Goal: Task Accomplishment & Management: Complete application form

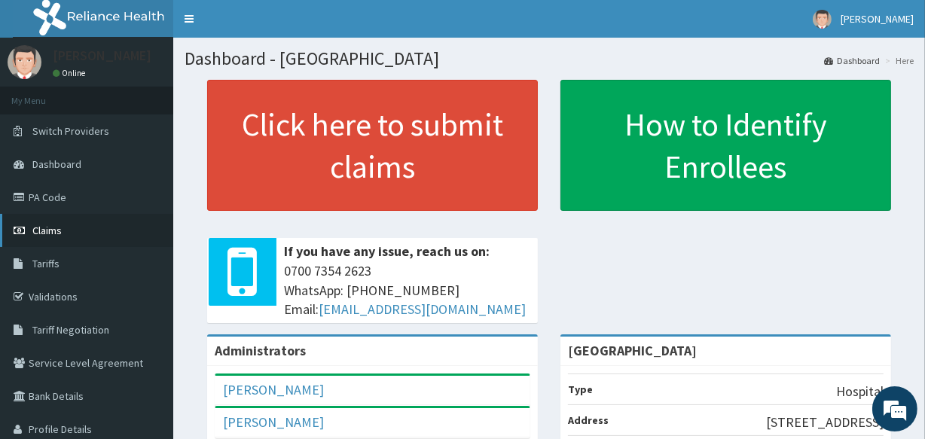
click at [42, 233] on span "Claims" at bounding box center [46, 231] width 29 height 14
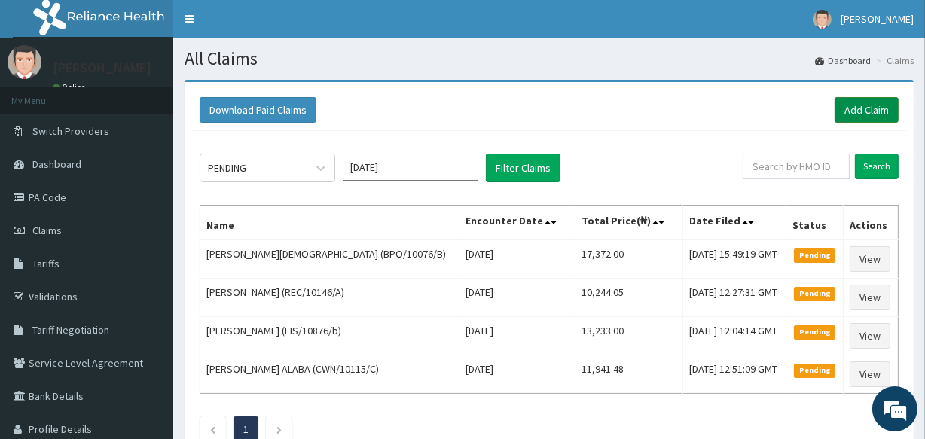
click at [873, 106] on link "Add Claim" at bounding box center [866, 110] width 64 height 26
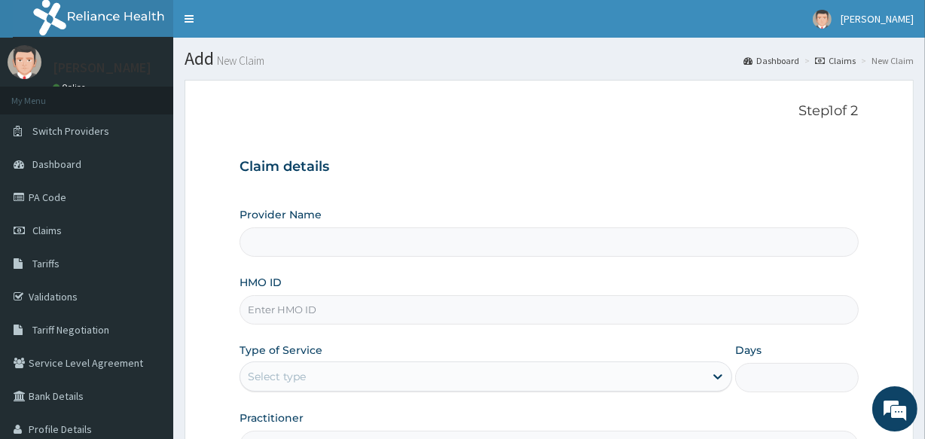
click at [422, 309] on input "HMO ID" at bounding box center [548, 309] width 618 height 29
type input "[GEOGRAPHIC_DATA]"
type input "M"
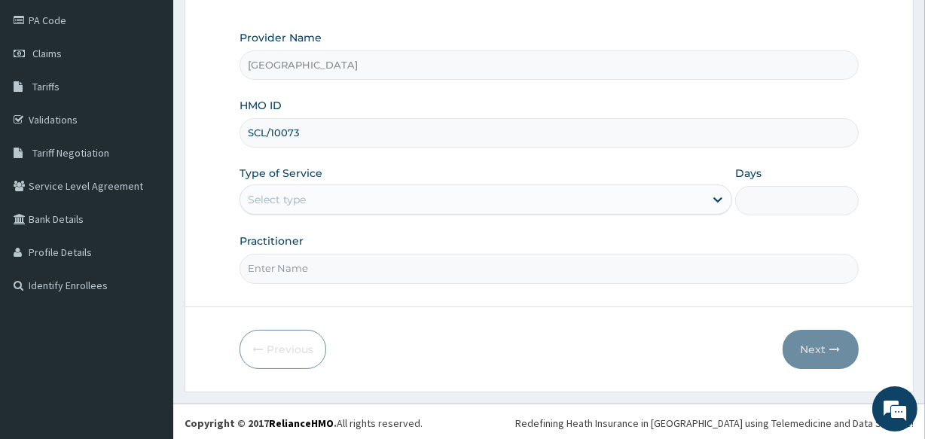
scroll to position [178, 0]
click at [320, 123] on input "SCL/10073" at bounding box center [548, 131] width 618 height 29
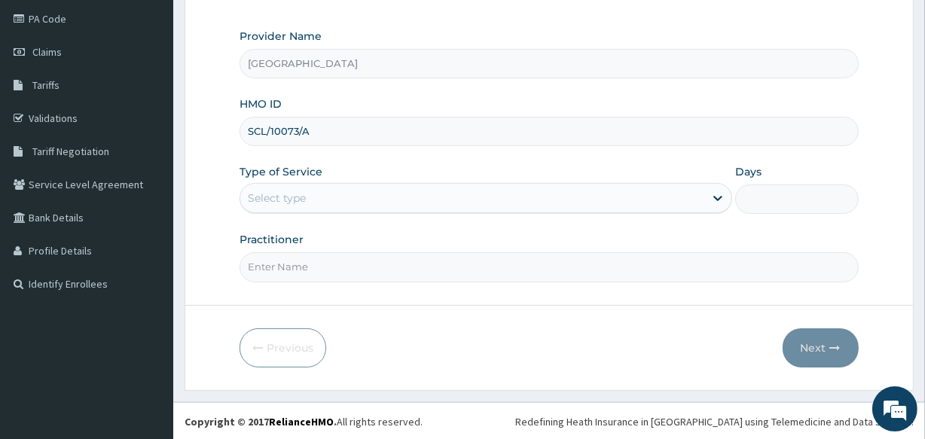
type input "SCL/10073/A"
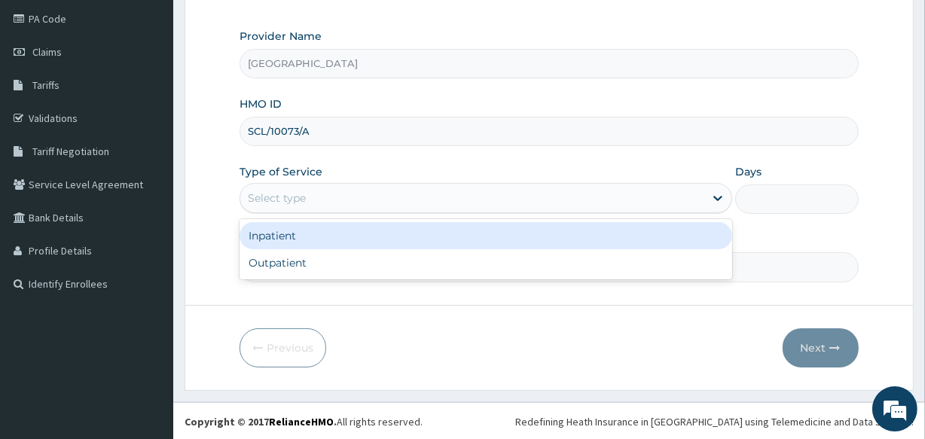
click at [324, 188] on div "Select type" at bounding box center [472, 198] width 464 height 24
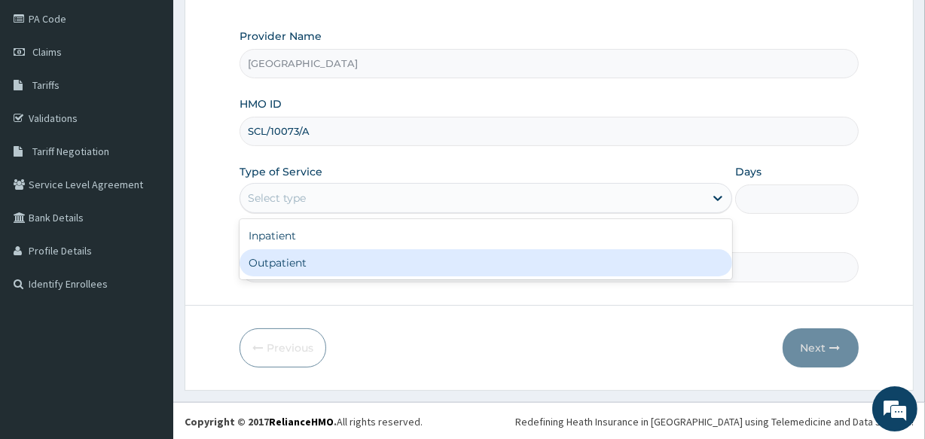
click at [331, 265] on div "Outpatient" at bounding box center [485, 262] width 492 height 27
type input "1"
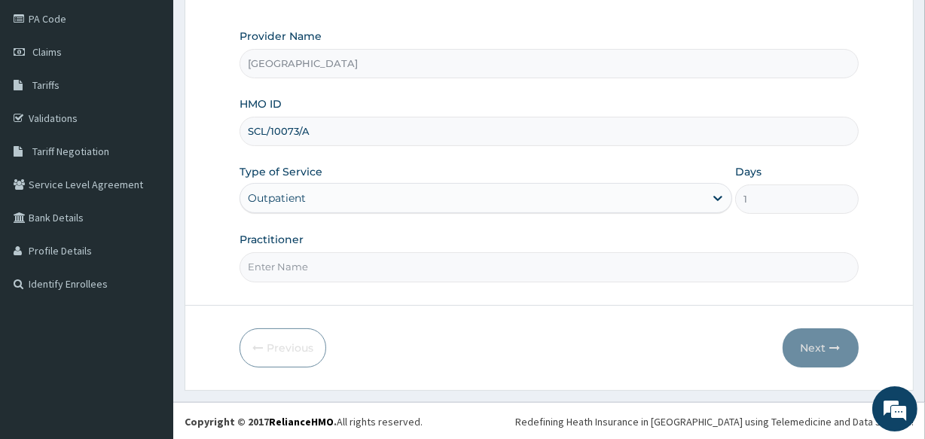
click at [323, 273] on input "Practitioner" at bounding box center [548, 266] width 618 height 29
type input "DR DINA"
click at [819, 341] on button "Next" at bounding box center [820, 347] width 76 height 39
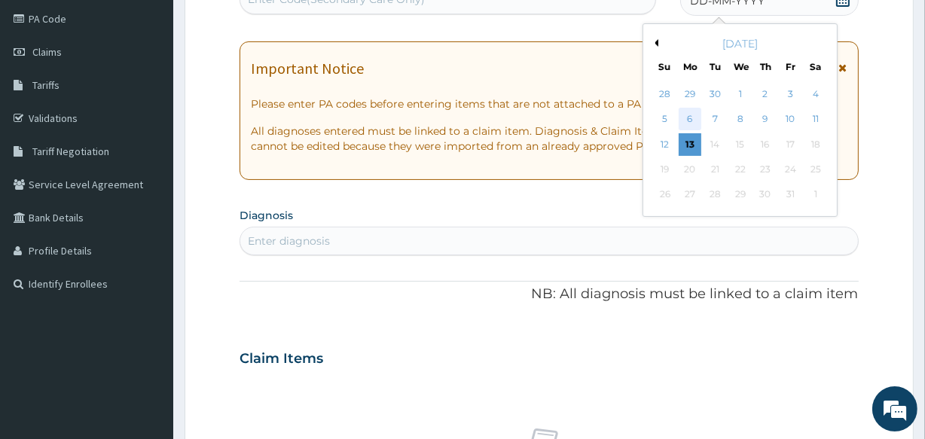
click at [684, 120] on div "6" at bounding box center [689, 119] width 23 height 23
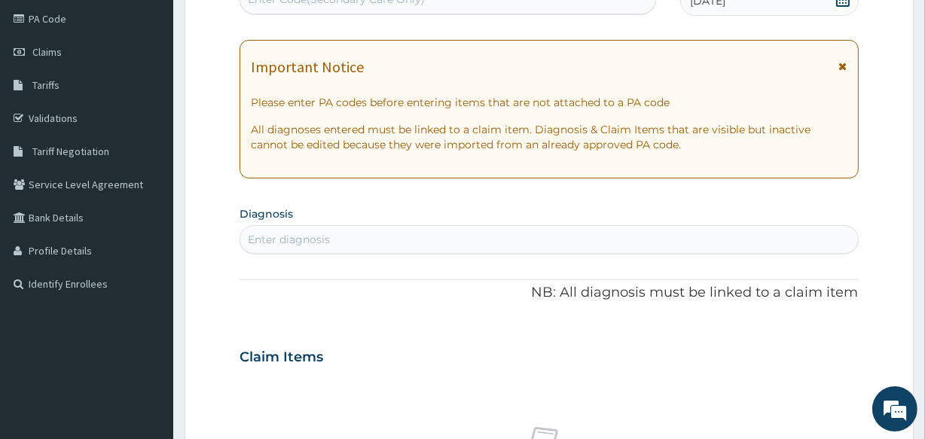
click at [287, 237] on div "Enter diagnosis" at bounding box center [289, 239] width 82 height 15
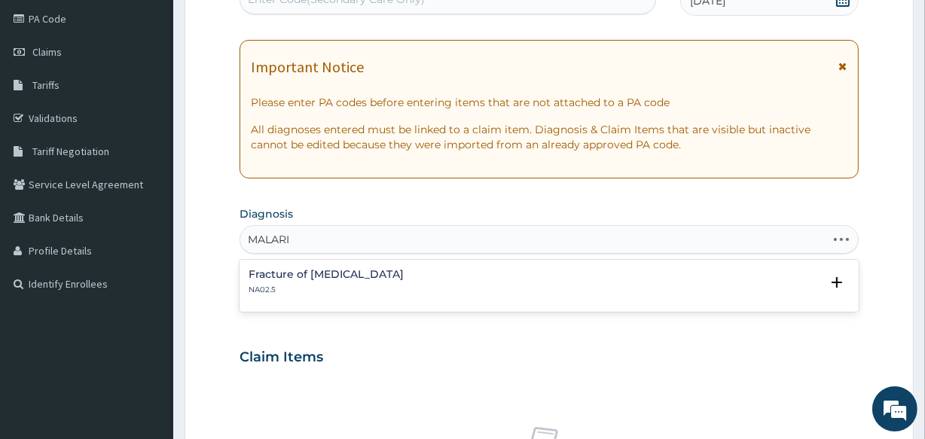
type input "[MEDICAL_DATA]"
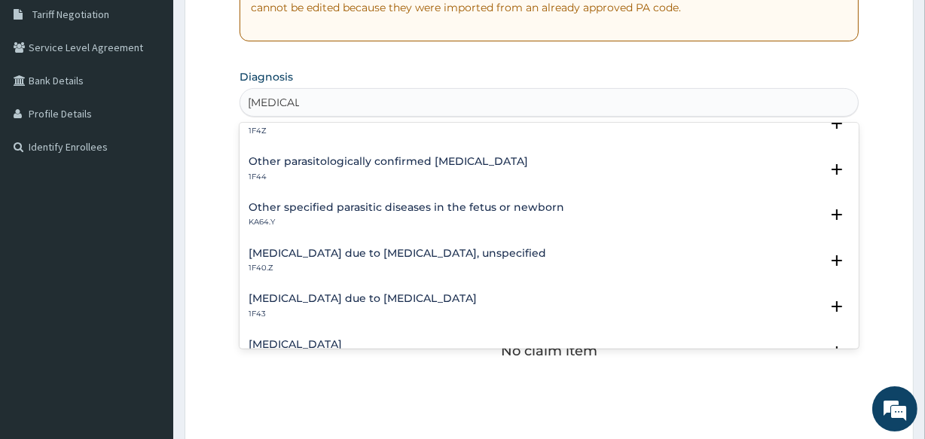
scroll to position [136, 0]
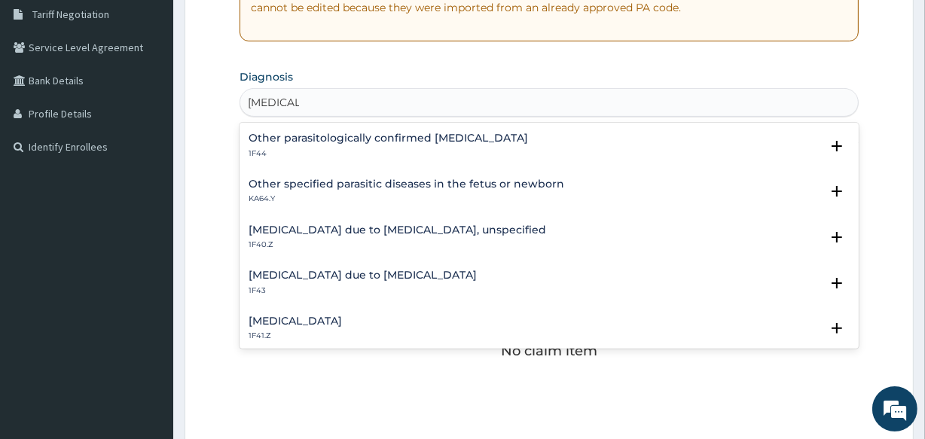
click at [474, 281] on div "[MEDICAL_DATA] due to [MEDICAL_DATA] 1F43" at bounding box center [548, 283] width 600 height 26
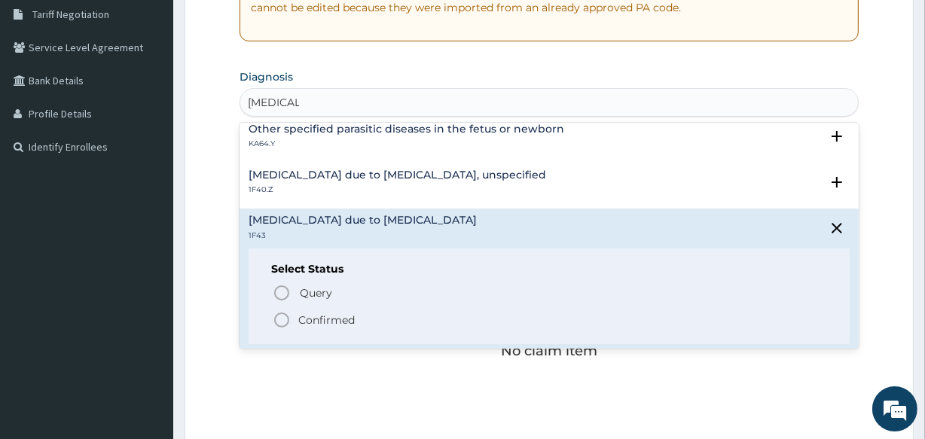
scroll to position [218, 0]
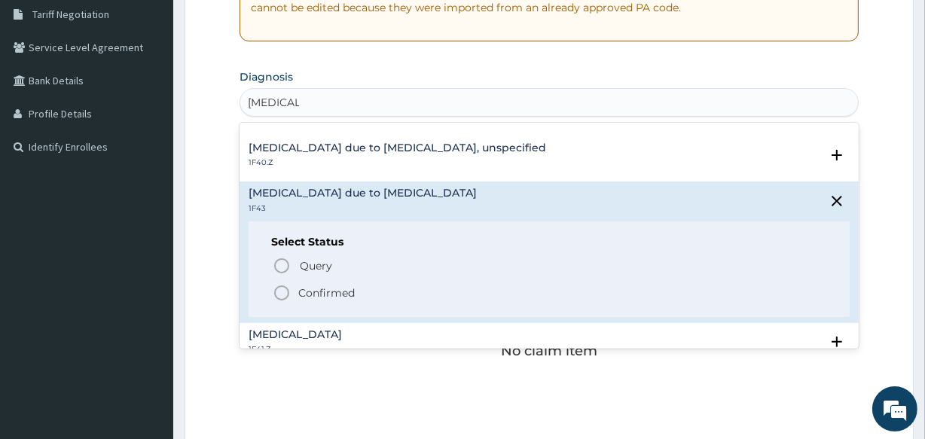
click at [279, 288] on icon "status option filled" at bounding box center [282, 293] width 18 height 18
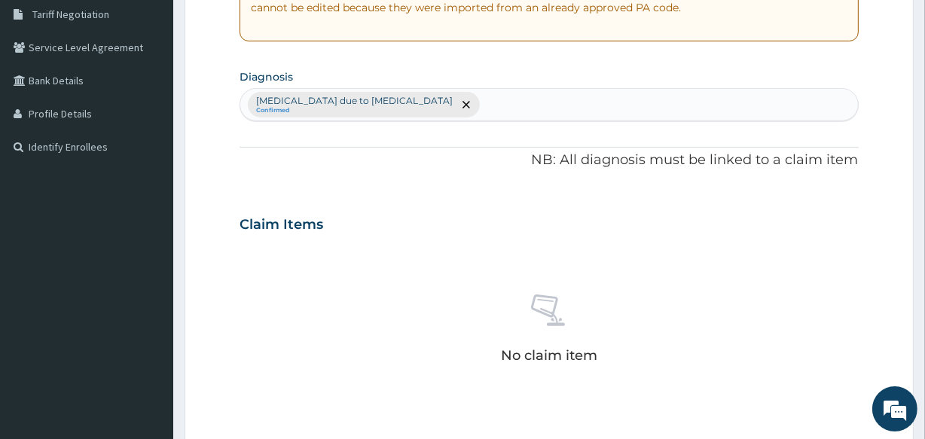
click at [467, 96] on div "Malaria due to Plasmodium ovale Confirmed" at bounding box center [548, 105] width 617 height 32
type input "RHINITIS"
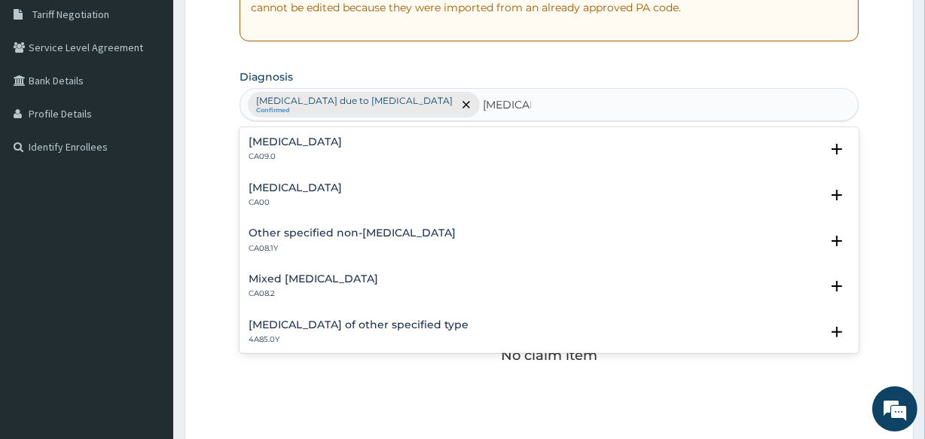
click at [306, 136] on h4 "Chronic rhinitis" at bounding box center [294, 141] width 93 height 11
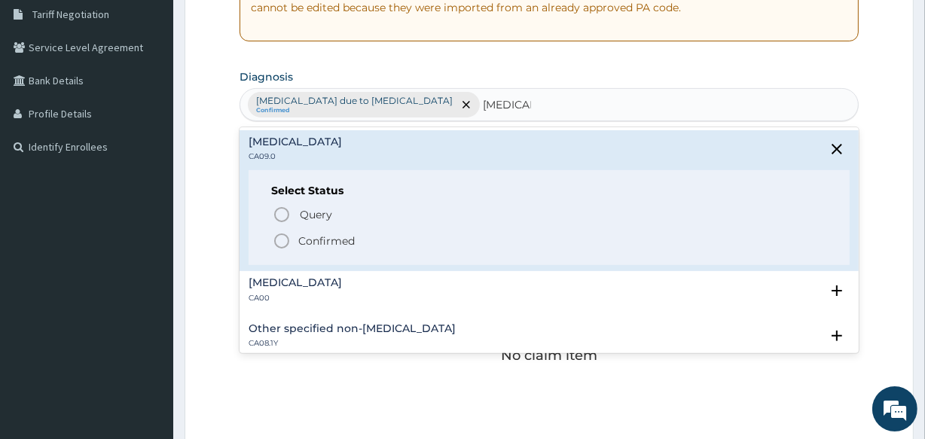
click at [283, 238] on icon "status option filled" at bounding box center [282, 241] width 18 height 18
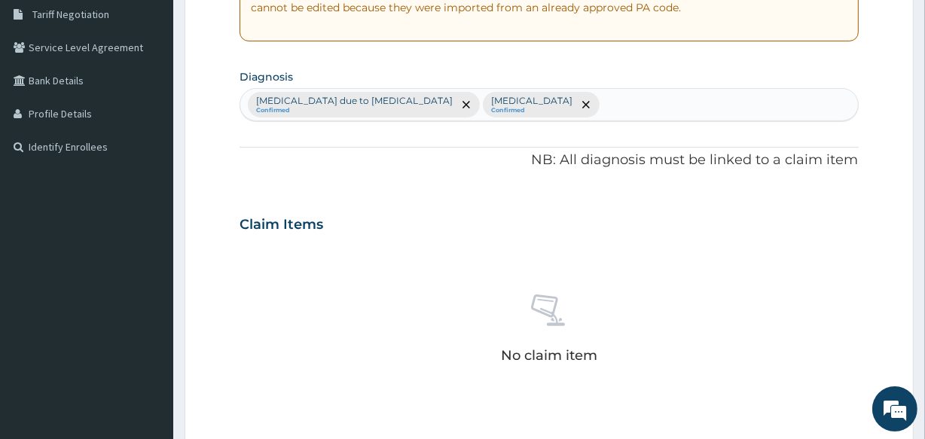
scroll to position [646, 0]
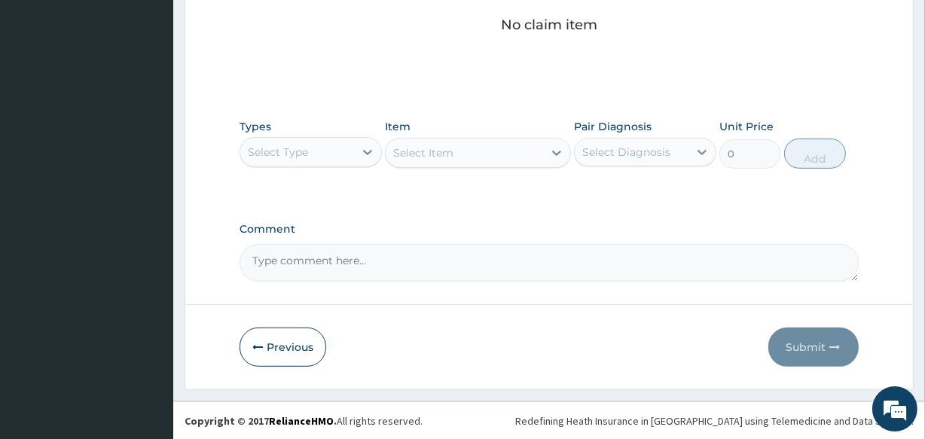
click at [299, 151] on div "Select Type" at bounding box center [278, 152] width 60 height 15
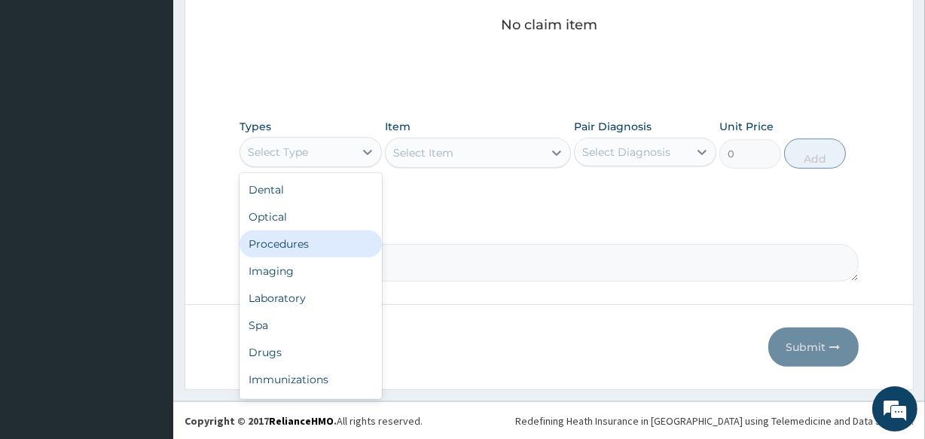
click at [299, 239] on div "Procedures" at bounding box center [310, 243] width 142 height 27
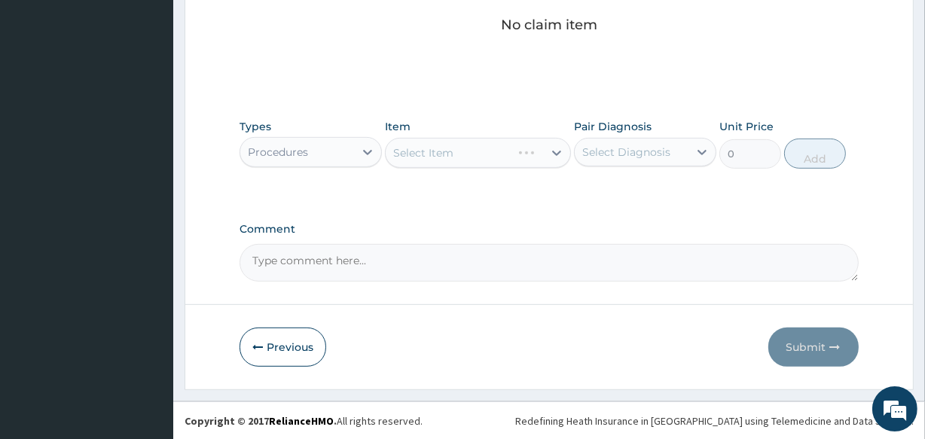
click at [440, 146] on div "Select Item" at bounding box center [477, 153] width 185 height 30
click at [440, 146] on div "Select Item" at bounding box center [423, 152] width 60 height 15
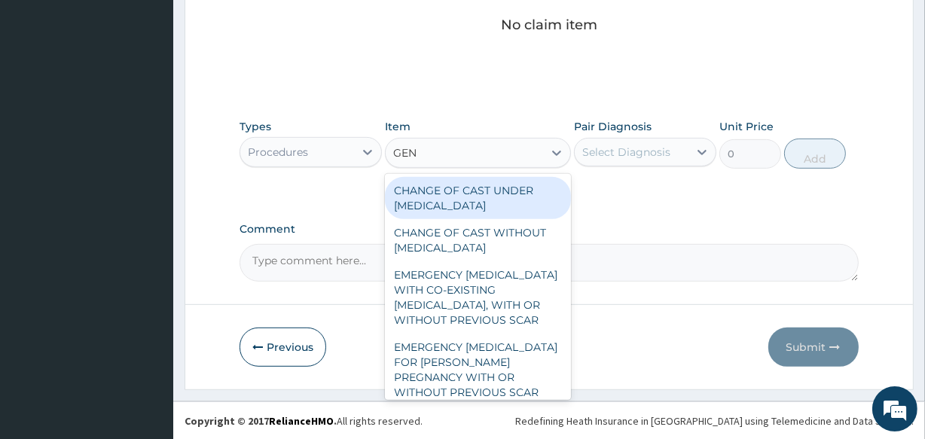
type input "GENE"
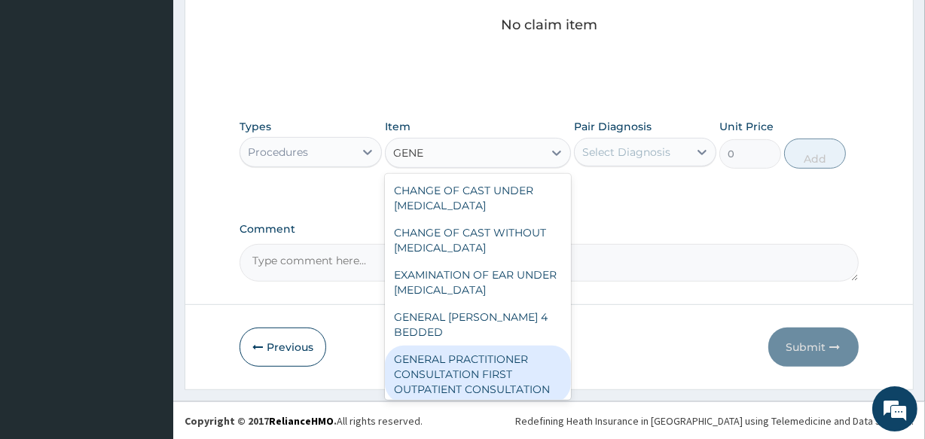
click at [486, 376] on div "GENERAL PRACTITIONER CONSULTATION FIRST OUTPATIENT CONSULTATION" at bounding box center [477, 374] width 185 height 57
type input "3547.5"
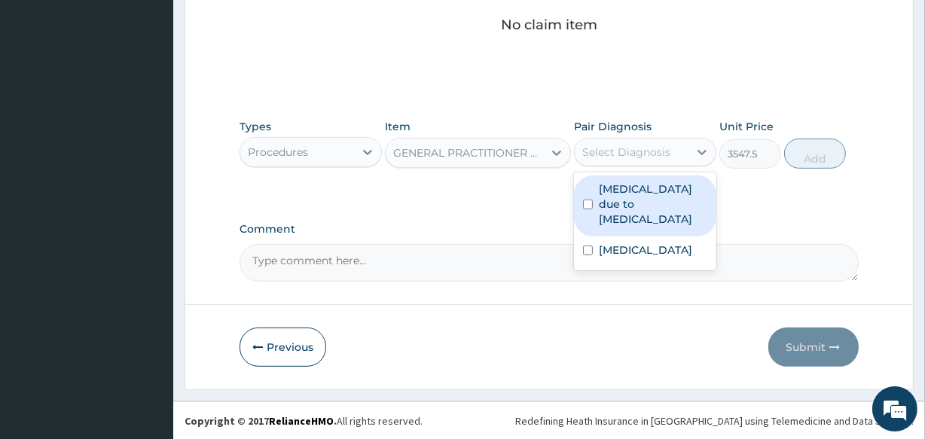
click at [602, 146] on div "Select Diagnosis" at bounding box center [626, 152] width 88 height 15
click at [613, 199] on label "[MEDICAL_DATA] due to [MEDICAL_DATA]" at bounding box center [653, 203] width 108 height 45
checkbox input "true"
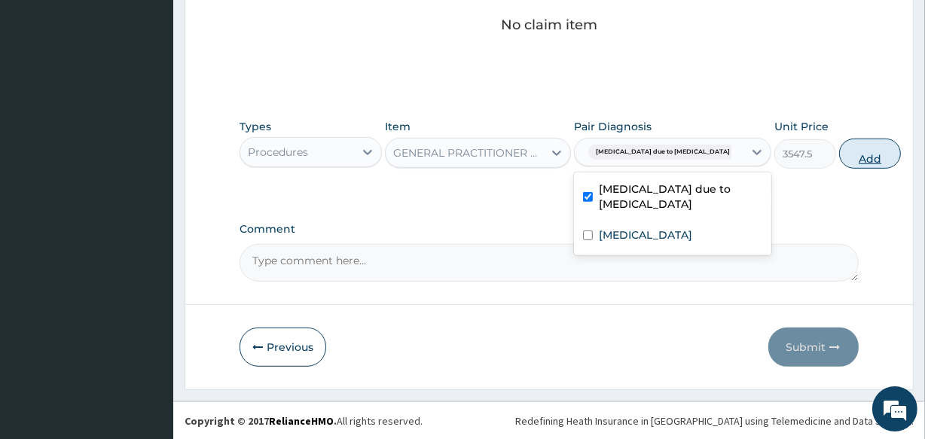
click at [839, 157] on button "Add" at bounding box center [870, 154] width 62 height 30
type input "0"
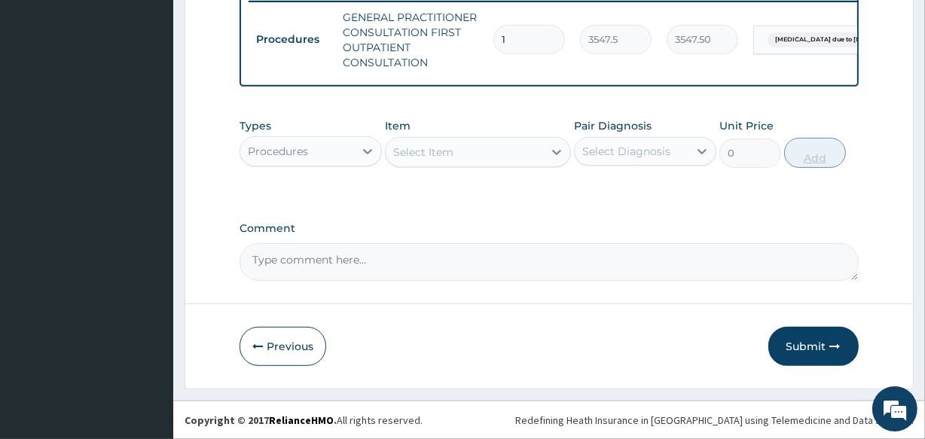
scroll to position [608, 0]
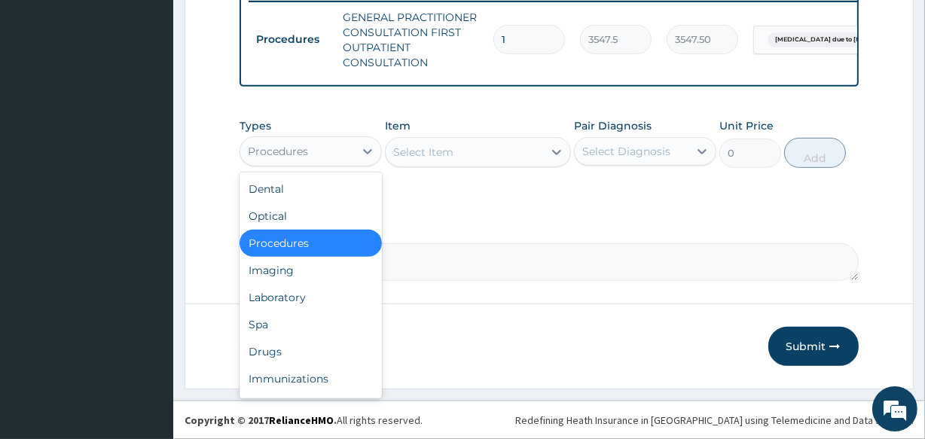
click at [316, 155] on div "Procedures" at bounding box center [297, 151] width 114 height 24
click at [313, 354] on div "Drugs" at bounding box center [310, 351] width 142 height 27
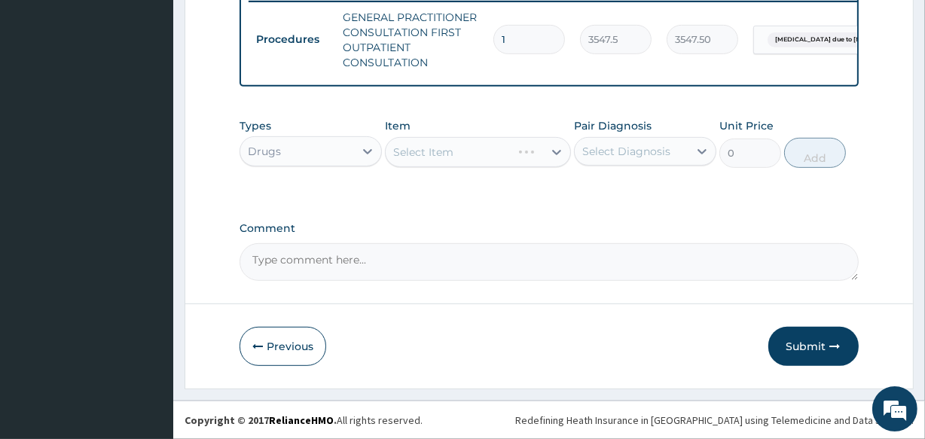
click at [455, 150] on div "Select Item" at bounding box center [477, 152] width 185 height 30
click at [455, 150] on div "Select Item" at bounding box center [464, 152] width 157 height 24
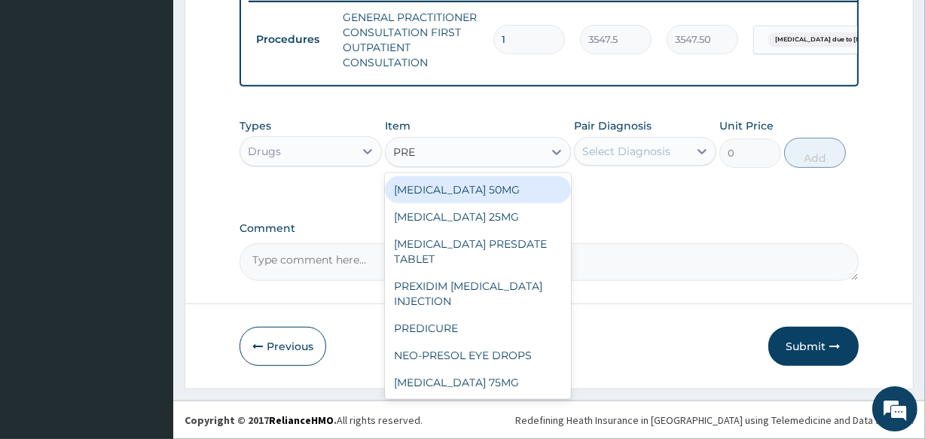
type input "PRED"
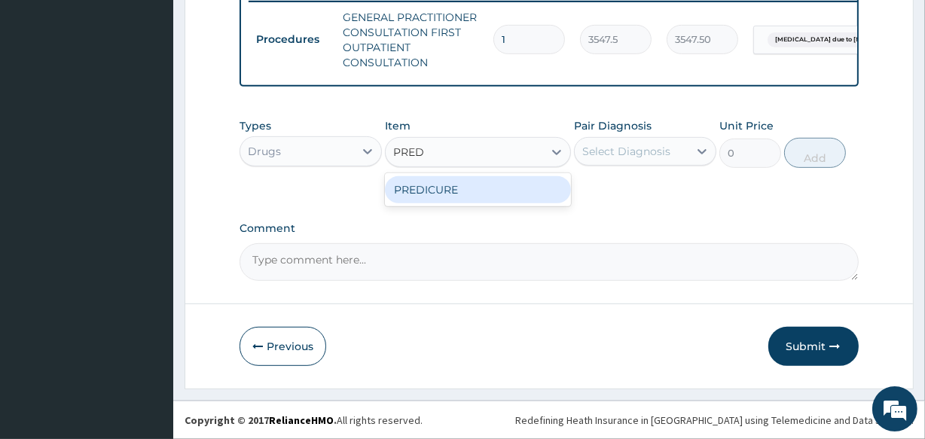
click at [455, 186] on div "PREDICURE" at bounding box center [477, 189] width 185 height 27
type input "53.2125"
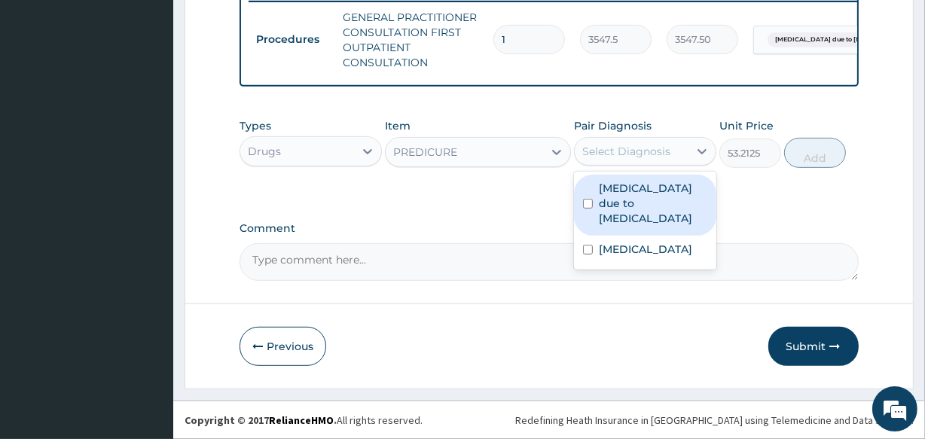
click at [633, 149] on div "Select Diagnosis" at bounding box center [626, 151] width 88 height 15
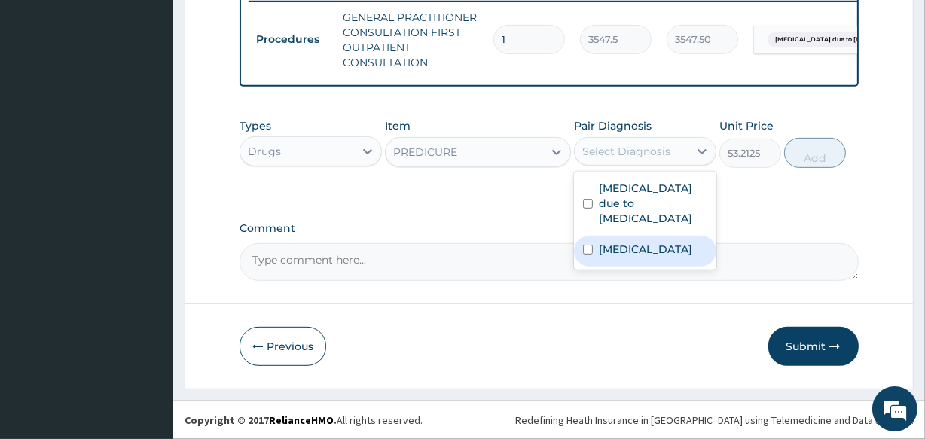
click at [635, 242] on label "Chronic rhinitis" at bounding box center [645, 249] width 93 height 15
checkbox input "true"
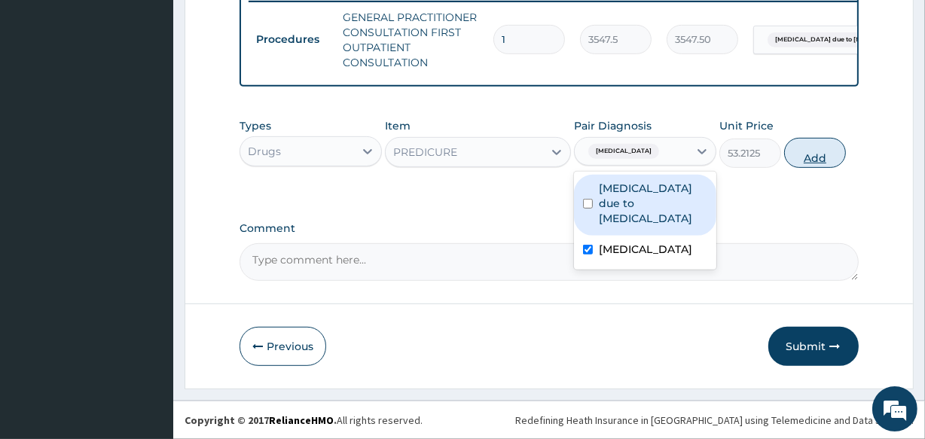
click at [816, 151] on button "Add" at bounding box center [815, 153] width 62 height 30
type input "0"
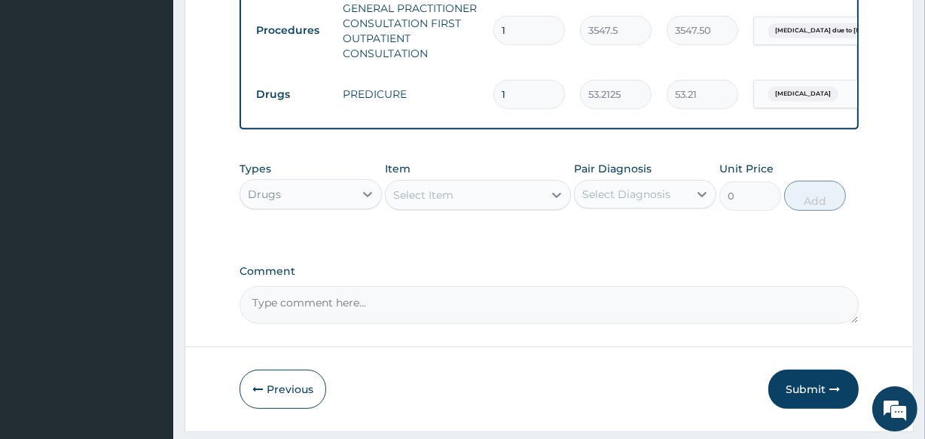
click at [421, 203] on div "Select Item" at bounding box center [423, 195] width 60 height 15
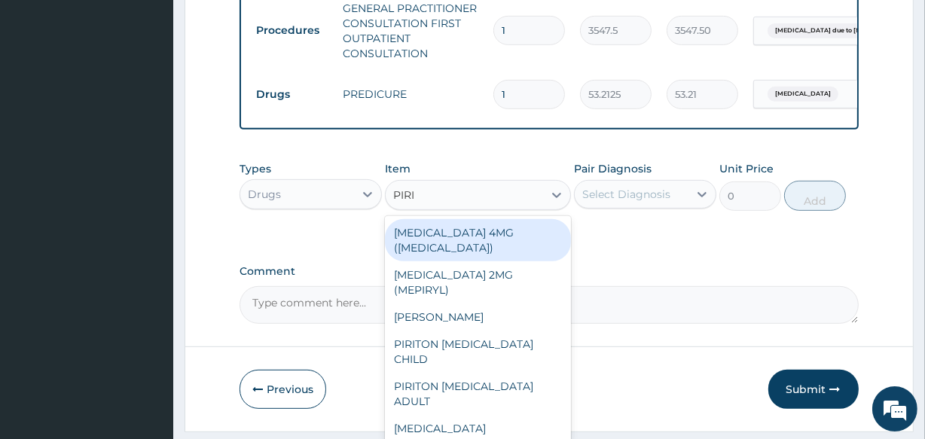
type input "PIRIT"
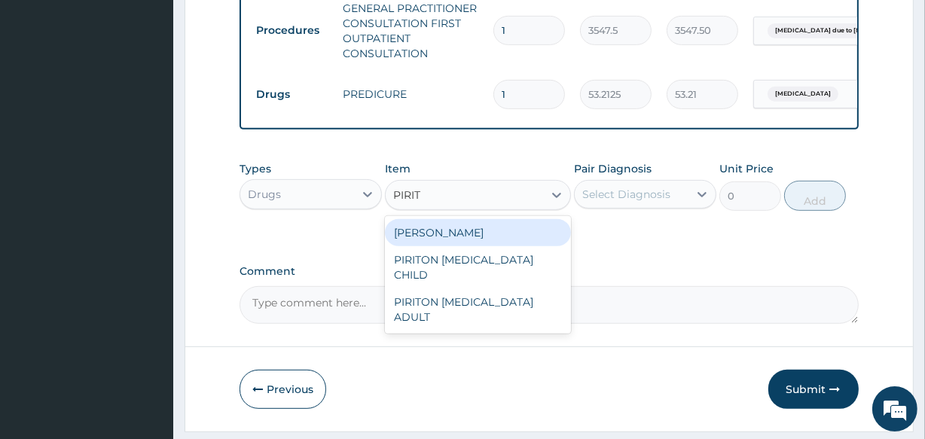
click at [433, 244] on div "[PERSON_NAME]" at bounding box center [477, 232] width 185 height 27
type input "23.65"
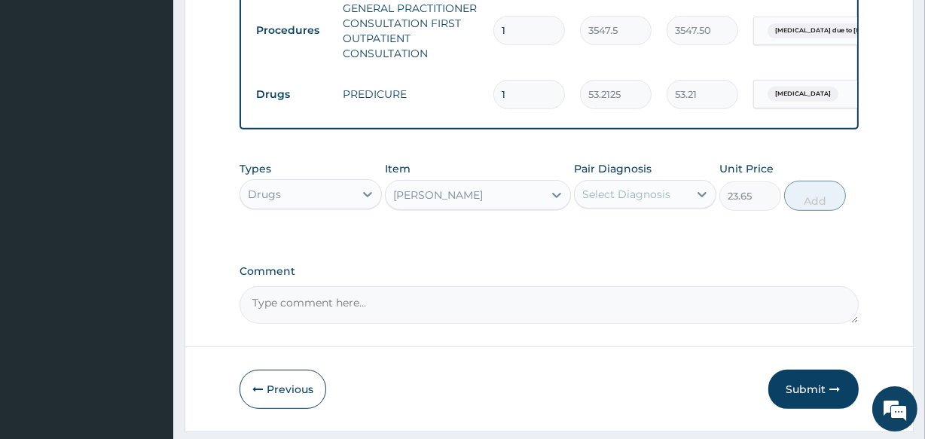
click at [637, 196] on div "Select Diagnosis" at bounding box center [626, 194] width 88 height 15
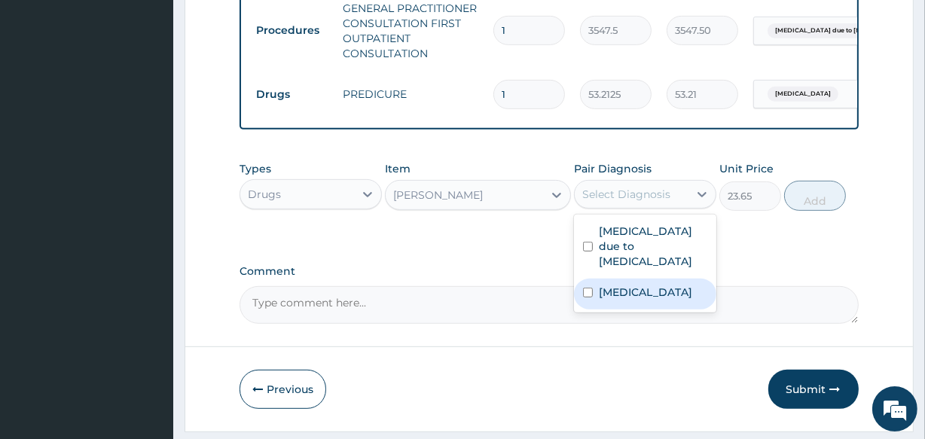
click at [640, 279] on div "Chronic rhinitis" at bounding box center [645, 294] width 142 height 31
checkbox input "true"
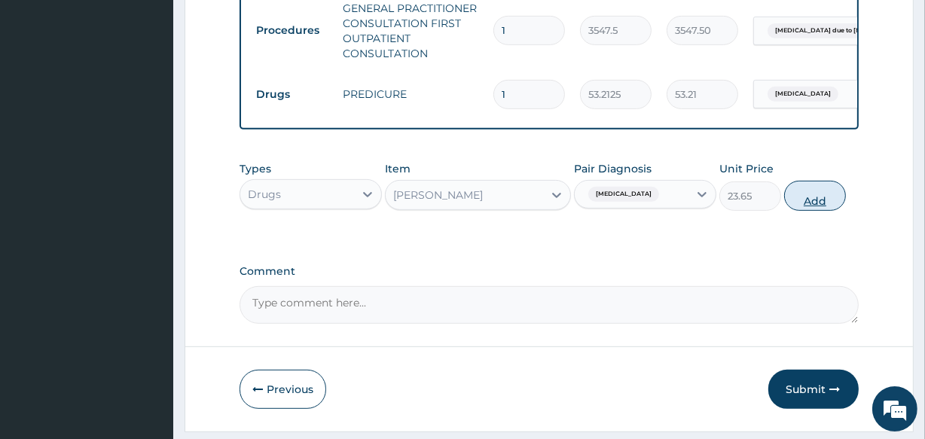
click at [816, 211] on button "Add" at bounding box center [815, 196] width 62 height 30
type input "0"
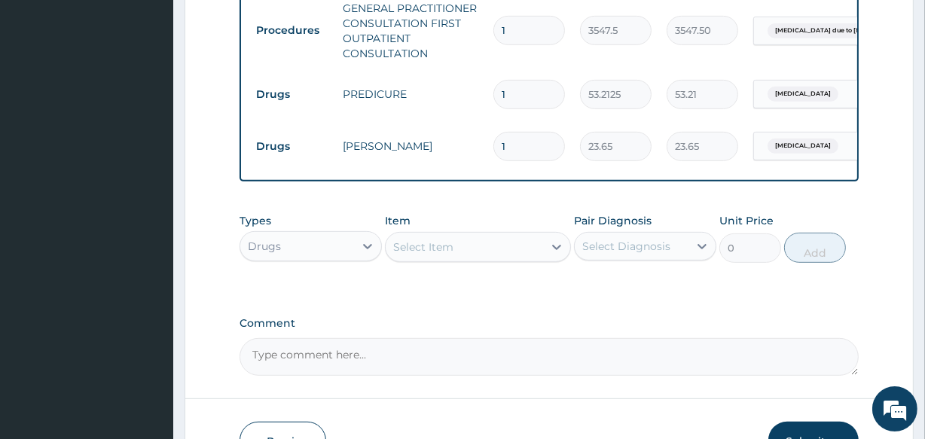
click at [420, 255] on div "Select Item" at bounding box center [423, 246] width 60 height 15
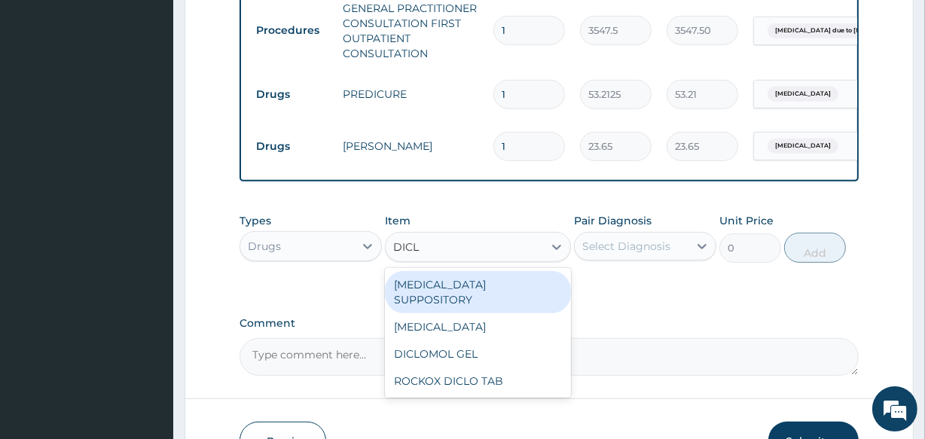
type input "DICLO"
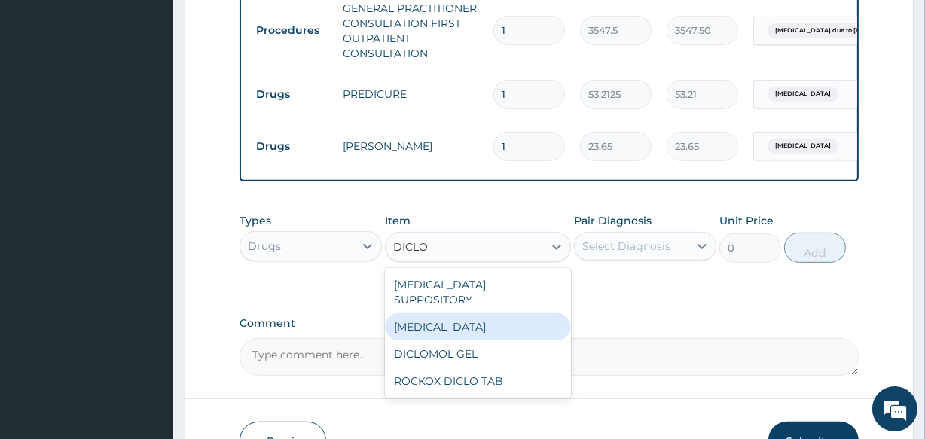
drag, startPoint x: 427, startPoint y: 337, endPoint x: 424, endPoint y: 327, distance: 11.0
click at [424, 327] on div "DICLOFENAC SUPPOSITORY DICLOFENAC DICLOMOL GEL ROCKOX DICLO TAB" at bounding box center [477, 333] width 185 height 130
click at [474, 331] on div "[MEDICAL_DATA]" at bounding box center [477, 326] width 185 height 27
type input "591.25"
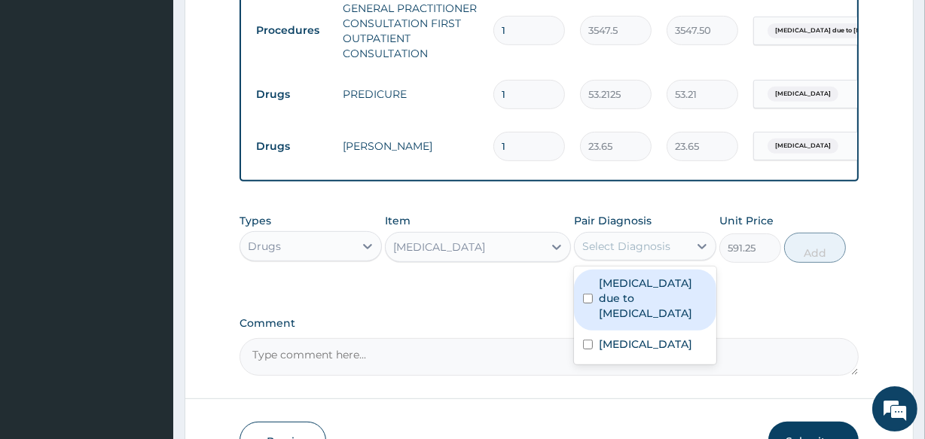
click at [642, 258] on div "Select Diagnosis" at bounding box center [632, 246] width 114 height 24
click at [617, 304] on label "[MEDICAL_DATA] due to [MEDICAL_DATA]" at bounding box center [653, 298] width 108 height 45
checkbox input "true"
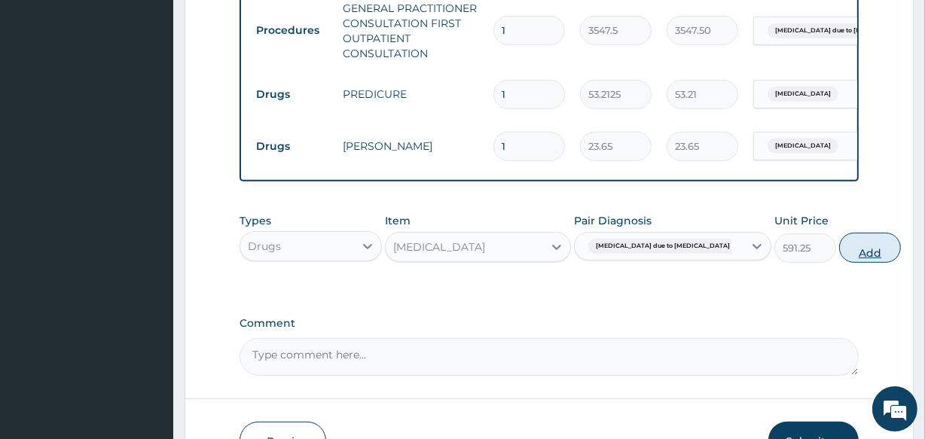
click at [839, 263] on button "Add" at bounding box center [870, 248] width 62 height 30
type input "0"
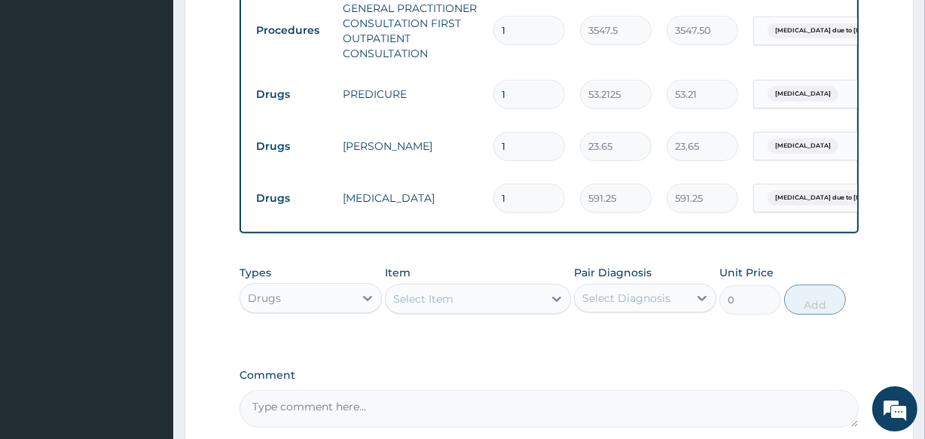
click at [413, 306] on div "Select Item" at bounding box center [423, 298] width 60 height 15
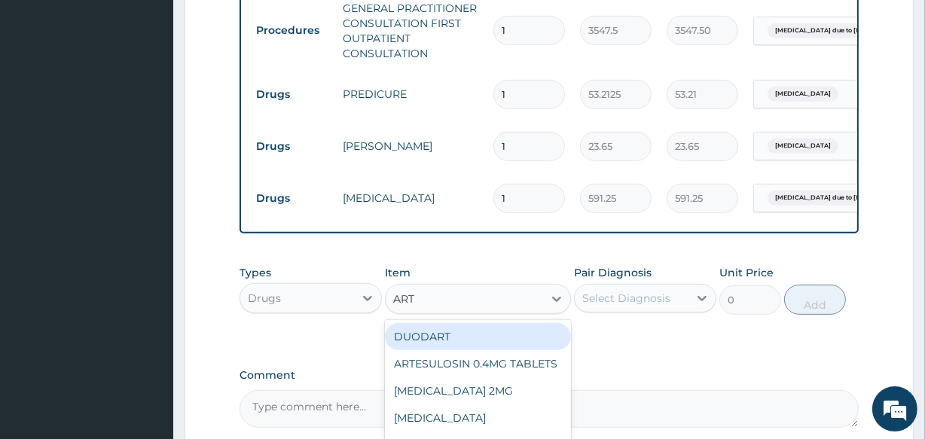
type input "ARTE"
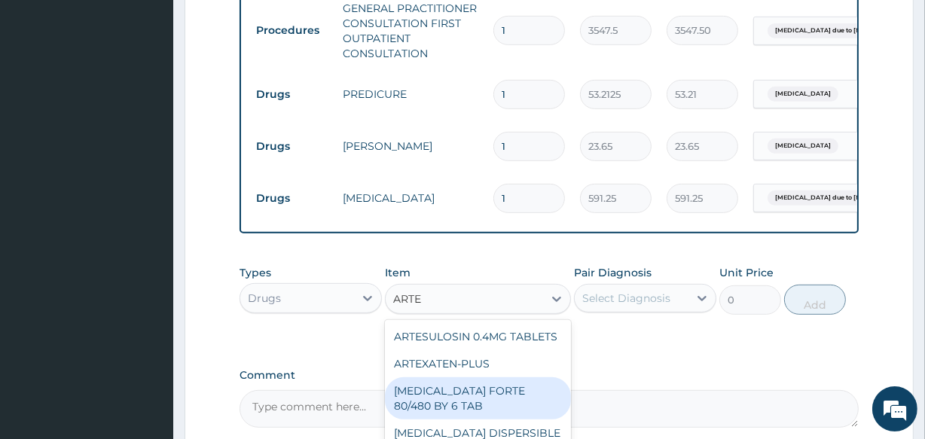
click at [455, 407] on div "[MEDICAL_DATA] FORTE 80/480 BY 6 TAB" at bounding box center [477, 398] width 185 height 42
type input "449.35"
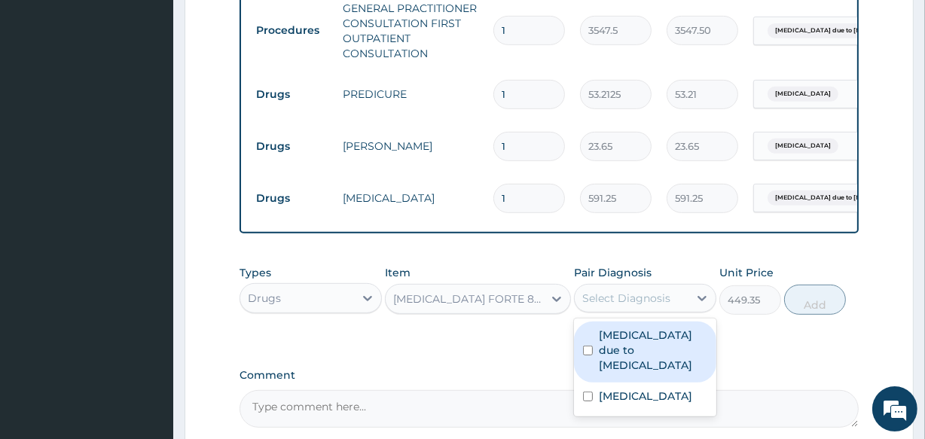
click at [614, 306] on div "Select Diagnosis" at bounding box center [626, 298] width 88 height 15
click at [608, 361] on label "[MEDICAL_DATA] due to [MEDICAL_DATA]" at bounding box center [653, 350] width 108 height 45
checkbox input "true"
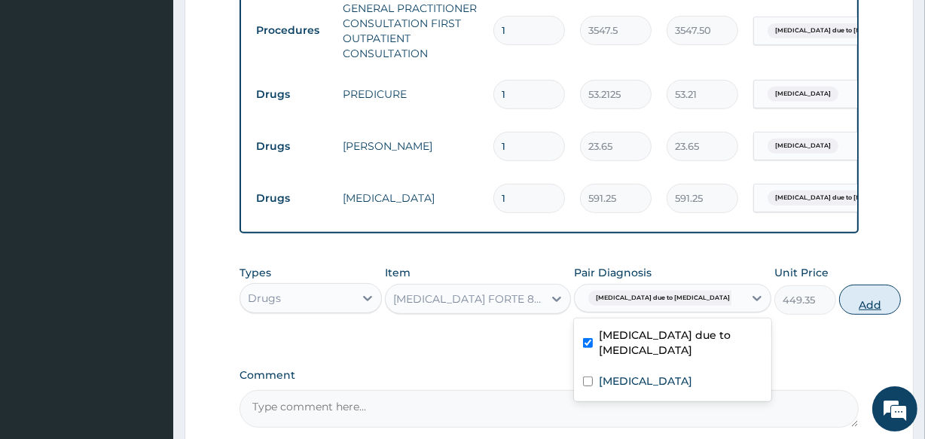
click at [839, 315] on button "Add" at bounding box center [870, 300] width 62 height 30
type input "0"
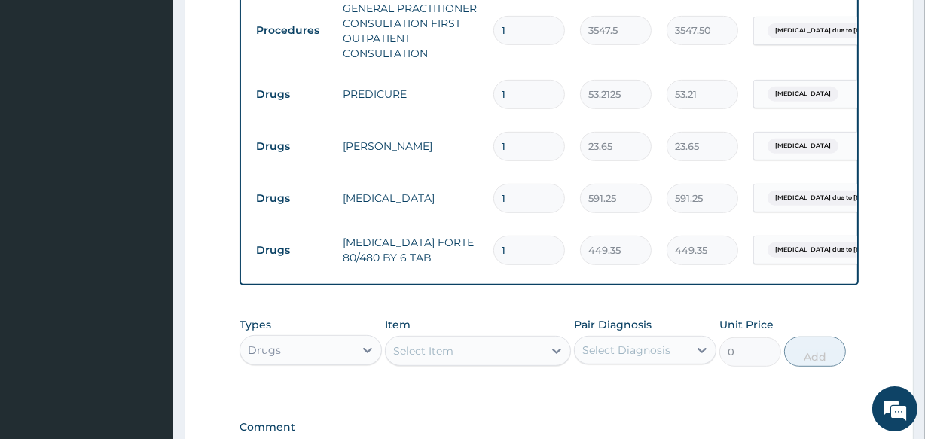
click at [520, 245] on input "1" at bounding box center [529, 250] width 72 height 29
type input "0.00"
type input "6"
type input "2696.10"
type input "6"
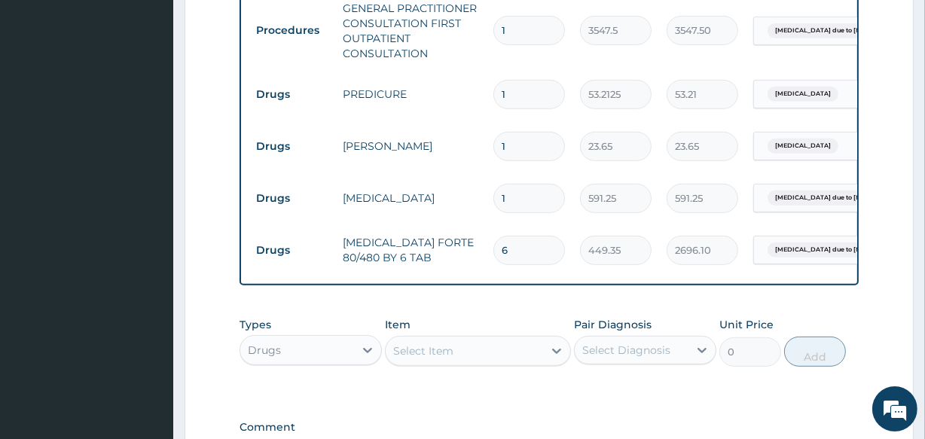
click at [510, 148] on input "1" at bounding box center [529, 146] width 72 height 29
type input "10"
type input "236.50"
type input "10"
click at [514, 87] on input "1" at bounding box center [529, 94] width 72 height 29
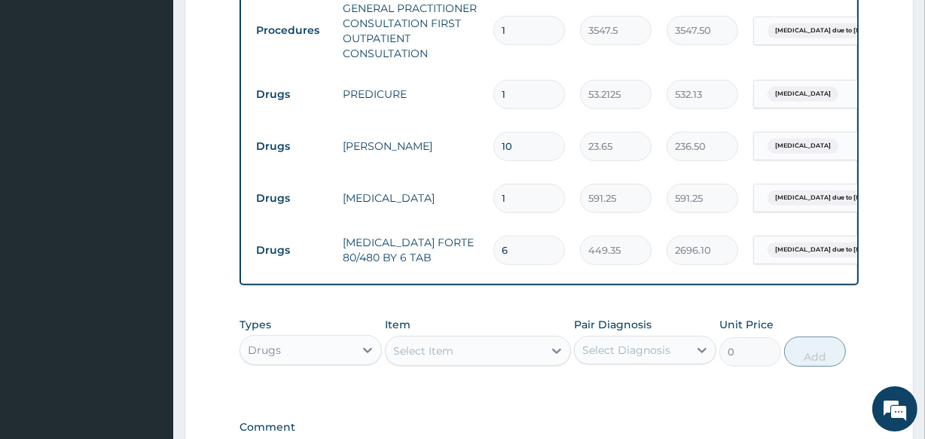
type input "10"
type input "532.13"
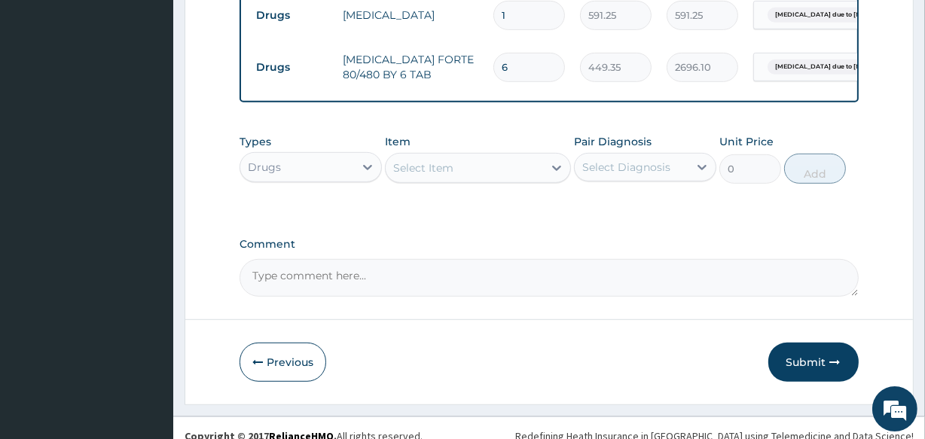
scroll to position [816, 0]
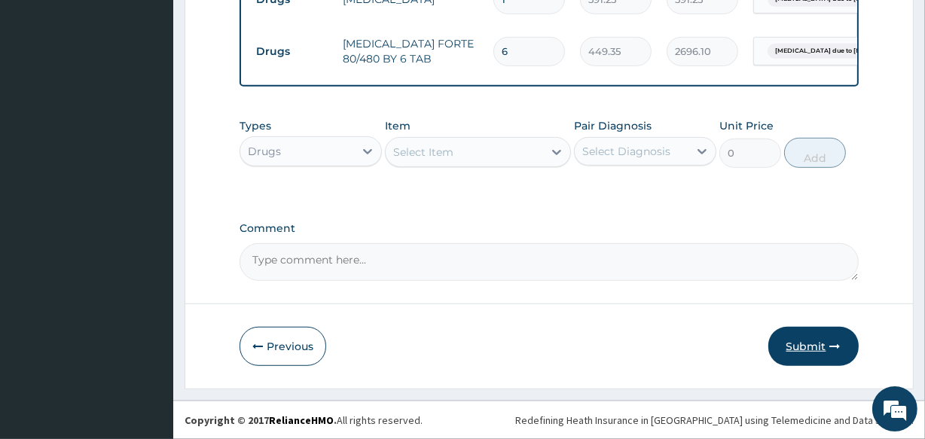
type input "10"
click at [821, 342] on button "Submit" at bounding box center [813, 346] width 90 height 39
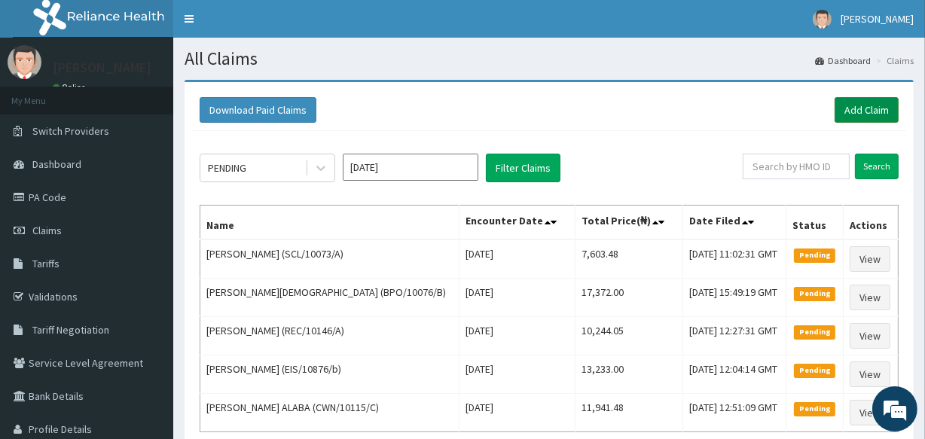
click at [858, 105] on link "Add Claim" at bounding box center [866, 110] width 64 height 26
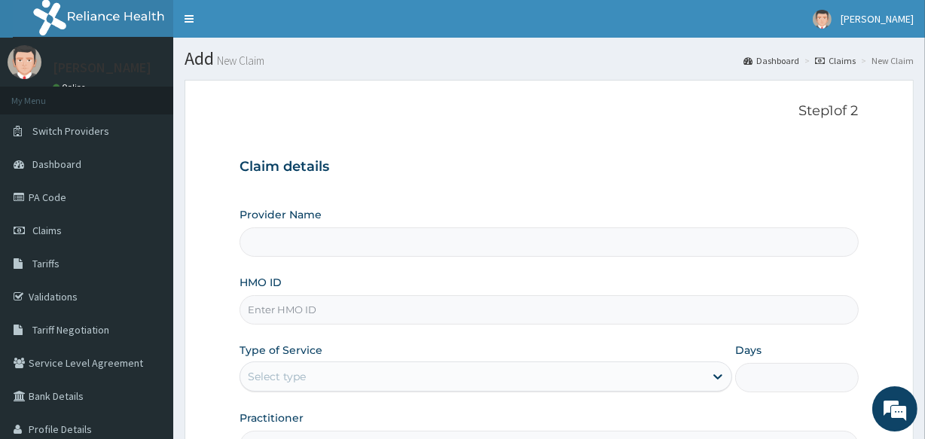
click at [291, 314] on input "HMO ID" at bounding box center [548, 309] width 618 height 29
type input "All Souls Infirmary Hospital"
type input "PFN/10147/D"
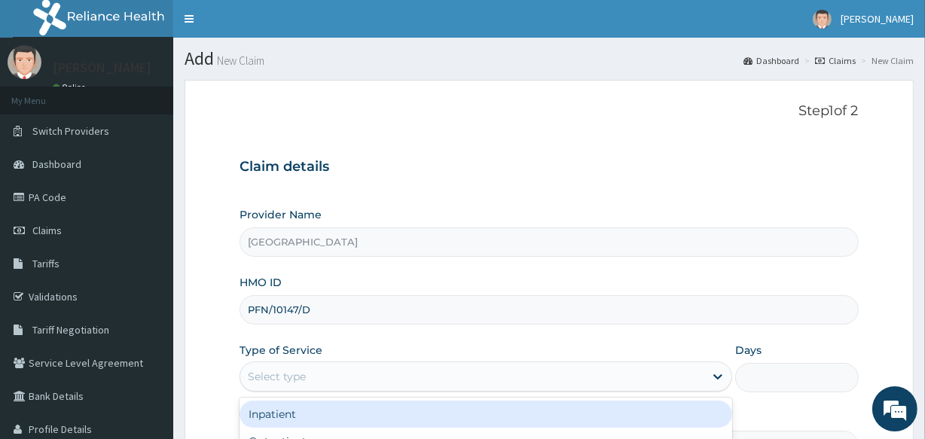
click at [590, 381] on div "Select type" at bounding box center [472, 376] width 464 height 24
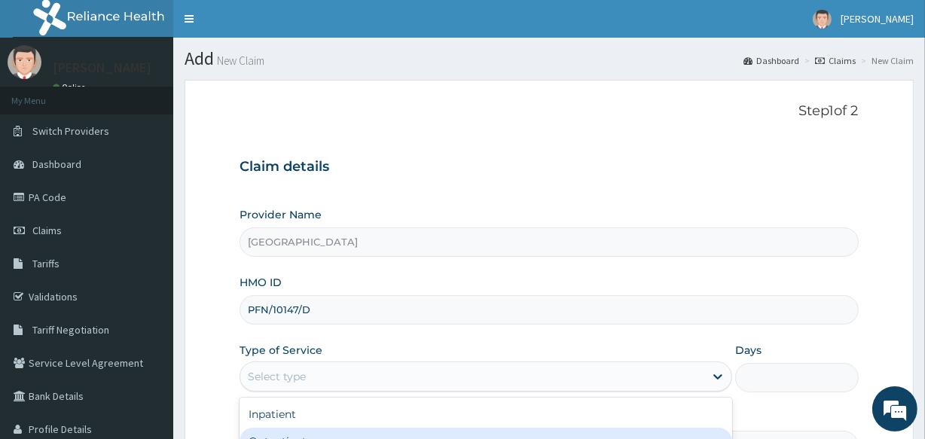
click at [588, 434] on div "Outpatient" at bounding box center [485, 441] width 492 height 27
type input "1"
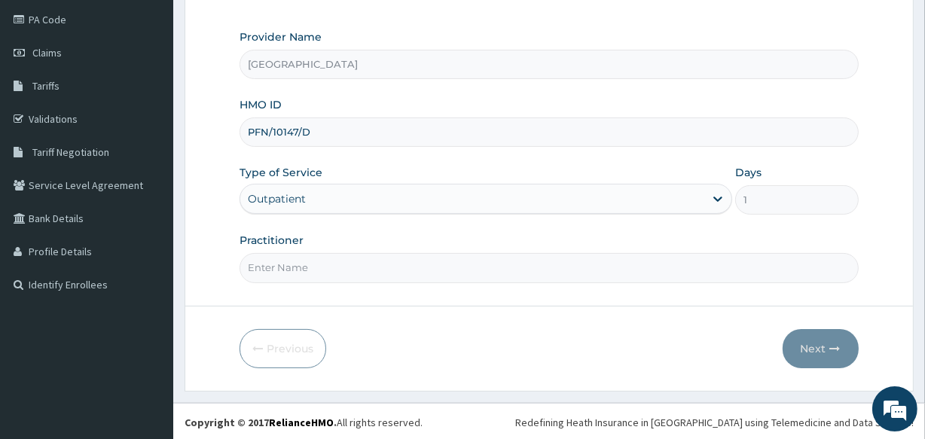
scroll to position [178, 0]
click at [587, 267] on input "Practitioner" at bounding box center [548, 266] width 618 height 29
type input "DR ABRAHAM"
click at [812, 342] on button "Next" at bounding box center [820, 347] width 76 height 39
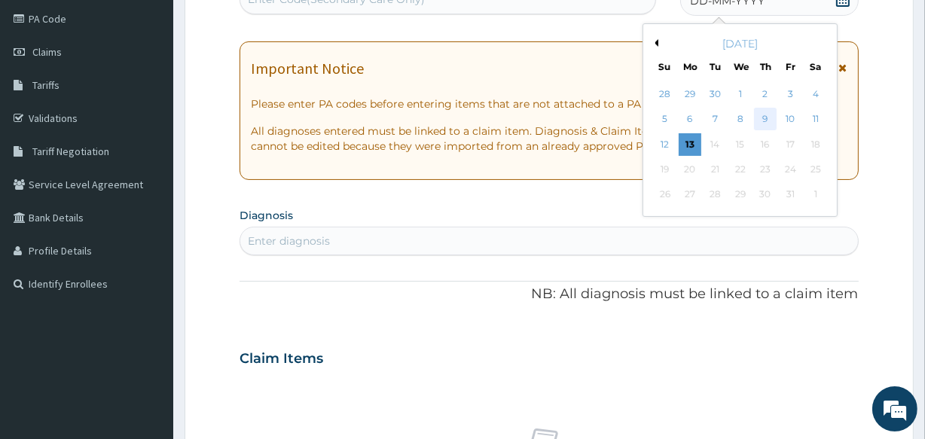
click at [760, 120] on div "9" at bounding box center [765, 119] width 23 height 23
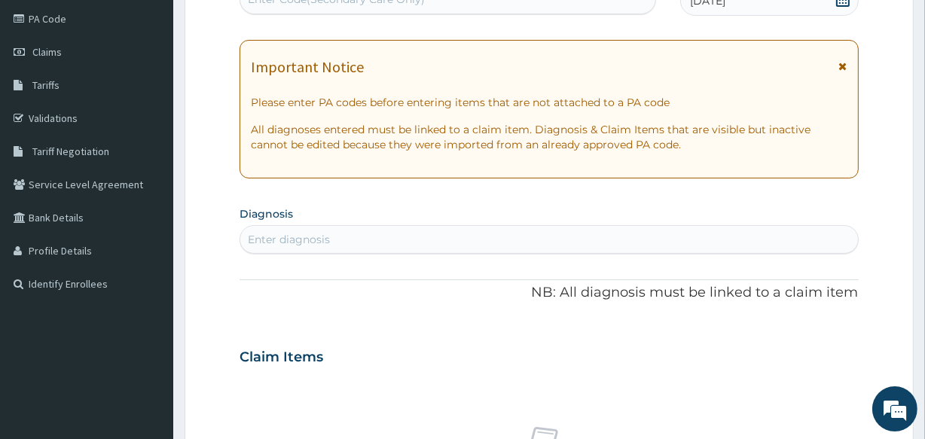
click at [328, 244] on div "Enter diagnosis" at bounding box center [289, 239] width 82 height 15
type input "[MEDICAL_DATA]"
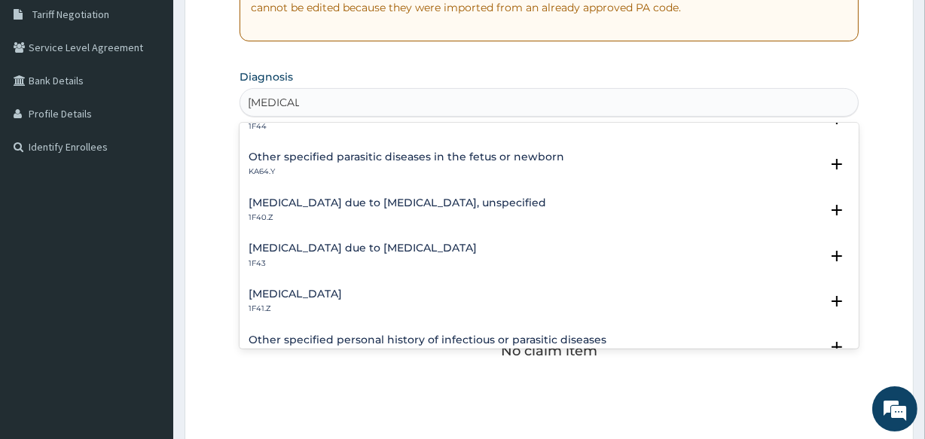
scroll to position [164, 0]
click at [415, 242] on h4 "[MEDICAL_DATA] due to [MEDICAL_DATA]" at bounding box center [362, 247] width 228 height 11
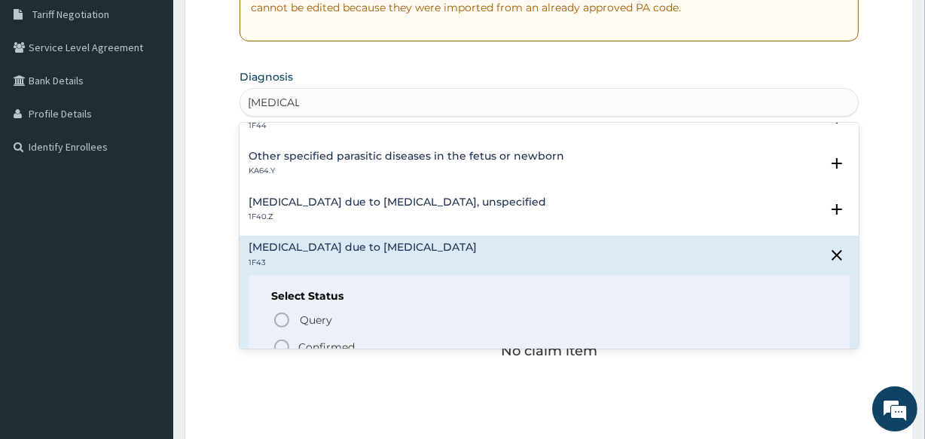
click at [279, 343] on icon "status option filled" at bounding box center [282, 347] width 18 height 18
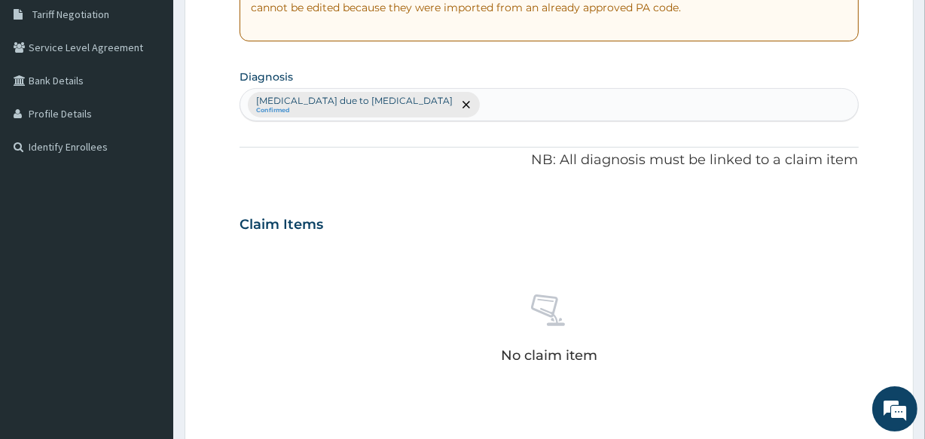
click at [468, 95] on div "Malaria due to Plasmodium ovale Confirmed" at bounding box center [548, 105] width 617 height 32
type input "TYPHOID"
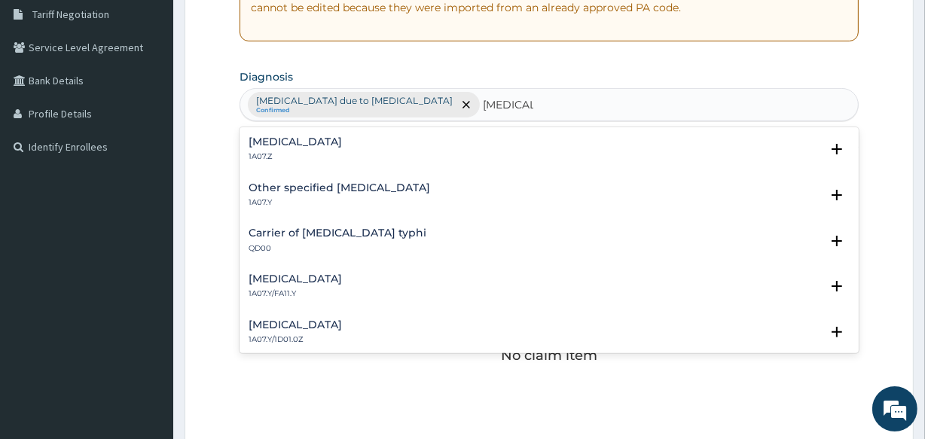
click at [342, 139] on h4 "Typhoid fever, unspecified" at bounding box center [294, 141] width 93 height 11
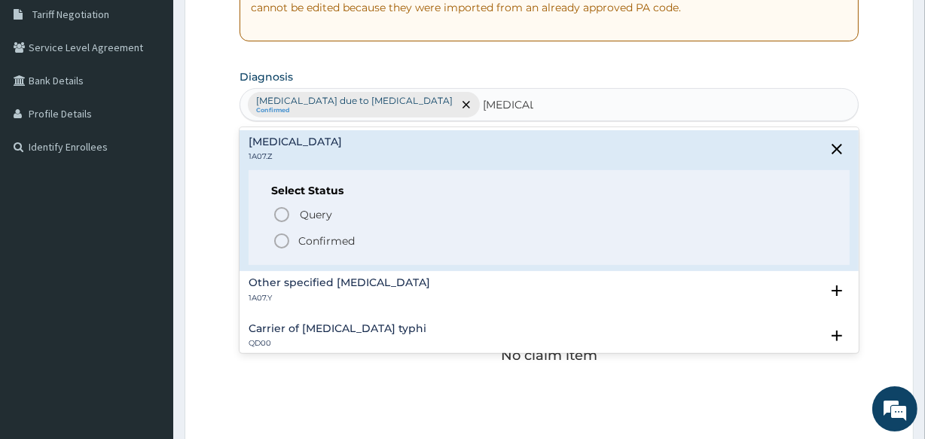
click at [283, 235] on icon "status option filled" at bounding box center [282, 241] width 18 height 18
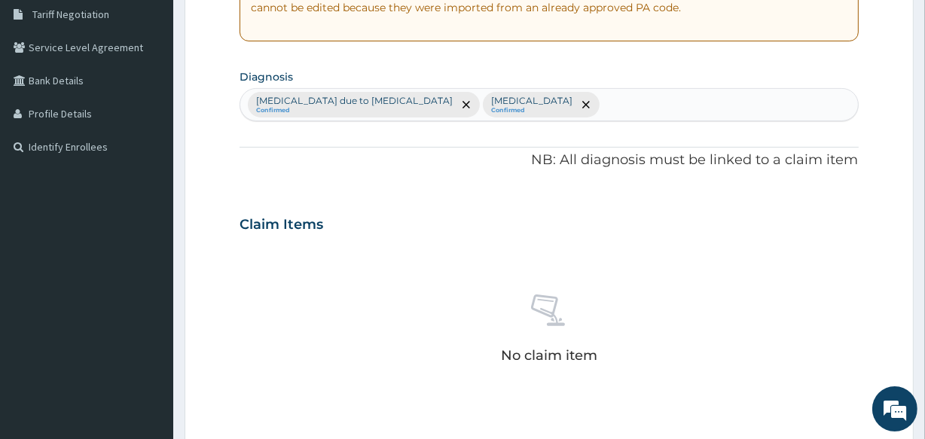
scroll to position [646, 0]
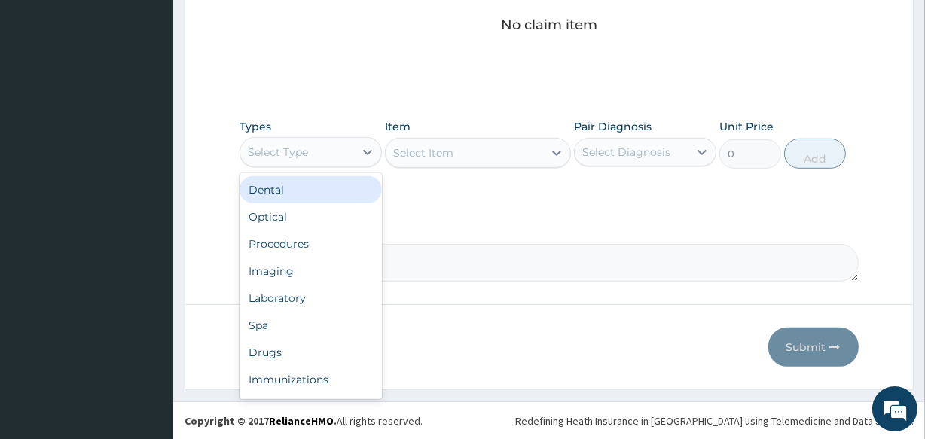
click at [332, 160] on div "Select Type" at bounding box center [297, 152] width 114 height 24
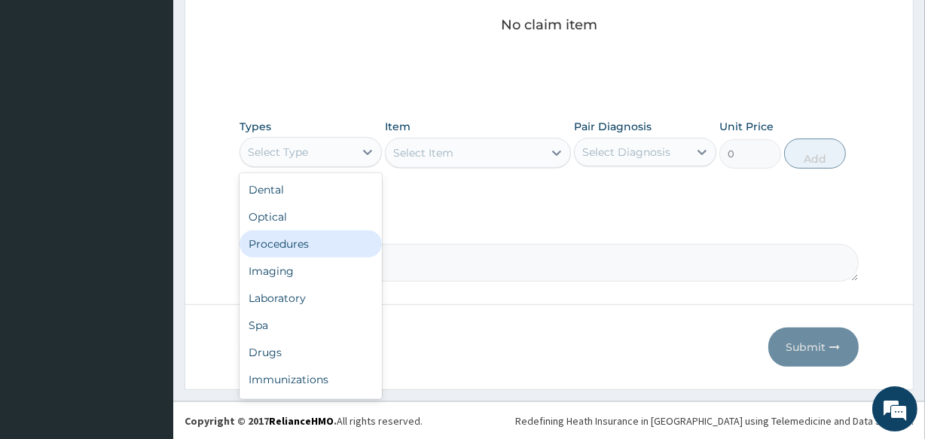
click at [334, 244] on div "Procedures" at bounding box center [310, 243] width 142 height 27
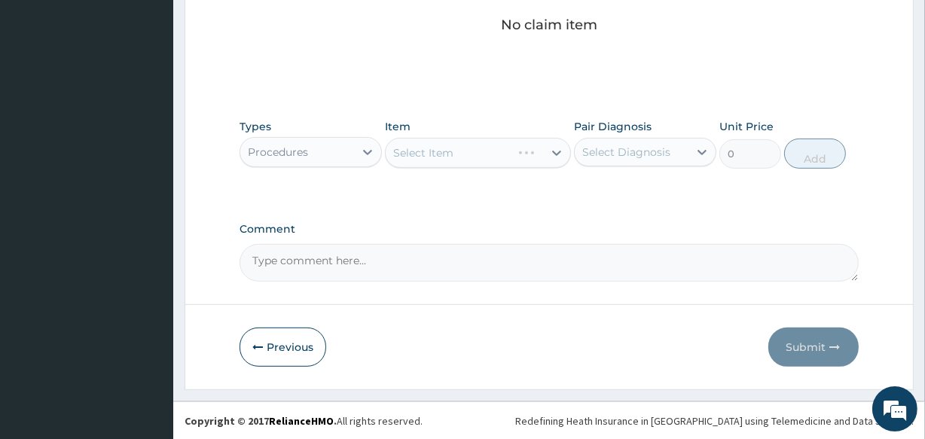
click at [483, 145] on div "Select Item" at bounding box center [477, 153] width 185 height 30
click at [483, 145] on div "Select Item" at bounding box center [464, 153] width 157 height 24
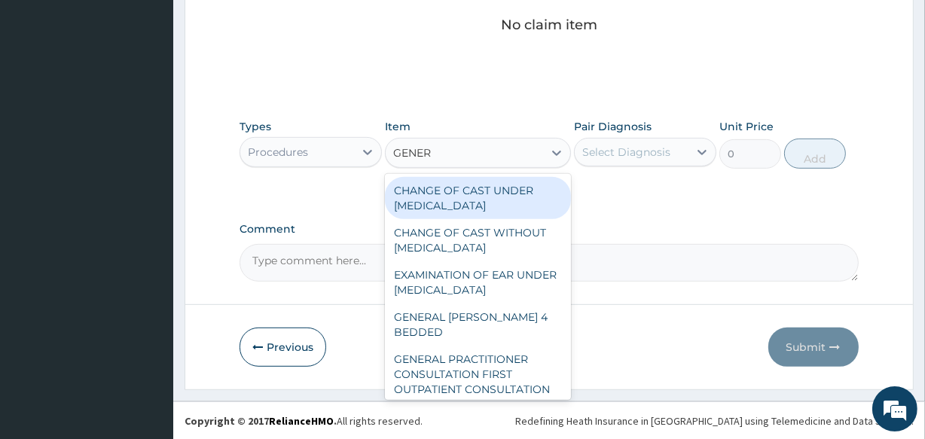
type input "GENERA"
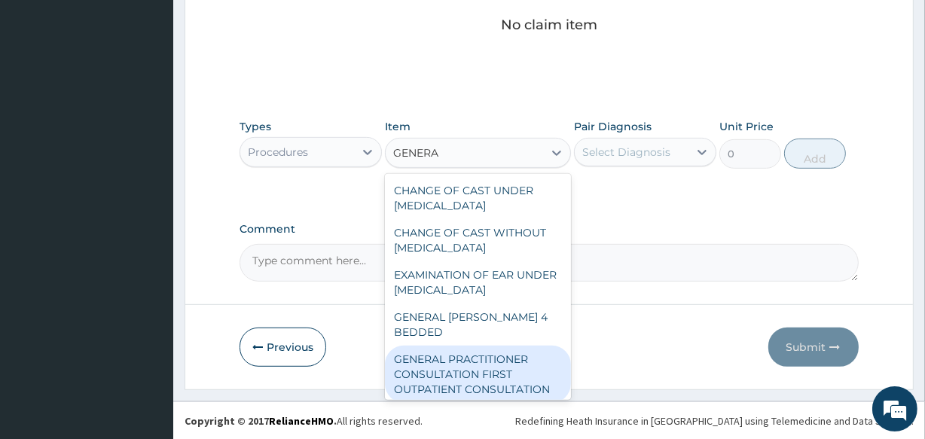
click at [520, 372] on div "GENERAL PRACTITIONER CONSULTATION FIRST OUTPATIENT CONSULTATION" at bounding box center [477, 374] width 185 height 57
type input "3547.5"
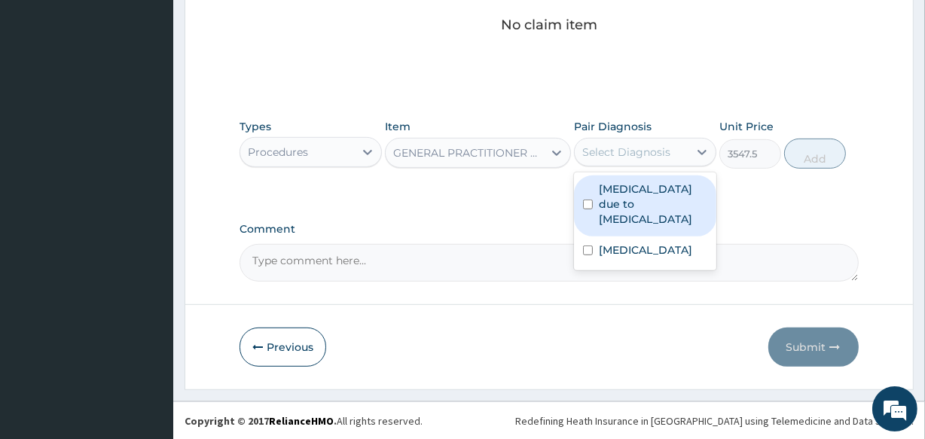
click at [642, 158] on div "Select Diagnosis" at bounding box center [632, 152] width 114 height 24
click at [637, 204] on label "[MEDICAL_DATA] due to [MEDICAL_DATA]" at bounding box center [653, 203] width 108 height 45
checkbox input "true"
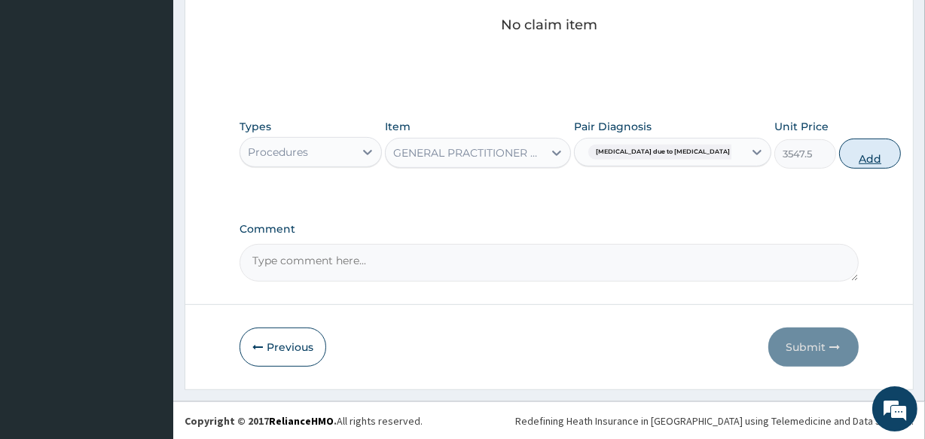
click at [839, 151] on button "Add" at bounding box center [870, 154] width 62 height 30
type input "0"
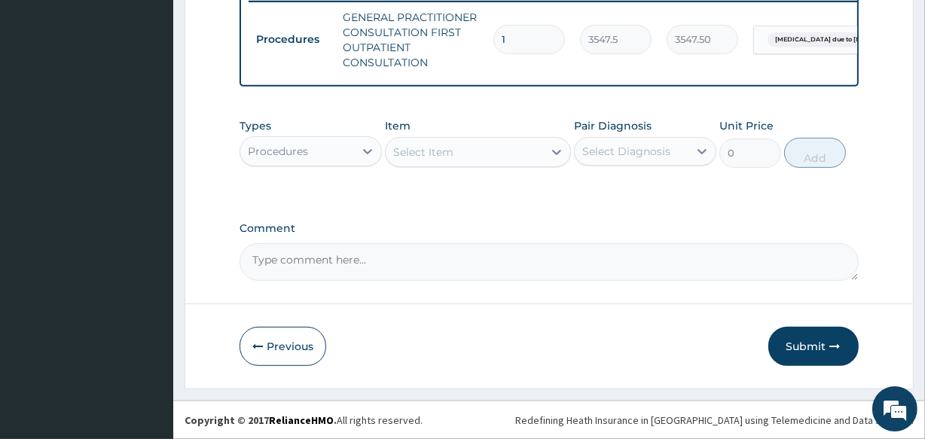
click at [286, 154] on div "Procedures" at bounding box center [278, 151] width 60 height 15
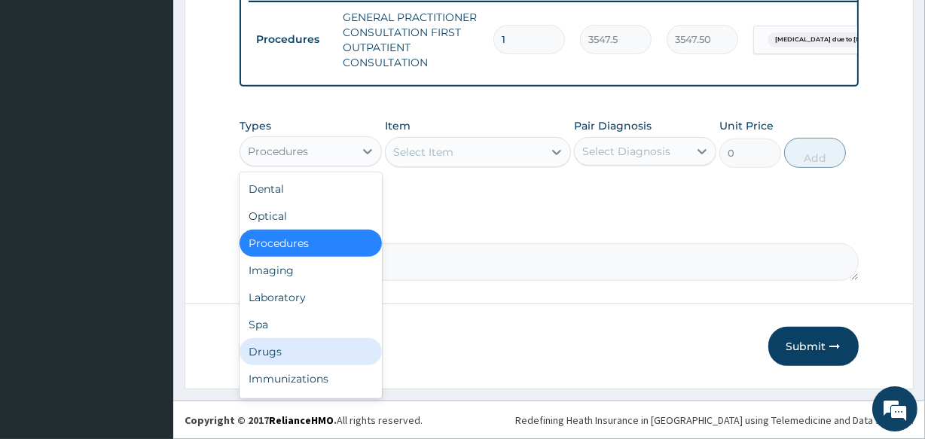
click at [294, 344] on div "Drugs" at bounding box center [310, 351] width 142 height 27
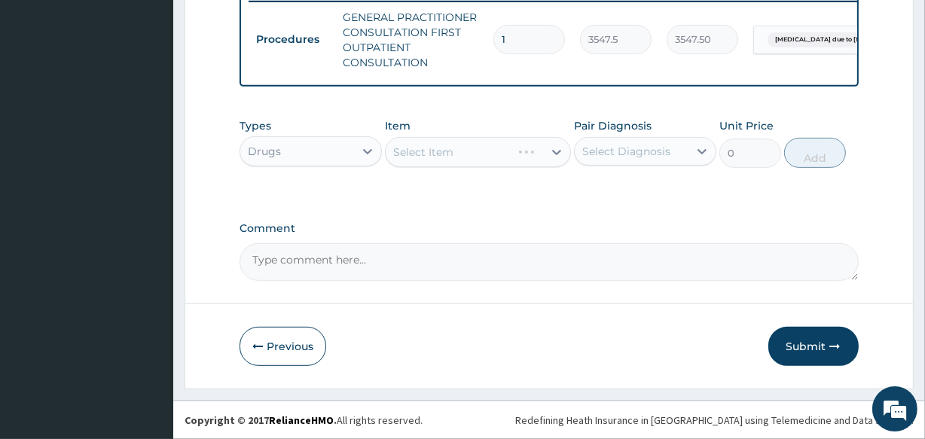
click at [469, 158] on div "Select Item" at bounding box center [477, 152] width 185 height 30
click at [469, 158] on div "Select Item" at bounding box center [464, 152] width 157 height 24
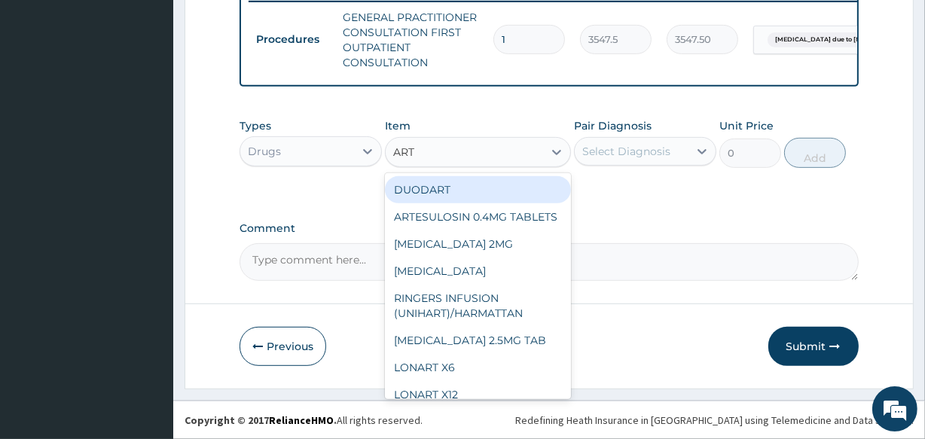
type input "ARTE"
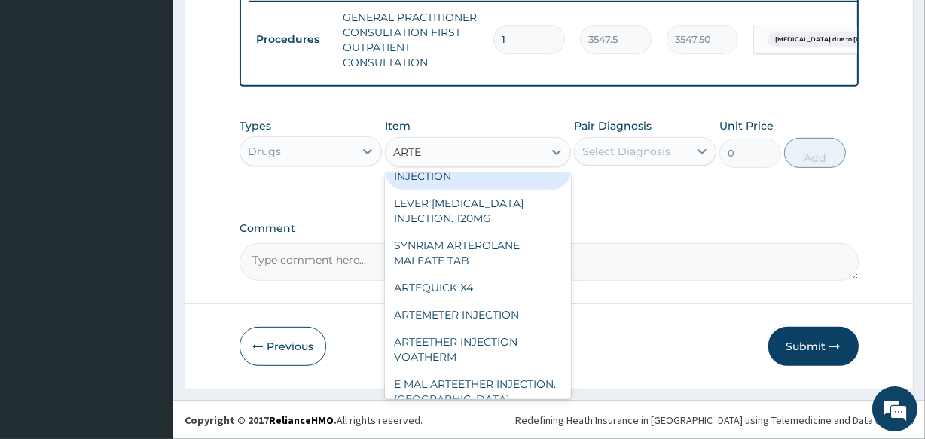
scroll to position [218, 0]
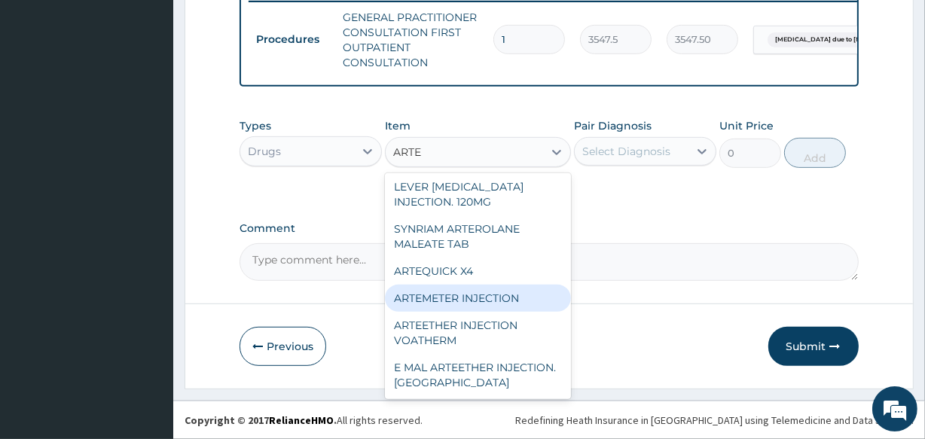
click at [520, 299] on div "ARTEMETER INJECTION" at bounding box center [477, 298] width 185 height 27
type input "946"
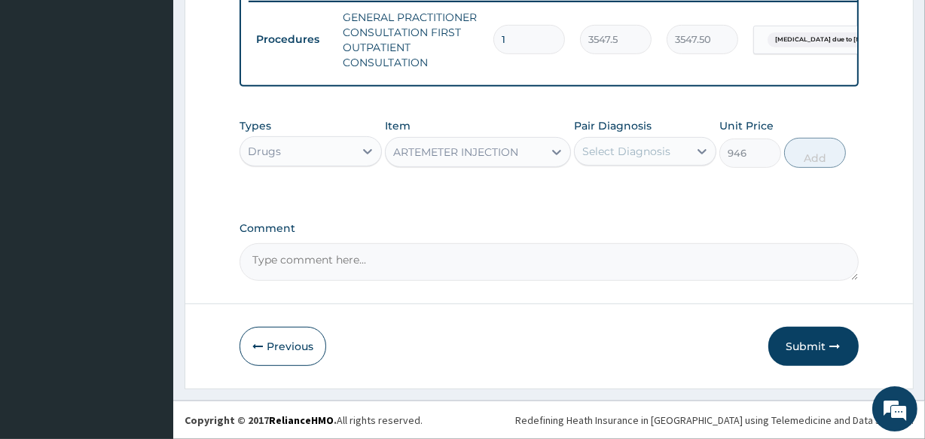
click at [632, 159] on div "Select Diagnosis" at bounding box center [632, 151] width 114 height 24
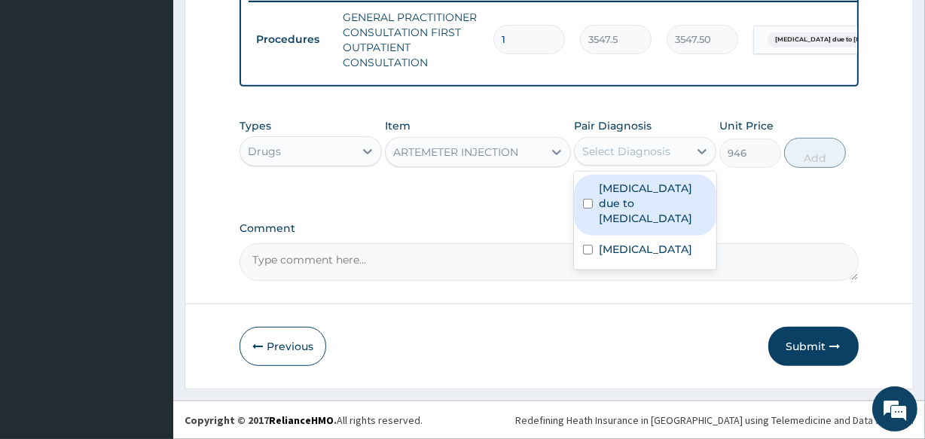
click at [634, 202] on label "[MEDICAL_DATA] due to [MEDICAL_DATA]" at bounding box center [653, 203] width 108 height 45
checkbox input "true"
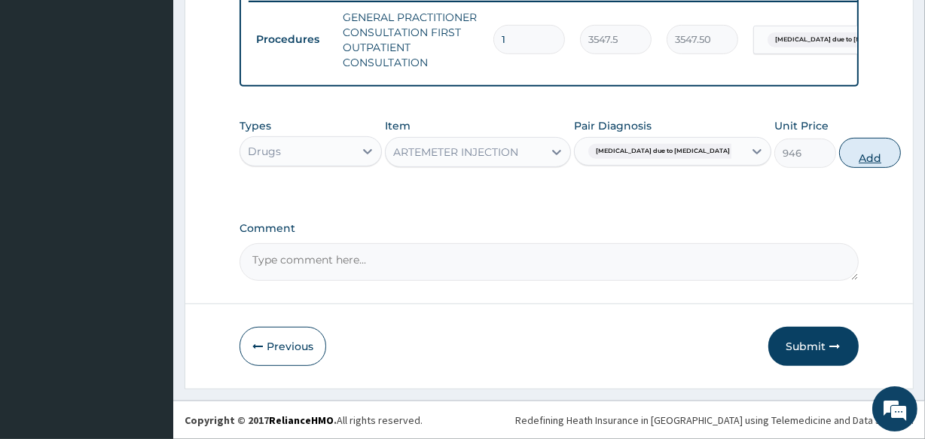
click at [839, 154] on button "Add" at bounding box center [870, 153] width 62 height 30
type input "0"
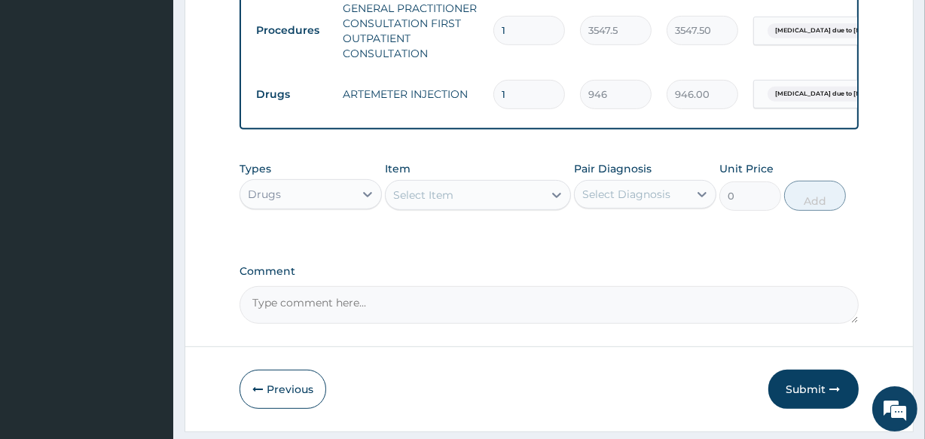
click at [422, 203] on div "Select Item" at bounding box center [423, 195] width 60 height 15
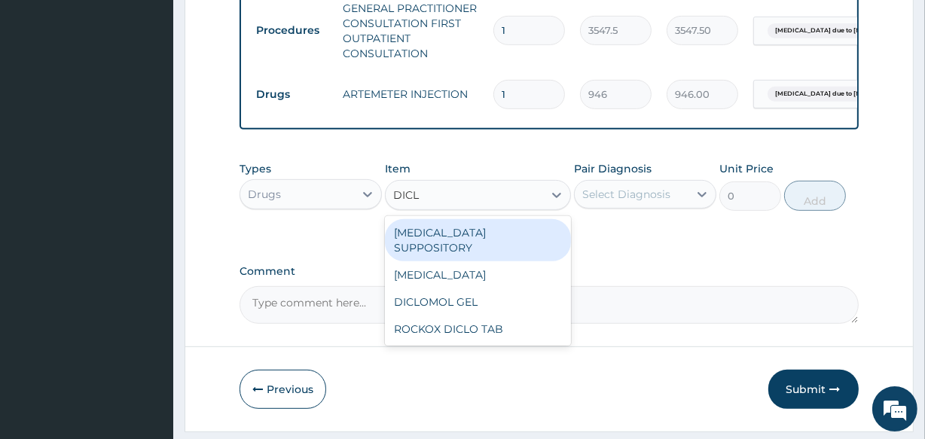
type input "DICLO"
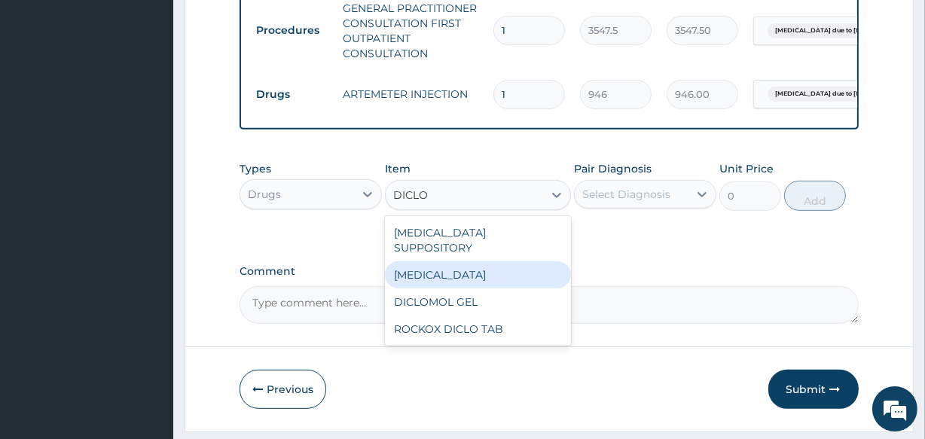
click at [433, 267] on div "[MEDICAL_DATA]" at bounding box center [477, 274] width 185 height 27
type input "591.25"
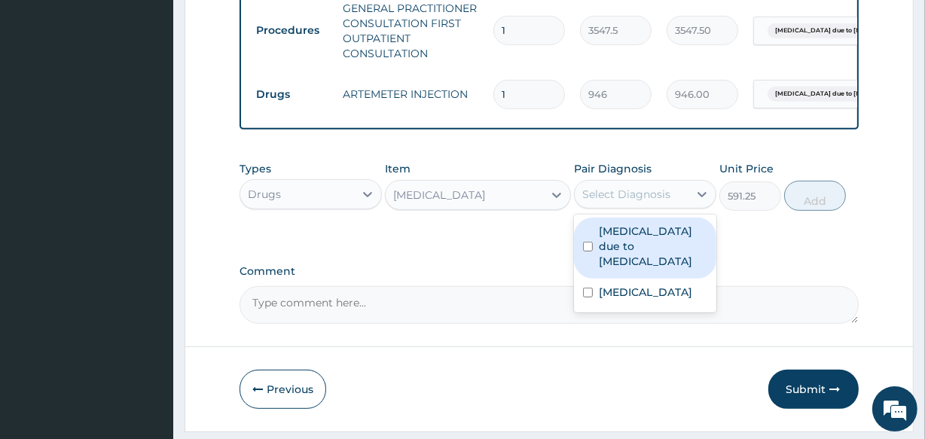
click at [595, 202] on div "Select Diagnosis" at bounding box center [626, 194] width 88 height 15
click at [610, 254] on label "[MEDICAL_DATA] due to [MEDICAL_DATA]" at bounding box center [653, 246] width 108 height 45
checkbox input "true"
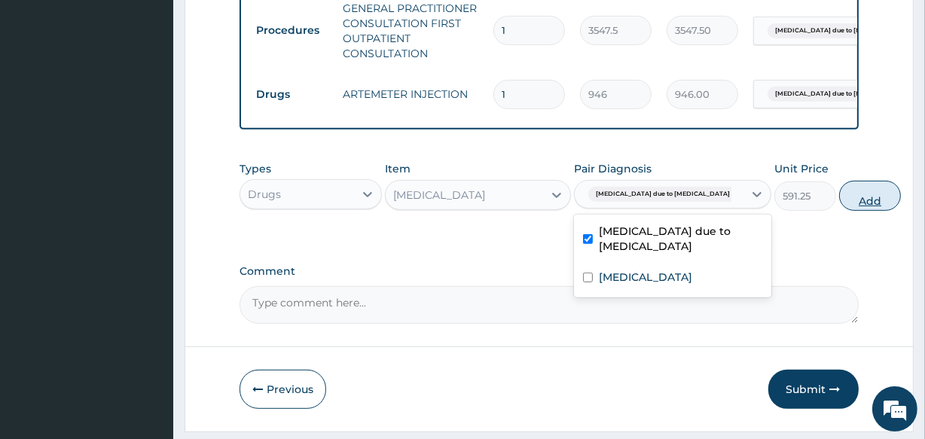
click at [839, 205] on button "Add" at bounding box center [870, 196] width 62 height 30
type input "0"
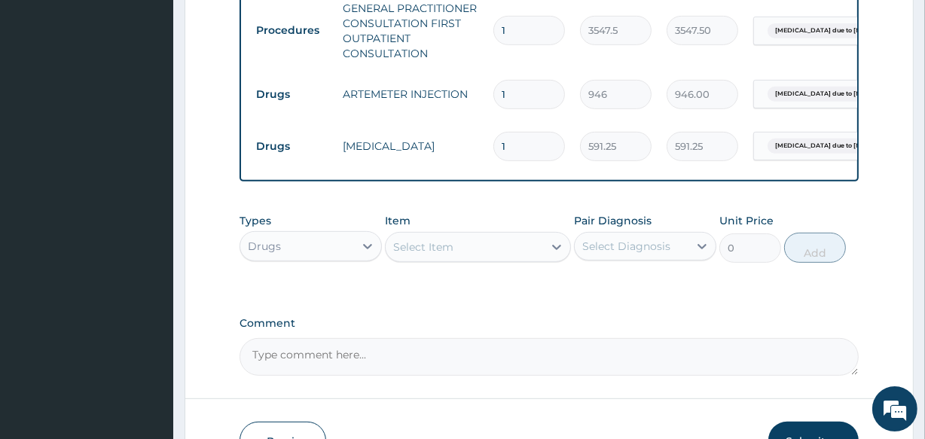
click at [414, 254] on div "Select Item" at bounding box center [423, 246] width 60 height 15
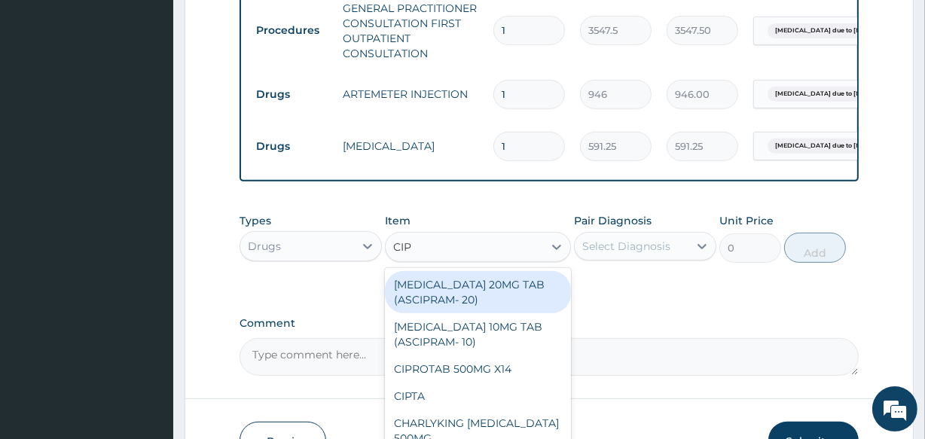
type input "CIPR"
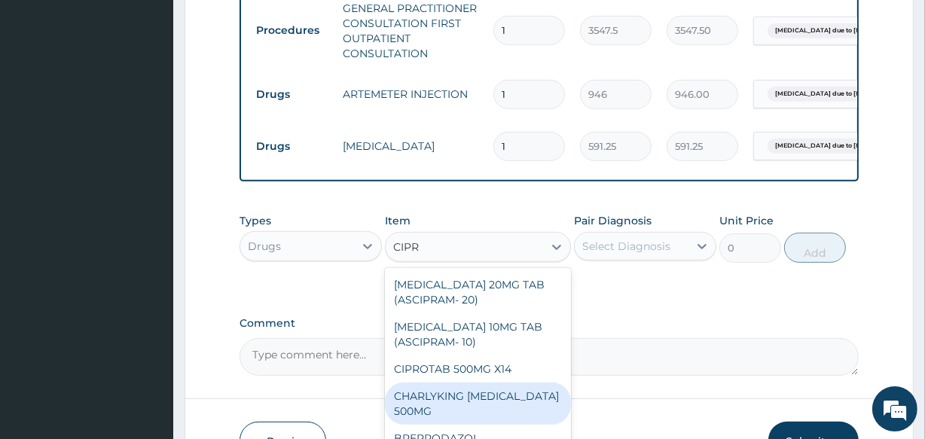
click at [427, 404] on div "CHARLYKING [MEDICAL_DATA] 500MG" at bounding box center [477, 404] width 185 height 42
type input "177.375"
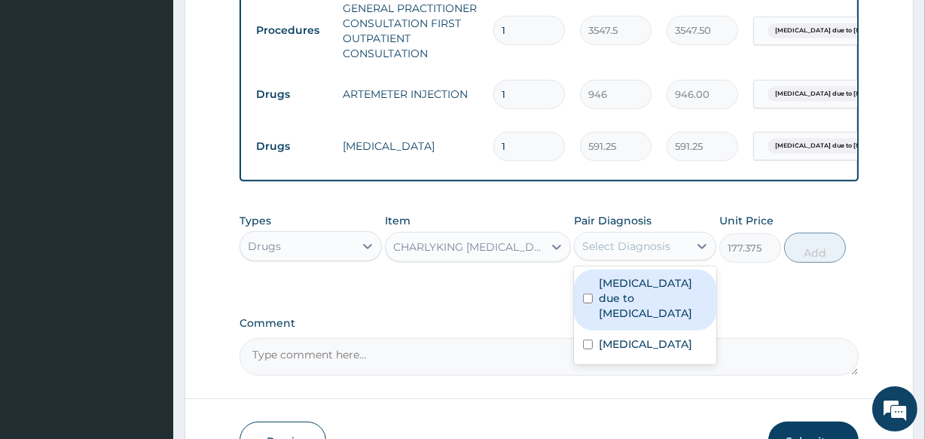
click at [612, 254] on div "Select Diagnosis" at bounding box center [626, 246] width 88 height 15
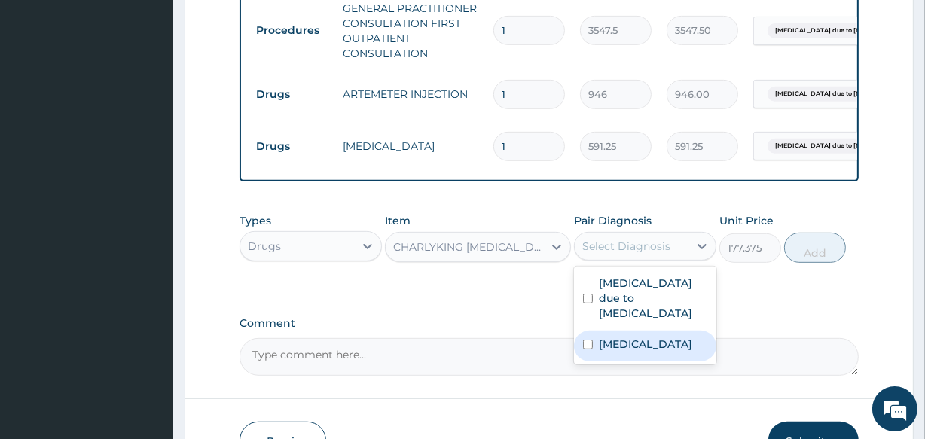
click at [620, 352] on label "Typhoid fever, unspecified" at bounding box center [645, 344] width 93 height 15
checkbox input "true"
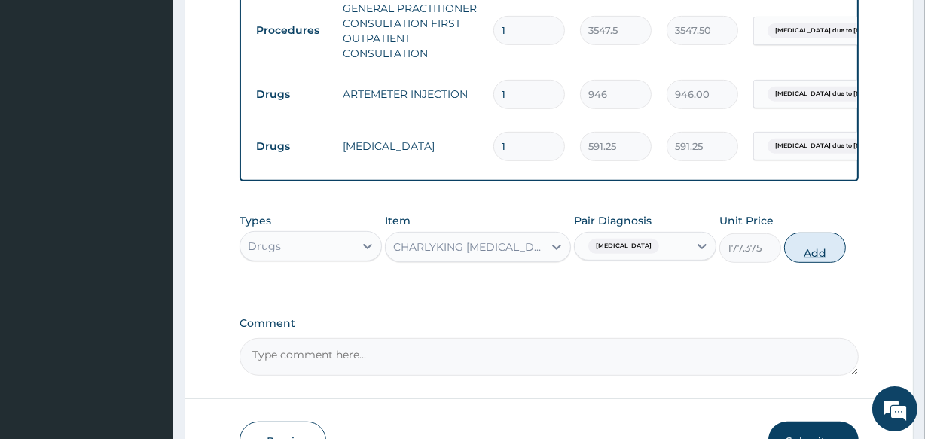
click at [821, 261] on button "Add" at bounding box center [815, 248] width 62 height 30
type input "0"
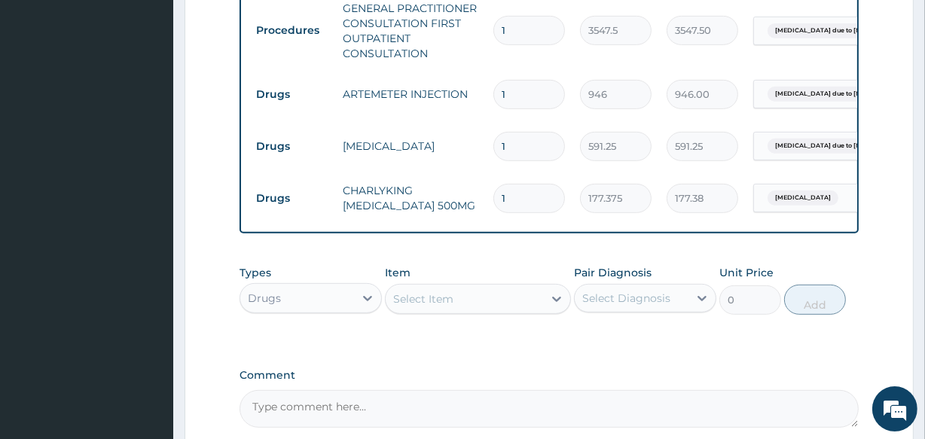
click at [515, 198] on input "1" at bounding box center [529, 198] width 72 height 29
type input "10"
type input "1773.75"
type input "10"
click at [512, 90] on input "1" at bounding box center [529, 94] width 72 height 29
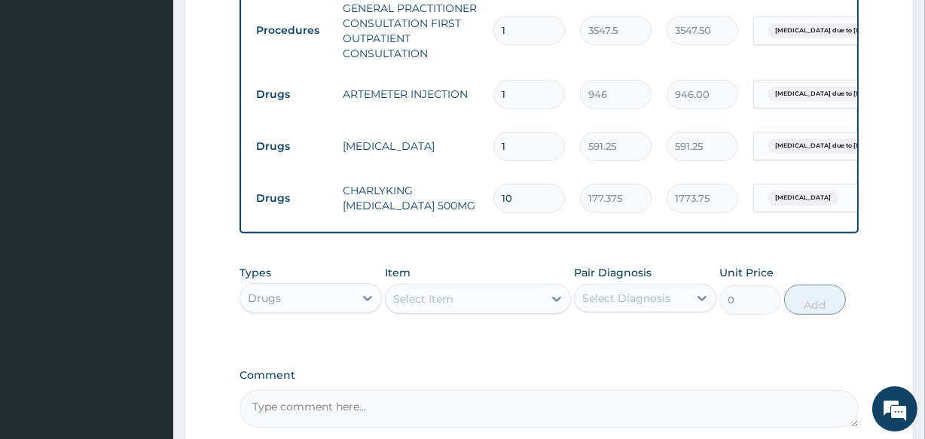
type input "0.00"
type input "6"
type input "5676.00"
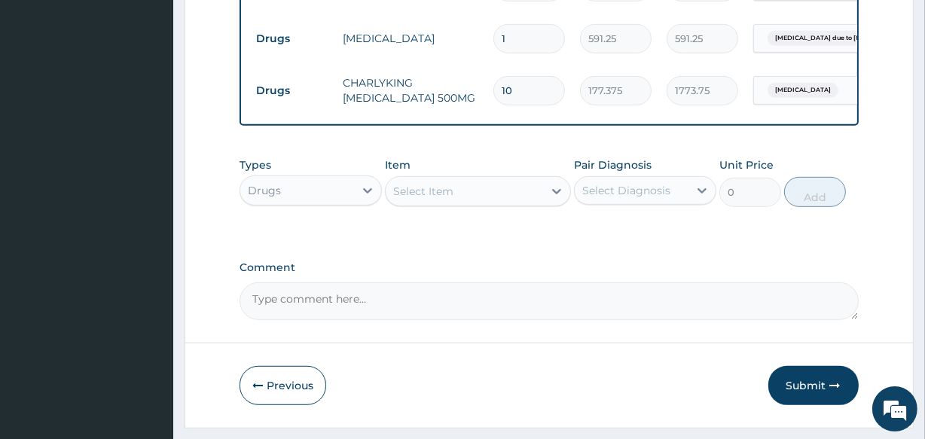
scroll to position [764, 0]
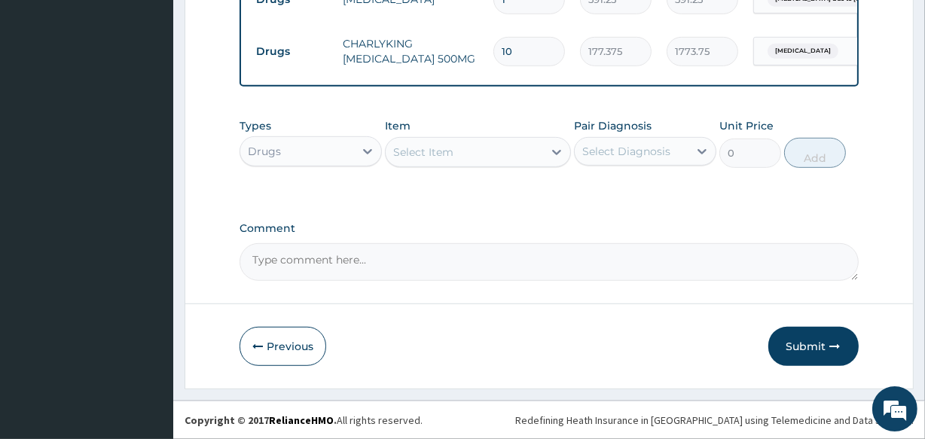
type input "6"
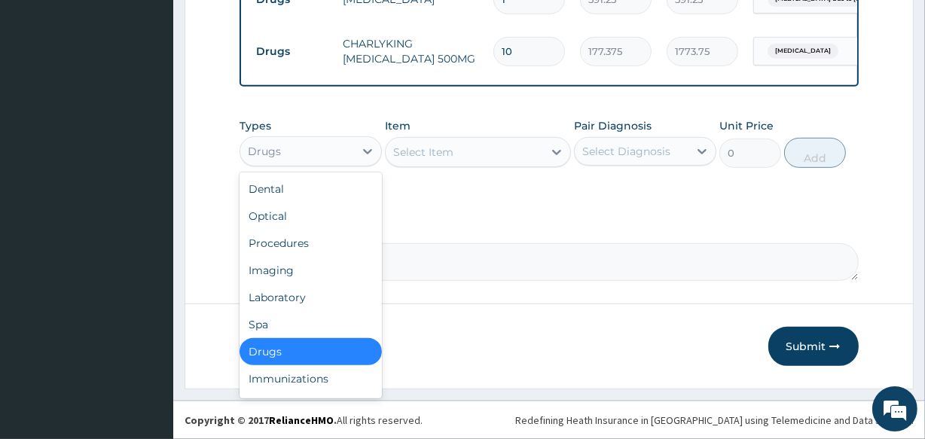
click at [307, 145] on div "Drugs" at bounding box center [297, 151] width 114 height 24
click at [311, 286] on div "Laboratory" at bounding box center [310, 297] width 142 height 27
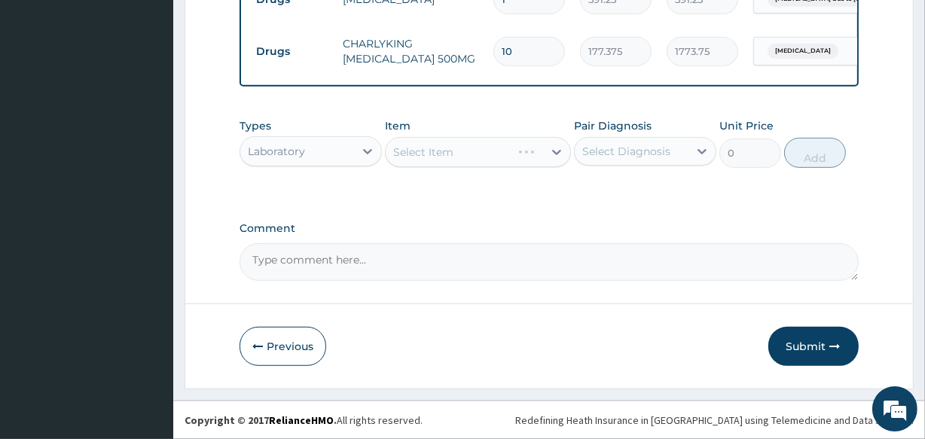
click at [468, 150] on div "Select Item" at bounding box center [477, 152] width 185 height 30
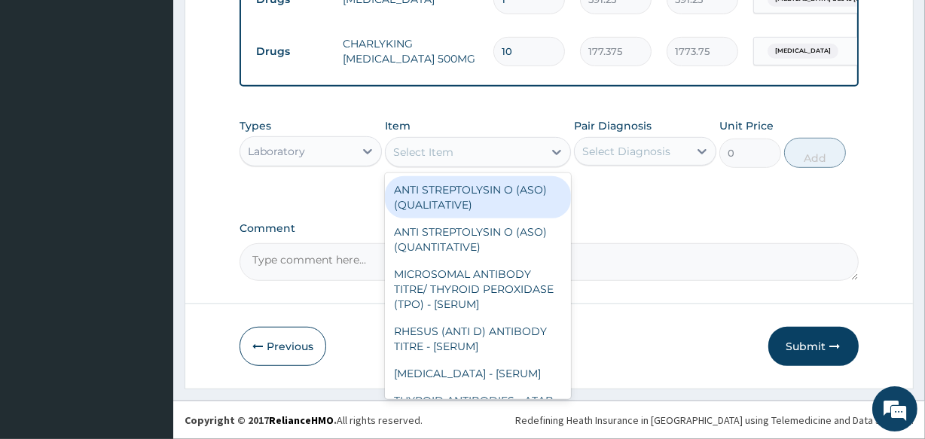
click at [468, 149] on div "Select Item" at bounding box center [464, 152] width 157 height 24
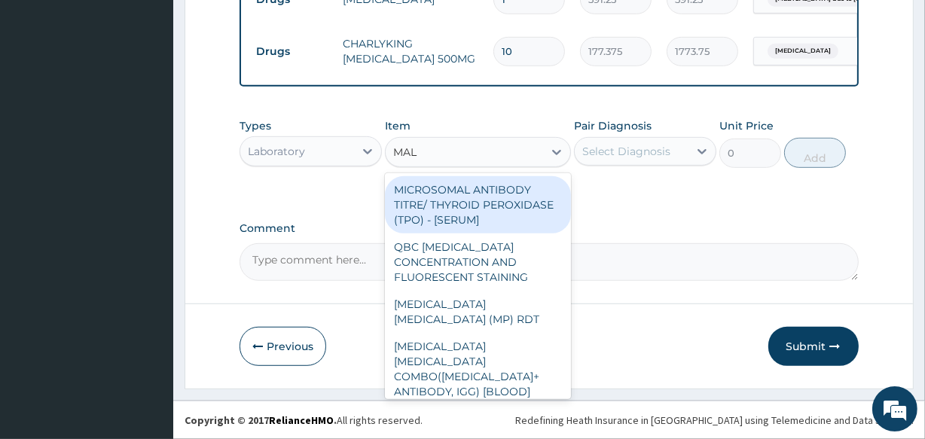
type input "MALA"
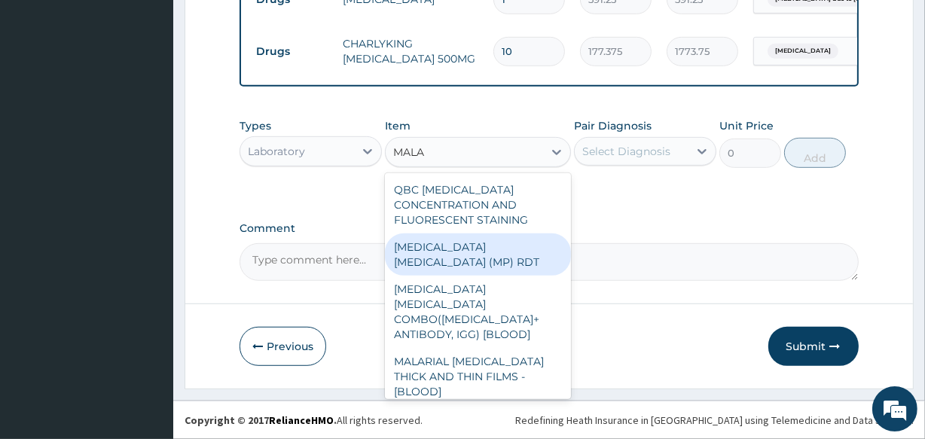
click at [483, 247] on div "MALARIA PARASITE (MP) RDT" at bounding box center [477, 254] width 185 height 42
type input "1612.5"
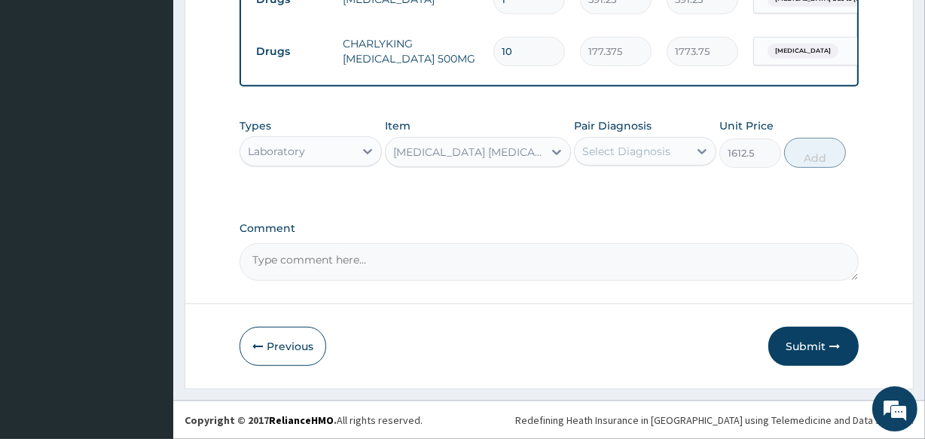
click at [614, 151] on div "Select Diagnosis" at bounding box center [626, 151] width 88 height 15
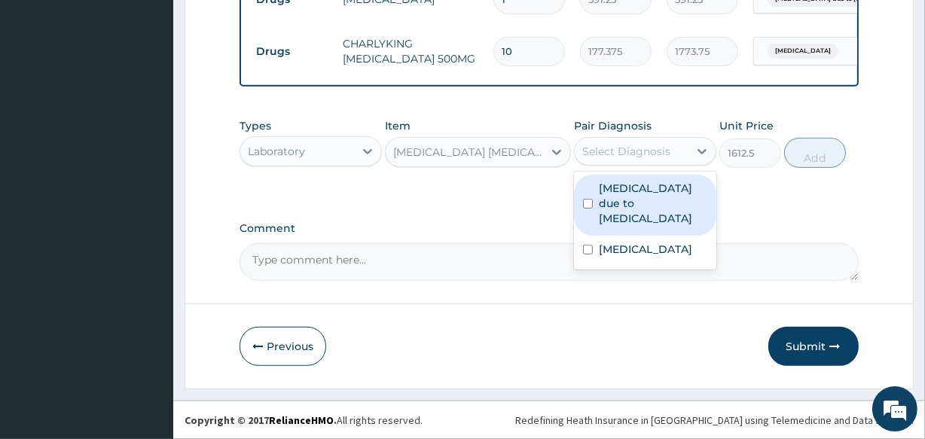
click at [620, 210] on label "[MEDICAL_DATA] due to [MEDICAL_DATA]" at bounding box center [653, 203] width 108 height 45
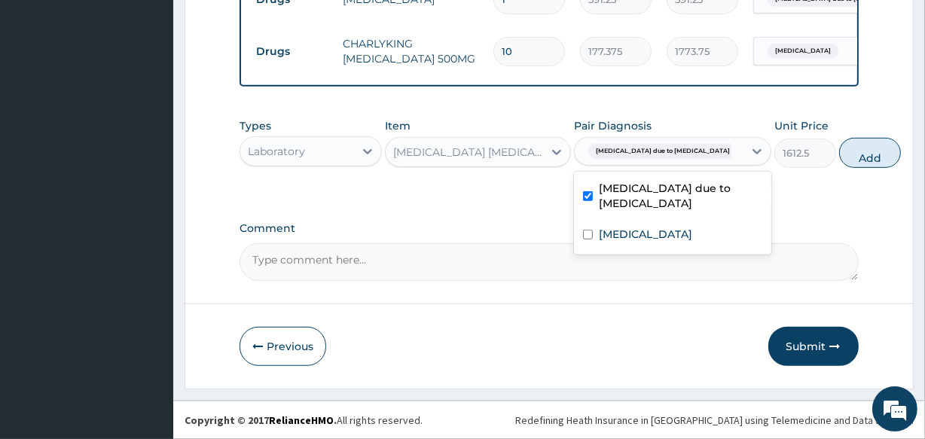
checkbox input "true"
click at [839, 152] on button "Add" at bounding box center [870, 153] width 62 height 30
type input "0"
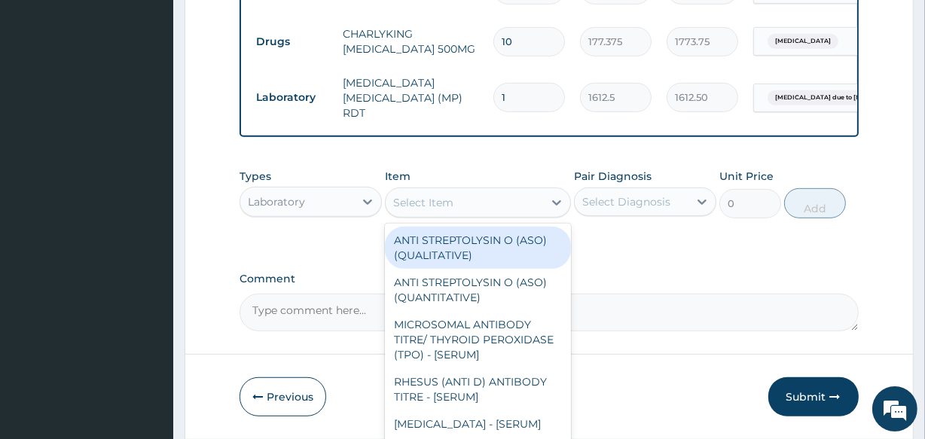
click at [430, 198] on div "Select Item" at bounding box center [423, 202] width 60 height 15
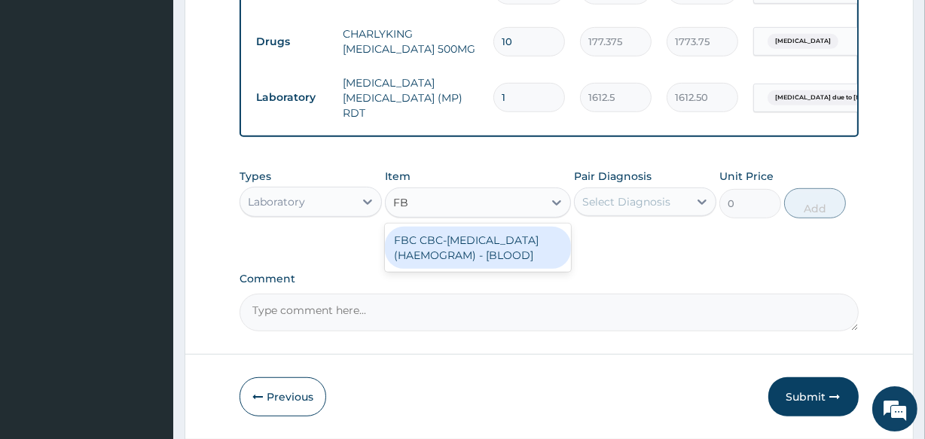
type input "FBC"
click at [443, 256] on div "FBC CBC-COMPLETE BLOOD COUNT (HAEMOGRAM) - [BLOOD]" at bounding box center [477, 248] width 185 height 42
type input "4300"
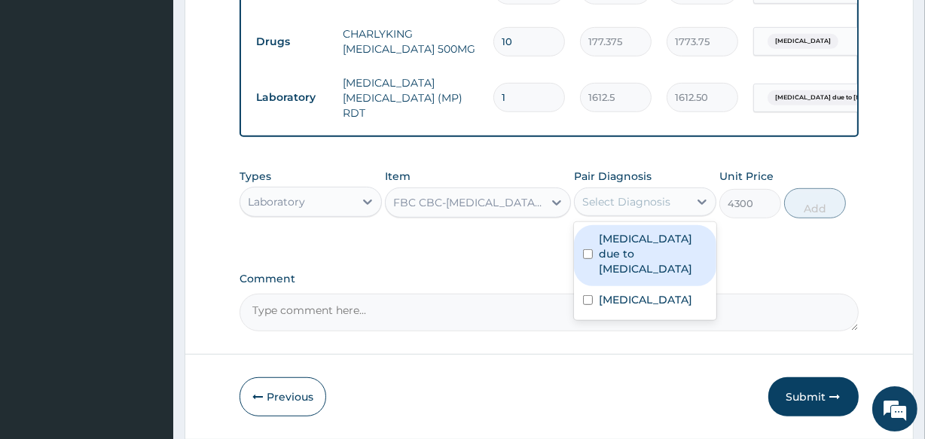
click at [618, 203] on div "Select Diagnosis" at bounding box center [626, 201] width 88 height 15
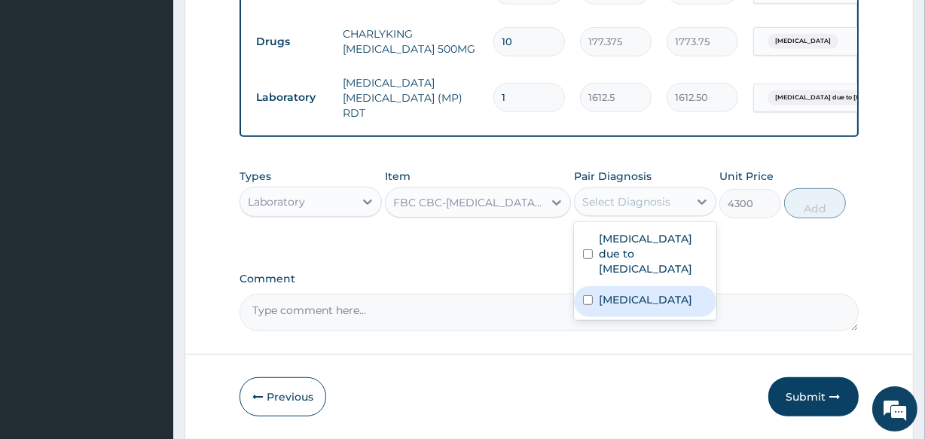
click at [629, 300] on label "Typhoid fever, unspecified" at bounding box center [645, 299] width 93 height 15
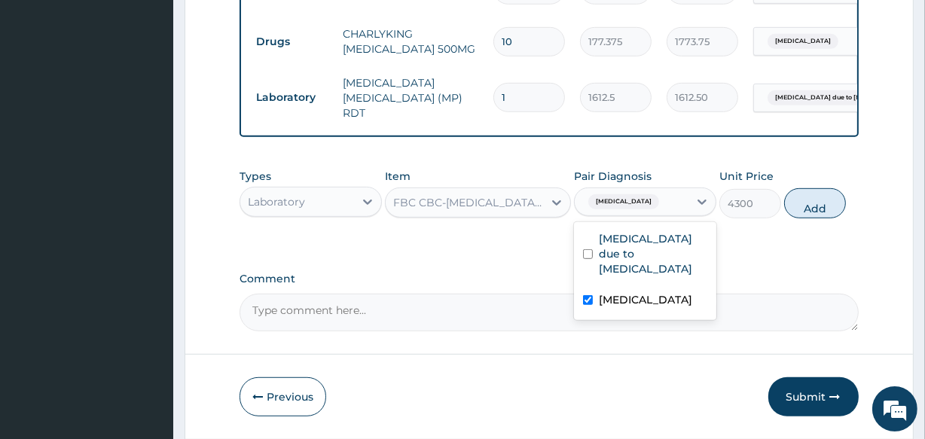
click at [629, 300] on label "Typhoid fever, unspecified" at bounding box center [645, 299] width 93 height 15
checkbox input "false"
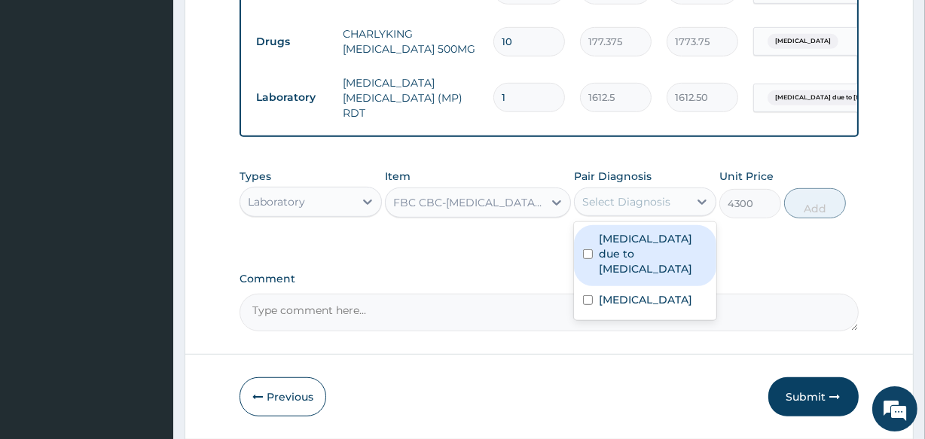
click at [627, 245] on label "Malaria due to Plasmodium ovale" at bounding box center [653, 253] width 108 height 45
checkbox input "true"
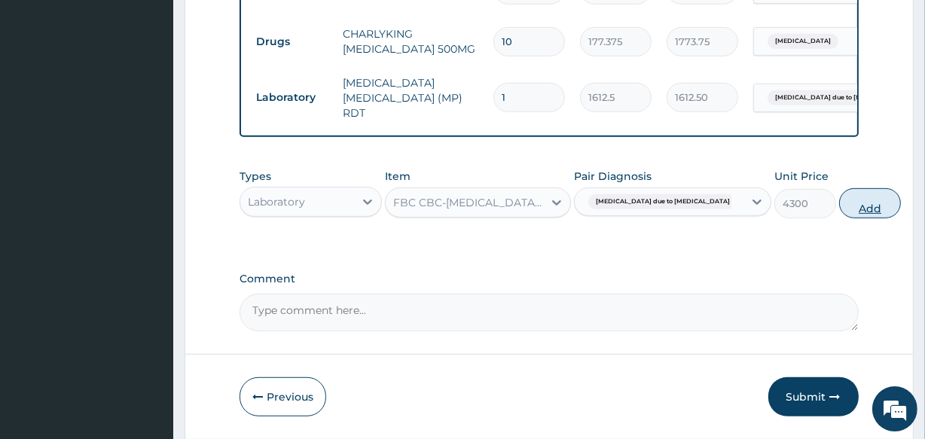
click at [839, 201] on button "Add" at bounding box center [870, 203] width 62 height 30
type input "0"
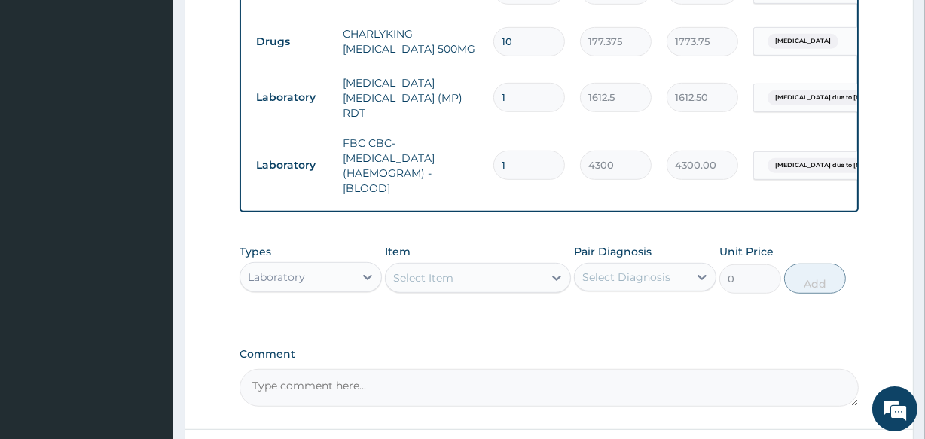
click at [817, 241] on div "Types Laboratory Item Select Item Pair Diagnosis Select Diagnosis Unit Price 0 …" at bounding box center [548, 268] width 618 height 65
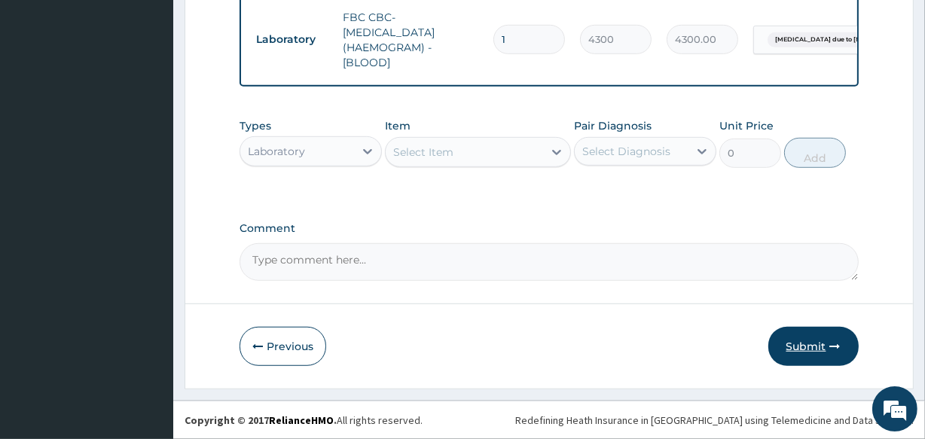
click at [804, 351] on button "Submit" at bounding box center [813, 346] width 90 height 39
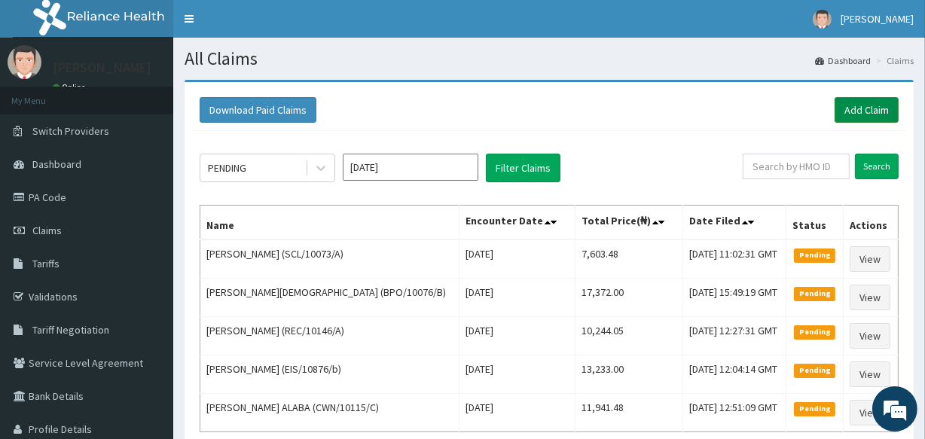
click at [858, 102] on link "Add Claim" at bounding box center [866, 110] width 64 height 26
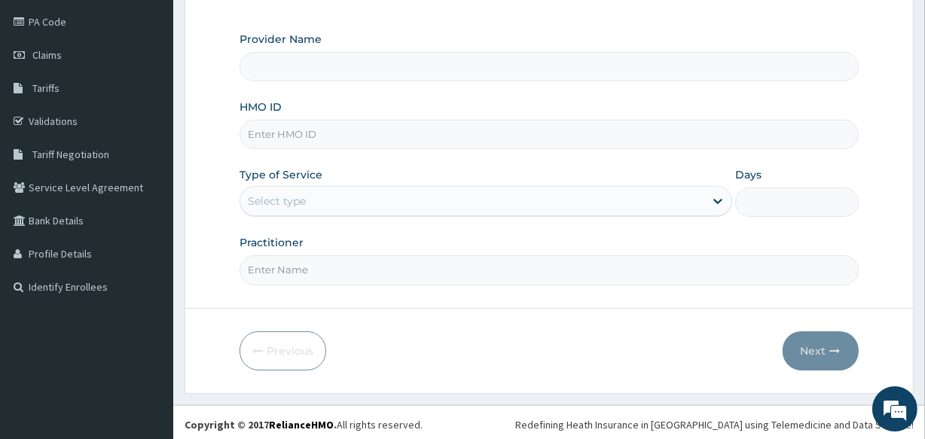
scroll to position [178, 0]
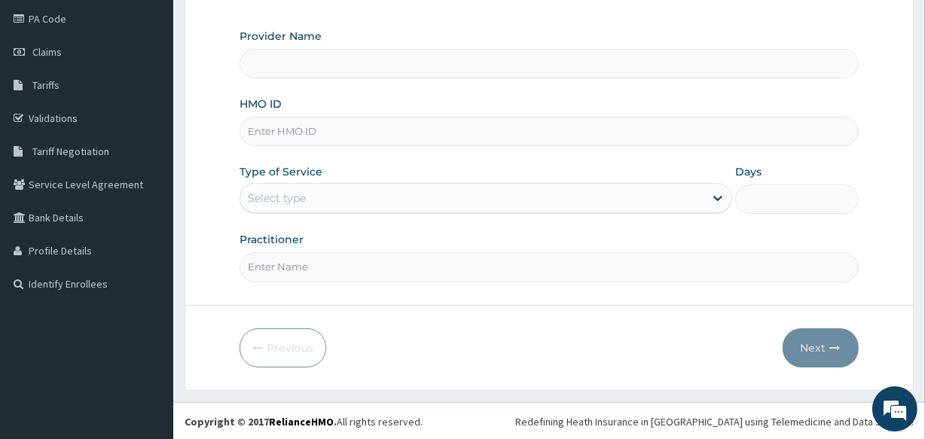
type input "All Souls Infirmary Hospital"
click at [367, 132] on input "HMO ID" at bounding box center [548, 131] width 618 height 29
type input "SBG/10236/B"
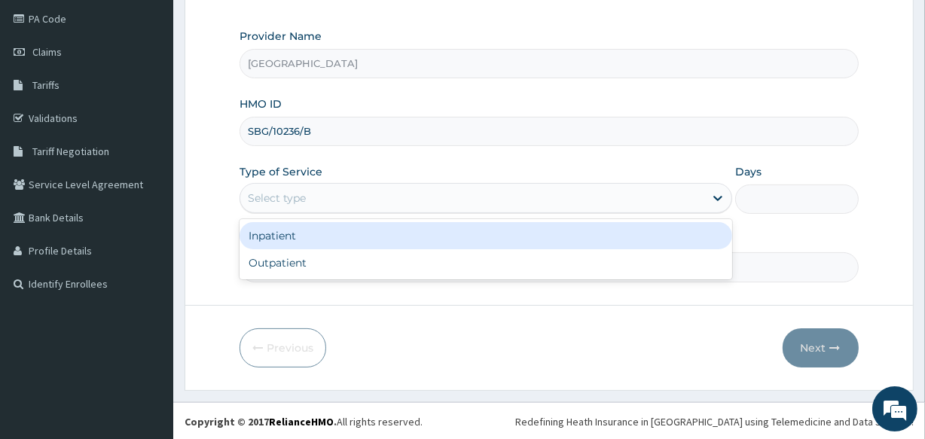
click at [302, 203] on div "Select type" at bounding box center [277, 198] width 58 height 15
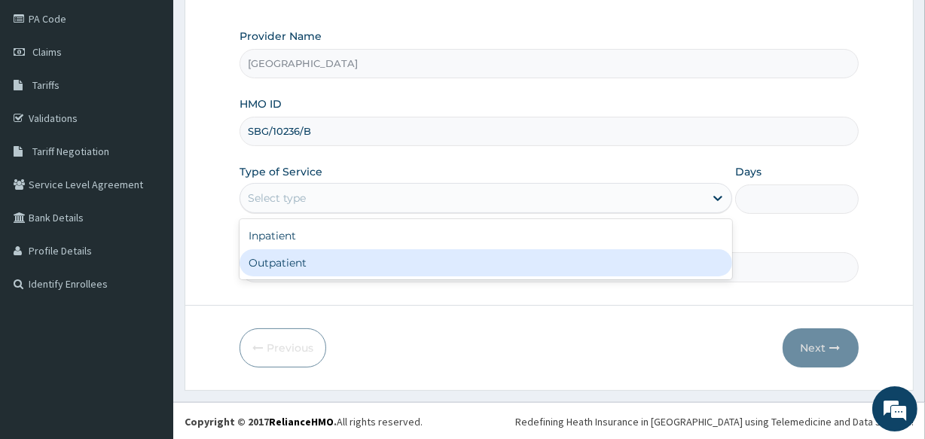
click at [305, 266] on div "Outpatient" at bounding box center [485, 262] width 492 height 27
type input "1"
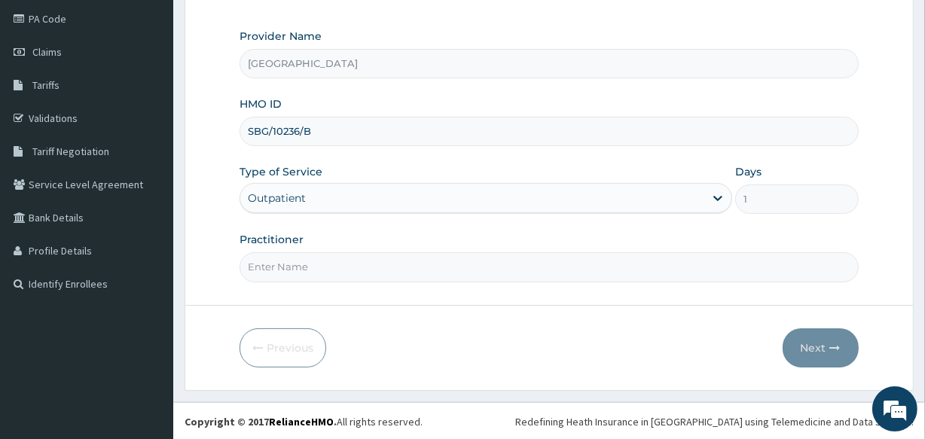
click at [301, 271] on input "Practitioner" at bounding box center [548, 266] width 618 height 29
type input "[PERSON_NAME]"
click at [815, 349] on button "Next" at bounding box center [820, 347] width 76 height 39
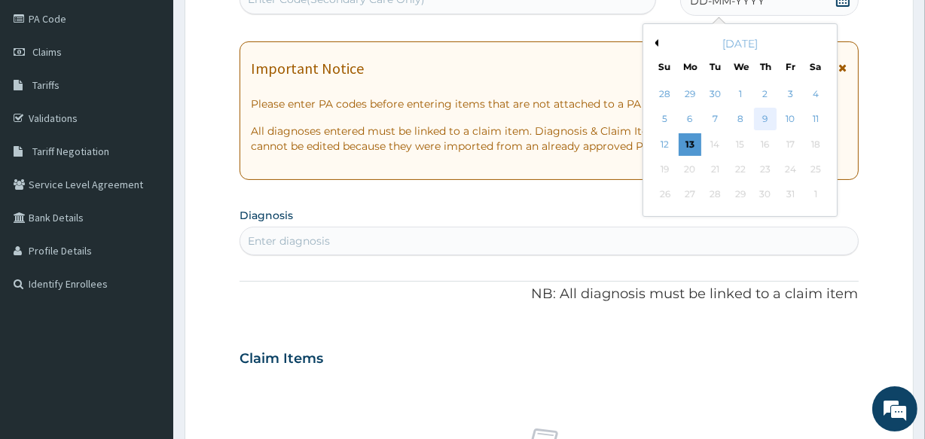
click at [760, 120] on div "9" at bounding box center [765, 119] width 23 height 23
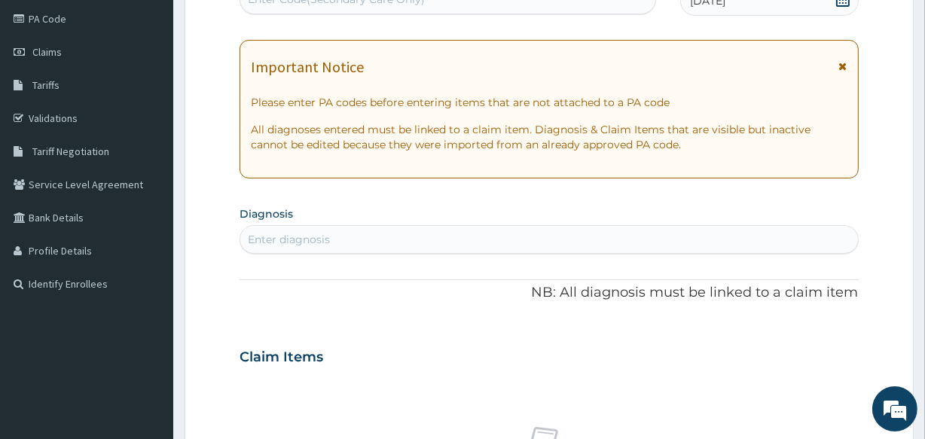
click at [359, 233] on div "Enter diagnosis" at bounding box center [548, 239] width 617 height 24
type input "B"
type input "[MEDICAL_DATA]"
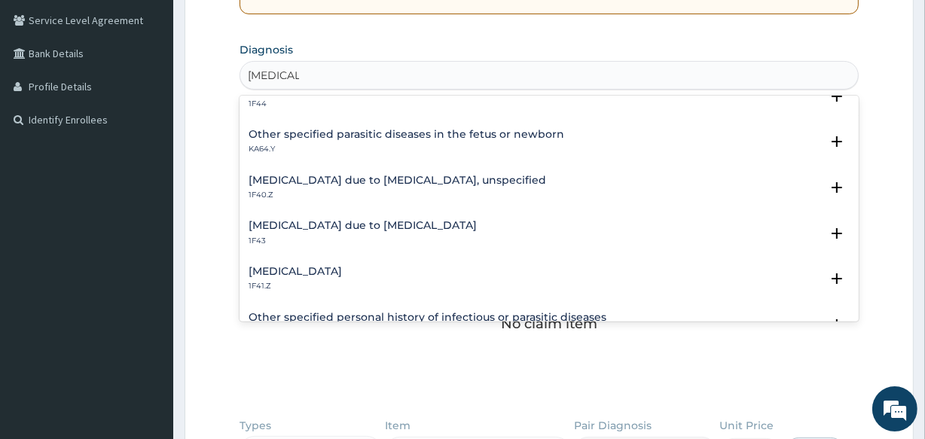
scroll to position [164, 0]
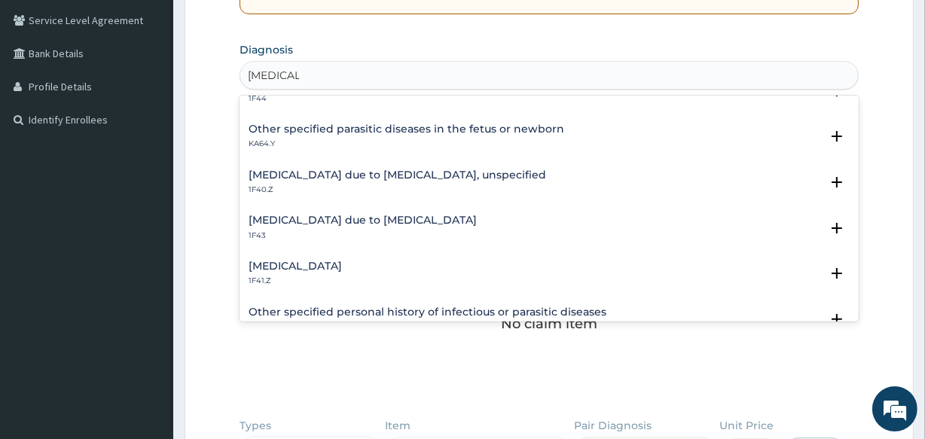
click at [363, 216] on h4 "[MEDICAL_DATA] due to [MEDICAL_DATA]" at bounding box center [362, 220] width 228 height 11
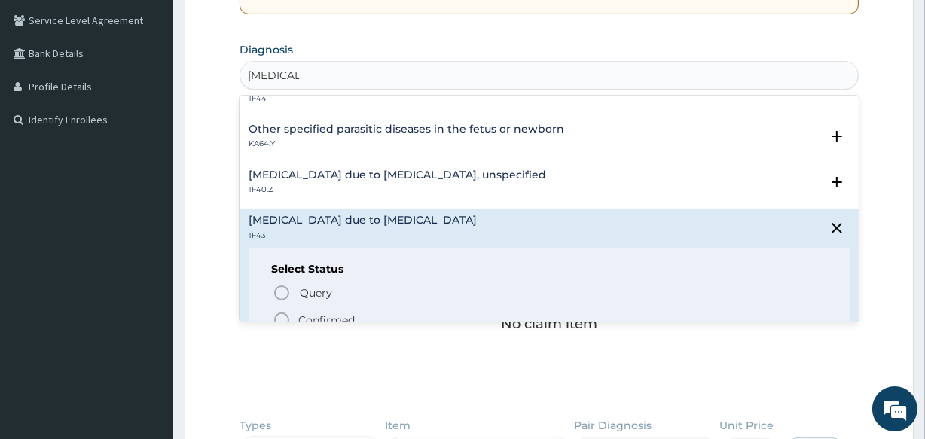
click at [281, 317] on icon "status option filled" at bounding box center [282, 320] width 18 height 18
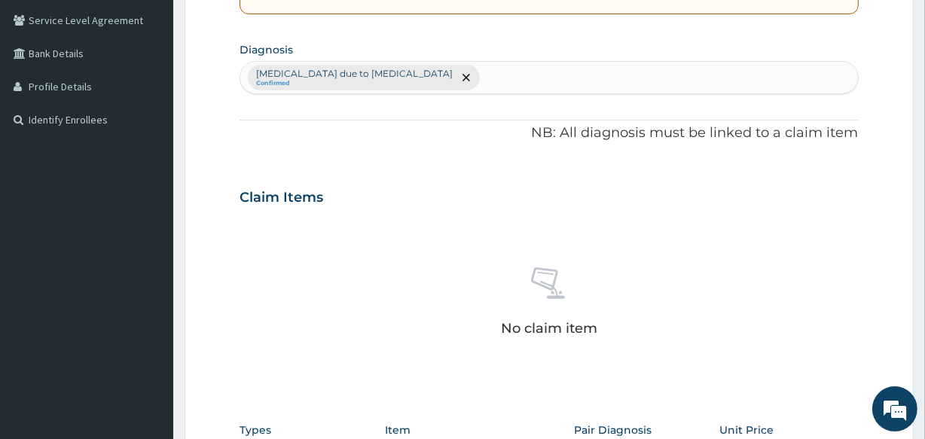
scroll to position [646, 0]
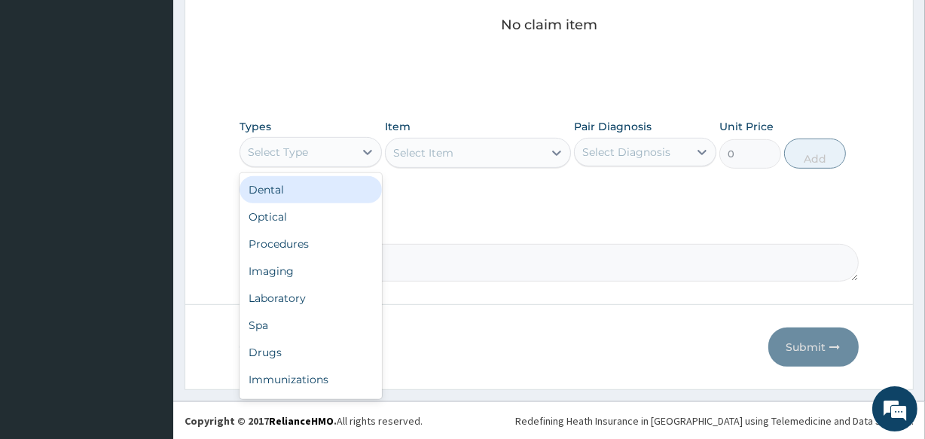
click at [340, 159] on div "Select Type" at bounding box center [297, 152] width 114 height 24
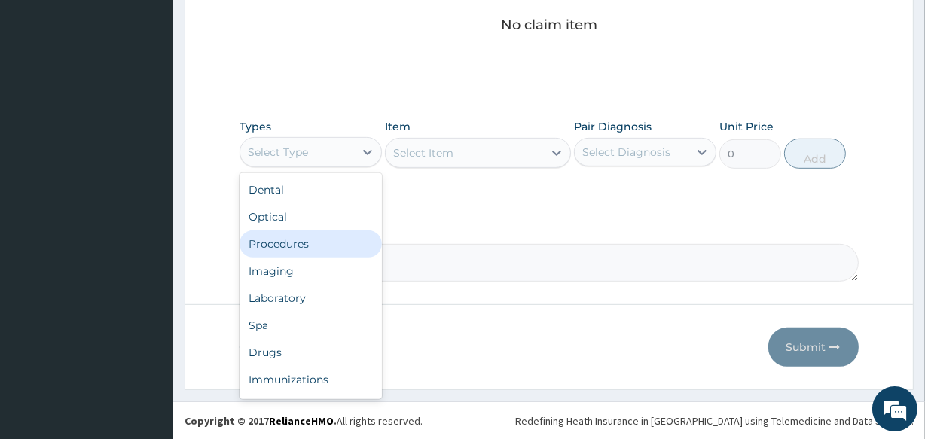
click at [340, 235] on div "Procedures" at bounding box center [310, 243] width 142 height 27
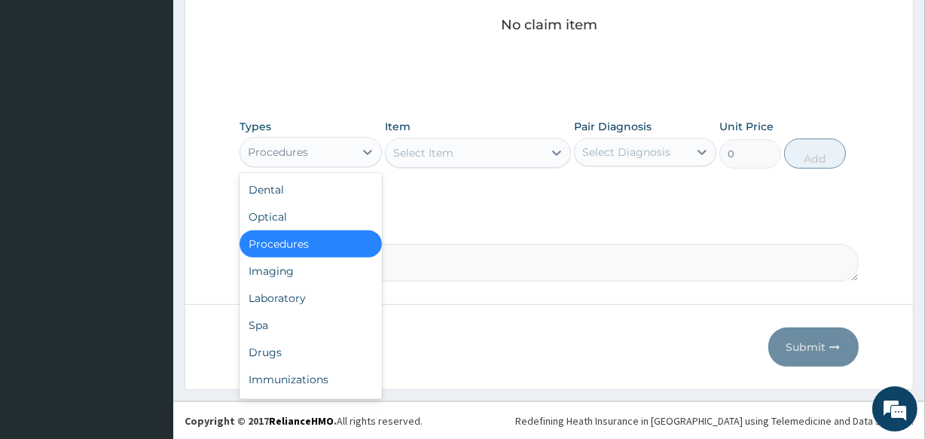
click at [334, 156] on div "Procedures" at bounding box center [297, 152] width 114 height 24
click at [429, 154] on div "Select Item" at bounding box center [423, 152] width 60 height 15
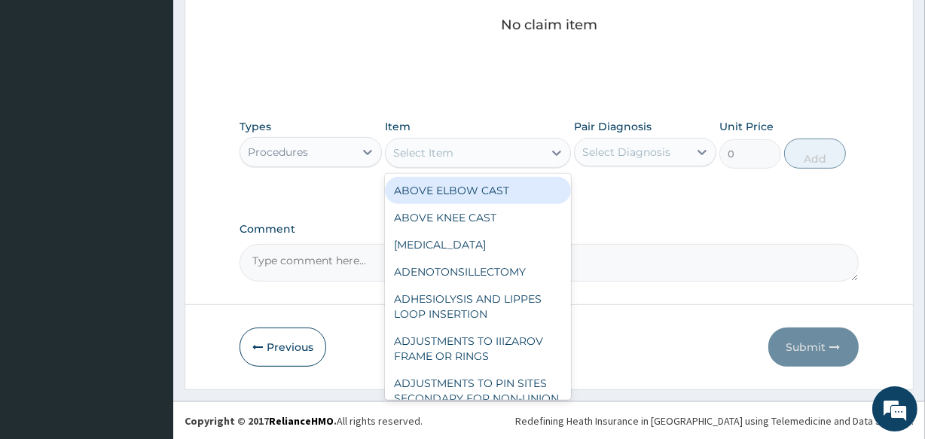
click at [429, 154] on div "Select Item" at bounding box center [423, 152] width 60 height 15
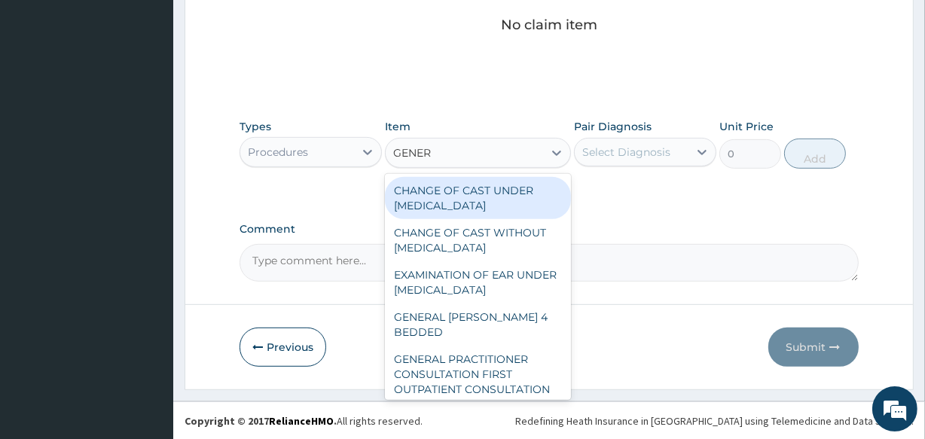
type input "GENERA"
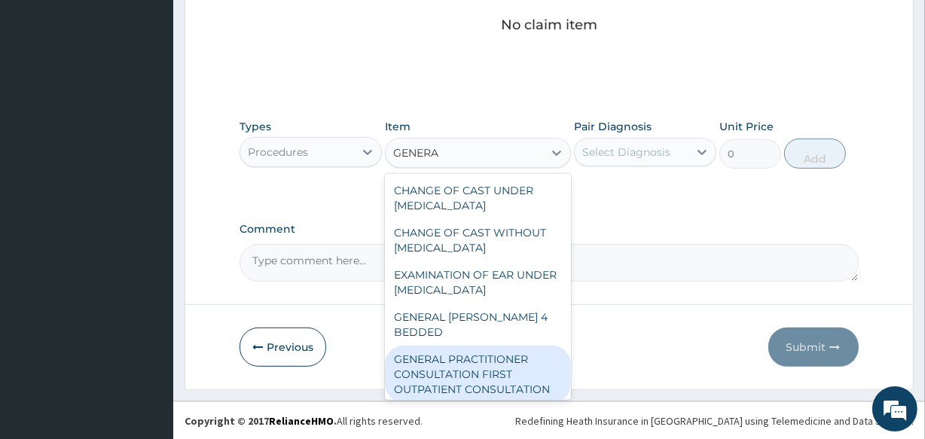
click at [459, 353] on div "GENERAL PRACTITIONER CONSULTATION FIRST OUTPATIENT CONSULTATION" at bounding box center [477, 374] width 185 height 57
type input "3547.5"
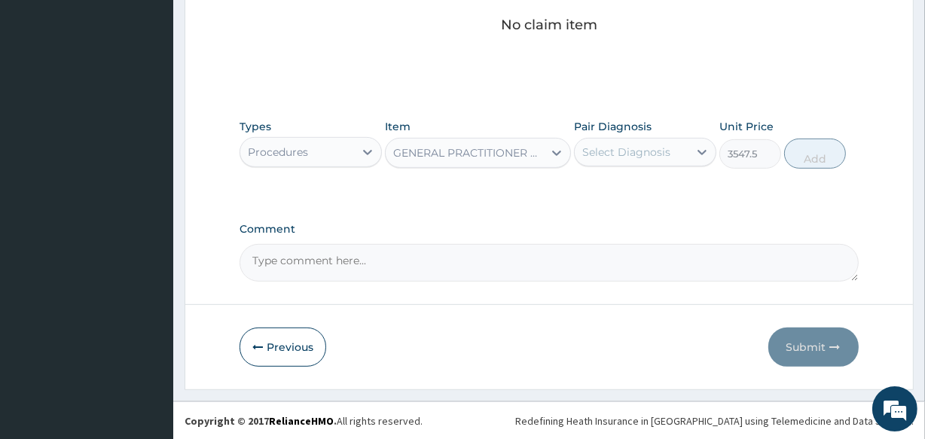
click at [647, 146] on div "Select Diagnosis" at bounding box center [626, 152] width 88 height 15
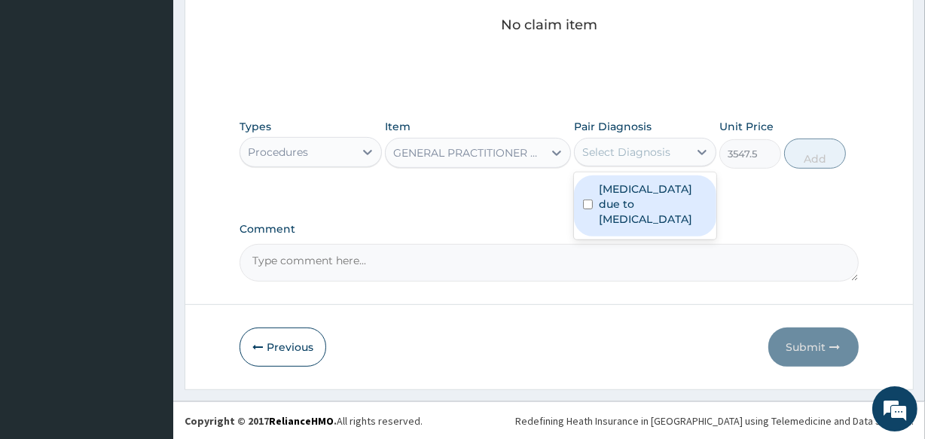
click at [648, 197] on label "[MEDICAL_DATA] due to [MEDICAL_DATA]" at bounding box center [653, 203] width 108 height 45
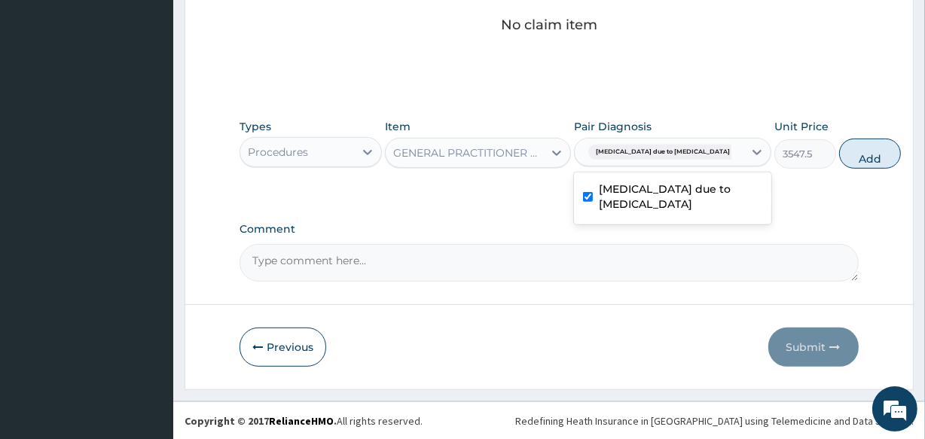
checkbox input "true"
click at [839, 157] on button "Add" at bounding box center [870, 154] width 62 height 30
type input "0"
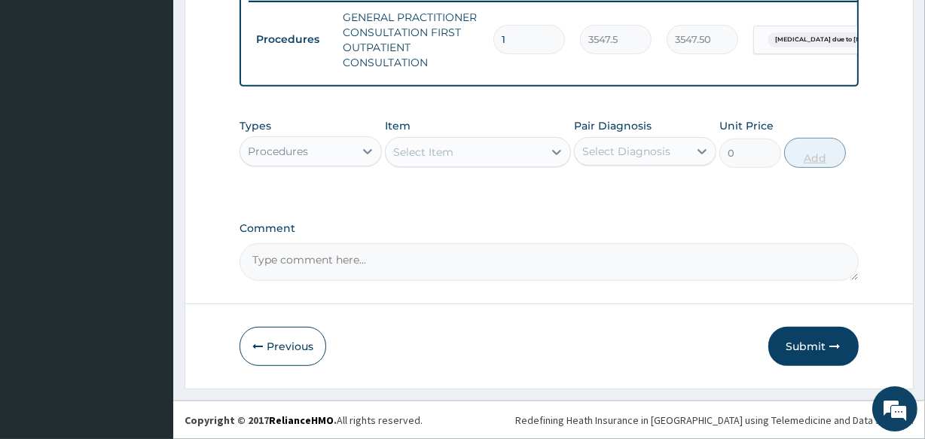
scroll to position [608, 0]
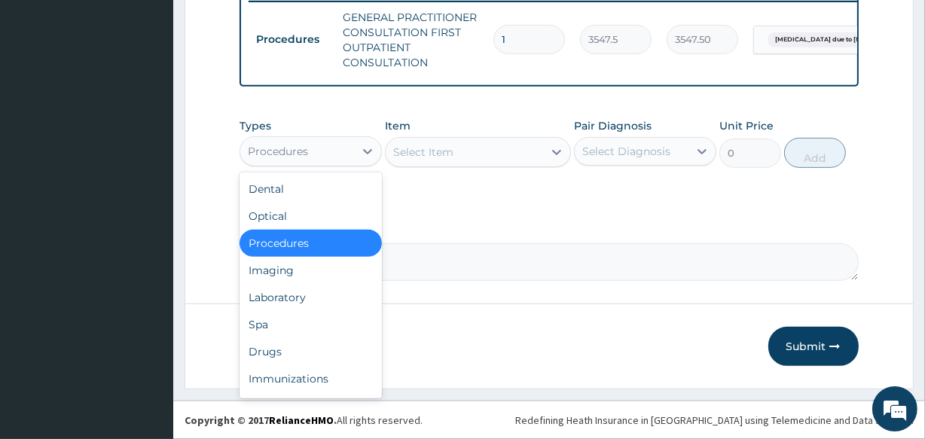
click at [305, 155] on div "Procedures" at bounding box center [278, 151] width 60 height 15
click at [310, 352] on div "Drugs" at bounding box center [310, 351] width 142 height 27
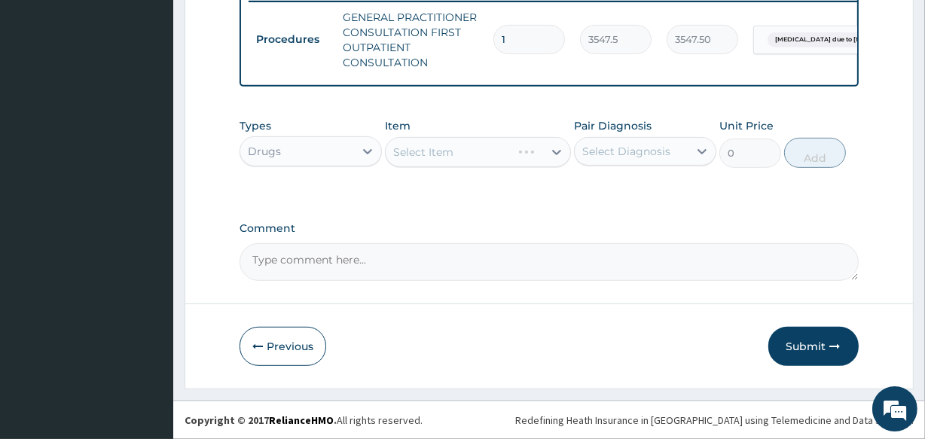
click at [431, 159] on div "Select Item" at bounding box center [477, 152] width 185 height 30
click at [425, 157] on div "Select Item" at bounding box center [423, 152] width 60 height 15
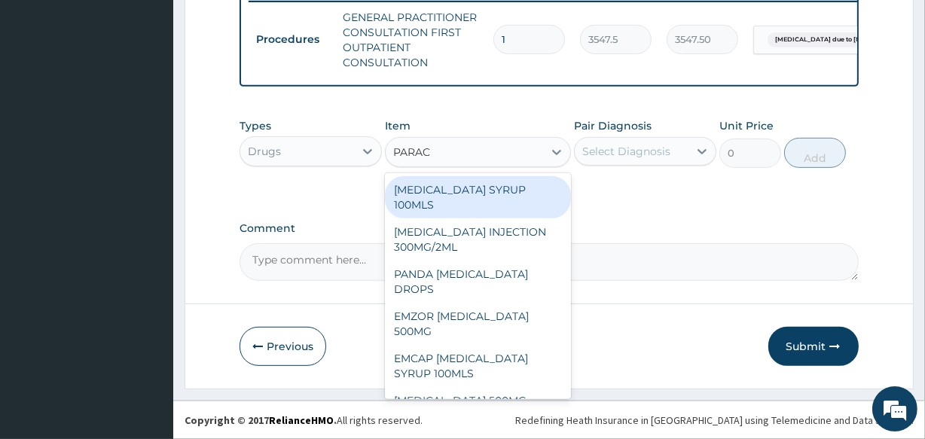
type input "PARACE"
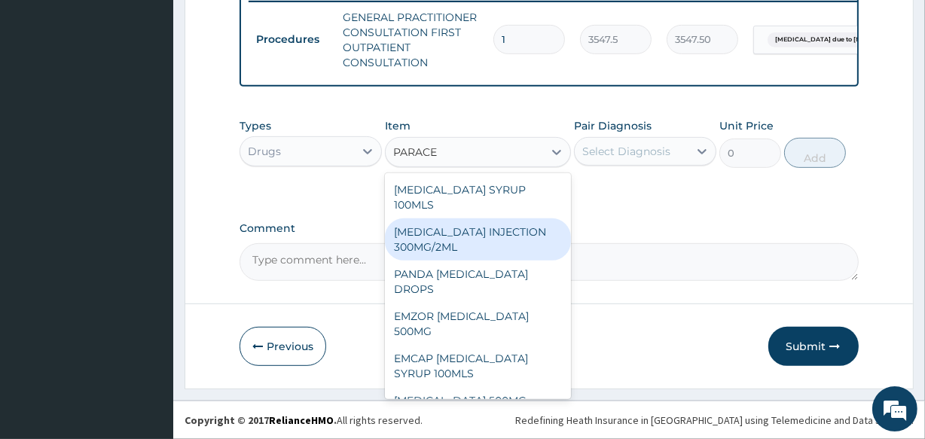
click at [467, 237] on div "[MEDICAL_DATA] INJECTION 300MG/2ML" at bounding box center [477, 239] width 185 height 42
type input "260.15"
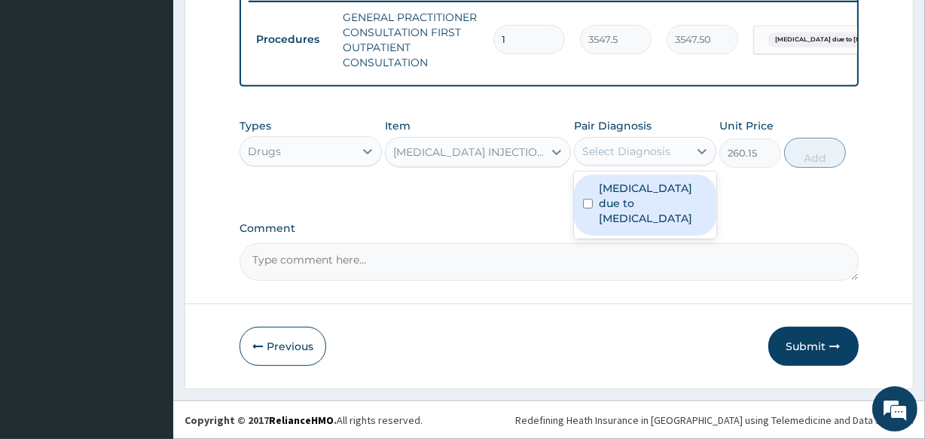
click at [625, 154] on div "Select Diagnosis" at bounding box center [626, 151] width 88 height 15
click at [642, 192] on label "[MEDICAL_DATA] due to [MEDICAL_DATA]" at bounding box center [653, 203] width 108 height 45
checkbox input "true"
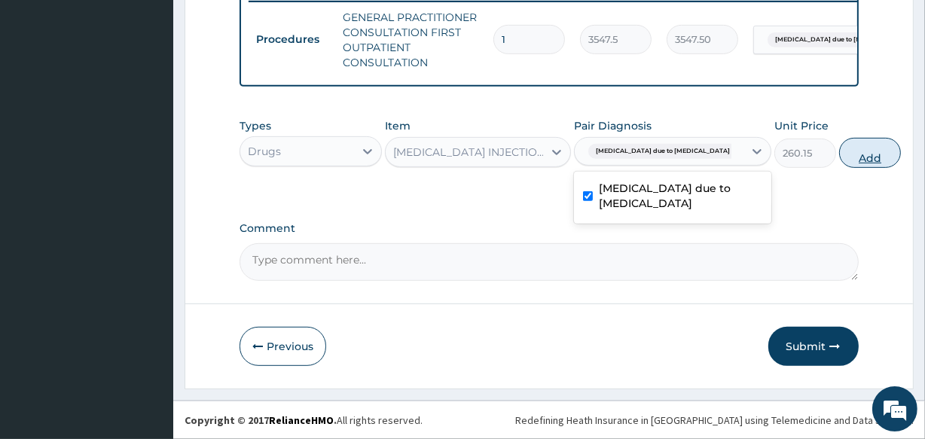
click at [839, 148] on button "Add" at bounding box center [870, 153] width 62 height 30
type input "0"
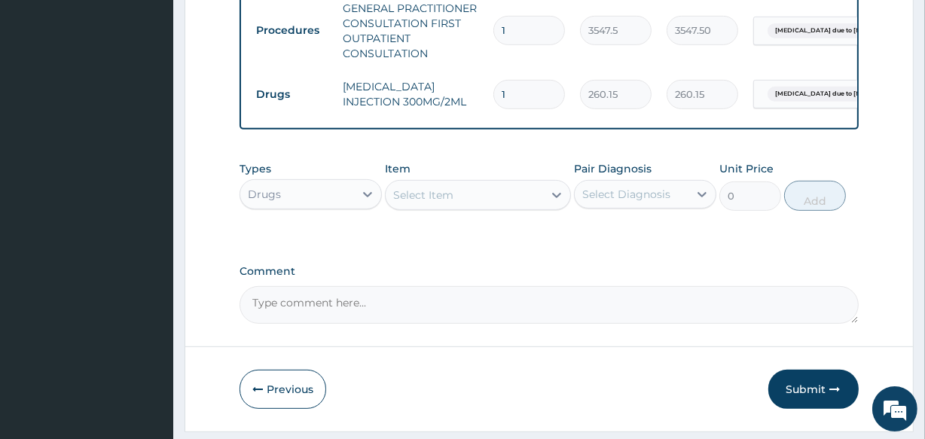
click at [401, 203] on div "Select Item" at bounding box center [423, 195] width 60 height 15
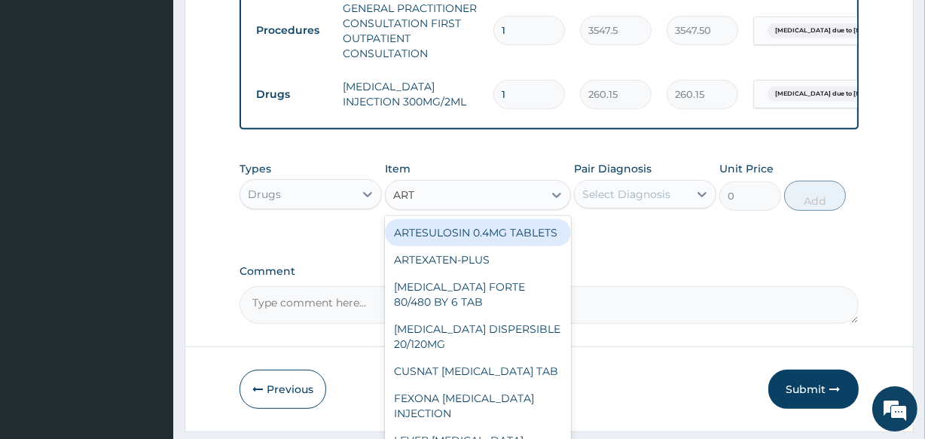
type input "ARTE"
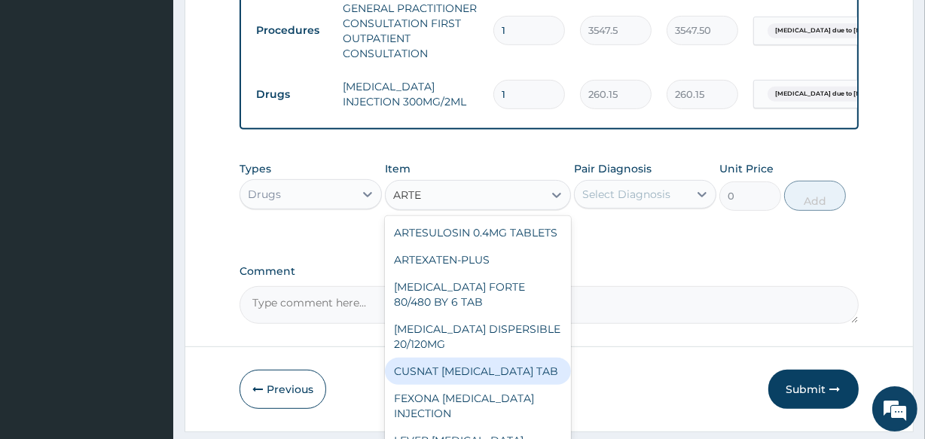
scroll to position [197, 0]
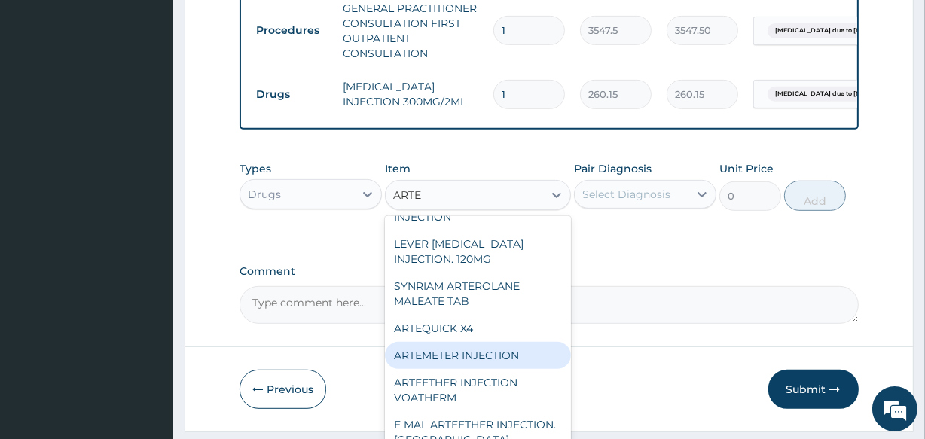
click at [523, 369] on div "ARTEMETER INJECTION" at bounding box center [477, 355] width 185 height 27
type input "946"
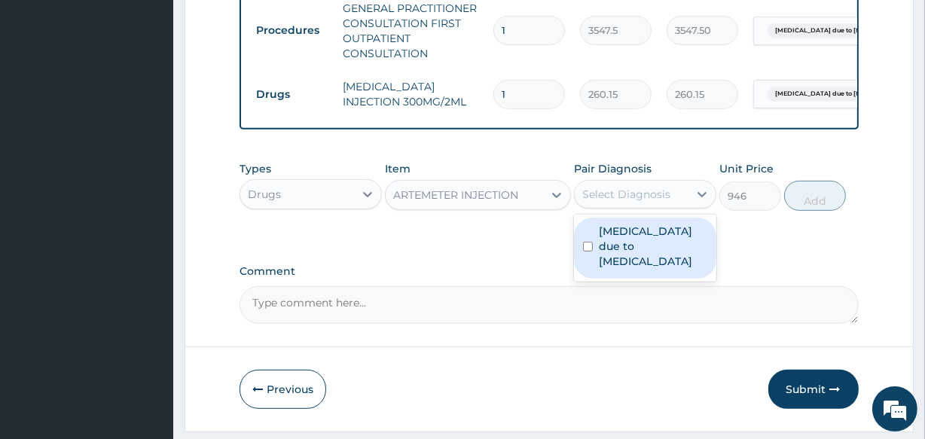
click at [623, 202] on div "Select Diagnosis" at bounding box center [626, 194] width 88 height 15
click at [625, 255] on label "[MEDICAL_DATA] due to [MEDICAL_DATA]" at bounding box center [653, 246] width 108 height 45
checkbox input "true"
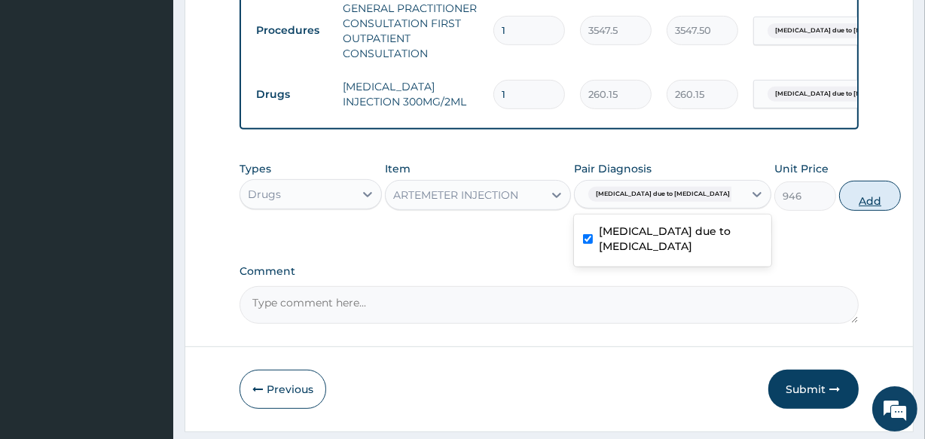
click at [839, 203] on button "Add" at bounding box center [870, 196] width 62 height 30
type input "0"
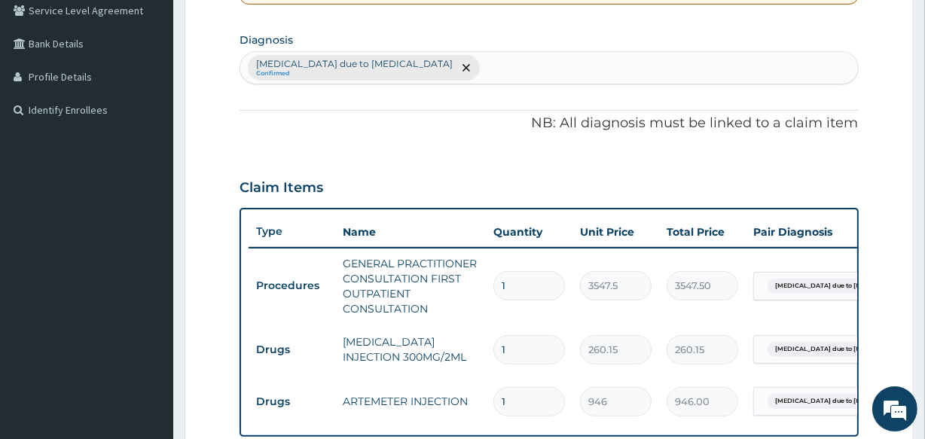
scroll to position [334, 0]
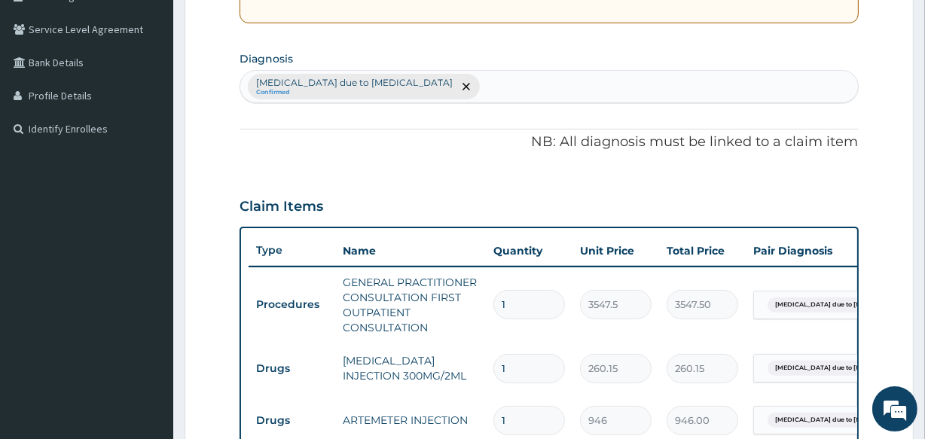
click at [499, 81] on div "Malaria due to Plasmodium ovale Confirmed" at bounding box center [548, 87] width 617 height 32
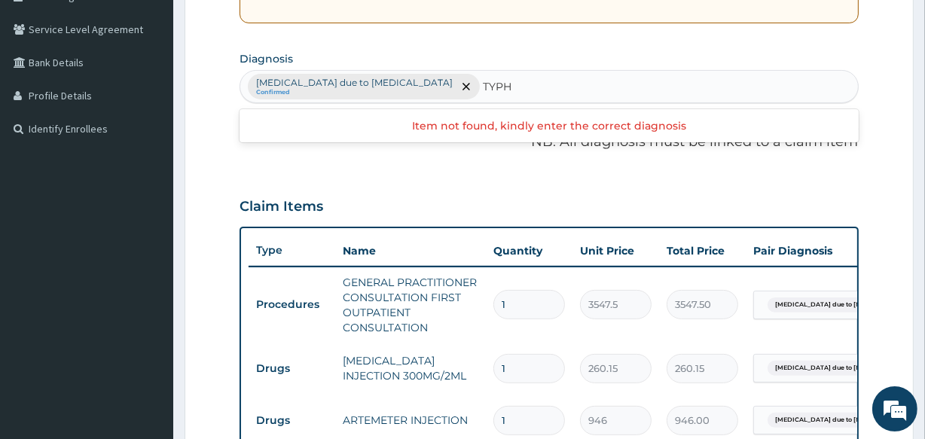
type input "TYPHO"
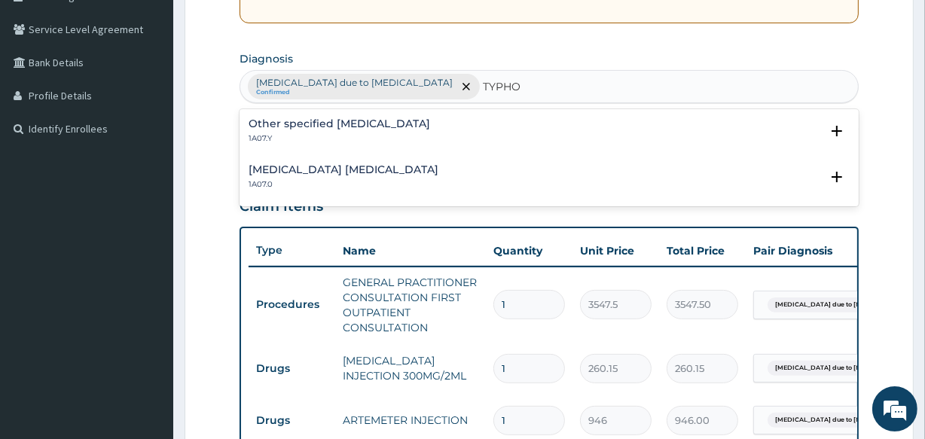
click at [395, 119] on h4 "Other specified typhoid fever" at bounding box center [338, 123] width 181 height 11
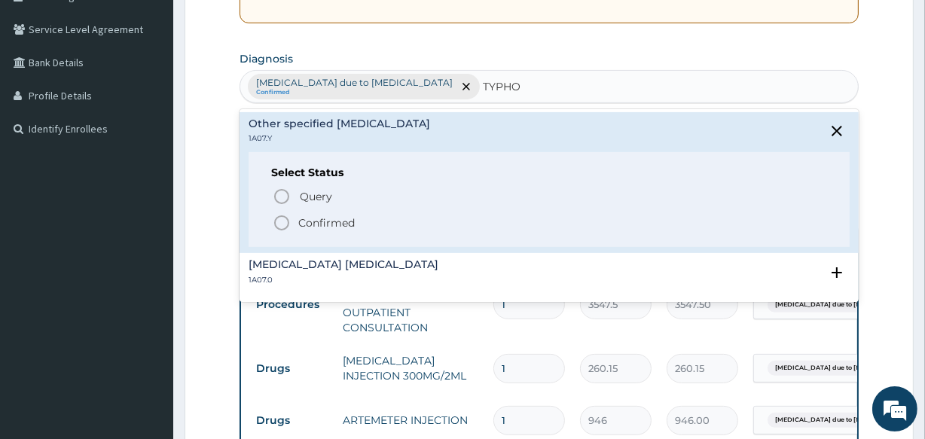
click at [279, 223] on icon "status option filled" at bounding box center [282, 223] width 18 height 18
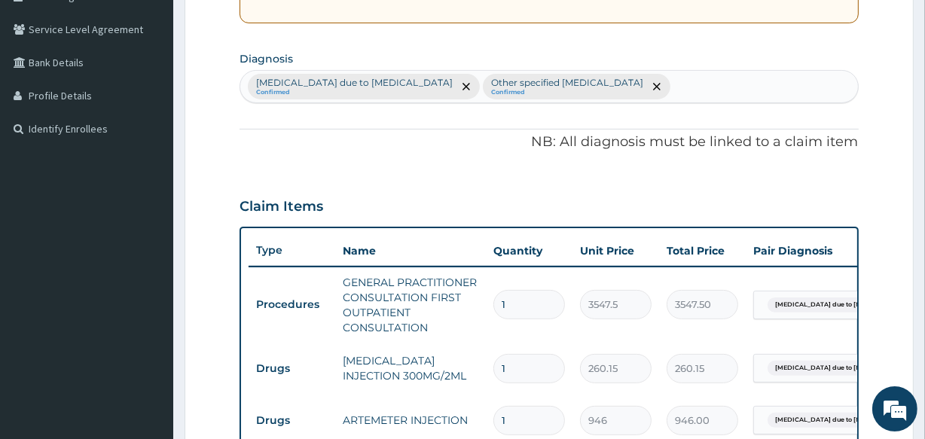
scroll to position [712, 0]
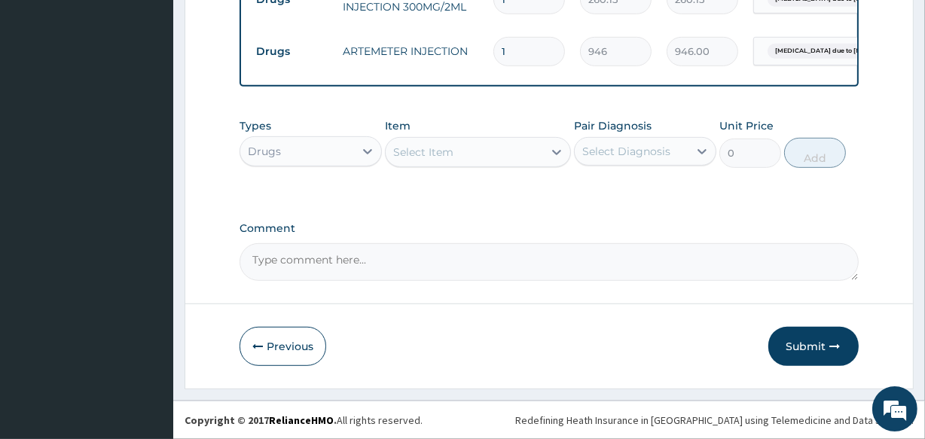
click at [437, 145] on div "Select Item" at bounding box center [423, 152] width 60 height 15
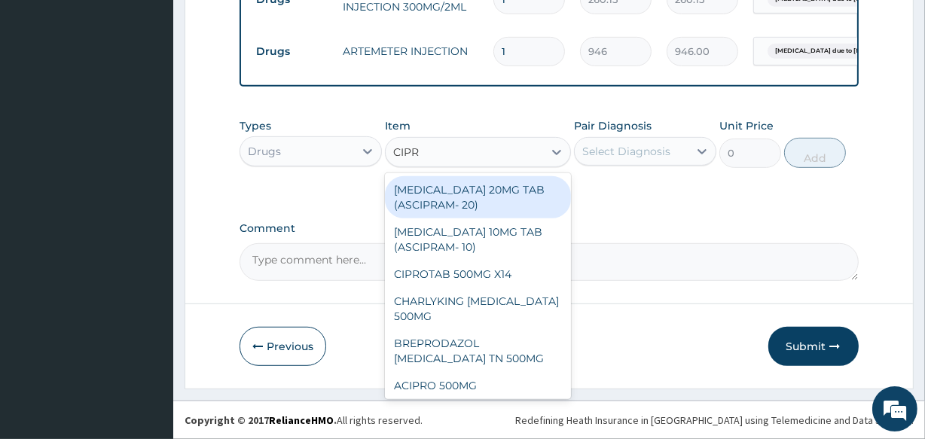
type input "[MEDICAL_DATA]"
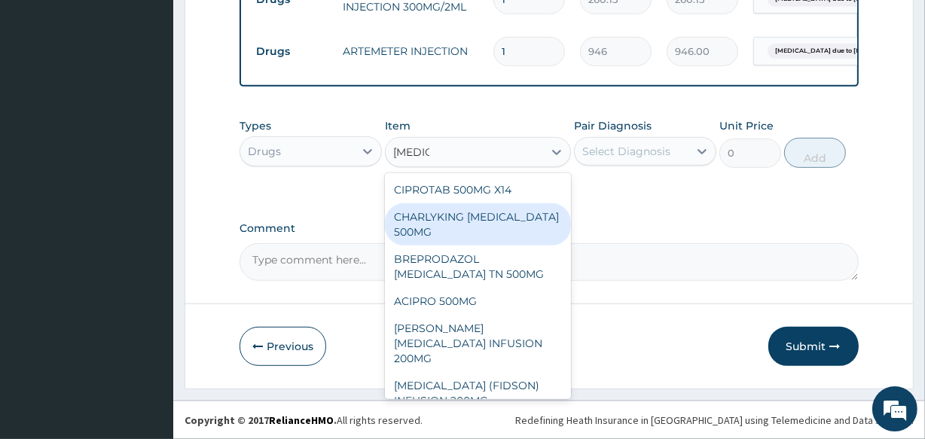
click at [437, 223] on div "CHARLYKING [MEDICAL_DATA] 500MG" at bounding box center [477, 224] width 185 height 42
type input "177.375"
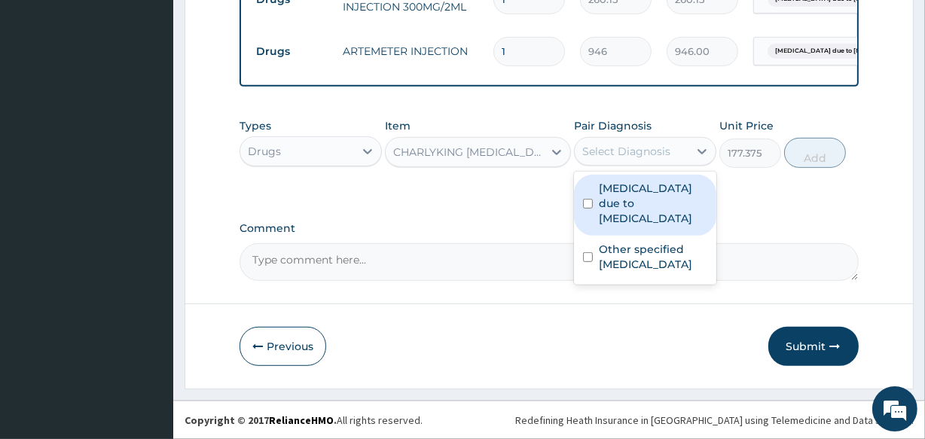
click at [614, 149] on div "Select Diagnosis" at bounding box center [626, 151] width 88 height 15
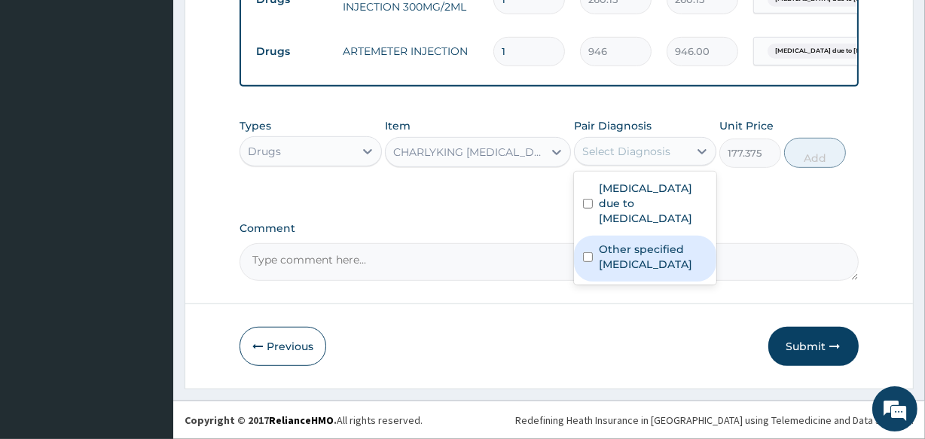
click at [620, 242] on label "Other specified typhoid fever" at bounding box center [653, 257] width 108 height 30
checkbox input "true"
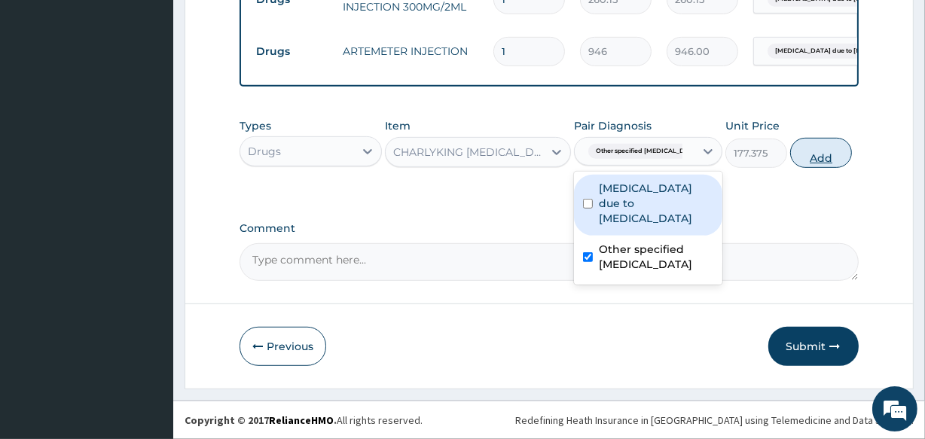
click at [811, 163] on button "Add" at bounding box center [821, 153] width 62 height 30
type input "0"
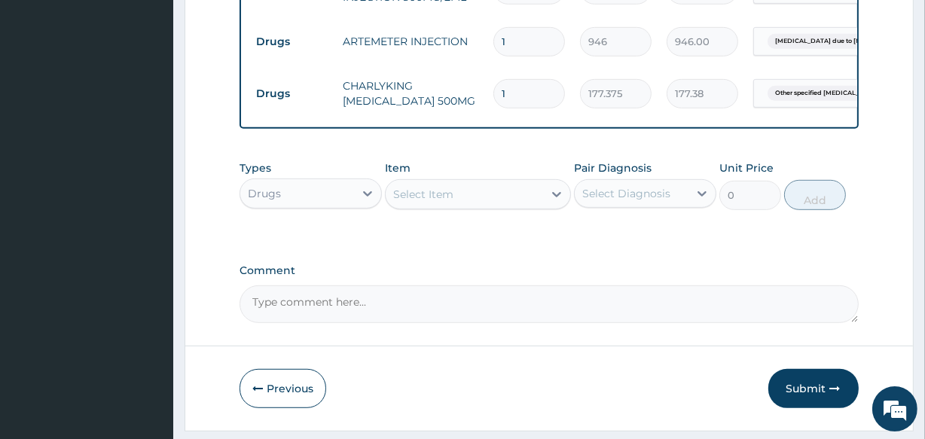
click at [437, 202] on div "Select Item" at bounding box center [423, 194] width 60 height 15
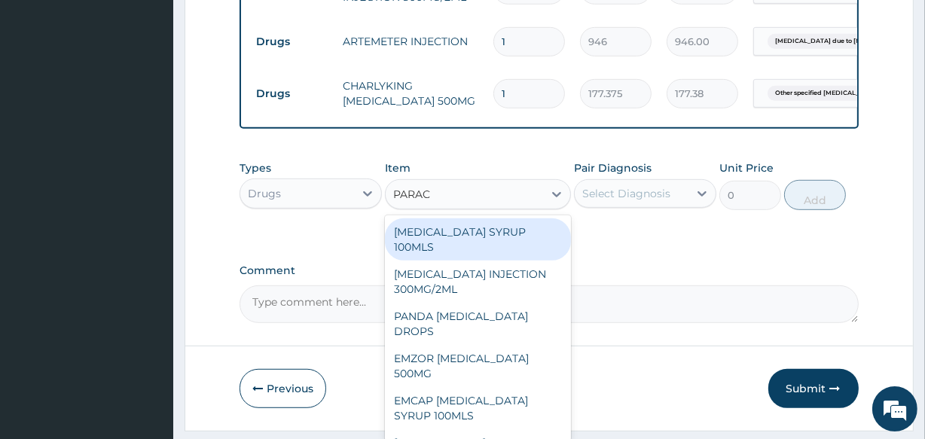
type input "PARACE"
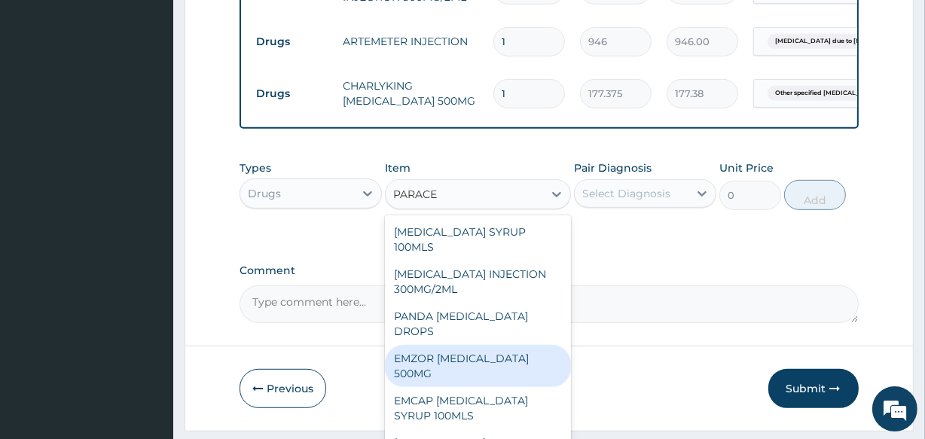
click at [455, 379] on div "EMZOR [MEDICAL_DATA] 500MG" at bounding box center [477, 366] width 185 height 42
type input "40"
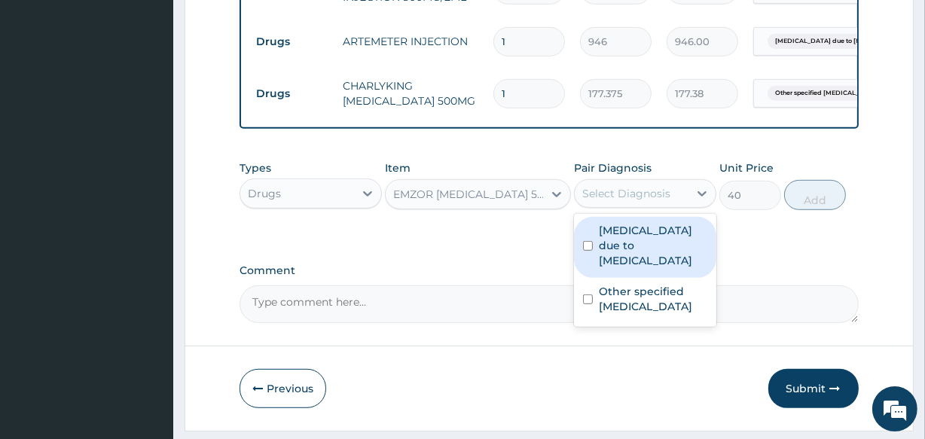
click at [599, 201] on div "Select Diagnosis" at bounding box center [626, 193] width 88 height 15
click at [614, 249] on label "[MEDICAL_DATA] due to [MEDICAL_DATA]" at bounding box center [653, 245] width 108 height 45
checkbox input "true"
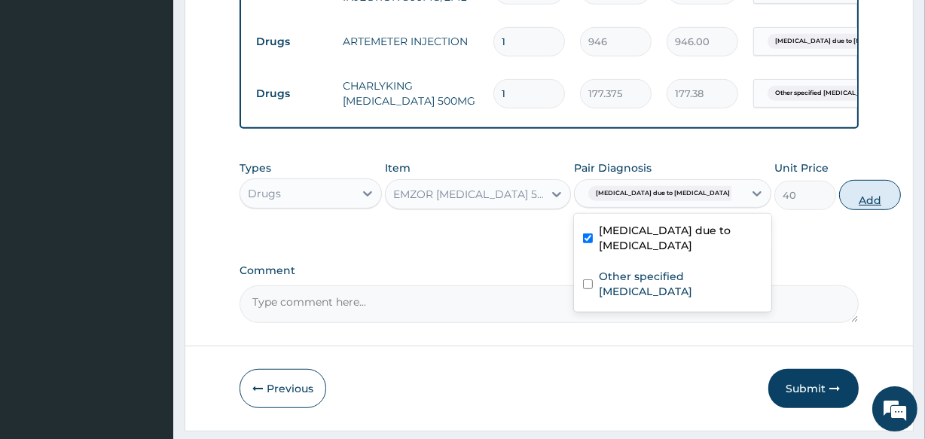
click at [839, 202] on button "Add" at bounding box center [870, 195] width 62 height 30
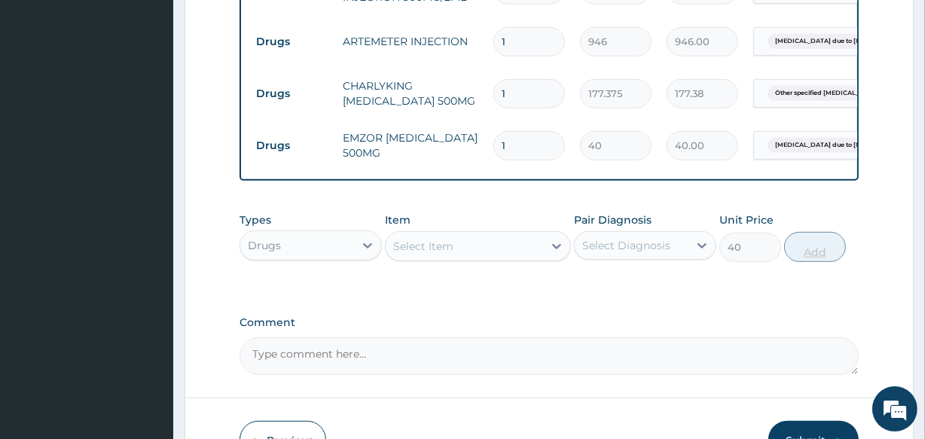
type input "0"
click at [444, 253] on div "Select Item" at bounding box center [423, 246] width 60 height 15
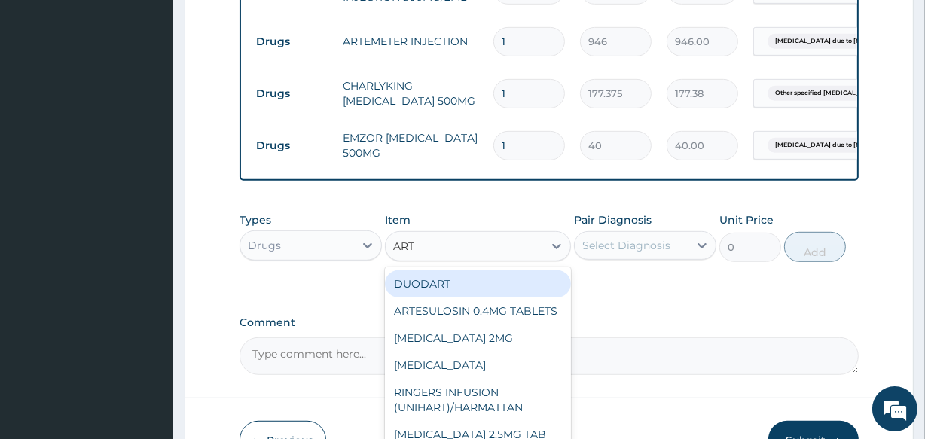
type input "ARTE"
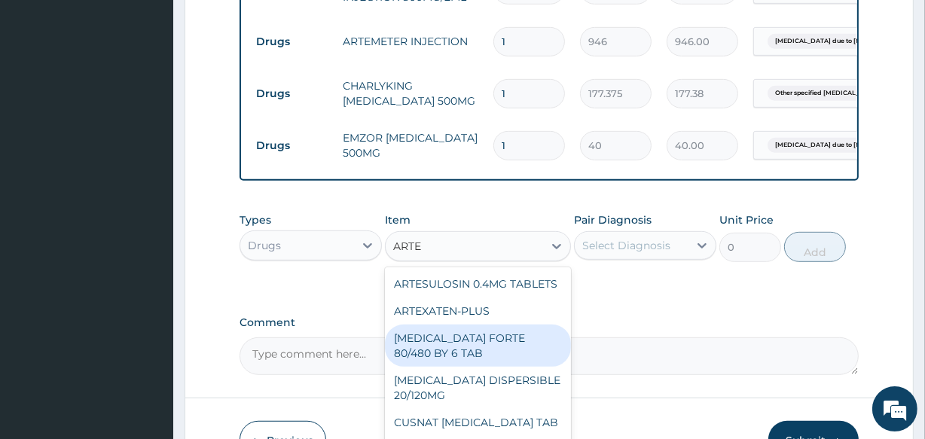
click at [488, 367] on div "[MEDICAL_DATA] FORTE 80/480 BY 6 TAB" at bounding box center [477, 346] width 185 height 42
type input "449.35"
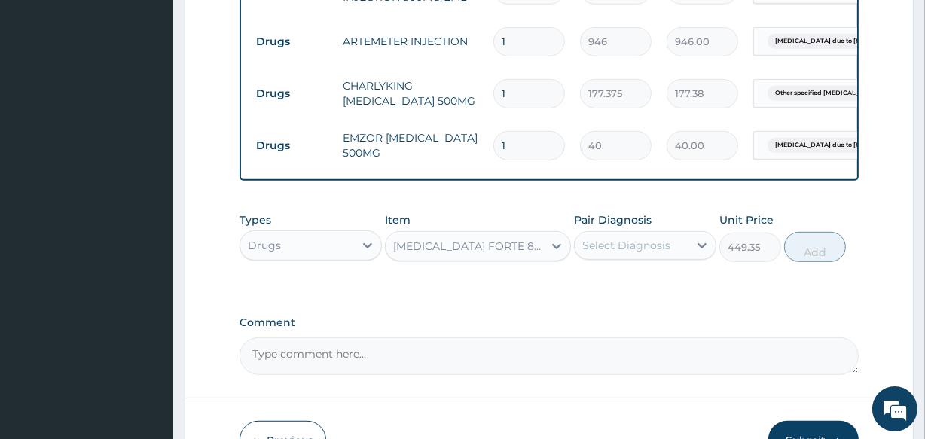
click at [626, 253] on div "Select Diagnosis" at bounding box center [626, 245] width 88 height 15
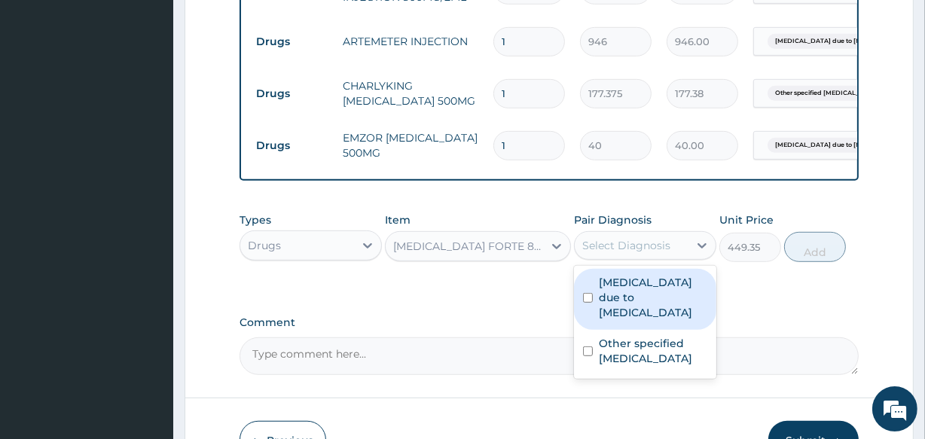
click at [631, 297] on label "[MEDICAL_DATA] due to [MEDICAL_DATA]" at bounding box center [653, 297] width 108 height 45
checkbox input "true"
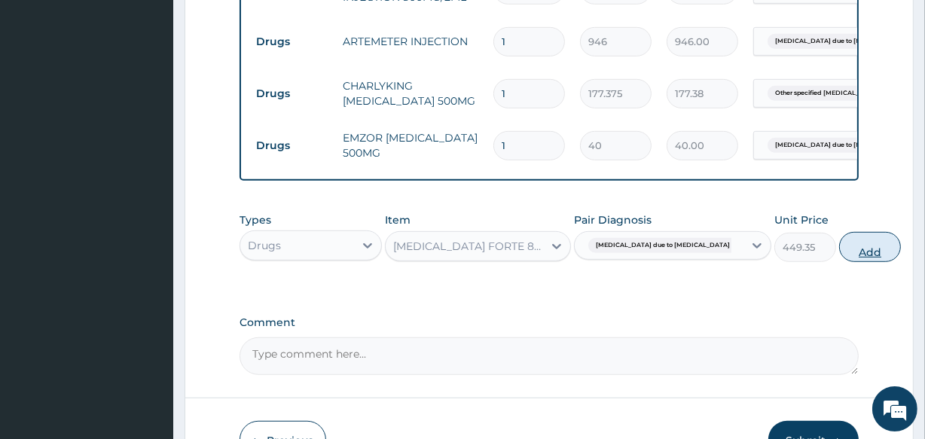
click at [839, 257] on button "Add" at bounding box center [870, 247] width 62 height 30
type input "0"
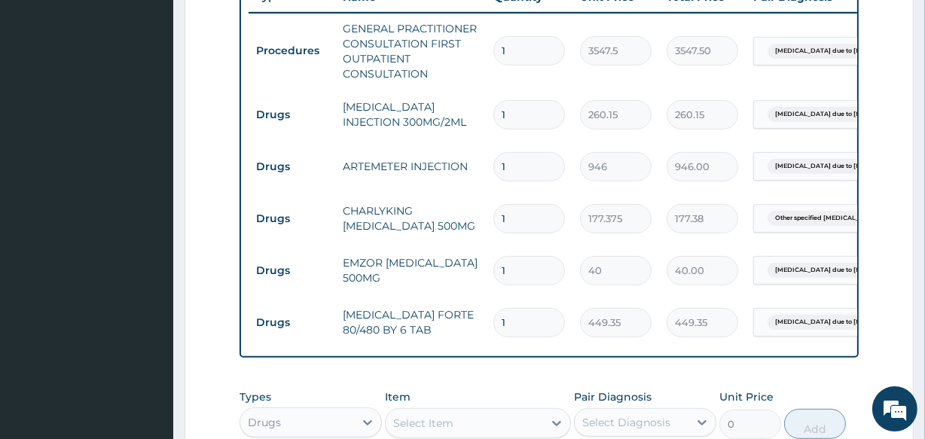
scroll to position [575, 0]
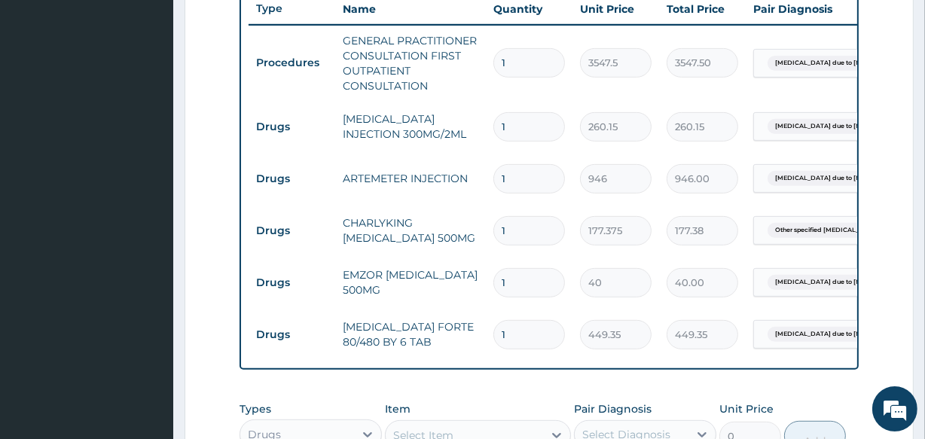
click at [526, 124] on input "1" at bounding box center [529, 126] width 72 height 29
type input "0.00"
type input "2"
type input "520.30"
type input "2"
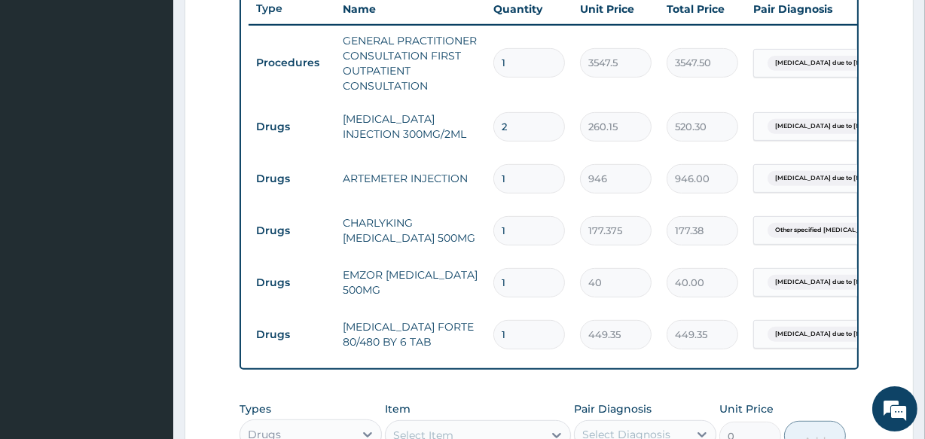
click at [520, 179] on input "1" at bounding box center [529, 178] width 72 height 29
type input "0.00"
type input "2"
type input "1892.00"
type input "2"
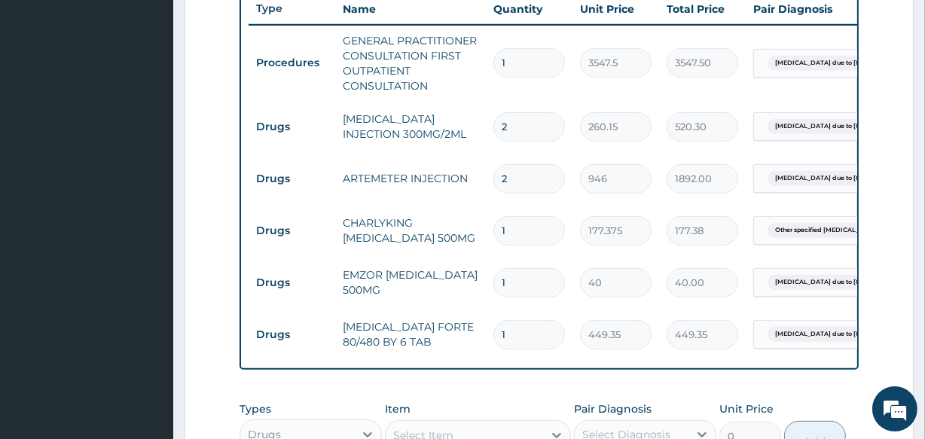
click at [520, 223] on input "1" at bounding box center [529, 230] width 72 height 29
type input "10"
type input "1773.75"
type input "10"
click at [524, 279] on input "1" at bounding box center [529, 282] width 72 height 29
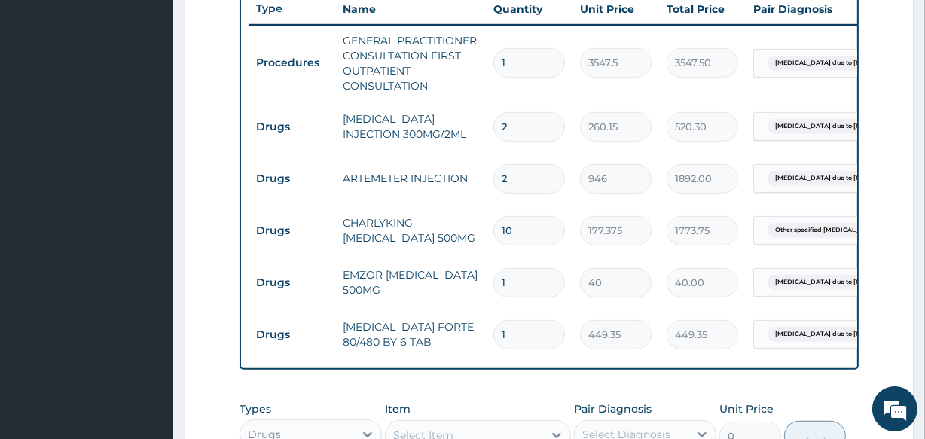
type input "18"
type input "720.00"
type input "18"
click at [517, 343] on input "1" at bounding box center [529, 334] width 72 height 29
type input "0.00"
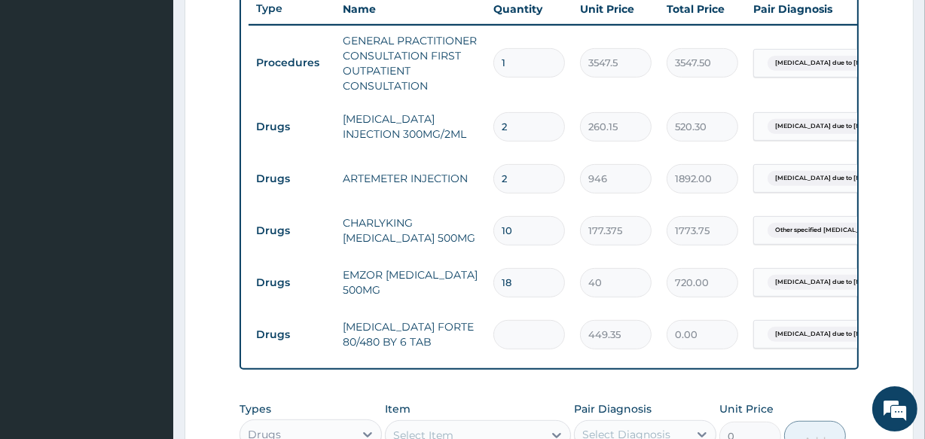
type input "6"
type input "2696.10"
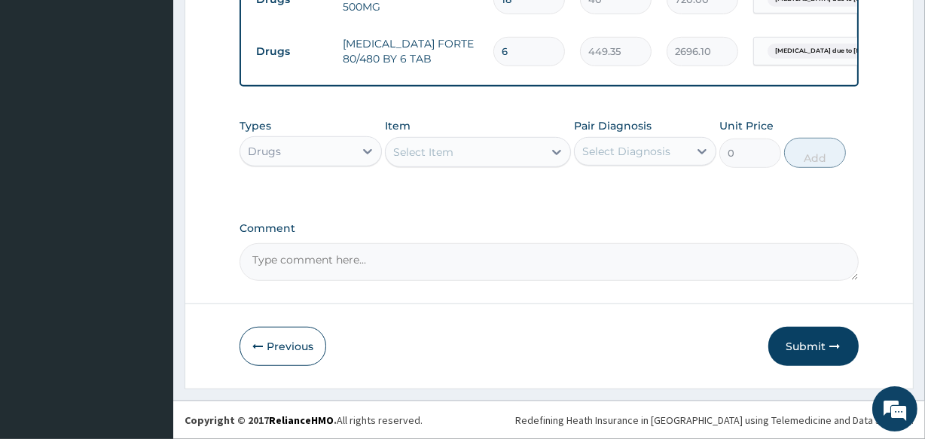
scroll to position [869, 0]
type input "6"
click at [804, 340] on button "Submit" at bounding box center [813, 346] width 90 height 39
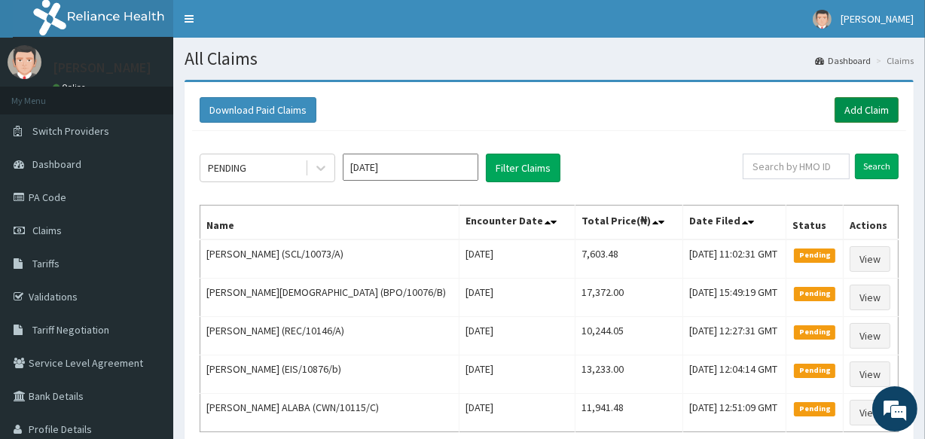
click at [863, 114] on link "Add Claim" at bounding box center [866, 110] width 64 height 26
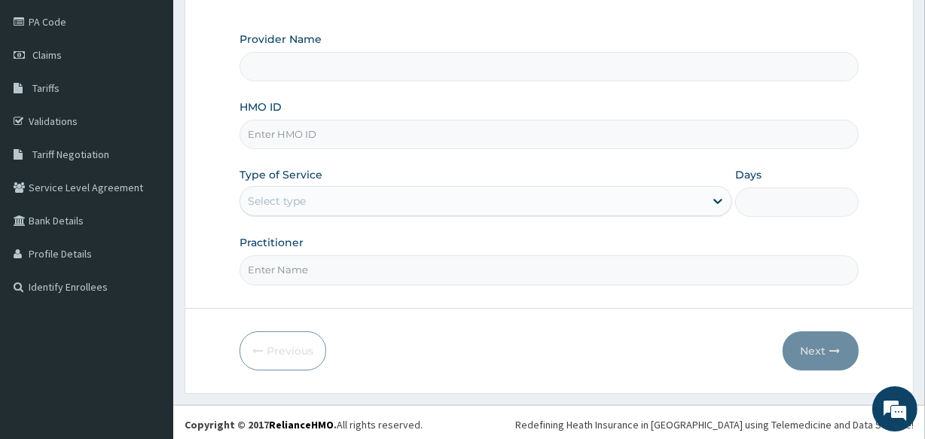
type input "[GEOGRAPHIC_DATA]"
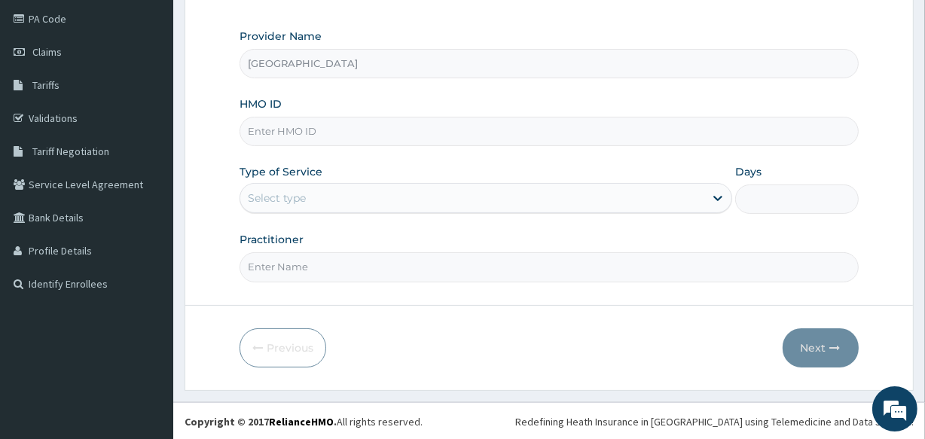
click at [336, 123] on input "HMO ID" at bounding box center [548, 131] width 618 height 29
type input "BTR/10965/A"
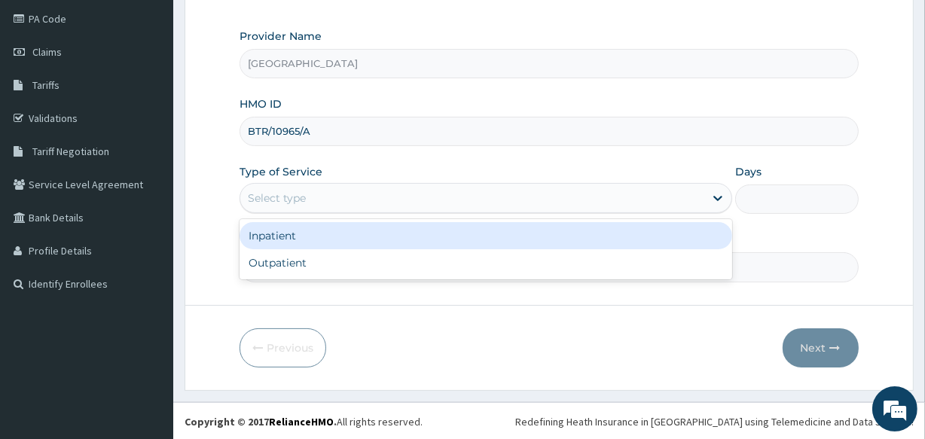
click at [285, 197] on div "Select type" at bounding box center [277, 198] width 58 height 15
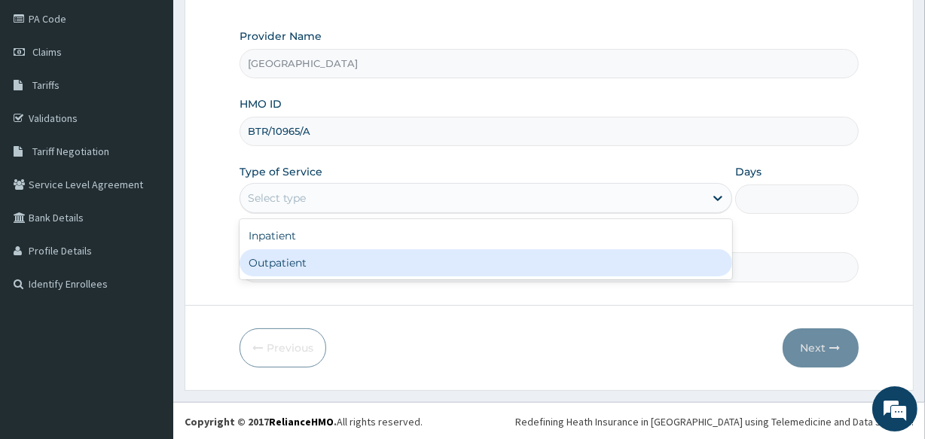
click at [276, 263] on div "Outpatient" at bounding box center [485, 262] width 492 height 27
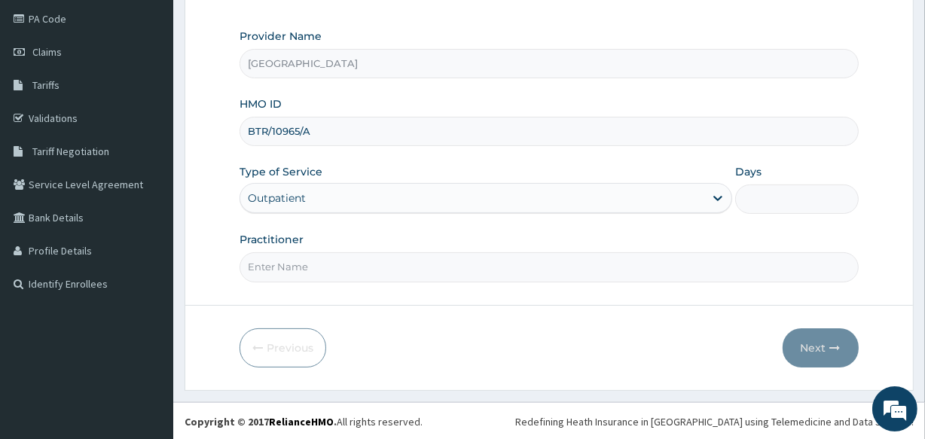
type input "1"
click at [338, 270] on input "Practitioner" at bounding box center [548, 266] width 618 height 29
type input "[PERSON_NAME]"
click at [813, 335] on button "Next" at bounding box center [820, 347] width 76 height 39
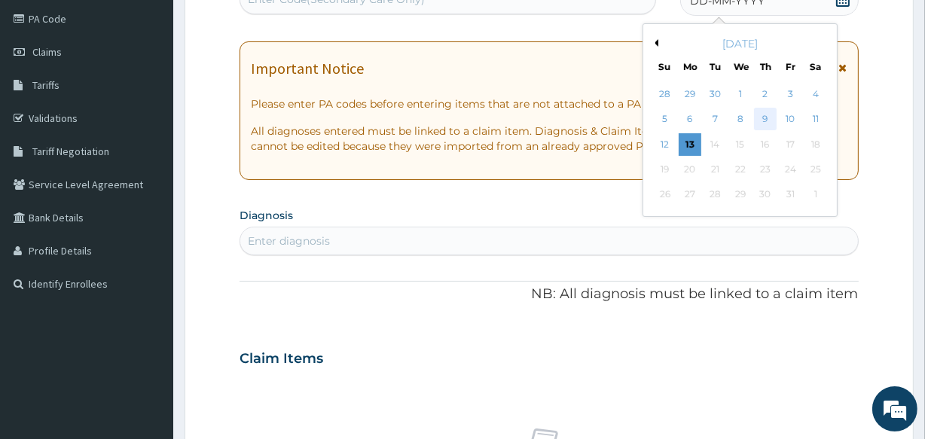
click at [764, 123] on div "9" at bounding box center [765, 119] width 23 height 23
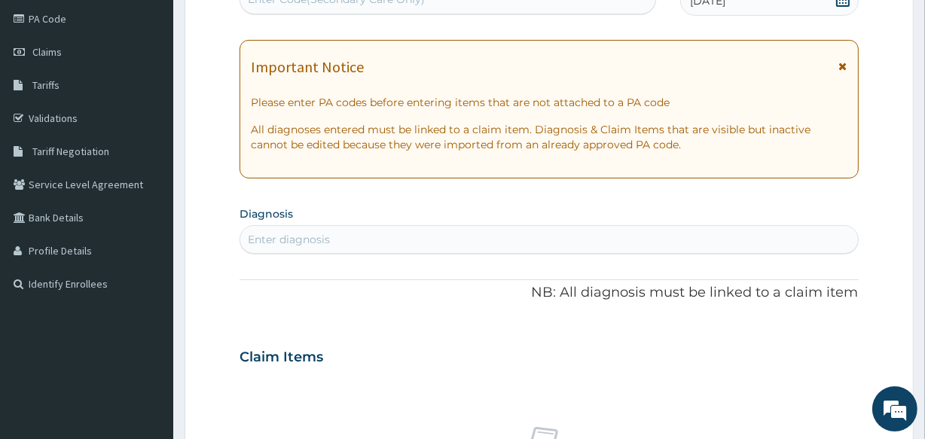
click at [338, 242] on div "Enter diagnosis" at bounding box center [548, 239] width 617 height 24
type input "DERMATITIS"
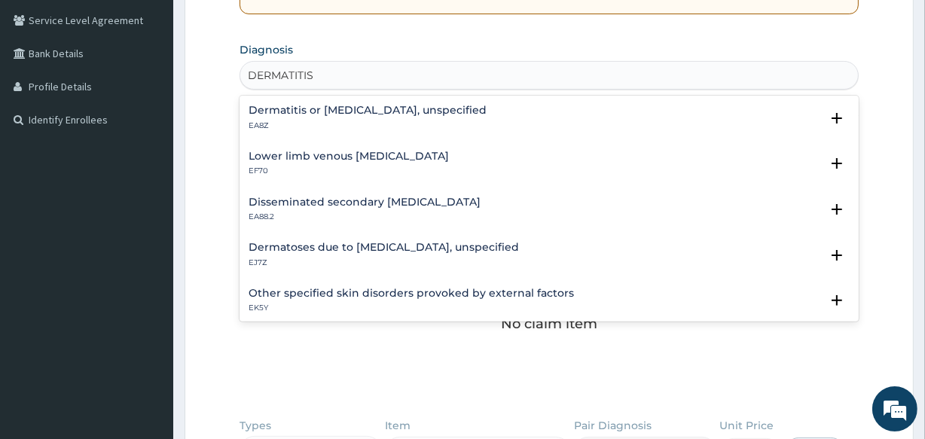
scroll to position [370, 0]
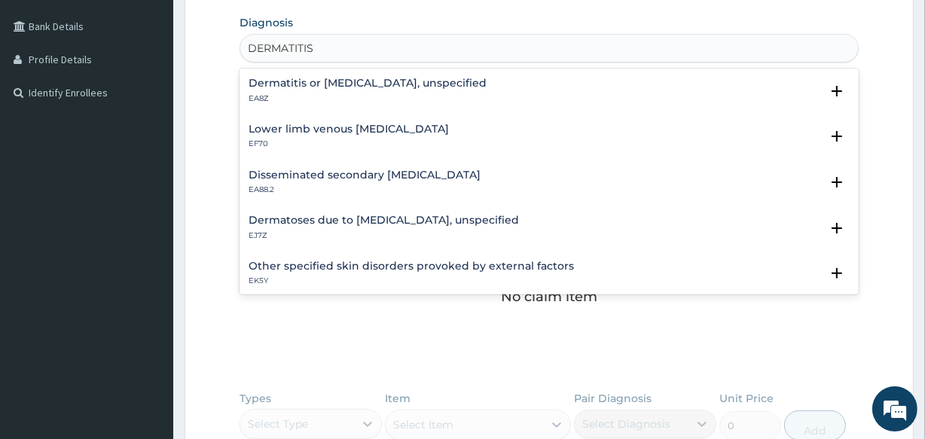
click at [400, 78] on h4 "Dermatitis or [MEDICAL_DATA], unspecified" at bounding box center [367, 83] width 238 height 11
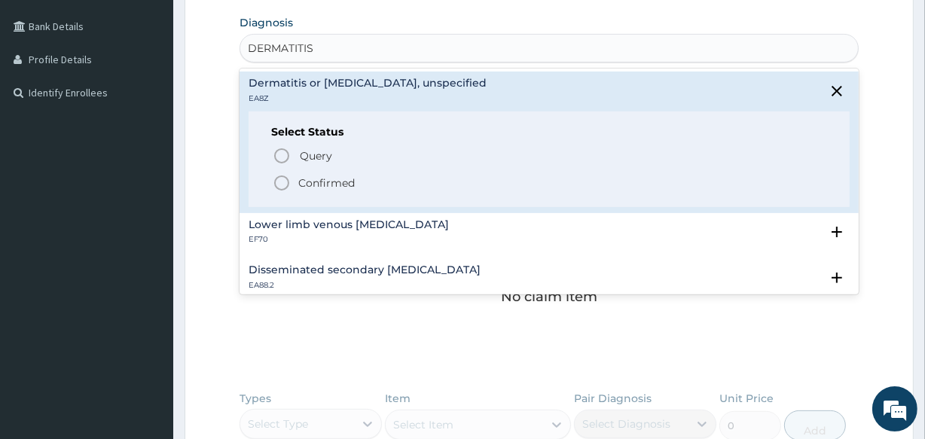
click at [282, 186] on icon "status option filled" at bounding box center [282, 183] width 18 height 18
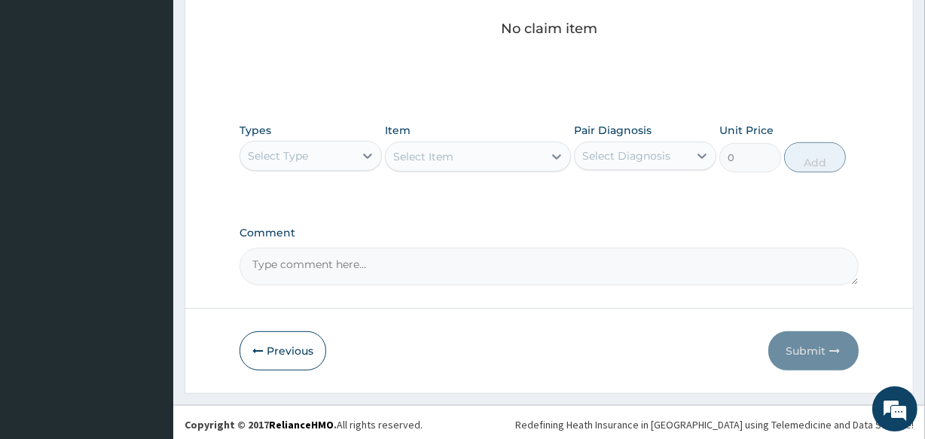
scroll to position [646, 0]
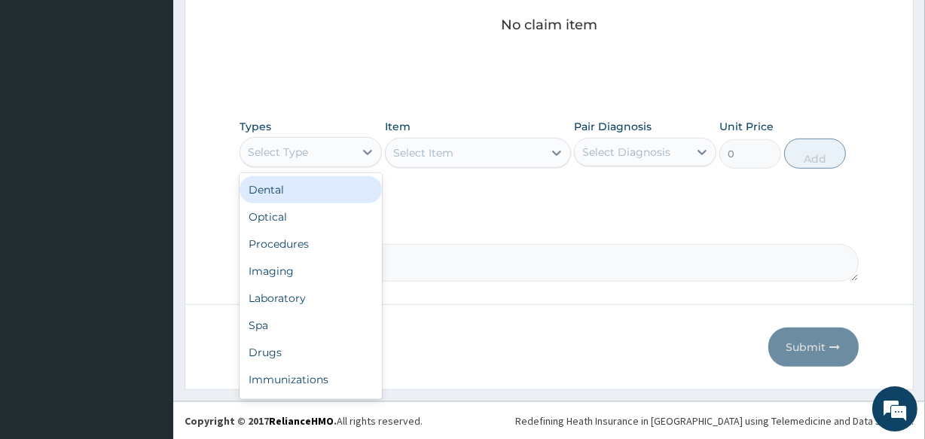
click at [338, 148] on div "Select Type" at bounding box center [297, 152] width 114 height 24
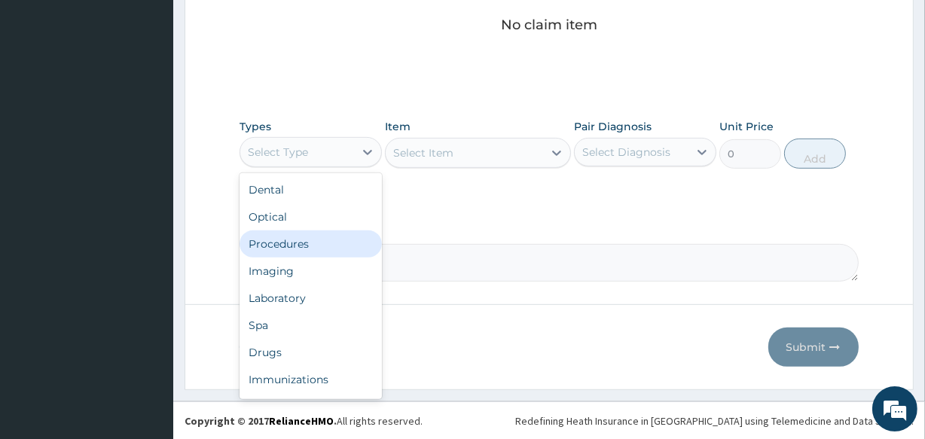
click at [340, 235] on div "Procedures" at bounding box center [310, 243] width 142 height 27
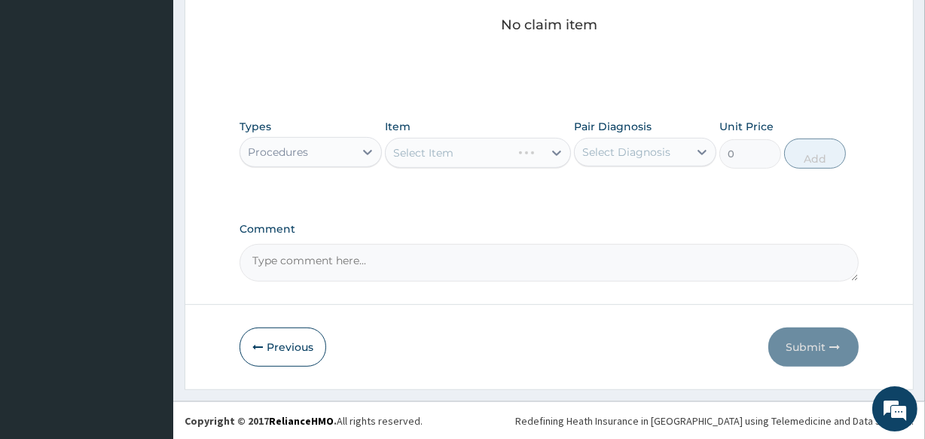
click at [451, 157] on div "Select Item" at bounding box center [477, 153] width 185 height 30
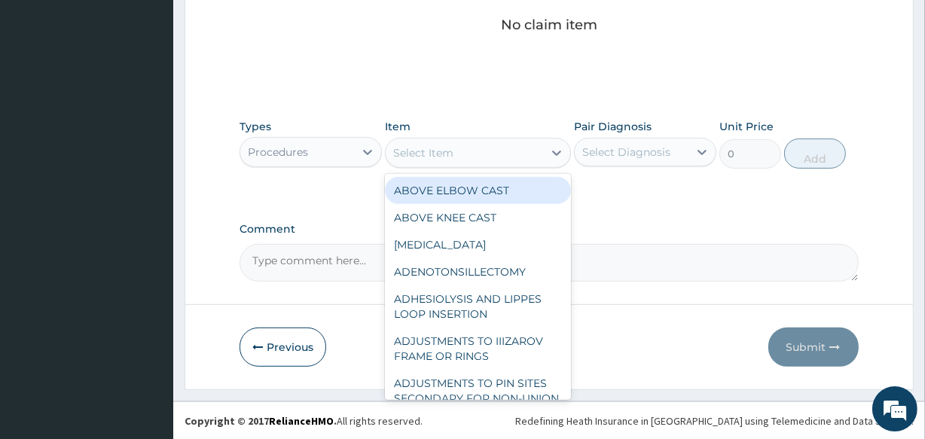
click at [451, 157] on div "Select Item" at bounding box center [423, 152] width 60 height 15
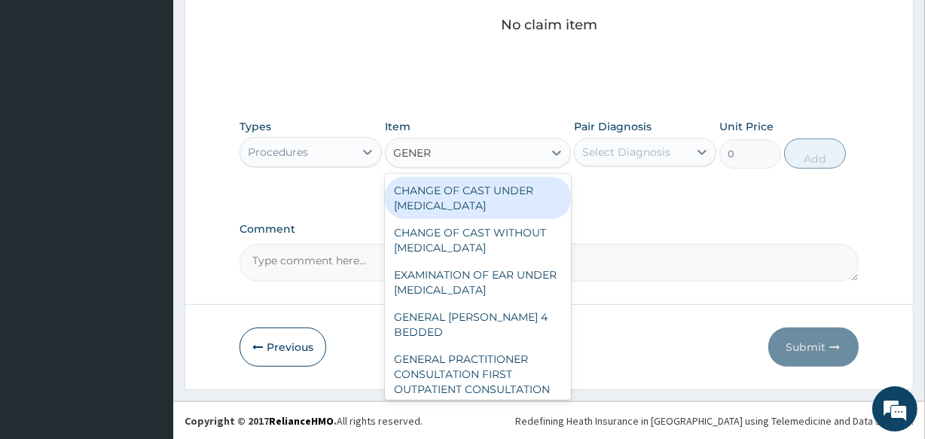
type input "GENERA"
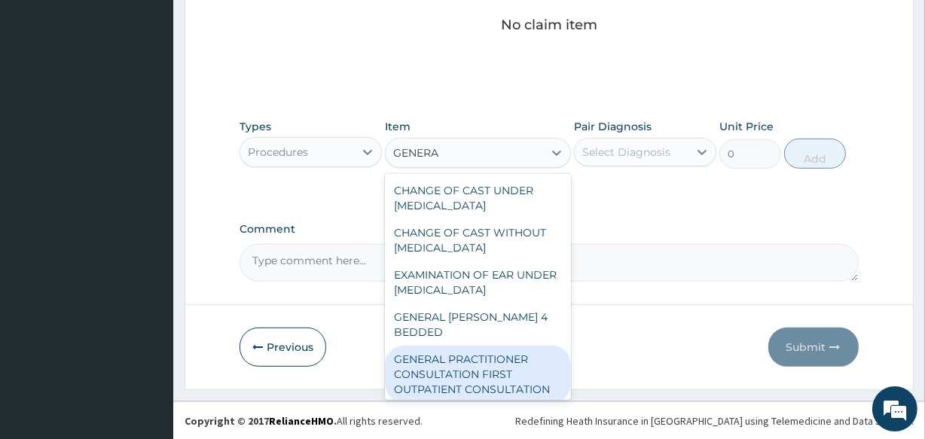
click at [467, 372] on div "GENERAL PRACTITIONER CONSULTATION FIRST OUTPATIENT CONSULTATION" at bounding box center [477, 374] width 185 height 57
type input "3547.5"
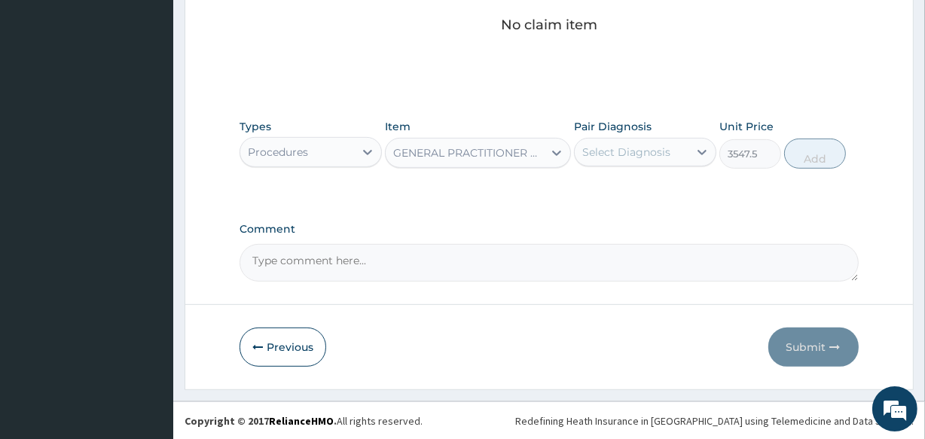
click at [608, 156] on div "Select Diagnosis" at bounding box center [626, 152] width 88 height 15
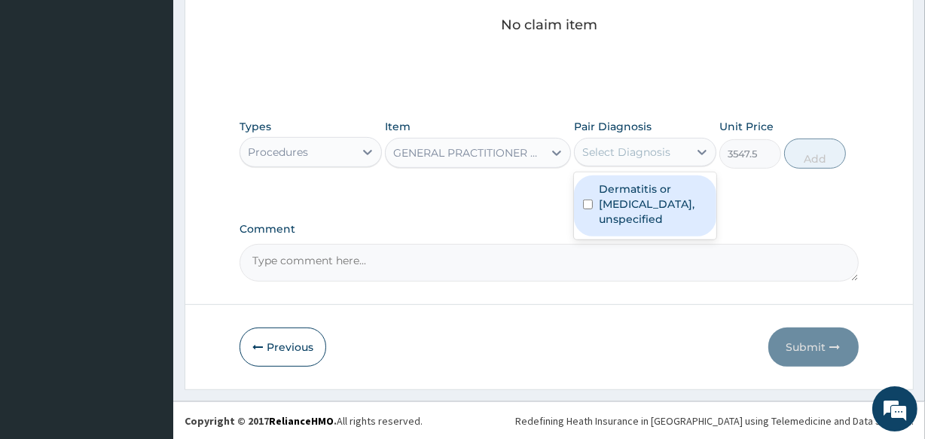
click at [616, 207] on label "Dermatitis or [MEDICAL_DATA], unspecified" at bounding box center [653, 203] width 108 height 45
checkbox input "true"
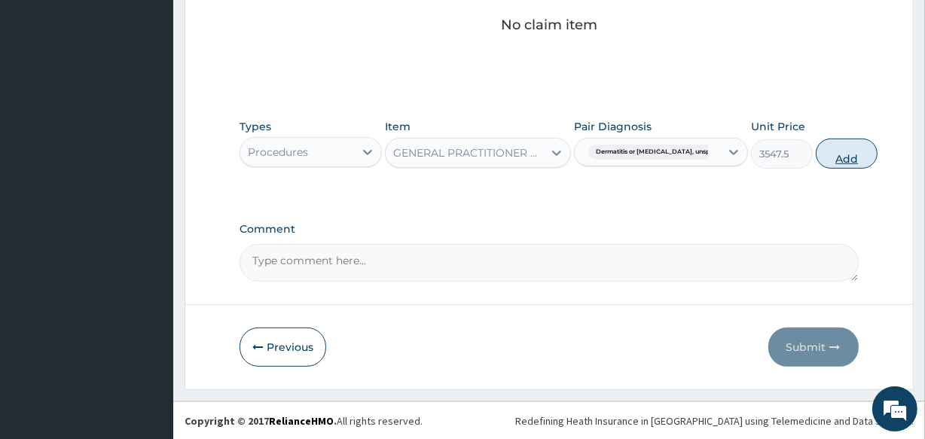
click at [816, 151] on button "Add" at bounding box center [847, 154] width 62 height 30
type input "0"
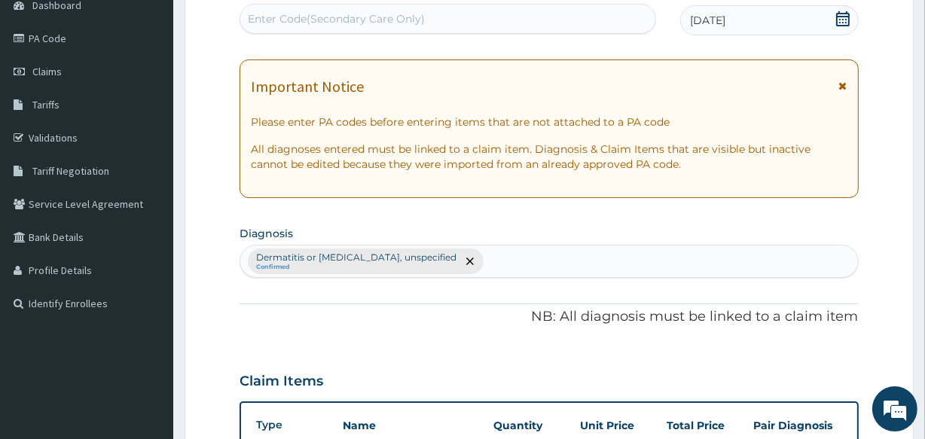
scroll to position [204, 0]
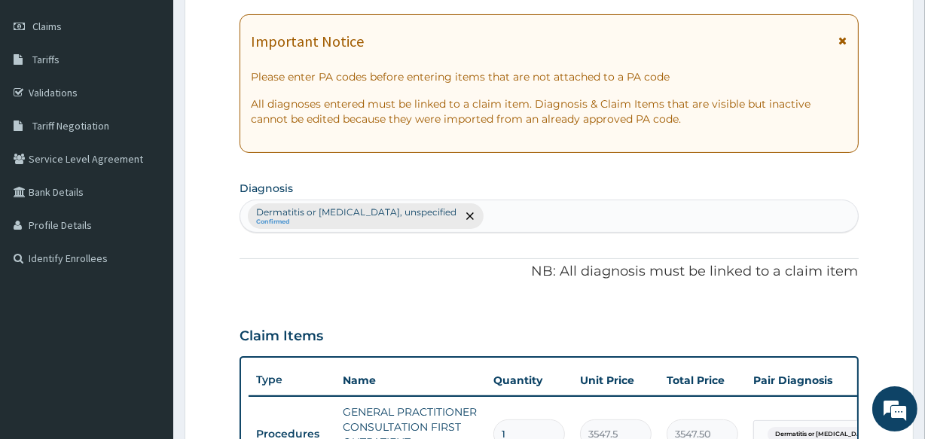
click at [482, 214] on div "Dermatitis or [MEDICAL_DATA], unspecified Confirmed" at bounding box center [548, 216] width 617 height 32
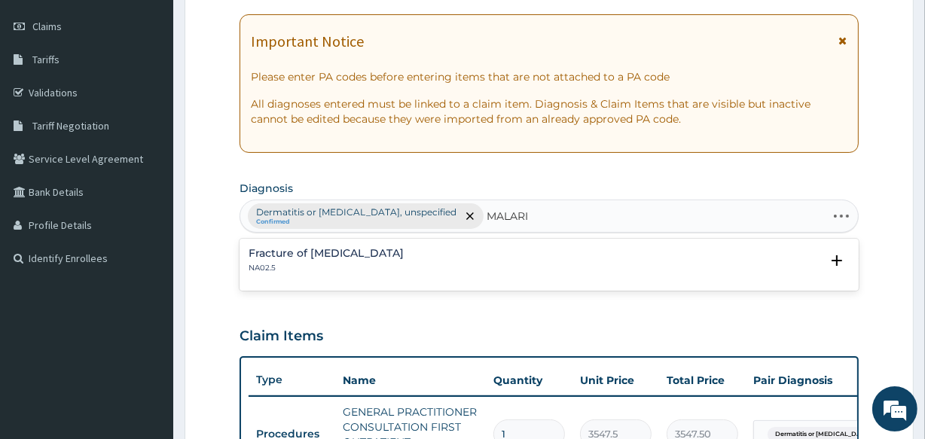
type input "[MEDICAL_DATA]"
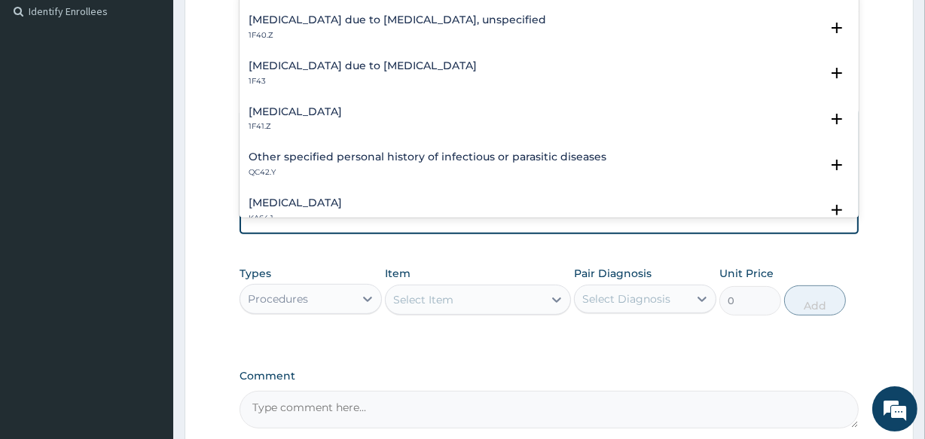
scroll to position [218, 0]
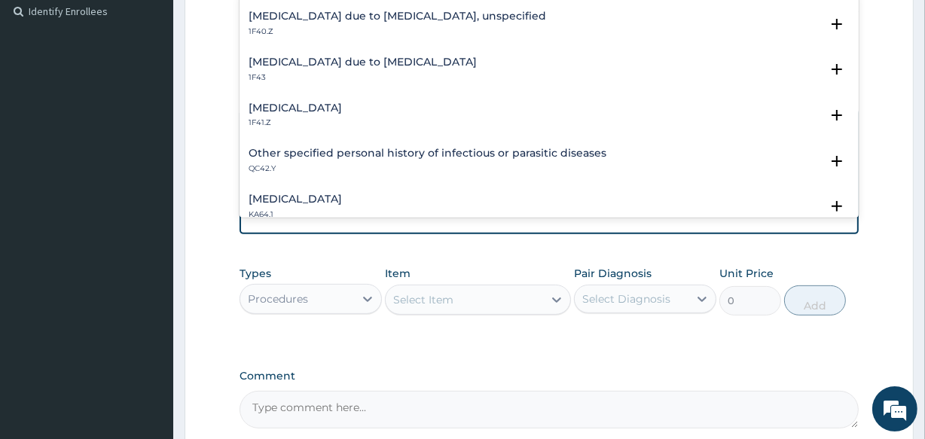
click at [327, 68] on div "[MEDICAL_DATA] due to [MEDICAL_DATA] 1F43" at bounding box center [362, 69] width 228 height 26
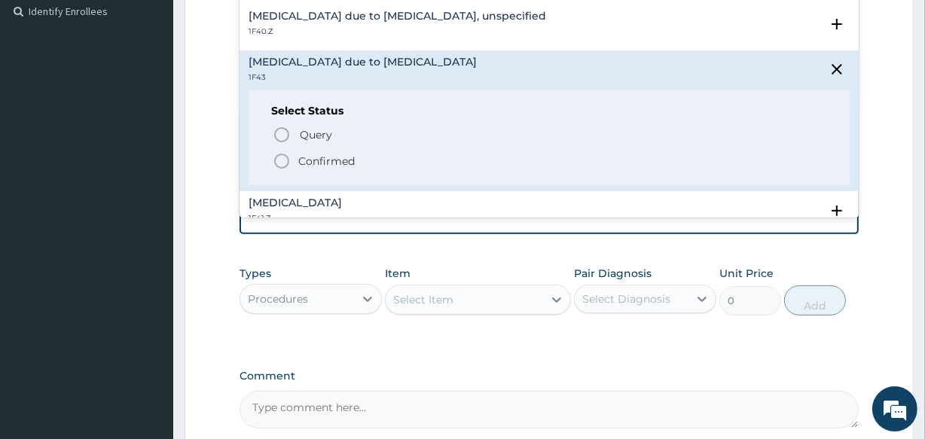
click at [283, 161] on icon "status option filled" at bounding box center [282, 161] width 18 height 18
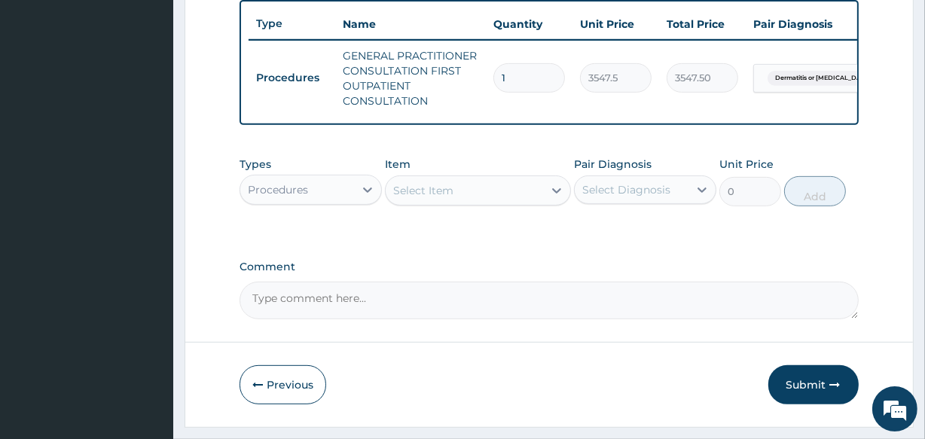
scroll to position [608, 0]
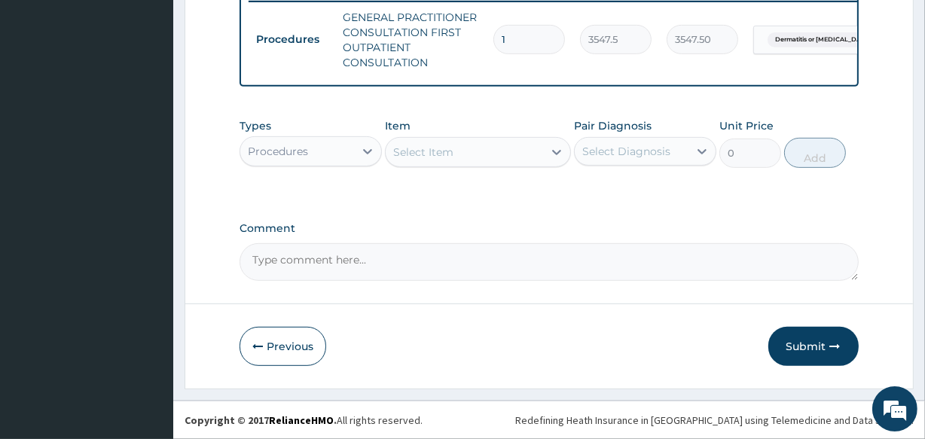
click at [451, 161] on div "Select Item" at bounding box center [464, 152] width 157 height 24
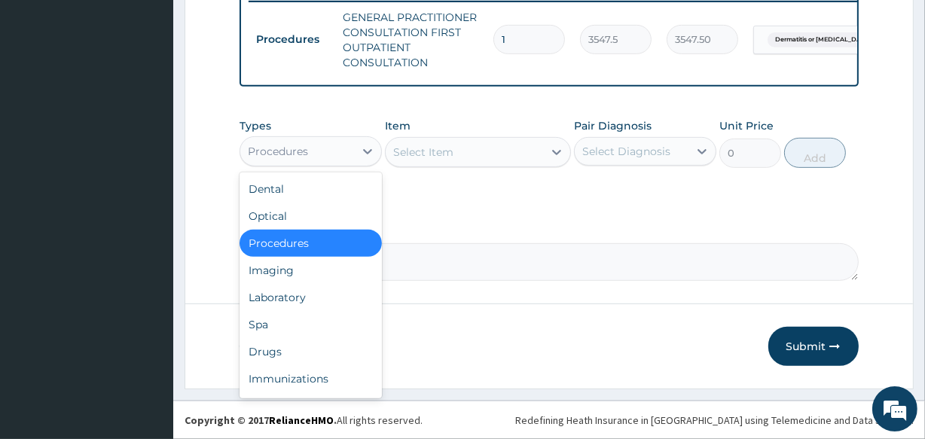
click at [288, 154] on div "Procedures" at bounding box center [278, 151] width 60 height 15
click at [305, 342] on div "Drugs" at bounding box center [310, 351] width 142 height 27
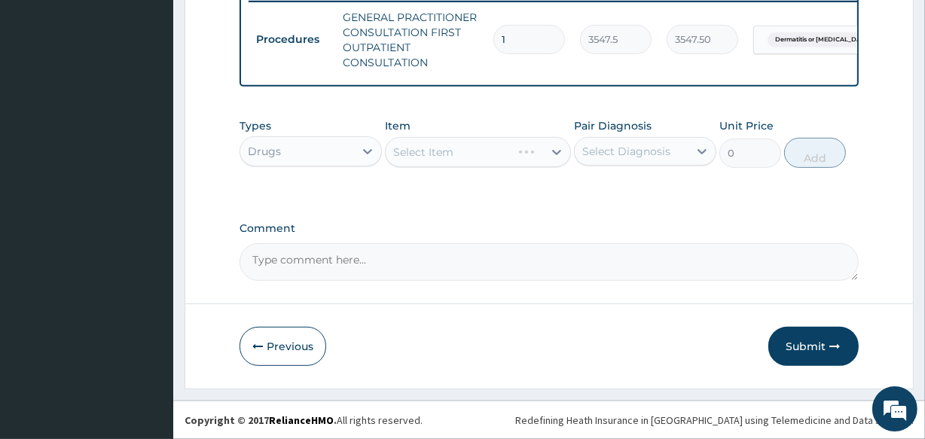
click at [425, 147] on div "Select Item" at bounding box center [477, 152] width 185 height 30
click at [425, 147] on div "Select Item" at bounding box center [423, 152] width 60 height 15
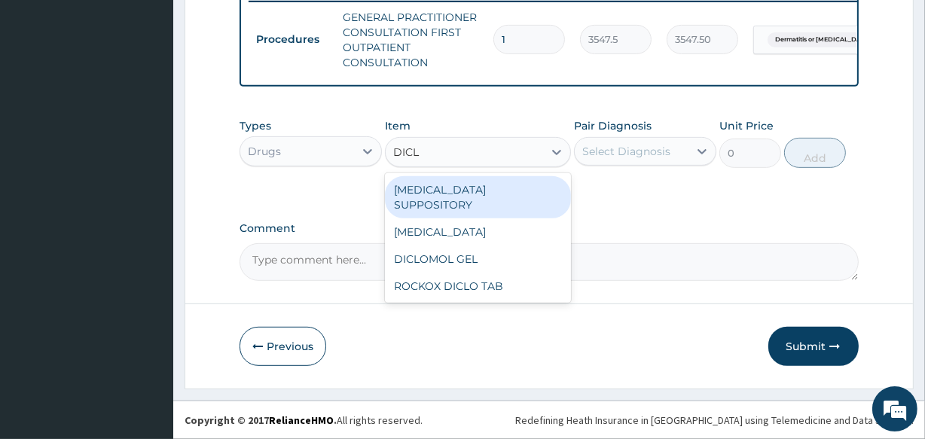
type input "DICLO"
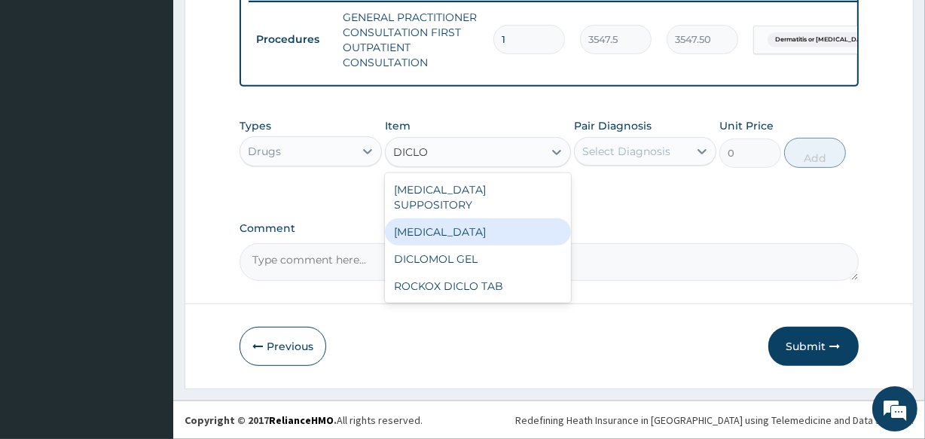
click at [444, 218] on div "[MEDICAL_DATA]" at bounding box center [477, 231] width 185 height 27
type input "591.25"
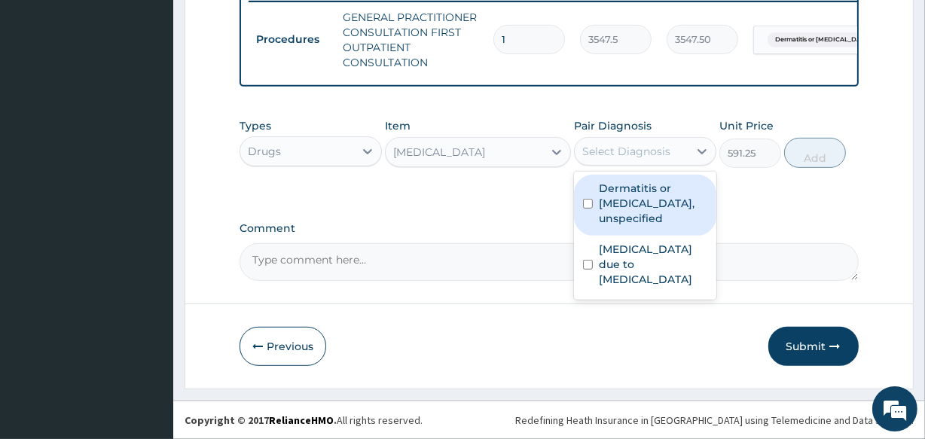
click at [621, 154] on div "Select Diagnosis" at bounding box center [626, 151] width 88 height 15
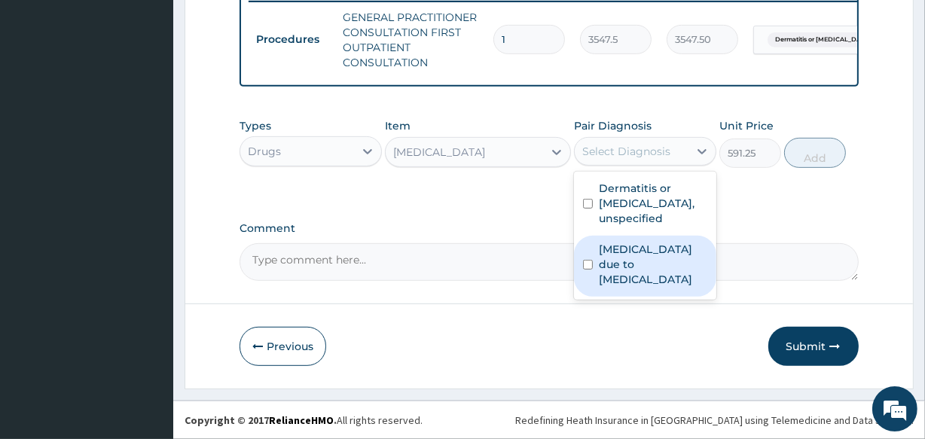
click at [630, 261] on label "[MEDICAL_DATA] due to [MEDICAL_DATA]" at bounding box center [653, 264] width 108 height 45
checkbox input "true"
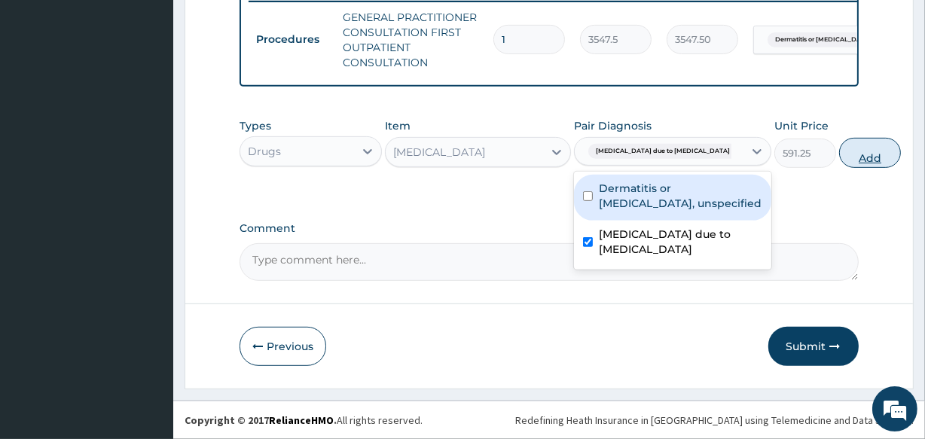
click at [839, 147] on button "Add" at bounding box center [870, 153] width 62 height 30
type input "0"
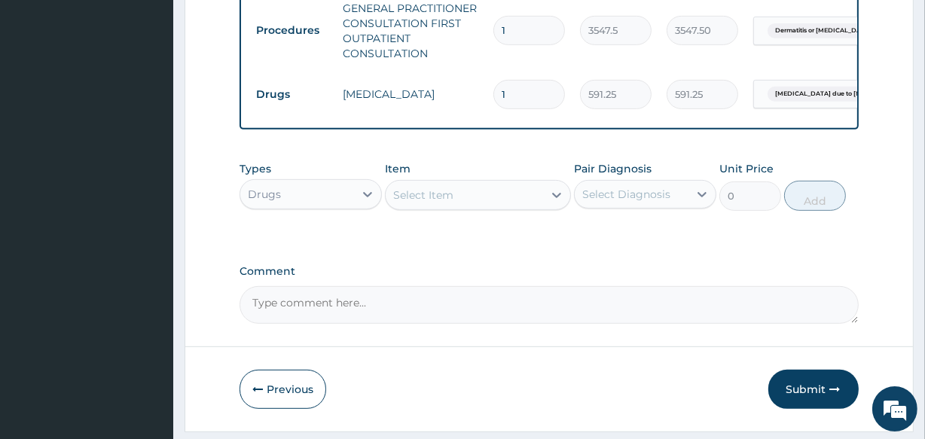
click at [419, 200] on div "Select Item" at bounding box center [423, 195] width 60 height 15
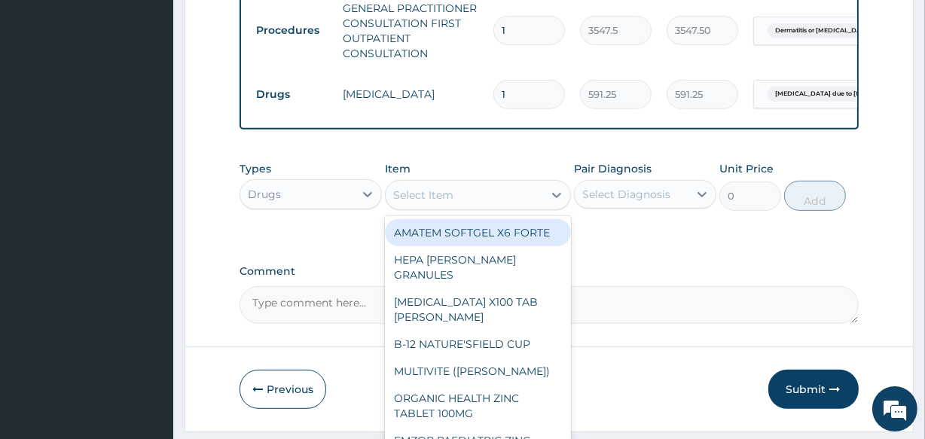
type input "P"
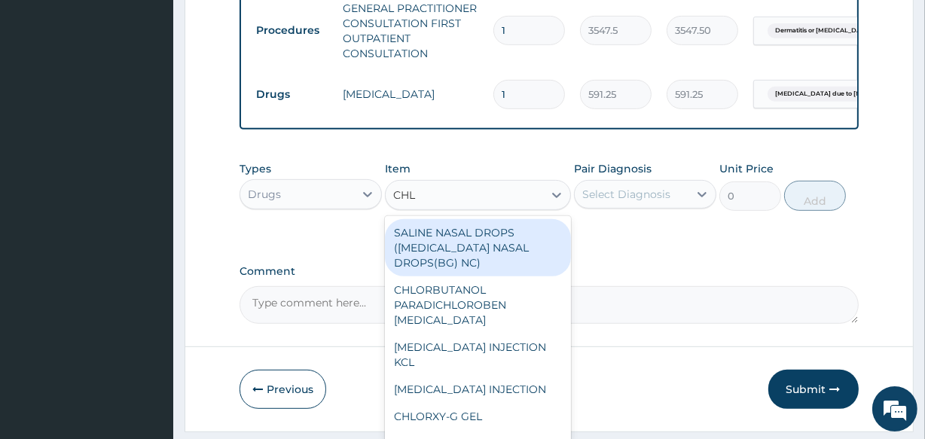
type input "CHLO"
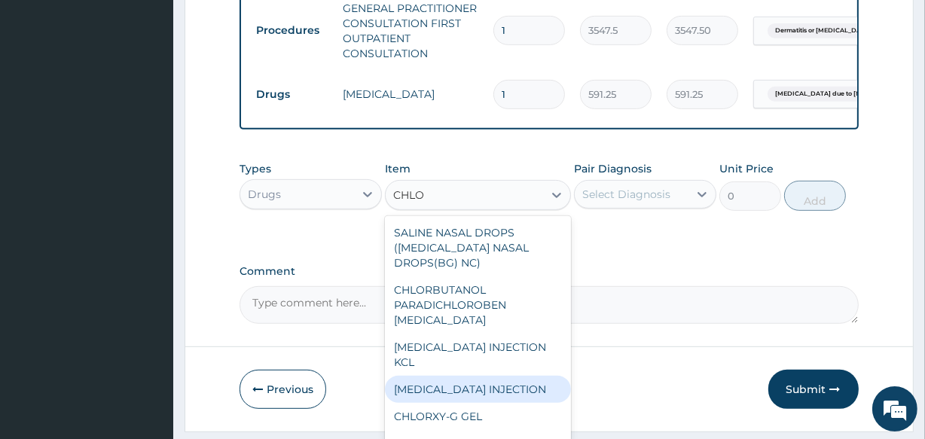
click at [441, 401] on div "[MEDICAL_DATA] INJECTION" at bounding box center [477, 389] width 185 height 27
type input "165.55"
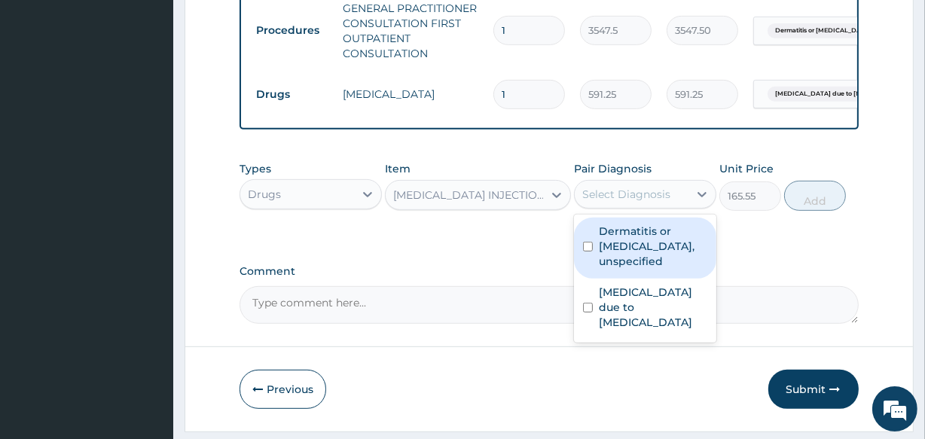
click at [616, 197] on div "Select Diagnosis" at bounding box center [626, 194] width 88 height 15
click at [616, 269] on label "Dermatitis or [MEDICAL_DATA], unspecified" at bounding box center [653, 246] width 108 height 45
checkbox input "true"
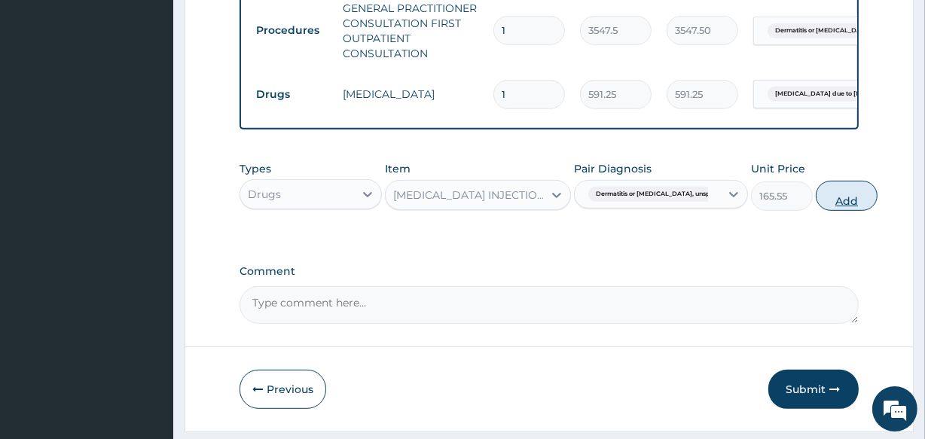
click at [817, 203] on button "Add" at bounding box center [847, 196] width 62 height 30
type input "0"
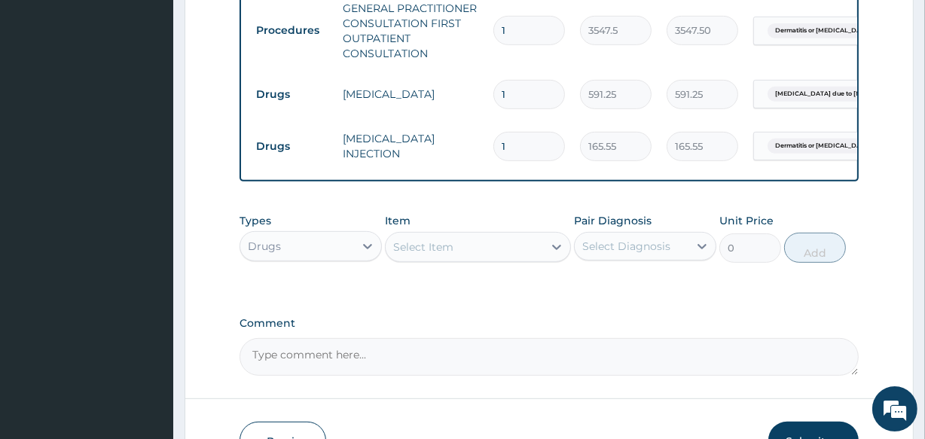
click at [434, 252] on div "Select Item" at bounding box center [423, 246] width 60 height 15
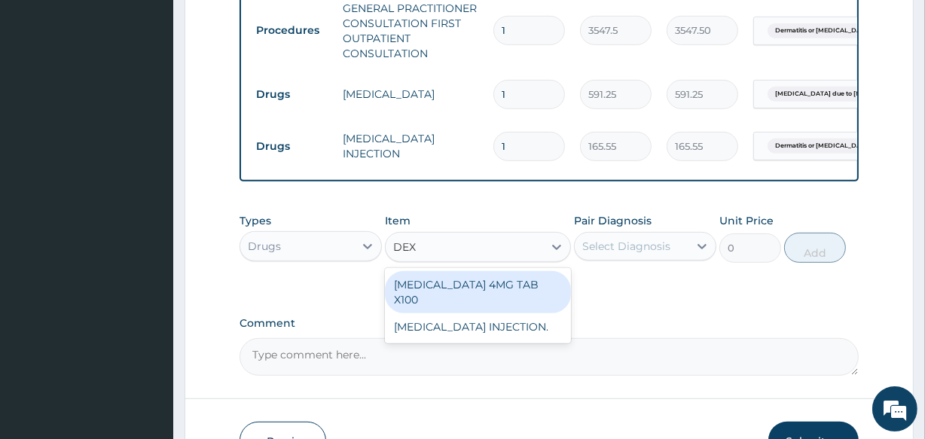
type input "DEXA"
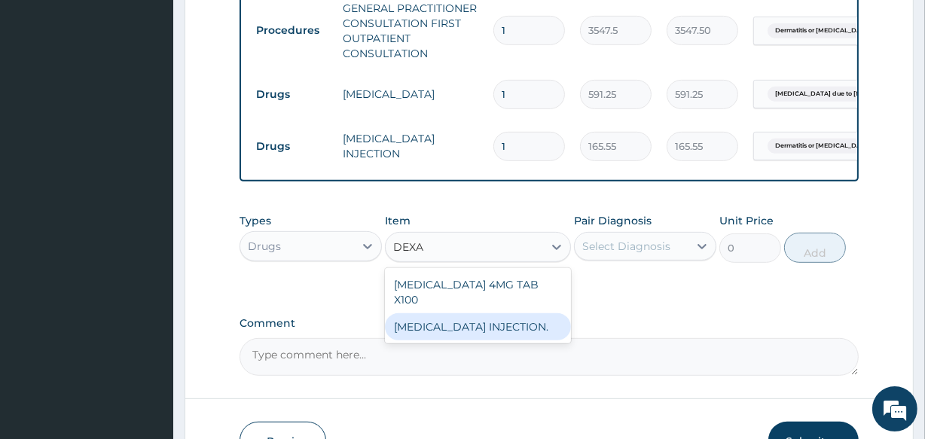
click at [451, 338] on div "[MEDICAL_DATA] INJECTION." at bounding box center [477, 326] width 185 height 27
type input "591.25"
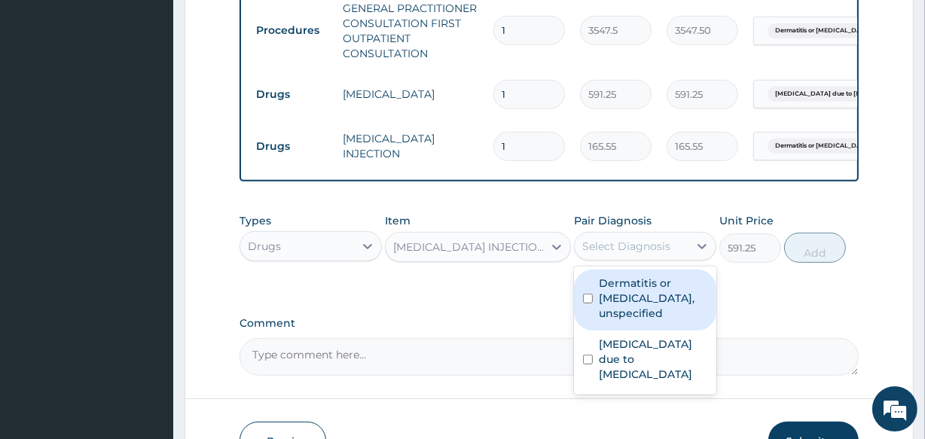
click at [611, 254] on div "Select Diagnosis" at bounding box center [626, 246] width 88 height 15
click at [613, 319] on label "Dermatitis or [MEDICAL_DATA], unspecified" at bounding box center [653, 298] width 108 height 45
checkbox input "true"
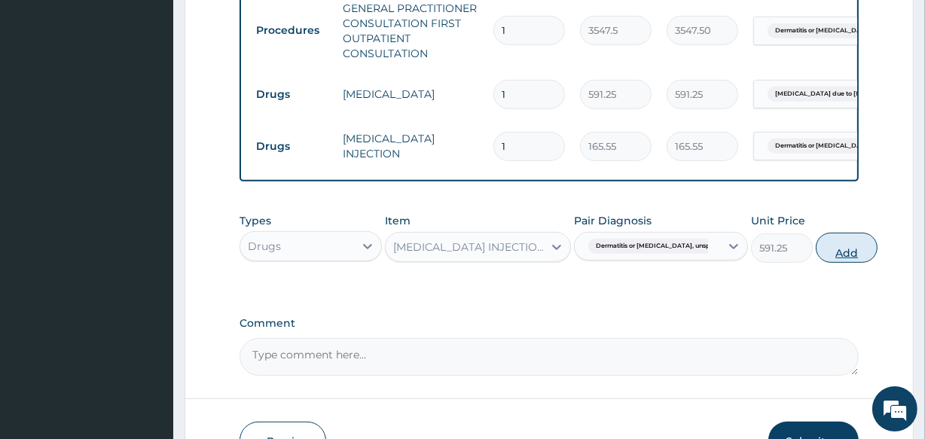
click at [823, 263] on button "Add" at bounding box center [847, 248] width 62 height 30
type input "0"
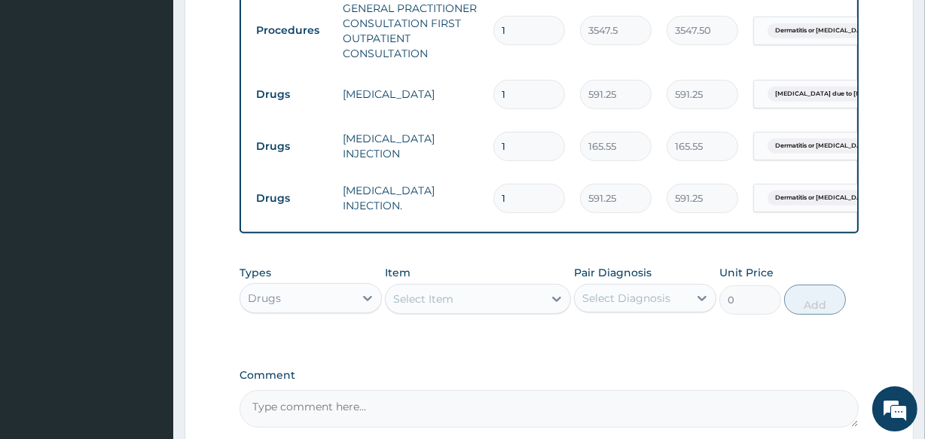
click at [431, 306] on div "Select Item" at bounding box center [423, 298] width 60 height 15
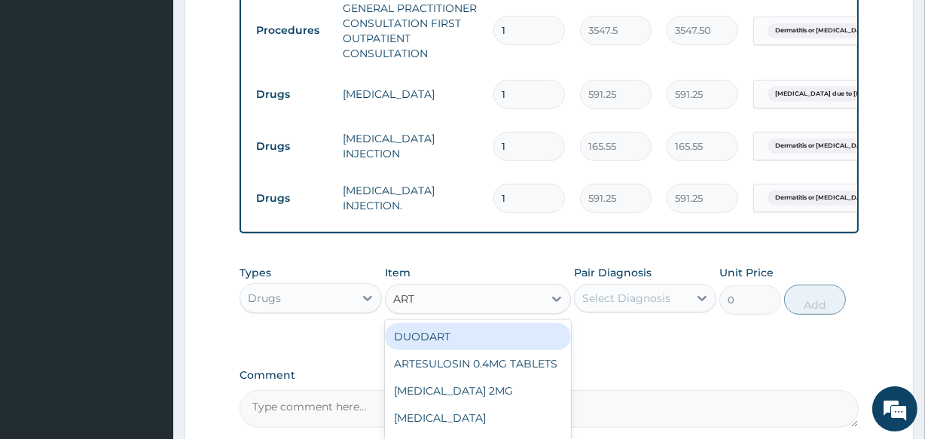
type input "ARTE"
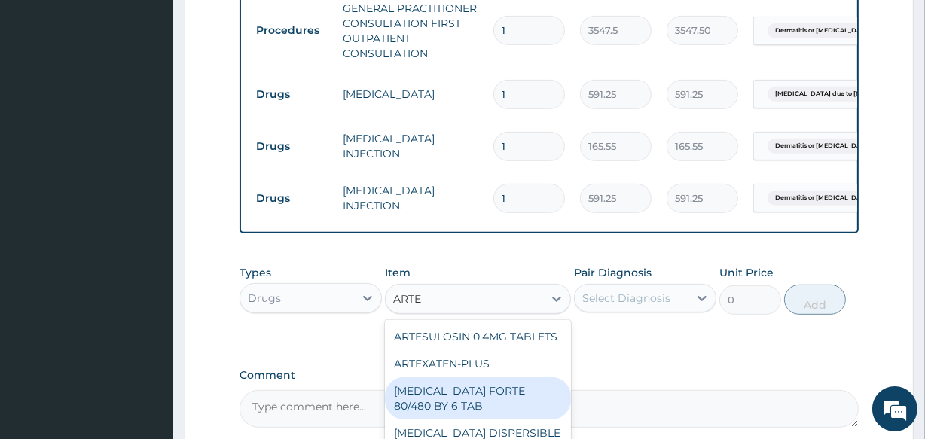
click at [525, 419] on div "[MEDICAL_DATA] FORTE 80/480 BY 6 TAB" at bounding box center [477, 398] width 185 height 42
type input "449.35"
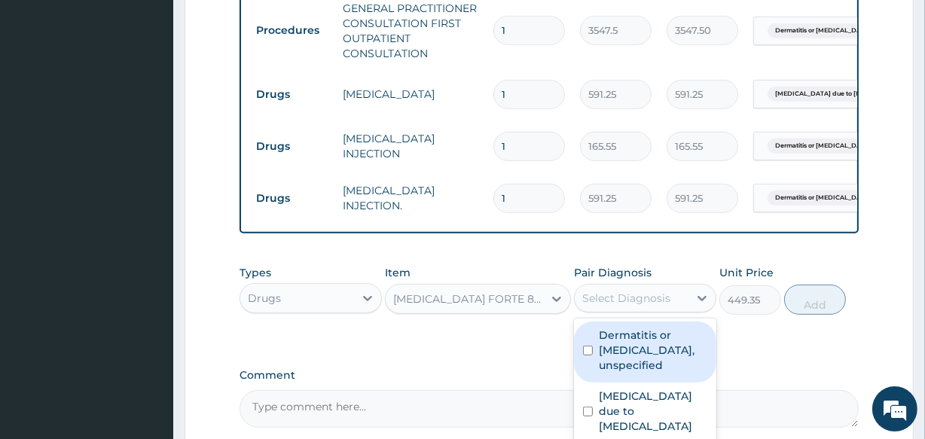
click at [627, 306] on div "Select Diagnosis" at bounding box center [626, 298] width 88 height 15
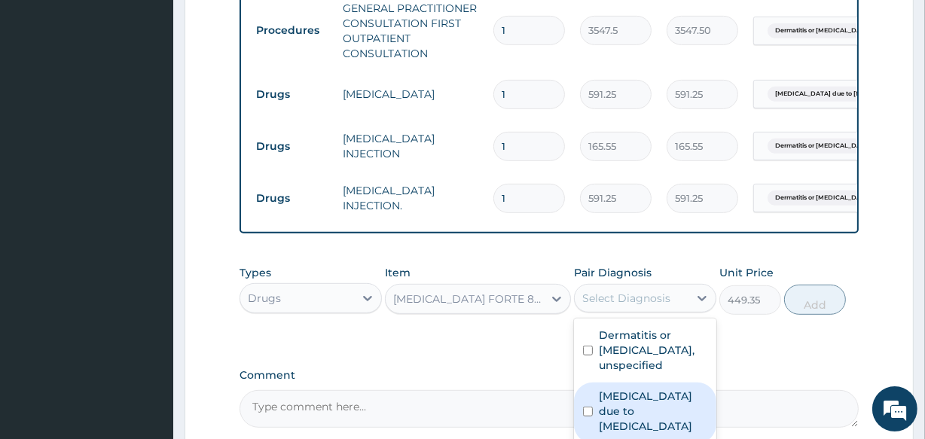
click at [639, 399] on label "Malaria due to Plasmodium ovale" at bounding box center [653, 411] width 108 height 45
checkbox input "true"
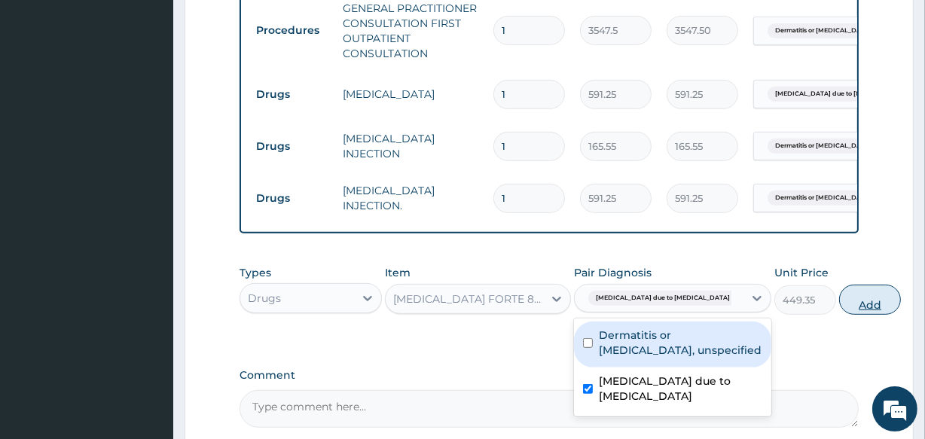
click at [839, 306] on button "Add" at bounding box center [870, 300] width 62 height 30
type input "0"
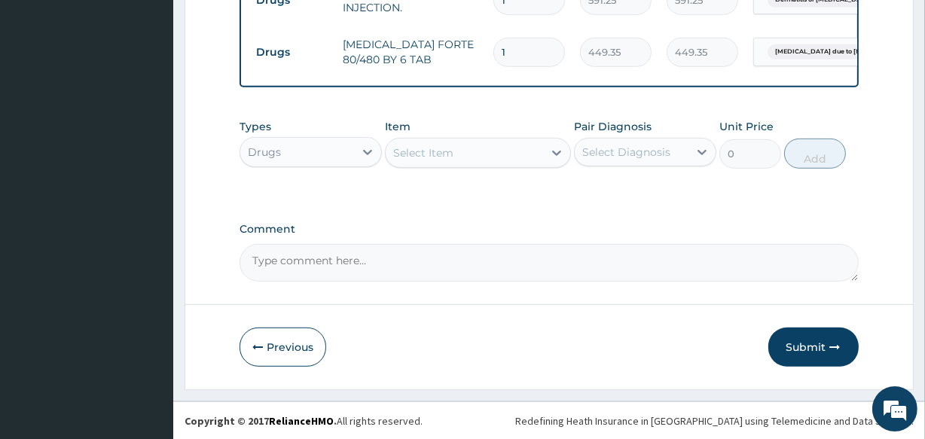
scroll to position [816, 0]
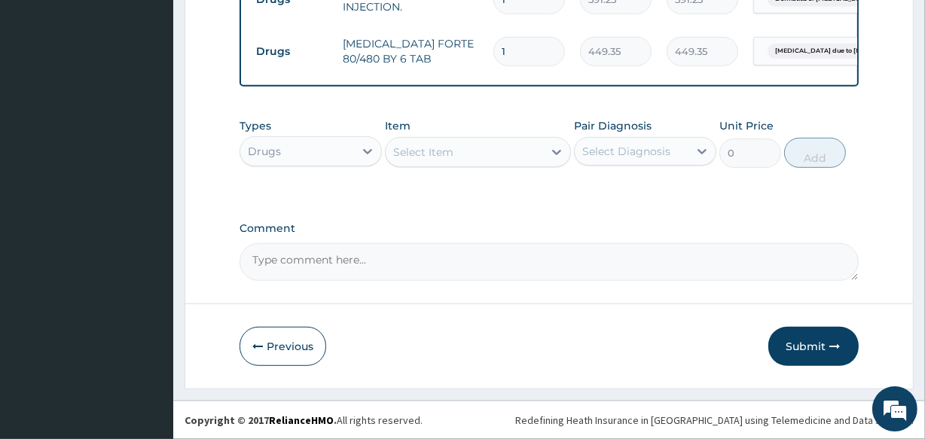
click at [434, 155] on div "Select Item" at bounding box center [423, 152] width 60 height 15
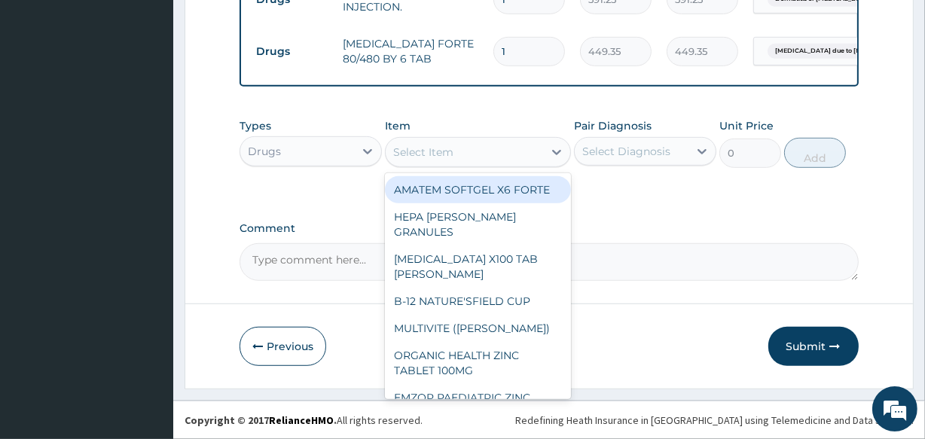
type input "V"
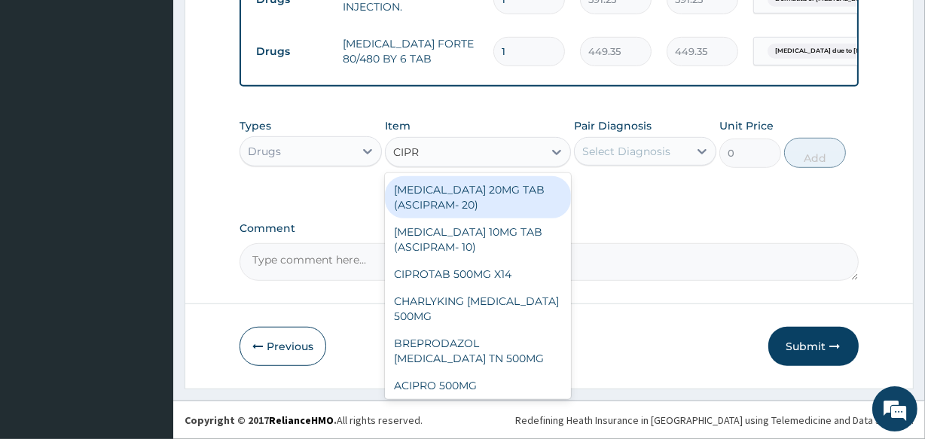
type input "CIPRO"
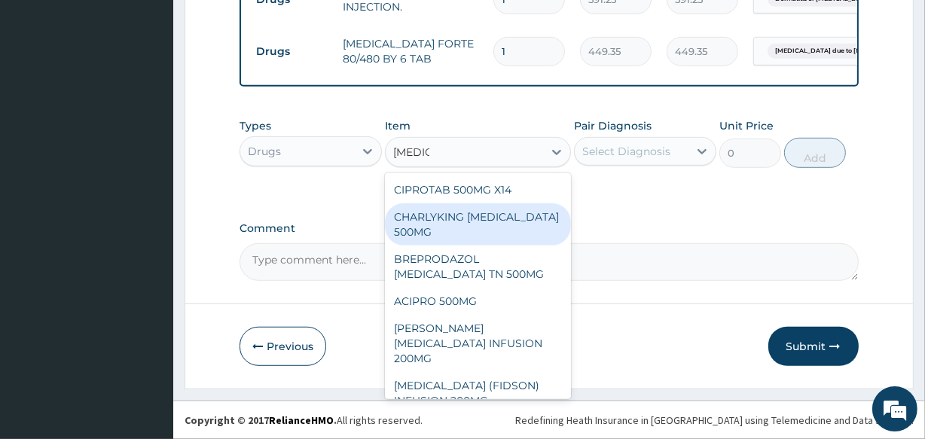
click at [436, 215] on div "CHARLYKING CIPROFLOXACIN 500MG" at bounding box center [477, 224] width 185 height 42
type input "177.375"
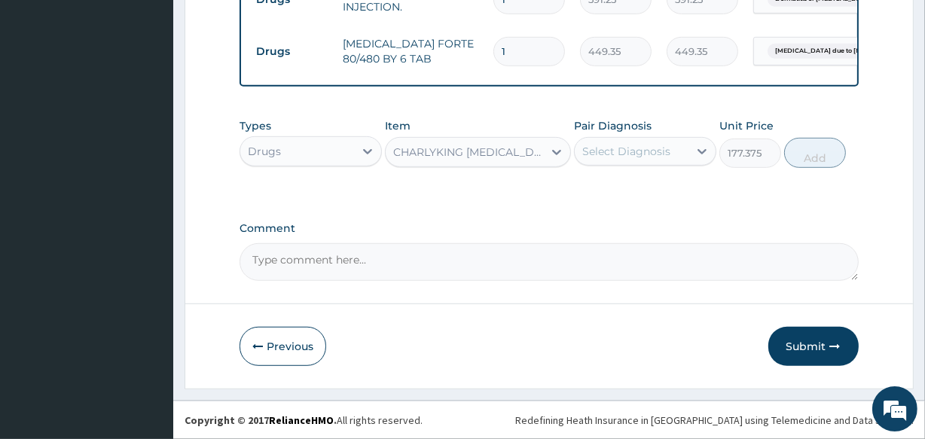
click at [602, 158] on div "Select Diagnosis" at bounding box center [626, 151] width 88 height 15
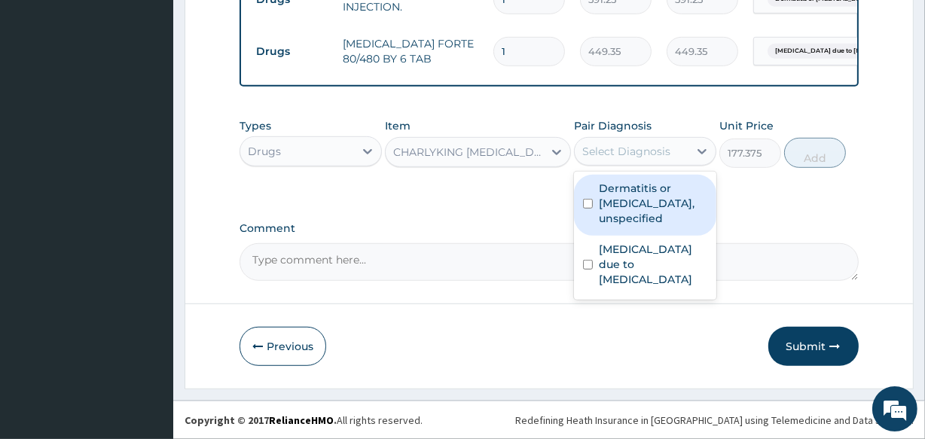
click at [621, 226] on label "Dermatitis or eczema, unspecified" at bounding box center [653, 203] width 108 height 45
checkbox input "true"
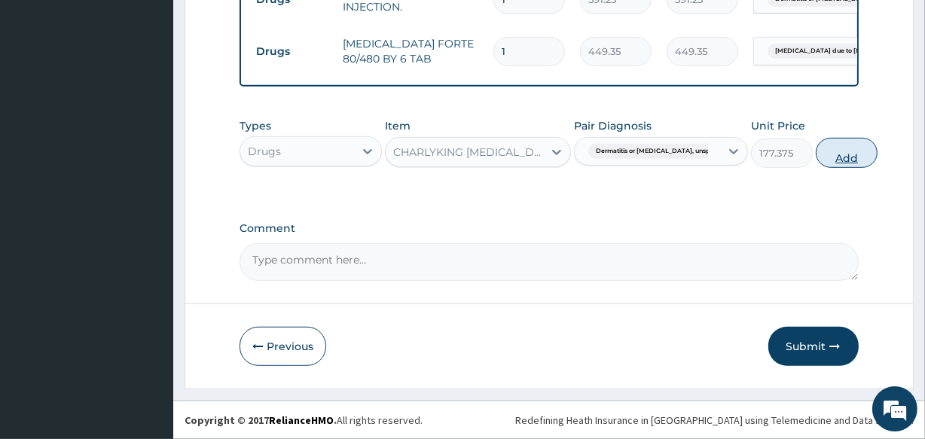
click at [822, 157] on button "Add" at bounding box center [847, 153] width 62 height 30
type input "0"
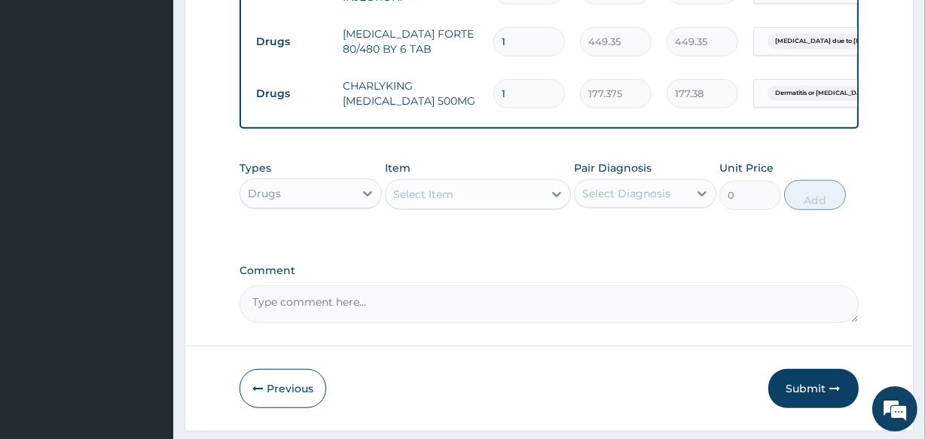
click at [428, 202] on div "Select Item" at bounding box center [423, 194] width 60 height 15
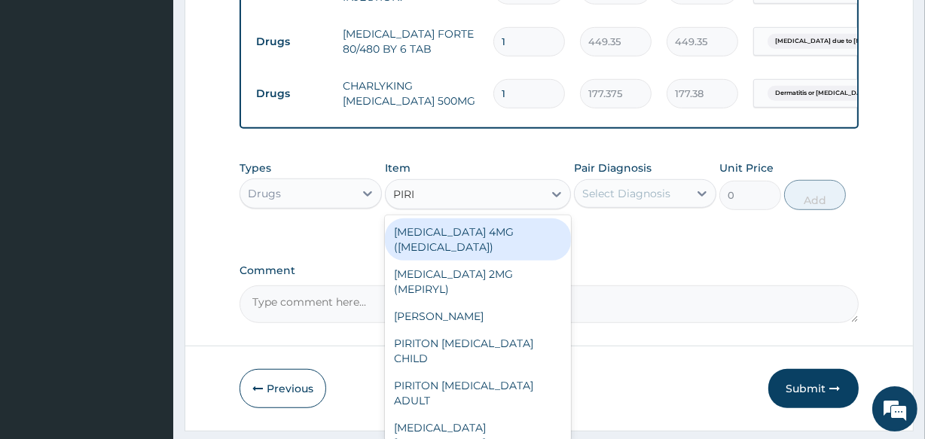
type input "PIRIT"
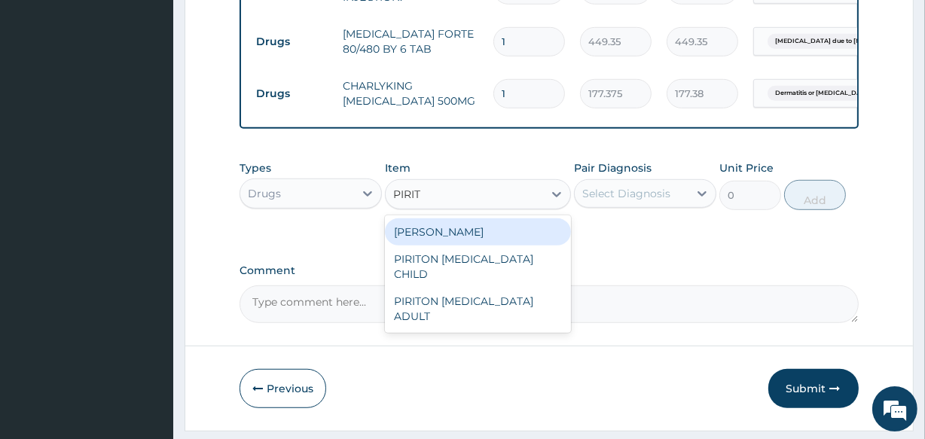
click at [441, 245] on div "PIRITON TAB EVANS" at bounding box center [477, 231] width 185 height 27
type input "23.65"
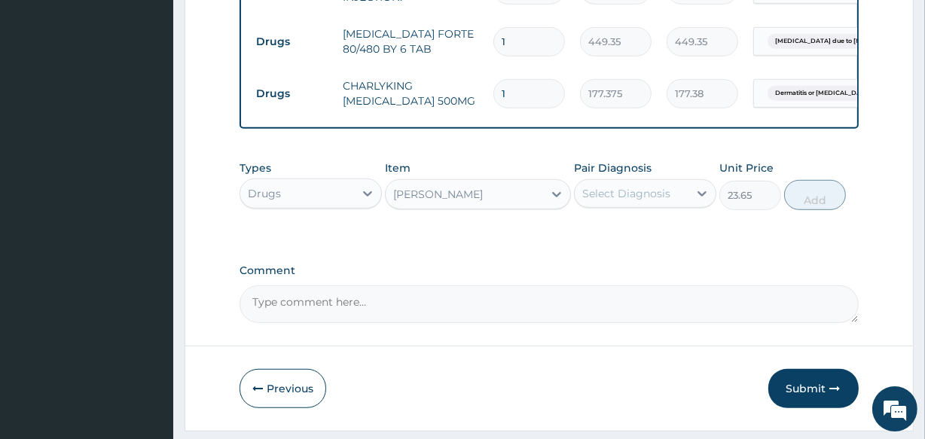
click at [626, 206] on div "Select Diagnosis" at bounding box center [632, 193] width 114 height 24
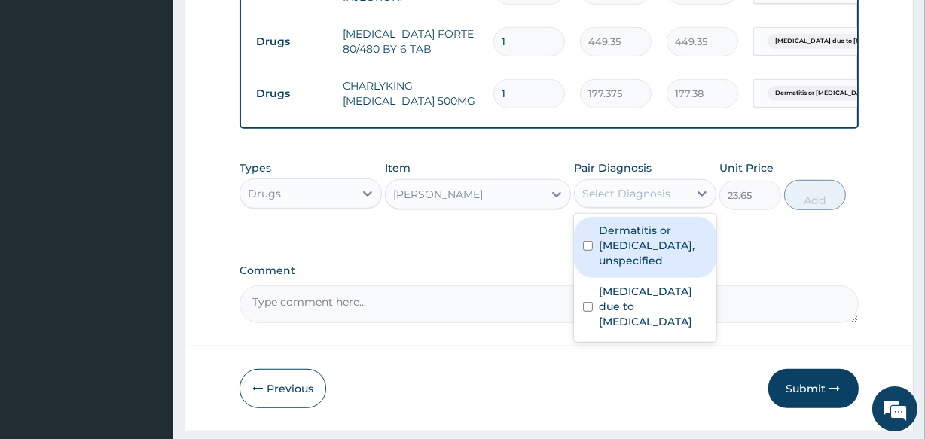
click at [628, 250] on label "Dermatitis or eczema, unspecified" at bounding box center [653, 245] width 108 height 45
checkbox input "true"
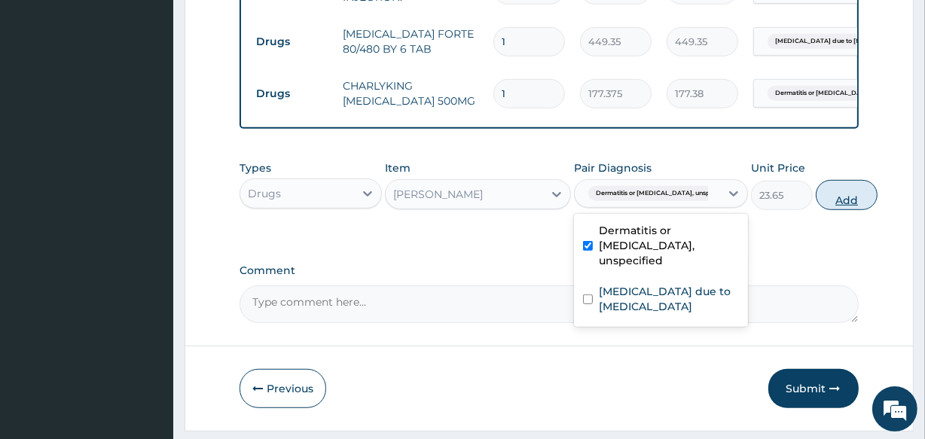
click at [816, 203] on button "Add" at bounding box center [847, 195] width 62 height 30
type input "0"
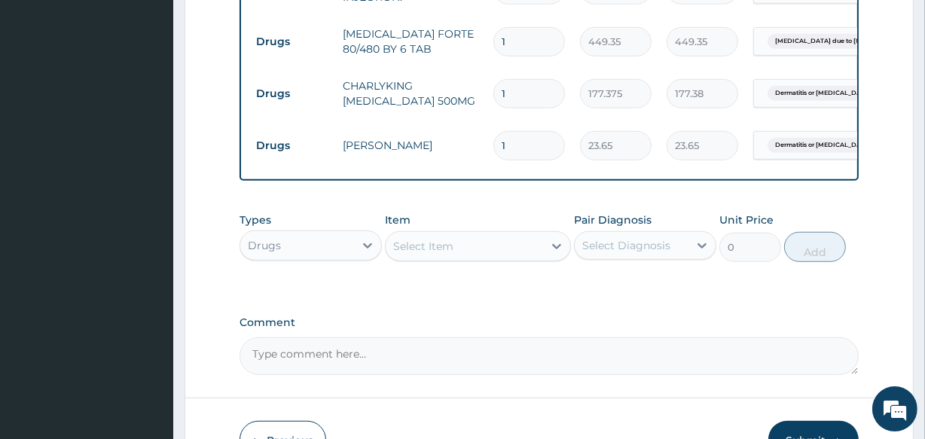
click at [409, 254] on div "Select Item" at bounding box center [423, 246] width 60 height 15
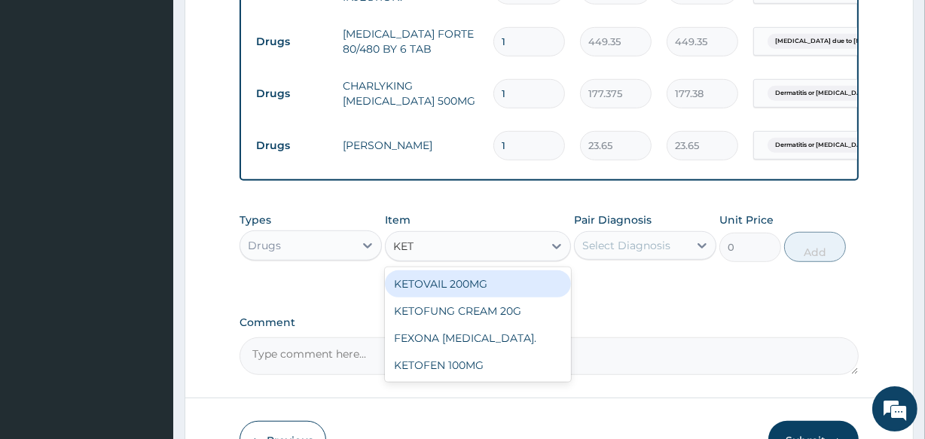
type input "KETO"
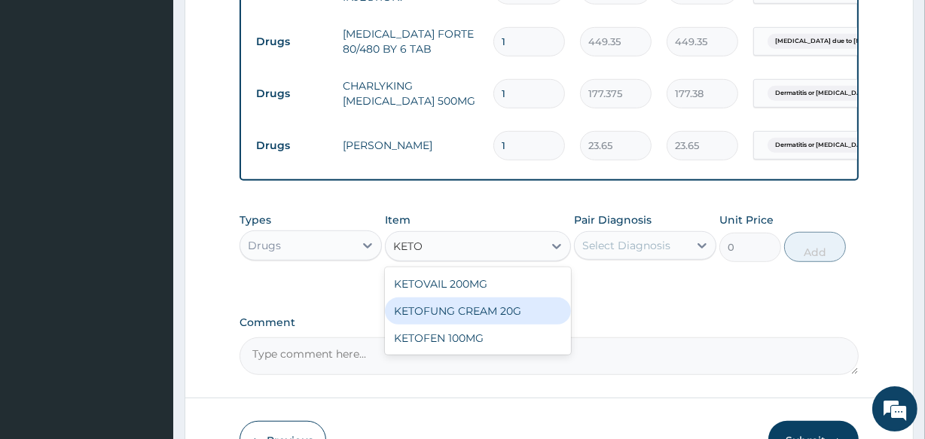
click at [410, 325] on div "KETOFUNG CREAM 20G" at bounding box center [477, 310] width 185 height 27
type input "1182.5"
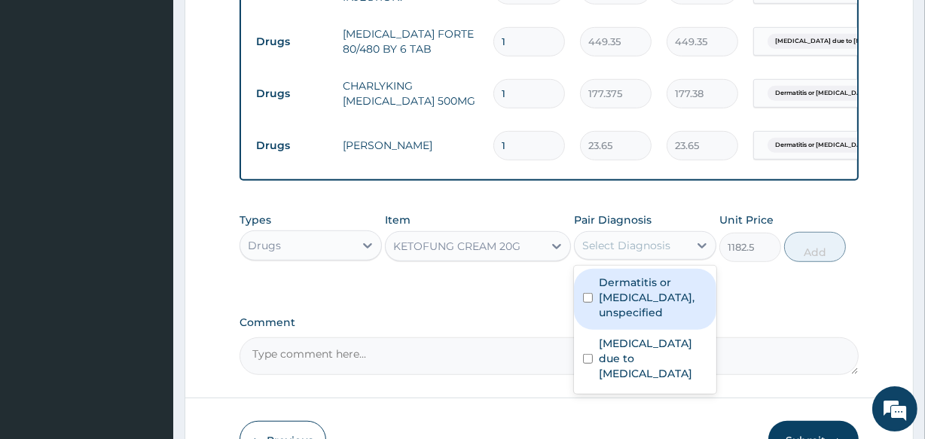
click at [601, 253] on div "Select Diagnosis" at bounding box center [626, 245] width 88 height 15
click at [610, 309] on label "Dermatitis or eczema, unspecified" at bounding box center [653, 297] width 108 height 45
checkbox input "true"
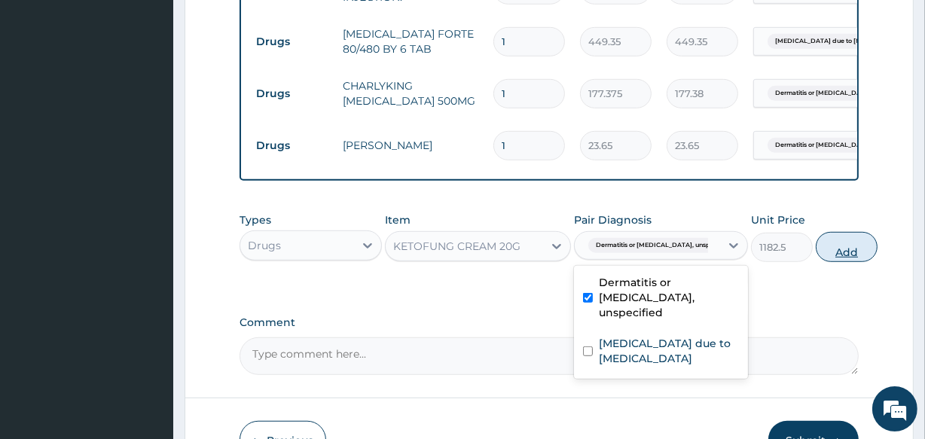
click at [822, 262] on button "Add" at bounding box center [847, 247] width 62 height 30
type input "0"
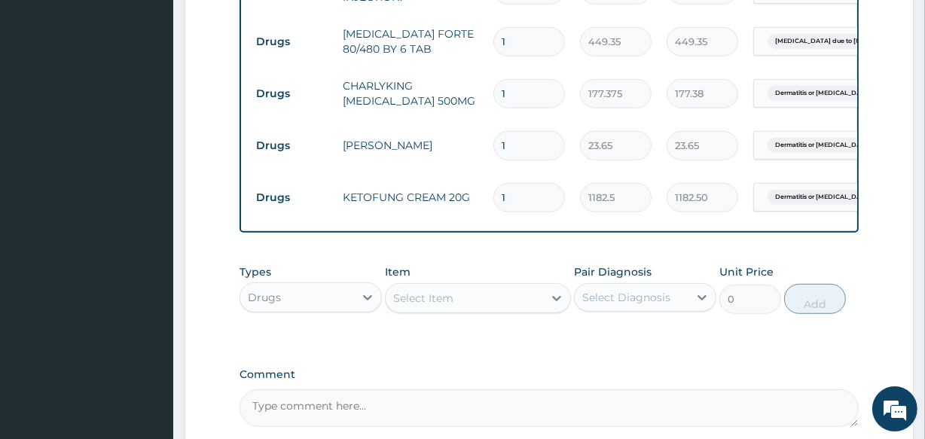
click at [431, 310] on div "Select Item" at bounding box center [464, 298] width 157 height 24
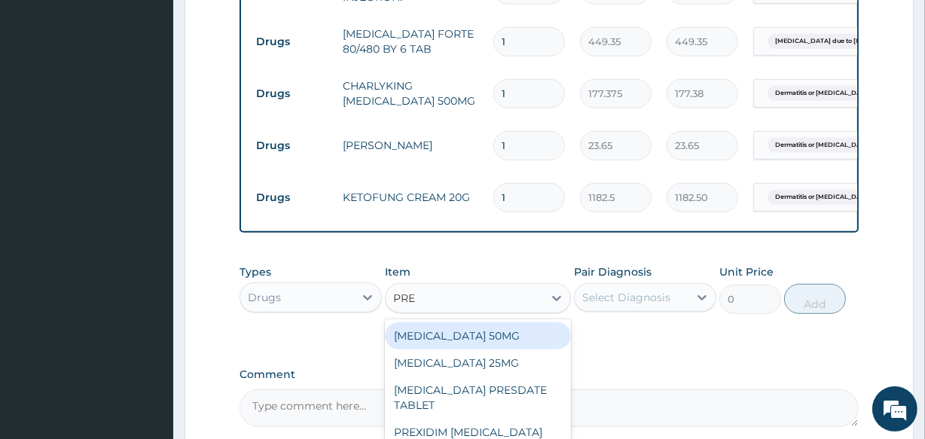
type input "PRED"
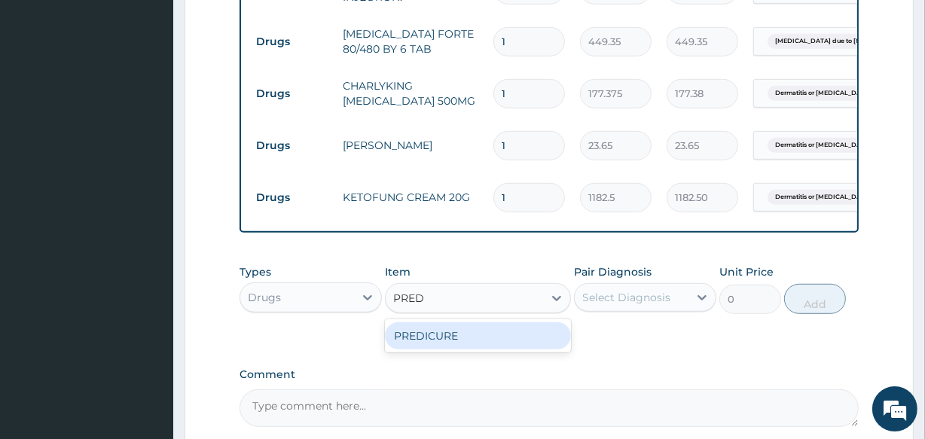
click at [433, 345] on div "PREDICURE" at bounding box center [477, 335] width 185 height 27
type input "53.2125"
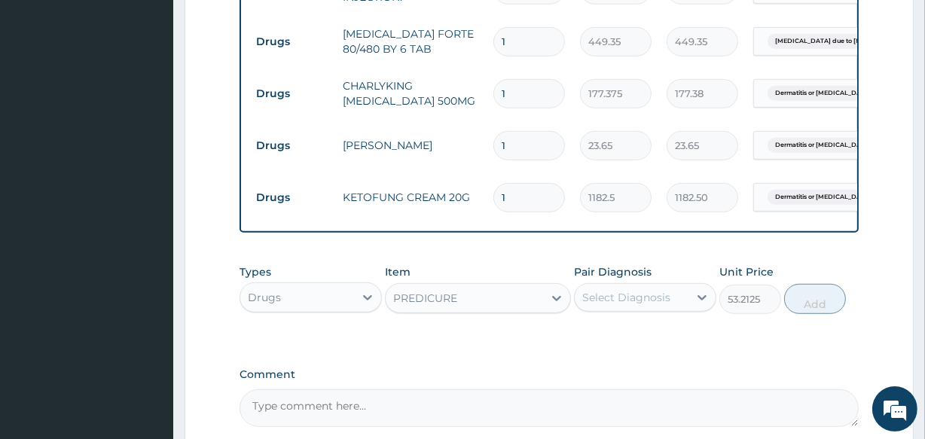
click at [617, 305] on div "Select Diagnosis" at bounding box center [626, 297] width 88 height 15
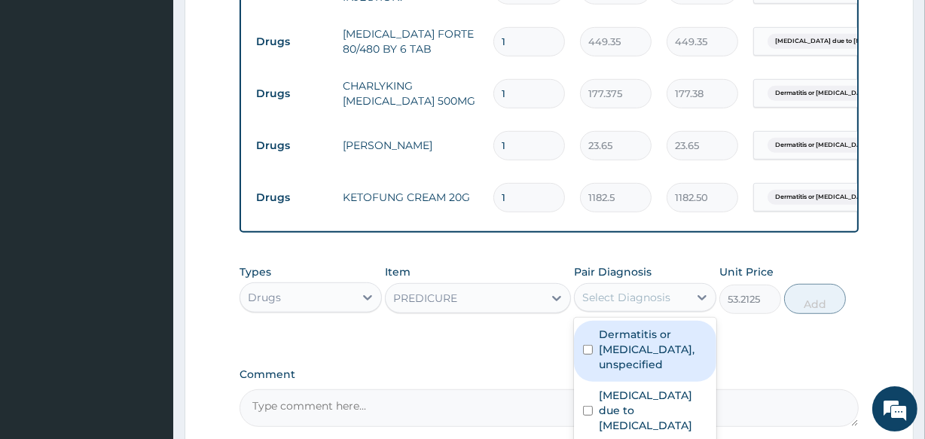
click at [619, 372] on label "Dermatitis or eczema, unspecified" at bounding box center [653, 349] width 108 height 45
checkbox input "true"
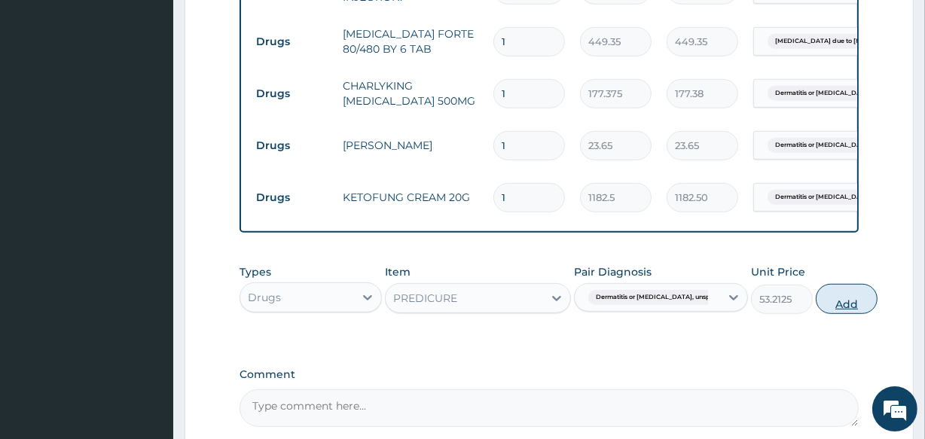
click at [819, 314] on button "Add" at bounding box center [847, 299] width 62 height 30
type input "0"
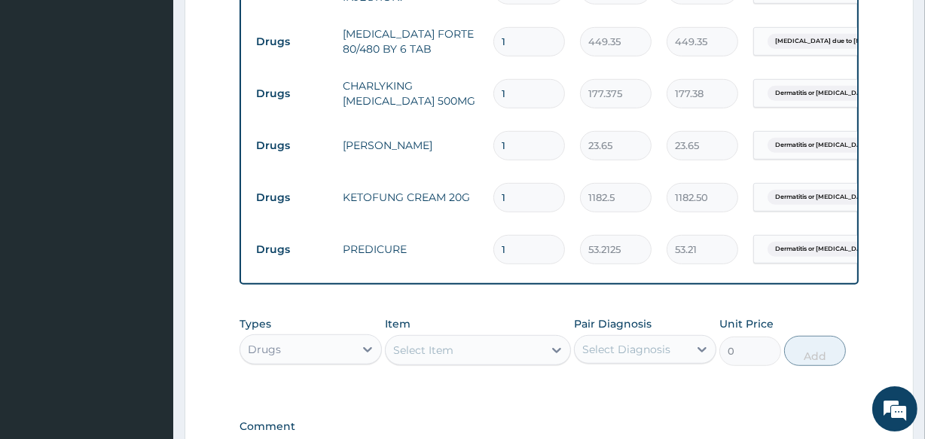
click at [423, 358] on div "Select Item" at bounding box center [423, 350] width 60 height 15
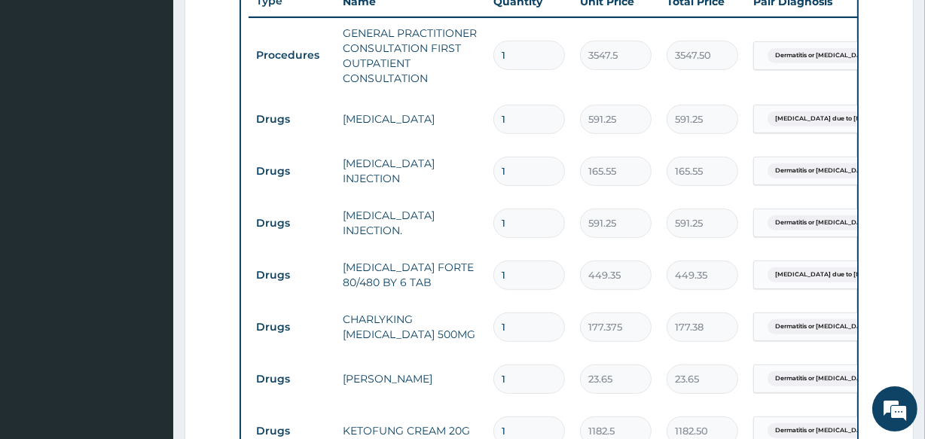
scroll to position [570, 0]
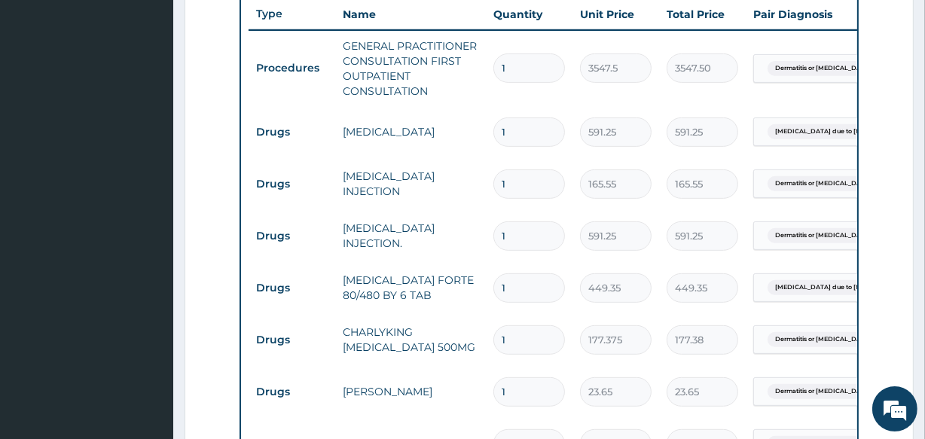
click at [516, 236] on input "1" at bounding box center [529, 235] width 72 height 29
type input "0.00"
type input "2"
type input "1182.50"
type input "2"
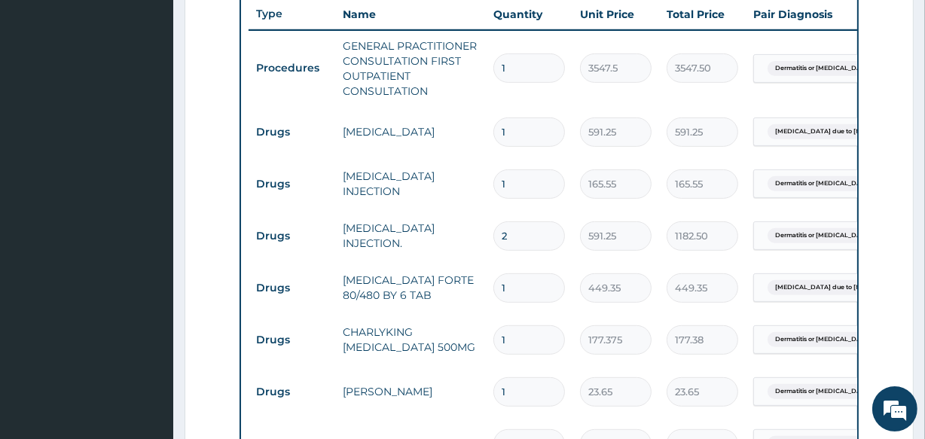
click at [527, 292] on input "1" at bounding box center [529, 287] width 72 height 29
type input "0.00"
type input "6"
type input "2696.10"
type input "6"
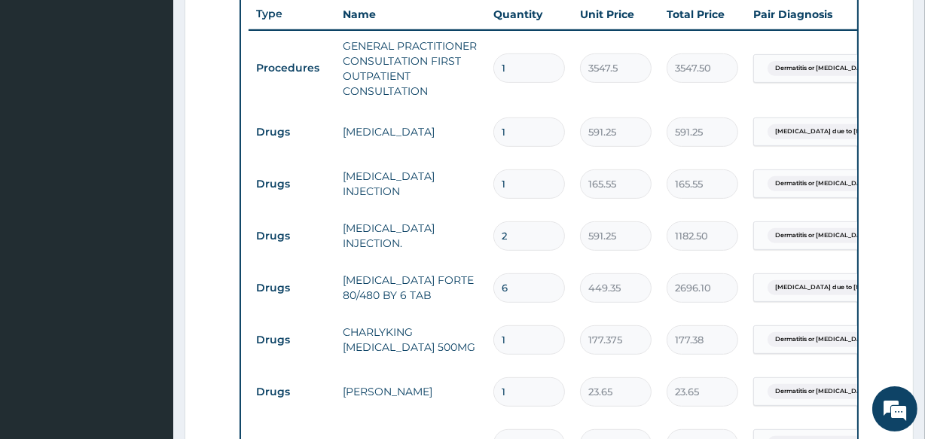
click at [533, 334] on input "1" at bounding box center [529, 339] width 72 height 29
type input "10"
type input "1773.75"
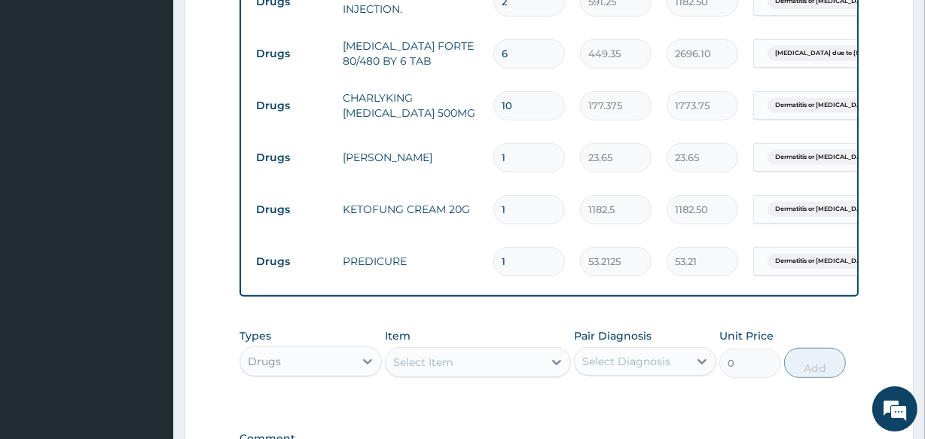
scroll to position [816, 0]
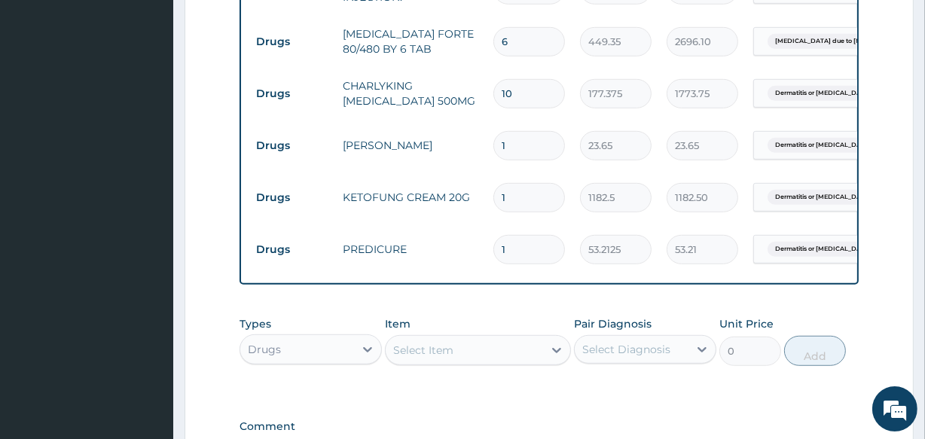
type input "10"
click at [518, 146] on input "1" at bounding box center [529, 145] width 72 height 29
click at [513, 253] on input "1" at bounding box center [529, 249] width 72 height 29
type input "10"
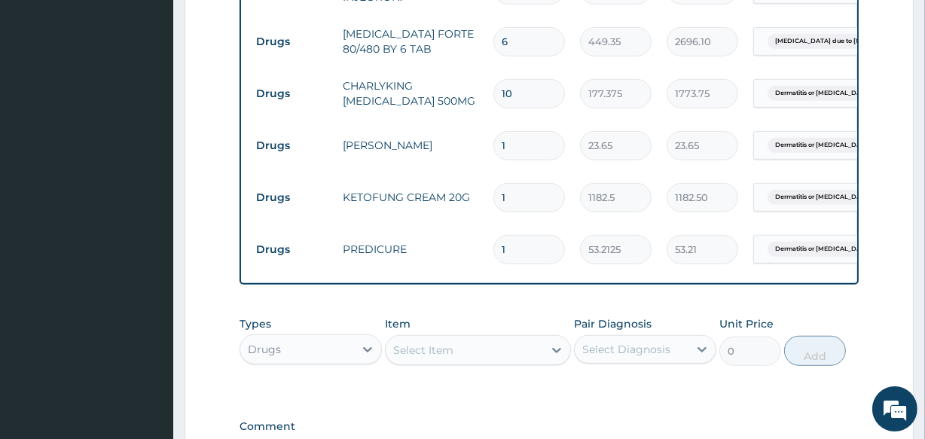
type input "532.13"
type input "10"
click at [509, 143] on input "1" at bounding box center [529, 145] width 72 height 29
type input "10"
type input "236.50"
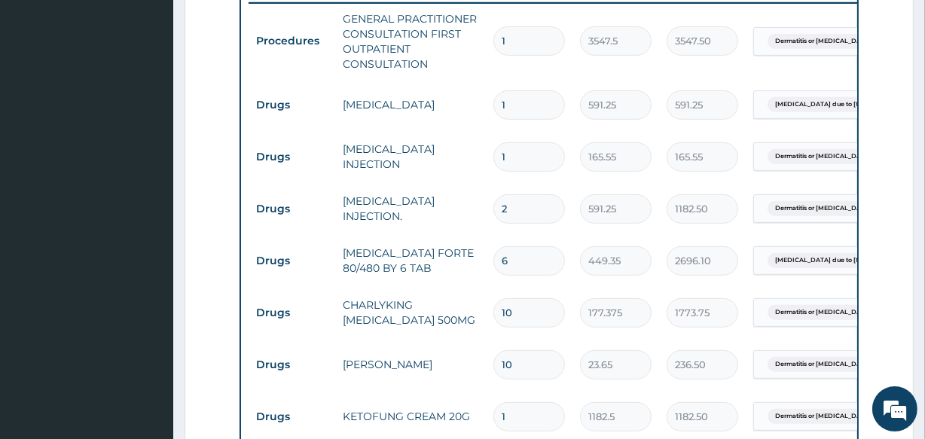
scroll to position [980, 0]
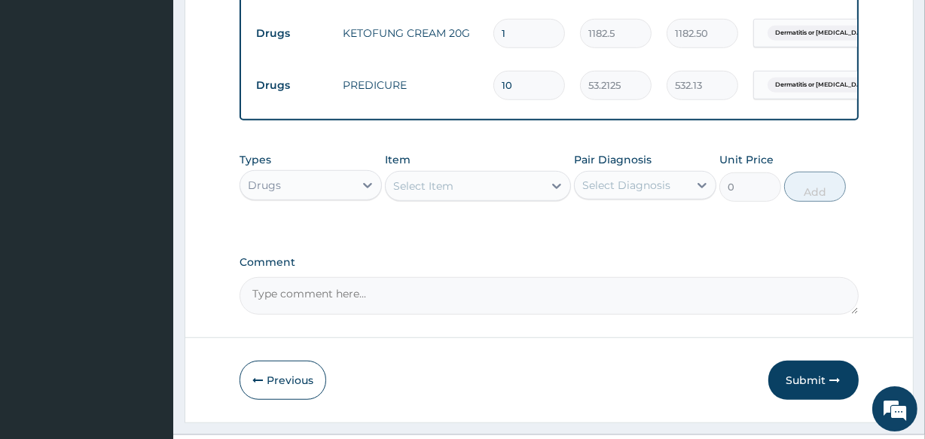
type input "10"
click at [420, 194] on div "Select Item" at bounding box center [423, 185] width 60 height 15
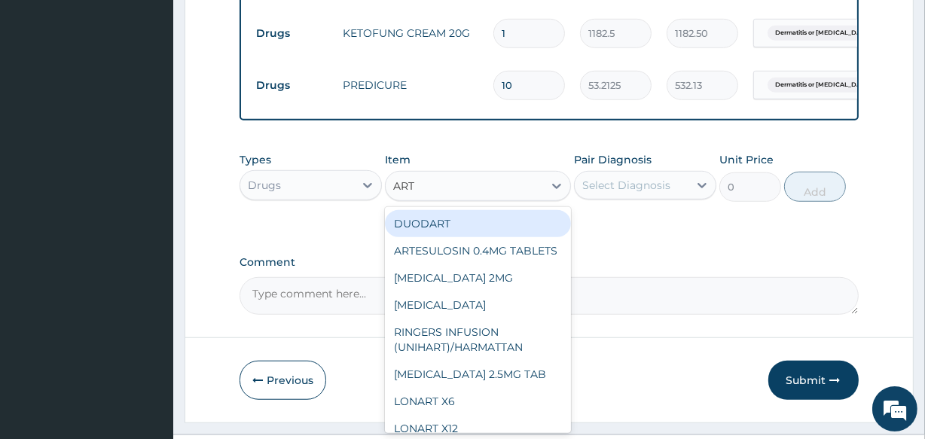
type input "ARTE"
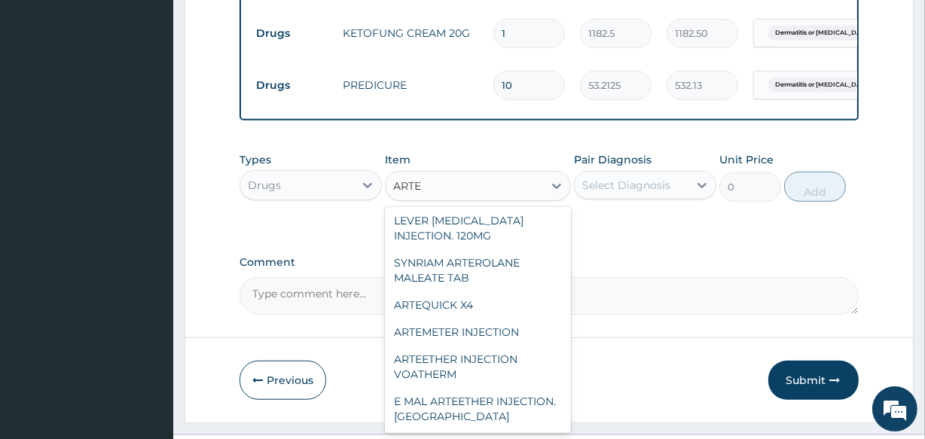
scroll to position [226, 0]
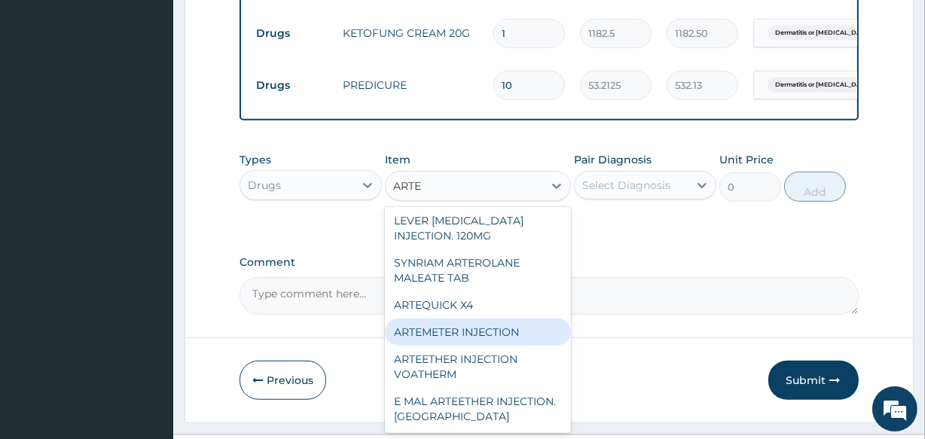
click at [517, 341] on div "ARTEMETER INJECTION" at bounding box center [477, 332] width 185 height 27
type input "946"
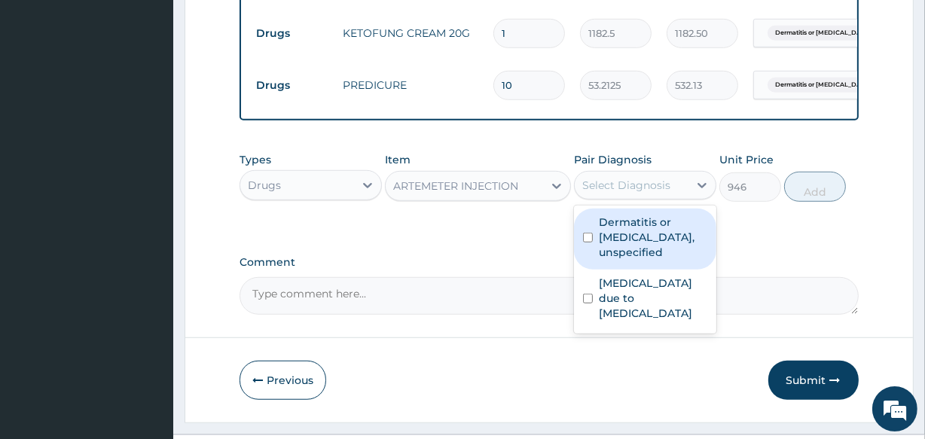
click at [620, 188] on div "Select Diagnosis" at bounding box center [626, 185] width 88 height 15
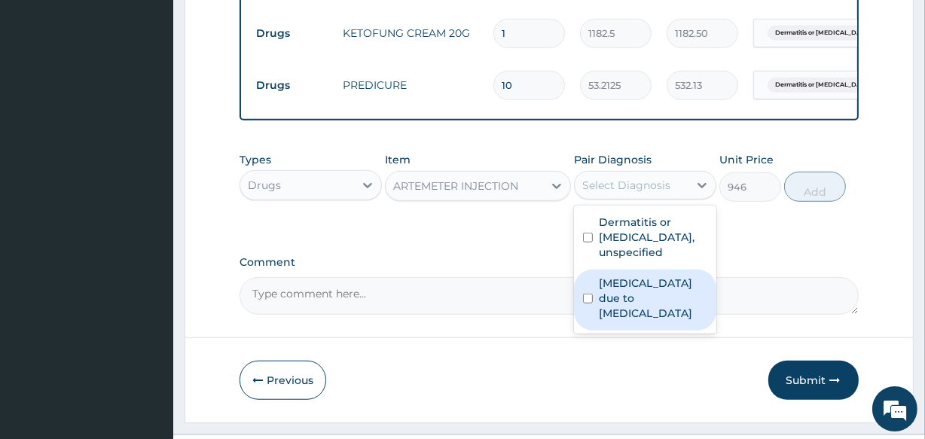
click at [649, 306] on label "Malaria due to Plasmodium ovale" at bounding box center [653, 298] width 108 height 45
checkbox input "true"
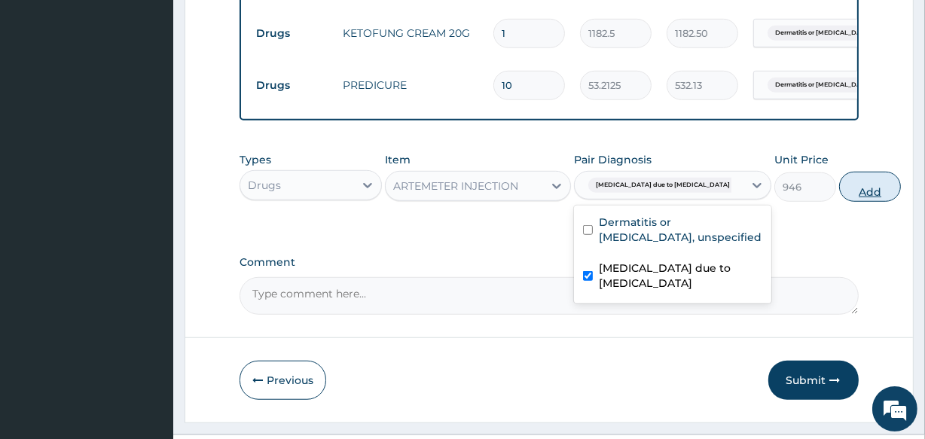
click at [839, 197] on button "Add" at bounding box center [870, 187] width 62 height 30
type input "0"
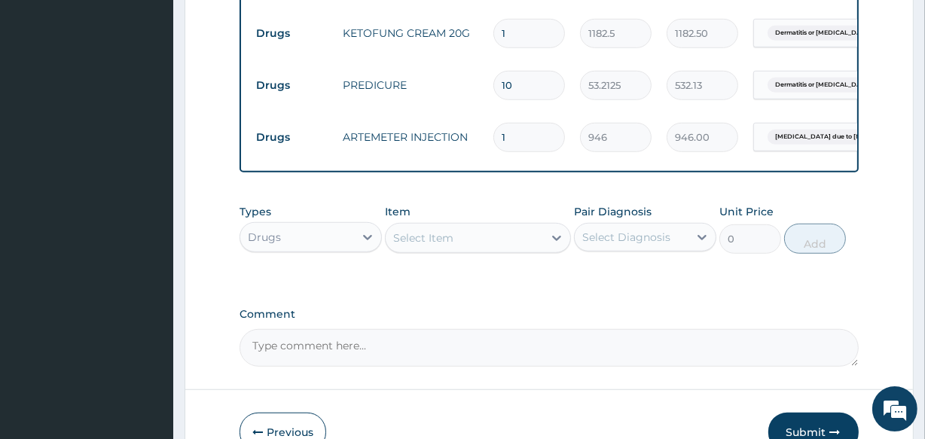
click at [514, 135] on input "1" at bounding box center [529, 137] width 72 height 29
type input "0.00"
type input "2"
type input "1892.00"
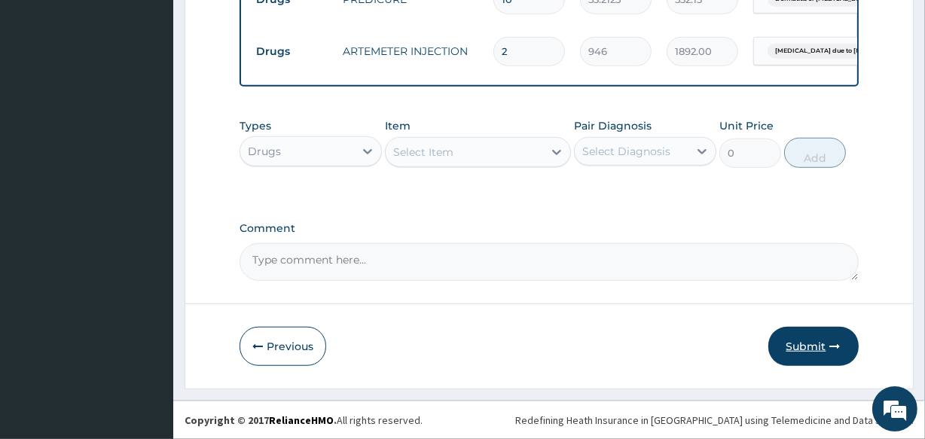
type input "2"
click at [816, 345] on button "Submit" at bounding box center [813, 346] width 90 height 39
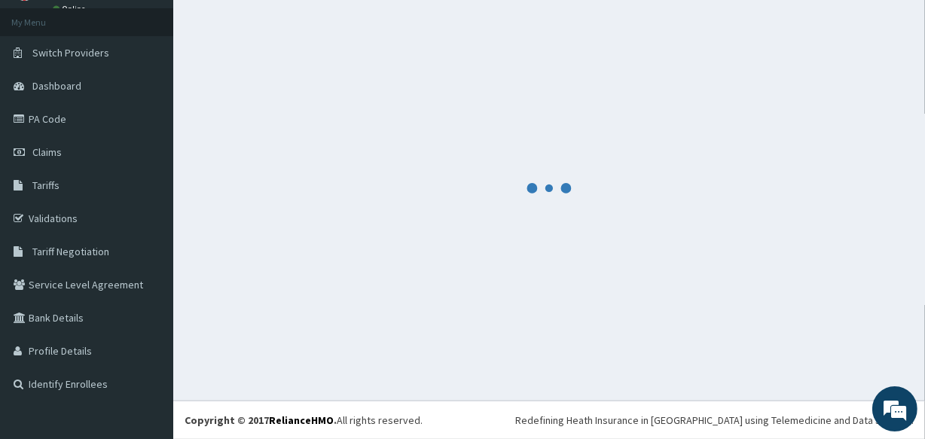
scroll to position [78, 0]
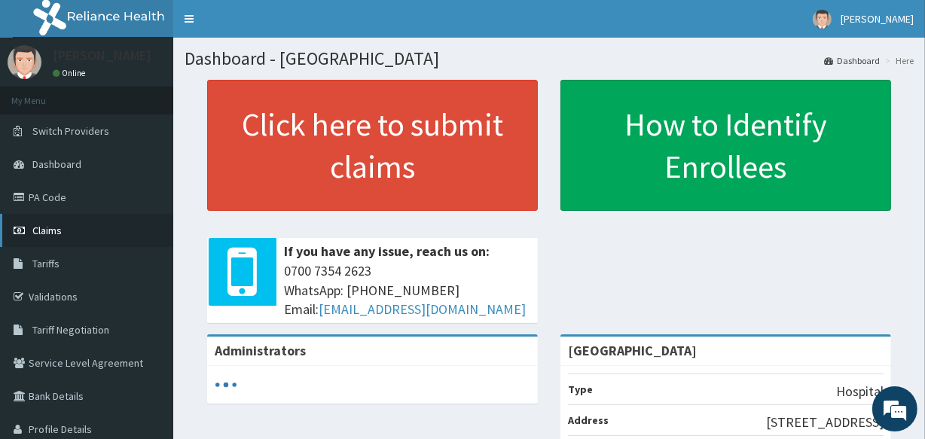
click at [44, 232] on span "Claims" at bounding box center [46, 231] width 29 height 14
click at [38, 236] on span "Claims" at bounding box center [46, 231] width 29 height 14
click at [44, 233] on span "Claims" at bounding box center [46, 231] width 29 height 14
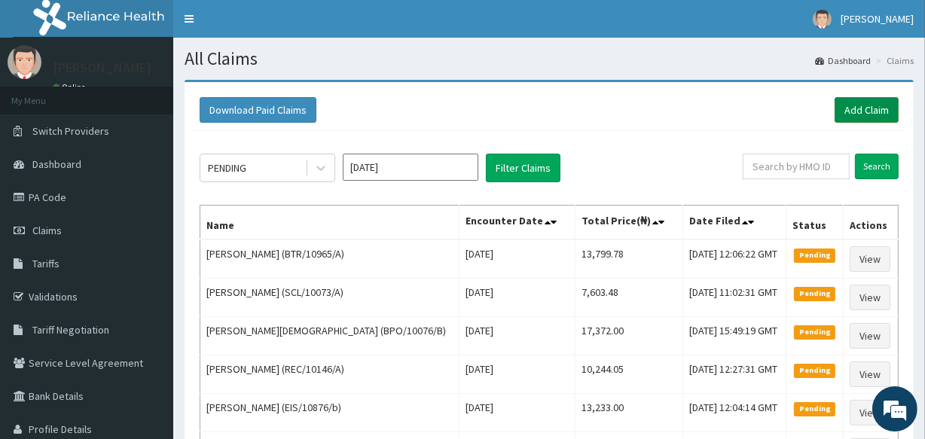
click at [865, 101] on link "Add Claim" at bounding box center [866, 110] width 64 height 26
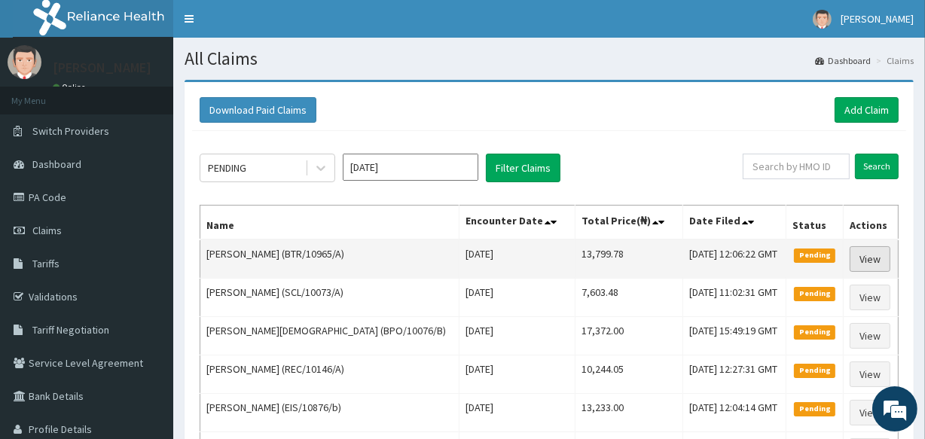
click at [864, 255] on link "View" at bounding box center [869, 259] width 41 height 26
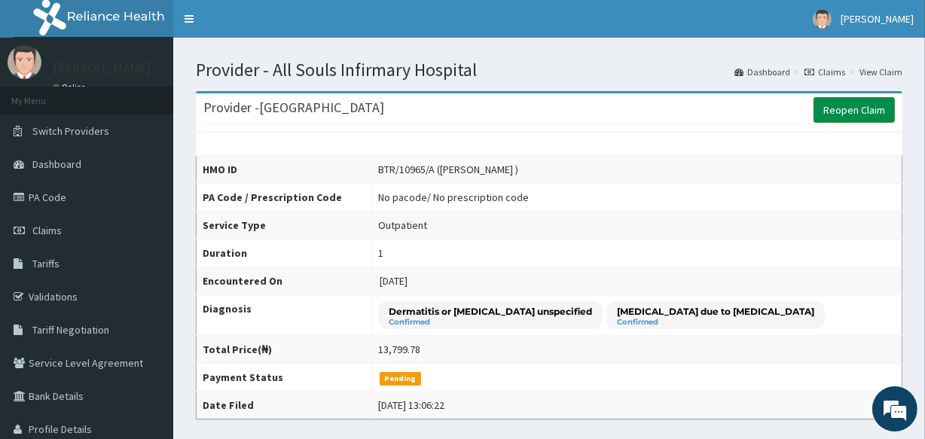
click at [851, 113] on link "Reopen Claim" at bounding box center [853, 110] width 81 height 26
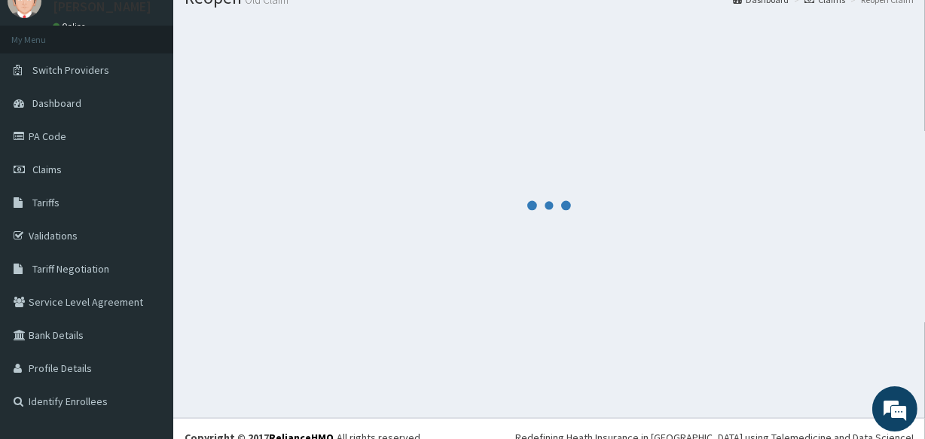
scroll to position [78, 0]
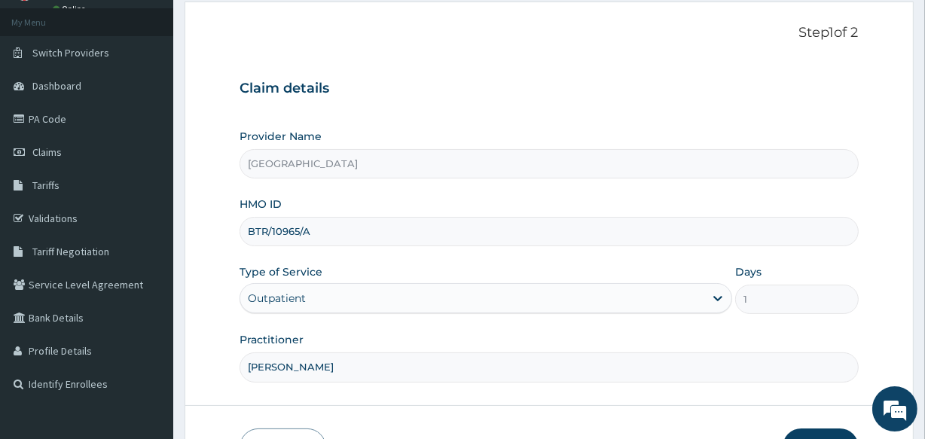
click at [321, 229] on input "BTR/10965/A" at bounding box center [548, 231] width 618 height 29
type input "BTR/10965/B"
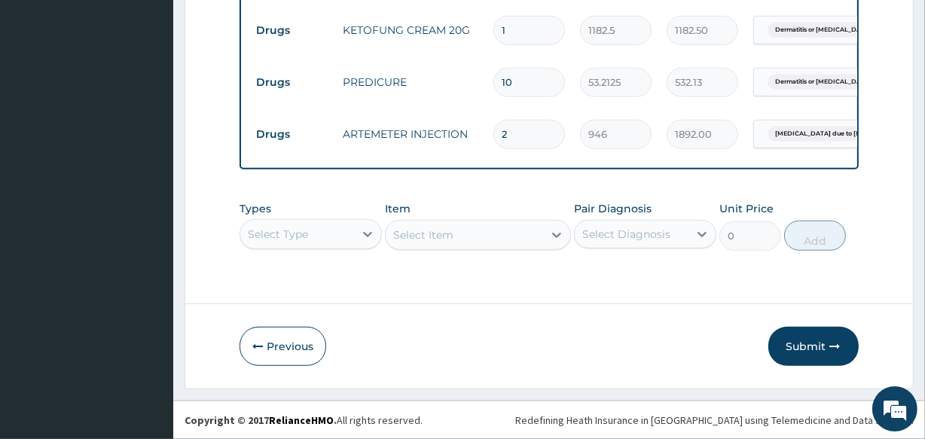
scroll to position [995, 0]
click at [806, 346] on button "Submit" at bounding box center [813, 346] width 90 height 39
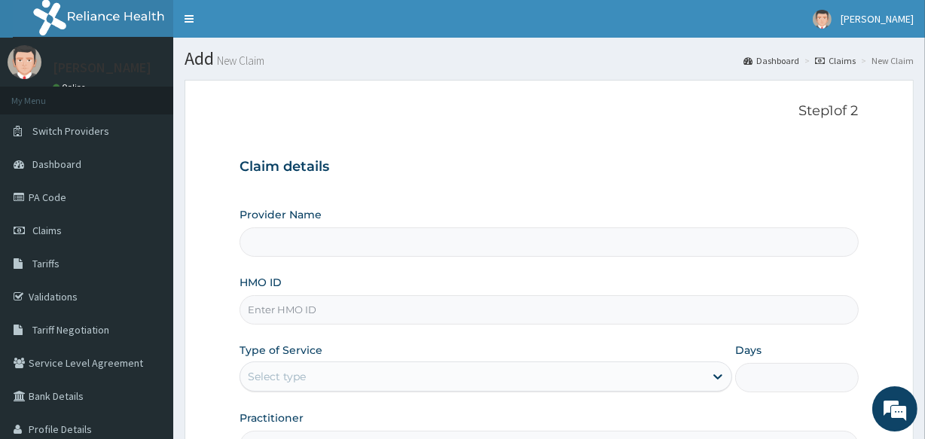
type input "[GEOGRAPHIC_DATA]"
click at [475, 313] on input "HMO ID" at bounding box center [548, 309] width 618 height 29
type input "ENP/10976/A"
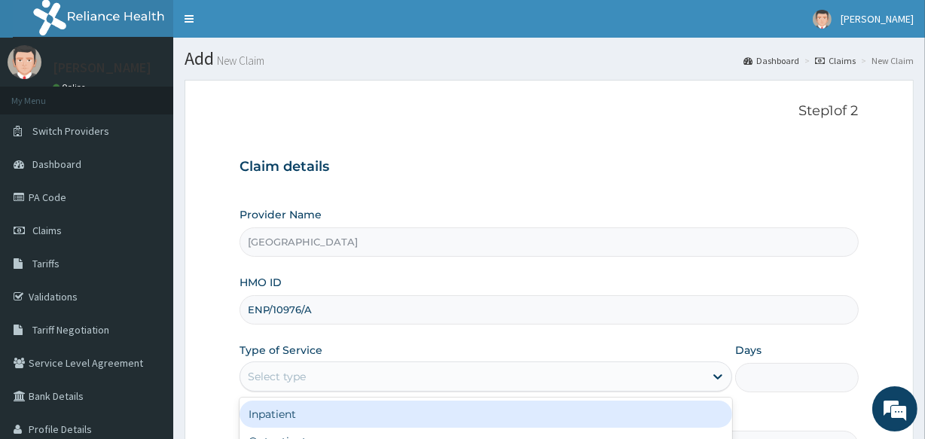
click at [447, 383] on div "Select type" at bounding box center [472, 376] width 464 height 24
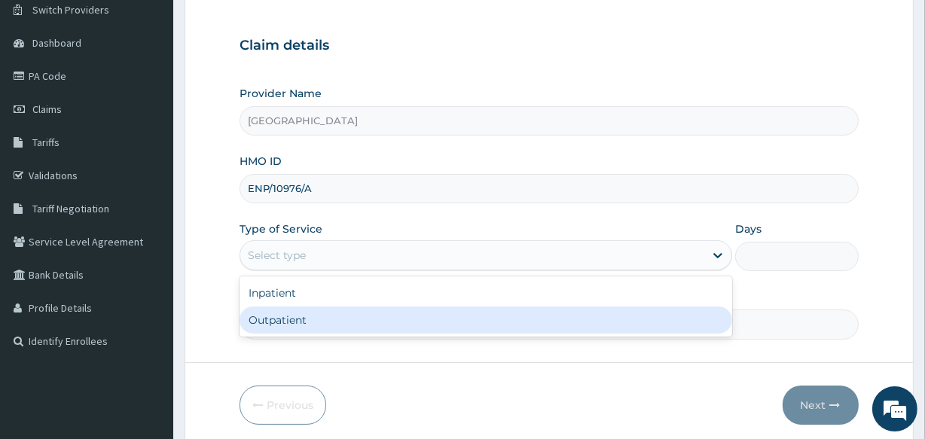
scroll to position [136, 0]
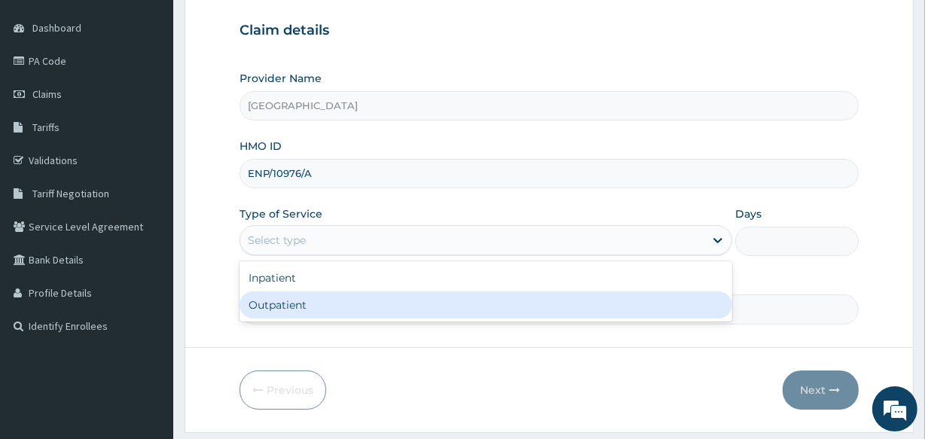
click at [510, 295] on div "Outpatient" at bounding box center [485, 304] width 492 height 27
type input "1"
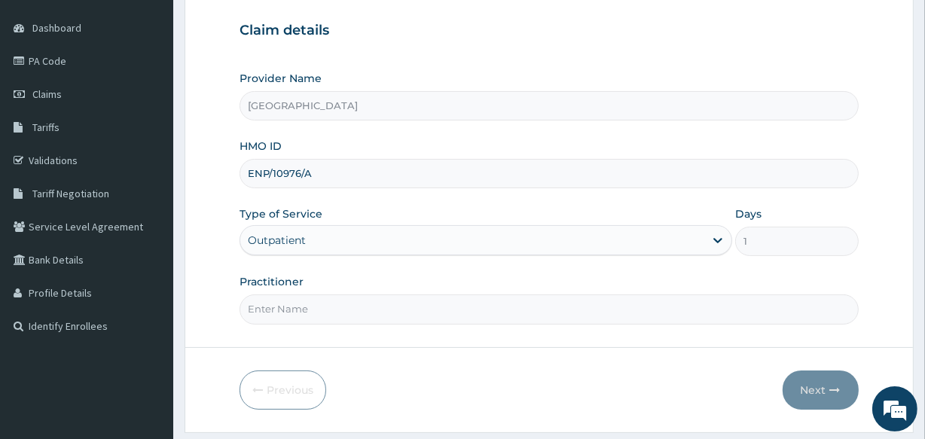
click at [511, 313] on input "Practitioner" at bounding box center [548, 308] width 618 height 29
type input "DR DINA"
click at [817, 383] on button "Next" at bounding box center [820, 389] width 76 height 39
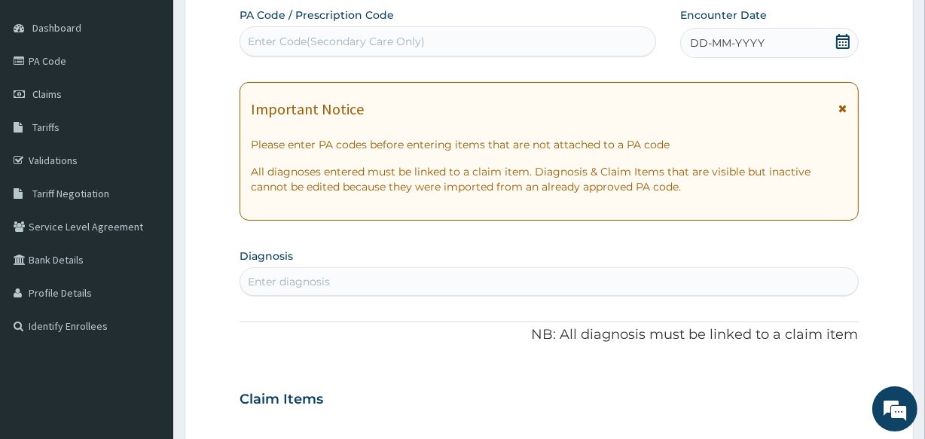
click at [844, 38] on icon at bounding box center [843, 41] width 14 height 15
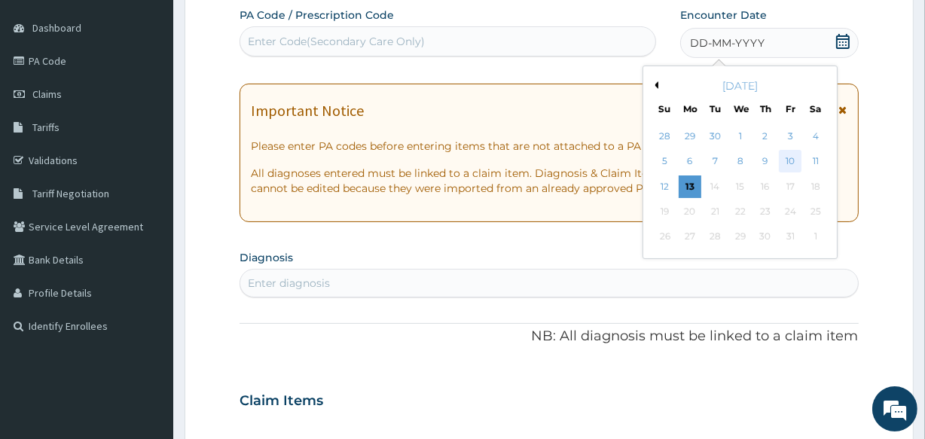
click at [786, 157] on div "10" at bounding box center [790, 162] width 23 height 23
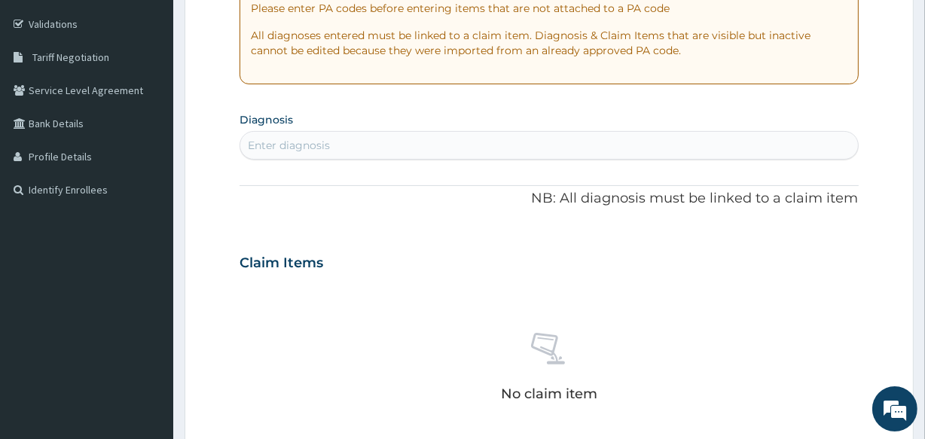
scroll to position [273, 0]
click at [300, 143] on div "Enter diagnosis" at bounding box center [289, 144] width 82 height 15
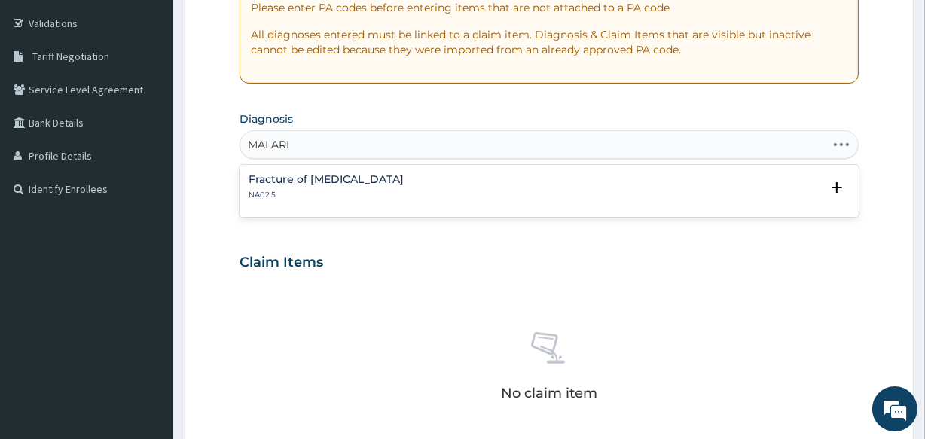
type input "MALARIA"
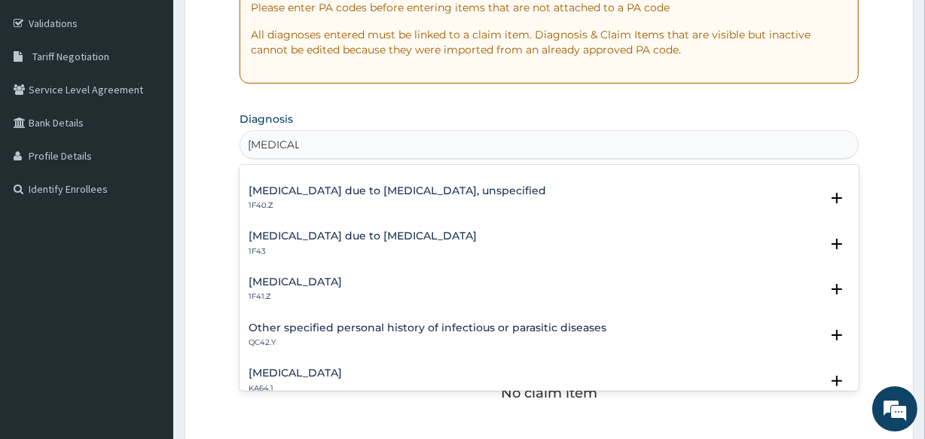
scroll to position [218, 0]
click at [487, 186] on h4 "Malaria due to Plasmodium falciparum, unspecified" at bounding box center [396, 189] width 297 height 11
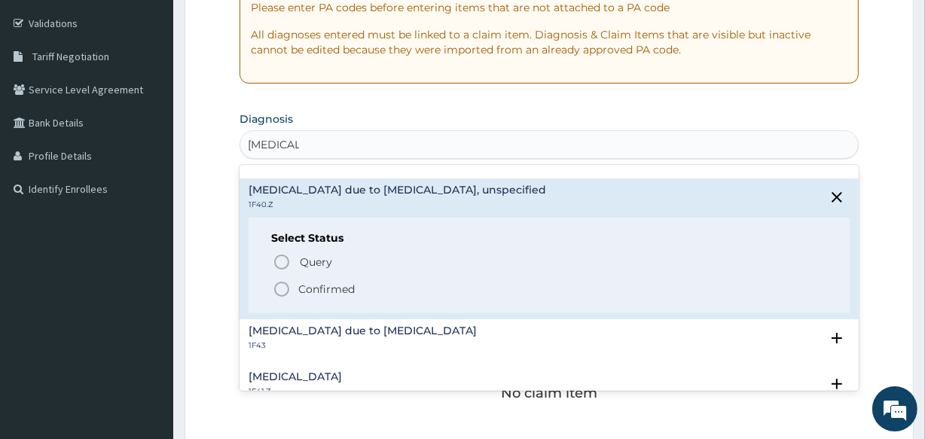
click at [487, 186] on h4 "Malaria due to Plasmodium falciparum, unspecified" at bounding box center [396, 189] width 297 height 11
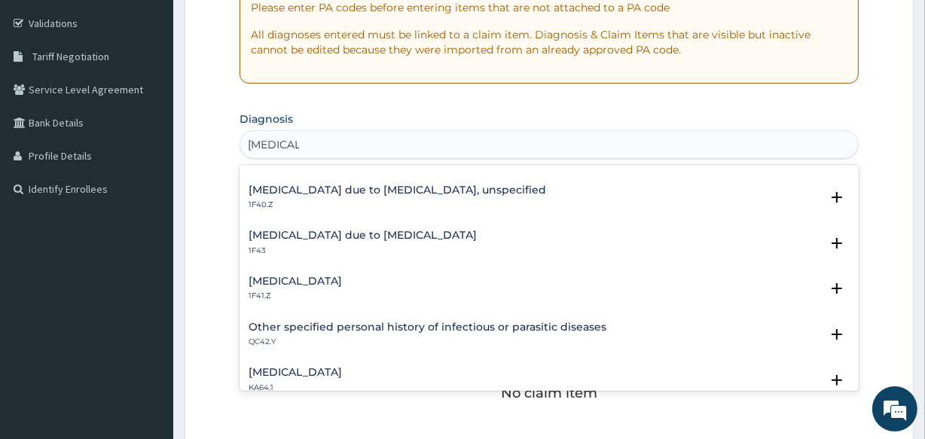
click at [487, 186] on h4 "Malaria due to Plasmodium falciparum, unspecified" at bounding box center [396, 189] width 297 height 11
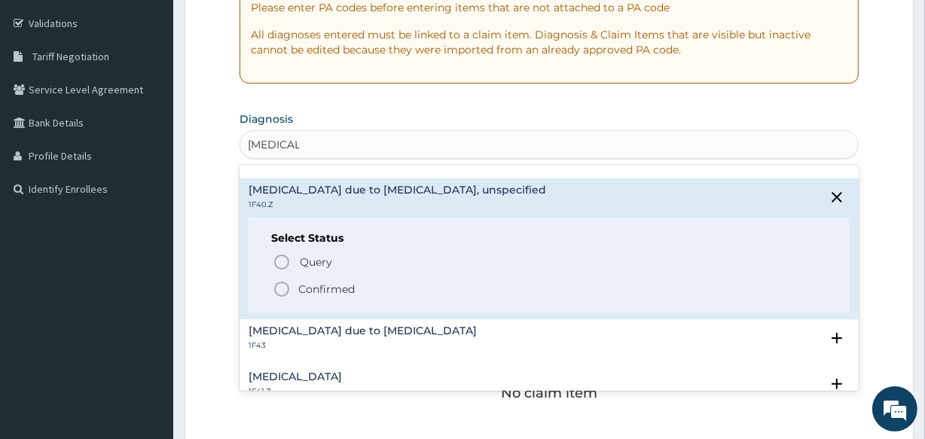
click at [487, 186] on h4 "Malaria due to Plasmodium falciparum, unspecified" at bounding box center [396, 189] width 297 height 11
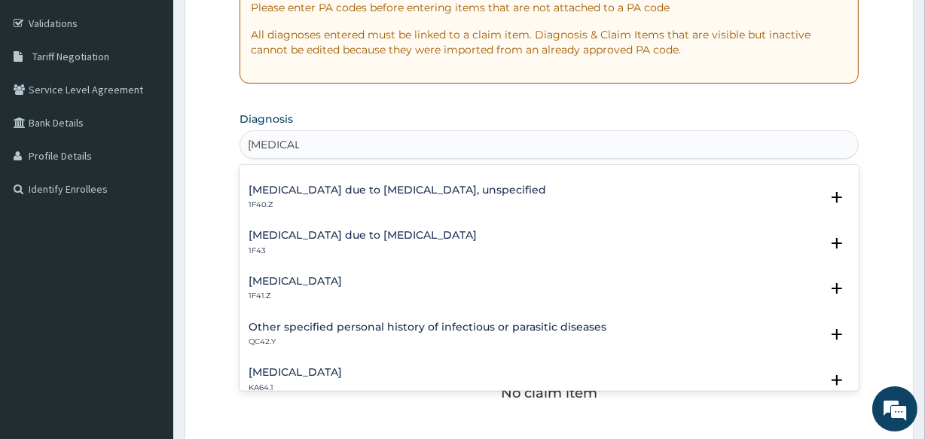
click at [399, 233] on h4 "Malaria due to Plasmodium ovale" at bounding box center [362, 235] width 228 height 11
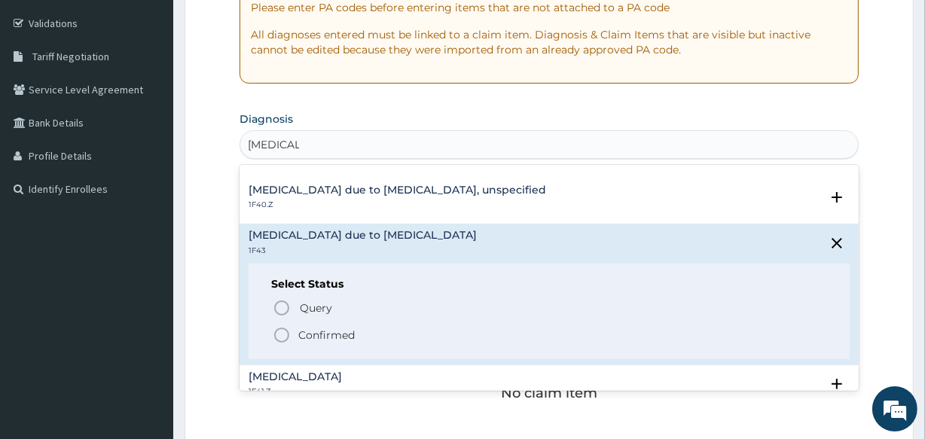
click at [282, 332] on icon "status option filled" at bounding box center [282, 335] width 18 height 18
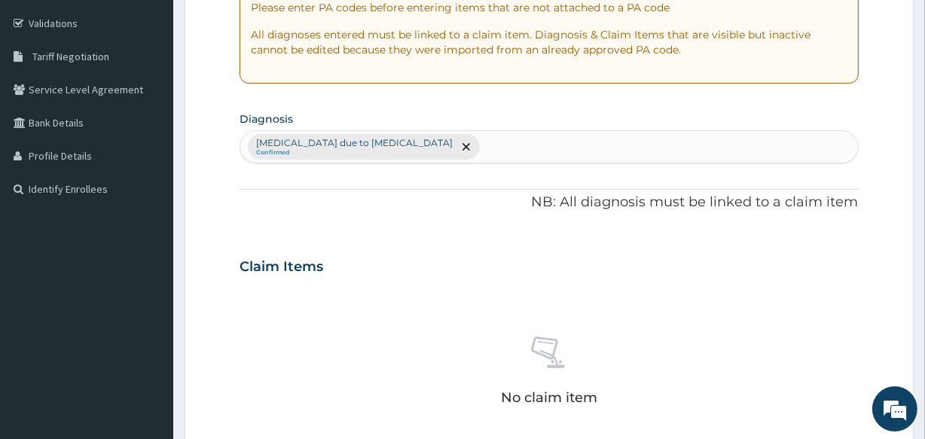
click at [458, 143] on div "Malaria due to Plasmodium ovale Confirmed" at bounding box center [548, 147] width 617 height 32
type input "DIABET"
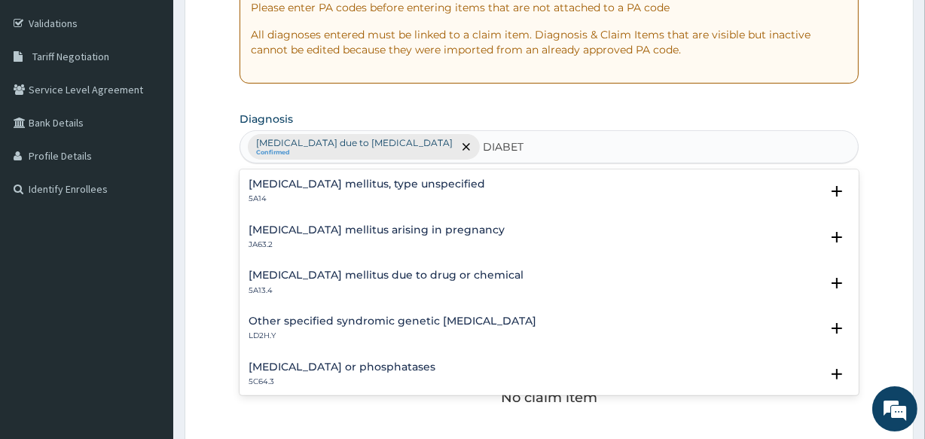
click at [385, 181] on h4 "Diabetes mellitus, type unspecified" at bounding box center [366, 183] width 236 height 11
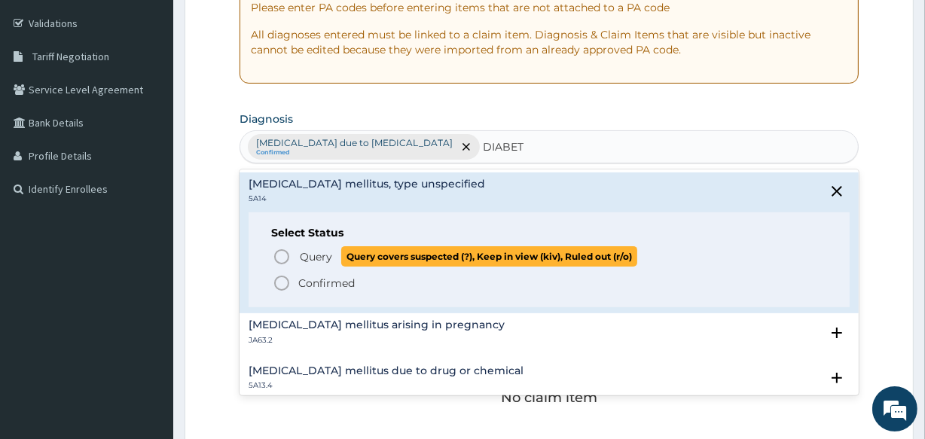
click at [283, 255] on icon "status option query" at bounding box center [282, 257] width 18 height 18
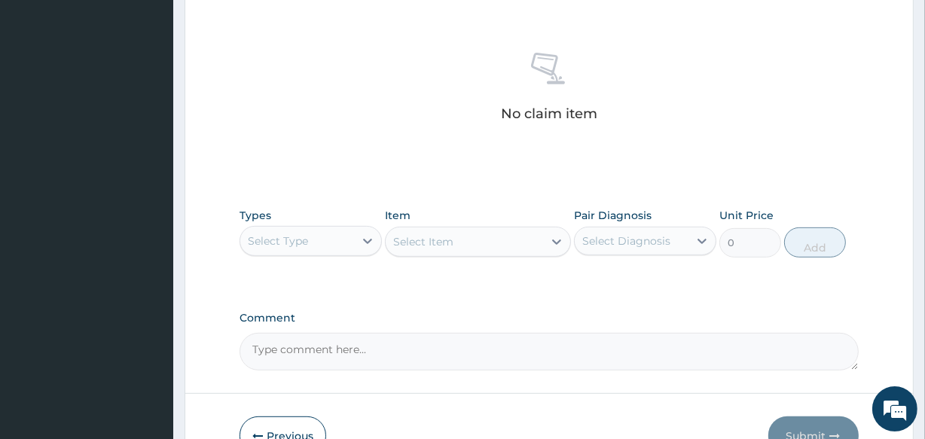
scroll to position [646, 0]
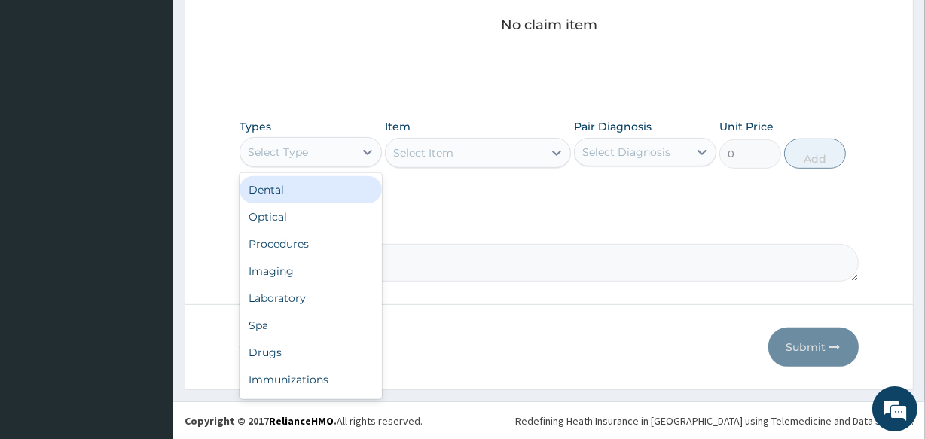
click at [333, 144] on div "Select Type" at bounding box center [297, 152] width 114 height 24
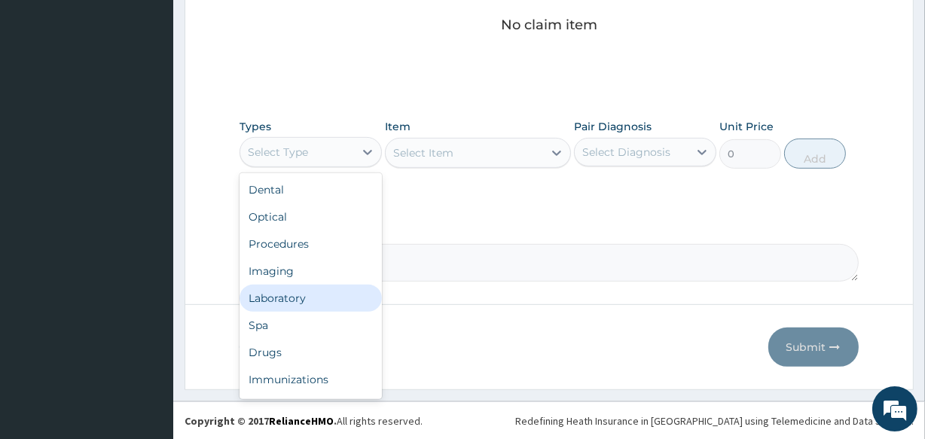
click at [362, 297] on div "Laboratory" at bounding box center [310, 298] width 142 height 27
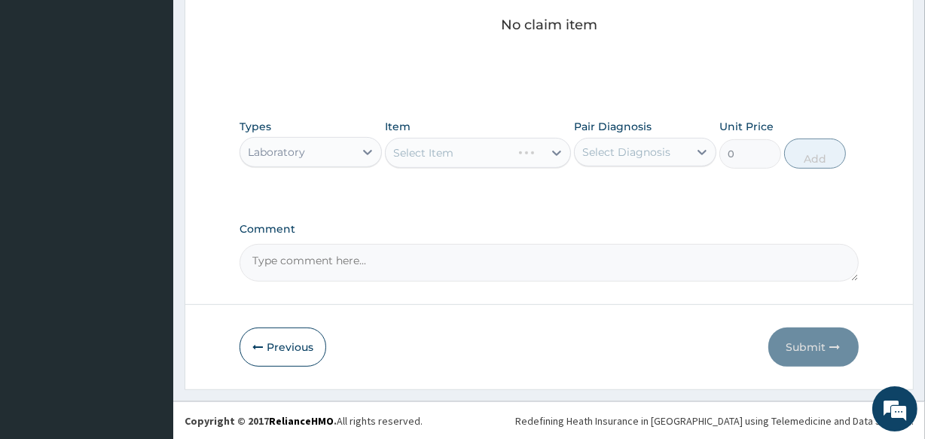
click at [453, 150] on div "Select Item" at bounding box center [477, 153] width 185 height 30
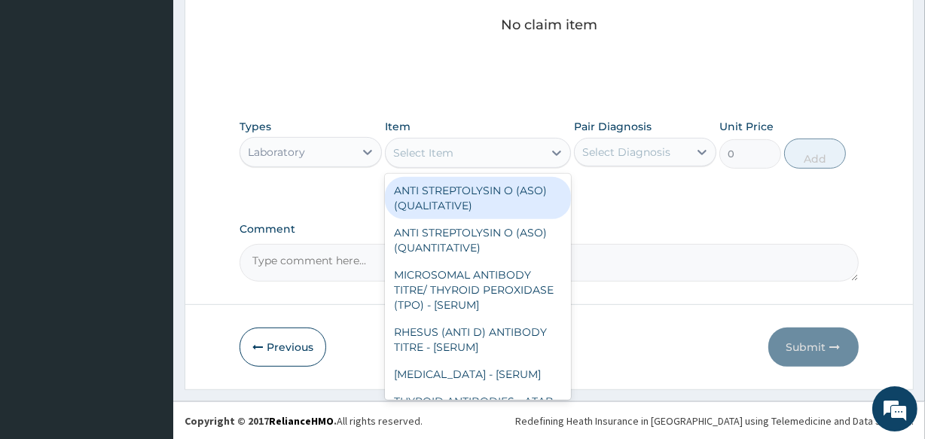
click at [453, 150] on div "Select Item" at bounding box center [464, 153] width 157 height 24
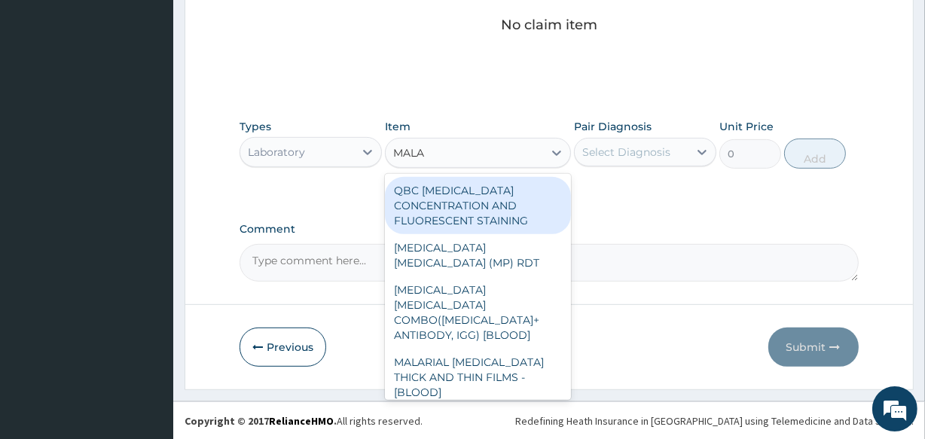
type input "MALAR"
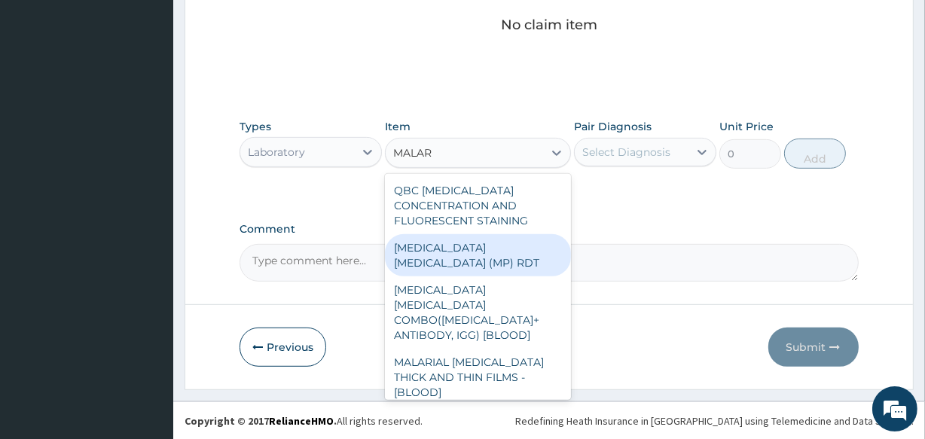
click at [479, 252] on div "MALARIA PARASITE (MP) RDT" at bounding box center [477, 255] width 185 height 42
type input "1612.5"
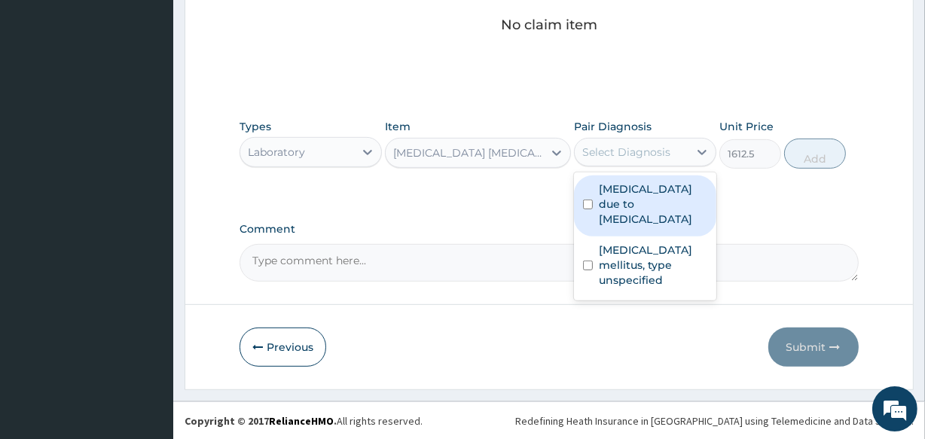
click at [602, 147] on div "Select Diagnosis" at bounding box center [626, 152] width 88 height 15
click at [608, 204] on label "Malaria due to Plasmodium ovale" at bounding box center [653, 203] width 108 height 45
checkbox input "true"
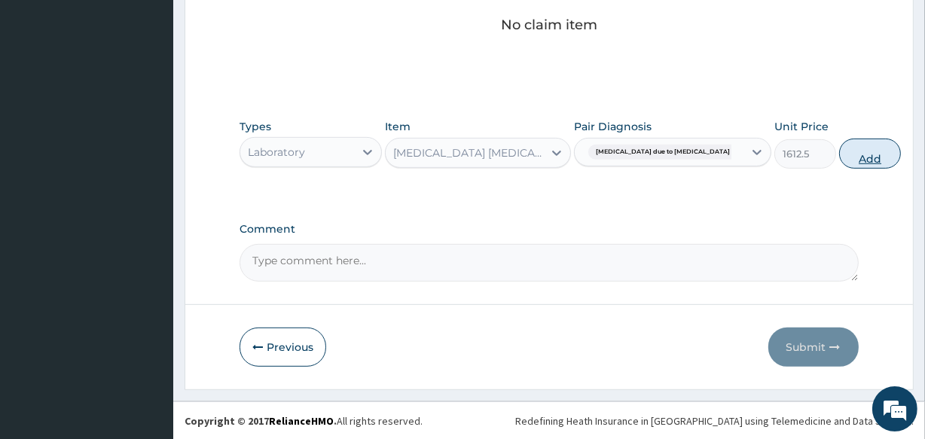
click at [839, 160] on button "Add" at bounding box center [870, 154] width 62 height 30
type input "0"
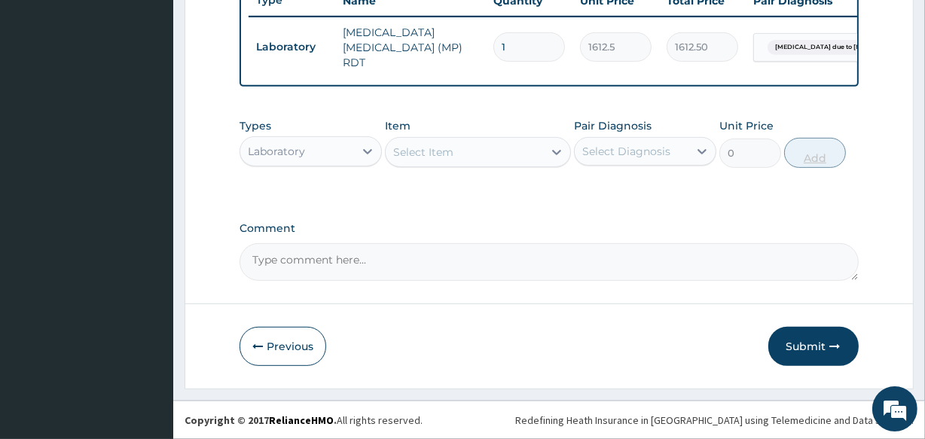
scroll to position [584, 0]
click at [422, 145] on div "Select Item" at bounding box center [423, 152] width 60 height 15
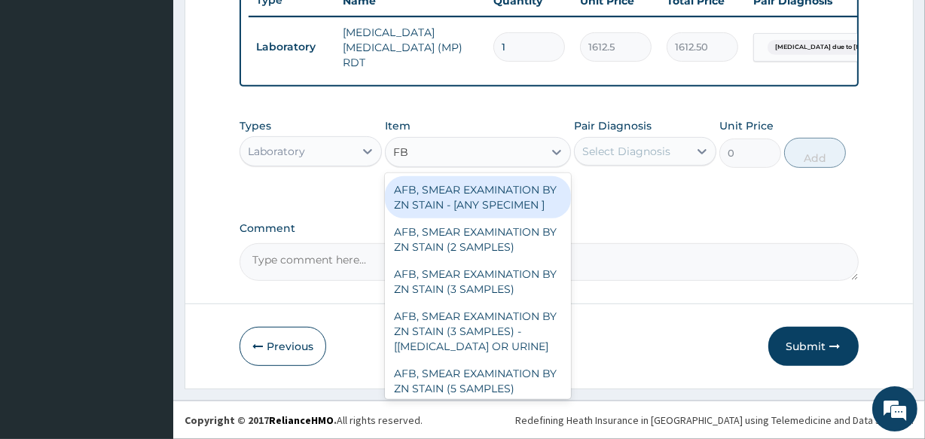
type input "FBC"
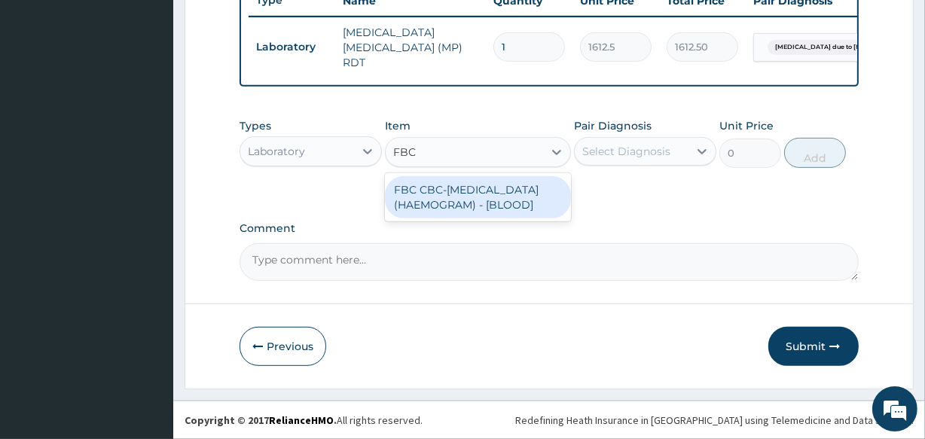
click at [423, 178] on div "FBC CBC-COMPLETE BLOOD COUNT (HAEMOGRAM) - [BLOOD]" at bounding box center [477, 197] width 185 height 42
type input "4300"
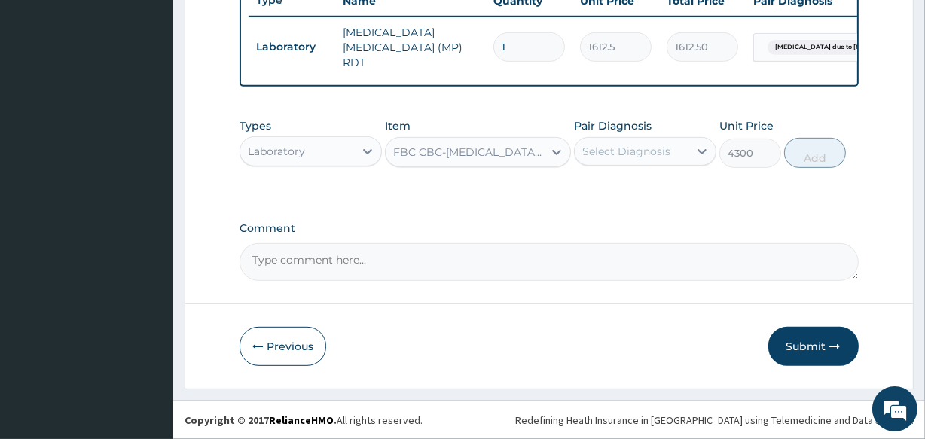
click at [629, 144] on div "Select Diagnosis" at bounding box center [626, 151] width 88 height 15
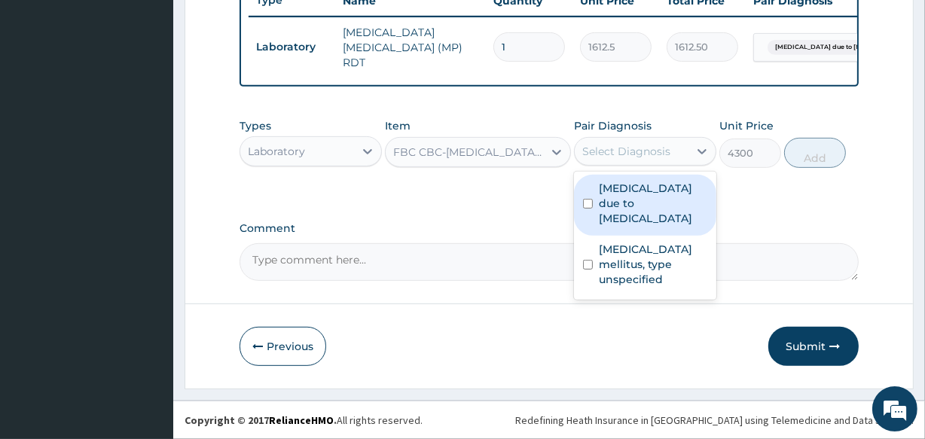
click at [639, 193] on label "Malaria due to Plasmodium ovale" at bounding box center [653, 203] width 108 height 45
checkbox input "true"
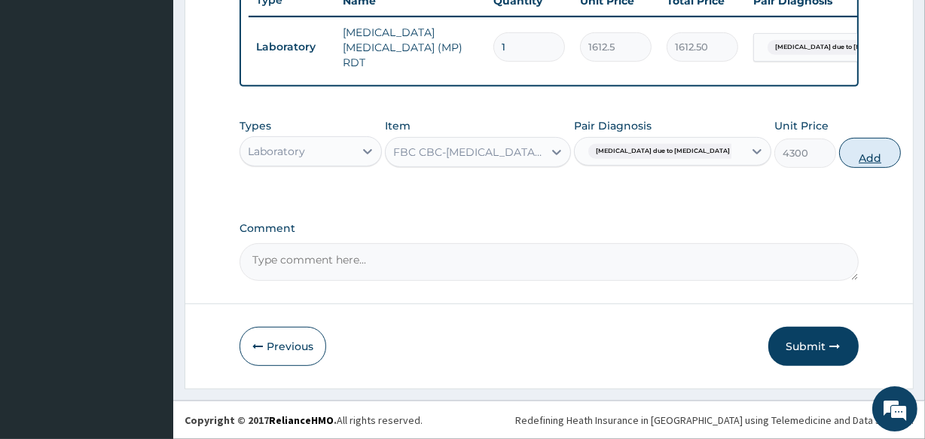
click at [839, 160] on button "Add" at bounding box center [870, 153] width 62 height 30
type input "0"
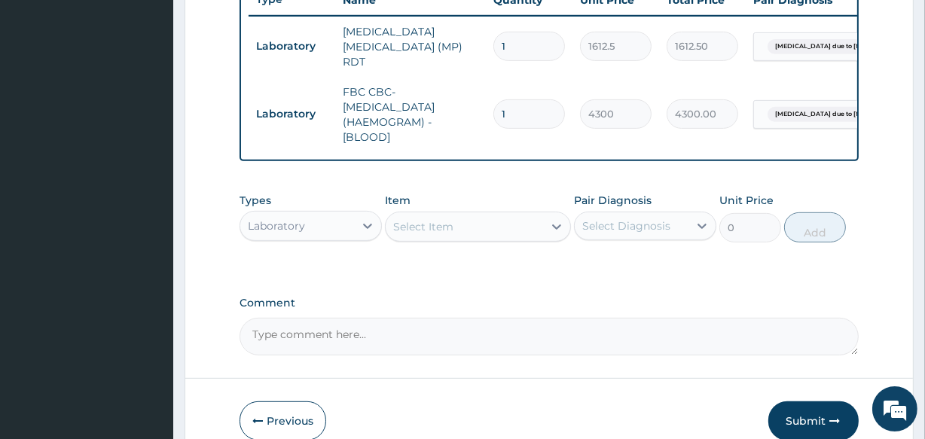
click at [427, 223] on div "Select Item" at bounding box center [423, 226] width 60 height 15
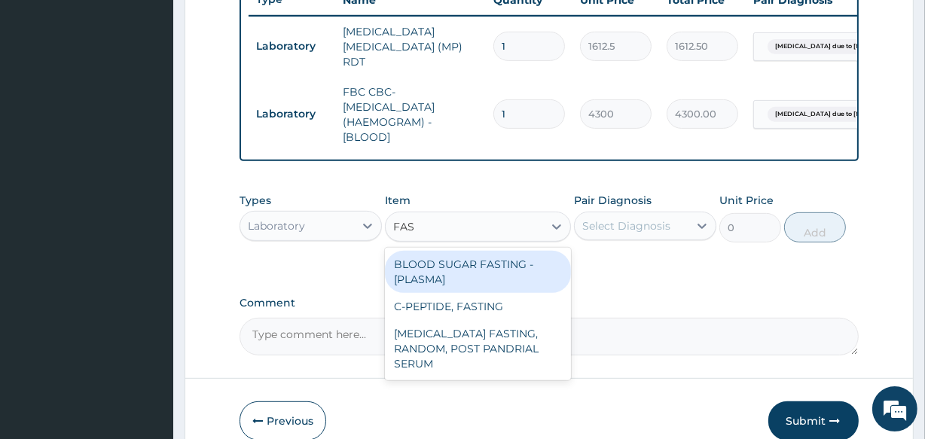
type input "FAST"
click at [448, 273] on div "BLOOD SUGAR FASTING - [PLASMA]" at bounding box center [477, 272] width 185 height 42
type input "1290"
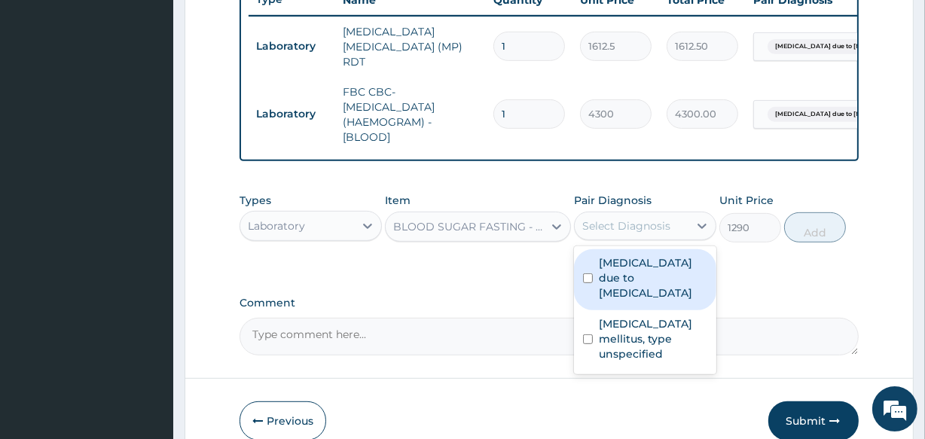
click at [616, 221] on div "Select Diagnosis" at bounding box center [626, 225] width 88 height 15
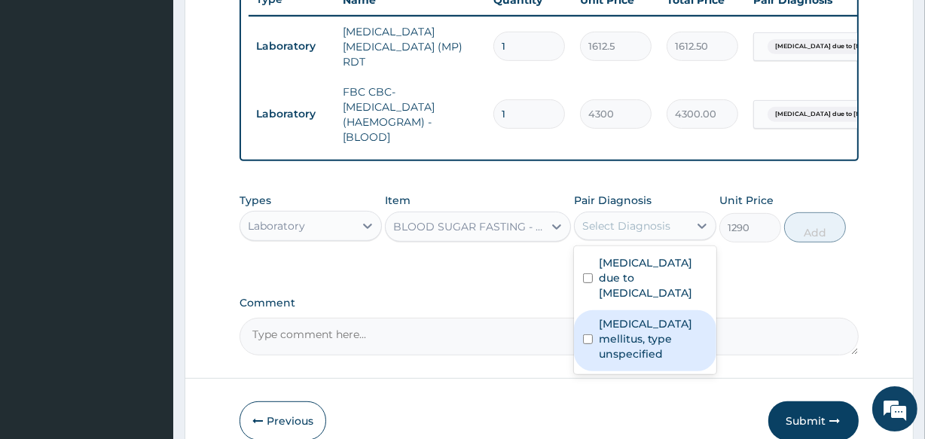
click at [617, 328] on label "Diabetes mellitus, type unspecified" at bounding box center [653, 338] width 108 height 45
checkbox input "true"
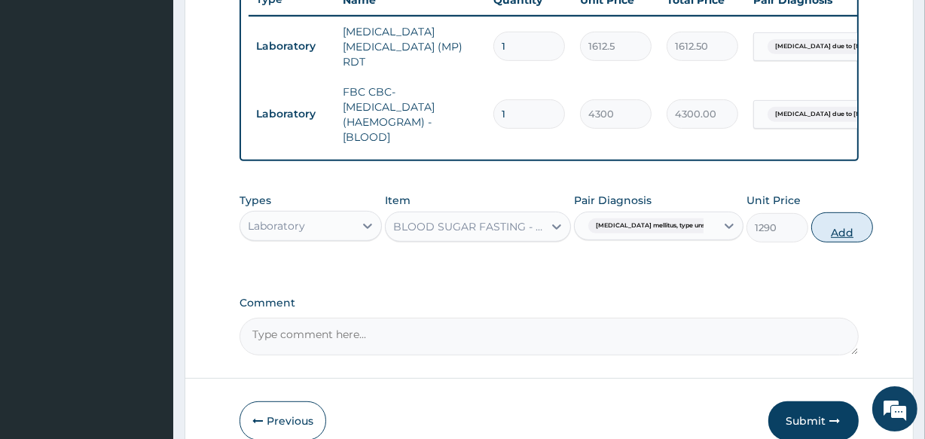
click at [820, 231] on button "Add" at bounding box center [842, 227] width 62 height 30
type input "0"
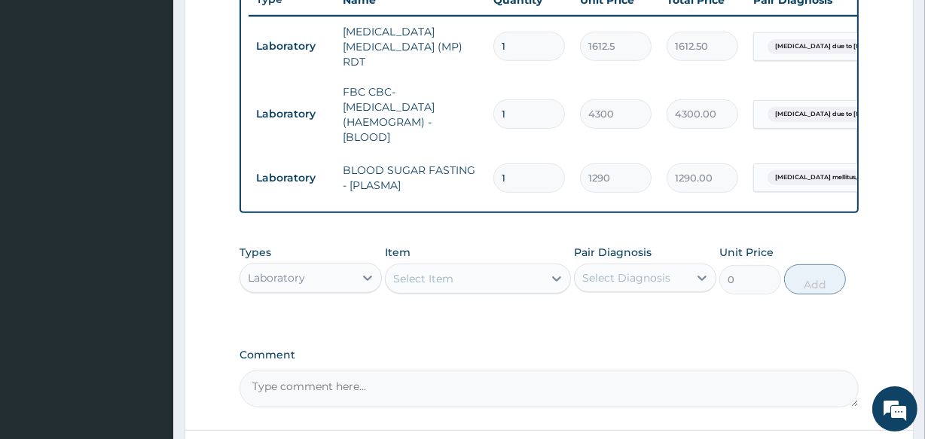
scroll to position [712, 0]
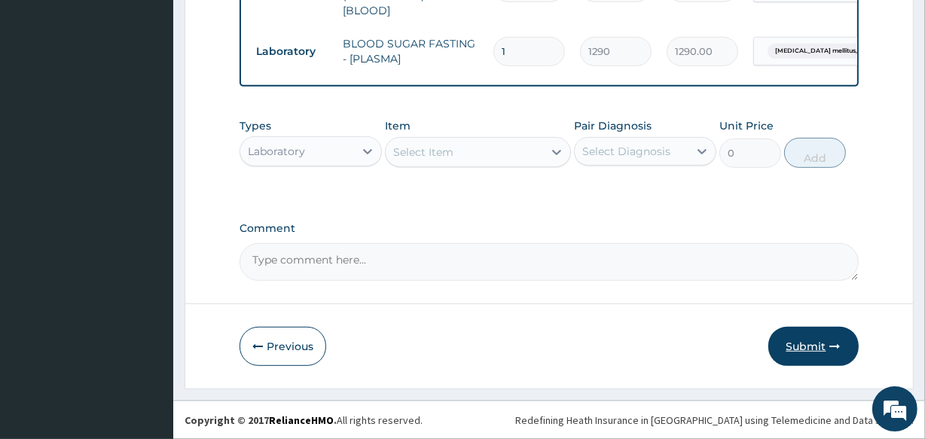
click at [818, 342] on button "Submit" at bounding box center [813, 346] width 90 height 39
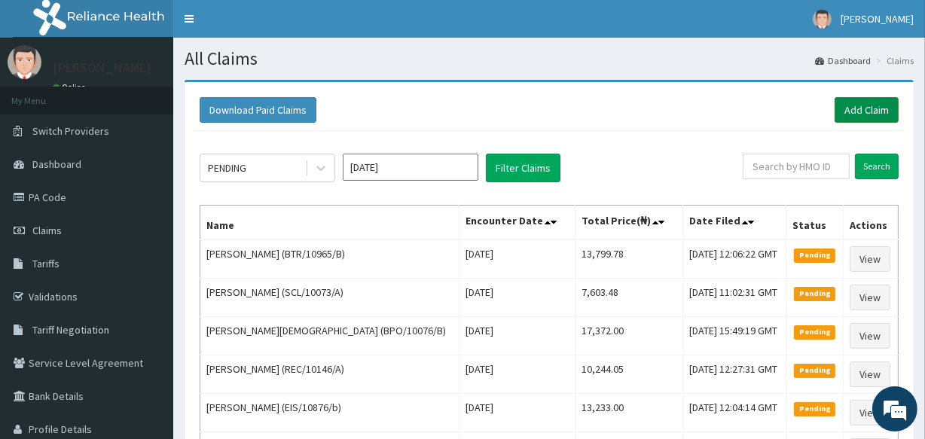
click at [877, 113] on link "Add Claim" at bounding box center [866, 110] width 64 height 26
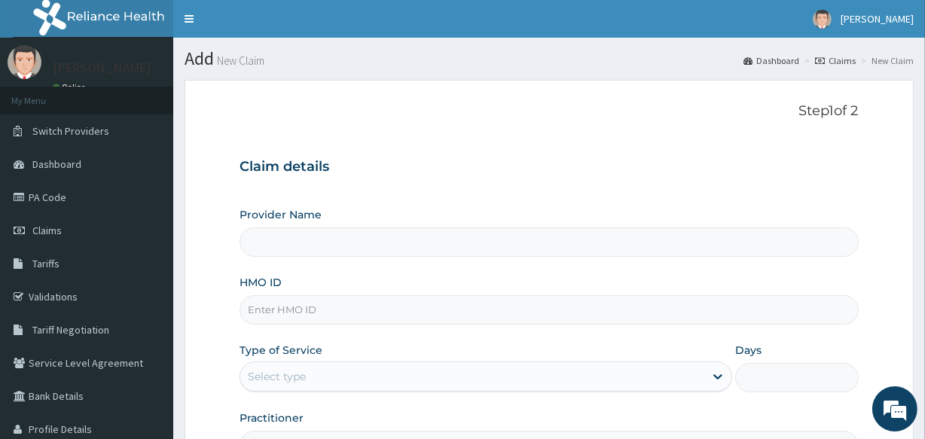
type input "[GEOGRAPHIC_DATA]"
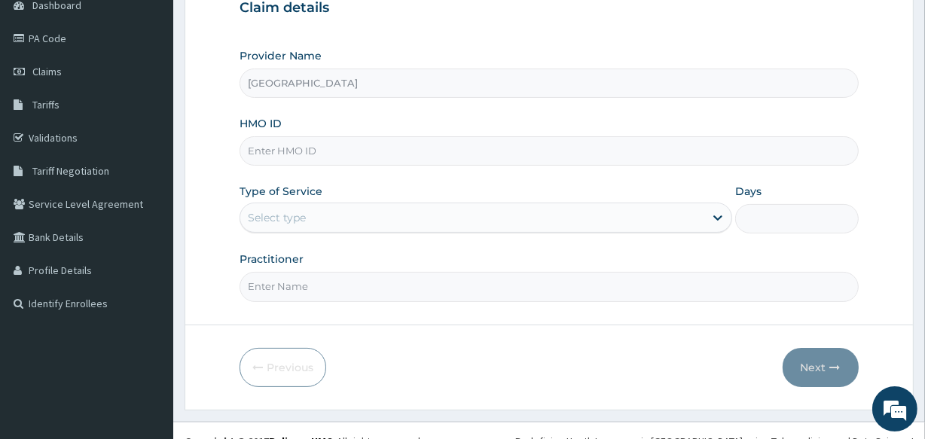
scroll to position [164, 0]
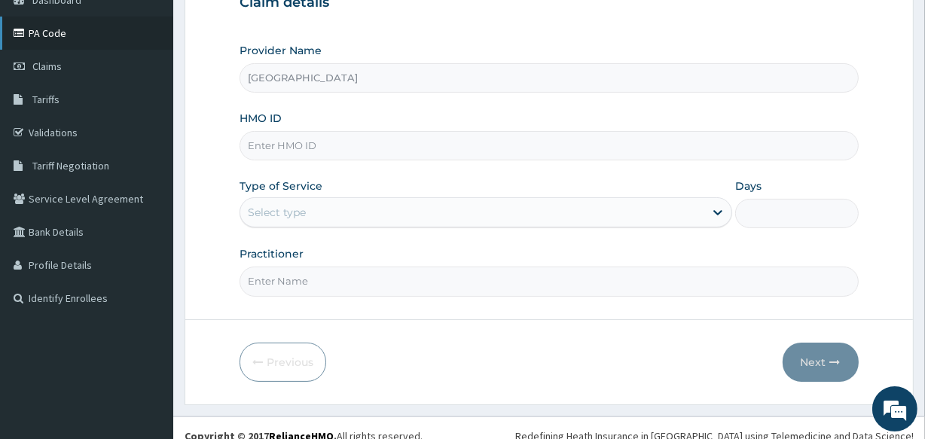
click at [49, 34] on link "PA Code" at bounding box center [86, 33] width 173 height 33
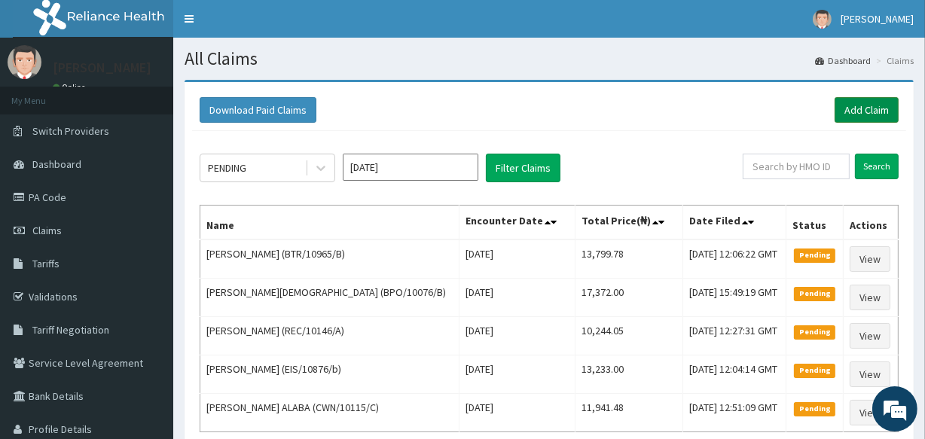
click at [861, 104] on link "Add Claim" at bounding box center [866, 110] width 64 height 26
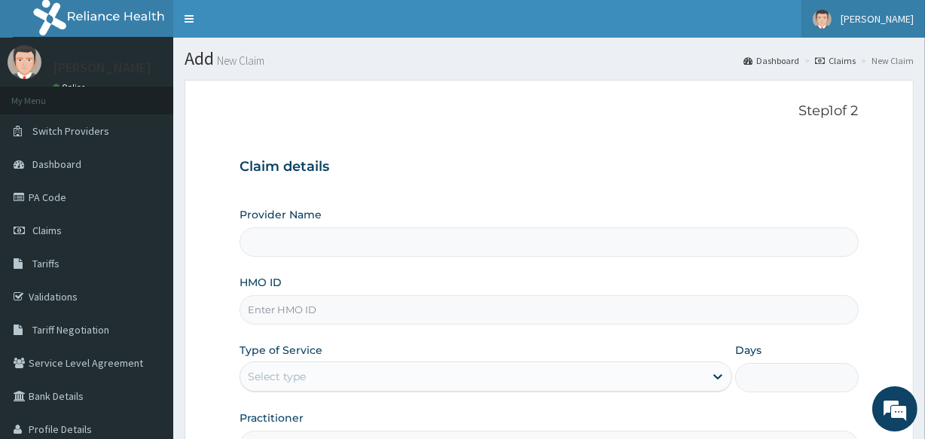
type input "All Souls Infirmary Hospital"
click at [345, 309] on input "HMO ID" at bounding box center [548, 309] width 618 height 29
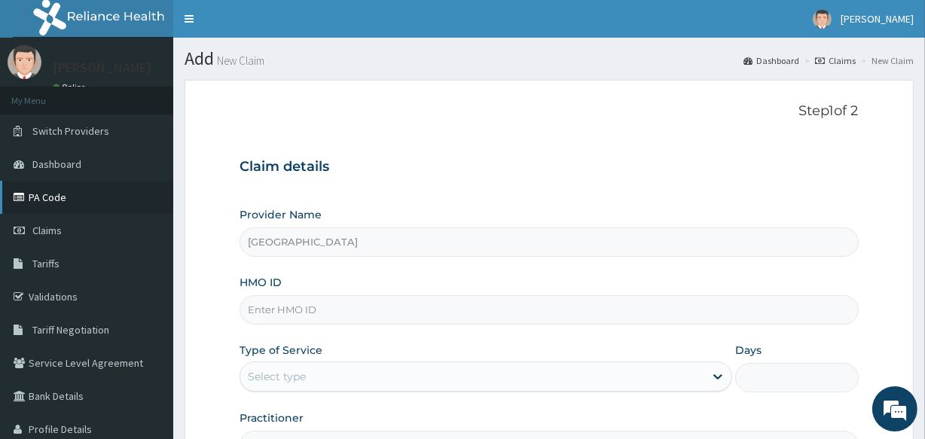
click at [49, 200] on link "PA Code" at bounding box center [86, 197] width 173 height 33
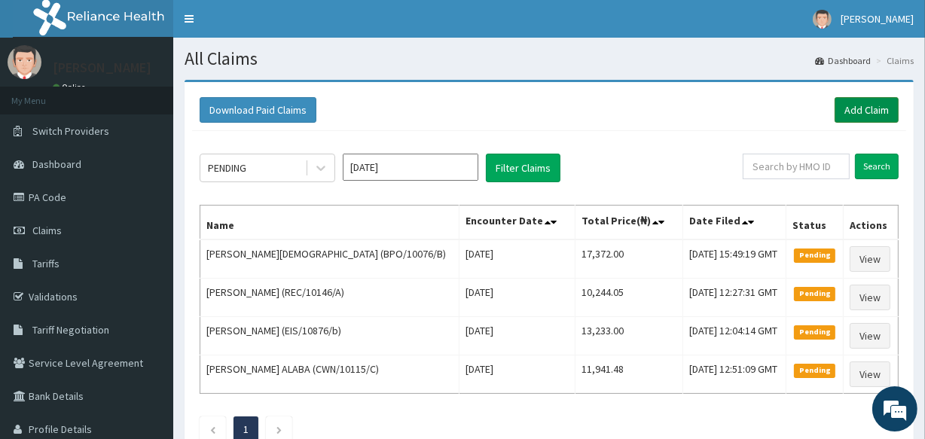
click at [881, 104] on link "Add Claim" at bounding box center [866, 110] width 64 height 26
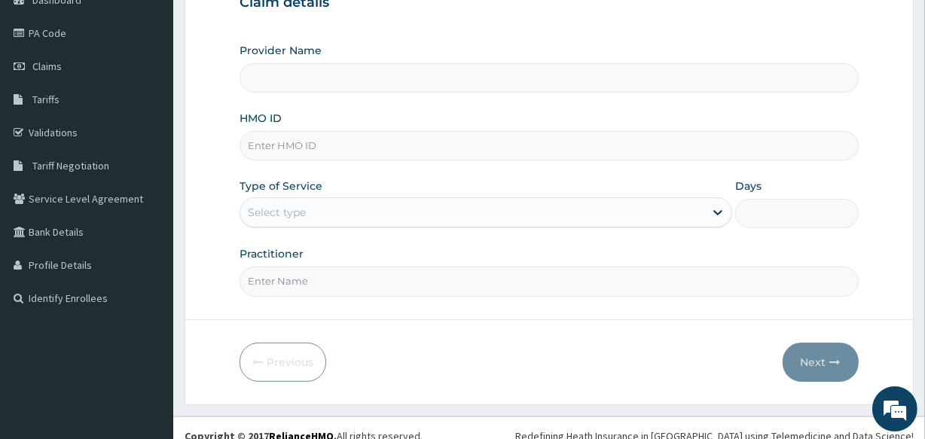
scroll to position [178, 0]
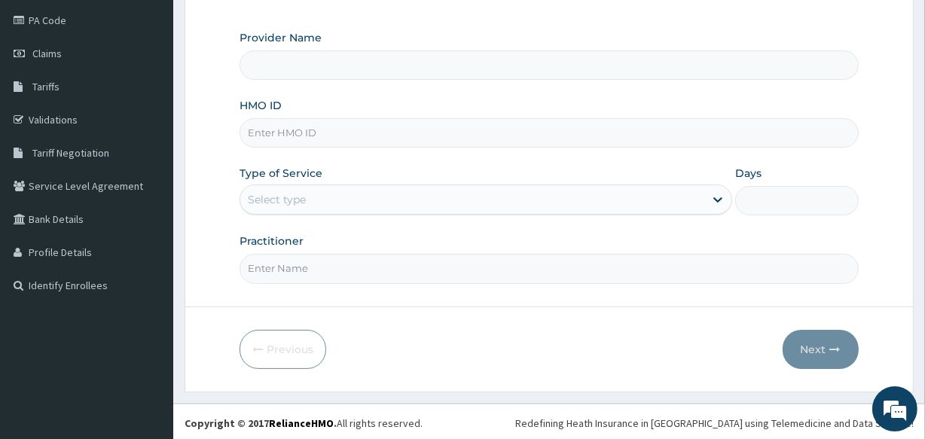
type input "All Souls Infirmary Hospital"
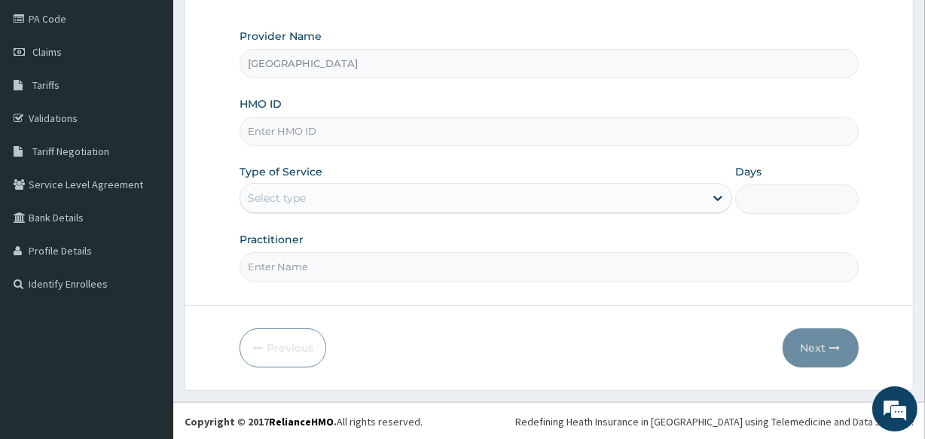
click at [338, 133] on input "HMO ID" at bounding box center [548, 131] width 618 height 29
type input "MKK/10025/A"
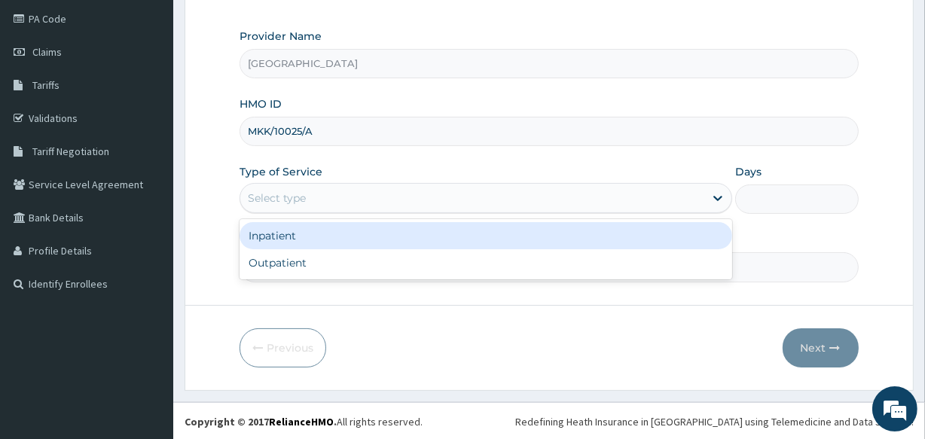
click at [362, 197] on div "Select type" at bounding box center [472, 198] width 464 height 24
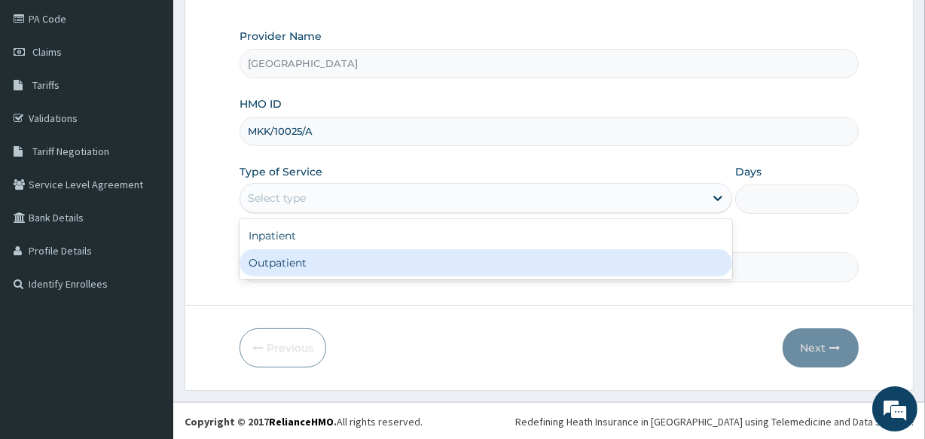
click at [372, 262] on div "Outpatient" at bounding box center [485, 262] width 492 height 27
type input "1"
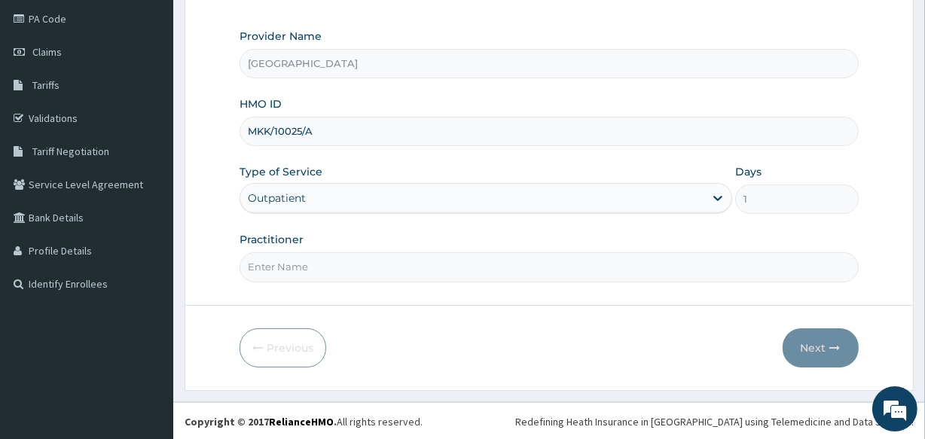
click at [378, 276] on input "Practitioner" at bounding box center [548, 266] width 618 height 29
type input "DR ABRAHAM"
click at [822, 340] on button "Next" at bounding box center [820, 347] width 76 height 39
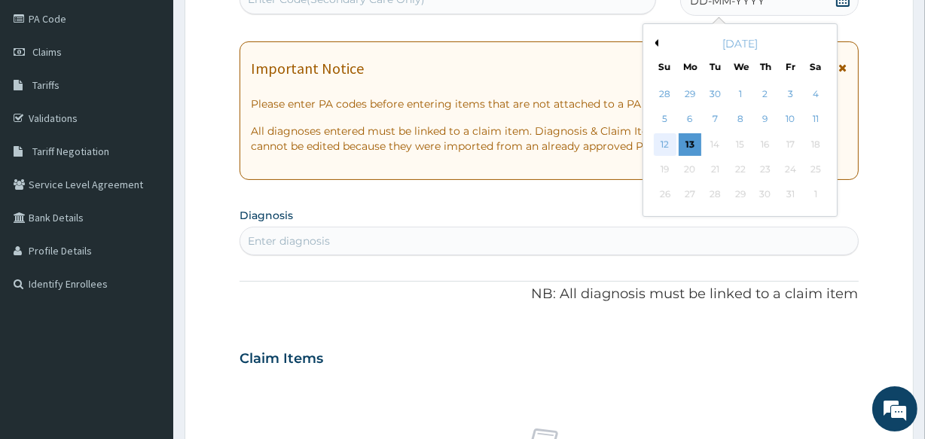
click at [662, 142] on div "12" at bounding box center [664, 144] width 23 height 23
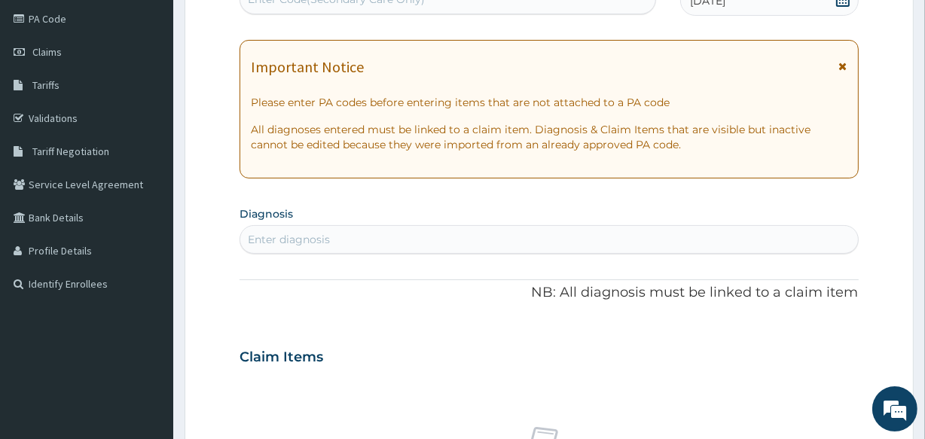
click at [486, 246] on div "Enter diagnosis" at bounding box center [548, 239] width 617 height 24
type input "MALARIA"
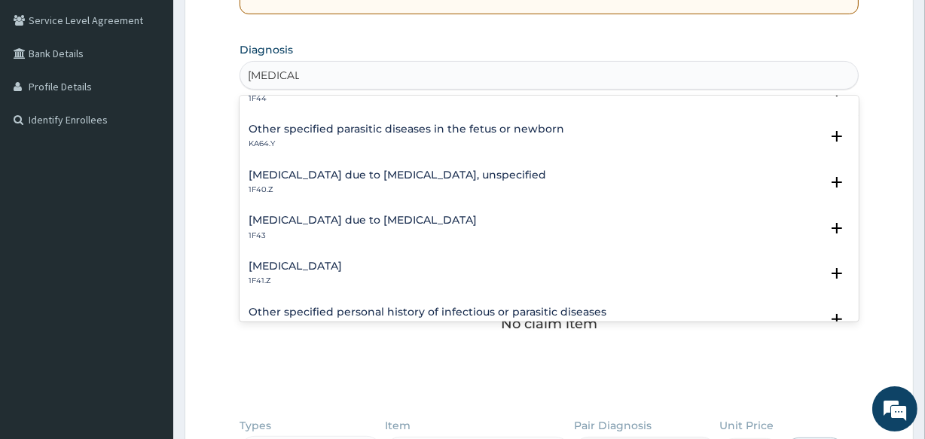
scroll to position [191, 0]
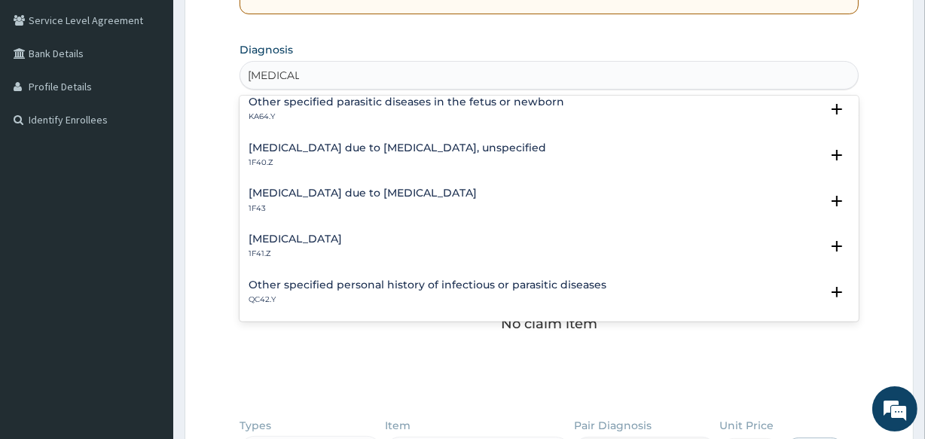
click at [368, 192] on h4 "[MEDICAL_DATA] due to [MEDICAL_DATA]" at bounding box center [362, 193] width 228 height 11
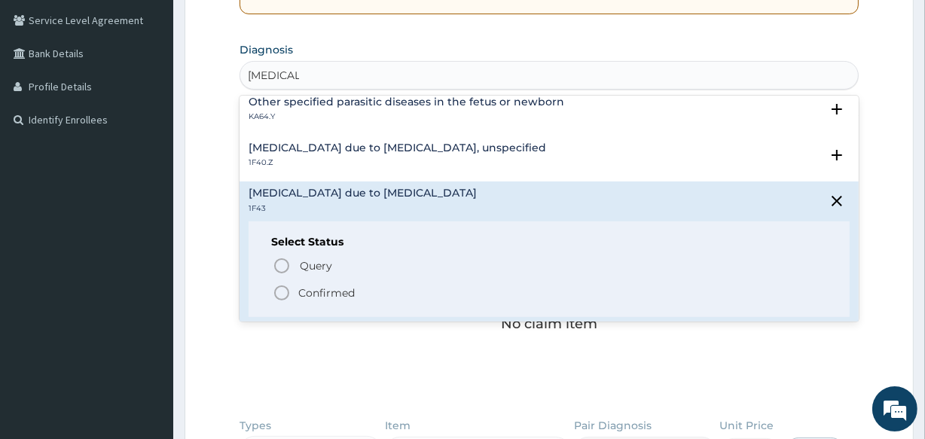
click at [281, 290] on icon "status option filled" at bounding box center [282, 293] width 18 height 18
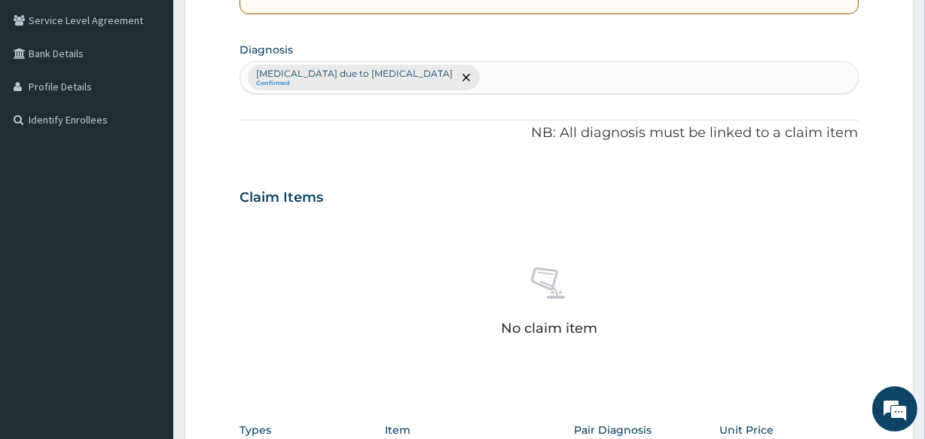
click at [479, 72] on div "Malaria due to Plasmodium ovale Confirmed" at bounding box center [548, 78] width 617 height 32
type input "RHINITIS"
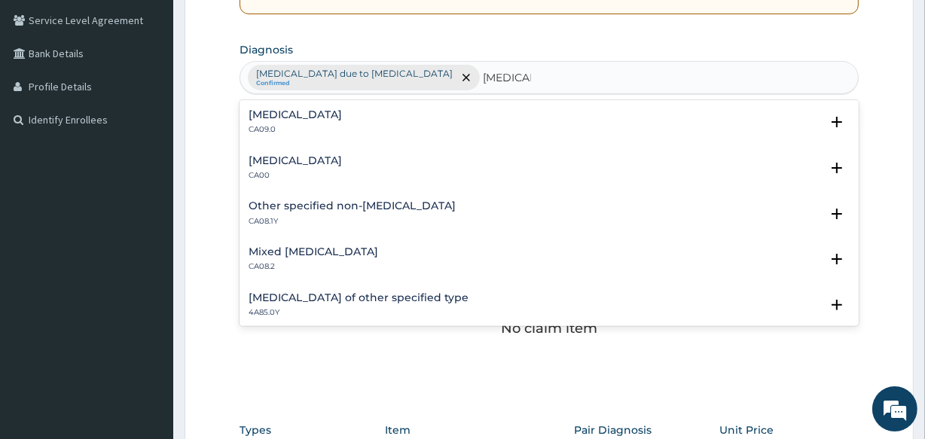
click at [290, 122] on div "Chronic rhinitis CA09.0" at bounding box center [294, 122] width 93 height 26
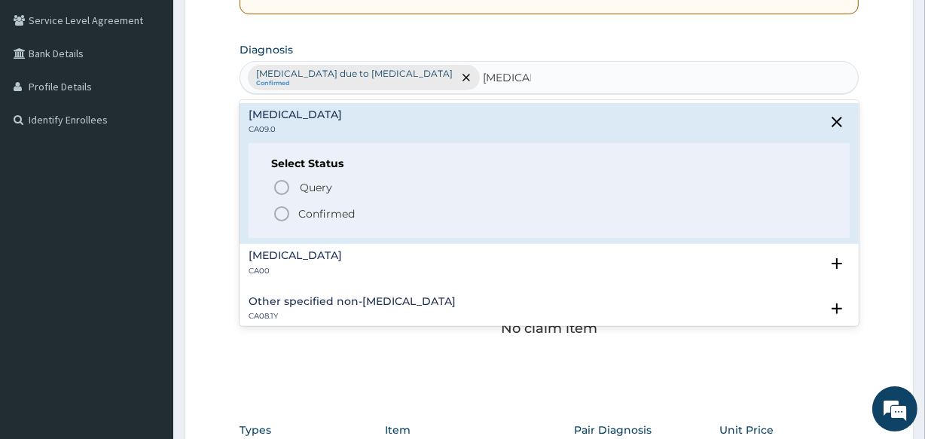
click at [280, 209] on icon "status option filled" at bounding box center [282, 214] width 18 height 18
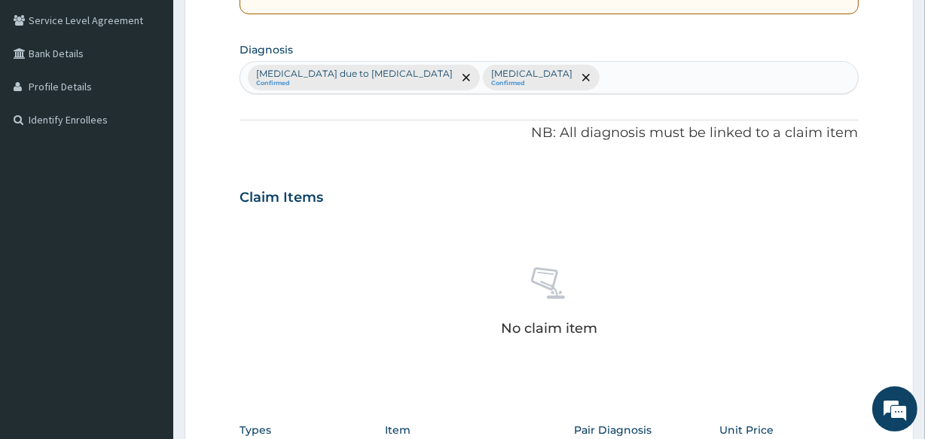
scroll to position [646, 0]
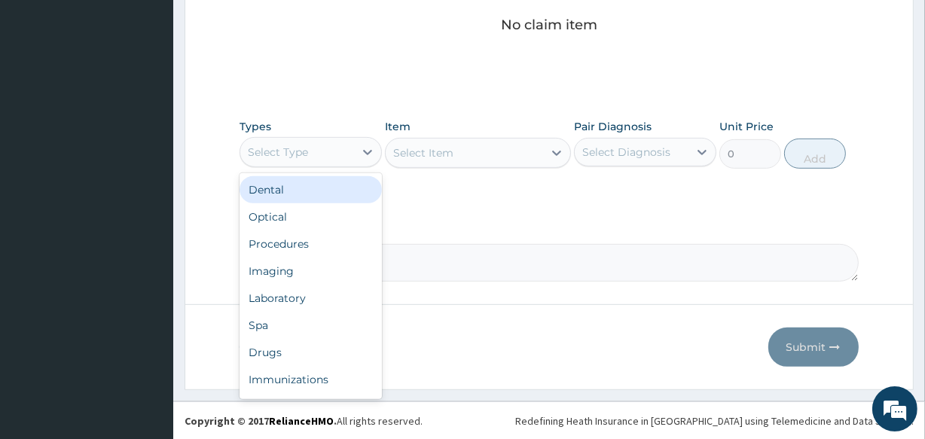
click at [334, 159] on div "Select Type" at bounding box center [297, 152] width 114 height 24
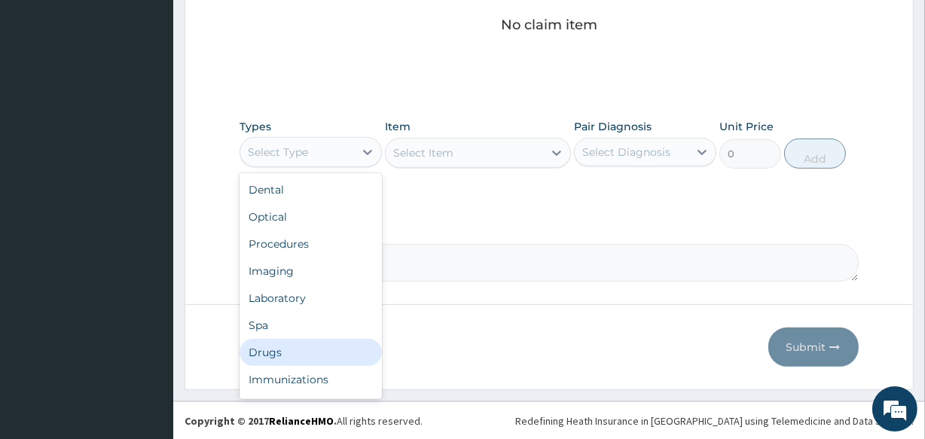
click at [352, 341] on div "Drugs" at bounding box center [310, 352] width 142 height 27
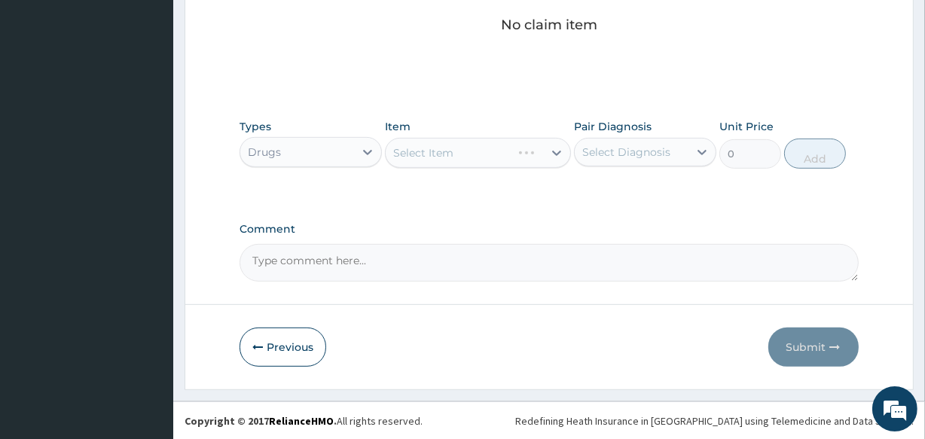
click at [459, 151] on div "Select Item" at bounding box center [477, 153] width 185 height 30
click at [447, 145] on div "Select Item" at bounding box center [423, 152] width 60 height 15
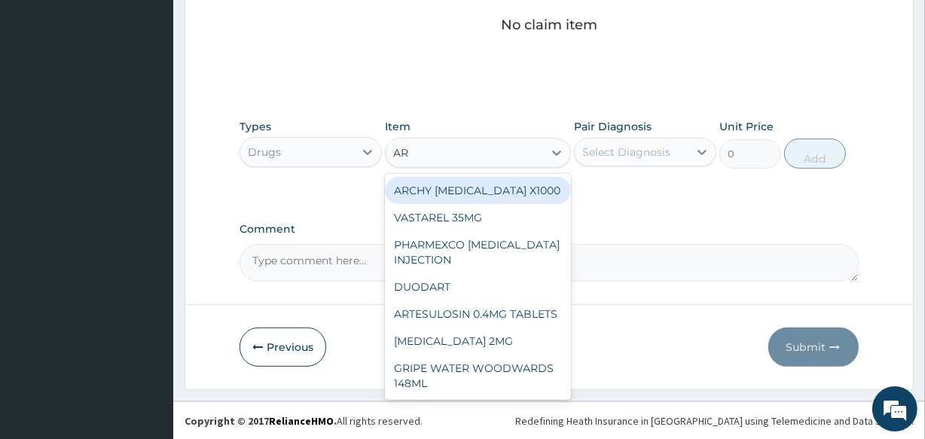
type input "ART"
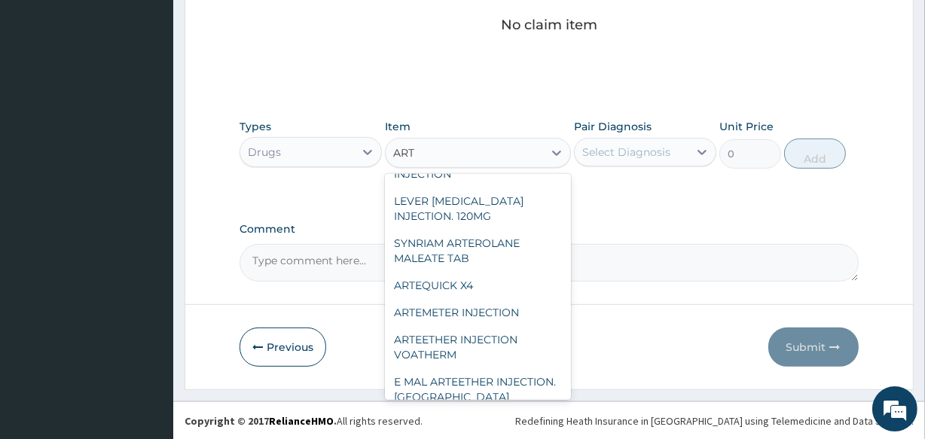
scroll to position [492, 0]
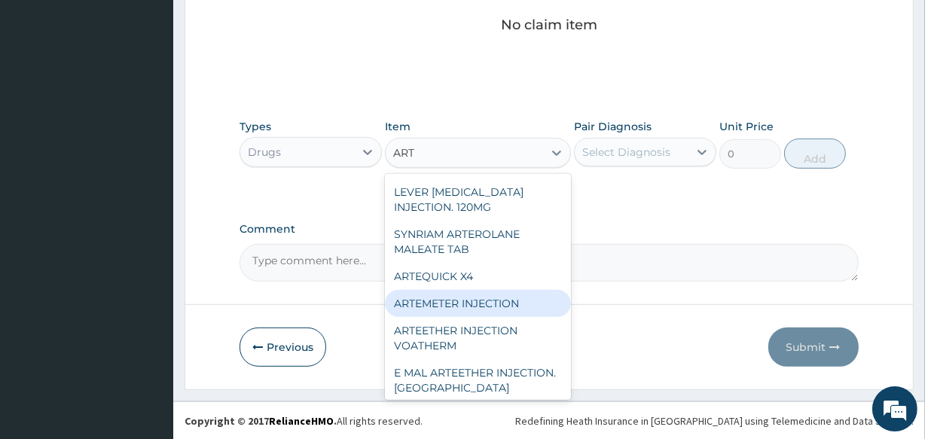
click at [490, 317] on div "ARTEMETER INJECTION" at bounding box center [477, 303] width 185 height 27
type input "946"
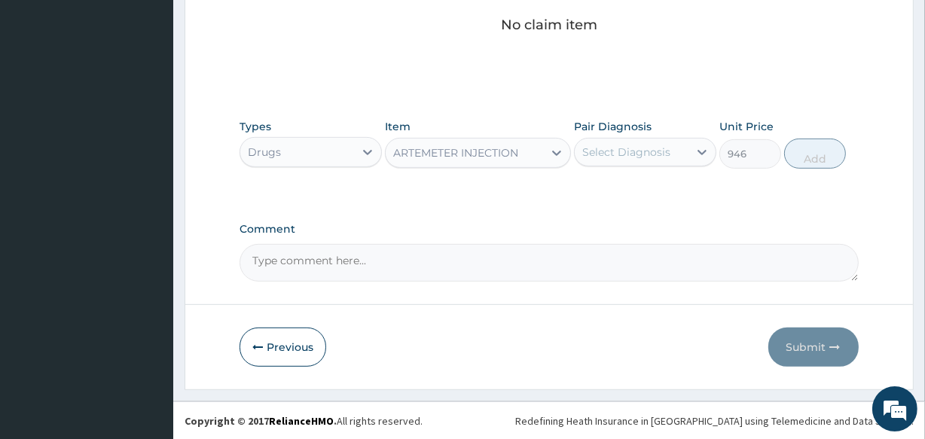
click at [624, 145] on div "Select Diagnosis" at bounding box center [626, 152] width 88 height 15
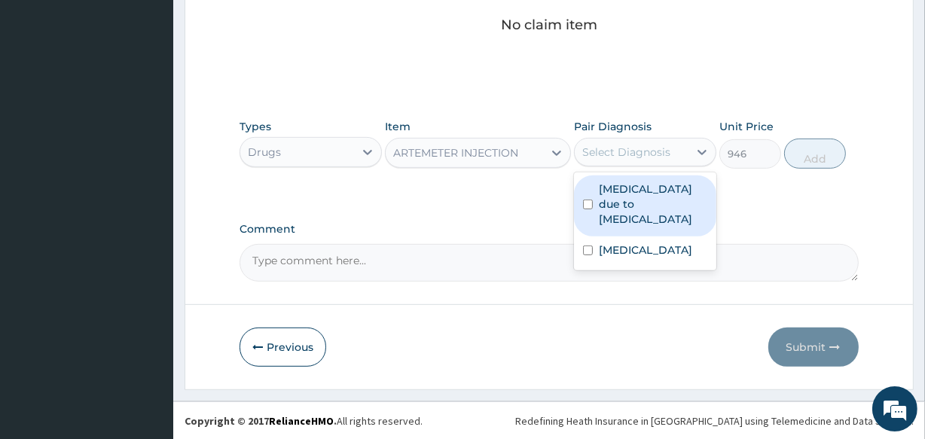
click at [632, 189] on label "[MEDICAL_DATA] due to [MEDICAL_DATA]" at bounding box center [653, 203] width 108 height 45
checkbox input "true"
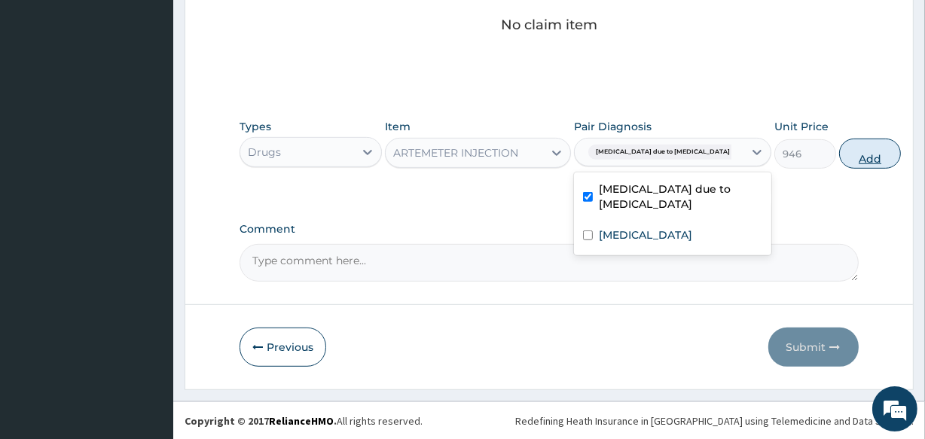
click at [839, 154] on button "Add" at bounding box center [870, 154] width 62 height 30
type input "0"
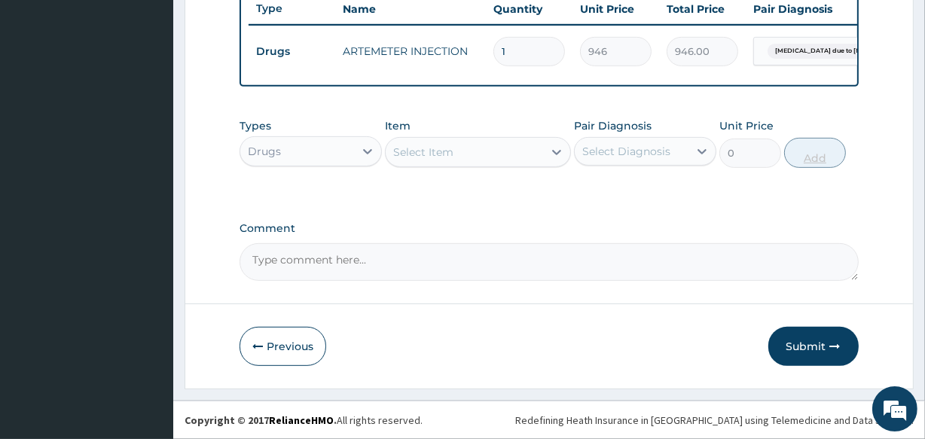
scroll to position [584, 0]
click at [424, 151] on div "Select Item" at bounding box center [423, 152] width 60 height 15
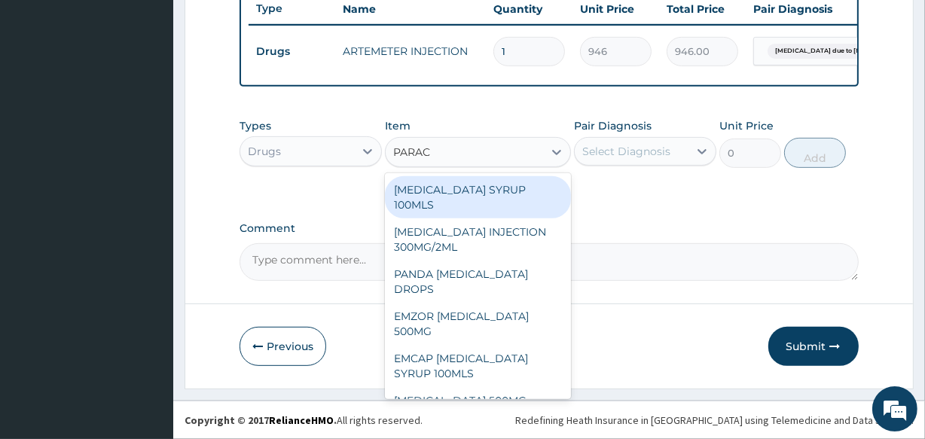
type input "PARACE"
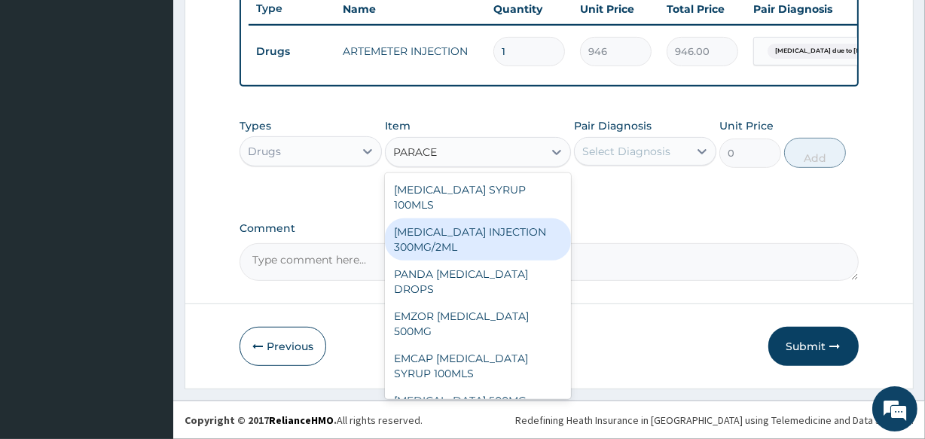
click at [443, 228] on div "[MEDICAL_DATA] INJECTION 300MG/2ML" at bounding box center [477, 239] width 185 height 42
type input "260.15"
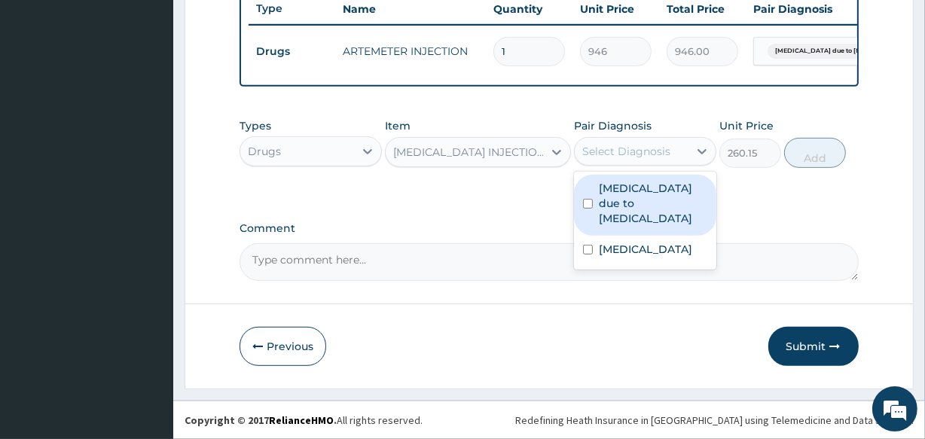
click at [608, 151] on div "Select Diagnosis" at bounding box center [626, 151] width 88 height 15
click at [621, 196] on label "[MEDICAL_DATA] due to [MEDICAL_DATA]" at bounding box center [653, 203] width 108 height 45
checkbox input "true"
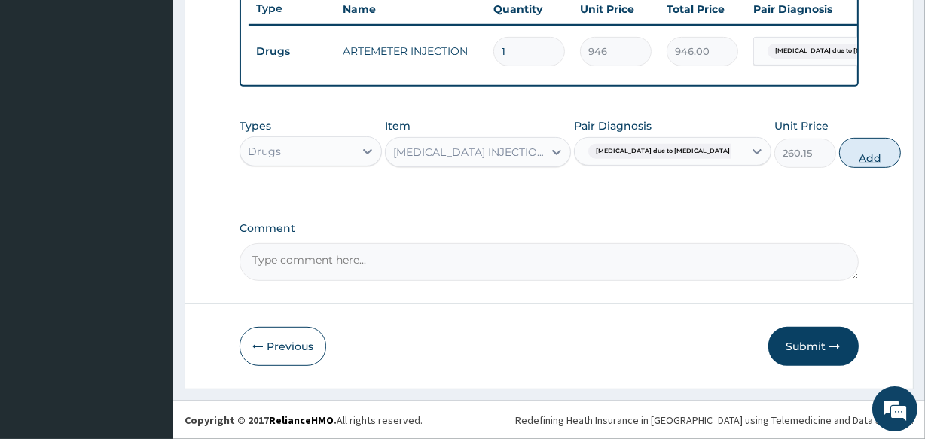
click at [839, 156] on button "Add" at bounding box center [870, 153] width 62 height 30
type input "0"
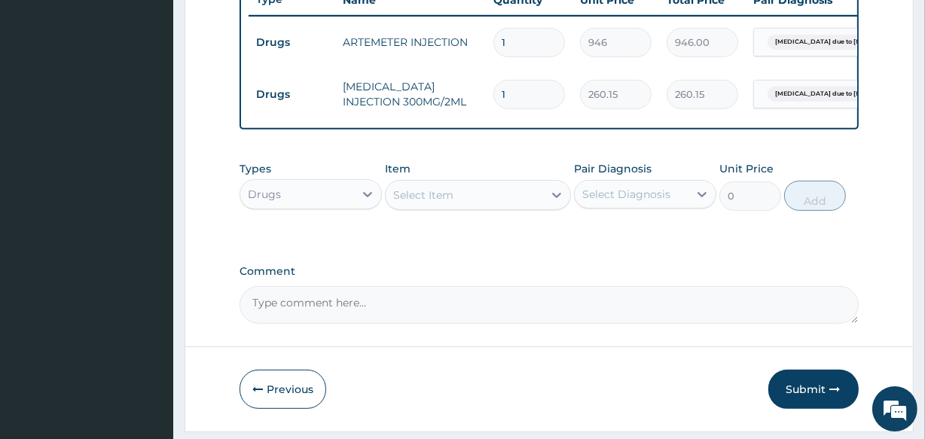
click at [425, 201] on div "Select Item" at bounding box center [423, 195] width 60 height 15
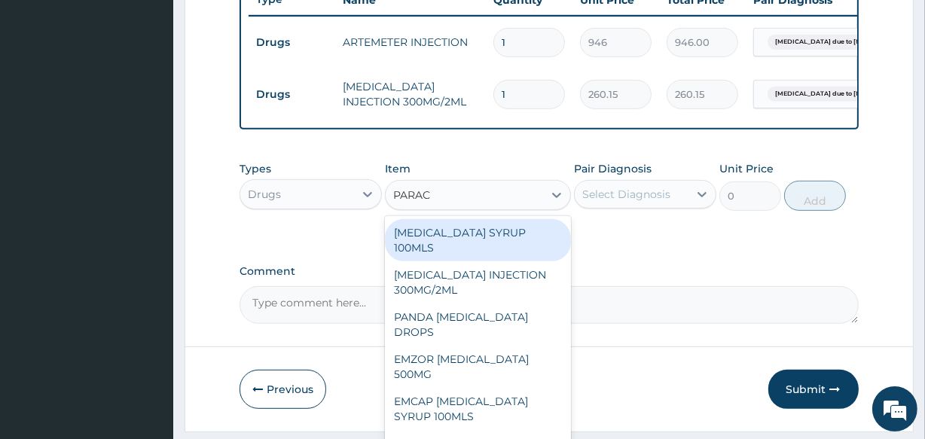
type input "PARACE"
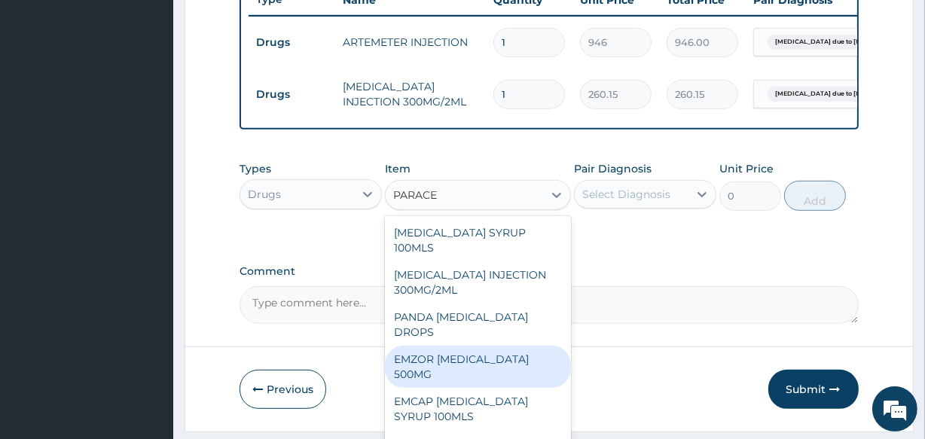
click at [496, 372] on div "EMZOR [MEDICAL_DATA] 500MG" at bounding box center [477, 367] width 185 height 42
type input "40"
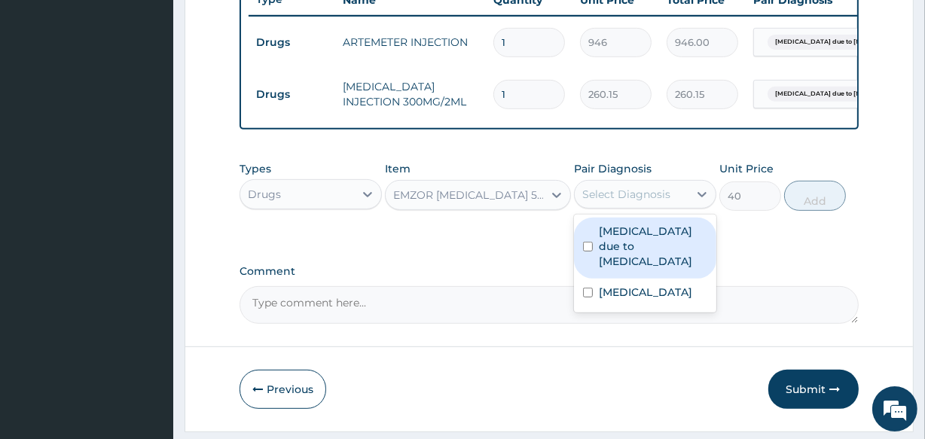
click at [609, 202] on div "Select Diagnosis" at bounding box center [626, 194] width 88 height 15
click at [622, 263] on label "[MEDICAL_DATA] due to [MEDICAL_DATA]" at bounding box center [653, 246] width 108 height 45
checkbox input "true"
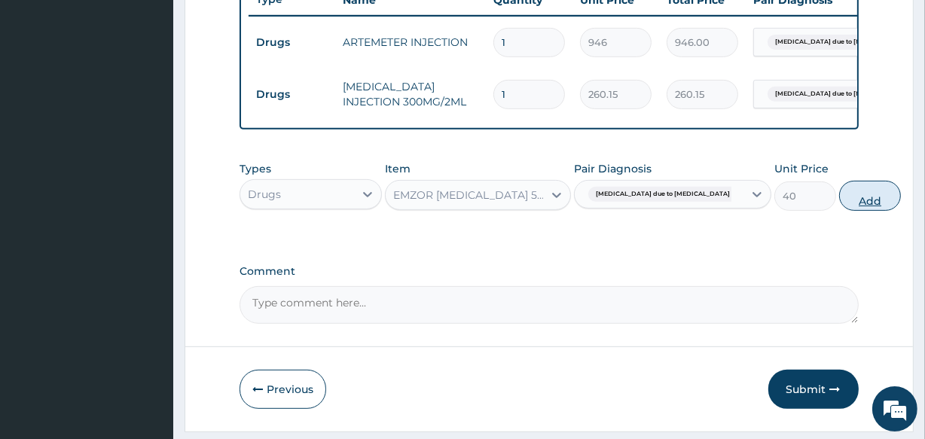
click at [839, 206] on button "Add" at bounding box center [870, 196] width 62 height 30
type input "0"
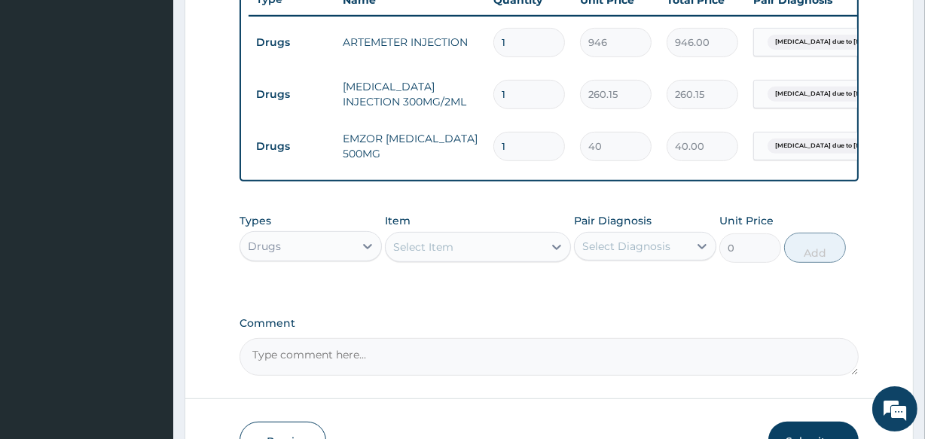
click at [457, 259] on div "Select Item" at bounding box center [464, 247] width 157 height 24
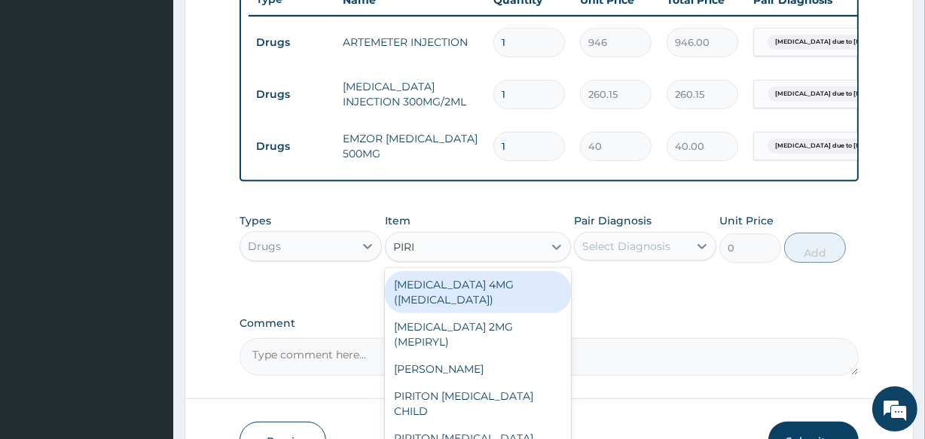
type input "PIRIT"
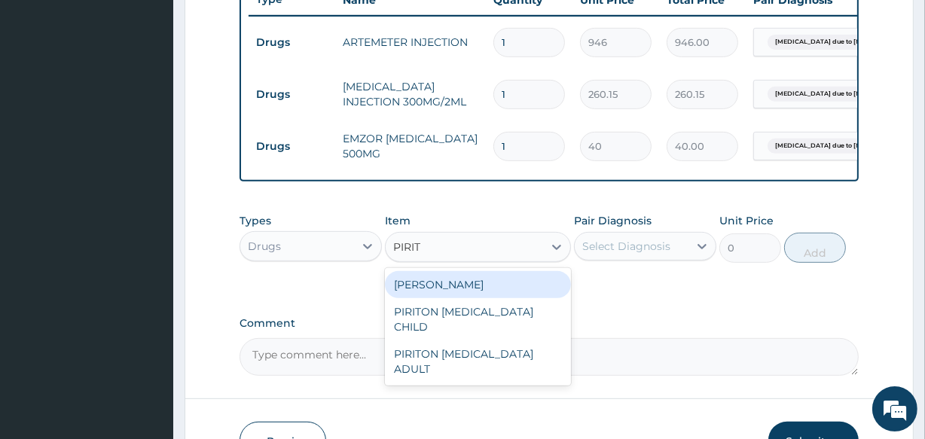
click at [458, 285] on div "[PERSON_NAME]" at bounding box center [477, 284] width 185 height 27
type input "23.65"
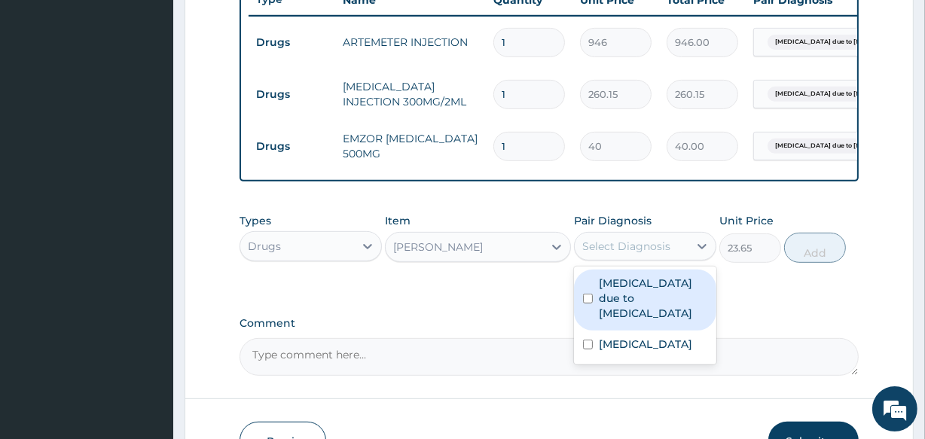
click at [633, 254] on div "Select Diagnosis" at bounding box center [626, 246] width 88 height 15
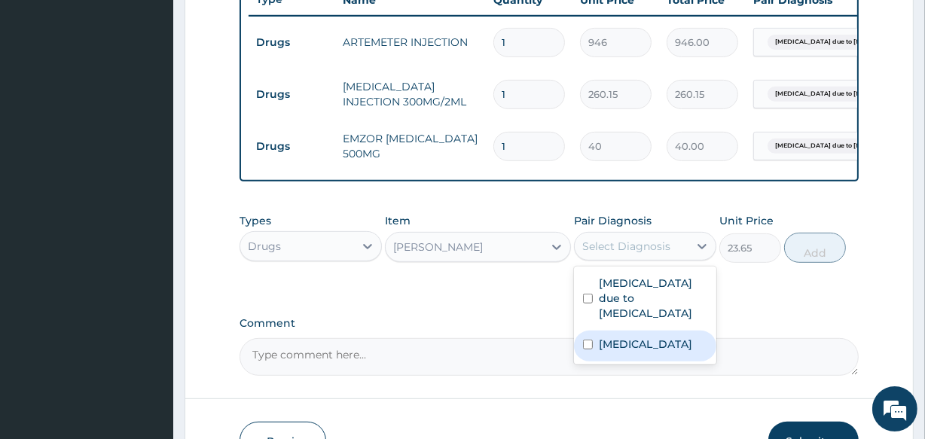
click at [647, 341] on label "Chronic rhinitis" at bounding box center [645, 344] width 93 height 15
checkbox input "true"
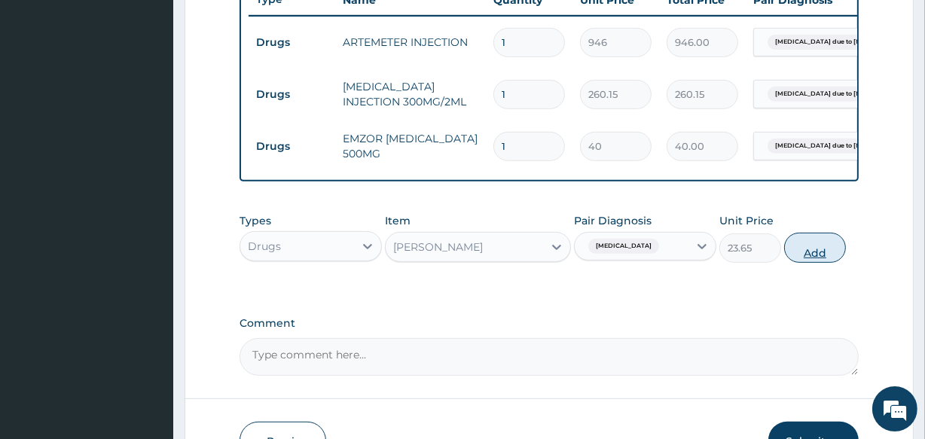
click at [815, 257] on button "Add" at bounding box center [815, 248] width 62 height 30
type input "0"
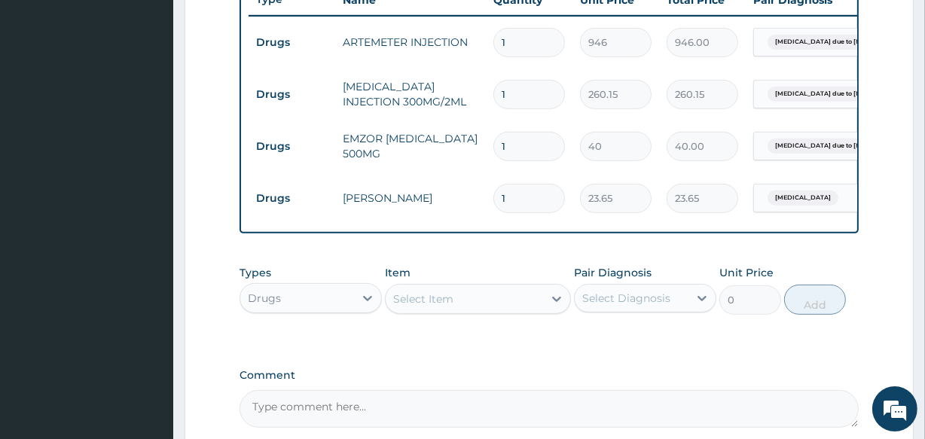
click at [450, 306] on div "Select Item" at bounding box center [423, 298] width 60 height 15
click at [313, 301] on div "Drugs" at bounding box center [297, 298] width 114 height 24
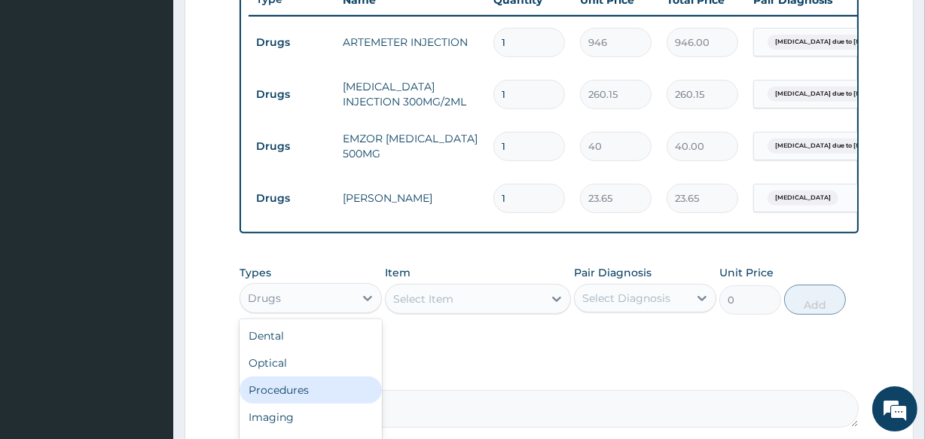
click at [316, 399] on div "Procedures" at bounding box center [310, 390] width 142 height 27
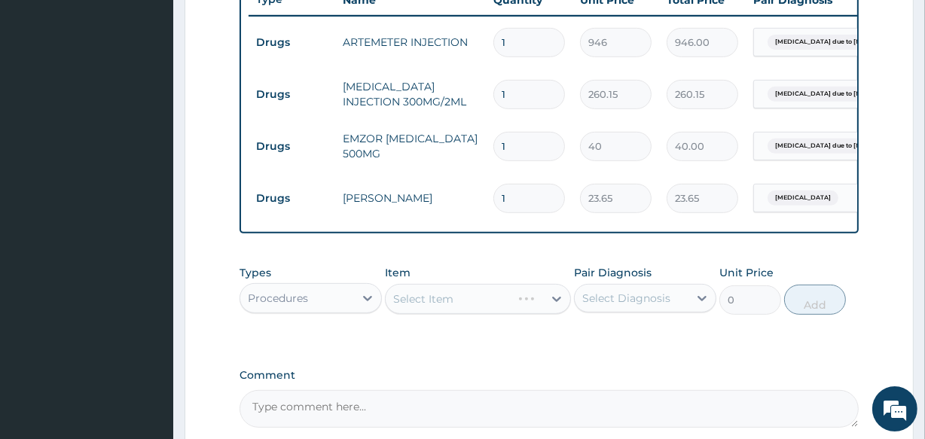
click at [434, 303] on div "Select Item" at bounding box center [477, 299] width 185 height 30
click at [434, 303] on div "Select Item" at bounding box center [423, 298] width 60 height 15
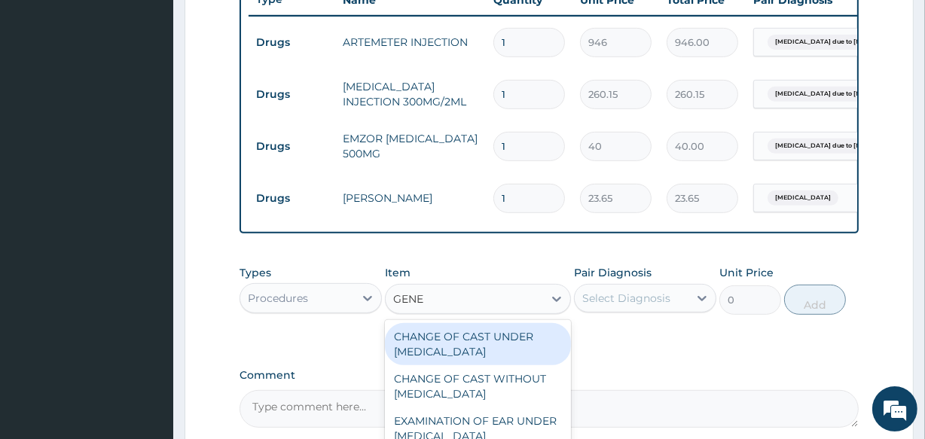
type input "GENER"
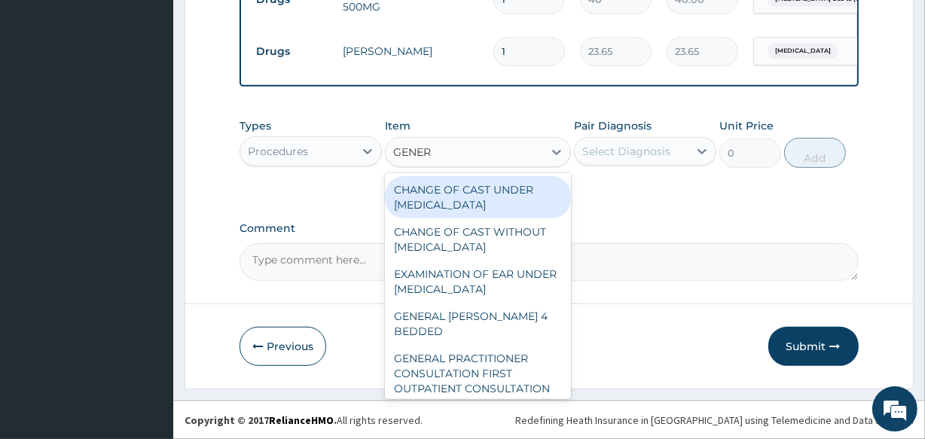
scroll to position [741, 0]
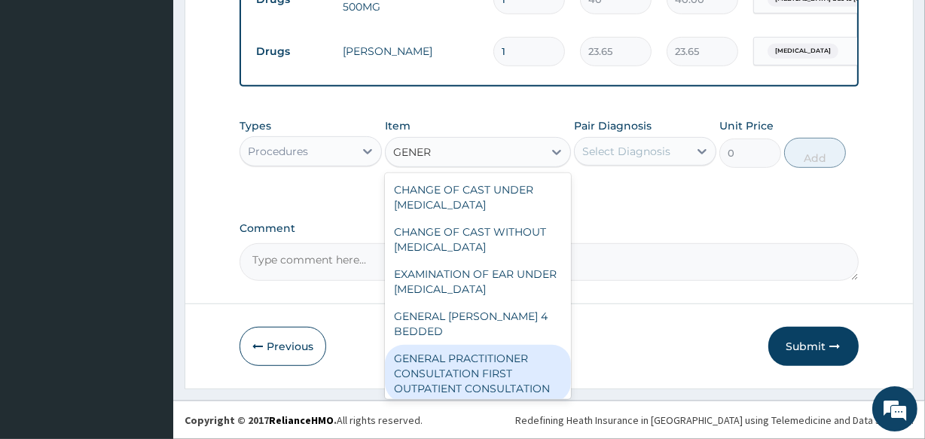
click at [503, 377] on div "GENERAL PRACTITIONER CONSULTATION FIRST OUTPATIENT CONSULTATION" at bounding box center [477, 373] width 185 height 57
type input "3547.5"
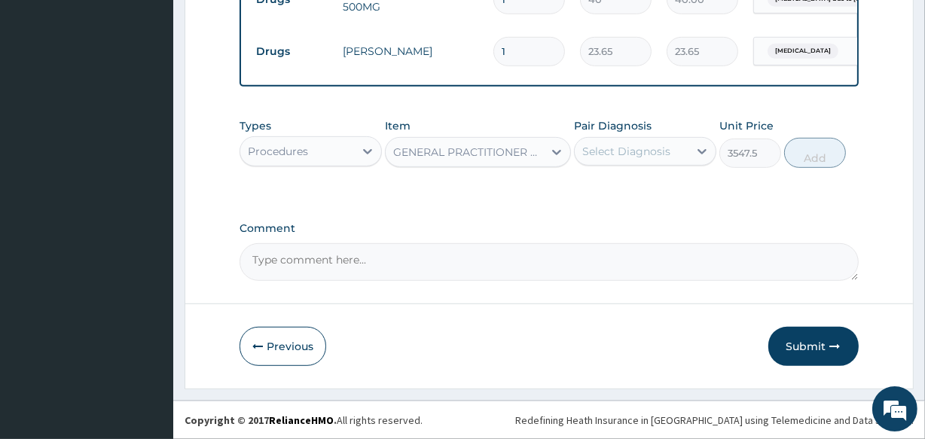
click at [616, 150] on div "Select Diagnosis" at bounding box center [626, 151] width 88 height 15
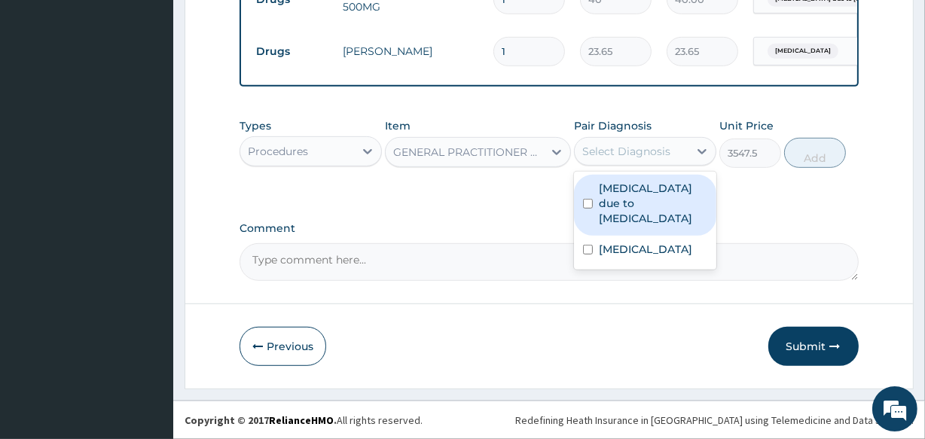
click at [632, 190] on label "[MEDICAL_DATA] due to [MEDICAL_DATA]" at bounding box center [653, 203] width 108 height 45
checkbox input "true"
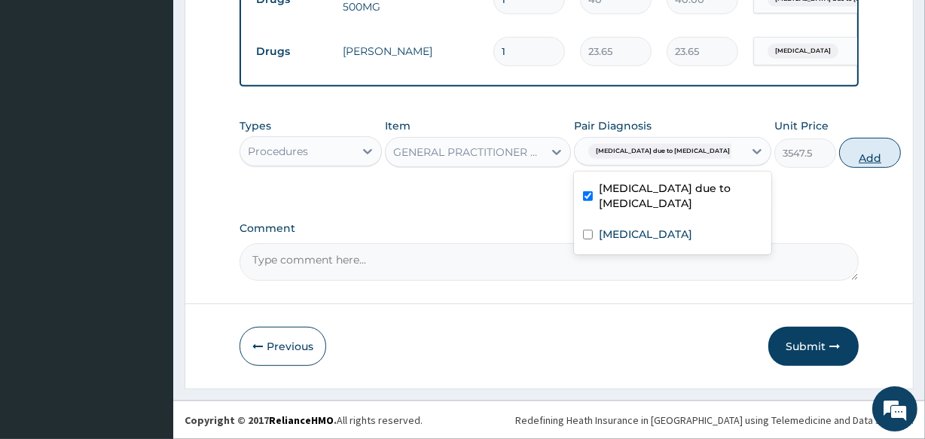
click at [839, 161] on button "Add" at bounding box center [870, 153] width 62 height 30
type input "0"
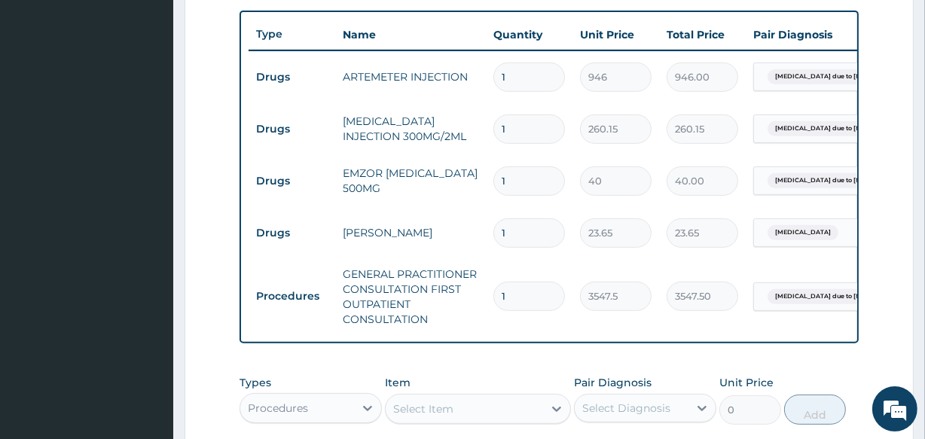
scroll to position [522, 0]
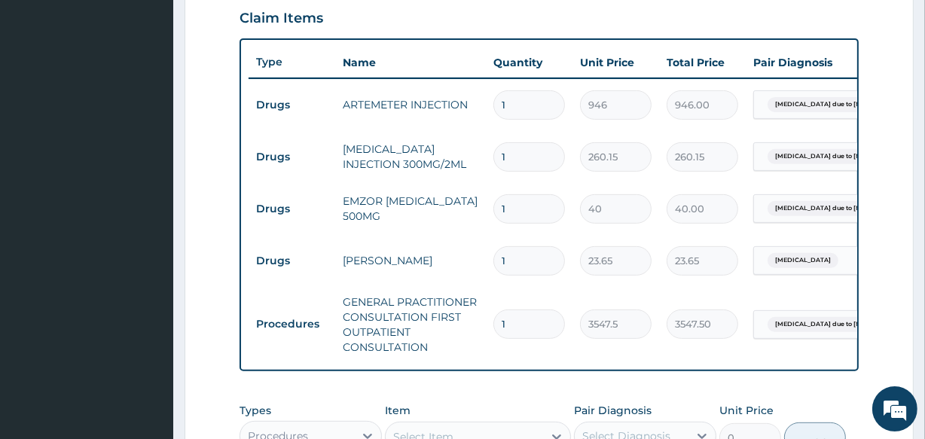
click at [521, 205] on input "1" at bounding box center [529, 208] width 72 height 29
type input "18"
type input "720.00"
type input "18"
click at [515, 264] on input "1" at bounding box center [529, 260] width 72 height 29
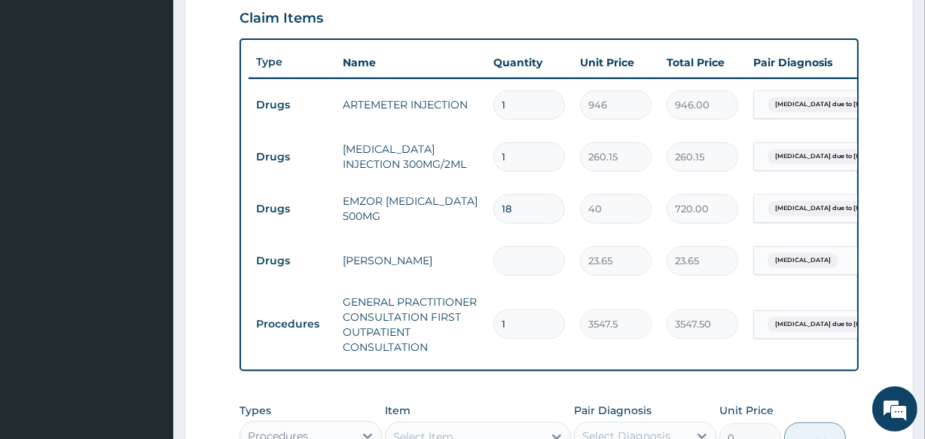
type input "0.00"
type input "5"
type input "118.25"
type input "5"
click at [512, 156] on input "1" at bounding box center [529, 156] width 72 height 29
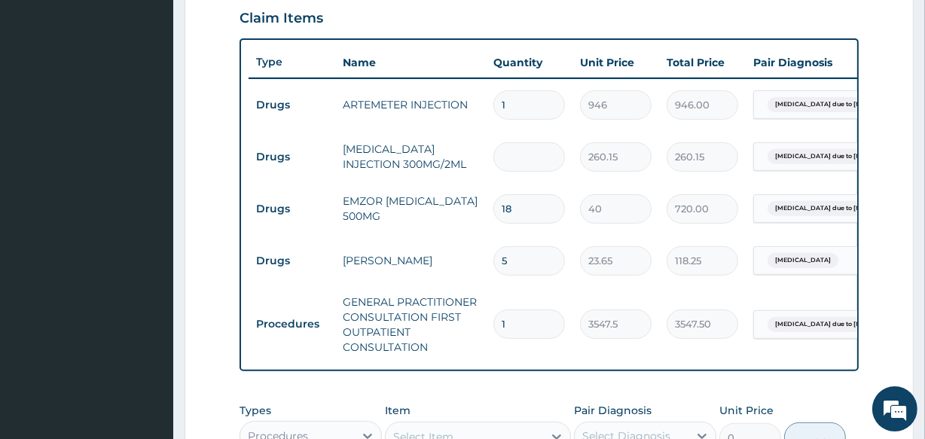
type input "0.00"
type input "2"
type input "520.30"
type input "2"
click at [518, 102] on input "1" at bounding box center [529, 104] width 72 height 29
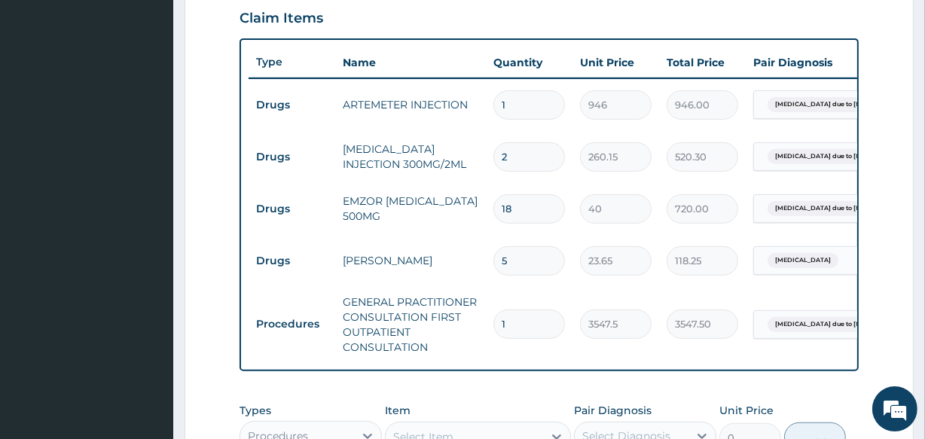
type input "0.00"
type input "6"
type input "5676.00"
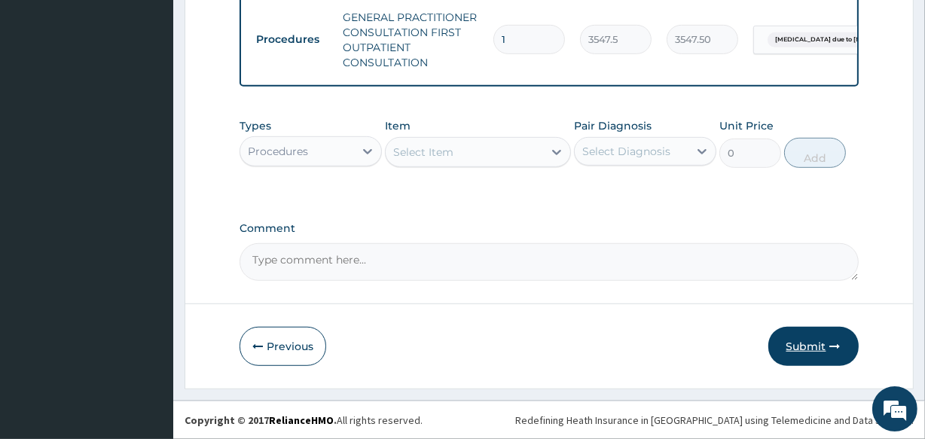
type input "6"
click at [813, 339] on button "Submit" at bounding box center [813, 346] width 90 height 39
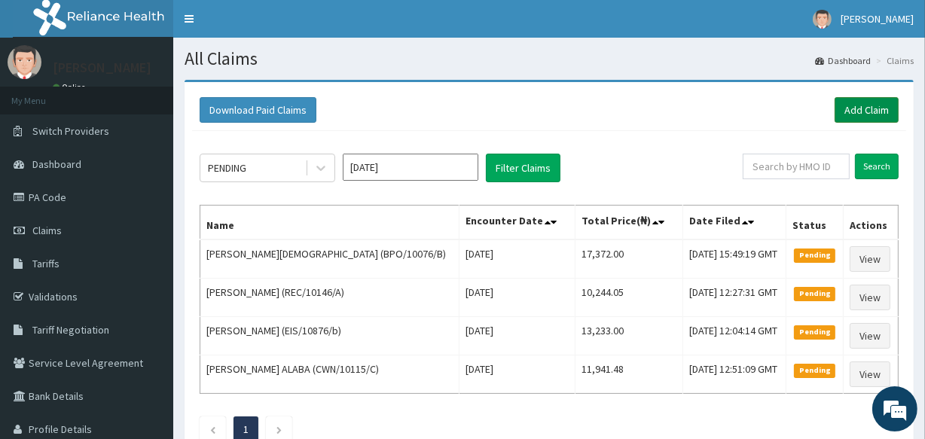
click at [866, 113] on link "Add Claim" at bounding box center [866, 110] width 64 height 26
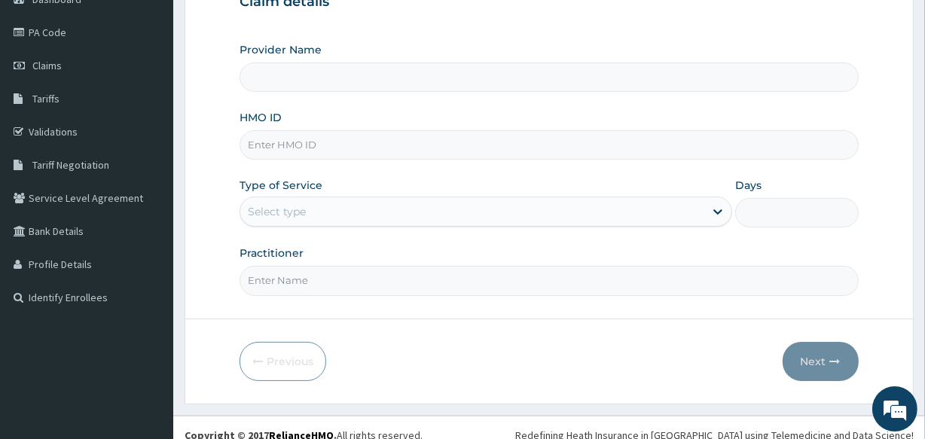
scroll to position [178, 0]
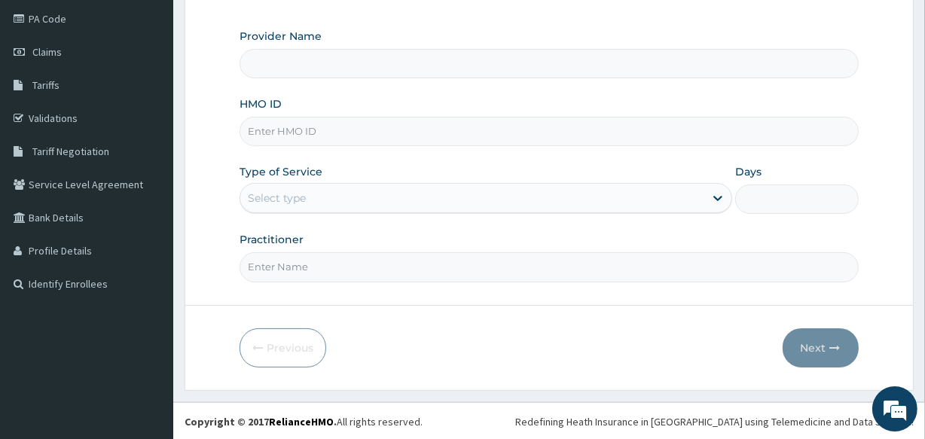
type input "All Souls Infirmary Hospital"
click at [533, 129] on input "HMO ID" at bounding box center [548, 131] width 618 height 29
click at [368, 136] on input "HMO ID" at bounding box center [548, 131] width 618 height 29
type input "AON/10025/A"
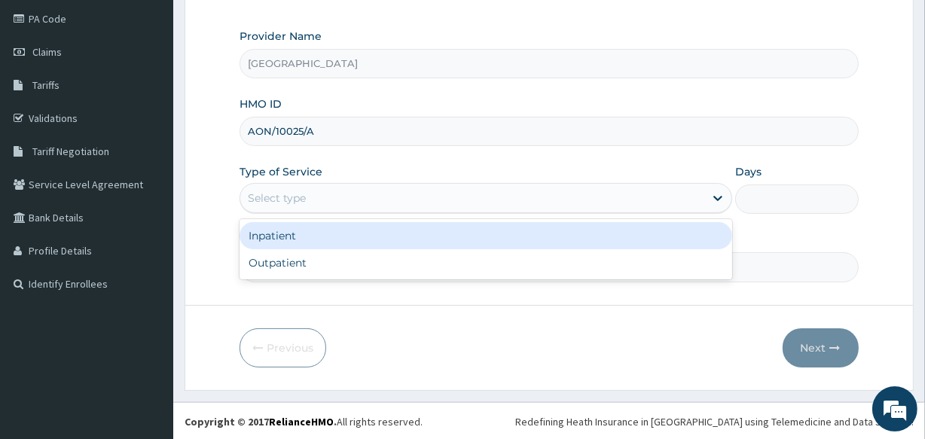
click at [343, 189] on div "Select type" at bounding box center [472, 198] width 464 height 24
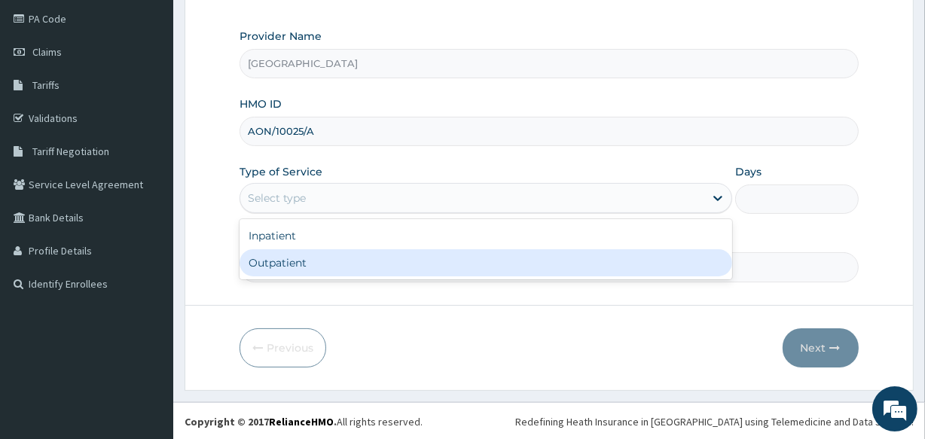
click at [343, 254] on div "Outpatient" at bounding box center [485, 262] width 492 height 27
type input "1"
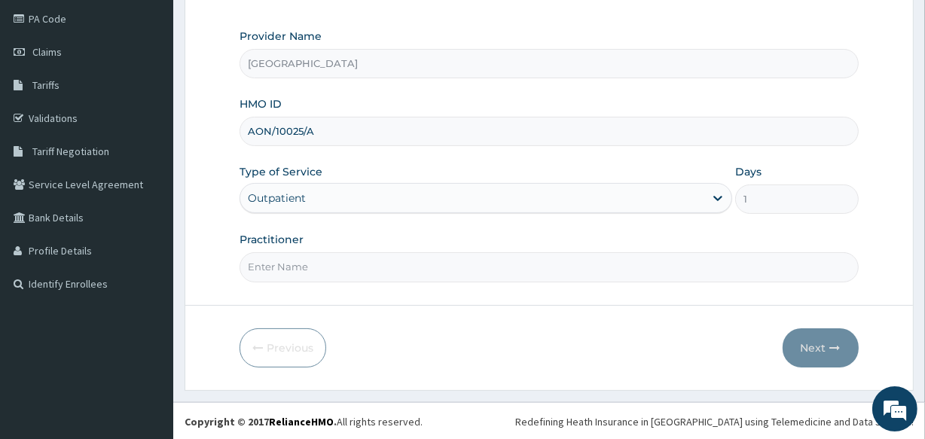
click at [414, 268] on input "Practitioner" at bounding box center [548, 266] width 618 height 29
type input "DR ABRAHAM"
click at [820, 352] on button "Next" at bounding box center [820, 347] width 76 height 39
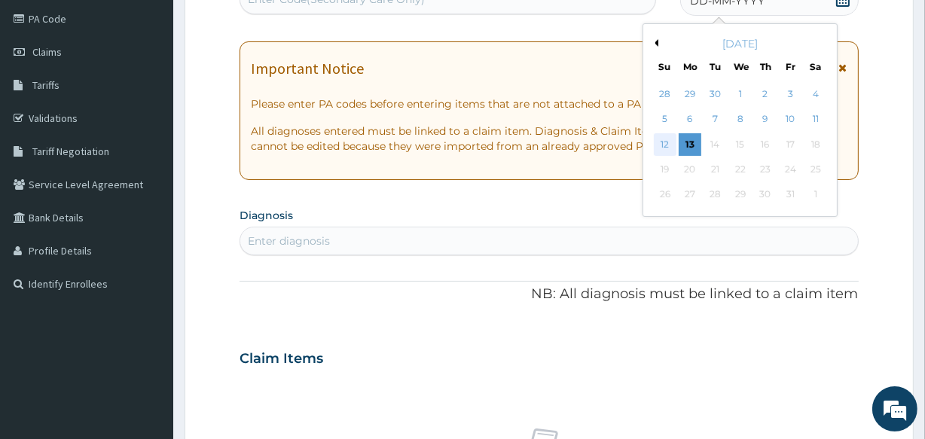
click at [663, 138] on div "12" at bounding box center [664, 144] width 23 height 23
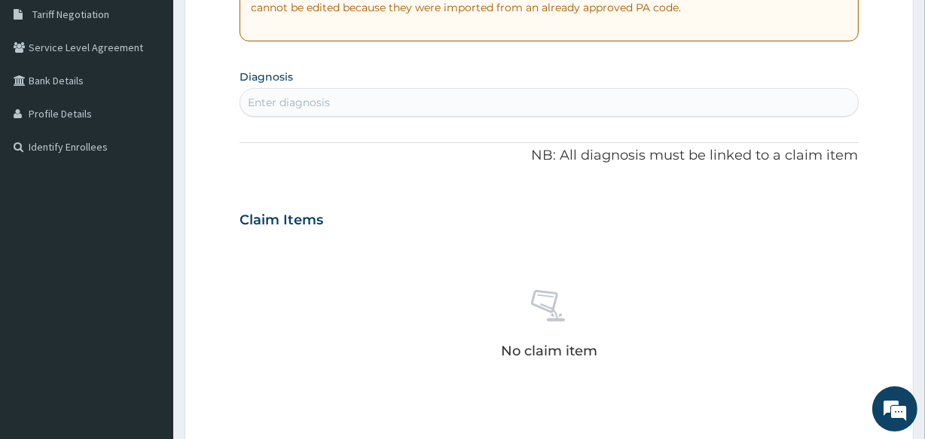
scroll to position [343, 0]
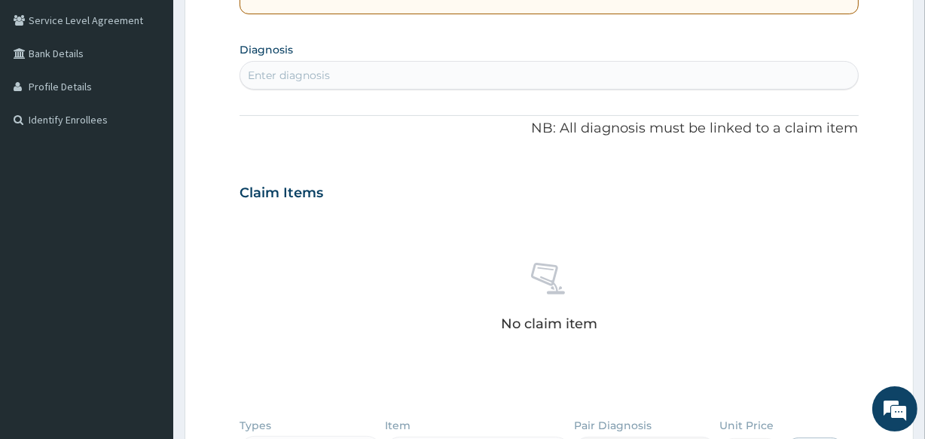
click at [369, 69] on div "Enter diagnosis" at bounding box center [548, 75] width 617 height 24
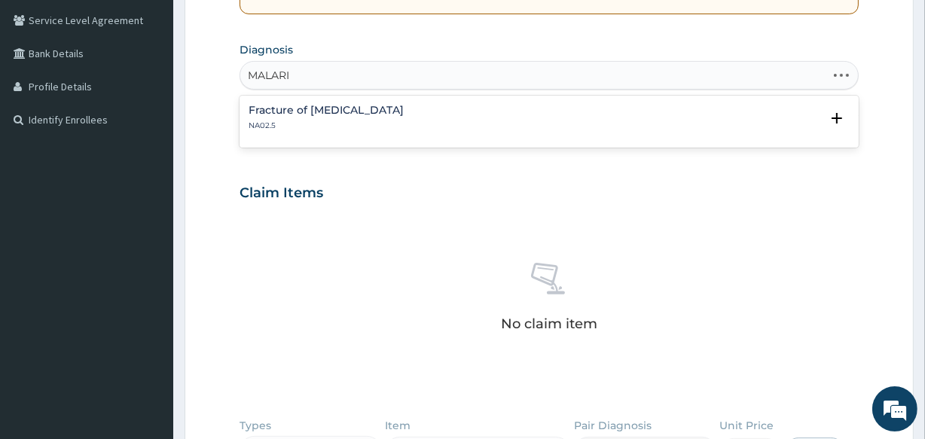
type input "MALARIA"
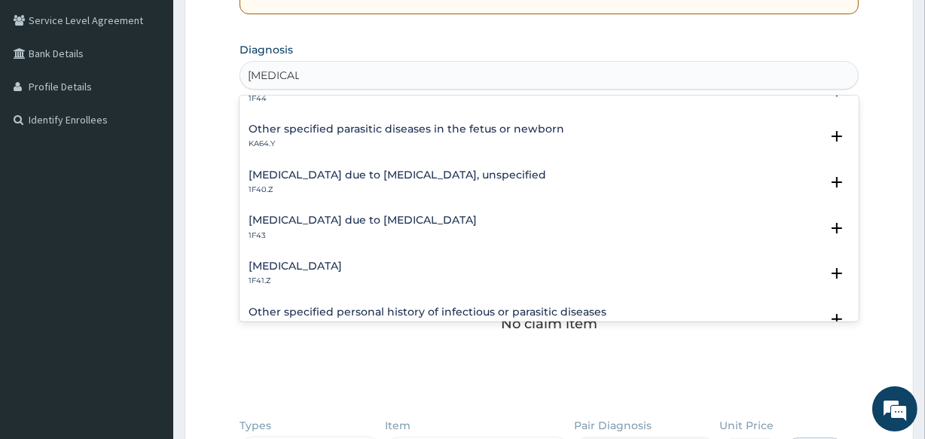
scroll to position [191, 0]
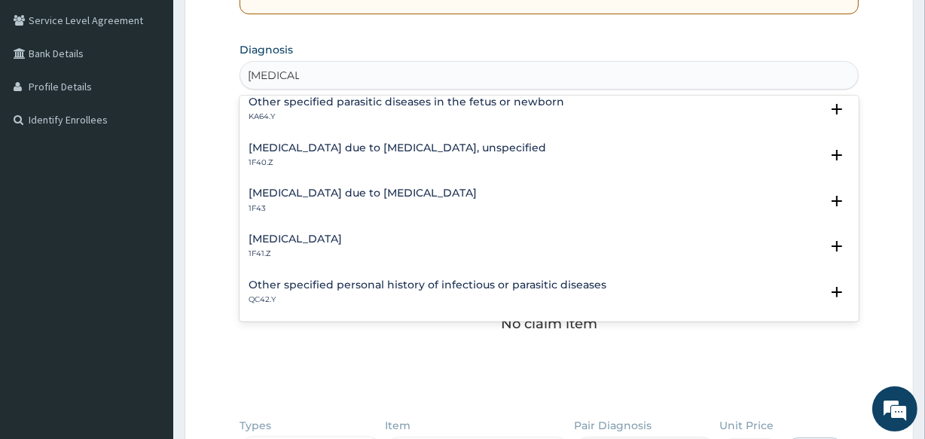
click at [448, 144] on h4 "[MEDICAL_DATA] due to [MEDICAL_DATA], unspecified" at bounding box center [396, 147] width 297 height 11
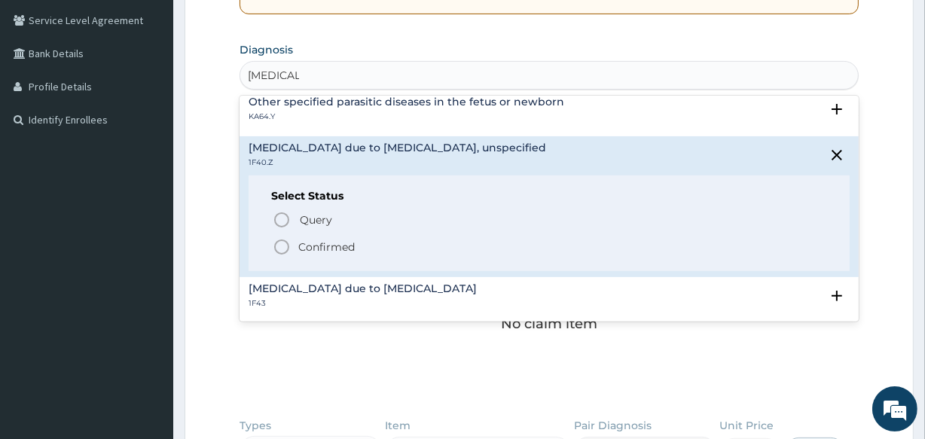
click at [280, 245] on icon "status option filled" at bounding box center [282, 247] width 18 height 18
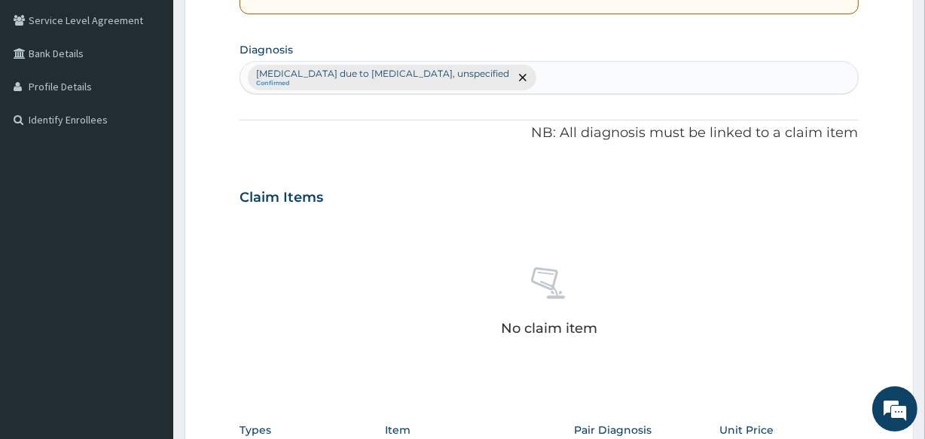
click at [567, 66] on div "[MEDICAL_DATA] due to [MEDICAL_DATA], unspecified Confirmed" at bounding box center [548, 78] width 617 height 32
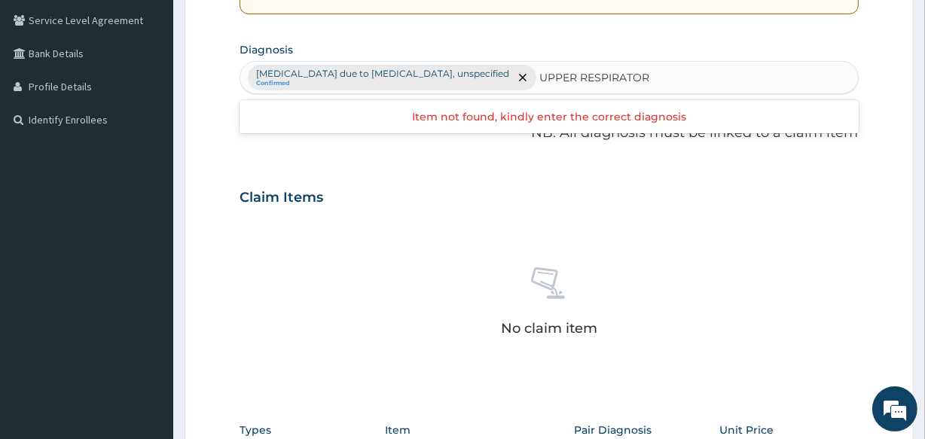
type input "UPPER RESPIRATORY"
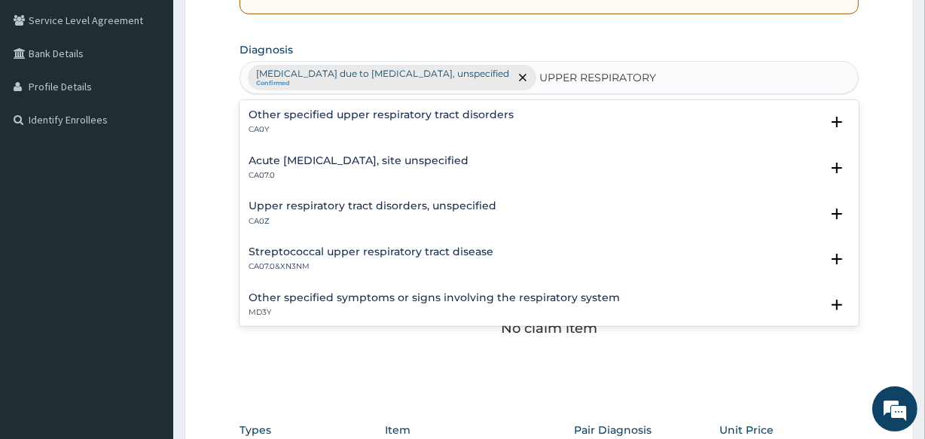
click at [459, 155] on h4 "Acute upper respiratory infection, site unspecified" at bounding box center [358, 160] width 220 height 11
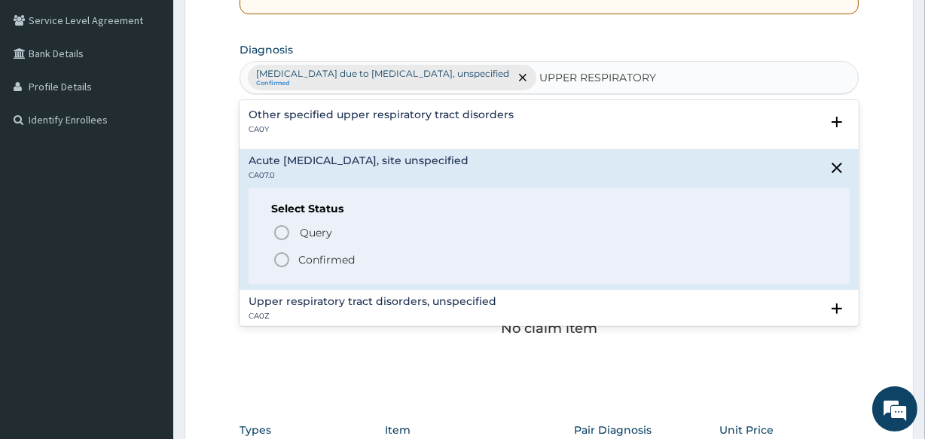
click at [282, 253] on circle "status option filled" at bounding box center [282, 260] width 14 height 14
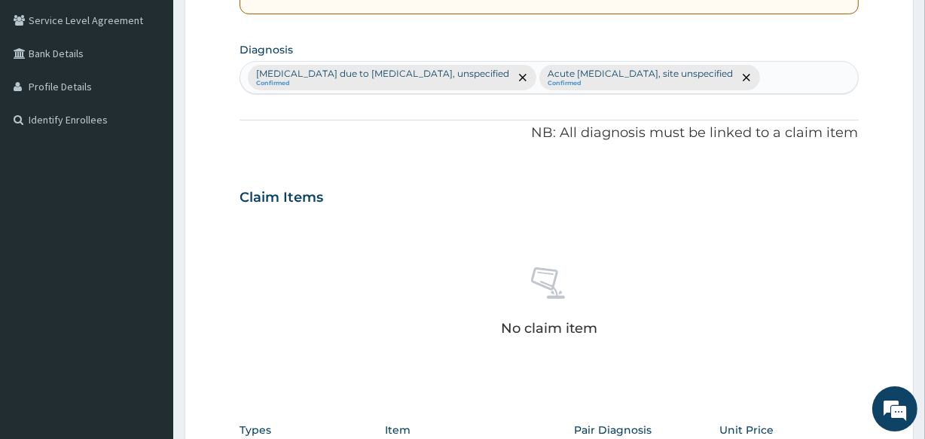
scroll to position [646, 0]
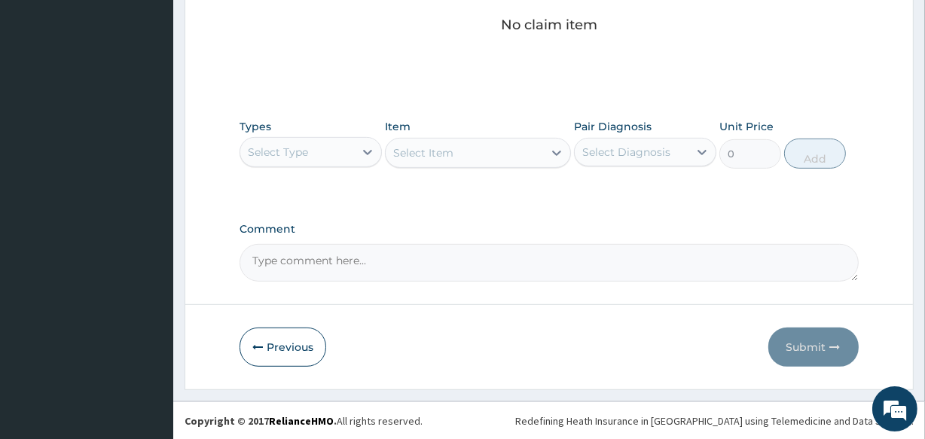
click at [327, 149] on div "Select Type" at bounding box center [297, 152] width 114 height 24
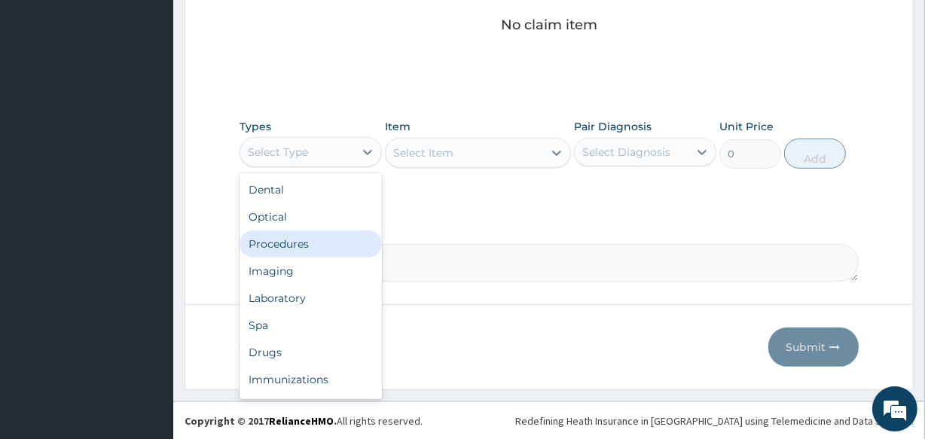
click at [333, 244] on div "Procedures" at bounding box center [310, 243] width 142 height 27
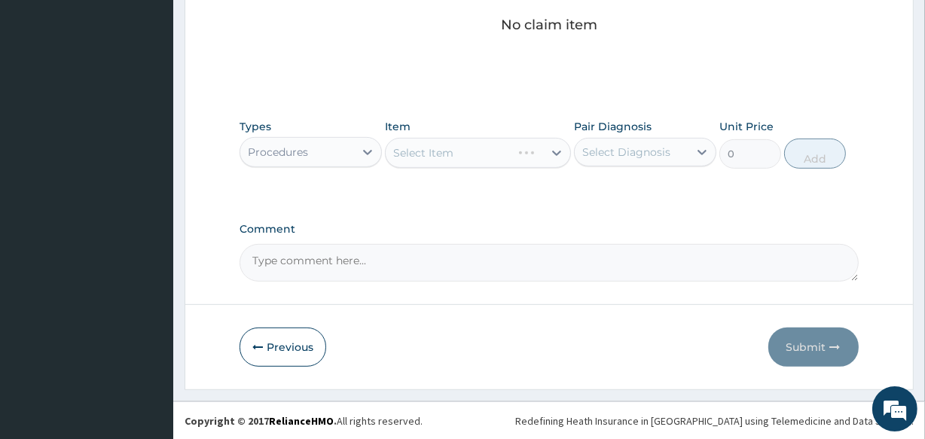
click at [441, 148] on div "Select Item" at bounding box center [477, 153] width 185 height 30
click at [441, 148] on div "Select Item" at bounding box center [423, 152] width 60 height 15
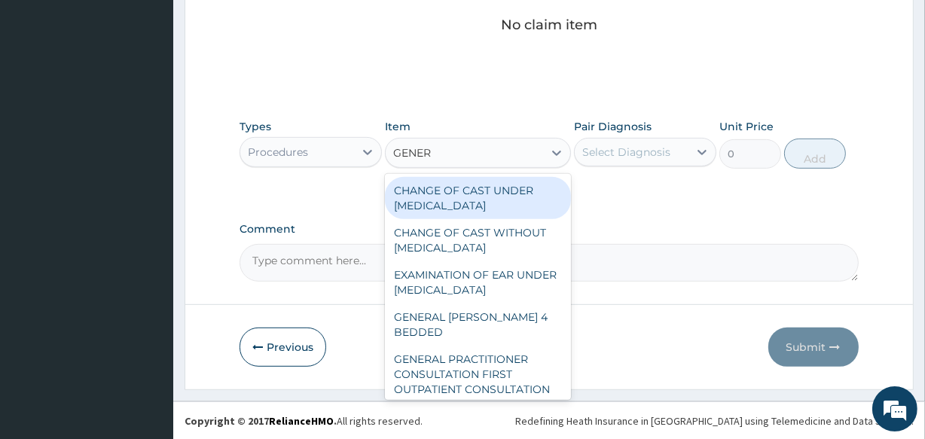
type input "GENERA"
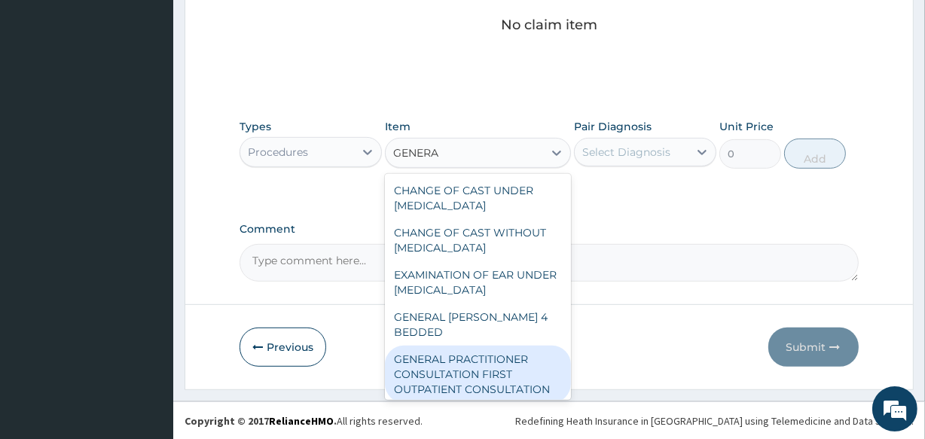
click at [483, 348] on div "GENERAL PRACTITIONER CONSULTATION FIRST OUTPATIENT CONSULTATION" at bounding box center [477, 374] width 185 height 57
type input "3547.5"
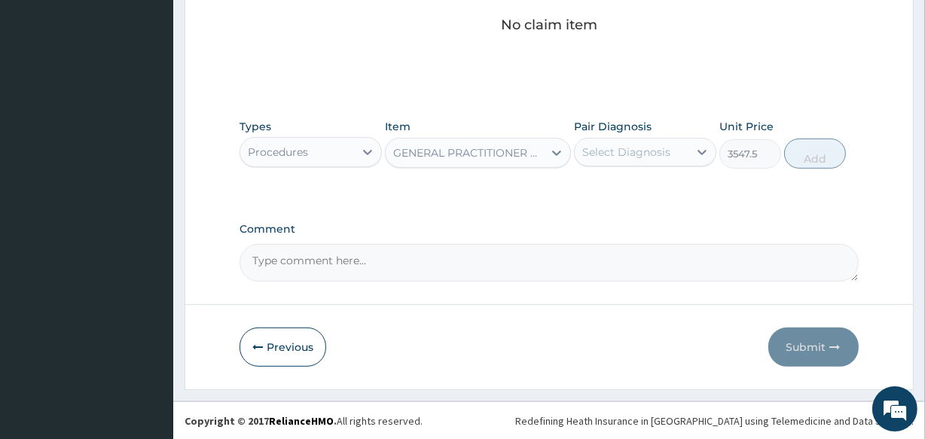
click at [609, 153] on div "Select Diagnosis" at bounding box center [626, 152] width 88 height 15
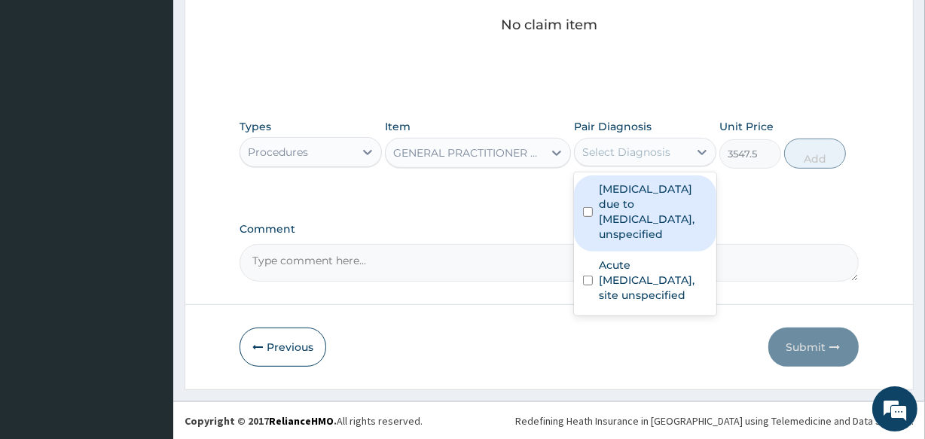
click at [624, 203] on label "[MEDICAL_DATA] due to [MEDICAL_DATA], unspecified" at bounding box center [653, 211] width 108 height 60
checkbox input "true"
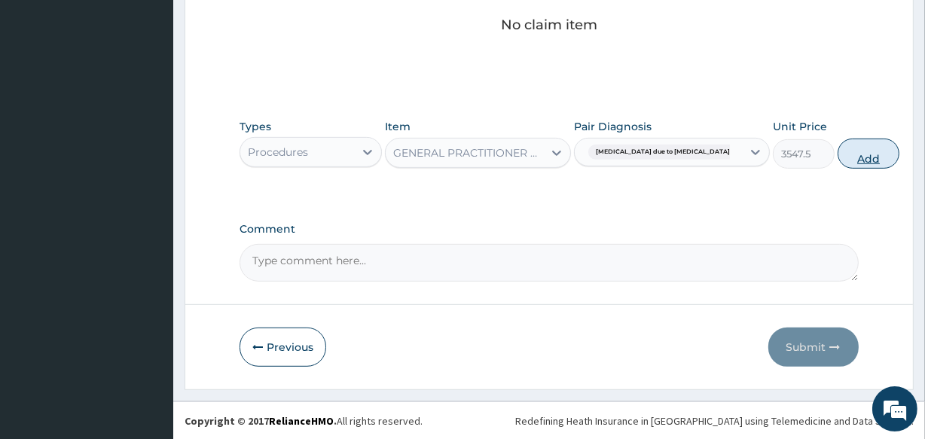
click at [837, 159] on button "Add" at bounding box center [868, 154] width 62 height 30
type input "0"
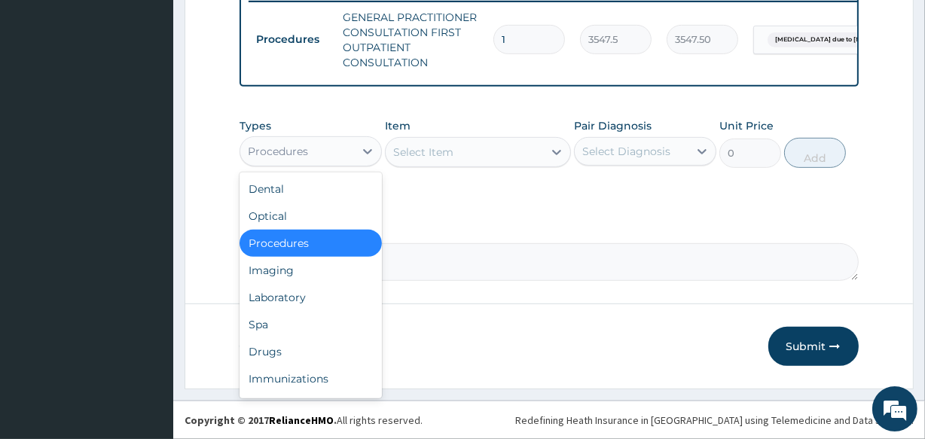
click at [319, 151] on div "Procedures" at bounding box center [297, 151] width 114 height 24
click at [351, 355] on div "Drugs" at bounding box center [310, 351] width 142 height 27
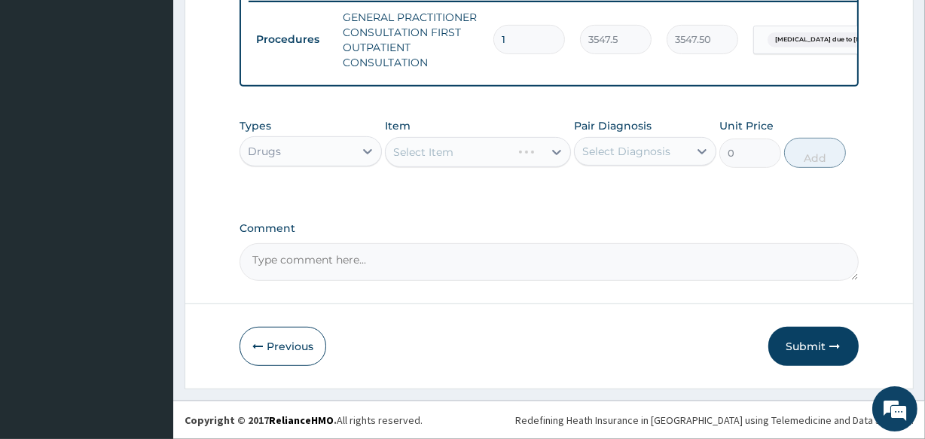
click at [455, 145] on div "Select Item" at bounding box center [477, 152] width 185 height 30
click at [455, 145] on div "Select Item" at bounding box center [464, 152] width 157 height 24
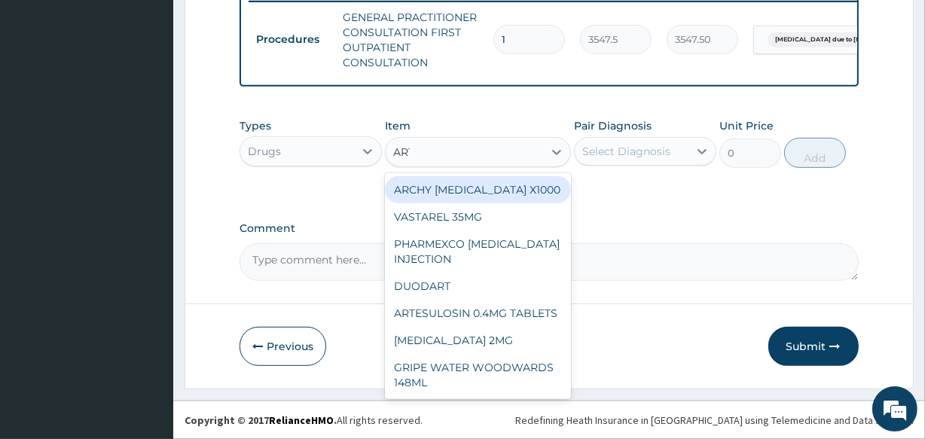
type input "ARTE"
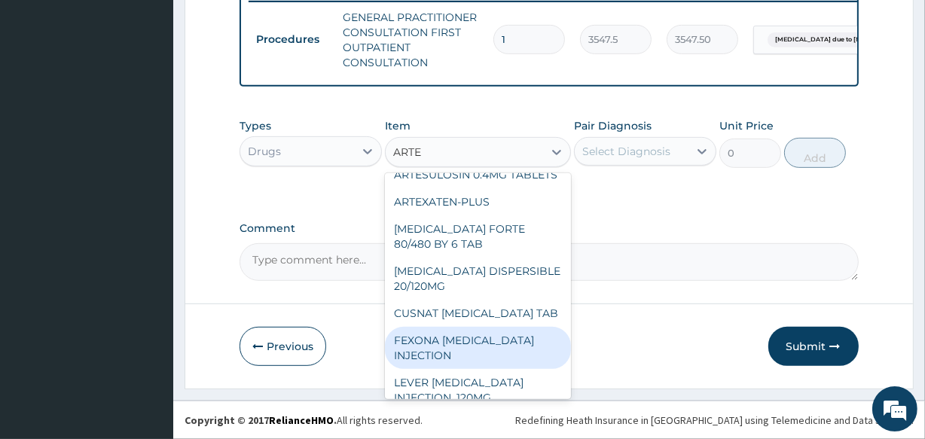
scroll to position [27, 0]
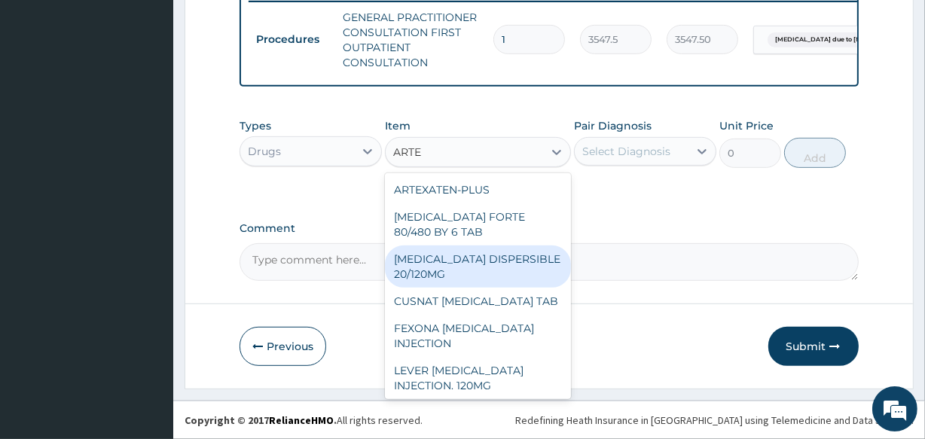
click at [515, 271] on div "[MEDICAL_DATA] DISPERSIBLE 20/120MG" at bounding box center [477, 266] width 185 height 42
type input "112.3375"
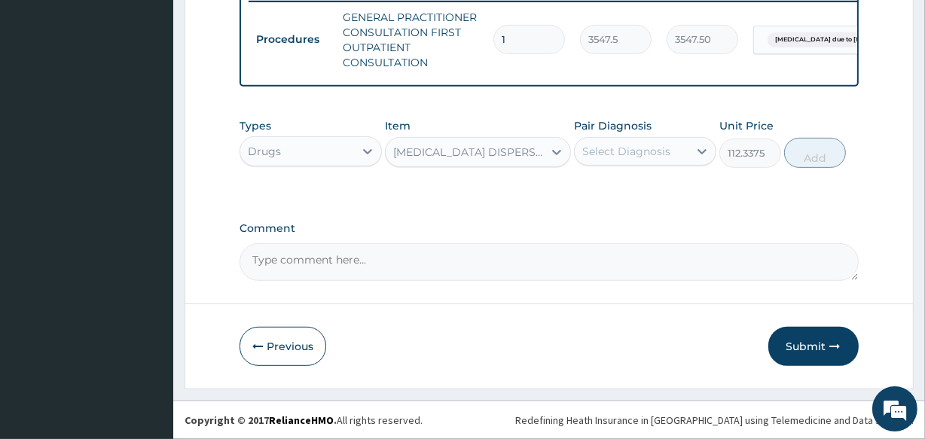
click at [611, 144] on div "Select Diagnosis" at bounding box center [626, 151] width 88 height 15
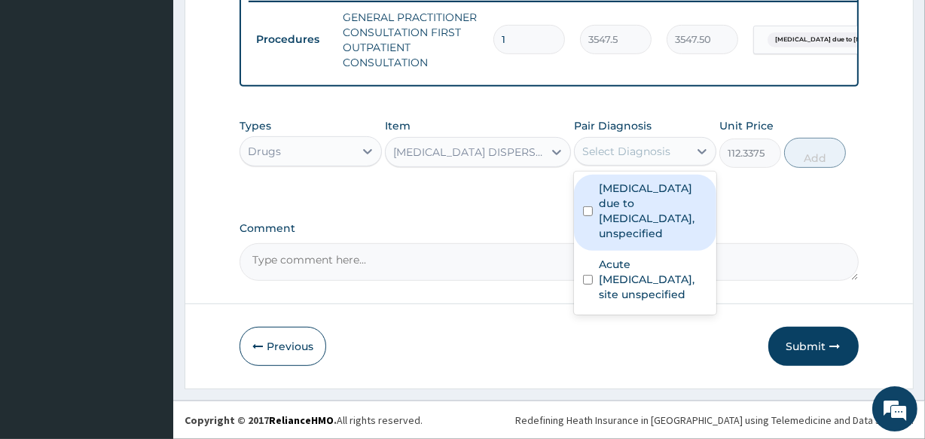
click at [616, 197] on label "[MEDICAL_DATA] due to [MEDICAL_DATA], unspecified" at bounding box center [653, 211] width 108 height 60
checkbox input "true"
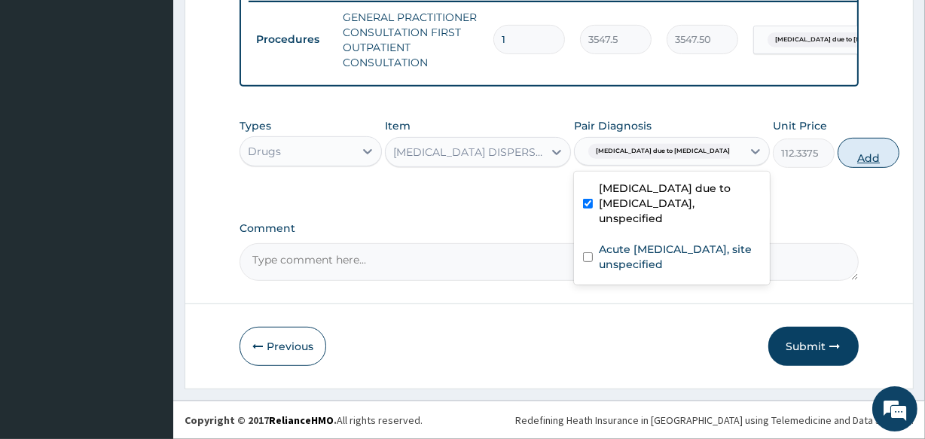
click at [837, 158] on button "Add" at bounding box center [868, 153] width 62 height 30
type input "0"
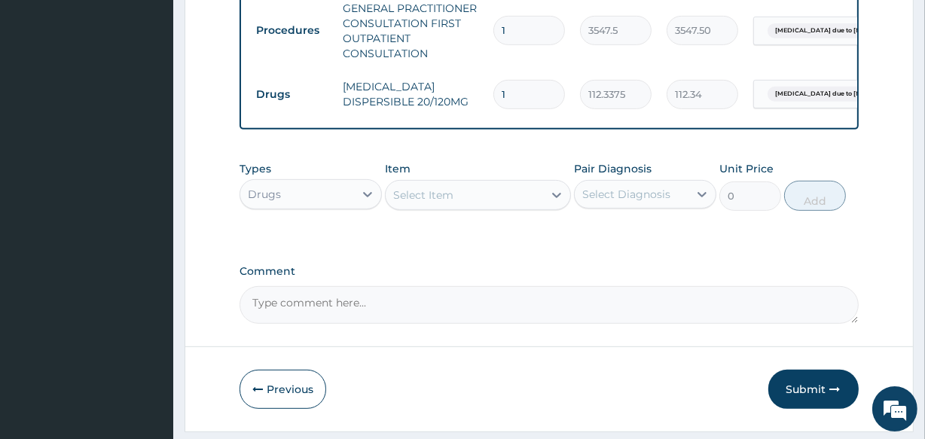
click at [440, 203] on div "Select Item" at bounding box center [423, 195] width 60 height 15
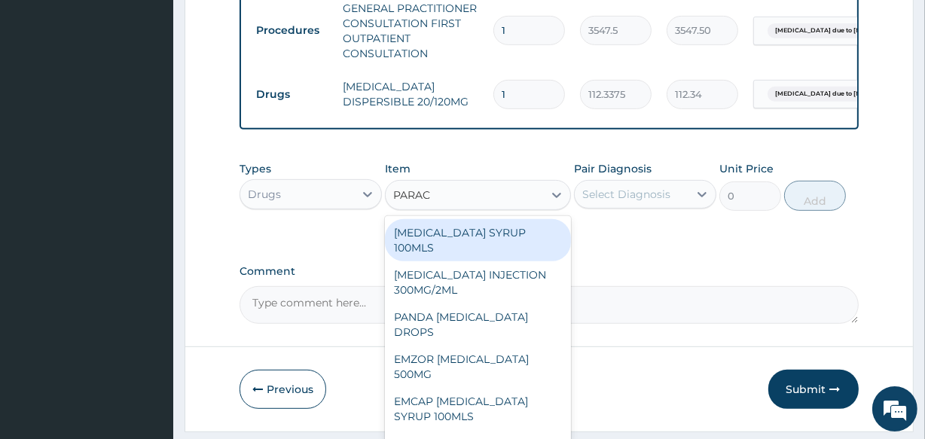
type input "PARACE"
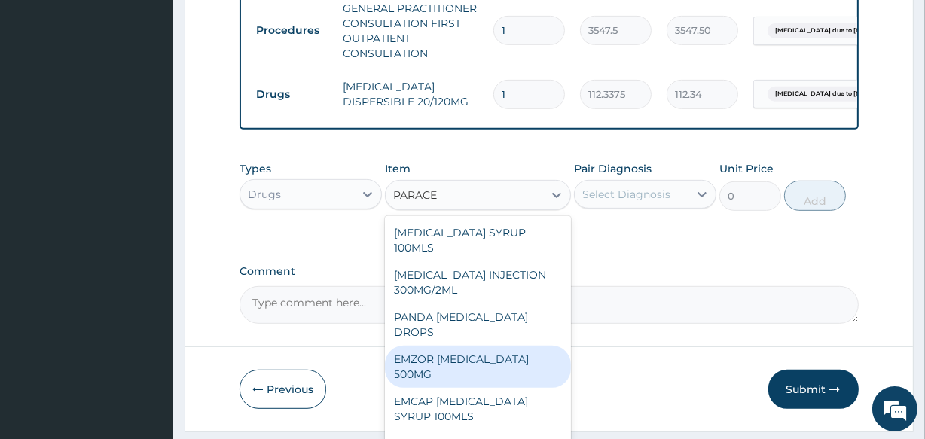
click at [499, 373] on div "EMZOR [MEDICAL_DATA] 500MG" at bounding box center [477, 367] width 185 height 42
type input "40"
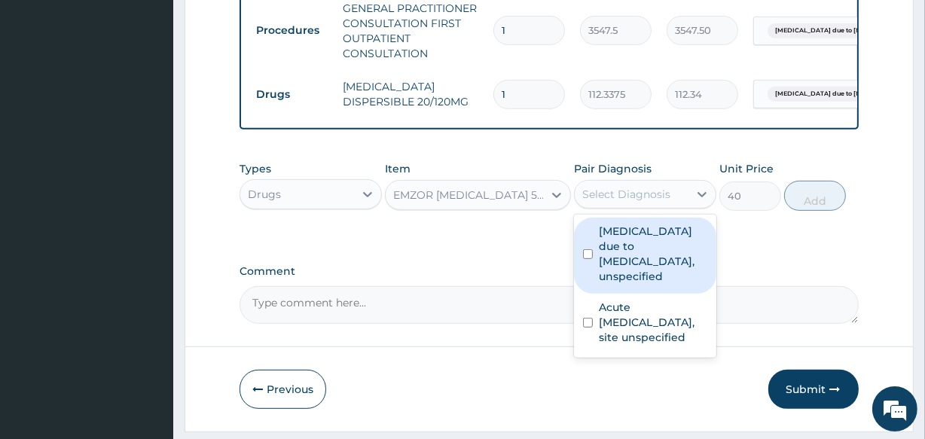
click at [618, 201] on div "Select Diagnosis" at bounding box center [626, 194] width 88 height 15
click at [633, 284] on label "[MEDICAL_DATA] due to [MEDICAL_DATA], unspecified" at bounding box center [653, 254] width 108 height 60
checkbox input "true"
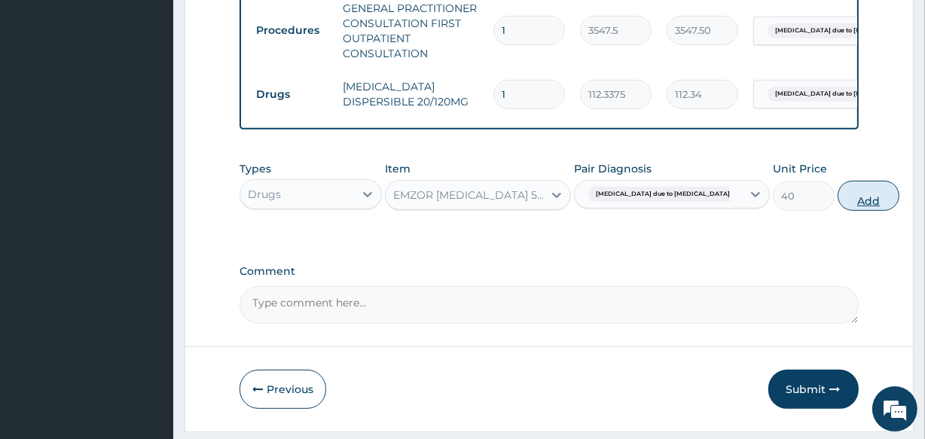
click at [837, 211] on button "Add" at bounding box center [868, 196] width 62 height 30
type input "0"
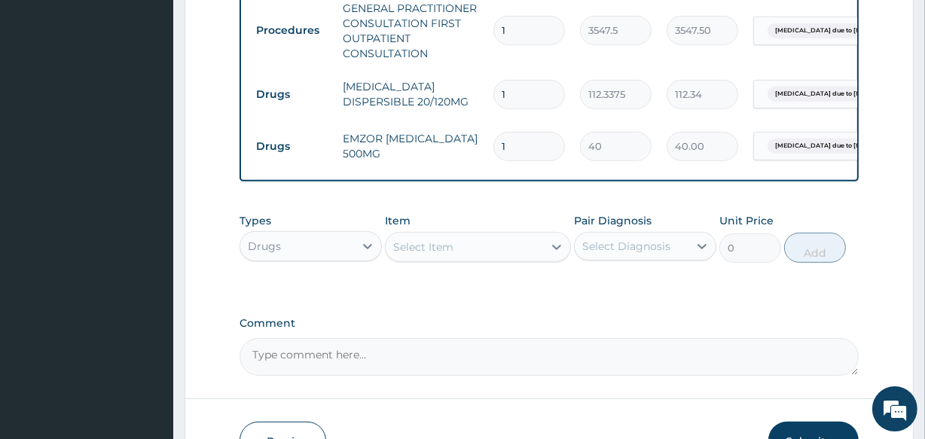
click at [432, 252] on div "Select Item" at bounding box center [423, 246] width 60 height 15
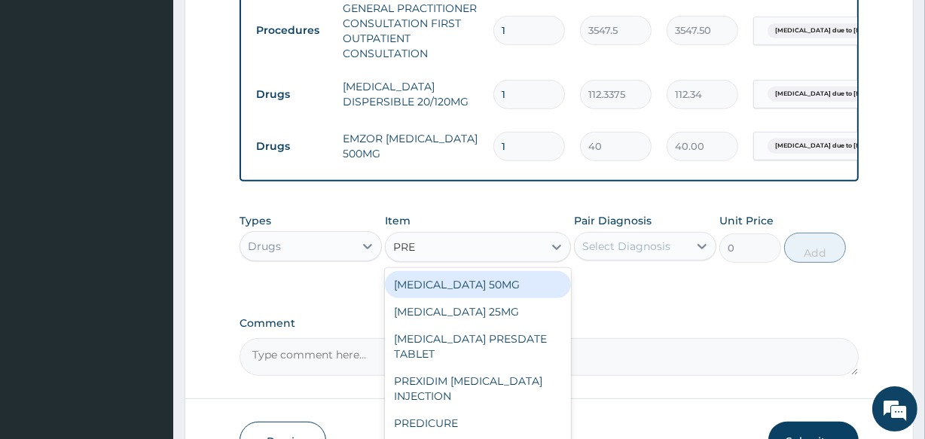
type input "PRED"
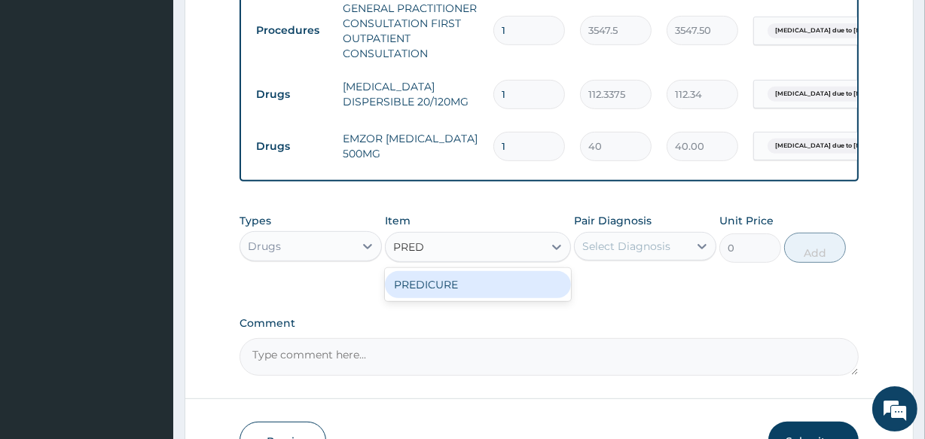
click at [441, 297] on div "PREDICURE" at bounding box center [477, 284] width 185 height 27
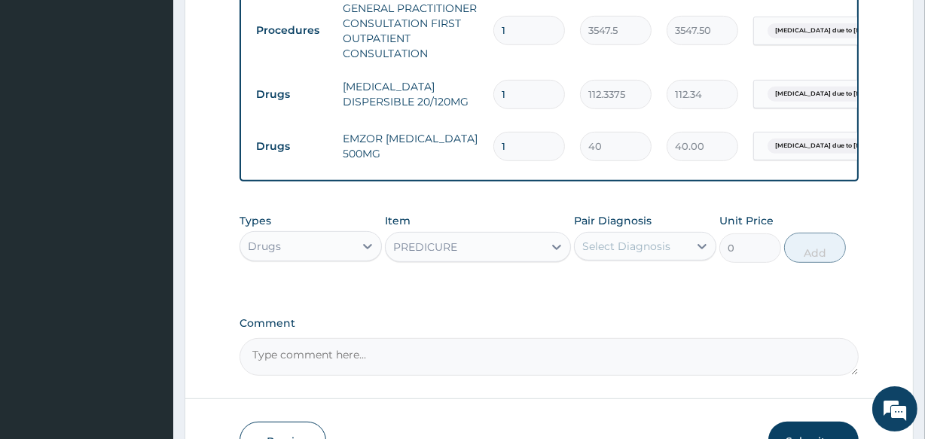
type input "53.2125"
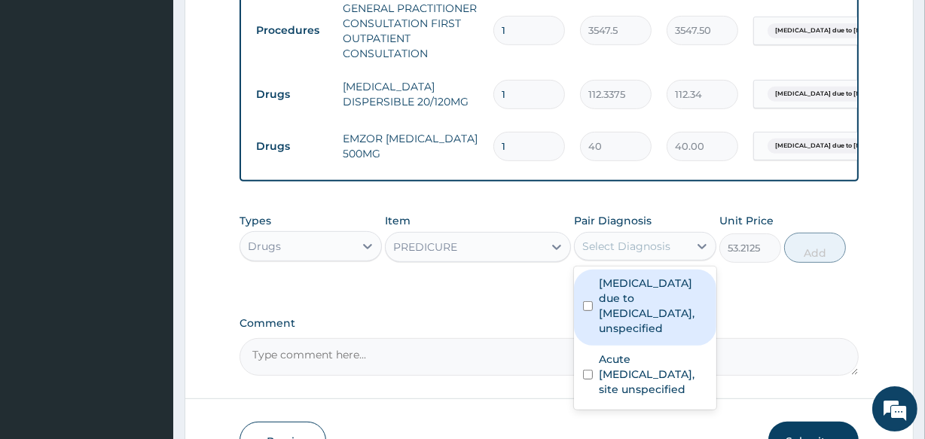
click at [622, 250] on div "Select Diagnosis" at bounding box center [626, 246] width 88 height 15
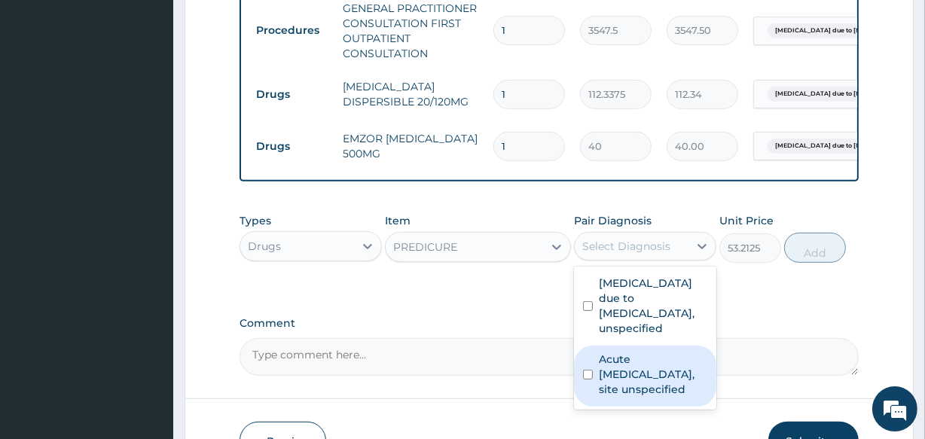
click at [650, 370] on label "Acute upper respiratory infection, site unspecified" at bounding box center [653, 374] width 108 height 45
checkbox input "true"
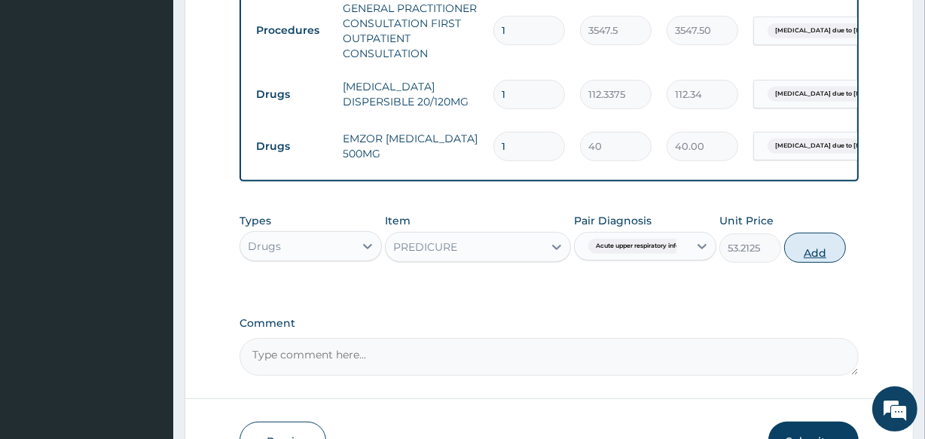
click at [801, 262] on button "Add" at bounding box center [815, 248] width 62 height 30
type input "0"
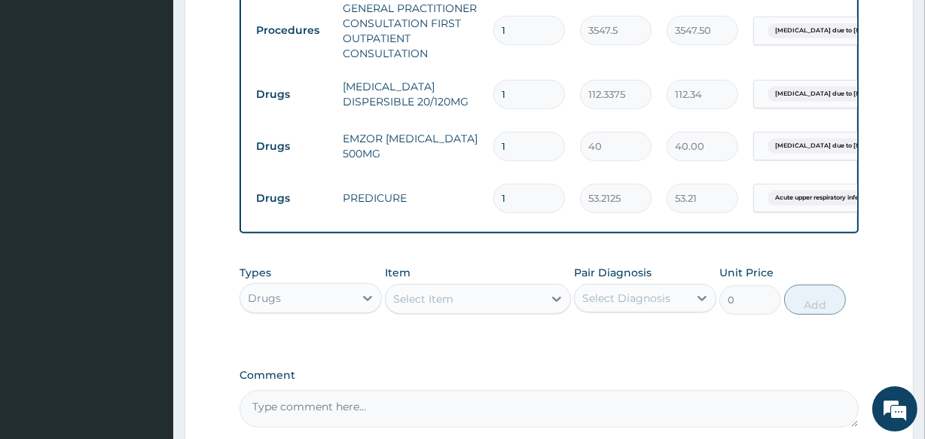
click at [453, 303] on div "Select Item" at bounding box center [423, 298] width 60 height 15
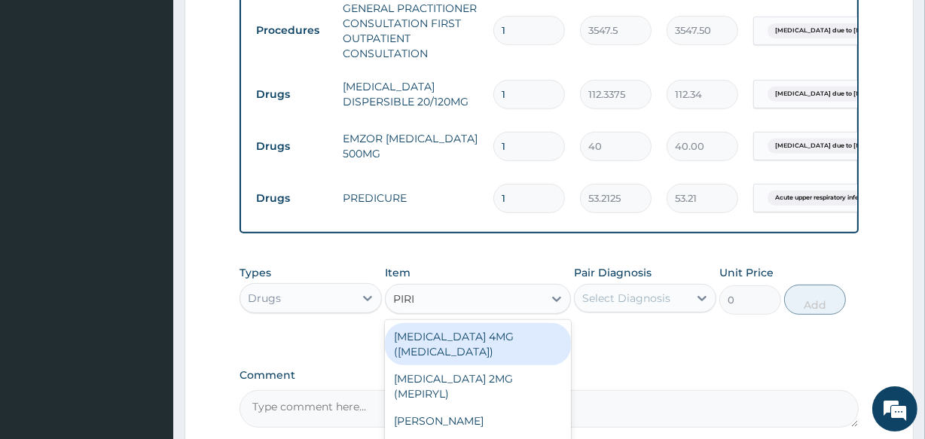
type input "PIRIT"
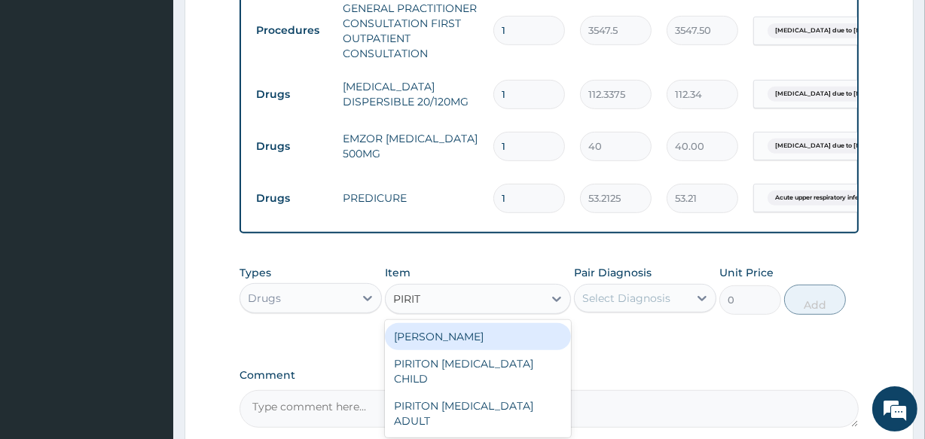
click at [462, 350] on div "[PERSON_NAME]" at bounding box center [477, 336] width 185 height 27
type input "23.65"
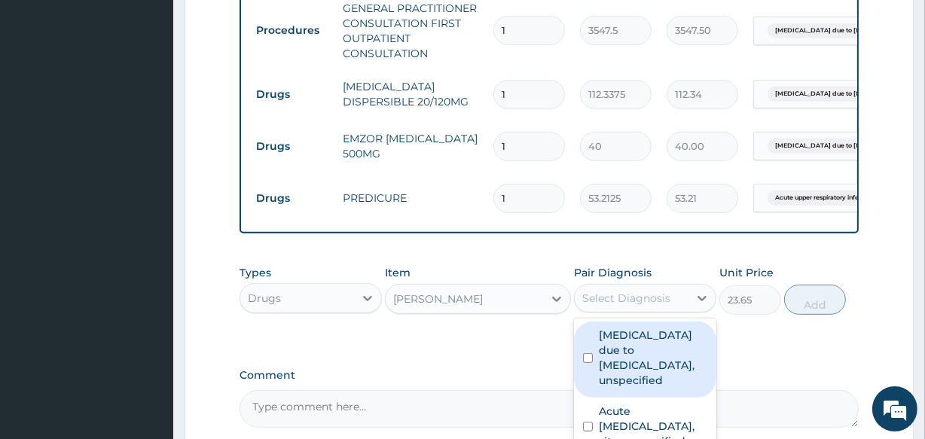
click at [642, 306] on div "Select Diagnosis" at bounding box center [626, 298] width 88 height 15
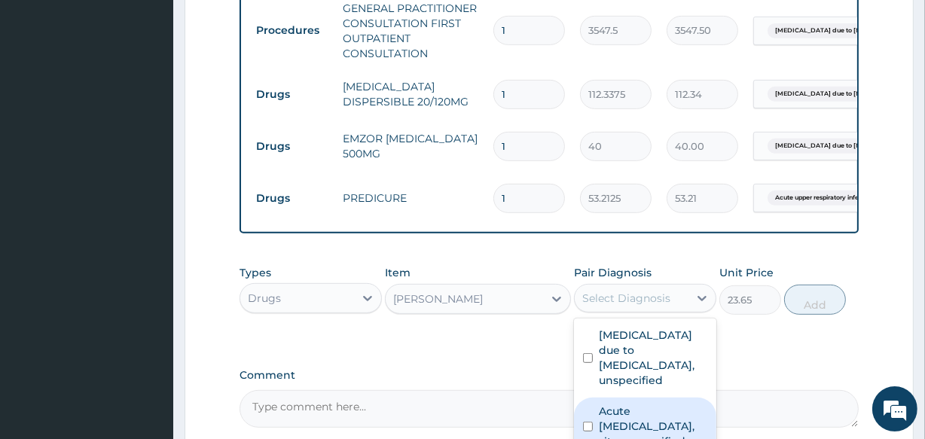
click at [652, 420] on label "Acute upper respiratory infection, site unspecified" at bounding box center [653, 426] width 108 height 45
checkbox input "true"
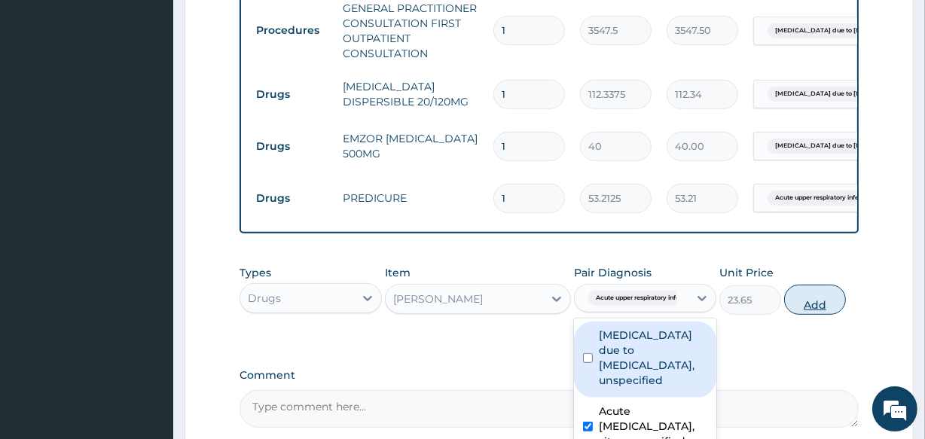
click at [814, 307] on button "Add" at bounding box center [815, 300] width 62 height 30
type input "0"
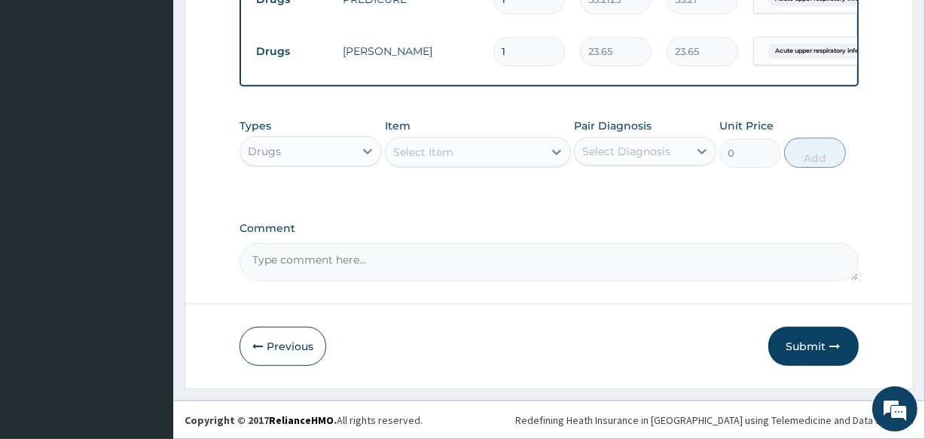
scroll to position [816, 0]
click at [432, 146] on div "Select Item" at bounding box center [423, 152] width 60 height 15
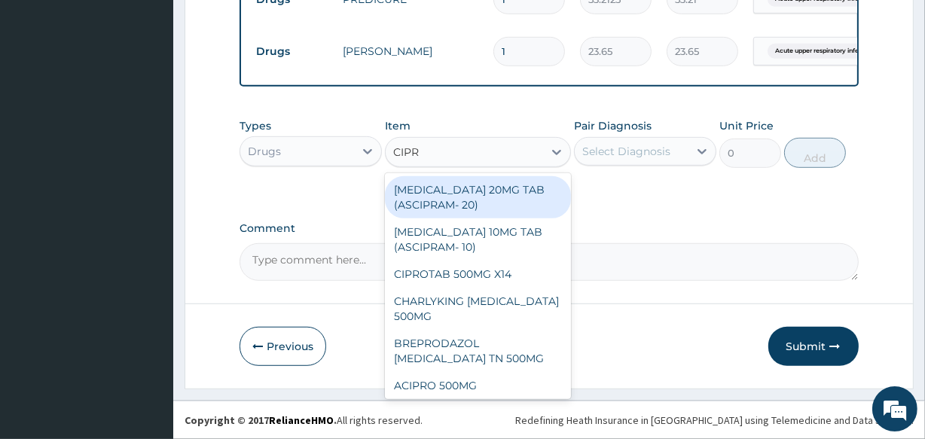
type input "[MEDICAL_DATA]"
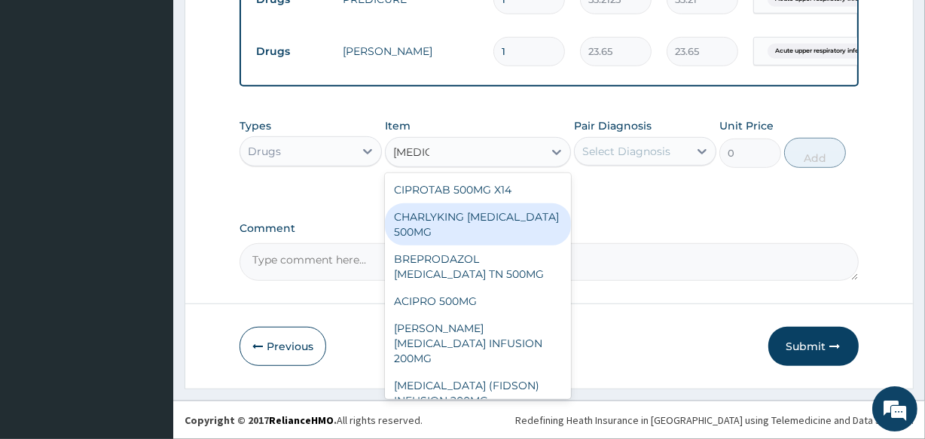
click at [440, 232] on div "CHARLYKING [MEDICAL_DATA] 500MG" at bounding box center [477, 224] width 185 height 42
type input "177.375"
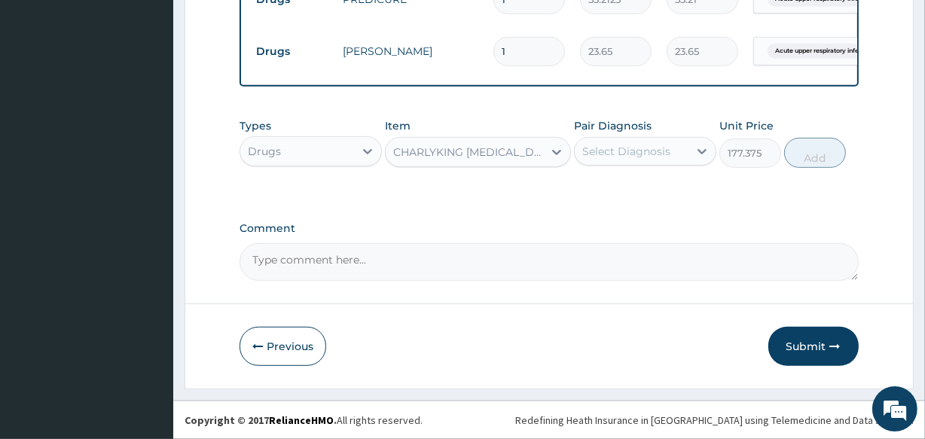
click at [616, 151] on div "Select Diagnosis" at bounding box center [626, 151] width 88 height 15
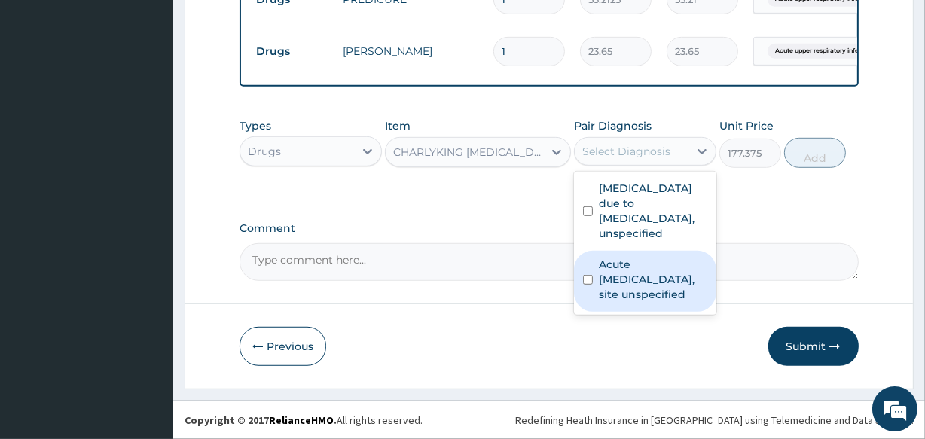
click at [616, 274] on label "Acute upper respiratory infection, site unspecified" at bounding box center [653, 279] width 108 height 45
checkbox input "true"
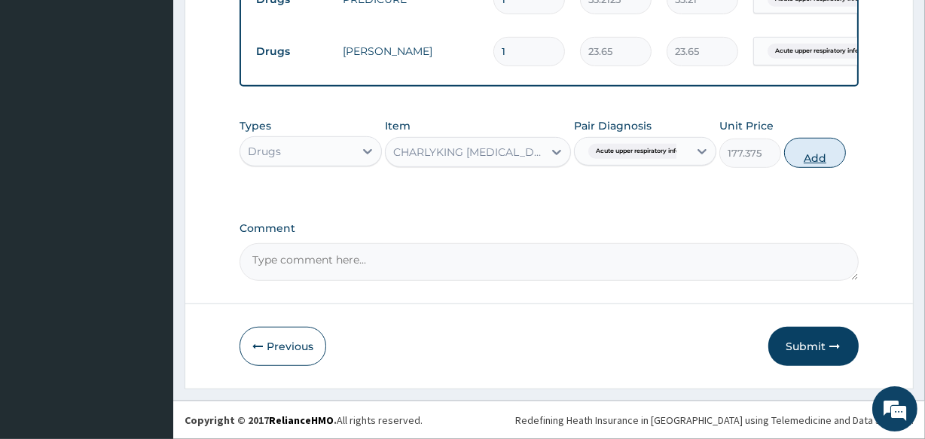
click at [822, 158] on button "Add" at bounding box center [815, 153] width 62 height 30
type input "0"
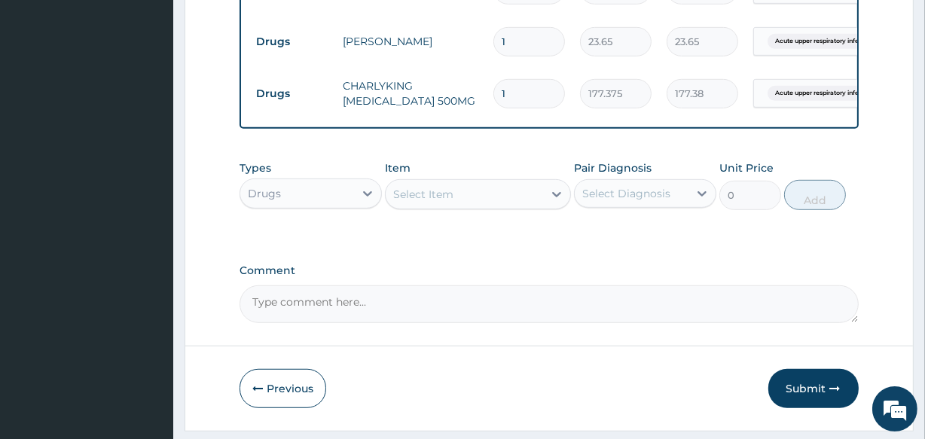
click at [452, 202] on div "Select Item" at bounding box center [423, 194] width 60 height 15
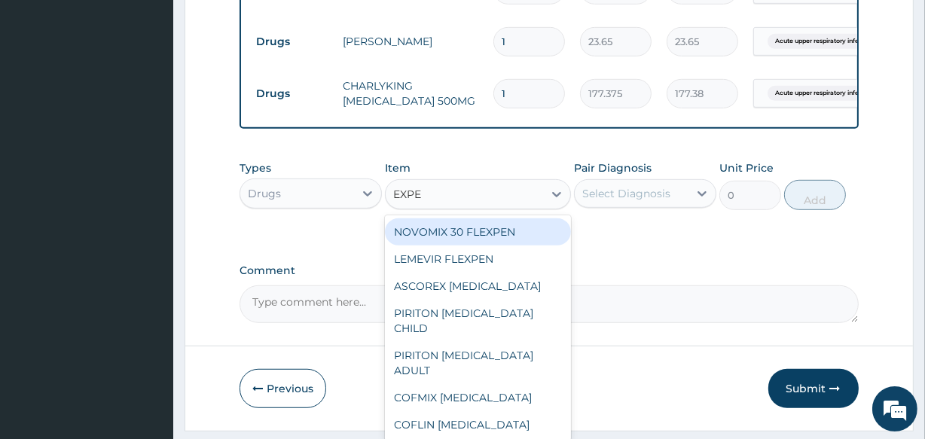
type input "EXPEC"
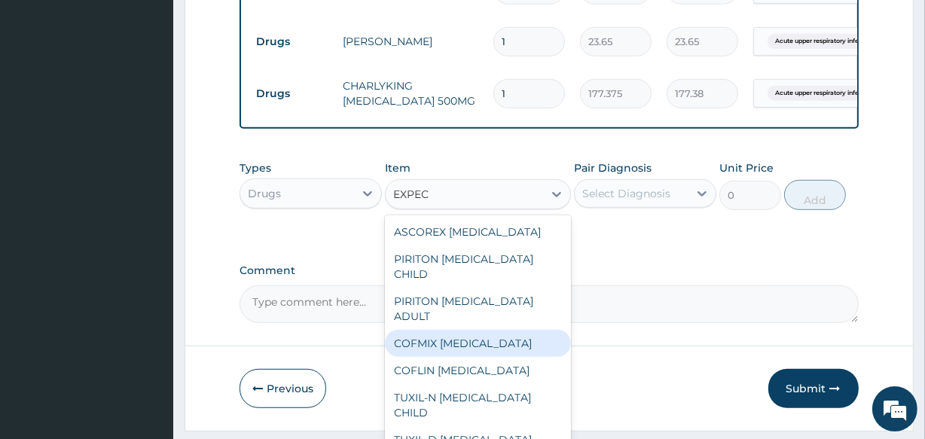
click at [505, 344] on div "COFMIX [MEDICAL_DATA]" at bounding box center [477, 343] width 185 height 27
type input "1182.5"
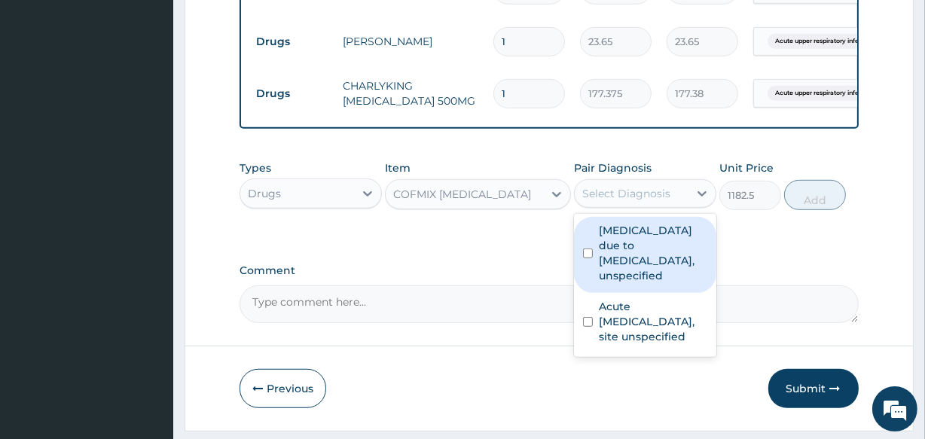
click at [612, 201] on div "Select Diagnosis" at bounding box center [626, 193] width 88 height 15
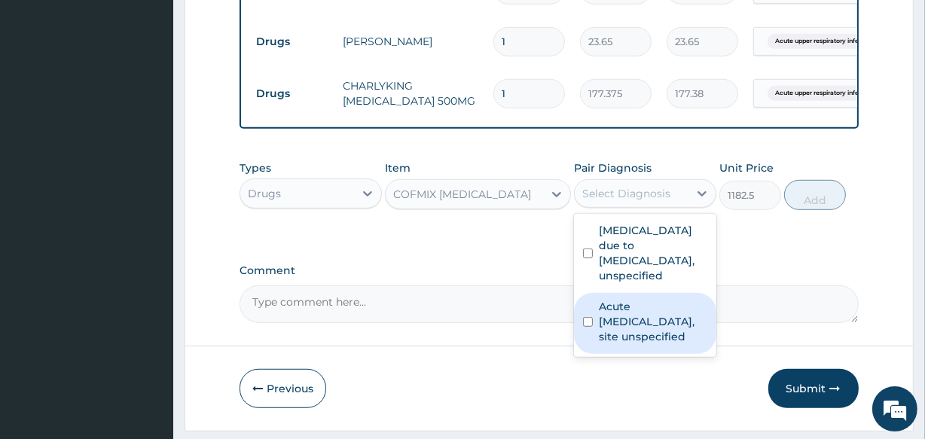
click at [626, 323] on label "Acute upper respiratory infection, site unspecified" at bounding box center [653, 321] width 108 height 45
checkbox input "true"
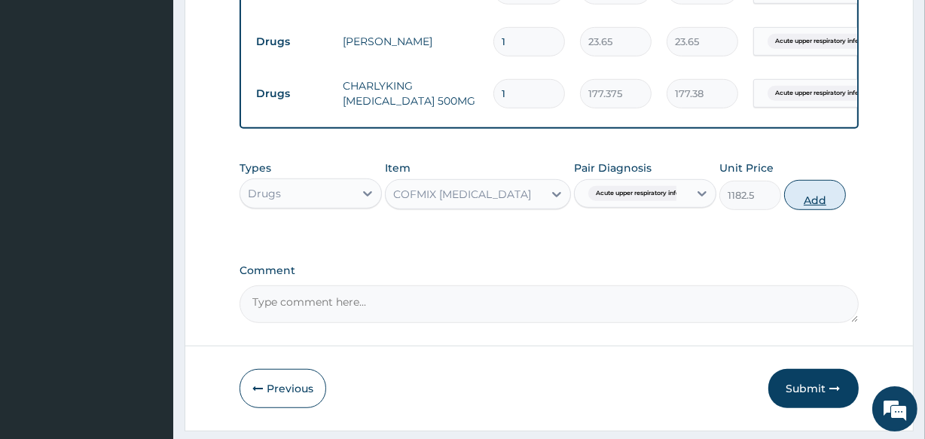
click at [810, 210] on button "Add" at bounding box center [815, 195] width 62 height 30
type input "0"
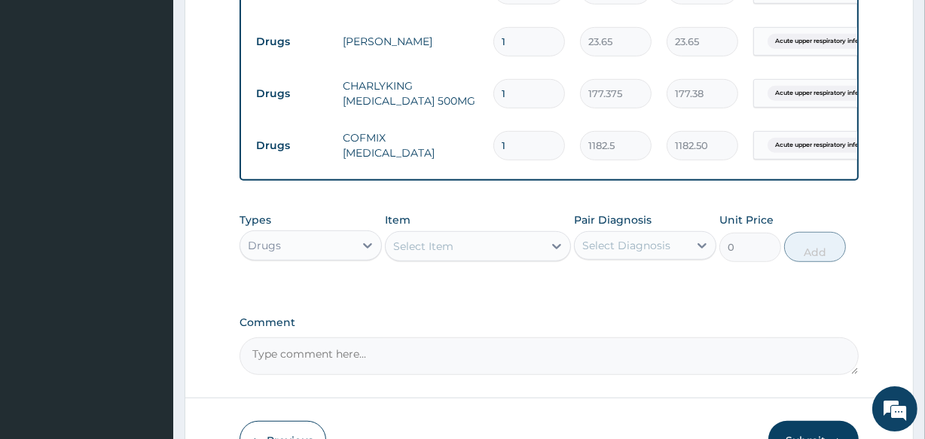
click at [514, 92] on input "1" at bounding box center [529, 93] width 72 height 29
type input "10"
type input "1773.75"
type input "10"
click at [513, 37] on input "1" at bounding box center [529, 41] width 72 height 29
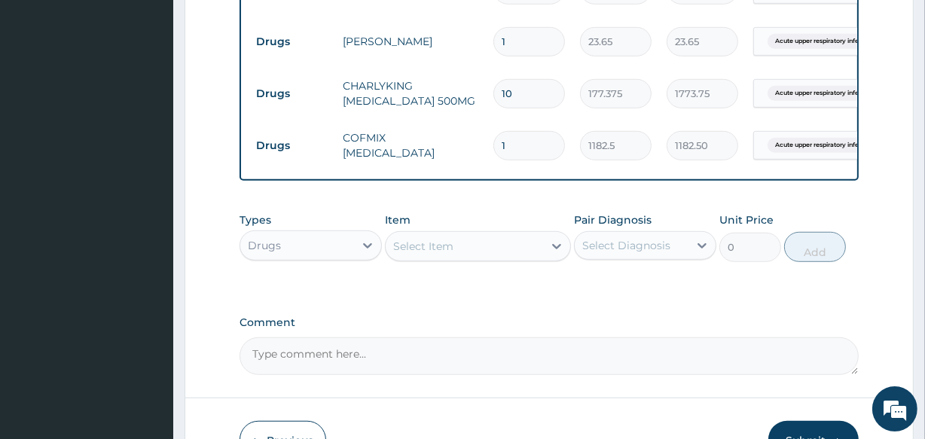
type input "0.00"
type input "5"
type input "118.25"
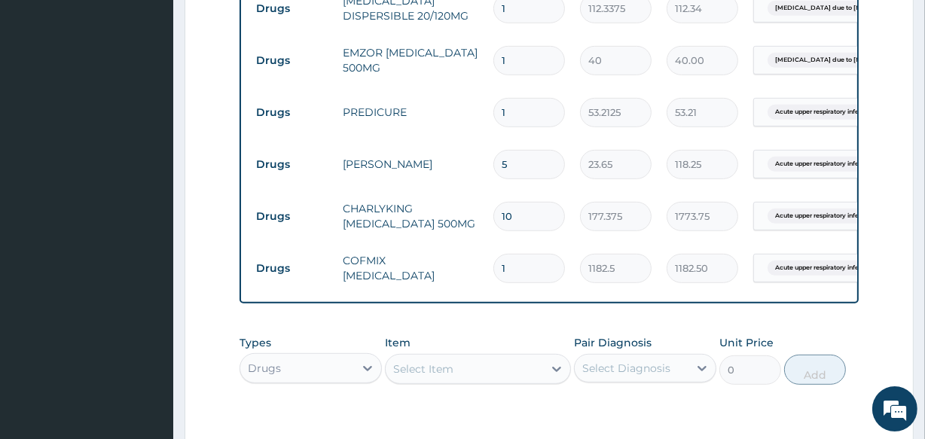
scroll to position [679, 0]
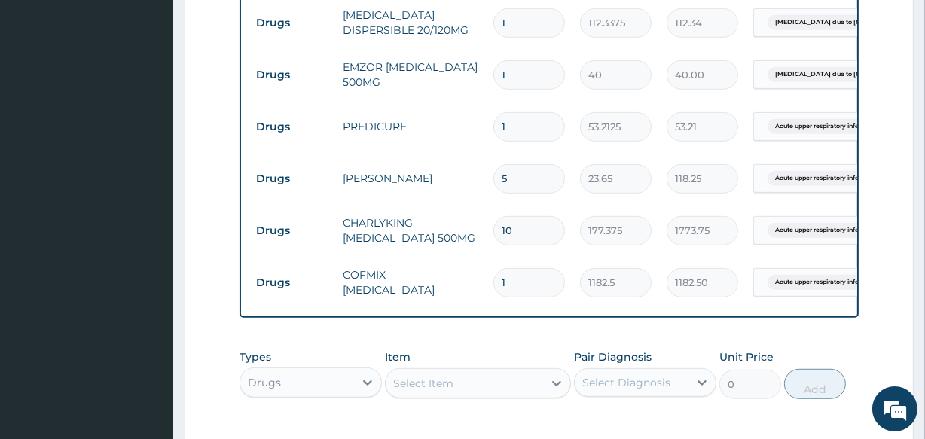
type input "5"
click at [512, 127] on input "1" at bounding box center [529, 126] width 72 height 29
type input "10"
type input "532.13"
type input "10"
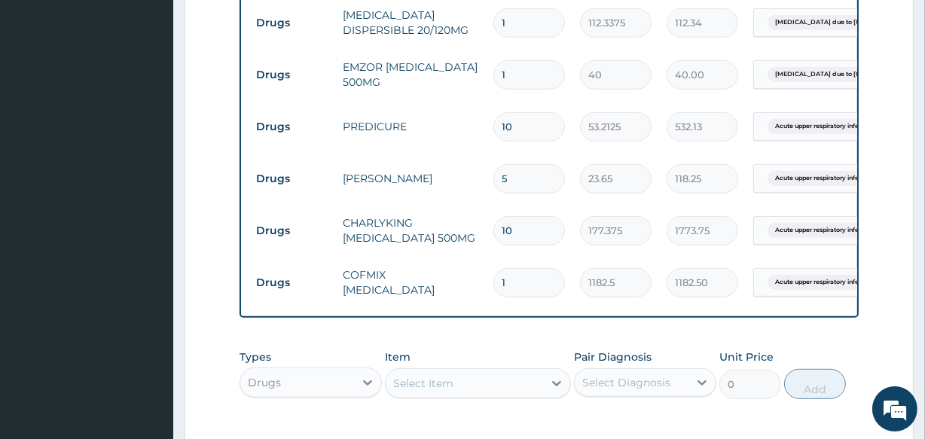
click at [511, 72] on input "1" at bounding box center [529, 74] width 72 height 29
type input "18"
type input "720.00"
type input "18"
click at [517, 22] on input "1" at bounding box center [529, 22] width 72 height 29
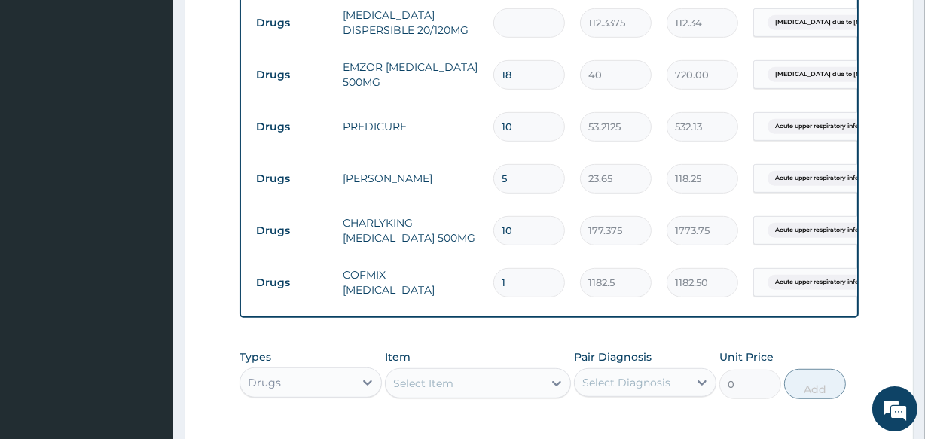
type input "0.00"
type input "2"
type input "224.68"
type input "24"
type input "2696.10"
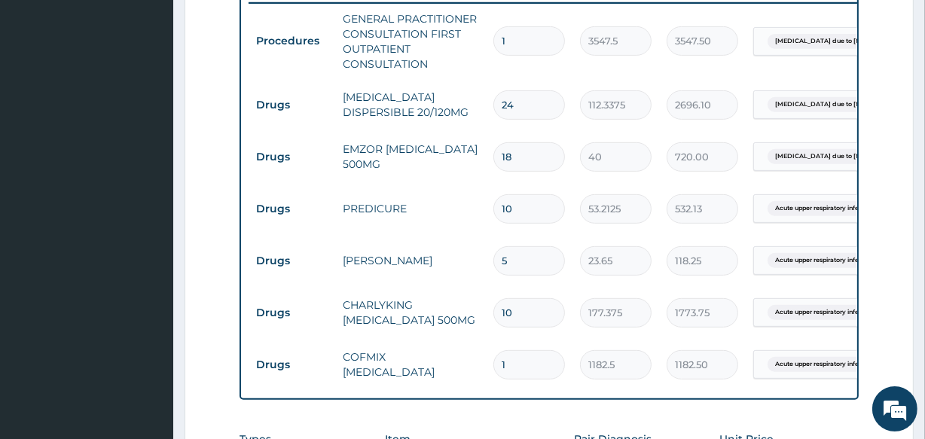
scroll to position [921, 0]
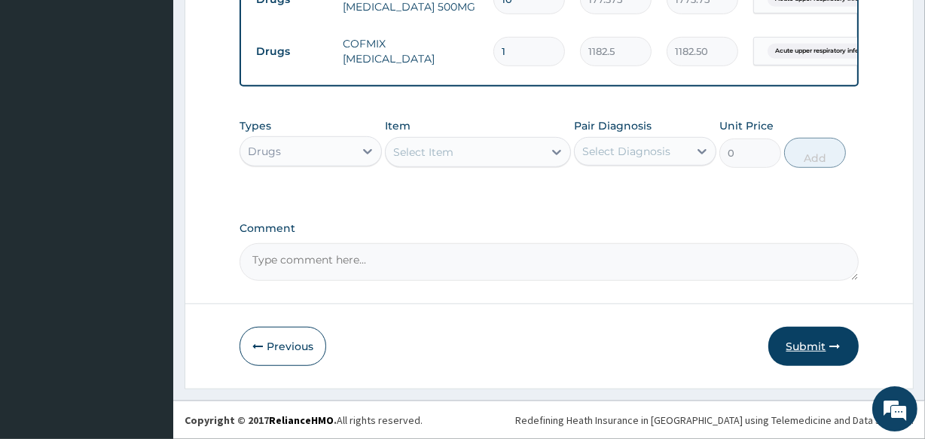
type input "24"
click at [810, 352] on button "Submit" at bounding box center [813, 346] width 90 height 39
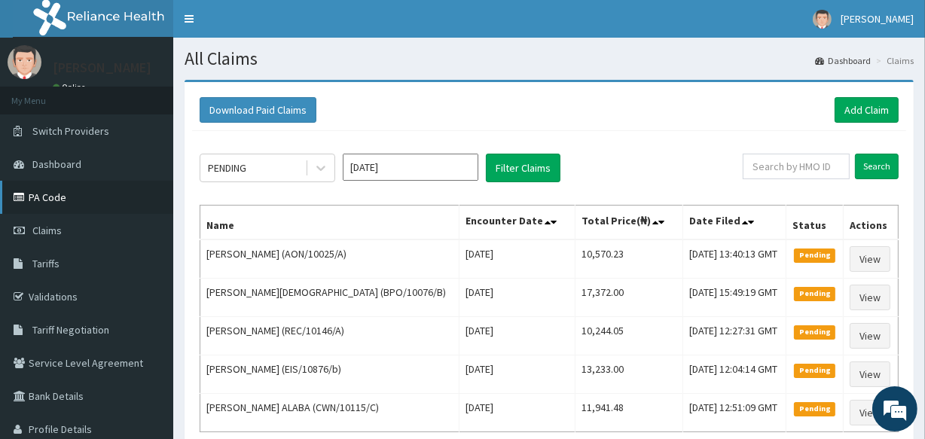
click at [44, 200] on link "PA Code" at bounding box center [86, 197] width 173 height 33
click at [862, 117] on link "Add Claim" at bounding box center [866, 110] width 64 height 26
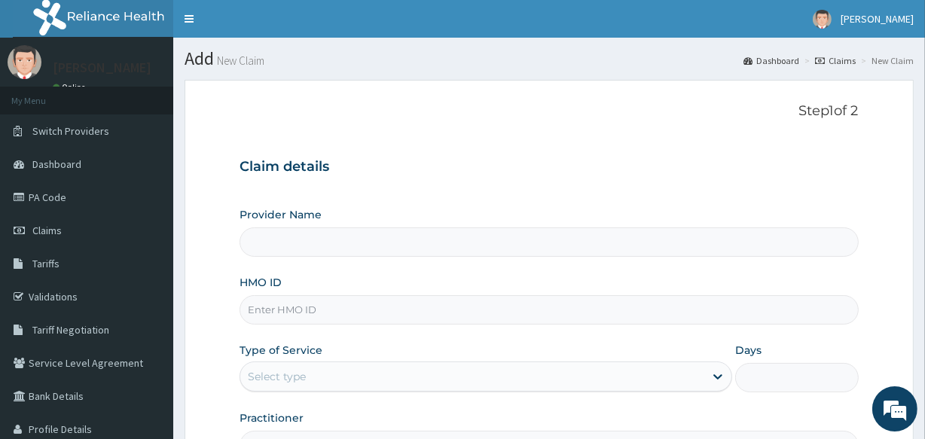
scroll to position [178, 0]
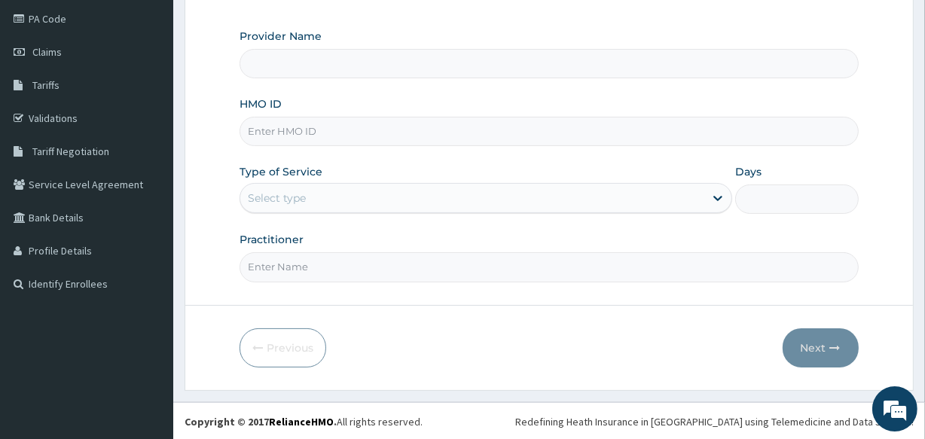
type input "All Souls Infirmary Hospital"
click at [389, 135] on input "HMO ID" at bounding box center [548, 131] width 618 height 29
type input "btr/11028/b"
click at [407, 202] on div "Select type" at bounding box center [472, 198] width 464 height 24
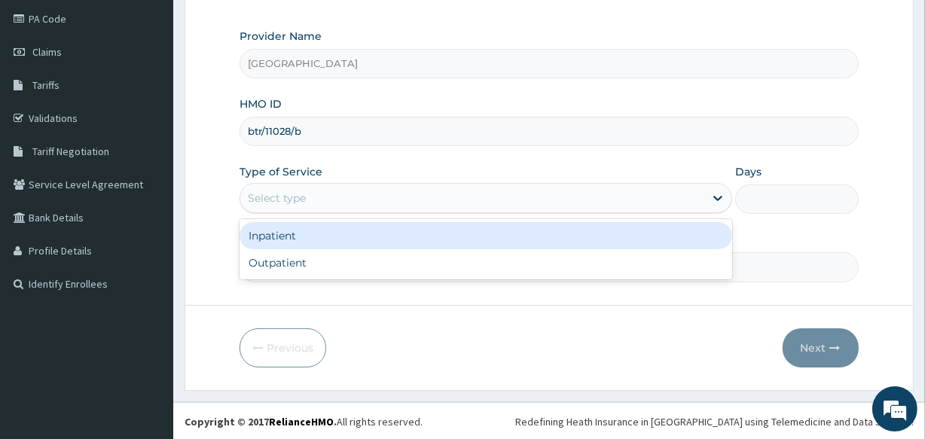
click at [405, 233] on div "Inpatient" at bounding box center [485, 235] width 492 height 27
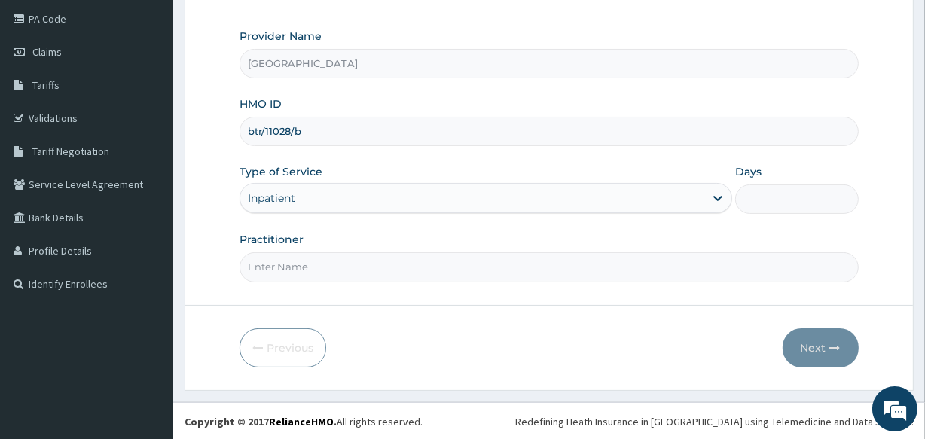
click at [416, 267] on input "Practitioner" at bounding box center [548, 266] width 618 height 29
type input "DR ABRAHAM"
click at [786, 203] on input "Days" at bounding box center [796, 198] width 123 height 29
type input "2"
click at [826, 347] on button "Next" at bounding box center [820, 347] width 76 height 39
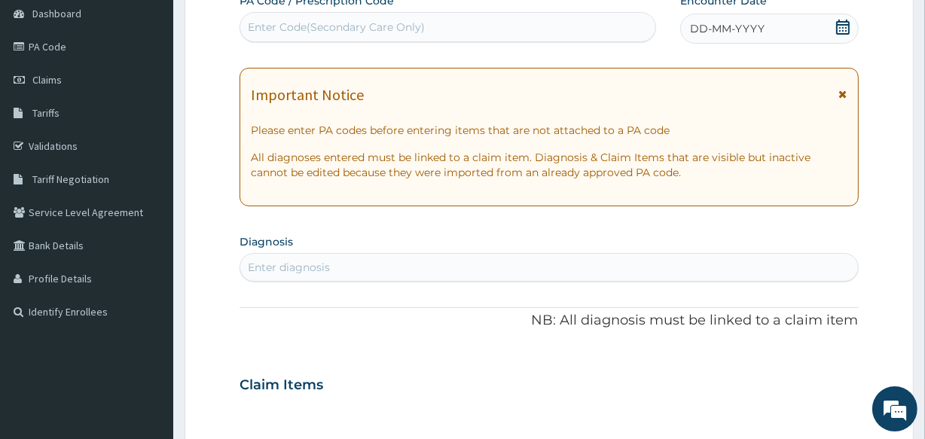
scroll to position [123, 0]
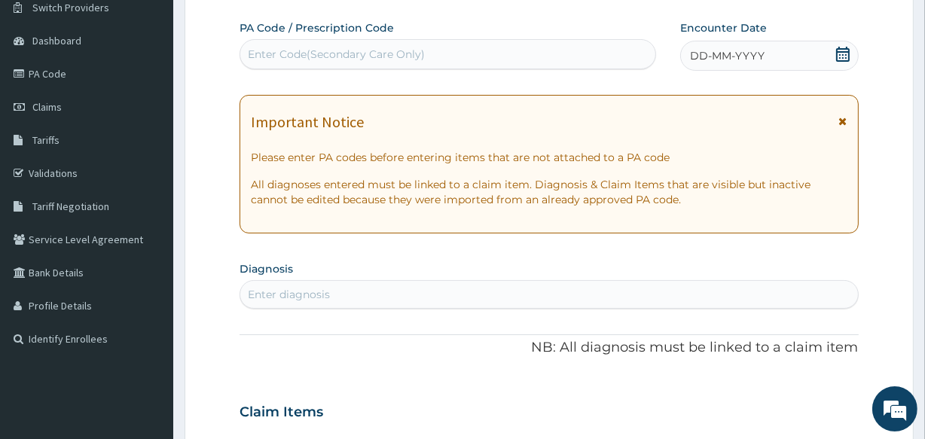
click at [775, 58] on div "DD-MM-YYYY" at bounding box center [769, 56] width 178 height 30
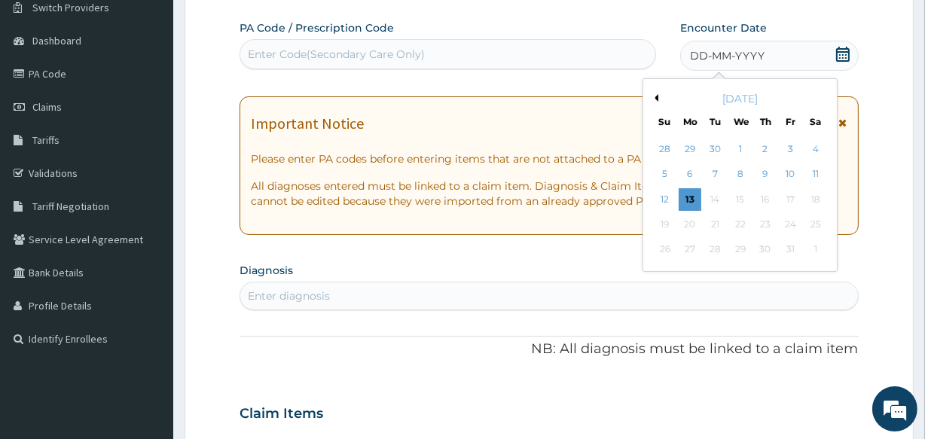
click at [468, 50] on div "Enter Code(Secondary Care Only)" at bounding box center [447, 54] width 414 height 24
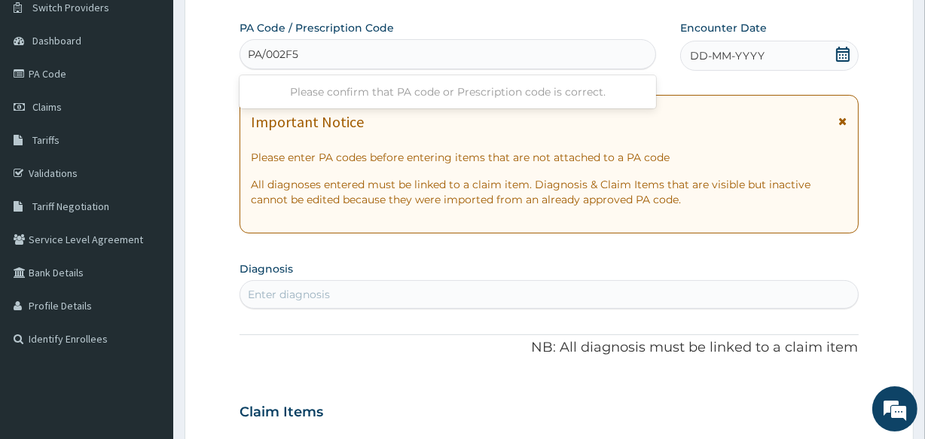
type input "PA/002F57"
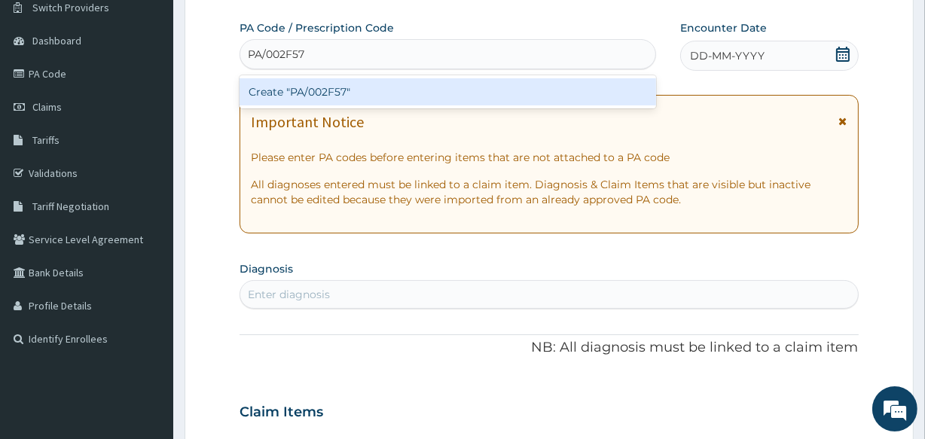
click at [480, 90] on div "Create "PA/002F57"" at bounding box center [447, 91] width 416 height 27
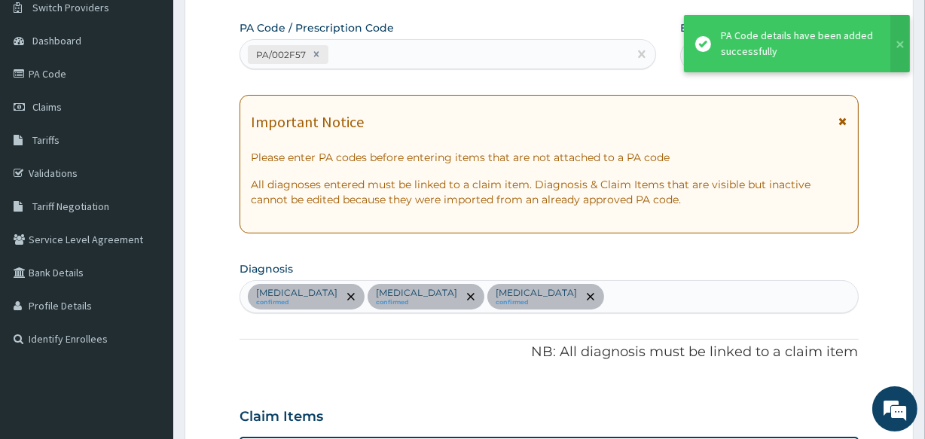
scroll to position [563, 0]
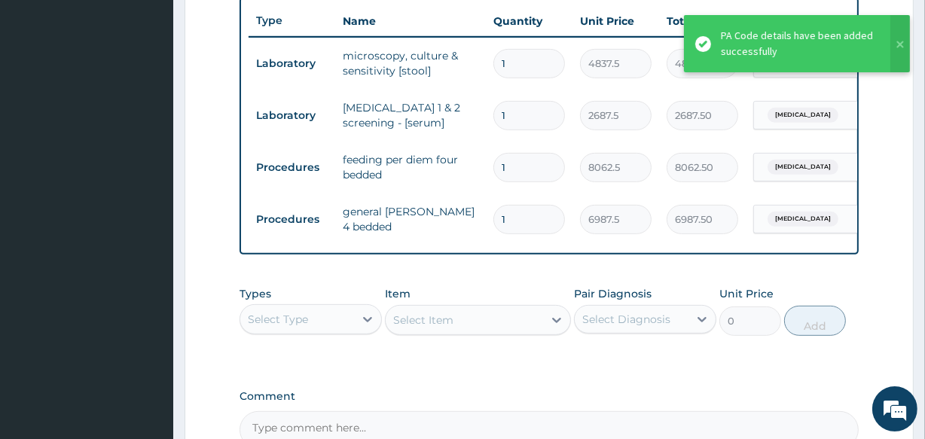
click at [510, 170] on input "1" at bounding box center [529, 167] width 72 height 29
type input "0.00"
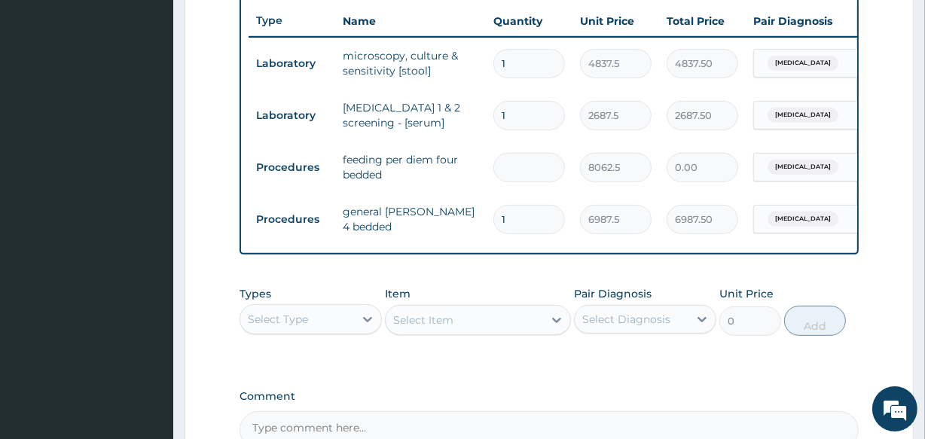
type input "2"
type input "16125.00"
type input "2"
click at [522, 219] on input "1" at bounding box center [529, 219] width 72 height 29
type input "0.00"
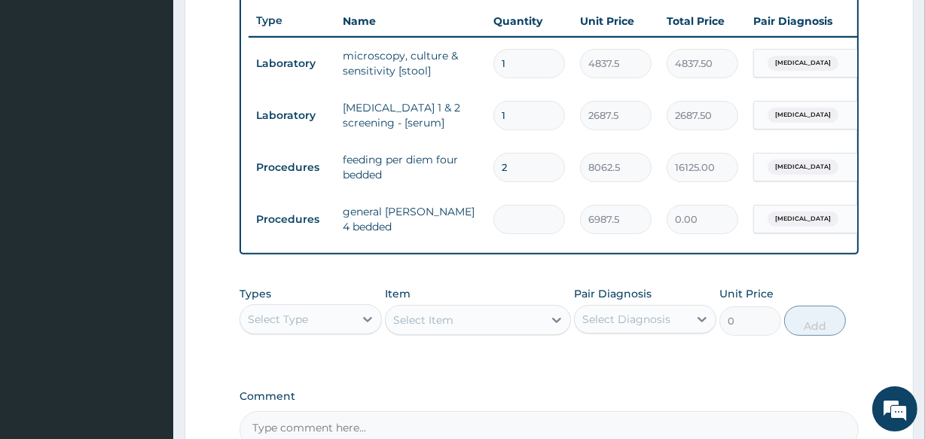
type input "2"
type input "13975.00"
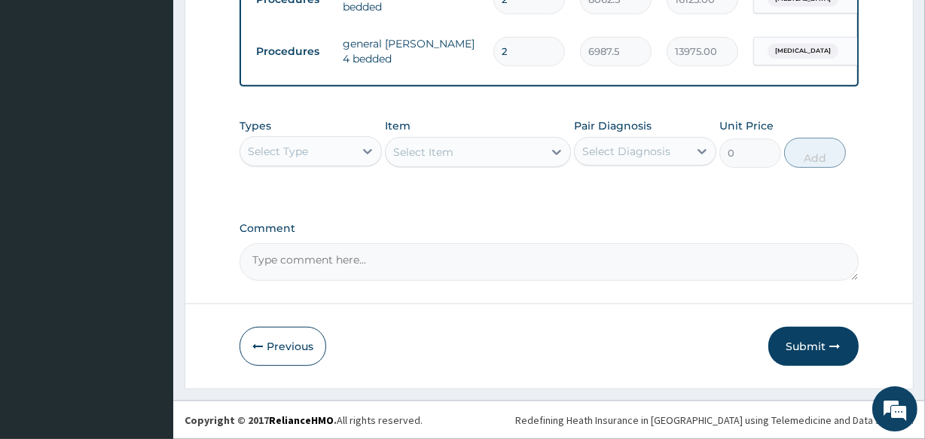
type input "2"
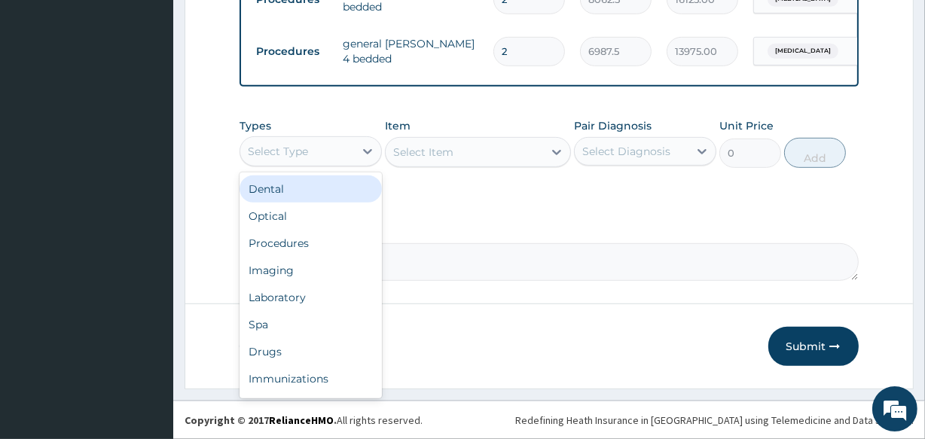
click at [312, 149] on div "Select Type" at bounding box center [297, 151] width 114 height 24
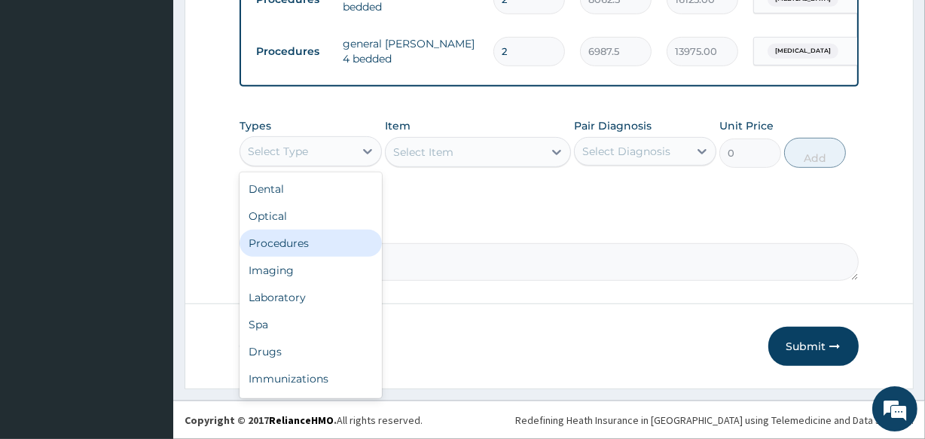
click at [314, 248] on div "Procedures" at bounding box center [310, 243] width 142 height 27
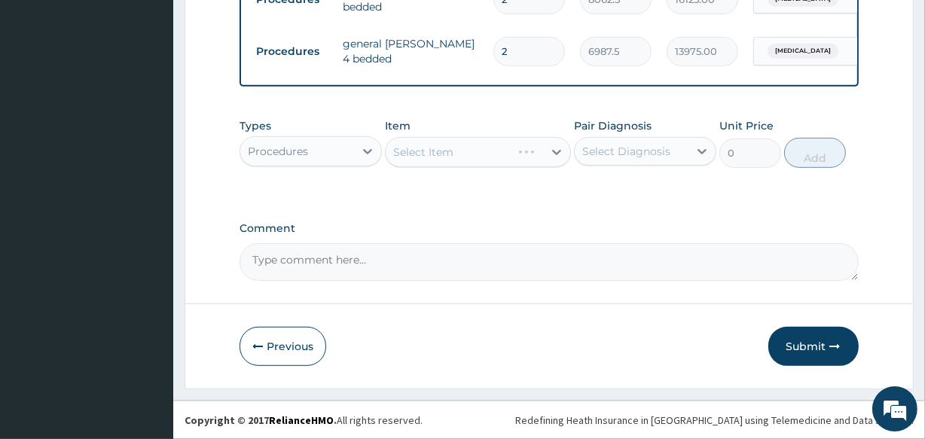
click at [445, 148] on div "Select Item" at bounding box center [477, 152] width 185 height 30
click at [445, 148] on div "Select Item" at bounding box center [423, 152] width 60 height 15
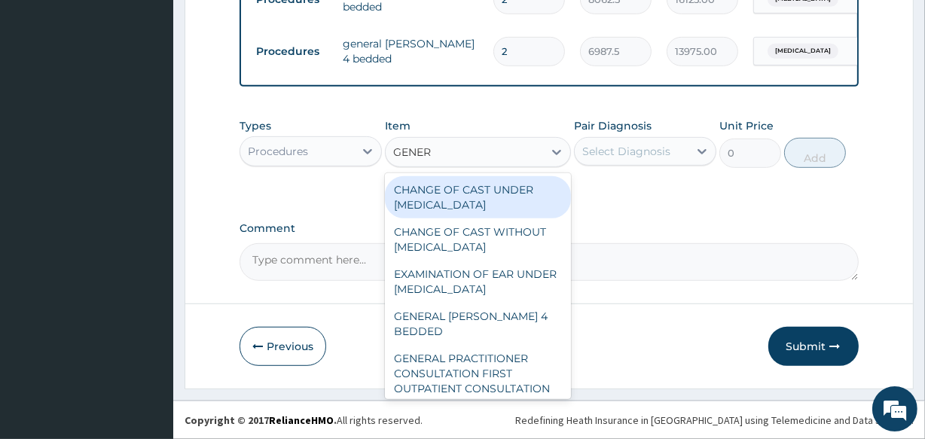
type input "GENERA"
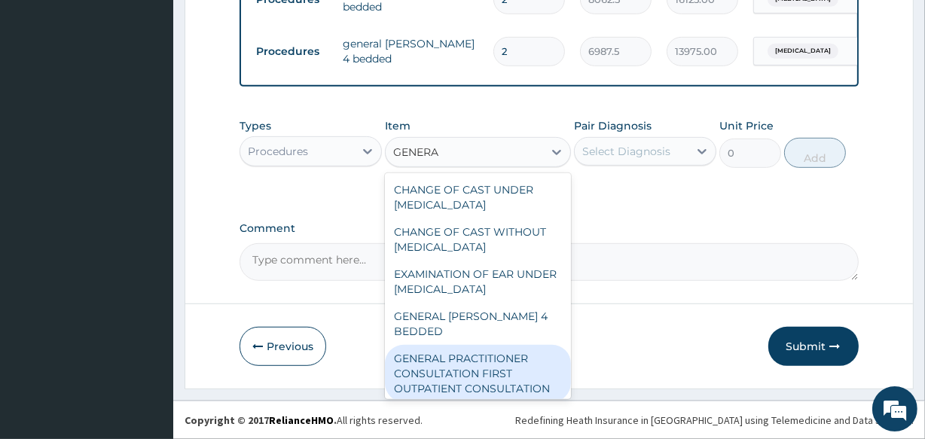
click at [523, 346] on div "GENERAL PRACTITIONER CONSULTATION FIRST OUTPATIENT CONSULTATION" at bounding box center [477, 373] width 185 height 57
type input "3547.5"
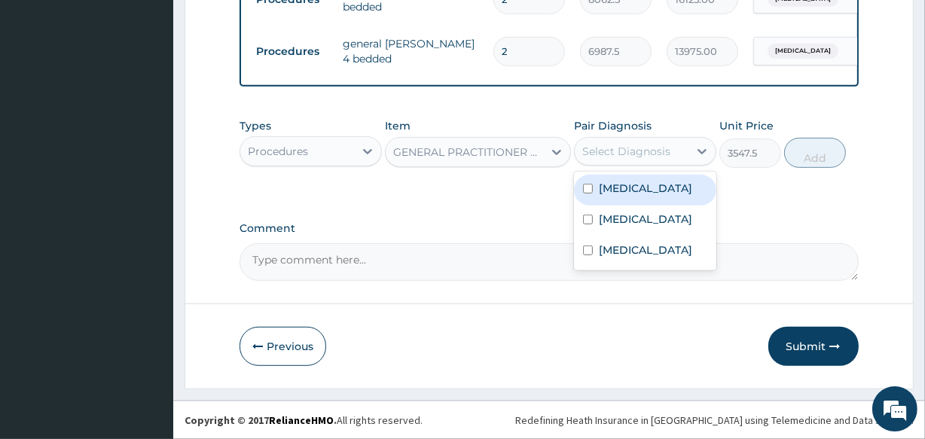
click at [605, 147] on div "Select Diagnosis" at bounding box center [626, 151] width 88 height 15
click at [611, 187] on label "Gastroenteritis" at bounding box center [645, 188] width 93 height 15
checkbox input "true"
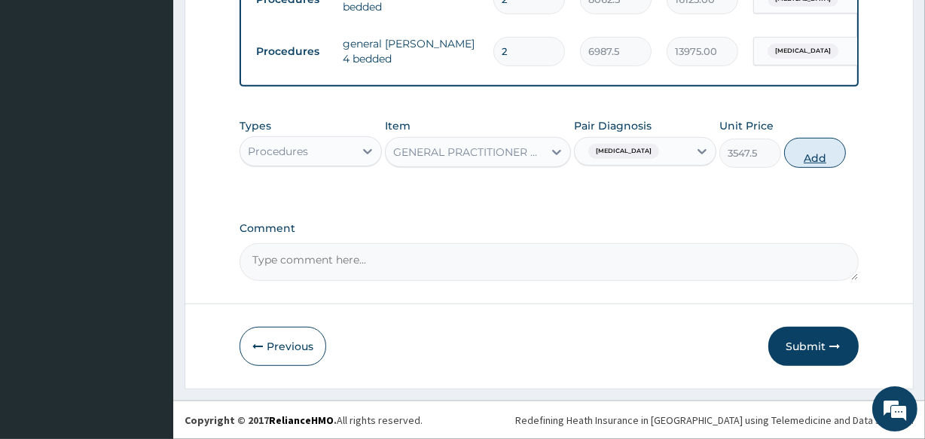
click at [814, 160] on button "Add" at bounding box center [815, 153] width 62 height 30
type input "0"
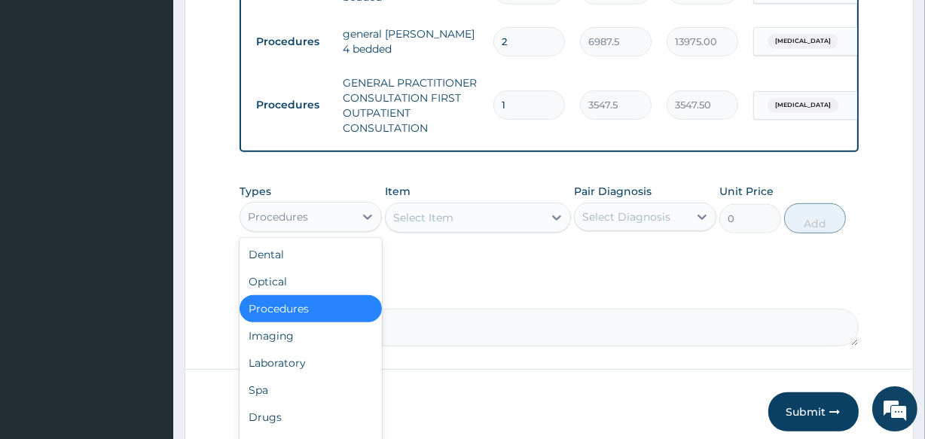
click at [334, 228] on div "Procedures" at bounding box center [297, 217] width 114 height 24
click at [324, 361] on div "Laboratory" at bounding box center [310, 362] width 142 height 27
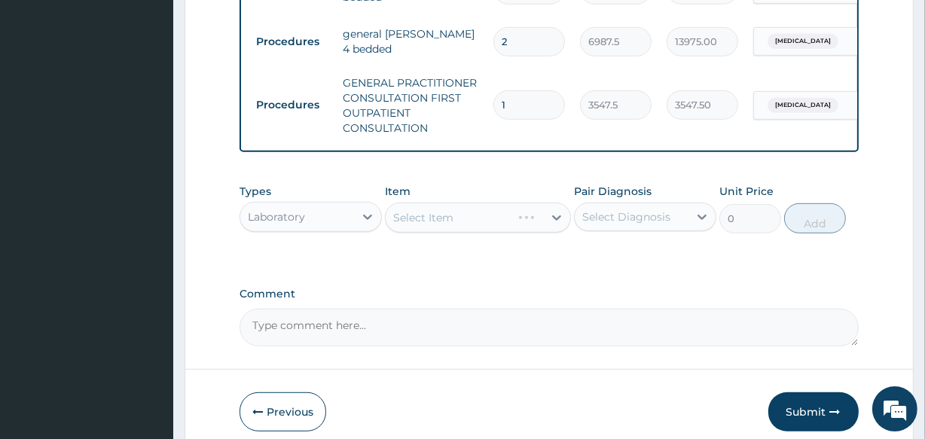
click at [444, 224] on div "Select Item" at bounding box center [423, 217] width 60 height 15
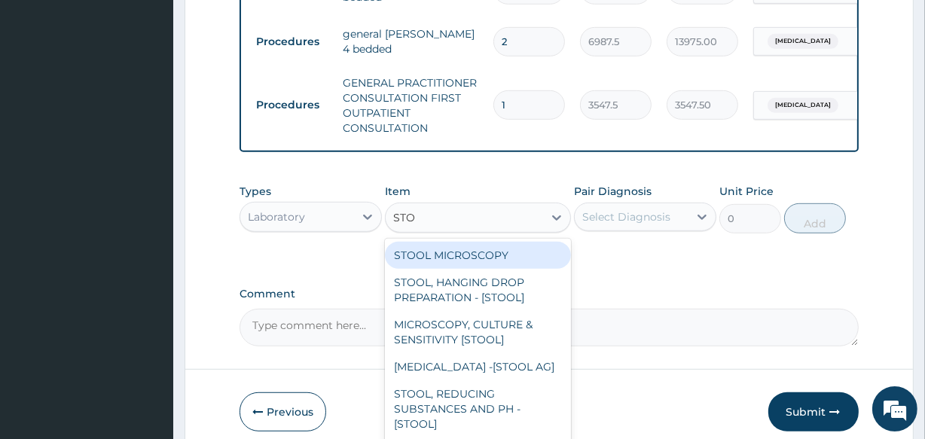
type input "STOO"
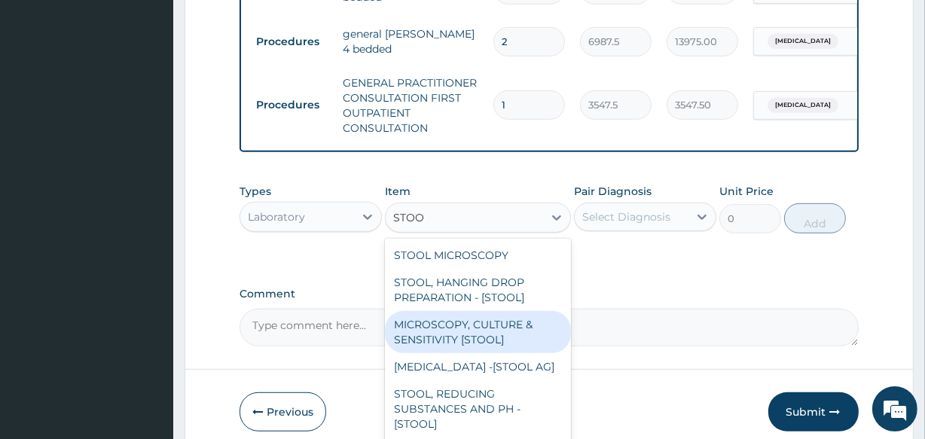
click at [459, 350] on div "MICROSCOPY, CULTURE & SENSITIVITY [STOOL]" at bounding box center [477, 332] width 185 height 42
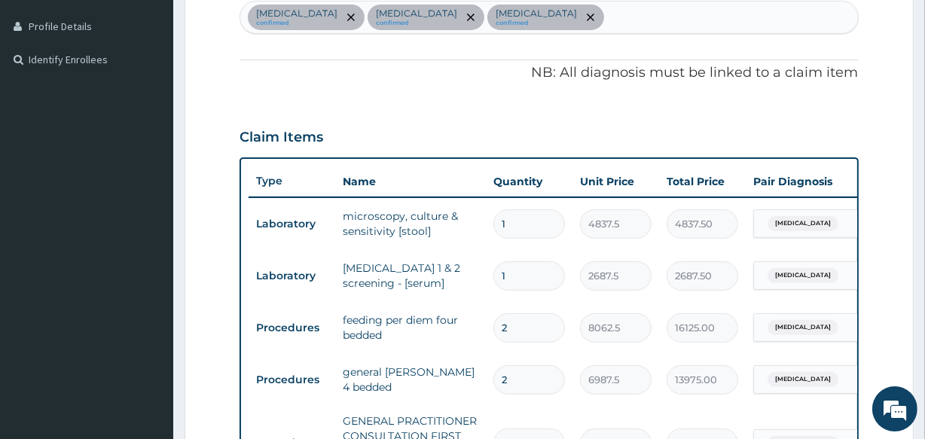
scroll to position [398, 0]
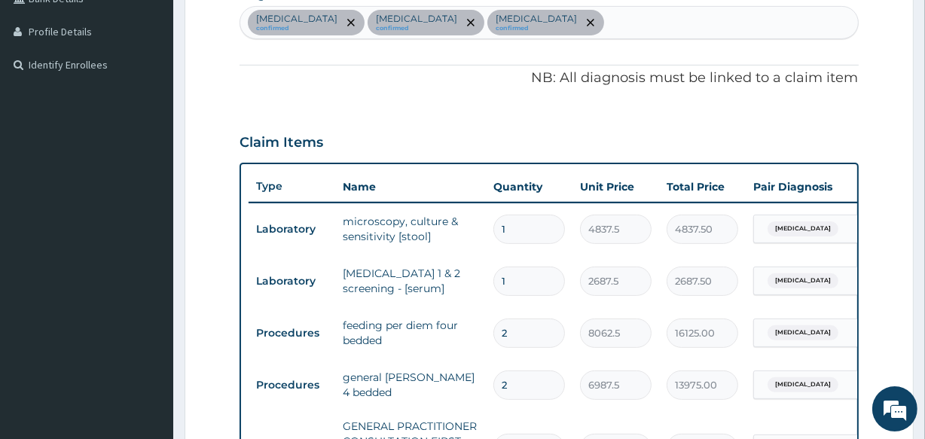
click at [721, 23] on div "Gastroenteritis confirmed Immunosuppression confirmed Peptic ulcer confirmed" at bounding box center [548, 23] width 617 height 32
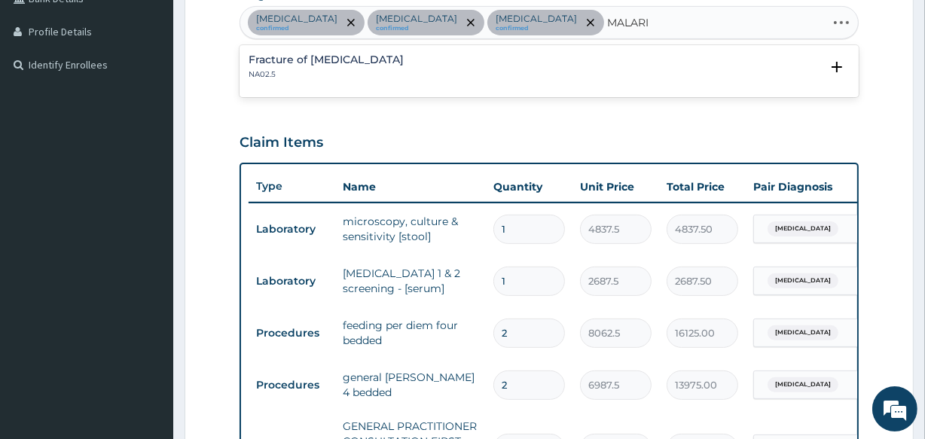
type input "[MEDICAL_DATA]"
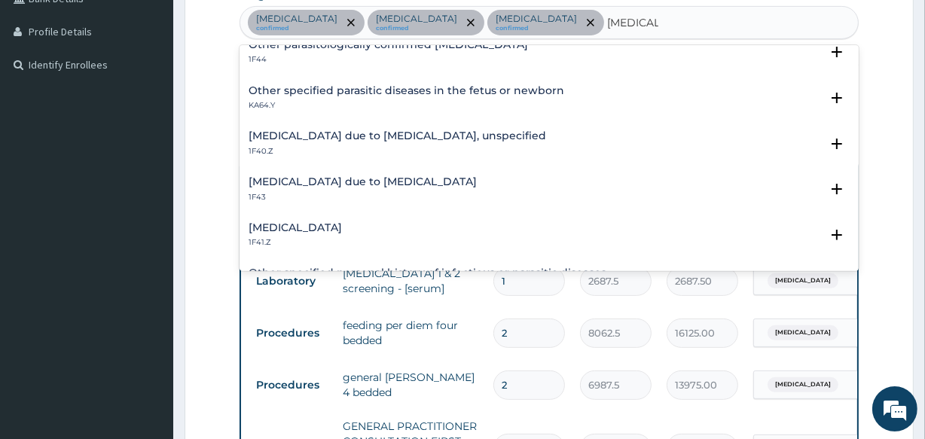
scroll to position [164, 0]
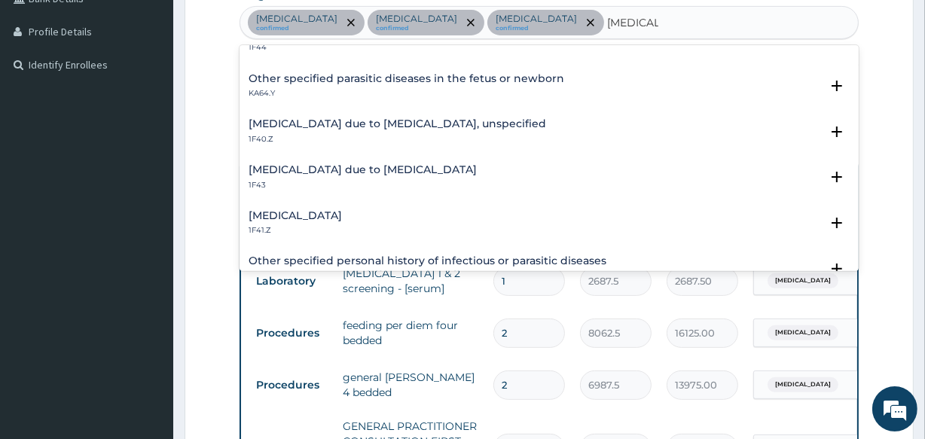
click at [416, 127] on h4 "[MEDICAL_DATA] due to [MEDICAL_DATA], unspecified" at bounding box center [396, 123] width 297 height 11
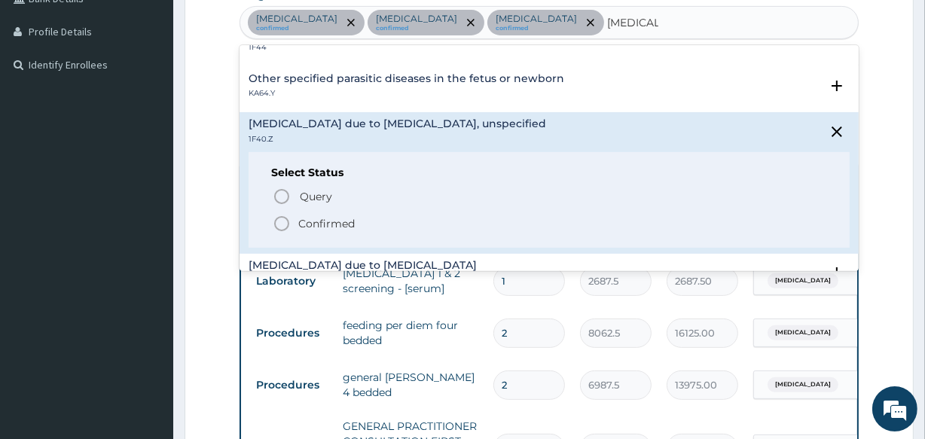
click at [282, 223] on icon "status option filled" at bounding box center [282, 224] width 18 height 18
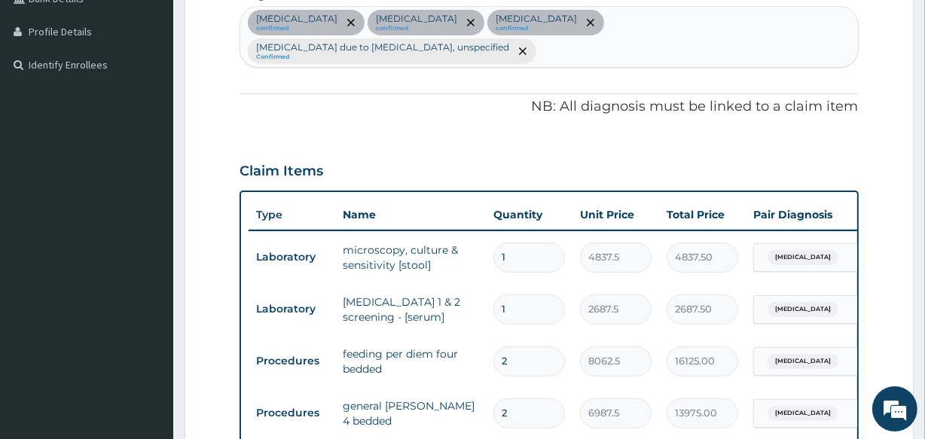
scroll to position [781, 0]
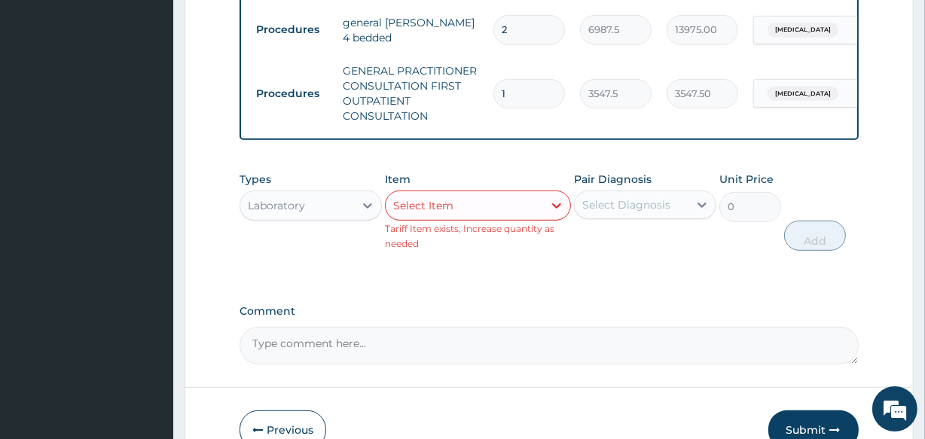
click at [431, 204] on div "Select Item" at bounding box center [423, 205] width 60 height 15
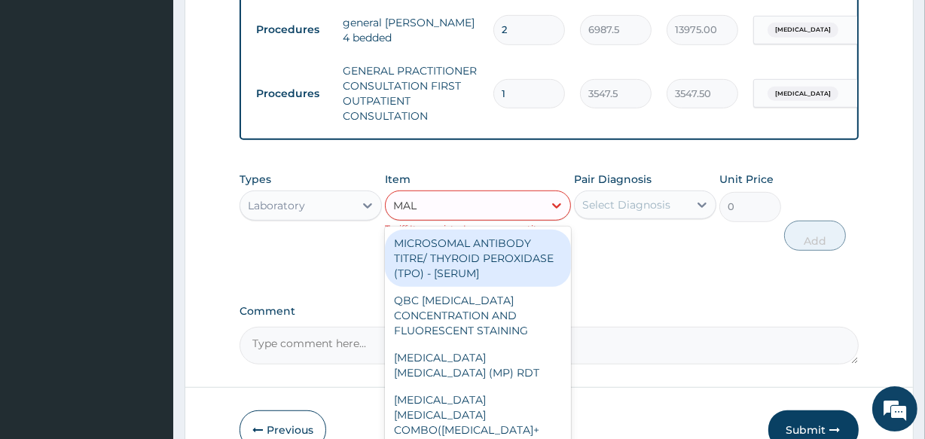
type input "MALA"
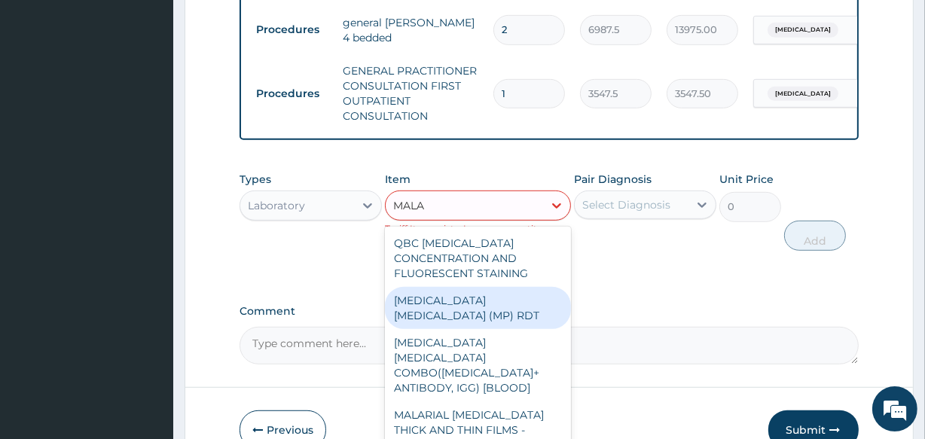
click at [457, 307] on div "MALARIA PARASITE (MP) RDT" at bounding box center [477, 308] width 185 height 42
type input "1612.5"
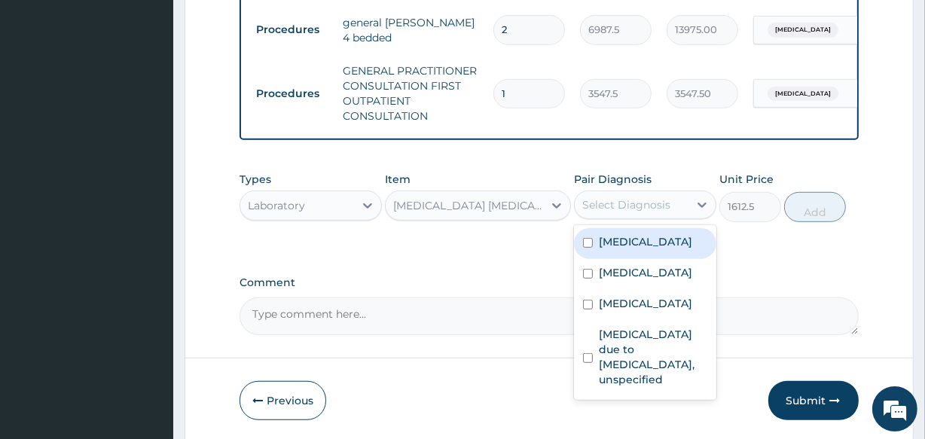
click at [613, 207] on div "Select Diagnosis" at bounding box center [626, 204] width 88 height 15
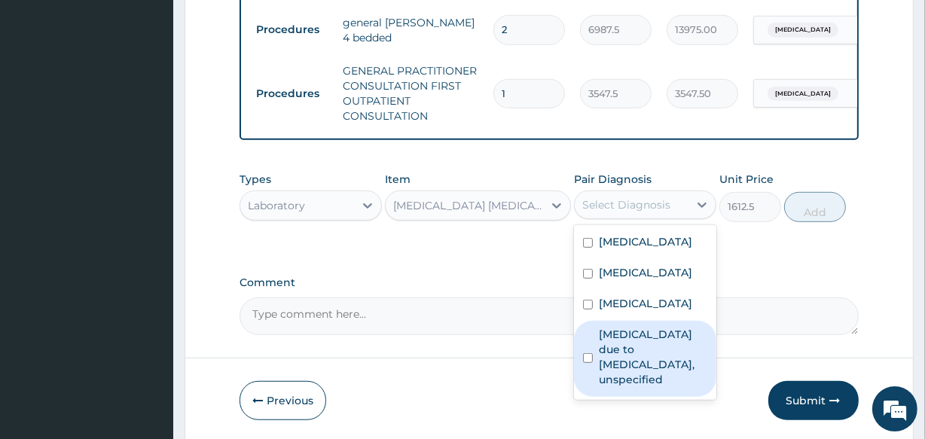
click at [630, 331] on label "[MEDICAL_DATA] due to [MEDICAL_DATA], unspecified" at bounding box center [653, 357] width 108 height 60
checkbox input "true"
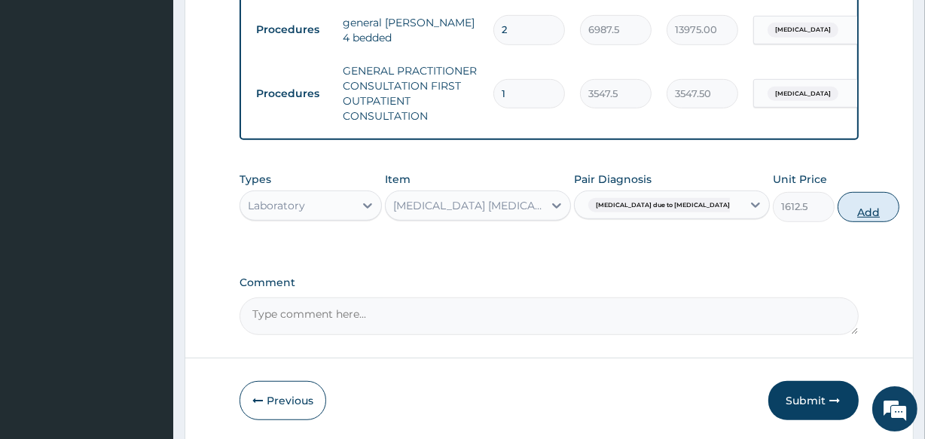
click at [837, 211] on button "Add" at bounding box center [868, 207] width 62 height 30
type input "0"
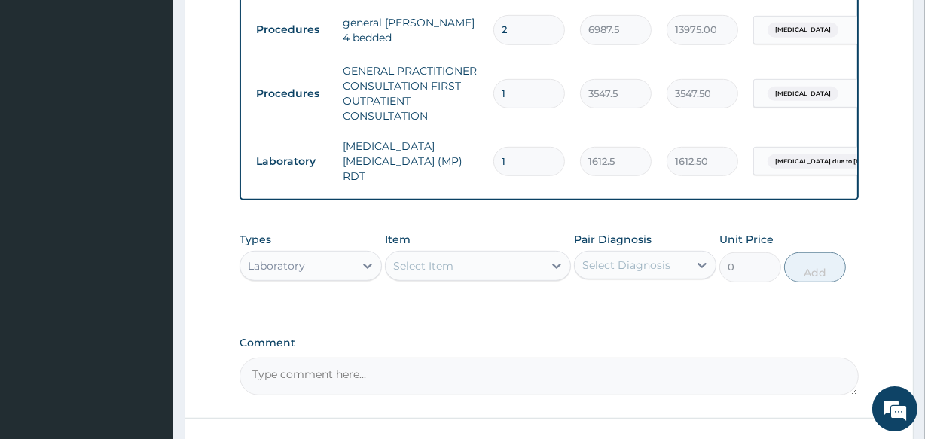
click at [401, 258] on div "Select Item" at bounding box center [423, 265] width 60 height 15
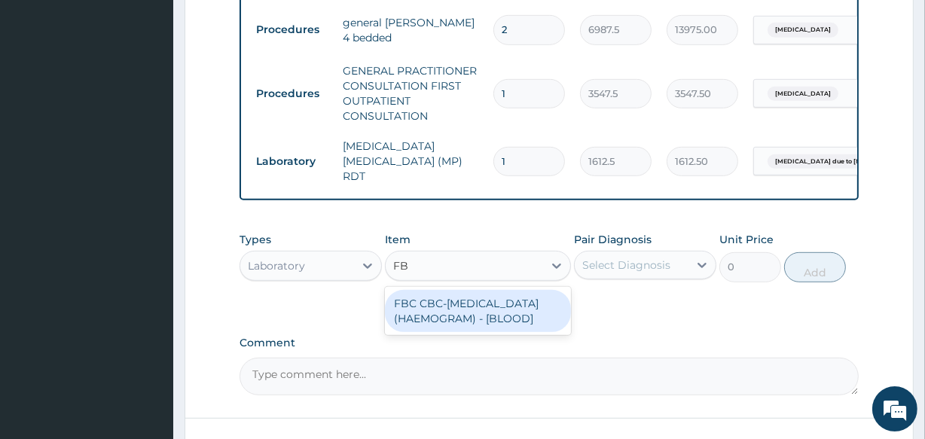
type input "FBC"
click at [422, 319] on div "FBC CBC-COMPLETE BLOOD COUNT (HAEMOGRAM) - [BLOOD]" at bounding box center [477, 311] width 185 height 42
type input "4300"
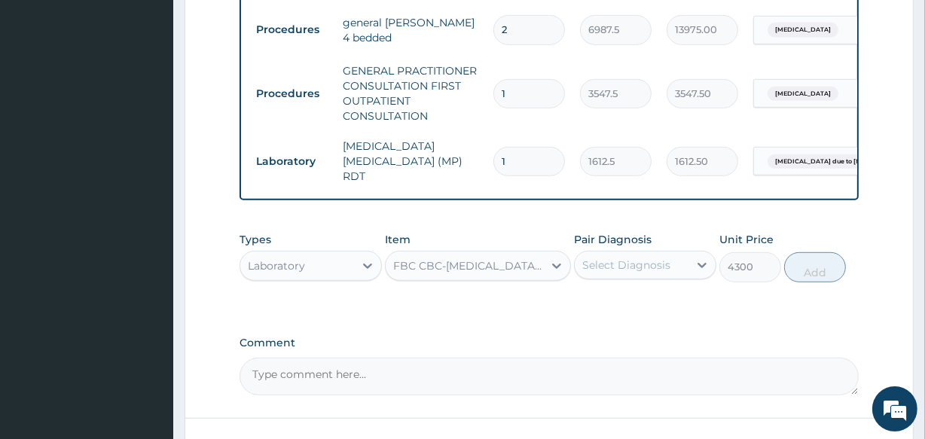
click at [643, 263] on div "Select Diagnosis" at bounding box center [626, 265] width 88 height 15
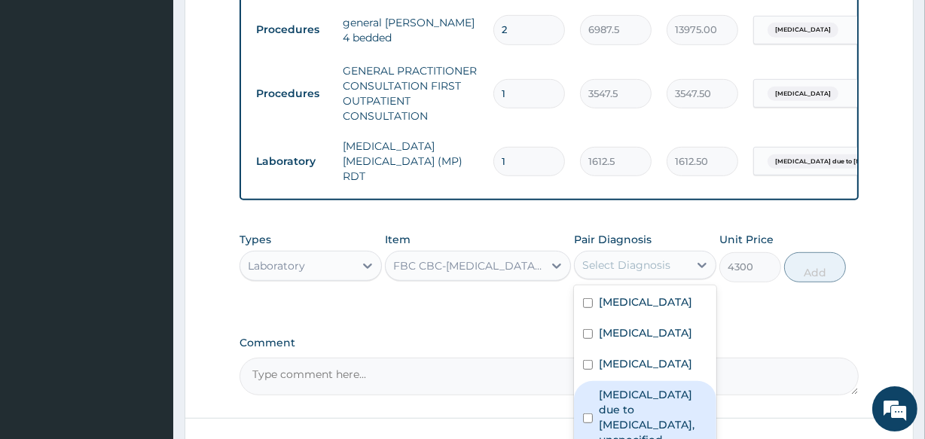
click at [646, 403] on label "[MEDICAL_DATA] due to [MEDICAL_DATA], unspecified" at bounding box center [653, 417] width 108 height 60
checkbox input "true"
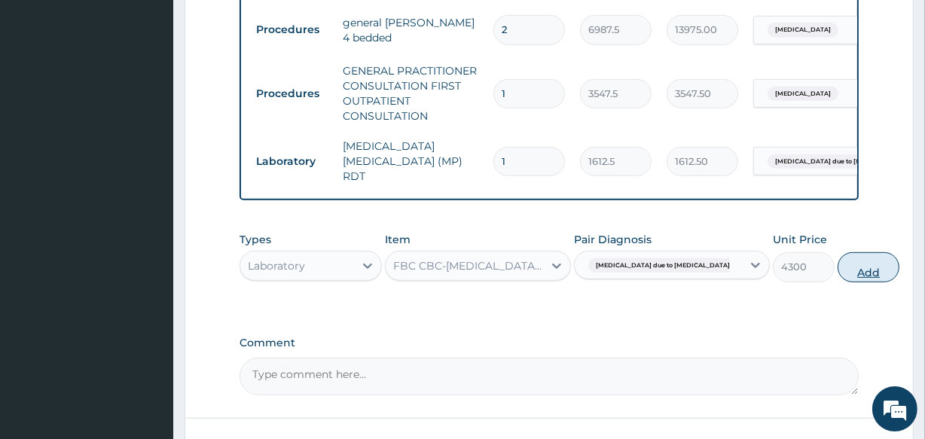
click at [837, 264] on button "Add" at bounding box center [868, 267] width 62 height 30
type input "0"
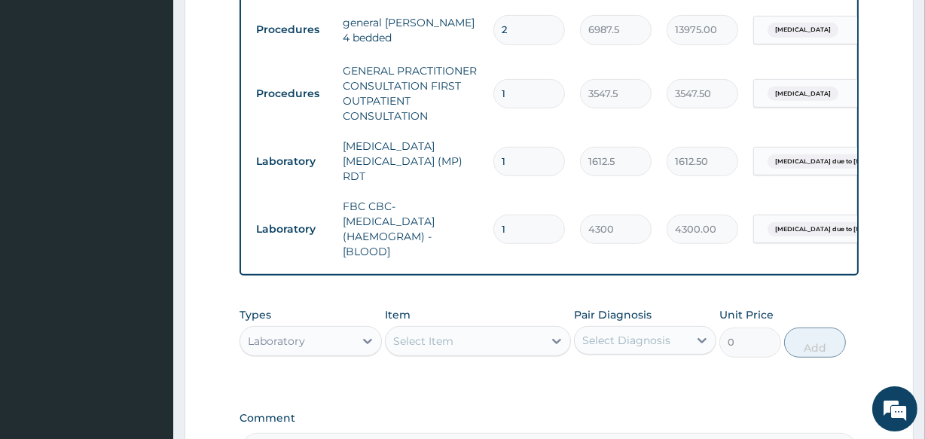
click at [422, 343] on div "Select Item" at bounding box center [423, 341] width 60 height 15
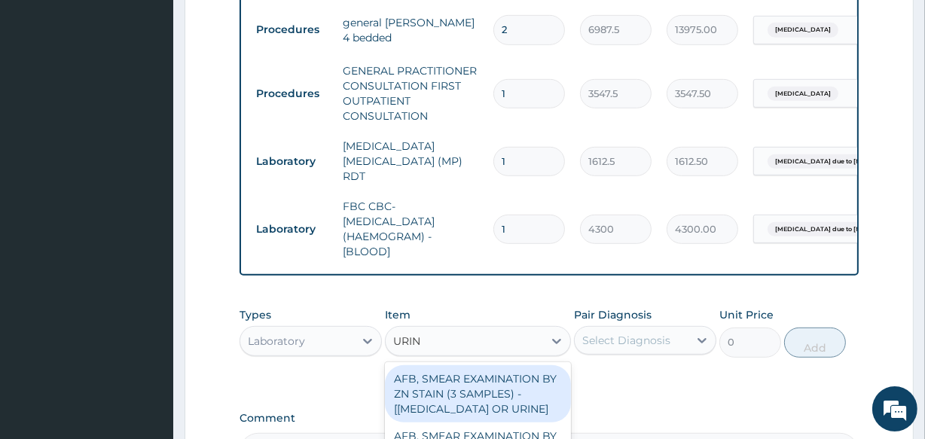
type input "URINA"
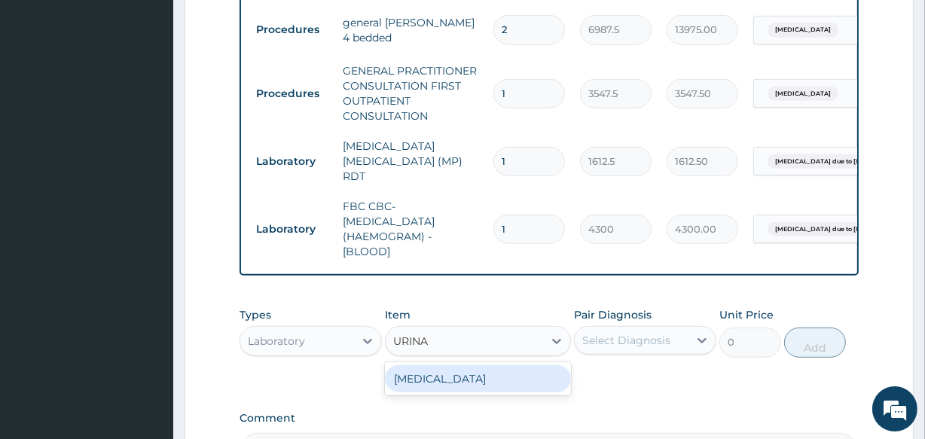
click at [438, 376] on div "URINALYSIS" at bounding box center [477, 378] width 185 height 27
type input "1612.5"
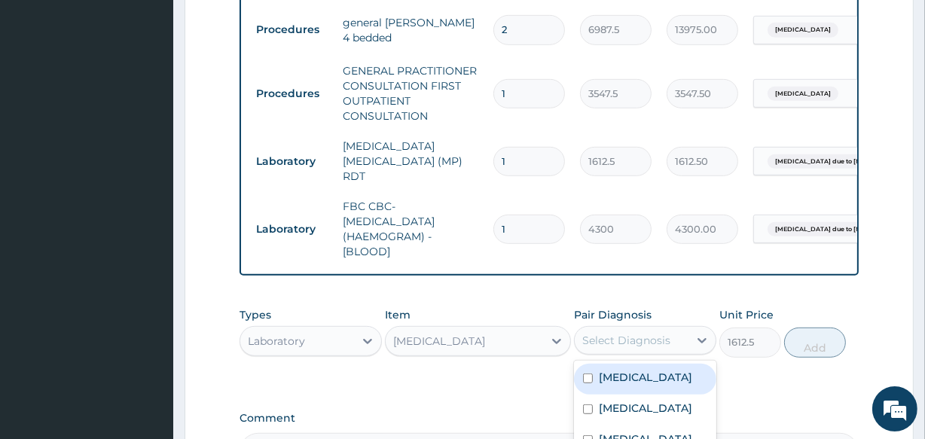
click at [661, 333] on div "Select Diagnosis" at bounding box center [626, 340] width 88 height 15
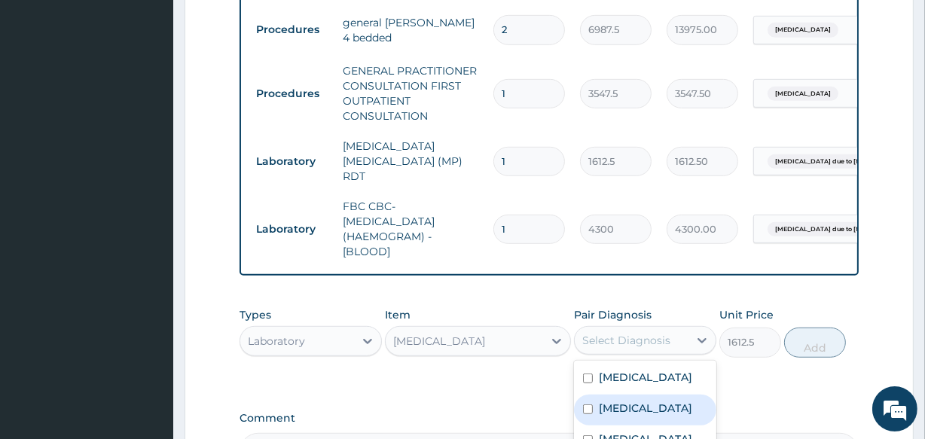
click at [692, 405] on label "Immunosuppression" at bounding box center [645, 408] width 93 height 15
checkbox input "true"
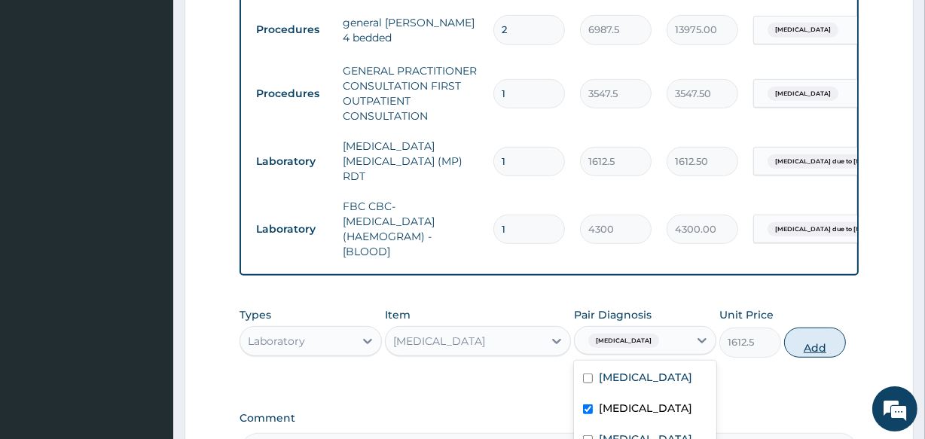
click at [816, 340] on button "Add" at bounding box center [815, 343] width 62 height 30
type input "0"
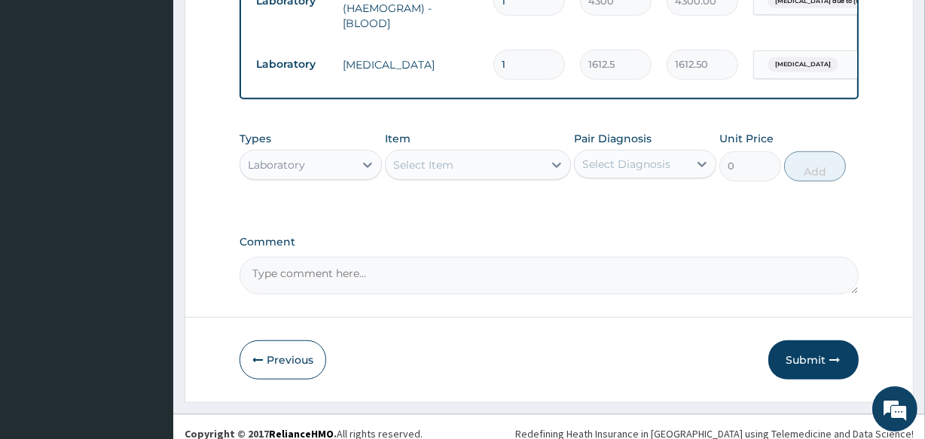
scroll to position [1017, 0]
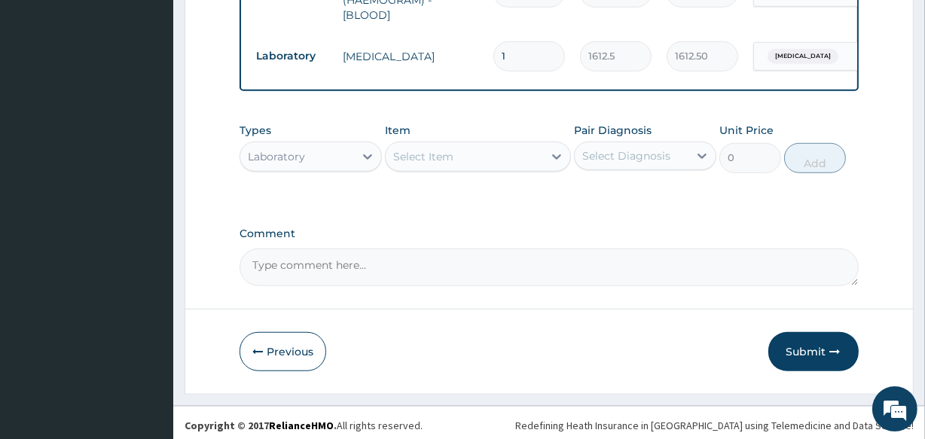
click at [461, 153] on div "Select Item" at bounding box center [464, 157] width 157 height 24
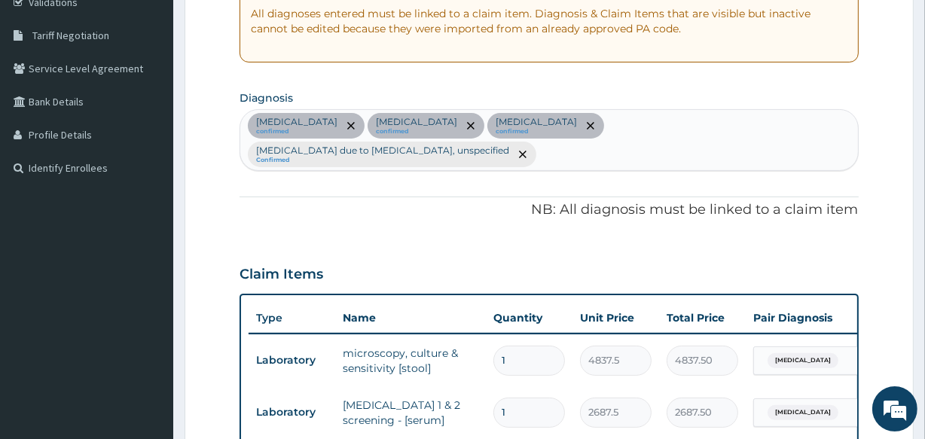
scroll to position [276, 0]
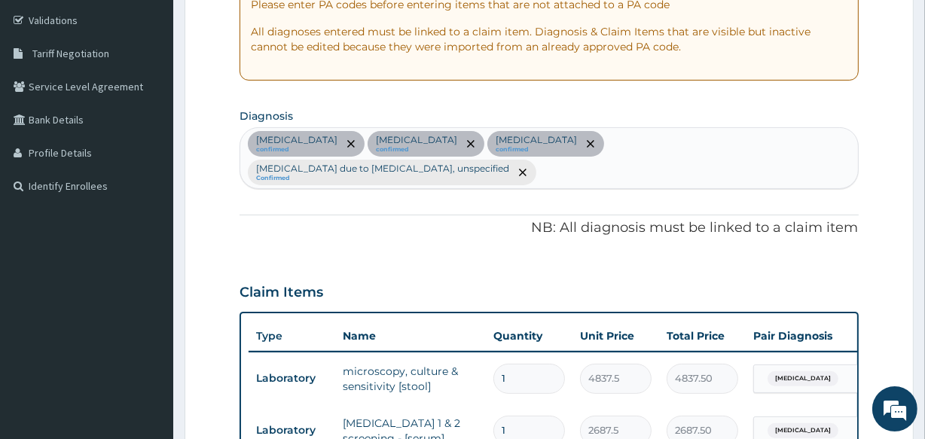
click at [824, 170] on div "Gastroenteritis confirmed Immunosuppression confirmed Peptic ulcer confirmed Ma…" at bounding box center [548, 158] width 617 height 60
type input "F"
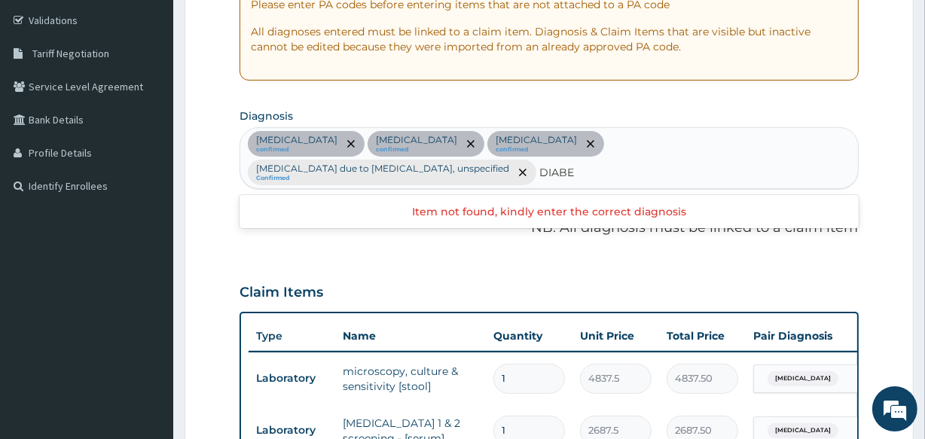
type input "DIABET"
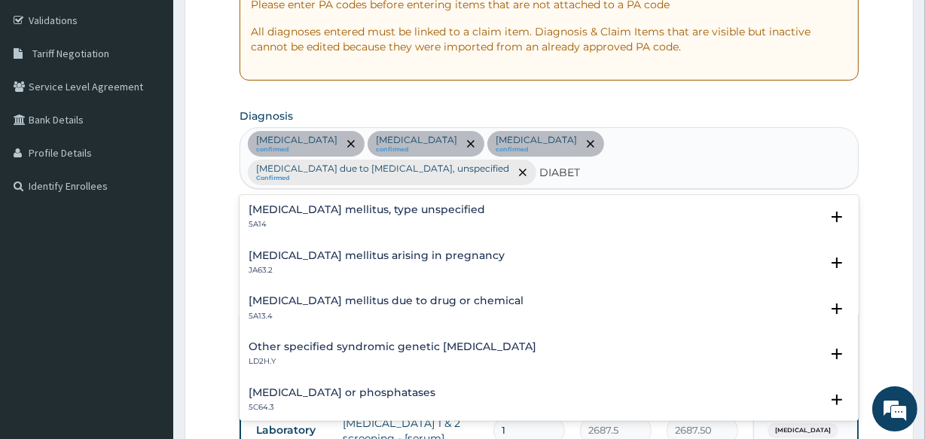
click at [448, 204] on div "Diabetes mellitus, type unspecified 5A14" at bounding box center [548, 217] width 600 height 26
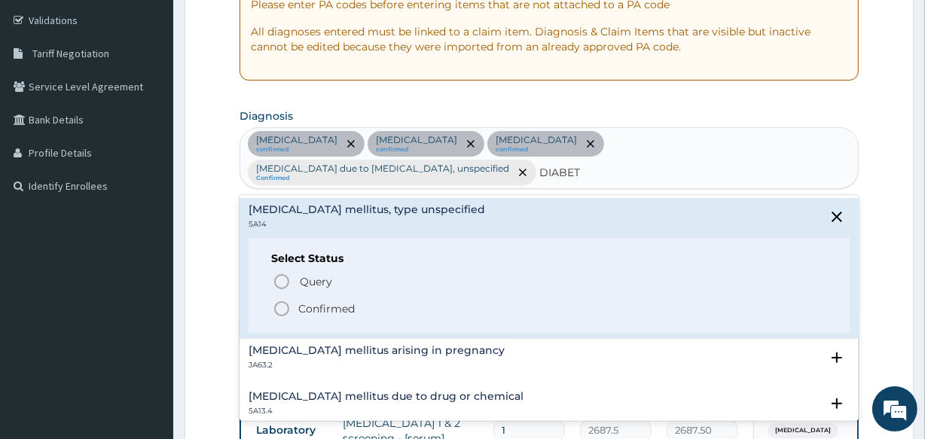
click at [279, 301] on icon "status option filled" at bounding box center [282, 309] width 18 height 18
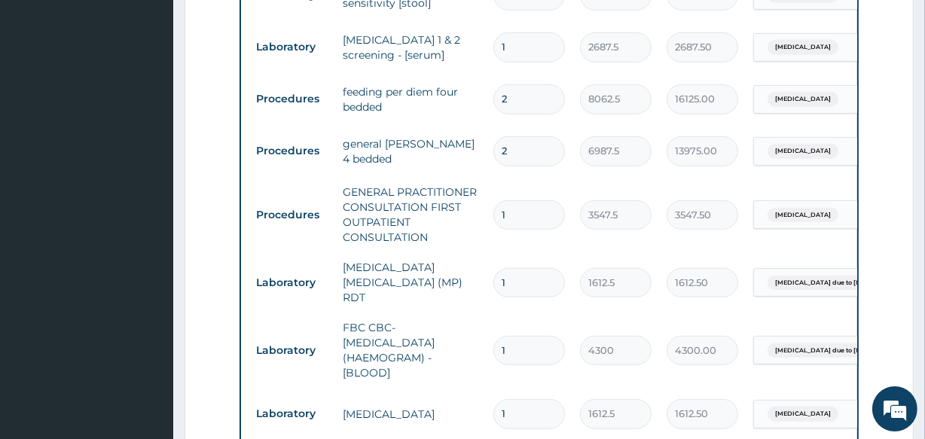
scroll to position [1025, 0]
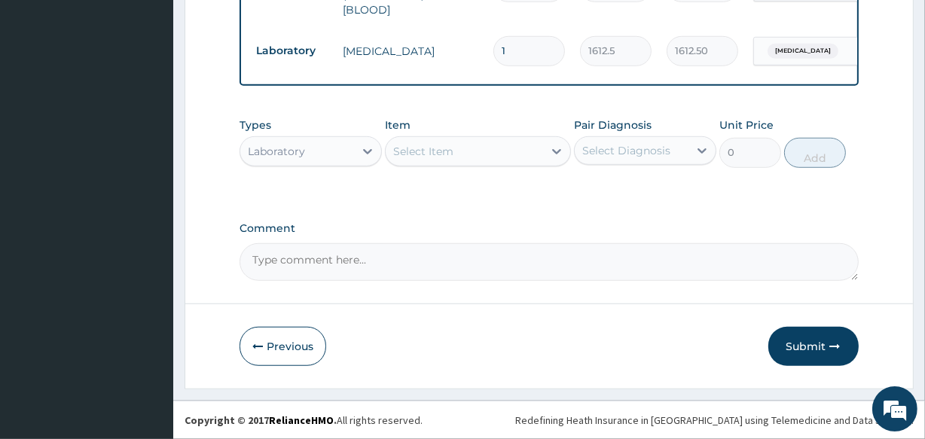
click at [342, 157] on div "Laboratory" at bounding box center [297, 151] width 114 height 24
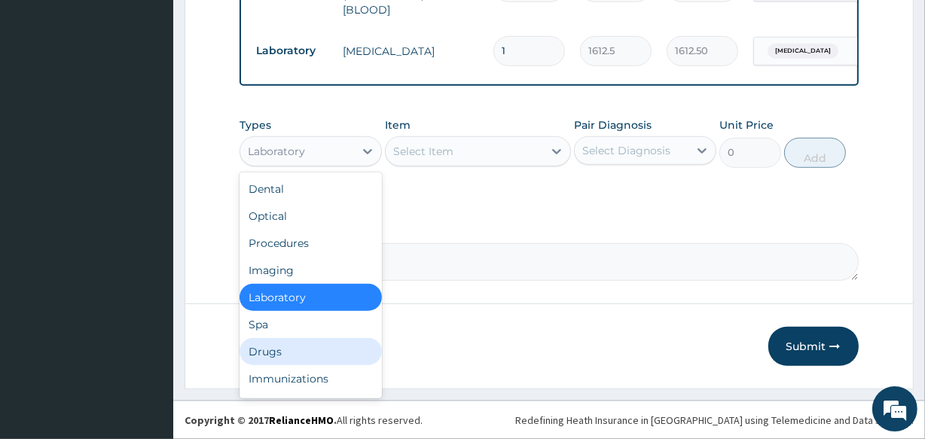
click at [331, 348] on div "Drugs" at bounding box center [310, 351] width 142 height 27
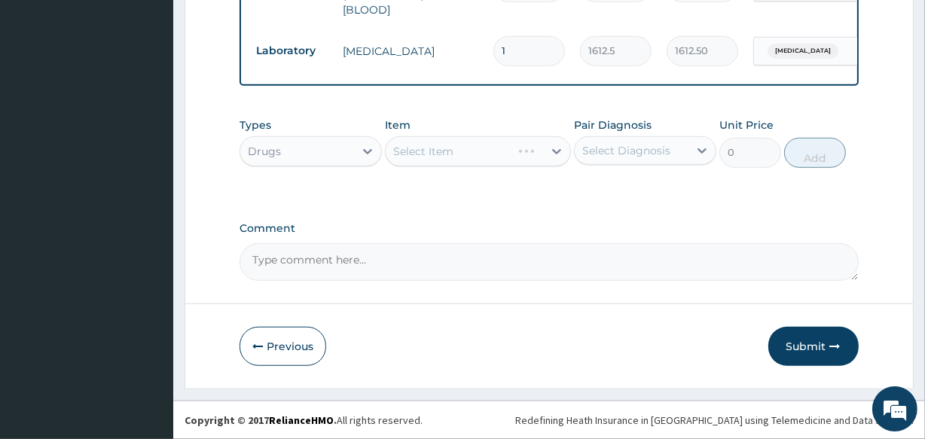
click at [459, 149] on div "Select Item" at bounding box center [477, 151] width 185 height 30
click at [459, 149] on div "Select Item" at bounding box center [464, 151] width 157 height 24
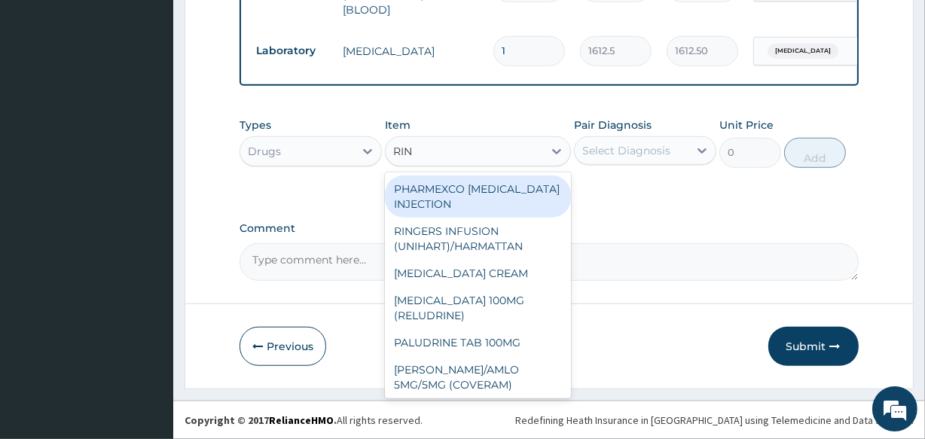
type input "RING"
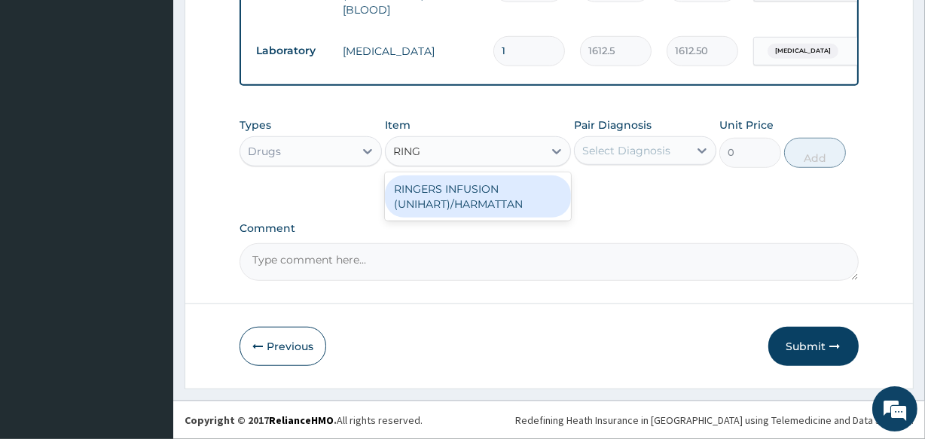
click at [488, 196] on div "RINGERS INFUSION (UNIHART)/HARMATTAN" at bounding box center [477, 196] width 185 height 42
type input "1773.75"
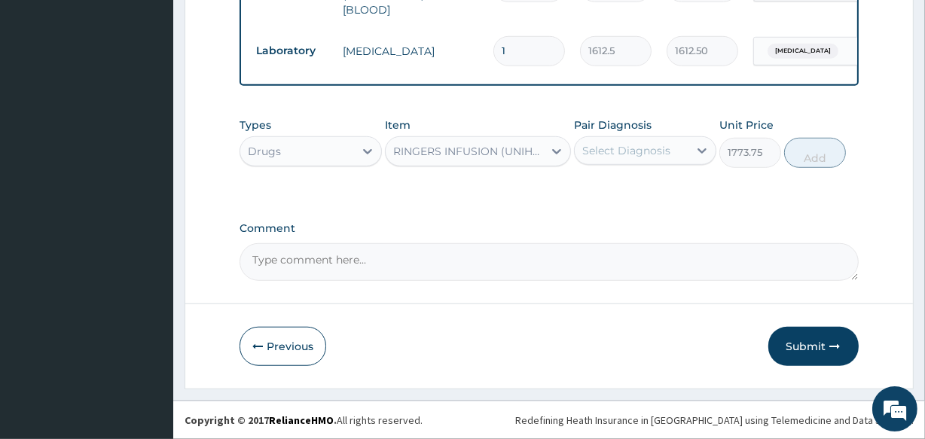
click at [597, 161] on div "Select Diagnosis" at bounding box center [632, 151] width 114 height 24
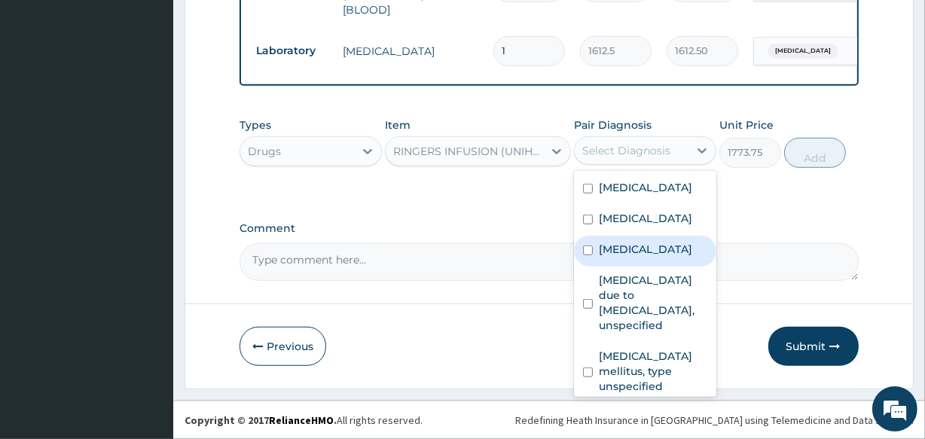
click at [617, 257] on div "Peptic ulcer" at bounding box center [645, 251] width 142 height 31
checkbox input "true"
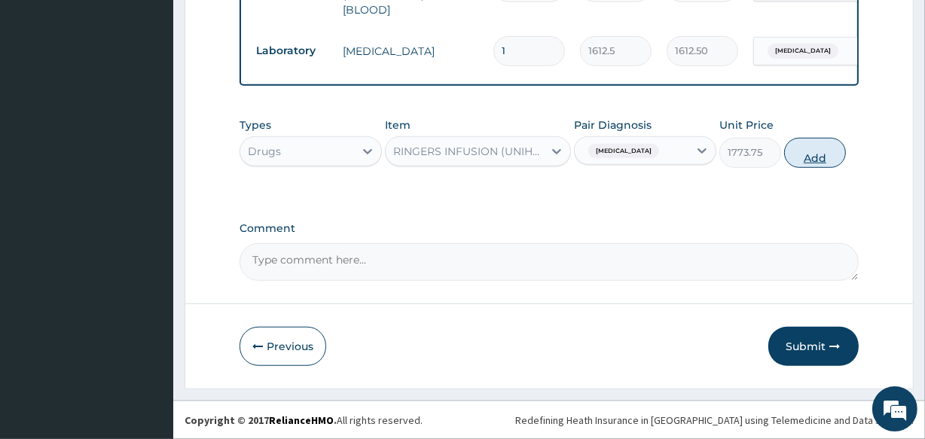
click at [802, 147] on button "Add" at bounding box center [815, 153] width 62 height 30
type input "0"
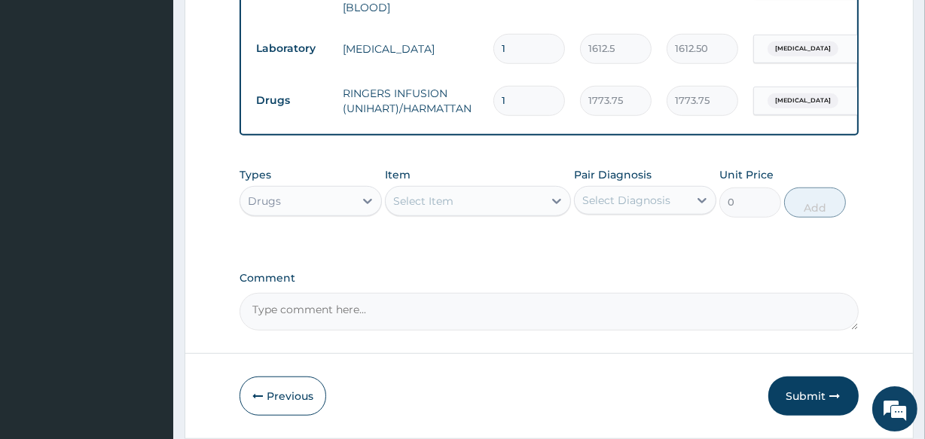
click at [437, 202] on div "Select Item" at bounding box center [423, 201] width 60 height 15
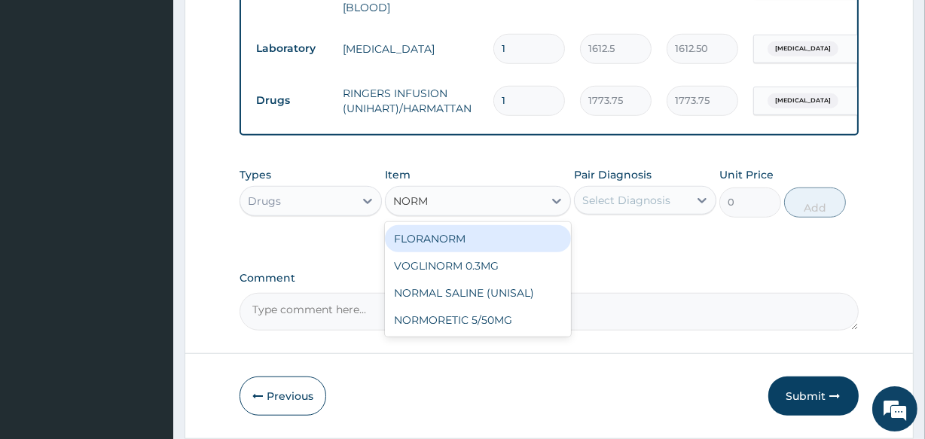
type input "NORMA"
click at [448, 241] on div "NORMAL SALINE (UNISAL)" at bounding box center [477, 238] width 185 height 27
type input "1773.75"
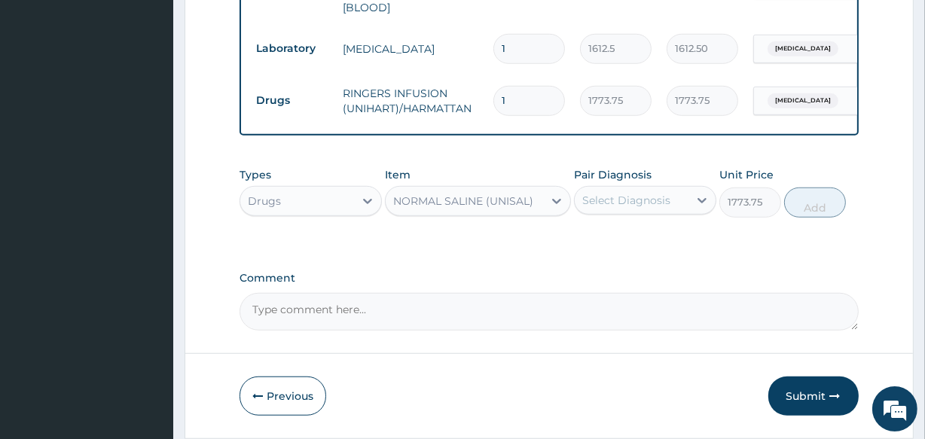
click at [612, 196] on div "Select Diagnosis" at bounding box center [626, 200] width 88 height 15
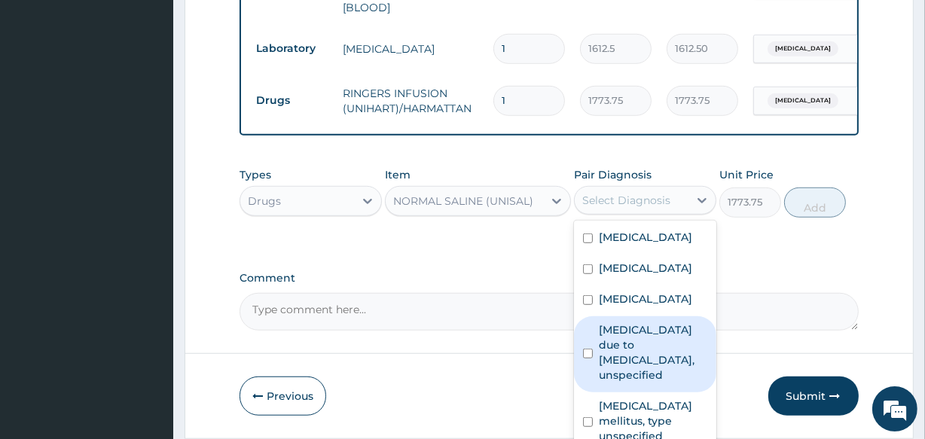
click at [627, 329] on label "[MEDICAL_DATA] due to [MEDICAL_DATA], unspecified" at bounding box center [653, 352] width 108 height 60
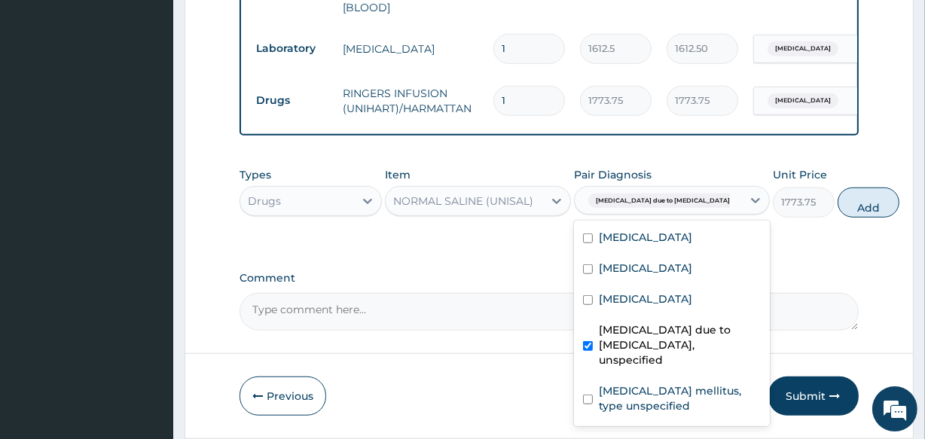
checkbox input "true"
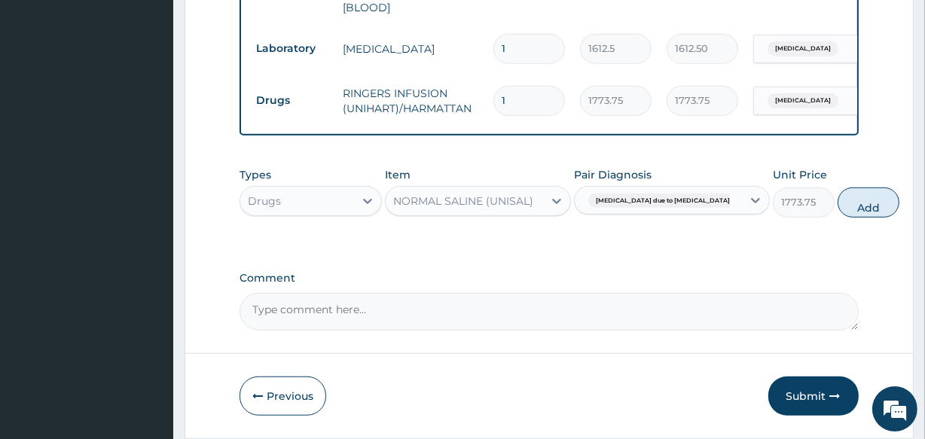
click at [796, 235] on div "Types Drugs Item NORMAL SALINE (UNISAL) Pair Diagnosis Malaria due to Plasmodiu…" at bounding box center [548, 203] width 618 height 87
click at [639, 200] on span "[MEDICAL_DATA] due to [MEDICAL_DATA] falc..." at bounding box center [671, 201] width 166 height 15
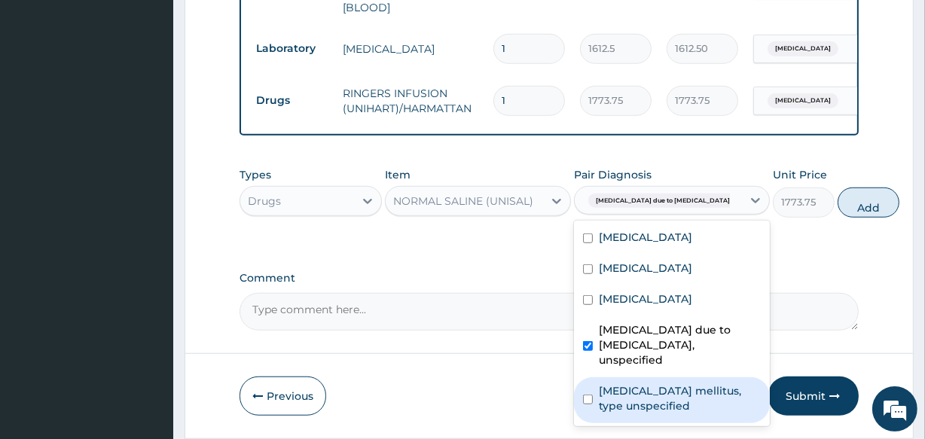
click at [640, 413] on label "Diabetes mellitus, type unspecified" at bounding box center [680, 398] width 162 height 30
checkbox input "true"
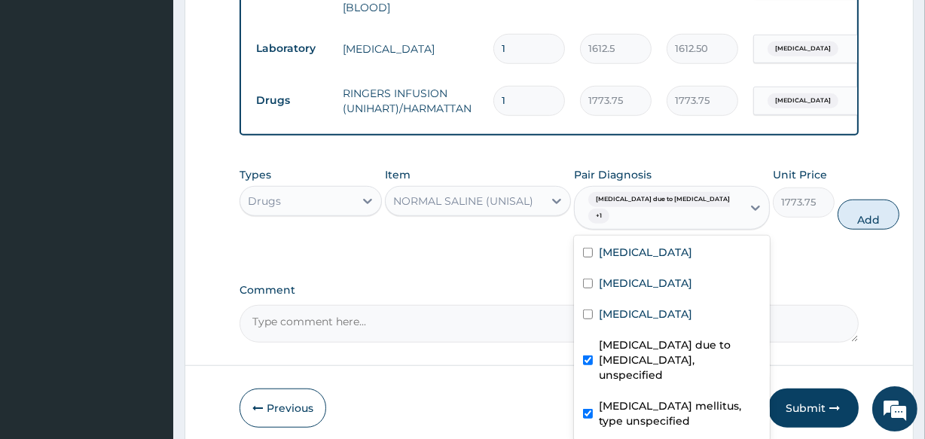
click at [614, 363] on label "[MEDICAL_DATA] due to [MEDICAL_DATA], unspecified" at bounding box center [680, 359] width 162 height 45
checkbox input "false"
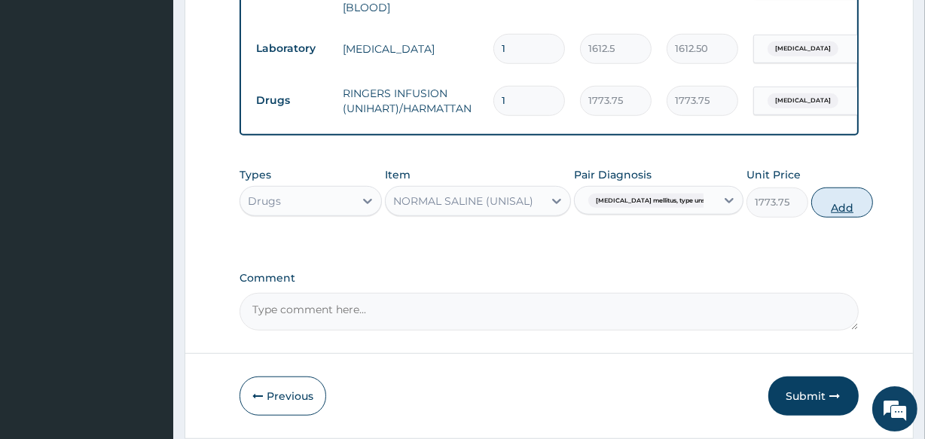
click at [816, 211] on button "Add" at bounding box center [842, 203] width 62 height 30
type input "0"
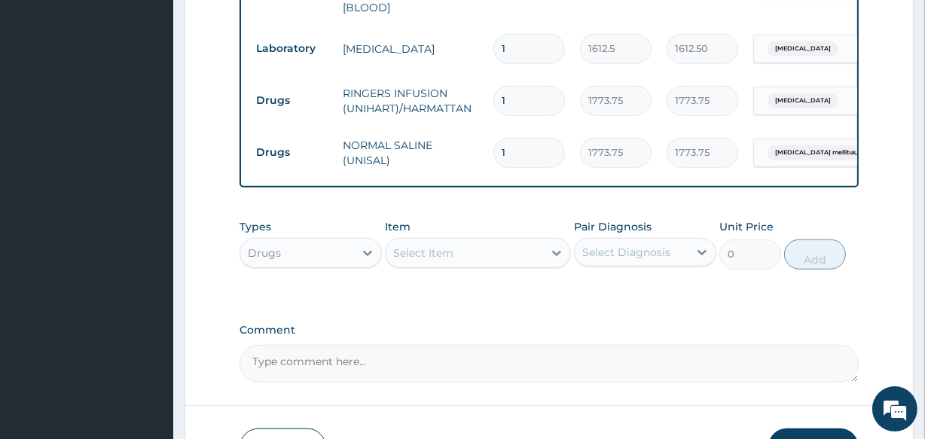
click at [442, 261] on div "Select Item" at bounding box center [423, 252] width 60 height 15
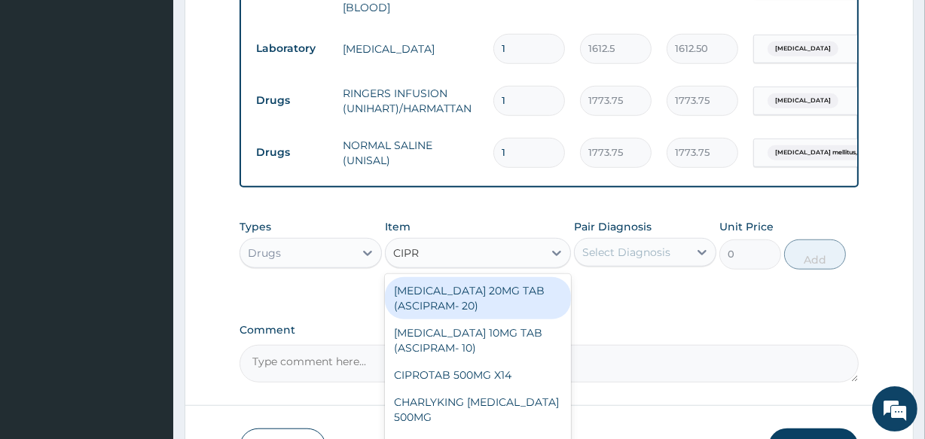
type input "[MEDICAL_DATA]"
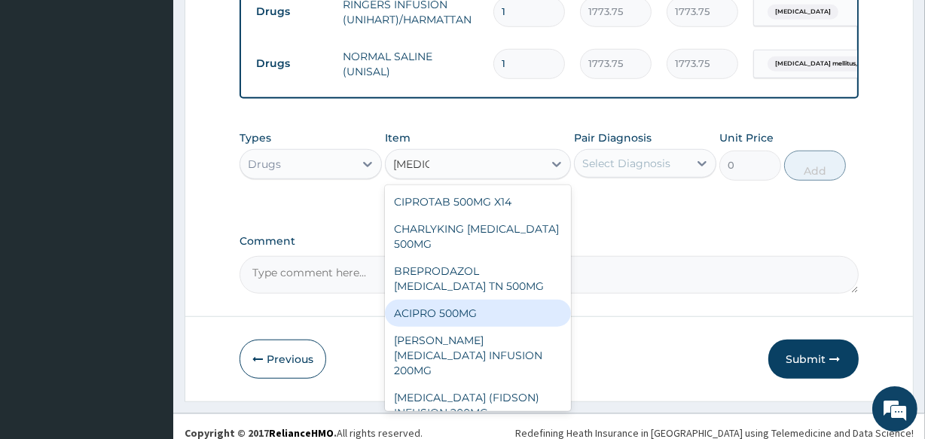
scroll to position [1130, 0]
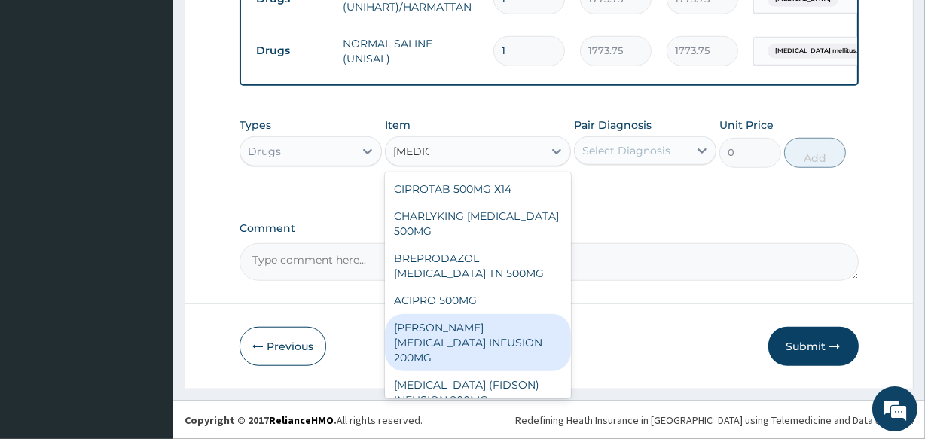
click at [503, 349] on div "[PERSON_NAME] [MEDICAL_DATA] INFUSION 200MG" at bounding box center [477, 342] width 185 height 57
type input "1182.5"
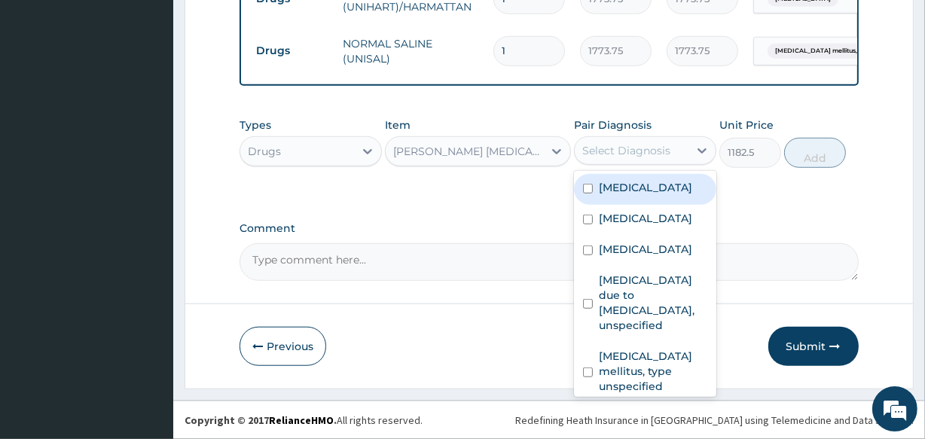
click at [651, 148] on div "Select Diagnosis" at bounding box center [626, 150] width 88 height 15
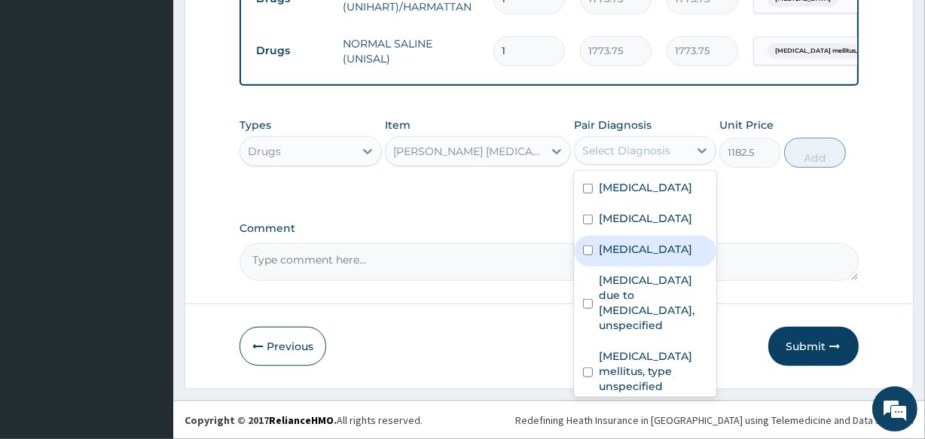
click at [638, 264] on div "Peptic ulcer" at bounding box center [645, 251] width 142 height 31
checkbox input "true"
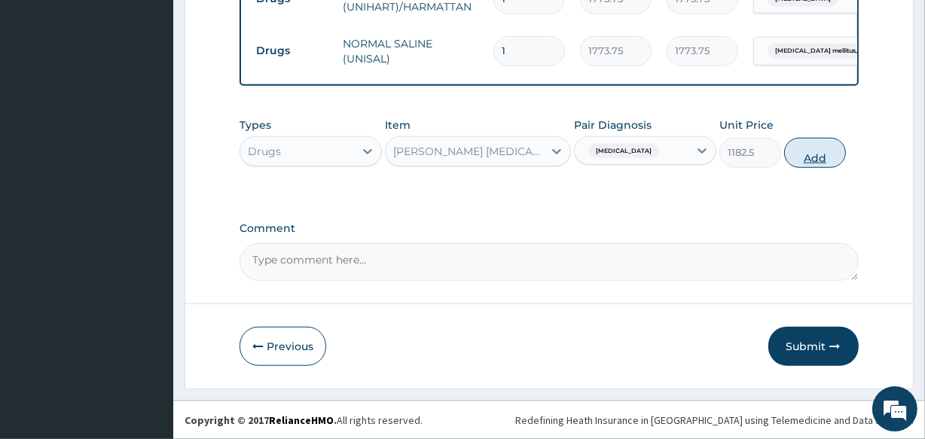
click at [821, 154] on button "Add" at bounding box center [815, 153] width 62 height 30
type input "0"
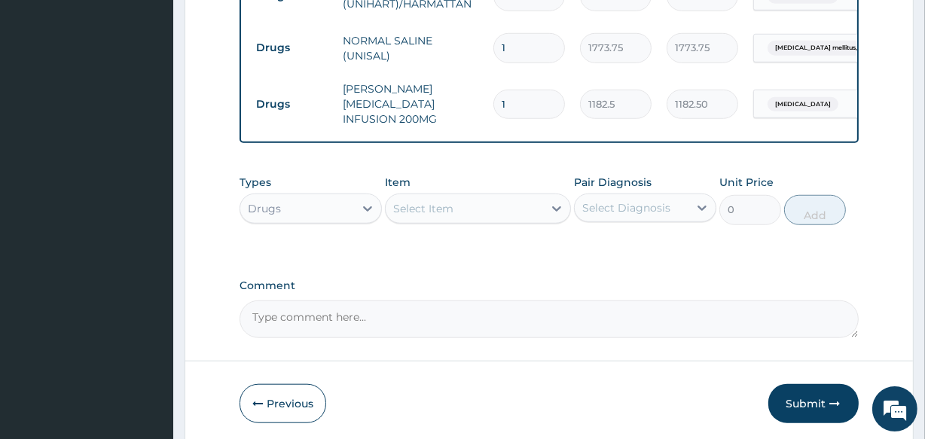
click at [457, 209] on div "Select Item" at bounding box center [464, 209] width 157 height 24
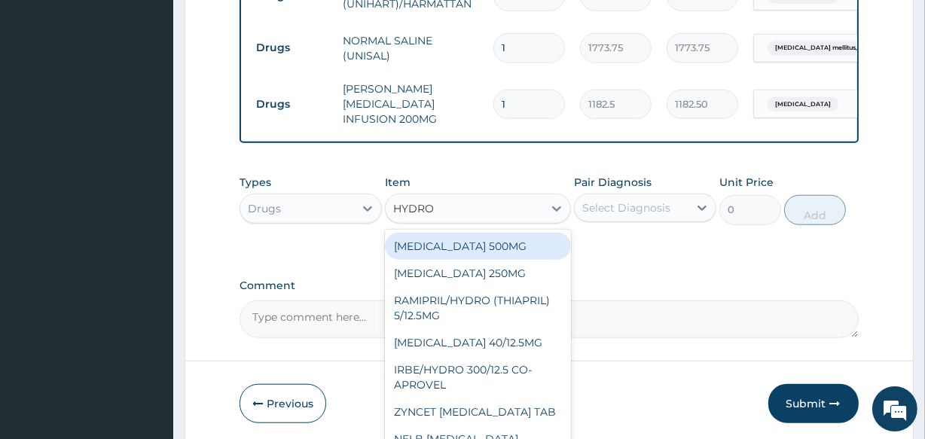
type input "HYDROC"
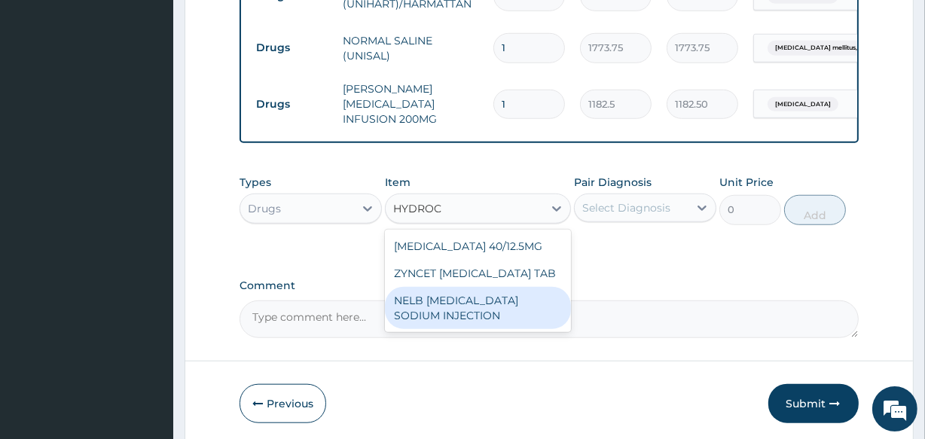
click at [459, 329] on div "NELB [MEDICAL_DATA] SODIUM INJECTION" at bounding box center [477, 308] width 185 height 42
type input "591.25"
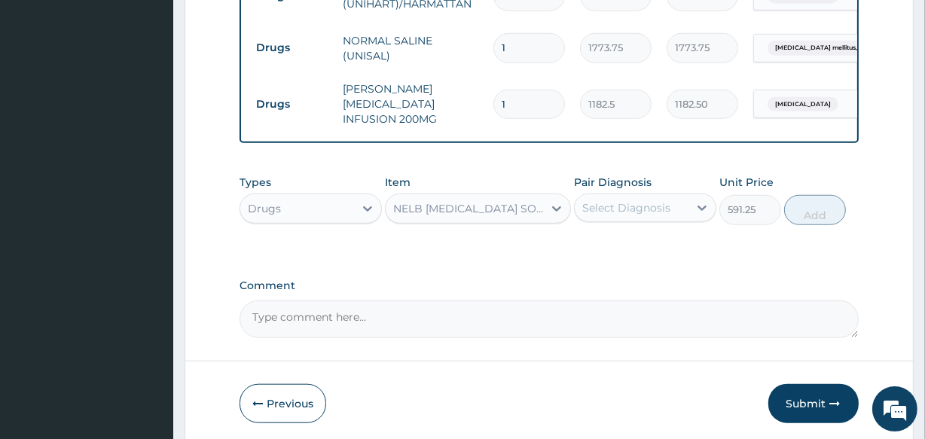
click at [631, 203] on div "Select Diagnosis" at bounding box center [626, 207] width 88 height 15
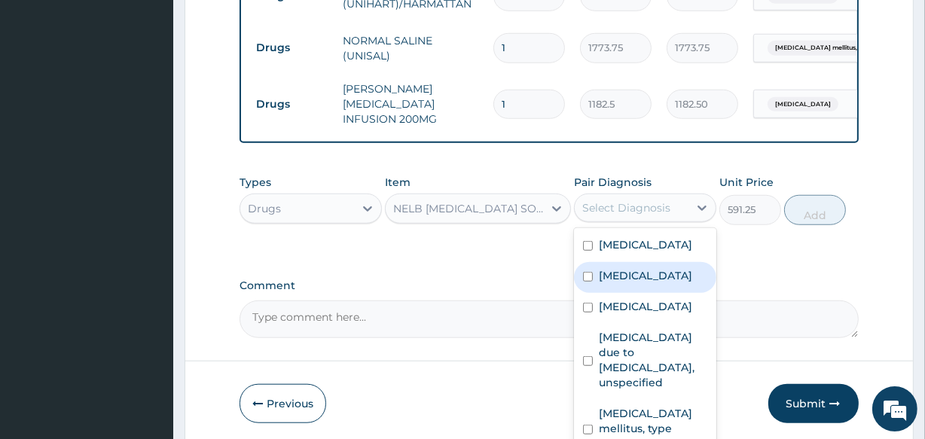
click at [639, 287] on div "Immunosuppression" at bounding box center [645, 277] width 142 height 31
checkbox input "true"
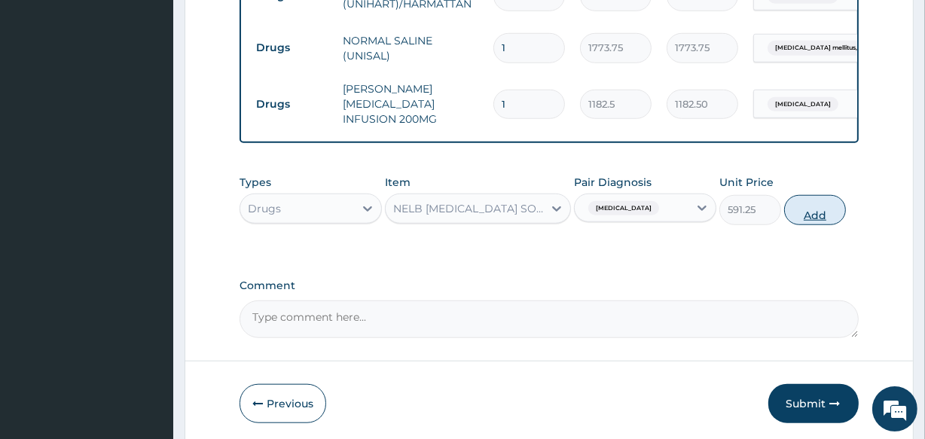
click at [821, 212] on button "Add" at bounding box center [815, 210] width 62 height 30
type input "0"
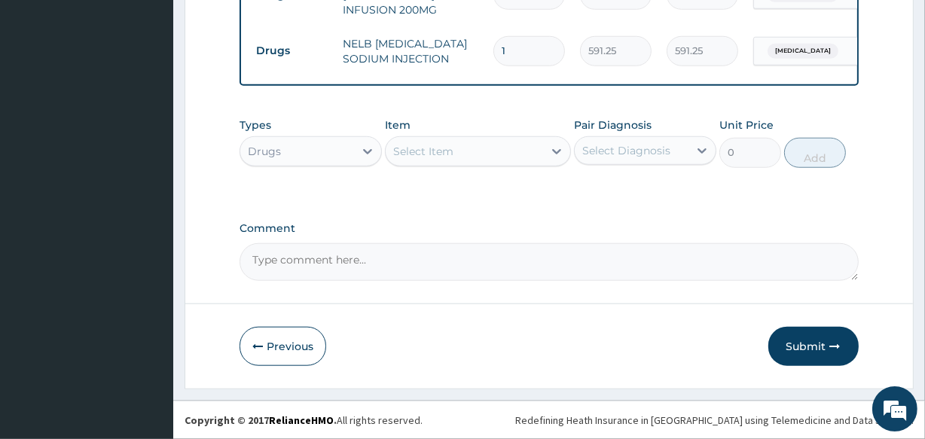
scroll to position [1250, 0]
click at [447, 146] on div "Select Item" at bounding box center [423, 151] width 60 height 15
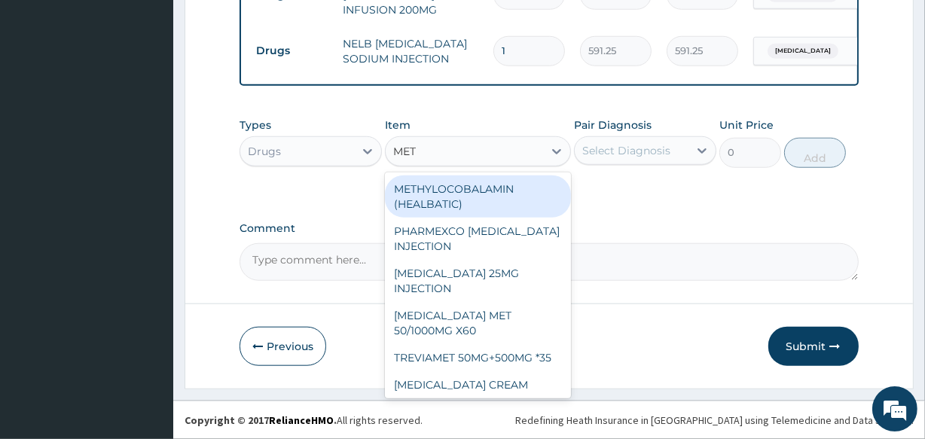
type input "METO"
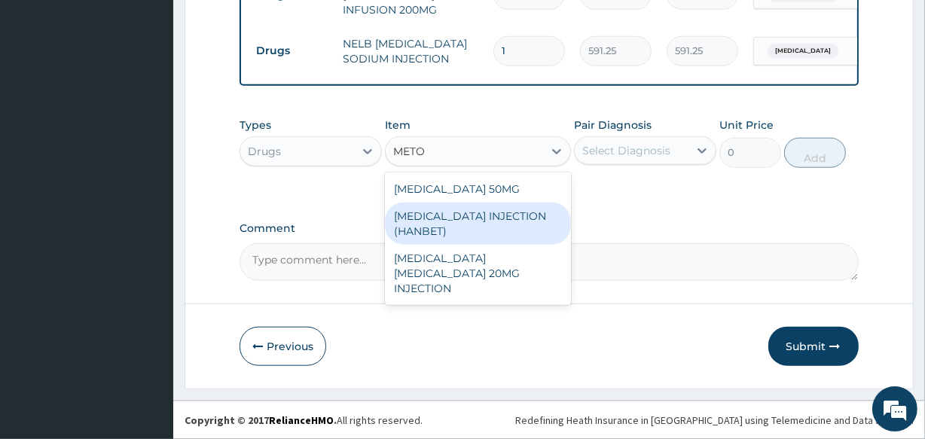
click at [467, 214] on div "METOCLOPRAMIDE INJECTION (HANBET)" at bounding box center [477, 224] width 185 height 42
type input "85"
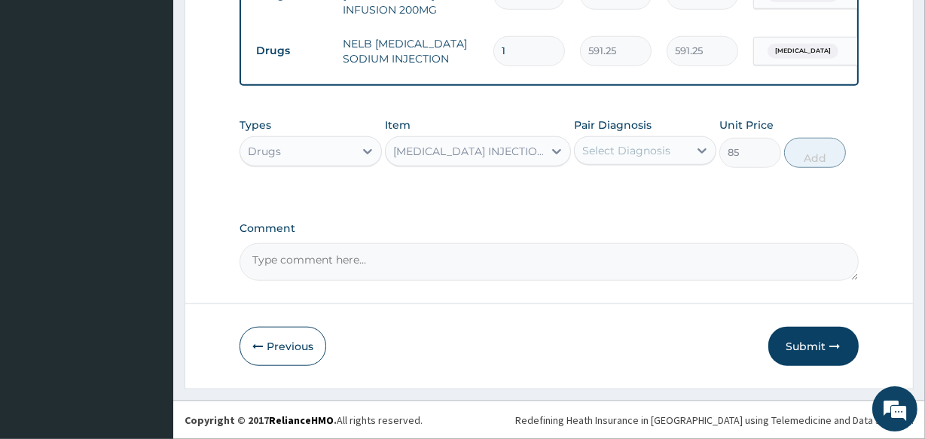
click at [617, 147] on div "Select Diagnosis" at bounding box center [626, 150] width 88 height 15
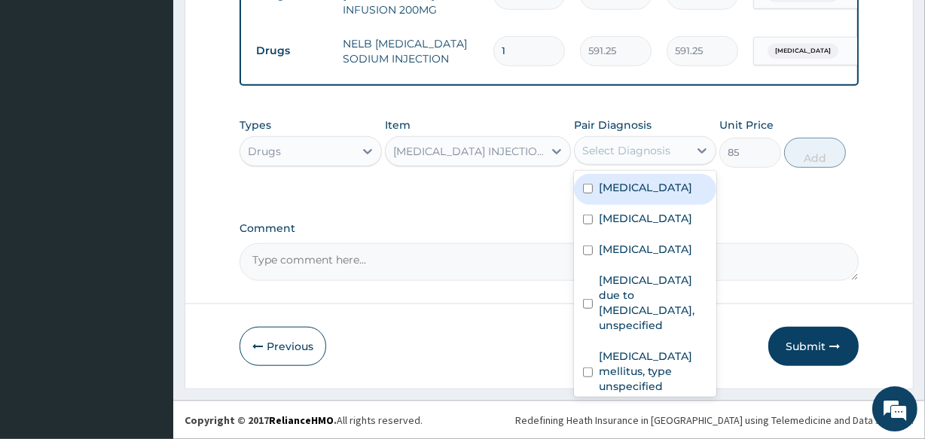
click at [614, 183] on label "Gastroenteritis" at bounding box center [645, 187] width 93 height 15
checkbox input "true"
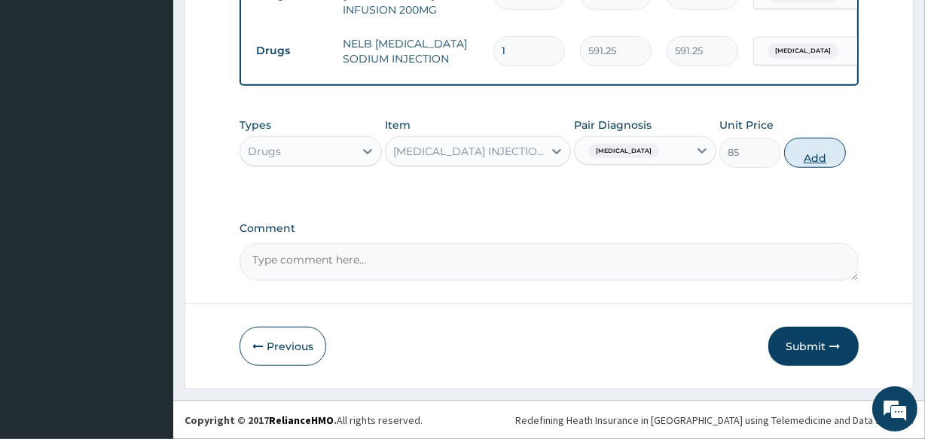
click at [812, 155] on button "Add" at bounding box center [815, 153] width 62 height 30
type input "0"
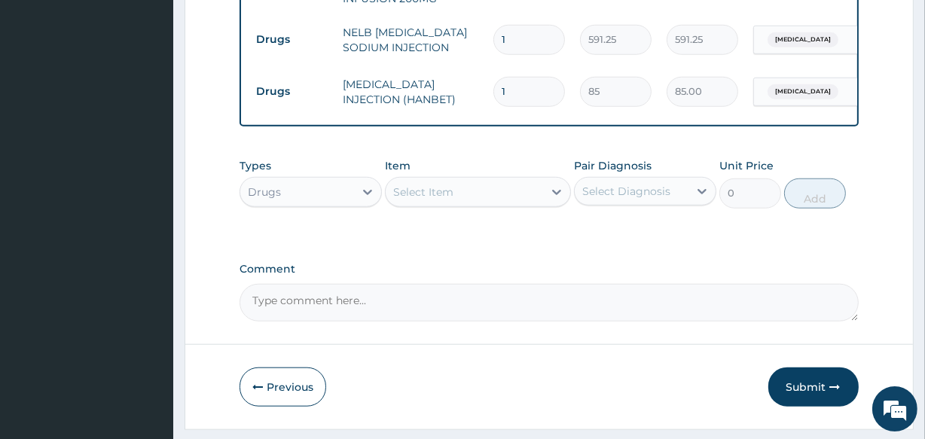
click at [444, 200] on div "Select Item" at bounding box center [423, 191] width 60 height 15
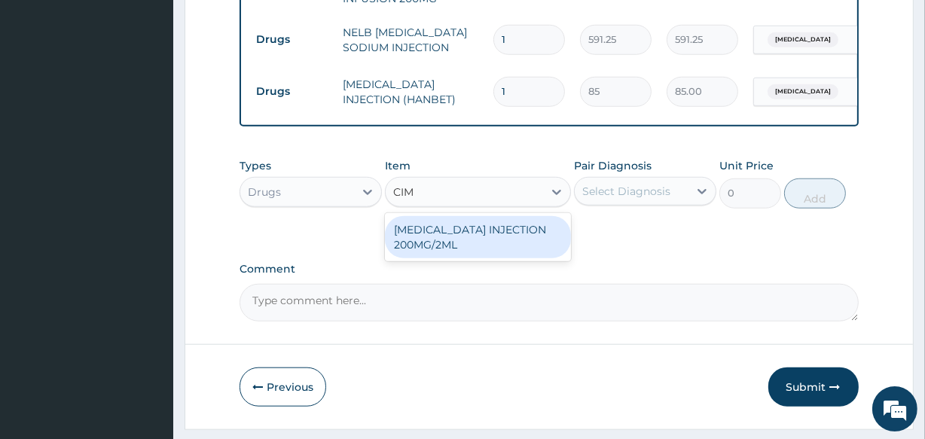
type input "CIME"
click at [447, 246] on div "[MEDICAL_DATA] INJECTION 200MG/2ML" at bounding box center [477, 237] width 185 height 42
type input "650.375"
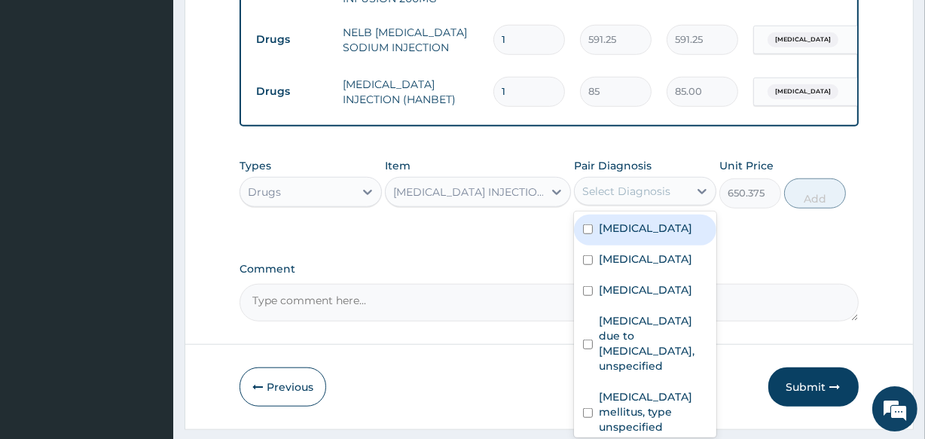
click at [628, 199] on div "Select Diagnosis" at bounding box center [626, 191] width 88 height 15
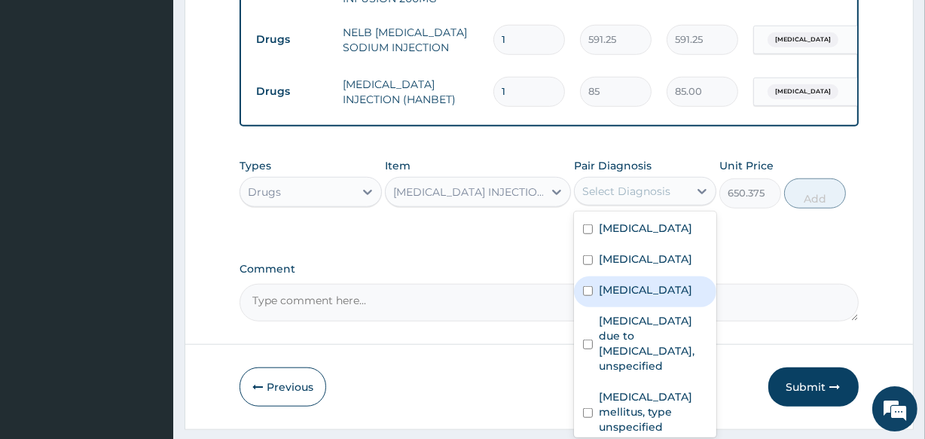
click at [639, 297] on label "Peptic ulcer" at bounding box center [645, 289] width 93 height 15
checkbox input "true"
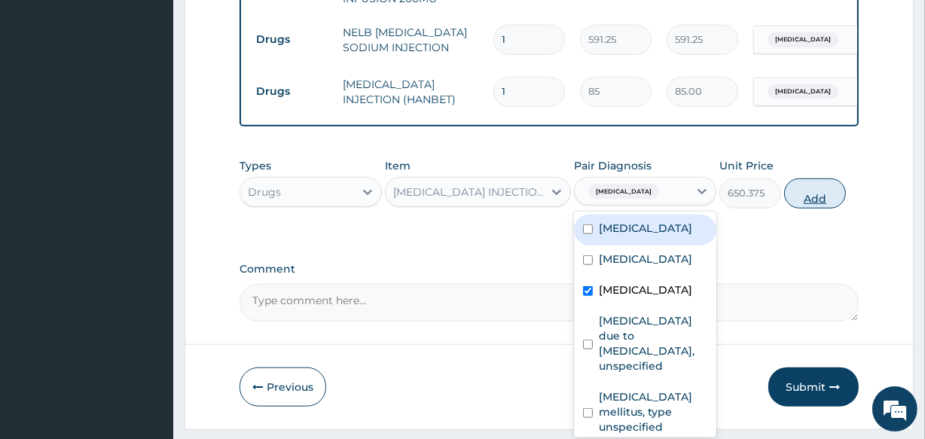
click at [814, 209] on button "Add" at bounding box center [815, 193] width 62 height 30
type input "0"
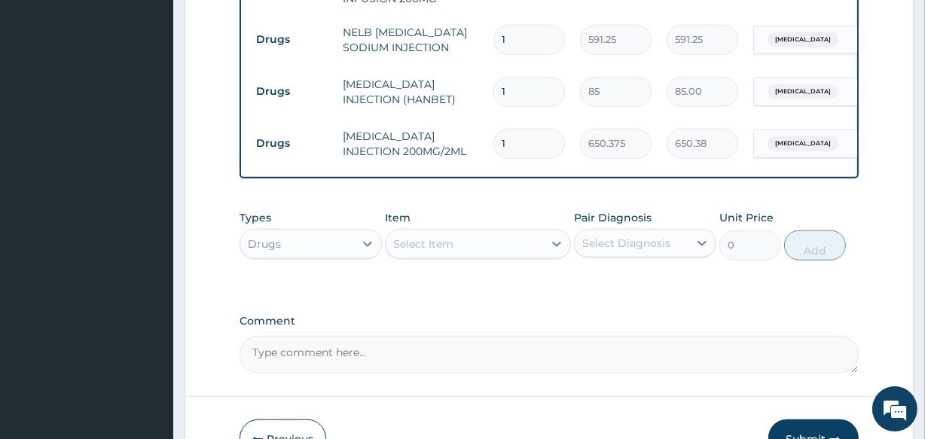
click at [471, 256] on div "Select Item" at bounding box center [464, 244] width 157 height 24
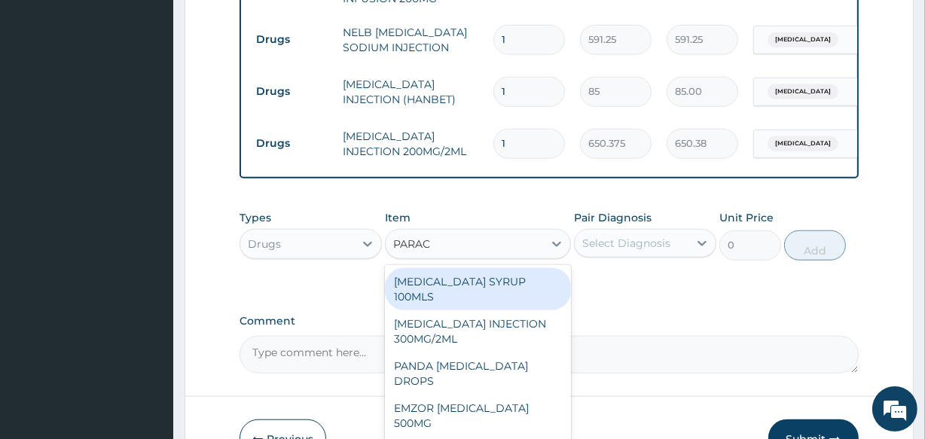
type input "PARACE"
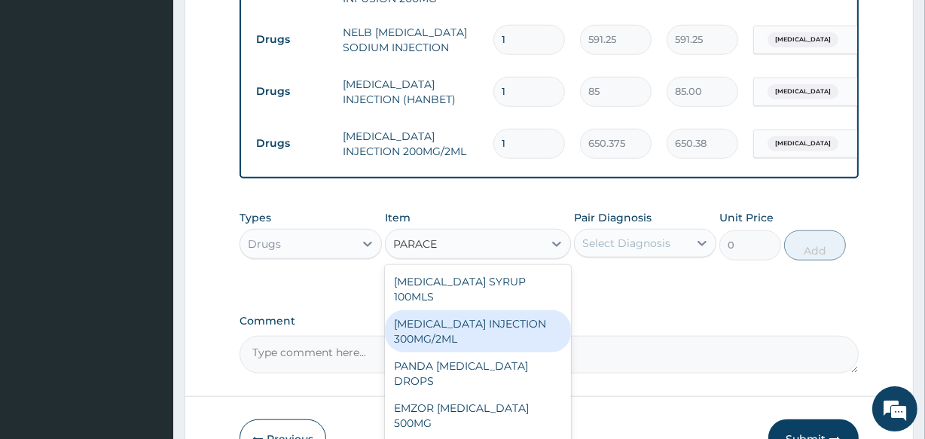
click at [475, 338] on div "[MEDICAL_DATA] INJECTION 300MG/2ML" at bounding box center [477, 331] width 185 height 42
type input "260.15"
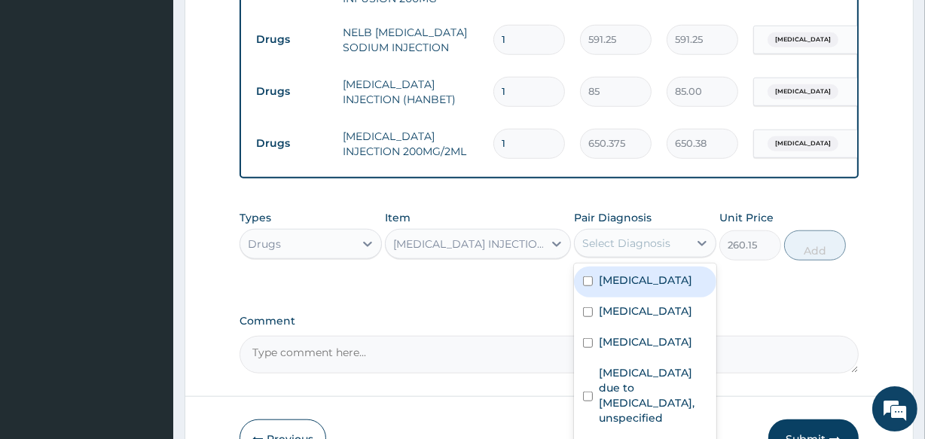
click at [630, 251] on div "Select Diagnosis" at bounding box center [626, 243] width 88 height 15
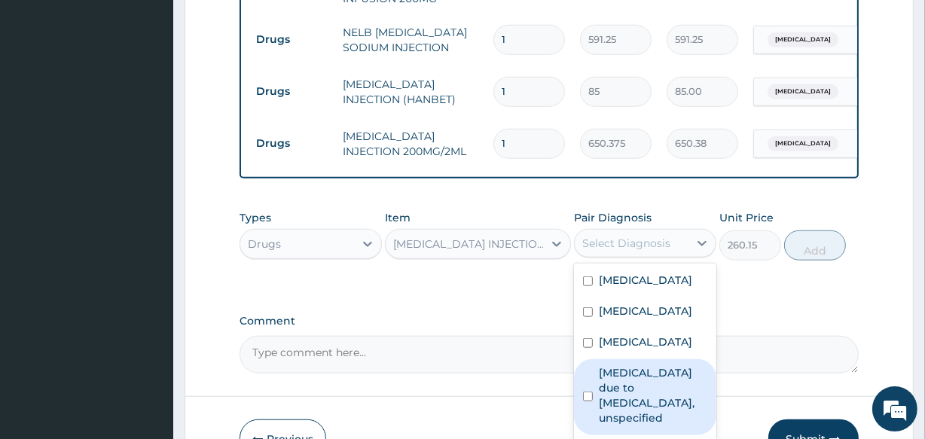
click at [631, 389] on label "[MEDICAL_DATA] due to [MEDICAL_DATA], unspecified" at bounding box center [653, 395] width 108 height 60
checkbox input "true"
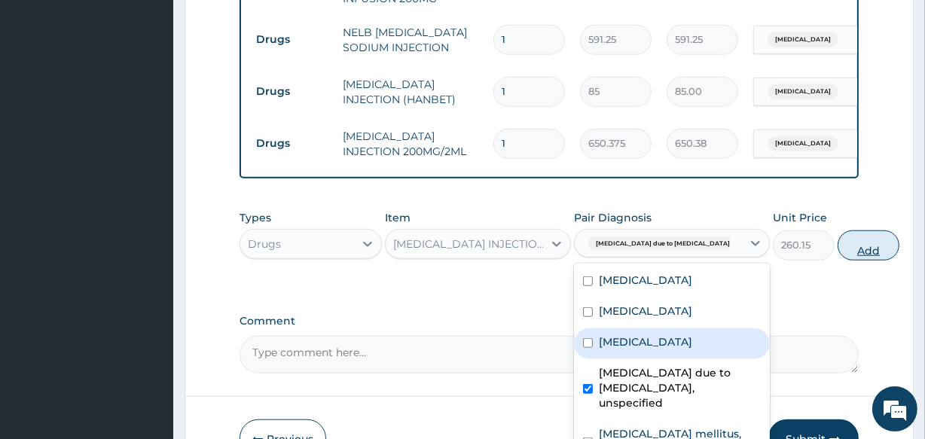
click at [837, 261] on button "Add" at bounding box center [868, 245] width 62 height 30
type input "0"
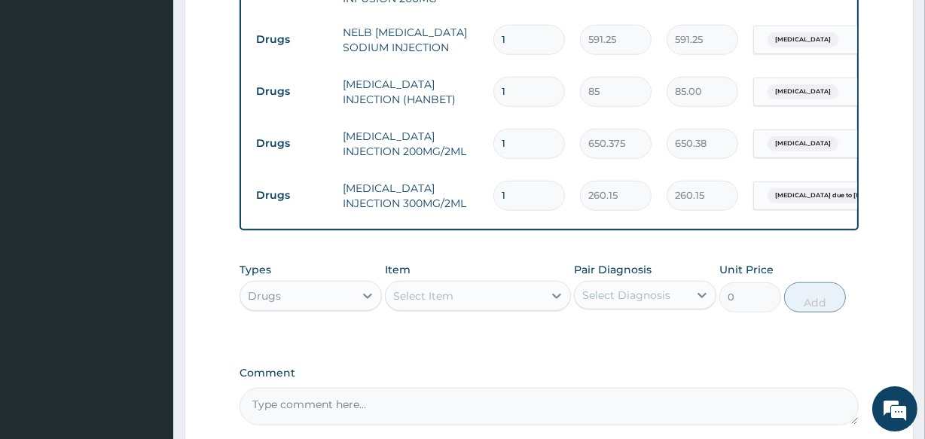
click at [447, 303] on div "Select Item" at bounding box center [423, 295] width 60 height 15
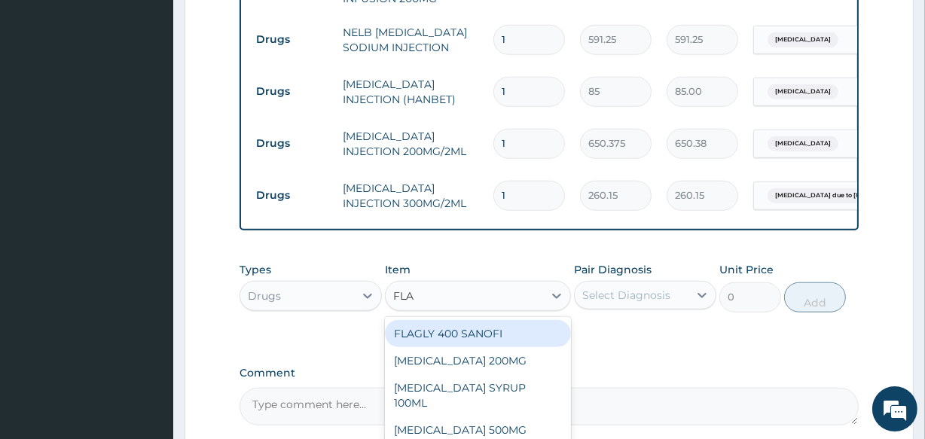
type input "FLAG"
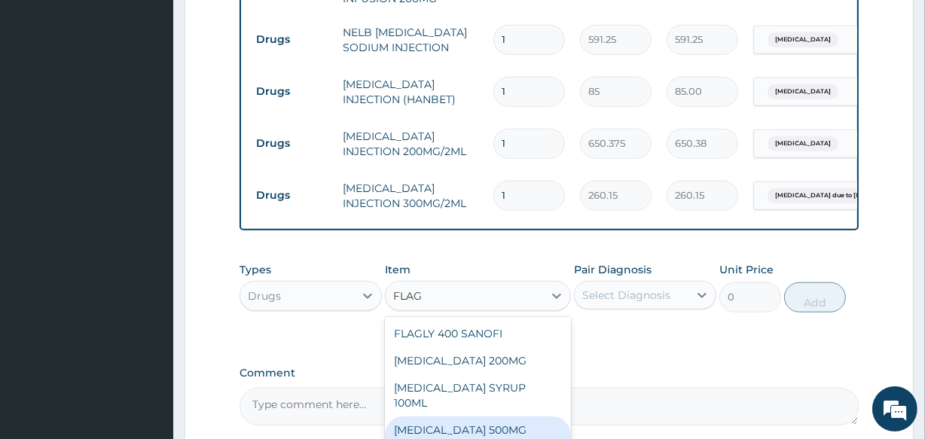
click at [465, 416] on div "[MEDICAL_DATA] 500MG INFUSION" at bounding box center [477, 437] width 185 height 42
type input "700"
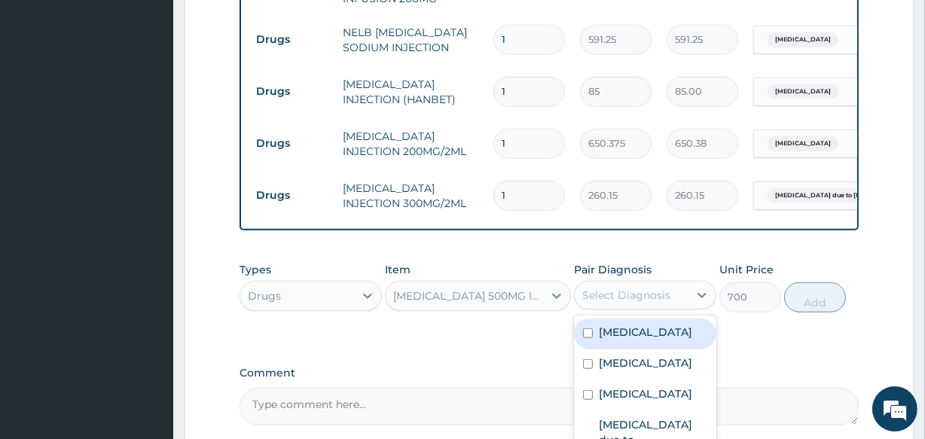
click at [618, 301] on div "Select Diagnosis" at bounding box center [626, 295] width 88 height 15
click at [622, 340] on label "Gastroenteritis" at bounding box center [645, 332] width 93 height 15
checkbox input "true"
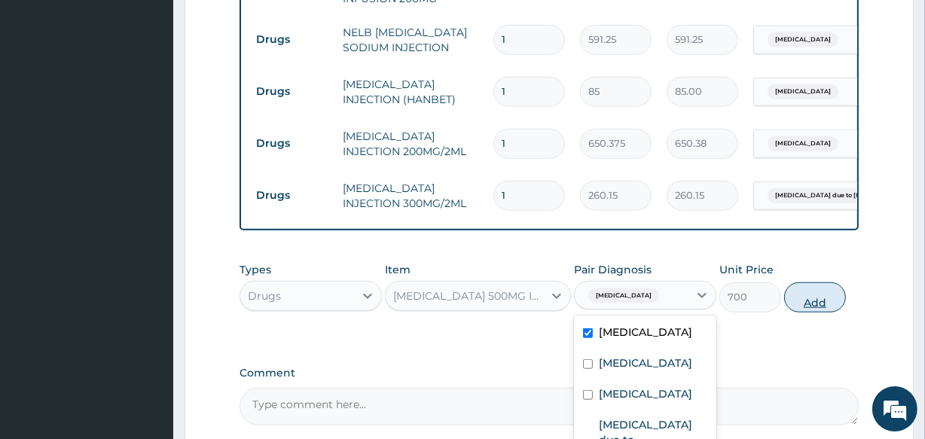
click at [821, 313] on button "Add" at bounding box center [815, 297] width 62 height 30
type input "0"
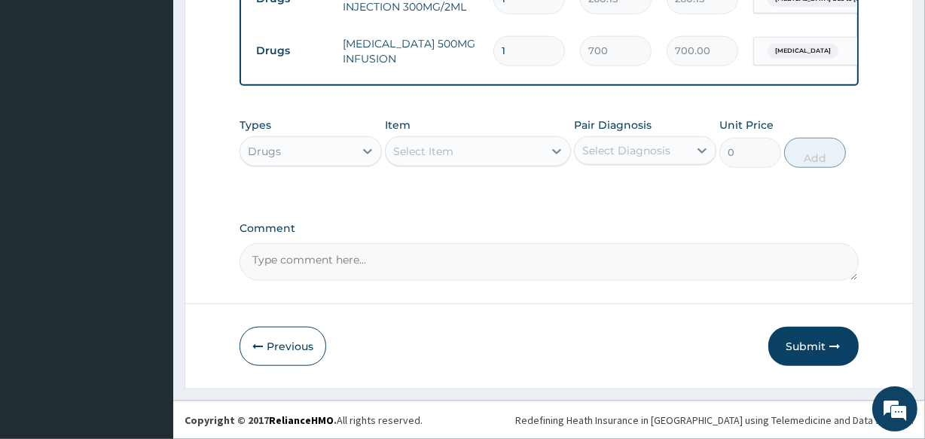
scroll to position [1459, 0]
click at [455, 143] on div "Select Item" at bounding box center [464, 151] width 157 height 24
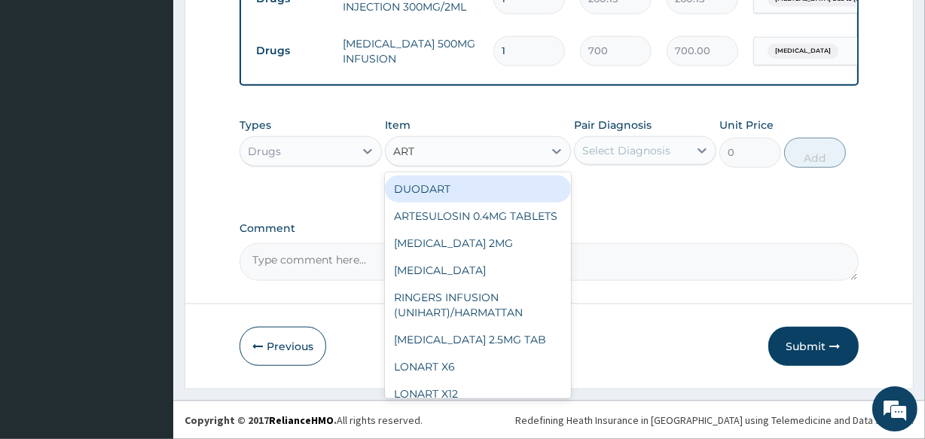
type input "ARTE"
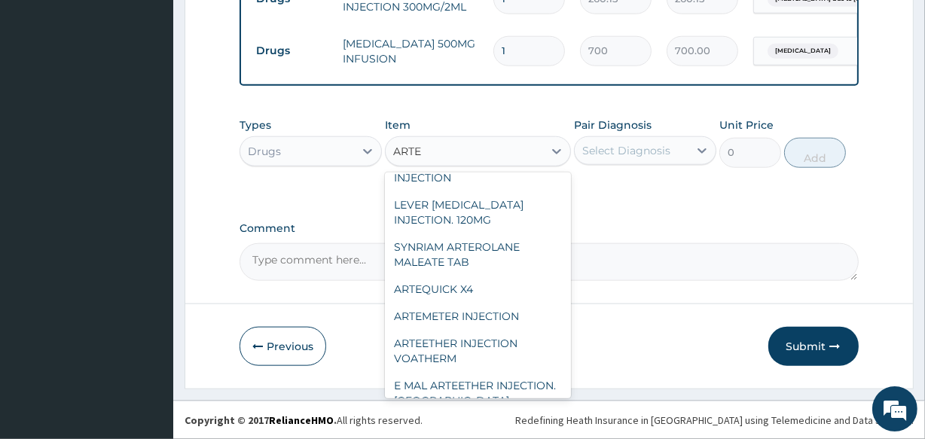
scroll to position [218, 0]
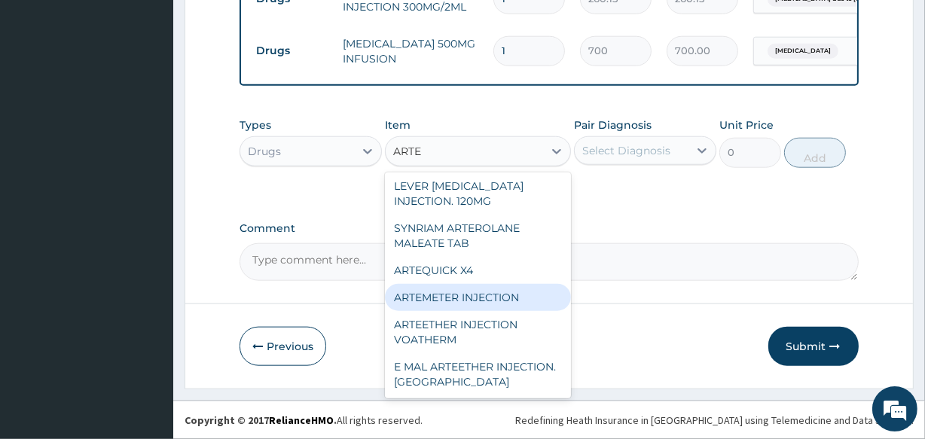
click at [508, 300] on div "ARTEMETER INJECTION" at bounding box center [477, 297] width 185 height 27
type input "946"
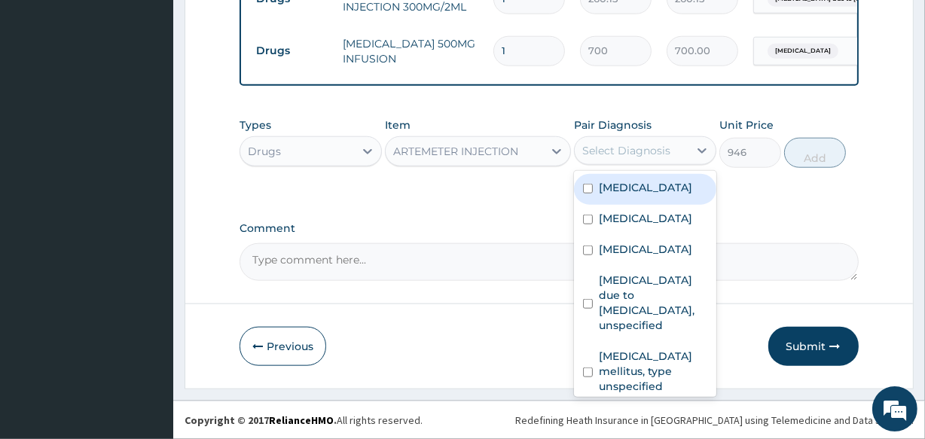
click at [627, 143] on div "Select Diagnosis" at bounding box center [632, 151] width 114 height 24
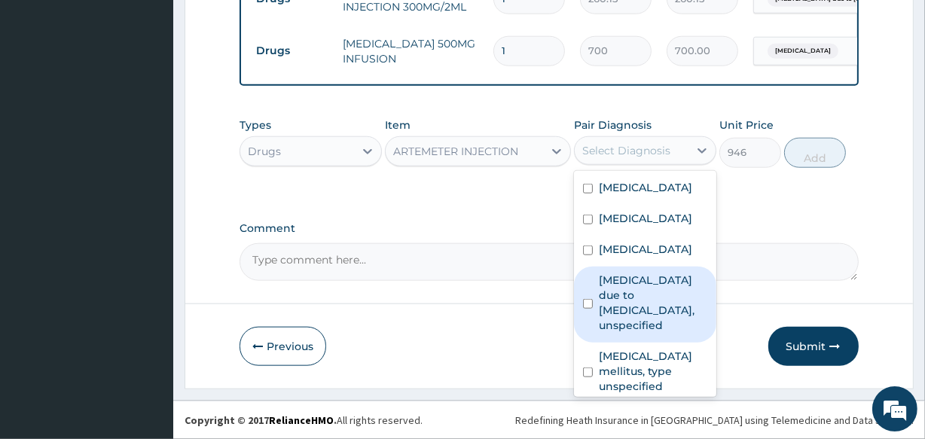
click at [630, 294] on label "Malaria due to Plasmodium falciparum, unspecified" at bounding box center [653, 303] width 108 height 60
checkbox input "true"
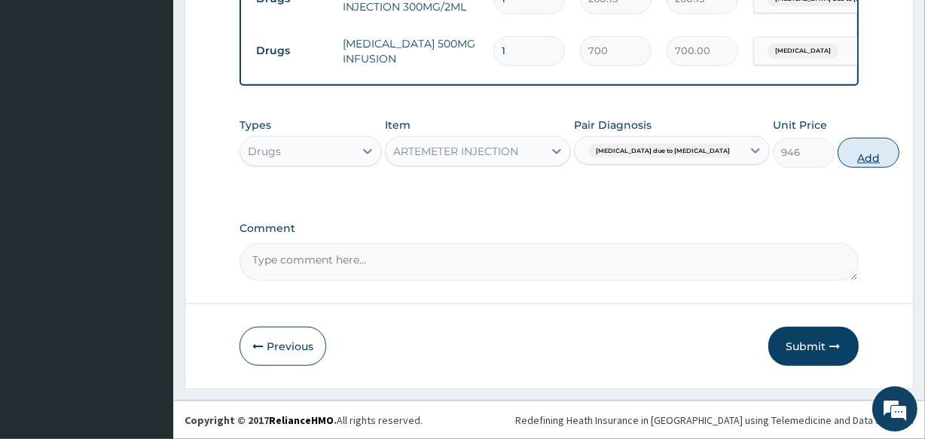
click at [837, 155] on button "Add" at bounding box center [868, 153] width 62 height 30
type input "0"
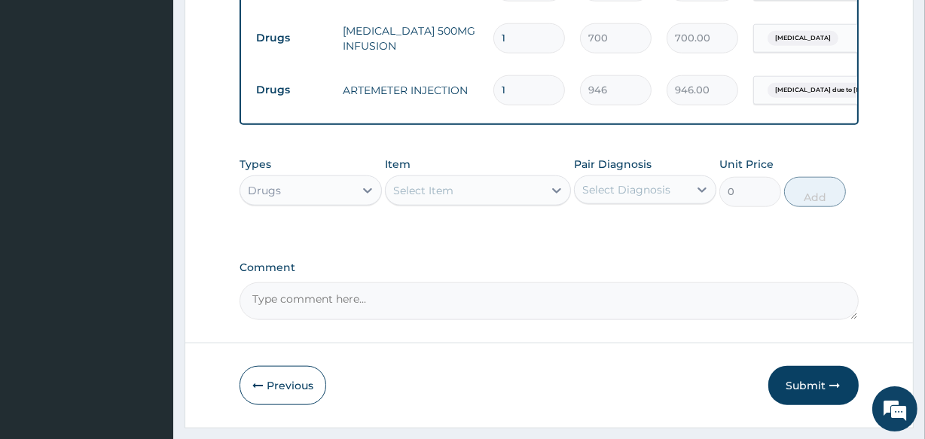
click at [440, 198] on div "Select Item" at bounding box center [423, 190] width 60 height 15
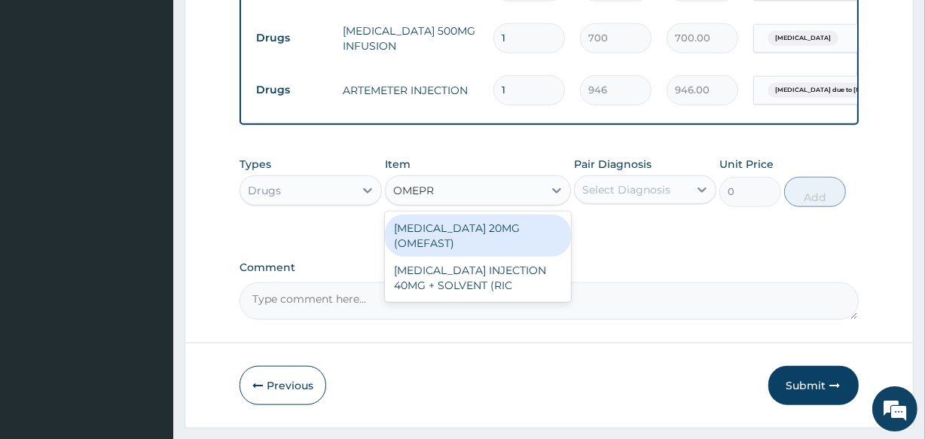
type input "OMEPRA"
click at [438, 250] on div "OMEPRAZOLE 20MG (OMEFAST)" at bounding box center [477, 236] width 185 height 42
type input "100"
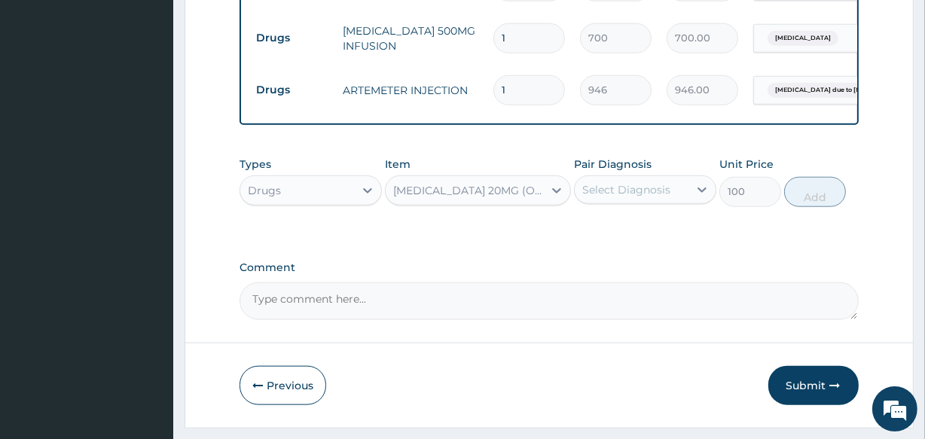
click at [617, 197] on div "Select Diagnosis" at bounding box center [626, 189] width 88 height 15
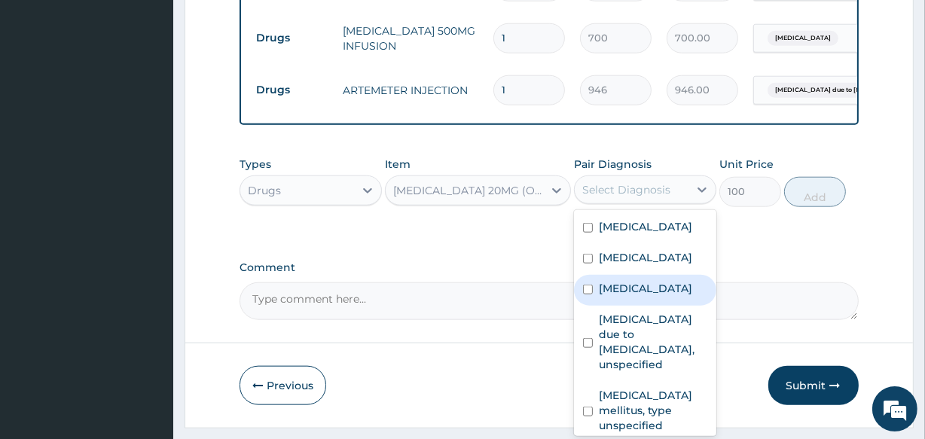
click at [632, 296] on label "Peptic ulcer" at bounding box center [645, 288] width 93 height 15
checkbox input "true"
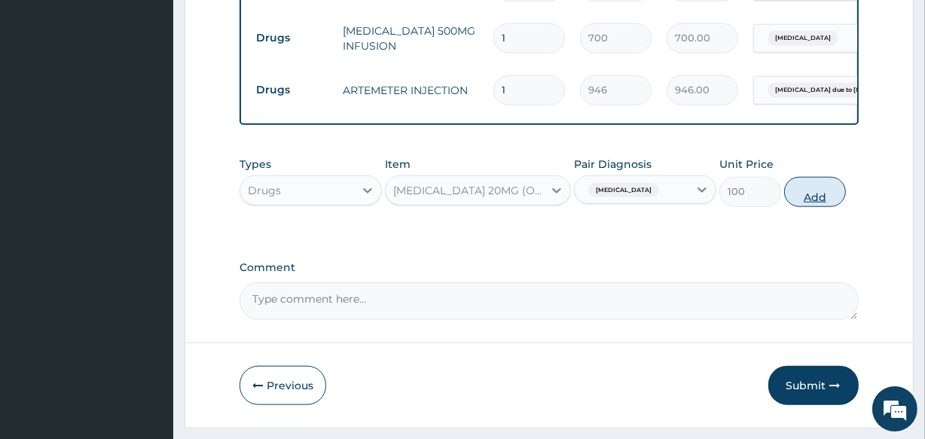
click at [813, 207] on button "Add" at bounding box center [815, 192] width 62 height 30
type input "0"
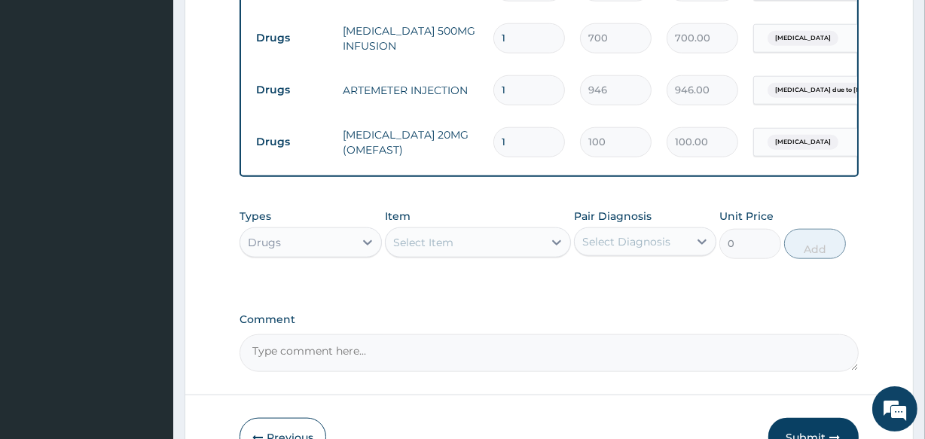
click at [434, 250] on div "Select Item" at bounding box center [423, 242] width 60 height 15
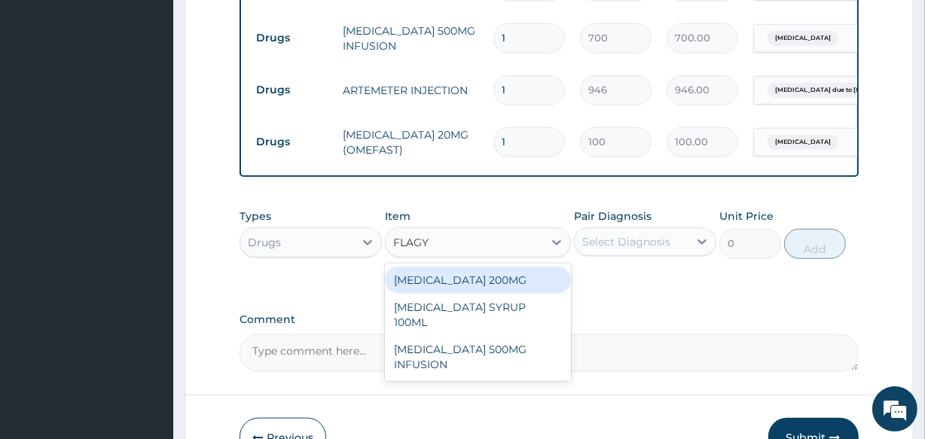
type input "FLAG"
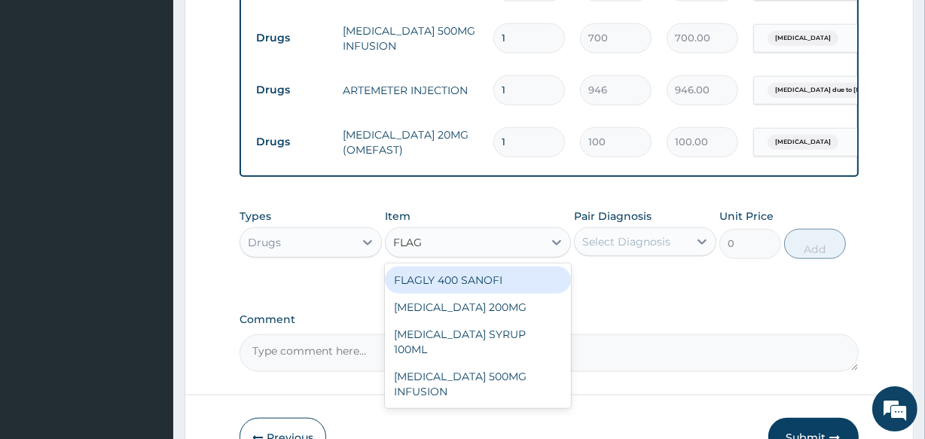
click at [437, 288] on div "FLAGLY 400 SANOFI" at bounding box center [477, 280] width 185 height 27
type input "70.95"
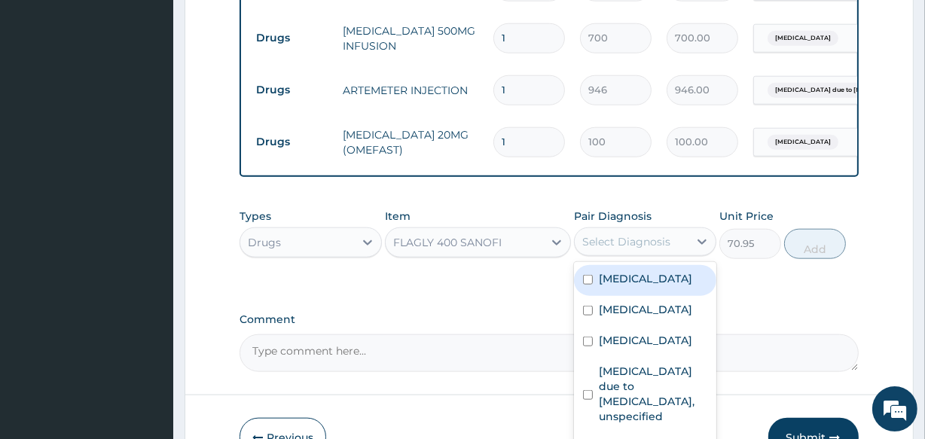
click at [617, 249] on div "Select Diagnosis" at bounding box center [626, 241] width 88 height 15
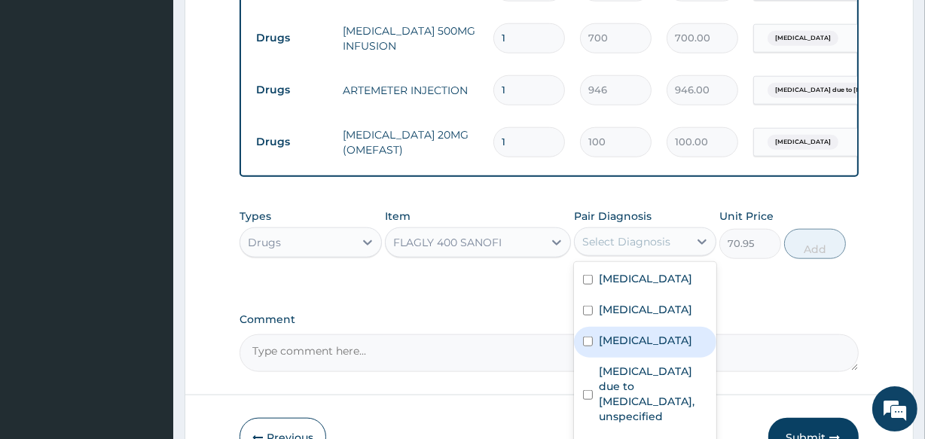
click at [637, 348] on label "Peptic ulcer" at bounding box center [645, 340] width 93 height 15
checkbox input "true"
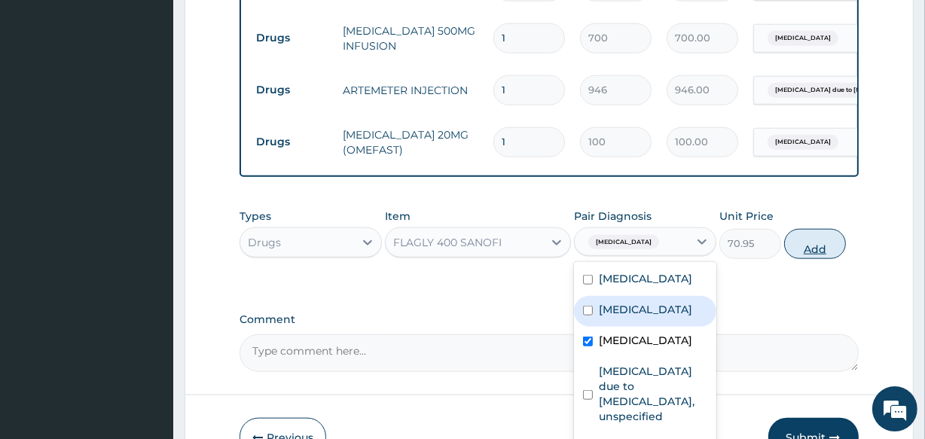
click at [814, 259] on button "Add" at bounding box center [815, 244] width 62 height 30
type input "0"
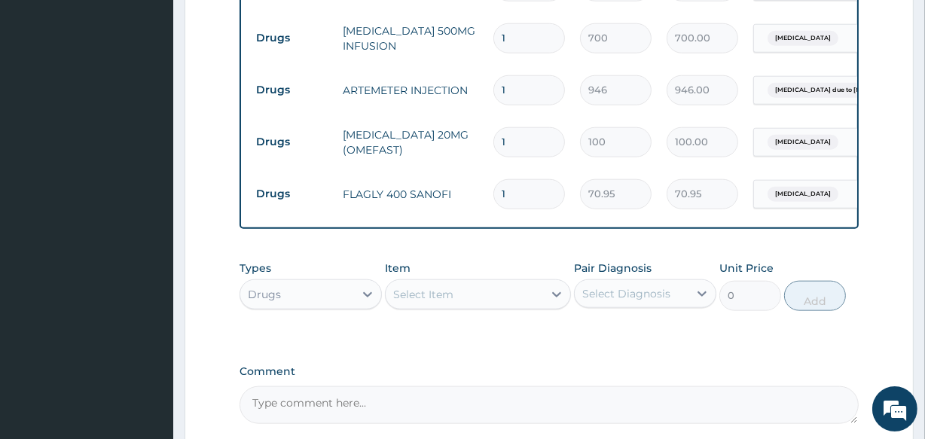
click at [422, 302] on div "Select Item" at bounding box center [423, 294] width 60 height 15
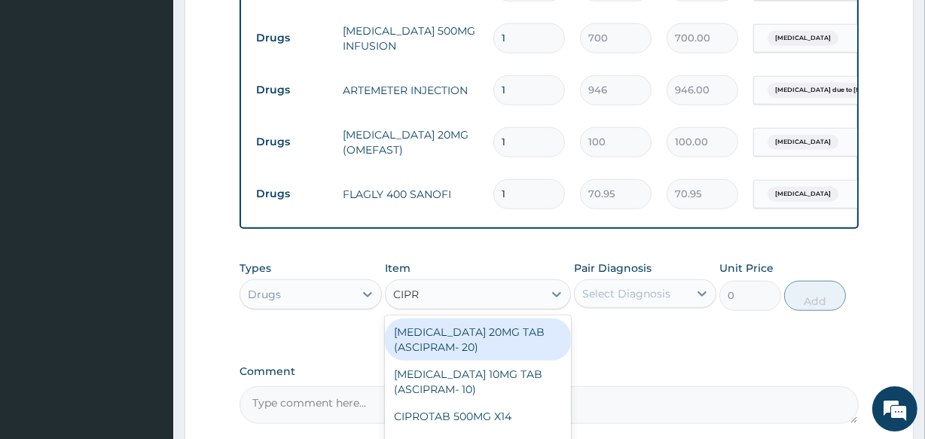
type input "CIPRO"
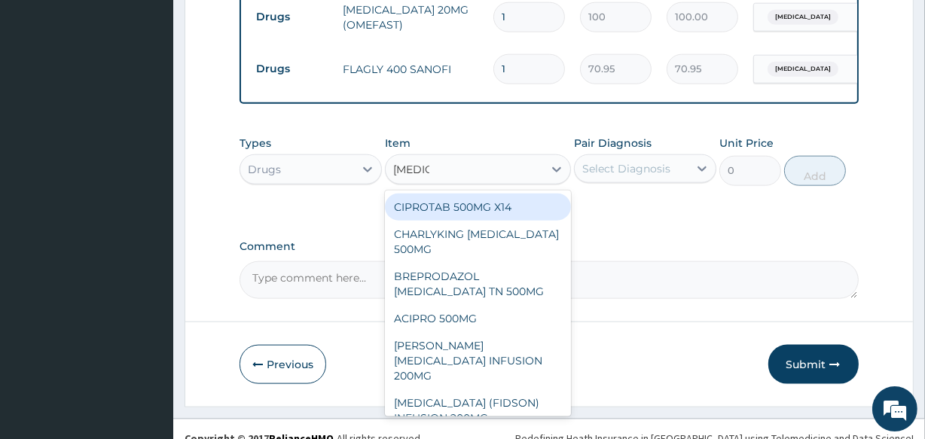
scroll to position [1616, 0]
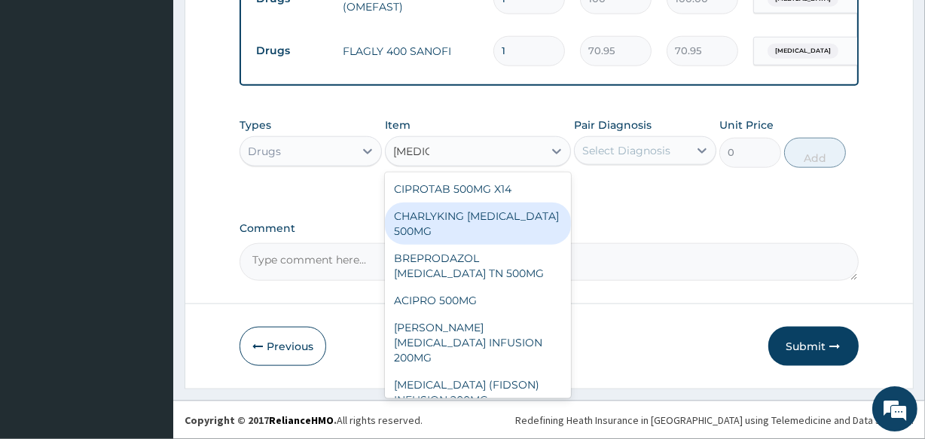
click at [517, 235] on div "CHARLYKING [MEDICAL_DATA] 500MG" at bounding box center [477, 224] width 185 height 42
type input "177.375"
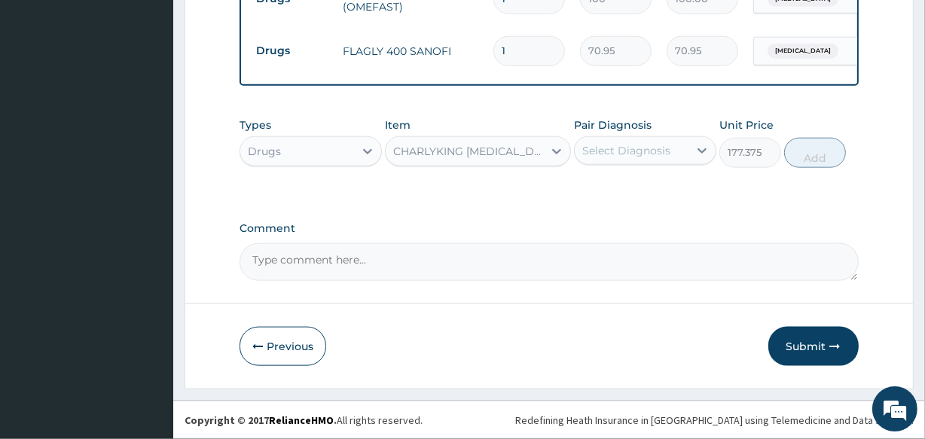
click at [640, 143] on div "Select Diagnosis" at bounding box center [626, 150] width 88 height 15
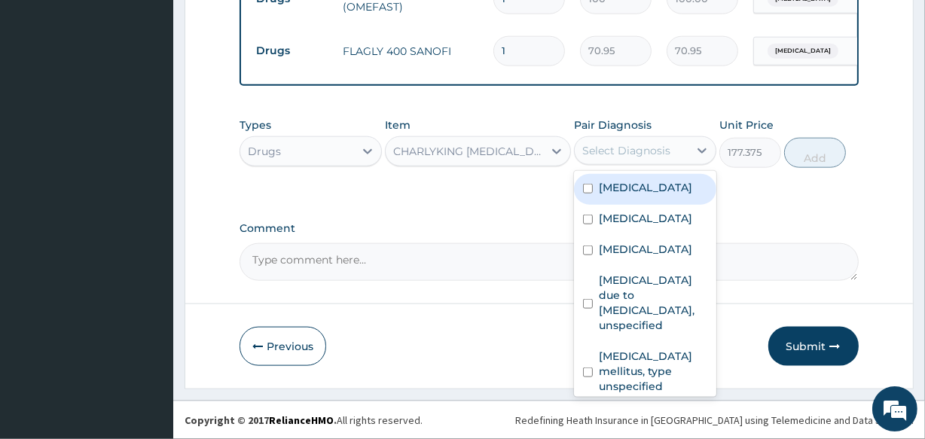
click at [638, 188] on label "Gastroenteritis" at bounding box center [645, 187] width 93 height 15
checkbox input "true"
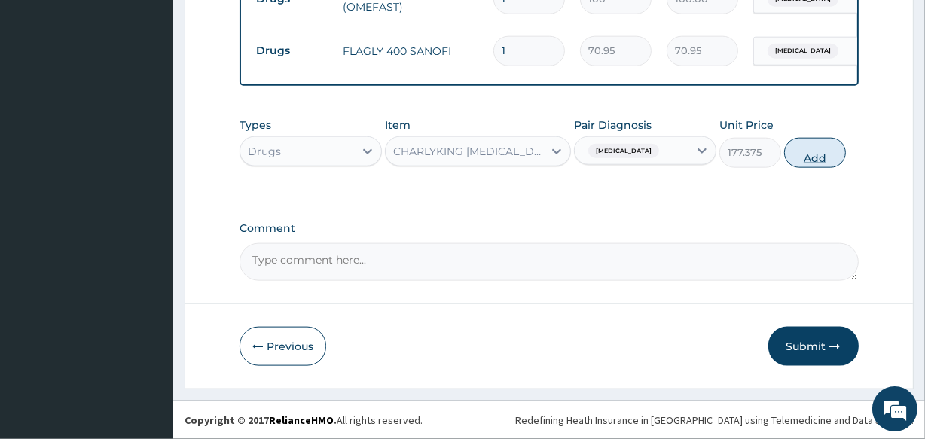
click at [827, 160] on button "Add" at bounding box center [815, 153] width 62 height 30
type input "0"
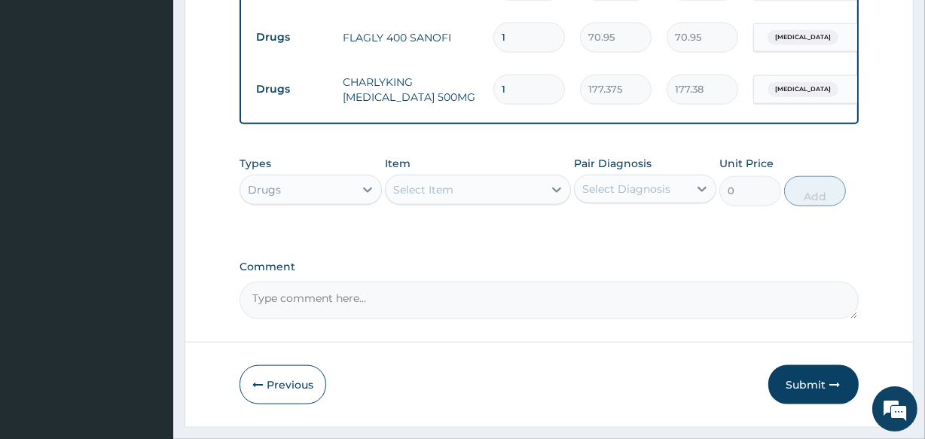
click at [418, 197] on div "Select Item" at bounding box center [423, 189] width 60 height 15
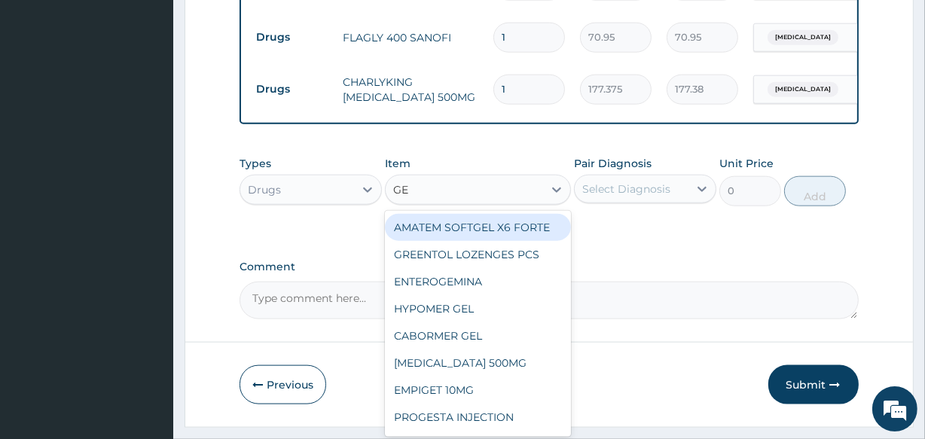
type input "G"
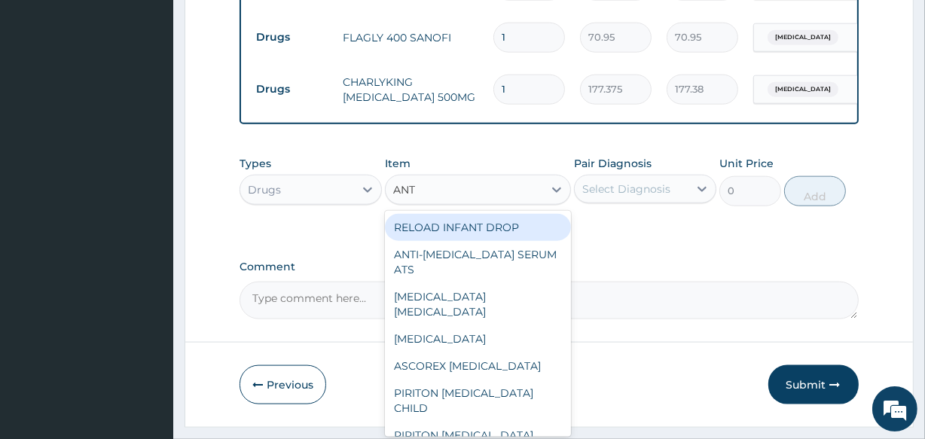
type input "ANTA"
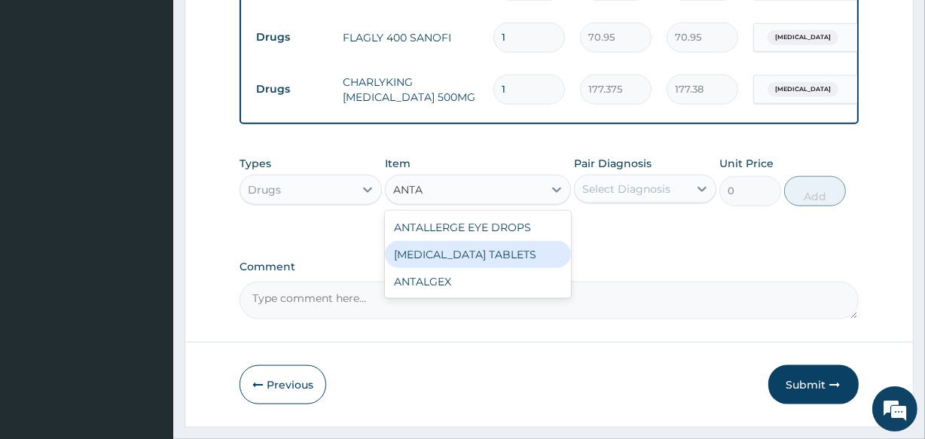
click at [416, 261] on div "[MEDICAL_DATA] TABLETS" at bounding box center [477, 254] width 185 height 27
type input "59.125"
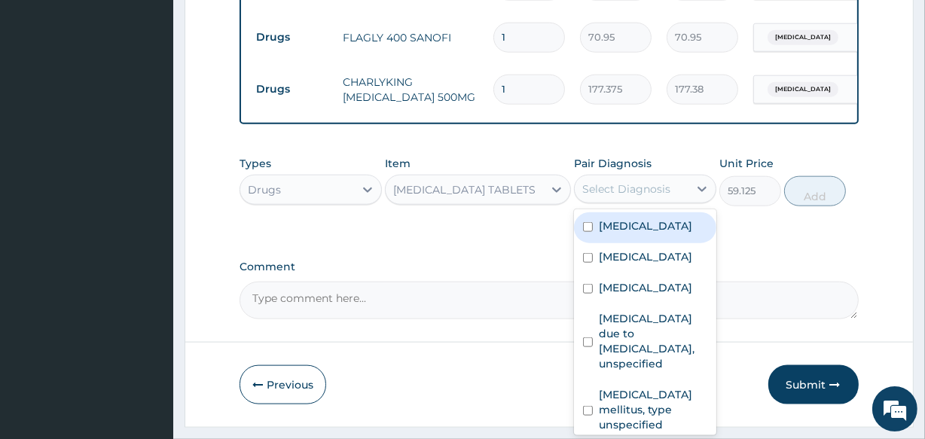
click at [623, 201] on div "Select Diagnosis" at bounding box center [632, 189] width 114 height 24
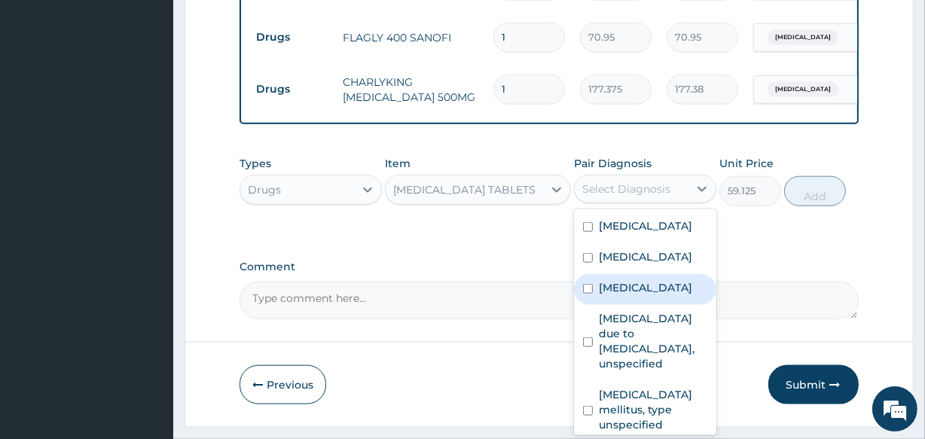
click at [631, 295] on label "Peptic ulcer" at bounding box center [645, 287] width 93 height 15
checkbox input "true"
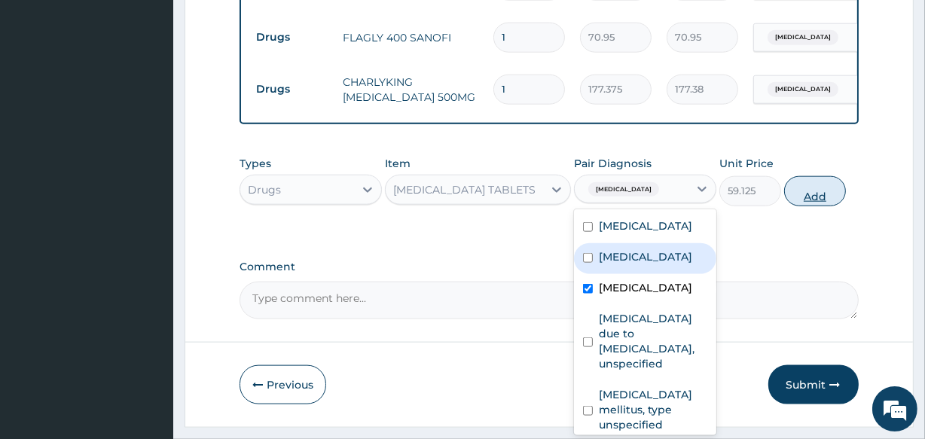
click at [816, 200] on button "Add" at bounding box center [815, 191] width 62 height 30
type input "0"
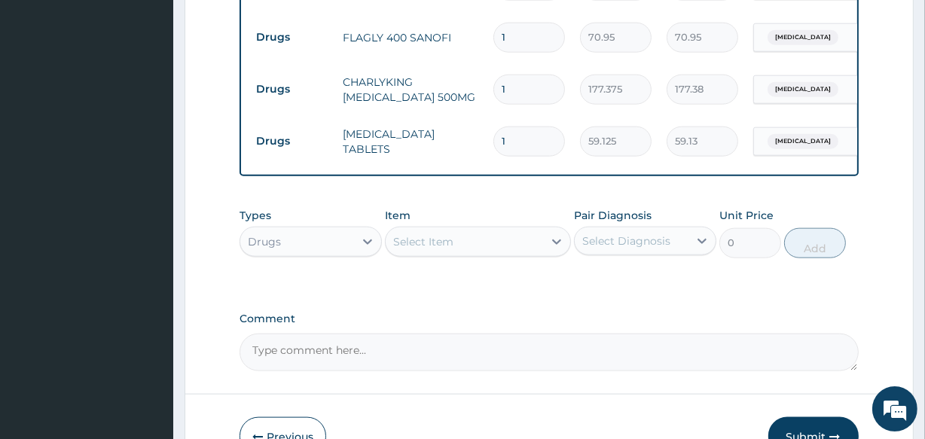
click at [444, 249] on div "Select Item" at bounding box center [423, 241] width 60 height 15
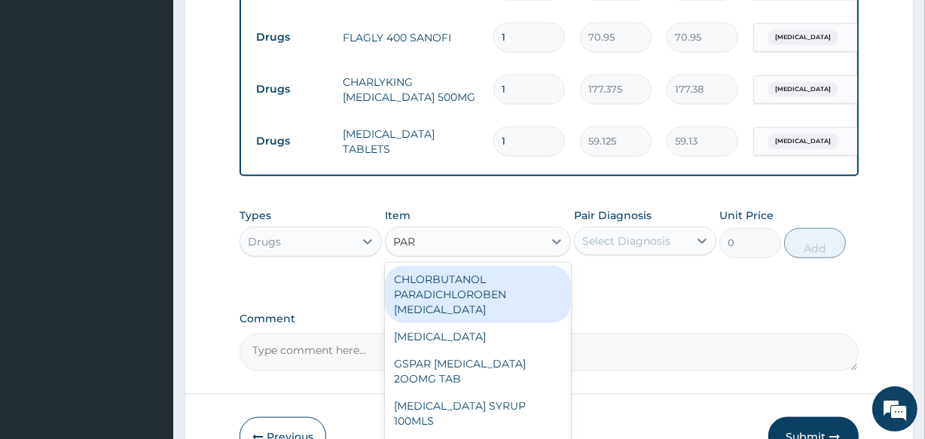
type input "PARA"
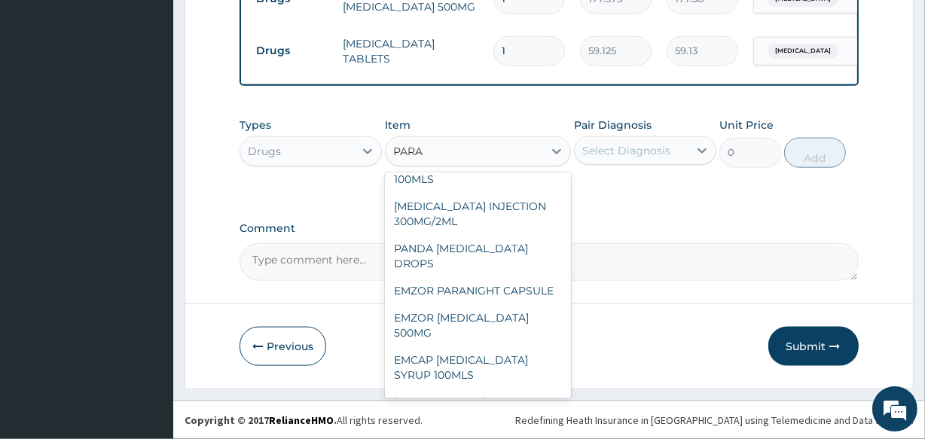
scroll to position [136, 0]
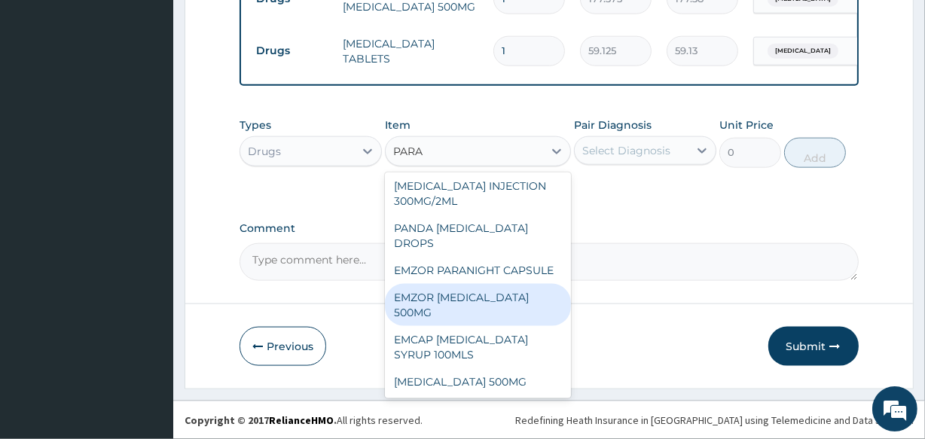
click at [505, 308] on div "EMZOR [MEDICAL_DATA] 500MG" at bounding box center [477, 305] width 185 height 42
type input "40"
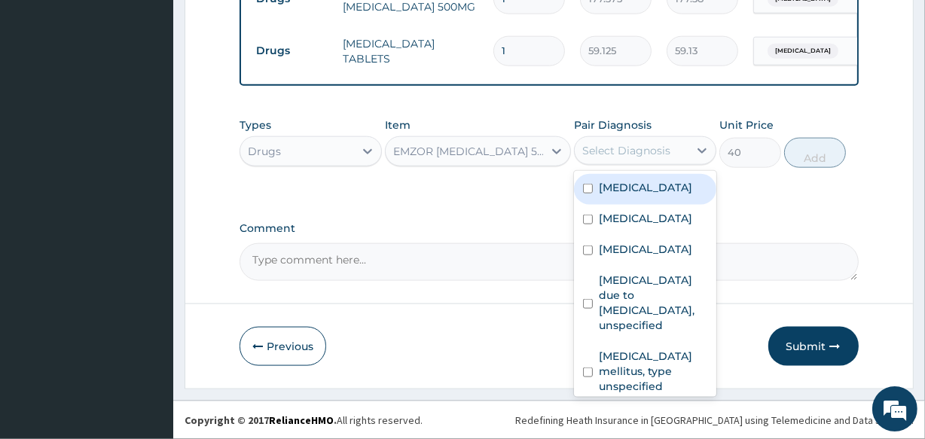
click at [613, 151] on div "Select Diagnosis" at bounding box center [626, 150] width 88 height 15
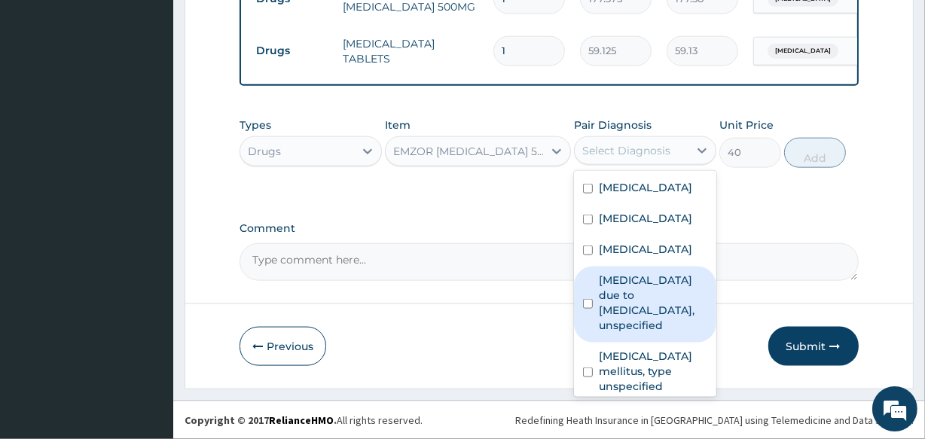
click at [634, 304] on label "[MEDICAL_DATA] due to [MEDICAL_DATA], unspecified" at bounding box center [653, 303] width 108 height 60
checkbox input "true"
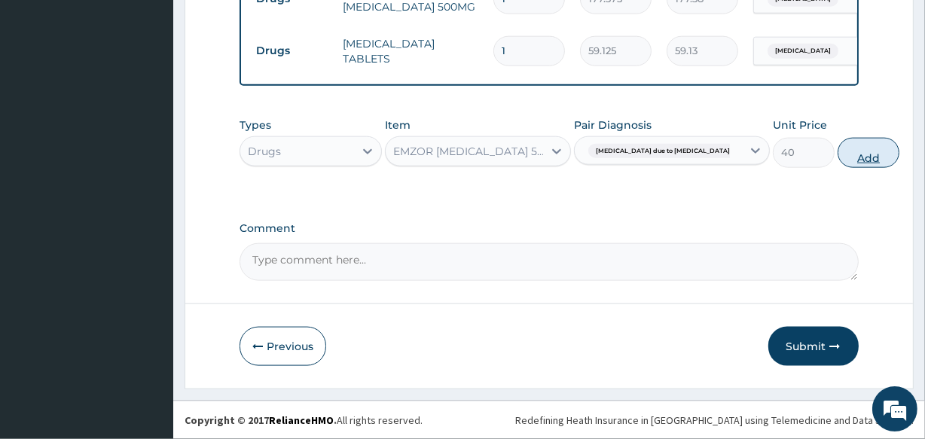
click at [837, 156] on button "Add" at bounding box center [868, 153] width 62 height 30
type input "0"
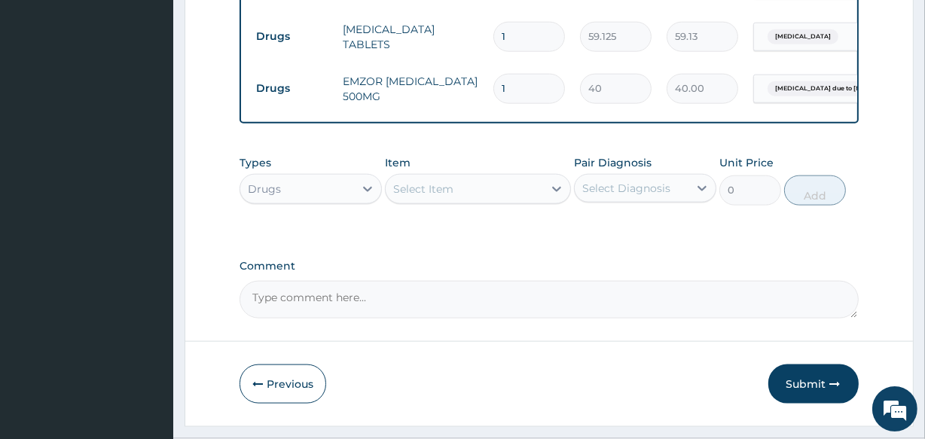
click at [514, 90] on input "1" at bounding box center [529, 88] width 72 height 29
type input "18"
type input "720.00"
type input "18"
click at [512, 40] on input "1" at bounding box center [529, 36] width 72 height 29
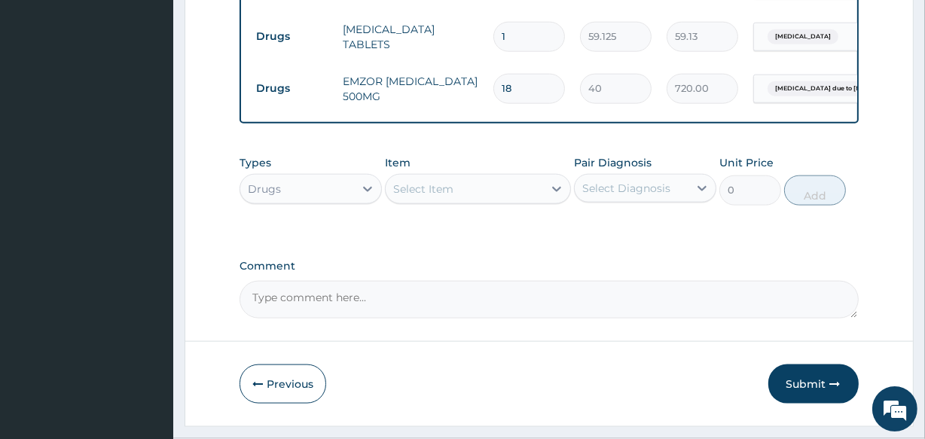
type input "10"
type input "591.25"
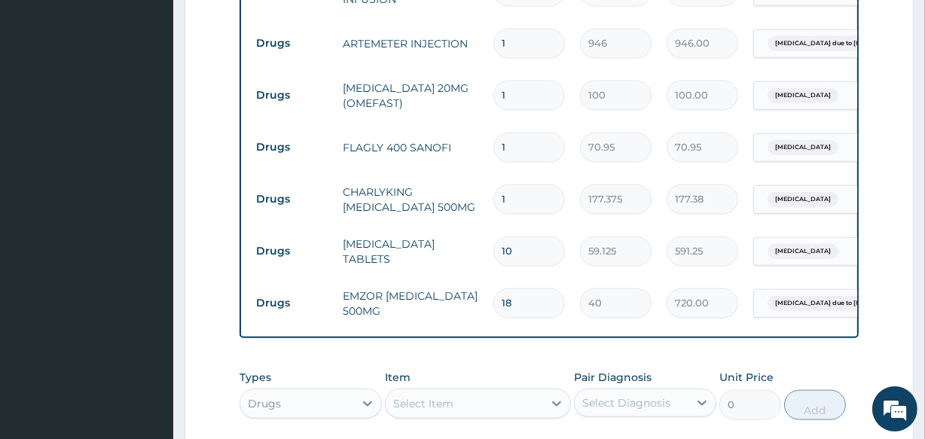
scroll to position [1502, 0]
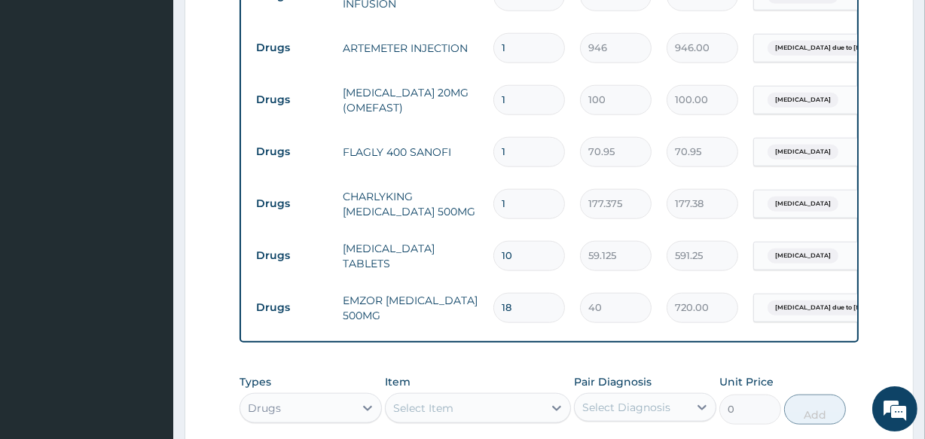
type input "10"
click at [516, 203] on input "1" at bounding box center [529, 203] width 72 height 29
type input "10"
type input "1773.75"
type input "10"
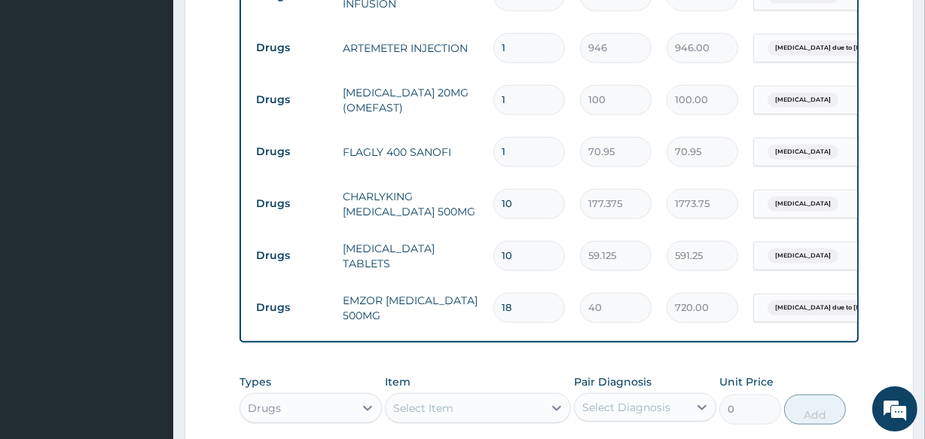
click at [507, 157] on input "1" at bounding box center [529, 151] width 72 height 29
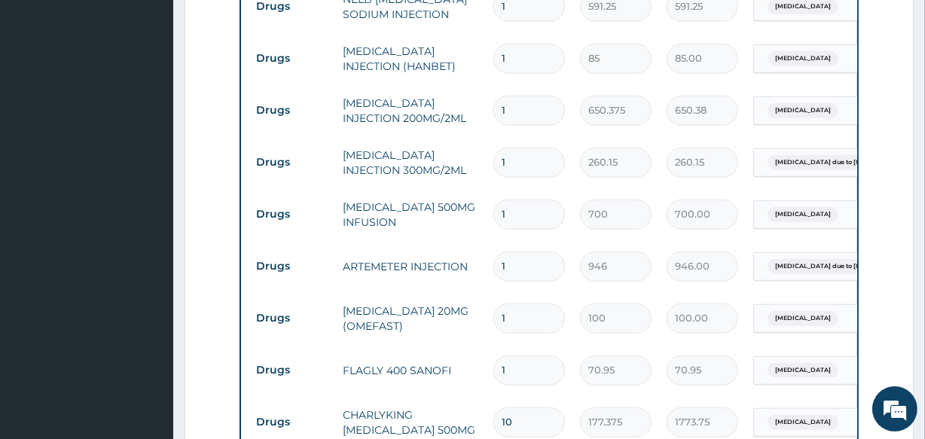
scroll to position [1282, 0]
click at [525, 116] on input "1" at bounding box center [529, 110] width 72 height 29
type input "0.00"
type input "8"
type input "5203.00"
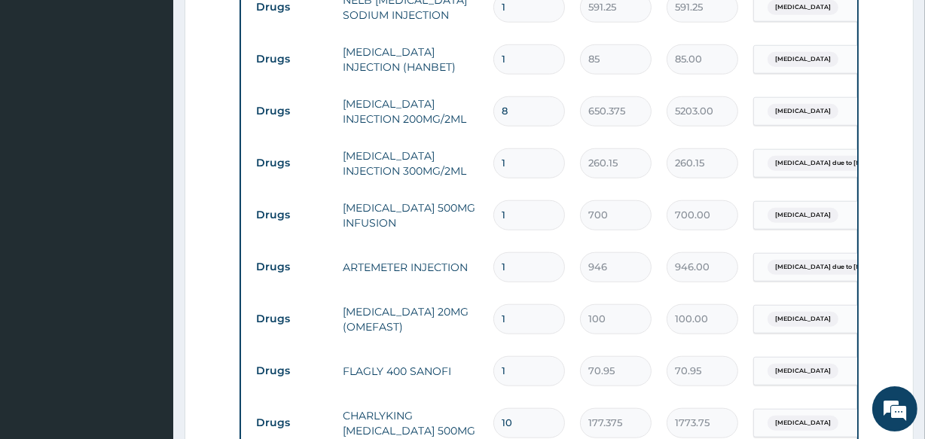
type input "8"
click at [526, 165] on input "1" at bounding box center [529, 162] width 72 height 29
type input "0.00"
type input "4"
type input "1040.60"
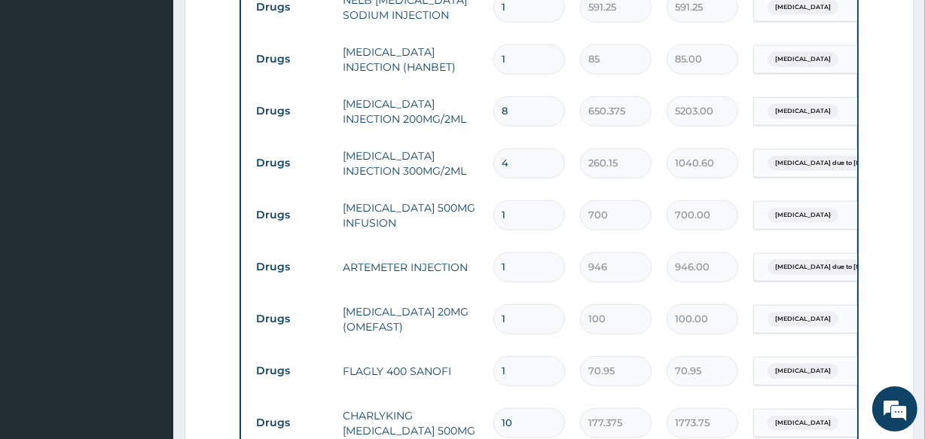
type input "4"
click at [522, 267] on input "1" at bounding box center [529, 266] width 72 height 29
type input "0.00"
type input "3"
type input "2838.00"
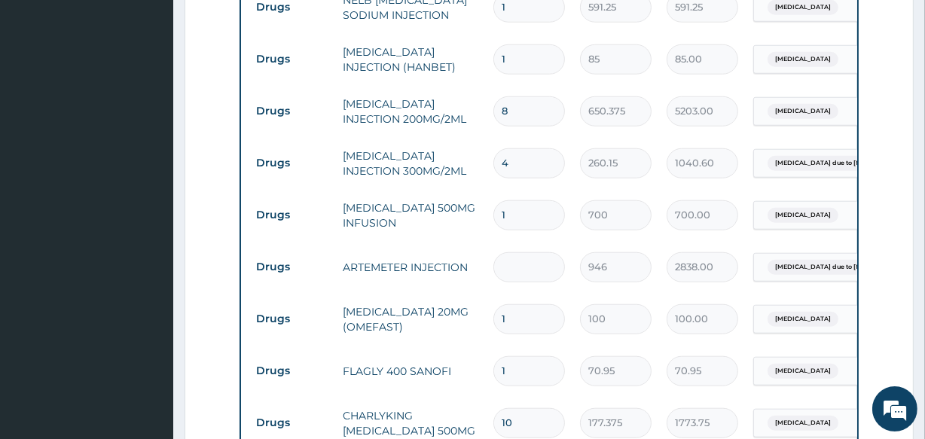
type input "0.00"
type input "6"
type input "5676.00"
type input "6"
click at [523, 328] on input "1" at bounding box center [529, 318] width 72 height 29
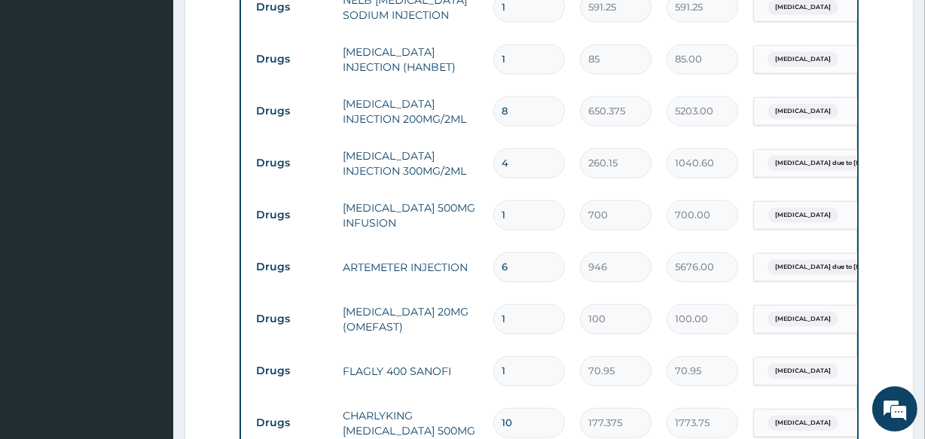
type input "10"
type input "1000.00"
type input "10"
click at [514, 370] on input "1" at bounding box center [529, 370] width 72 height 29
type input "15"
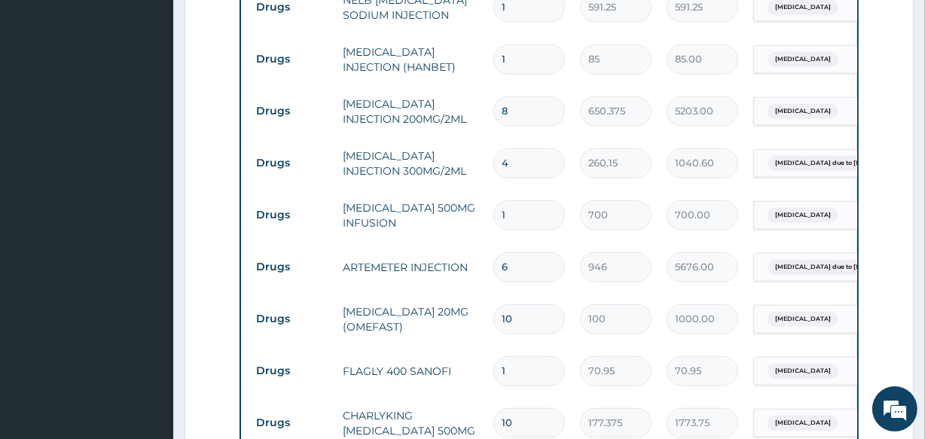
type input "1064.25"
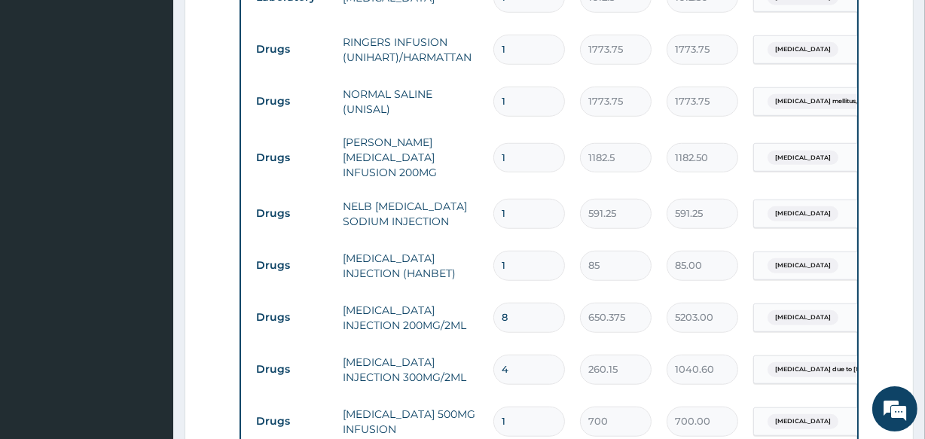
scroll to position [1063, 0]
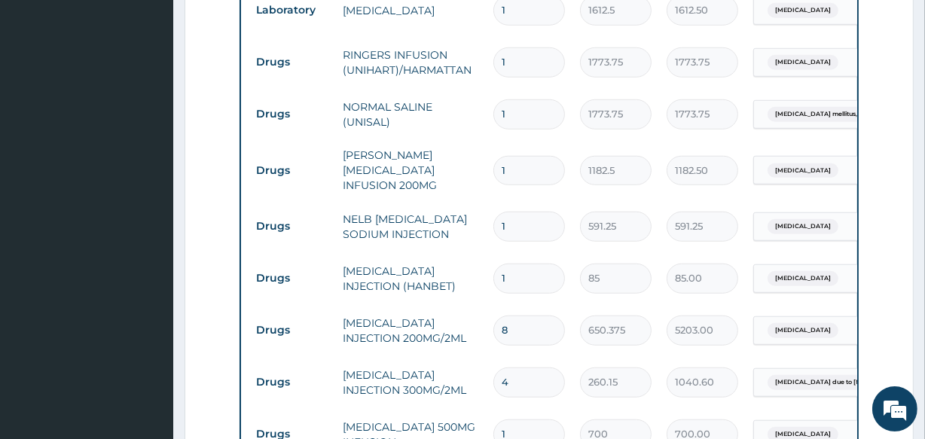
type input "15"
click at [525, 51] on input "1" at bounding box center [529, 61] width 72 height 29
type input "0.00"
type input "2"
type input "3547.50"
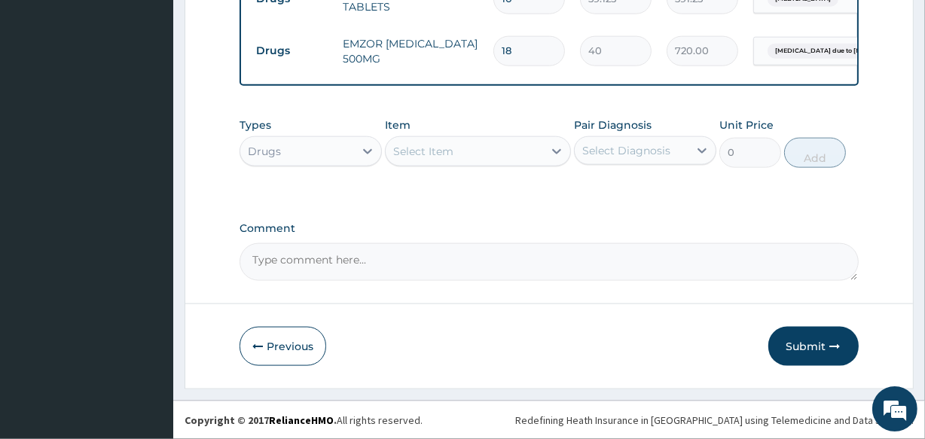
scroll to position [1773, 0]
type input "2"
click at [819, 342] on button "Submit" at bounding box center [813, 346] width 90 height 39
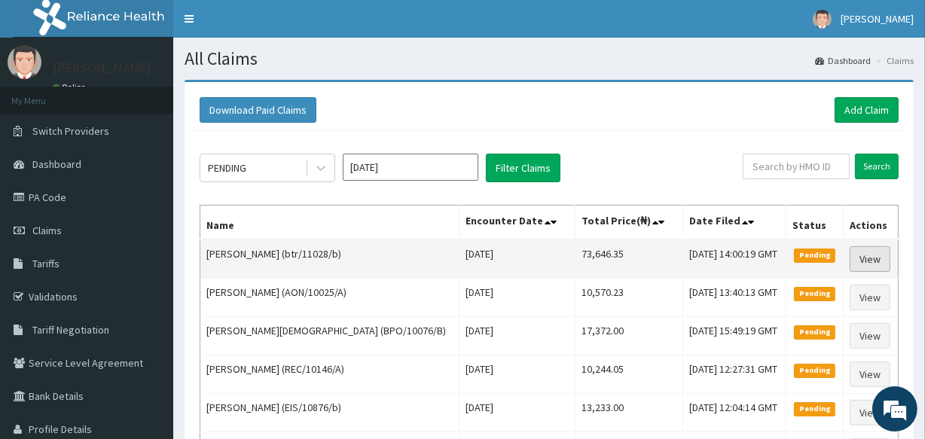
click at [858, 250] on link "View" at bounding box center [869, 259] width 41 height 26
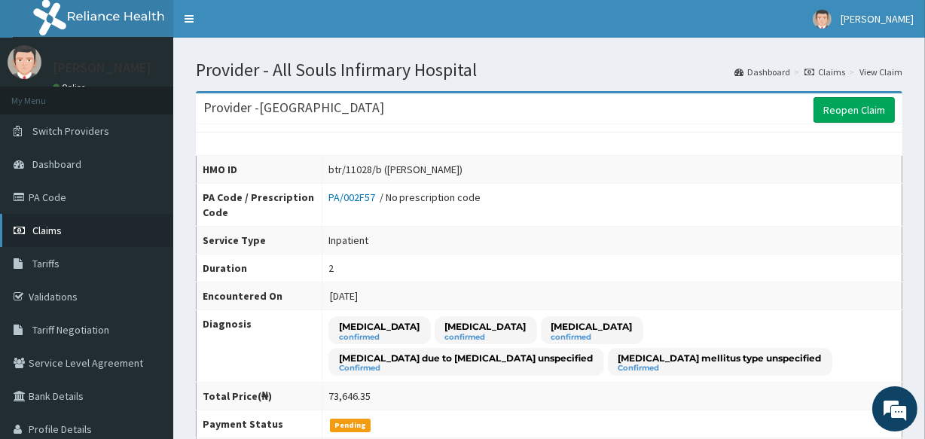
click at [46, 229] on span "Claims" at bounding box center [46, 231] width 29 height 14
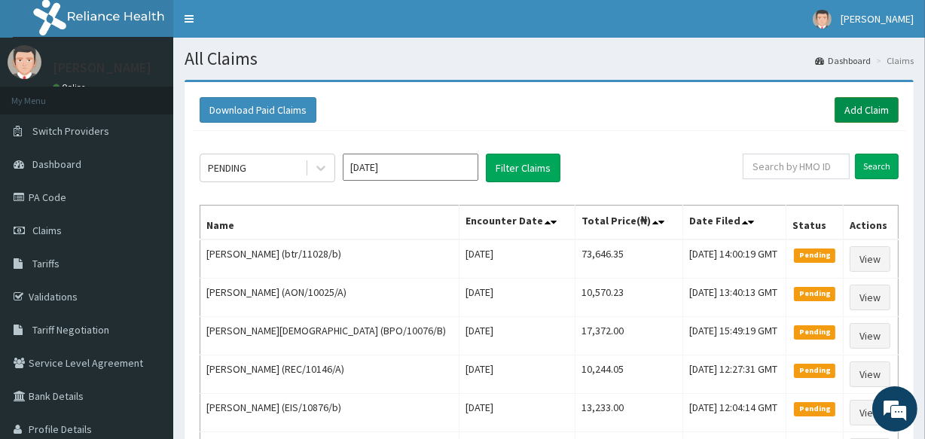
click at [855, 113] on link "Add Claim" at bounding box center [866, 110] width 64 height 26
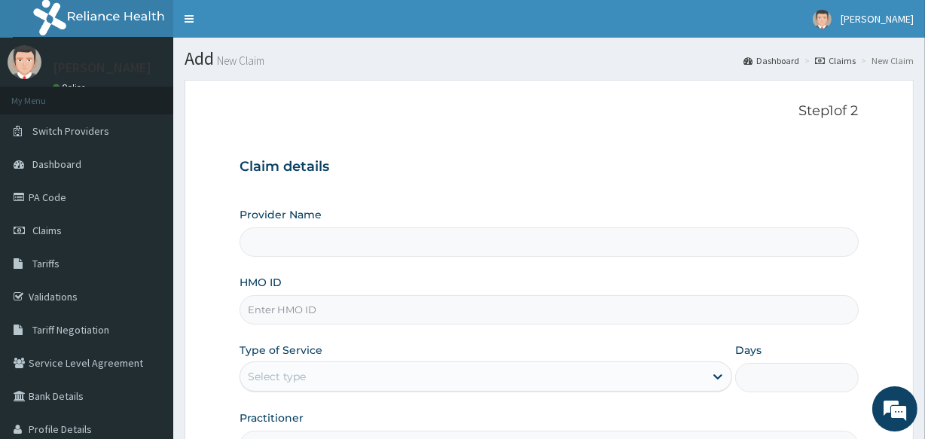
type input "[GEOGRAPHIC_DATA]"
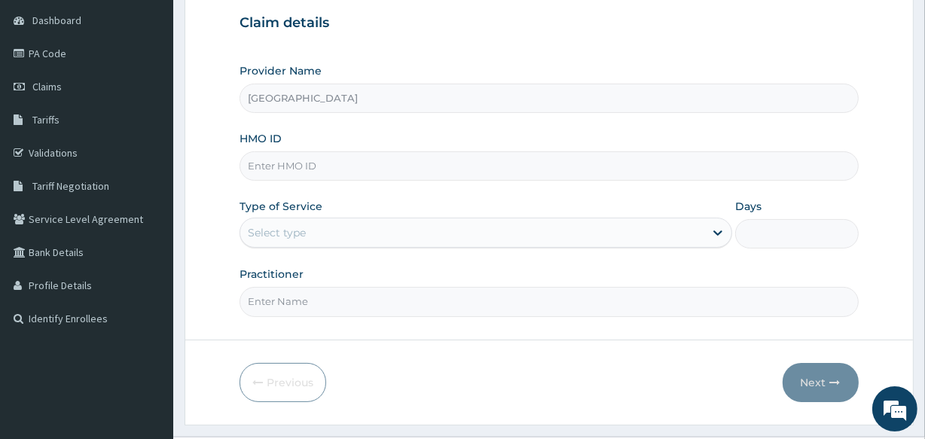
scroll to position [178, 0]
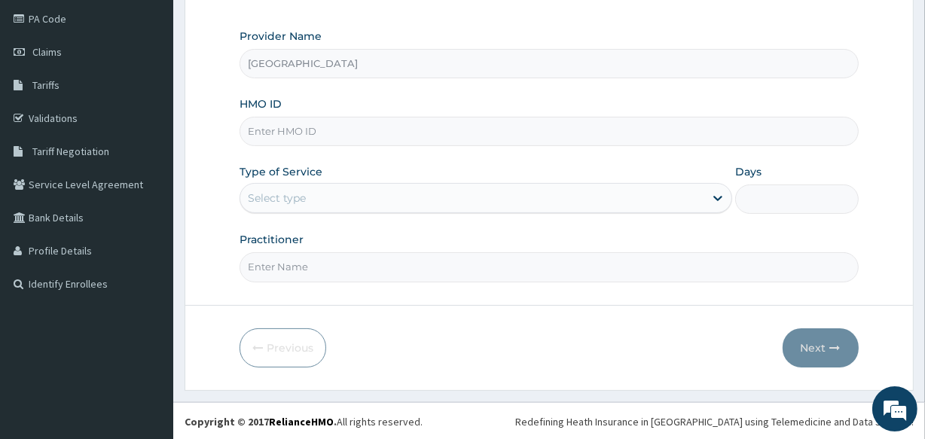
click at [537, 129] on input "HMO ID" at bounding box center [548, 131] width 618 height 29
click at [284, 129] on input "TLF" at bounding box center [548, 131] width 618 height 29
type input "TLF/10081/A"
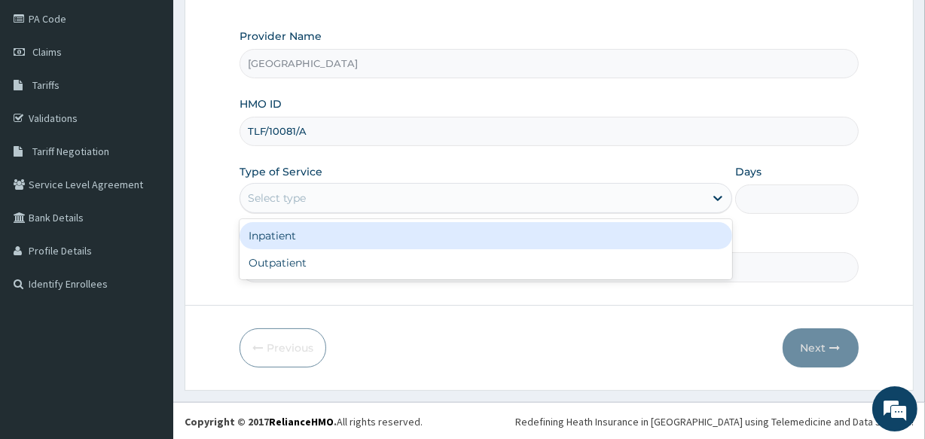
click at [313, 192] on div "Select type" at bounding box center [472, 198] width 464 height 24
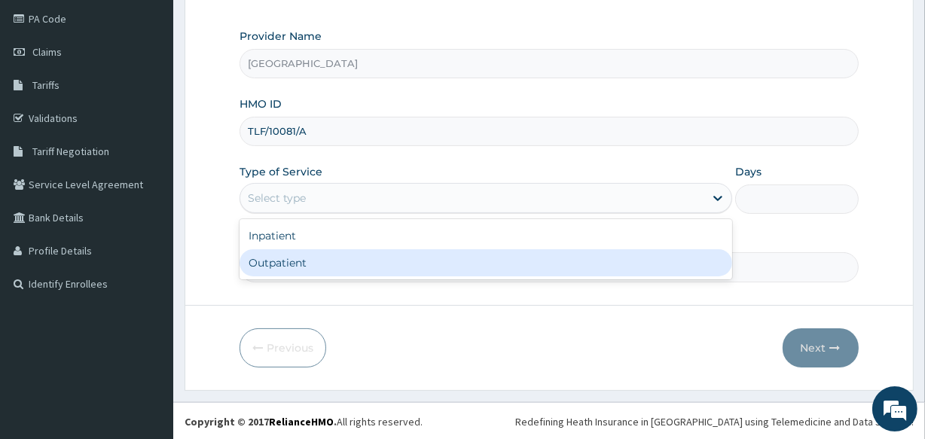
click at [332, 259] on div "Outpatient" at bounding box center [485, 262] width 492 height 27
type input "1"
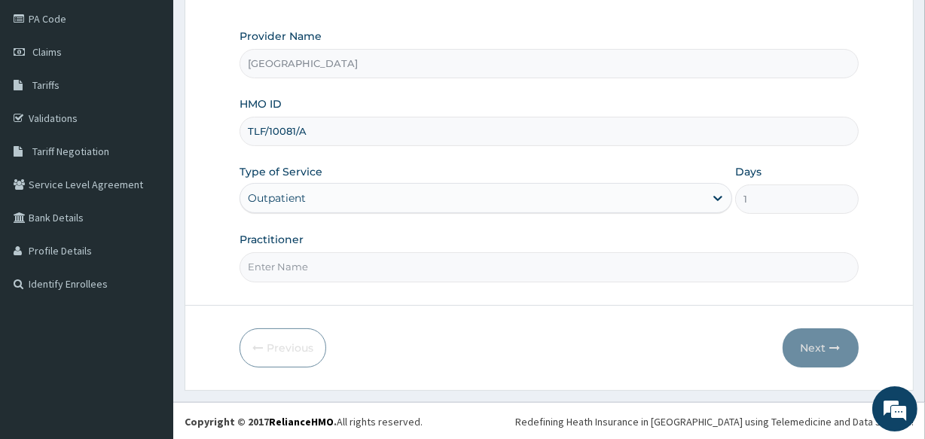
click at [323, 270] on input "Practitioner" at bounding box center [548, 266] width 618 height 29
type input "[PERSON_NAME]"
click at [818, 340] on button "Next" at bounding box center [820, 347] width 76 height 39
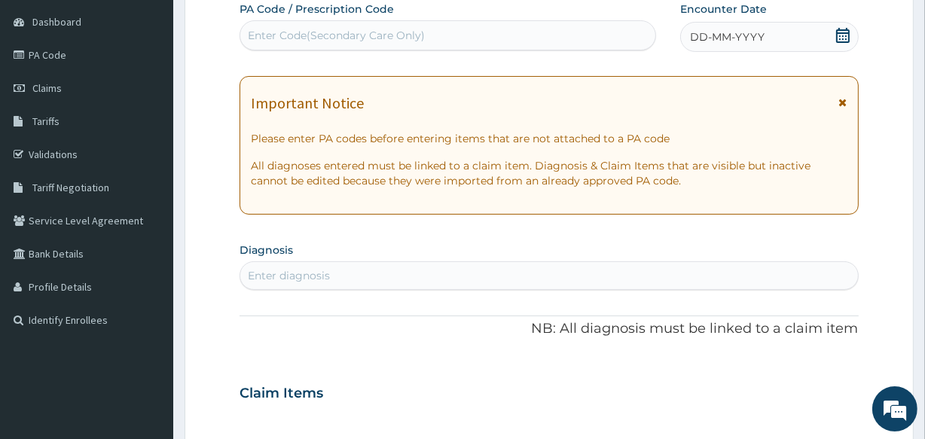
scroll to position [123, 0]
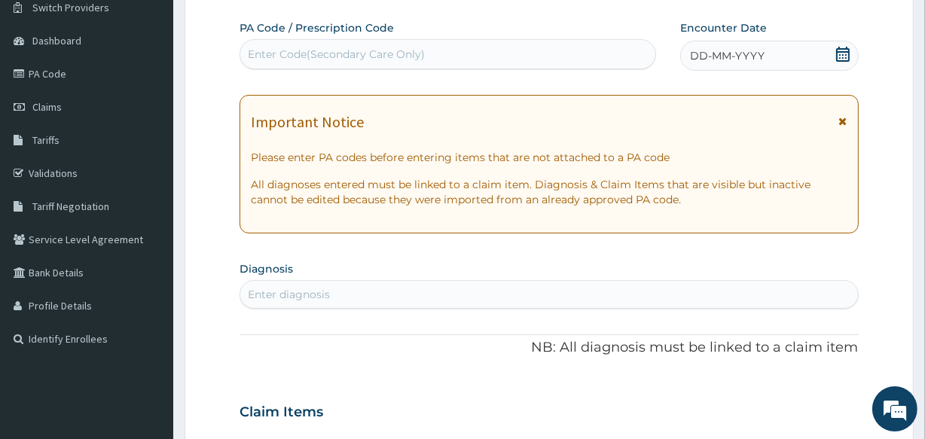
click at [837, 44] on div "DD-MM-YYYY" at bounding box center [769, 56] width 178 height 30
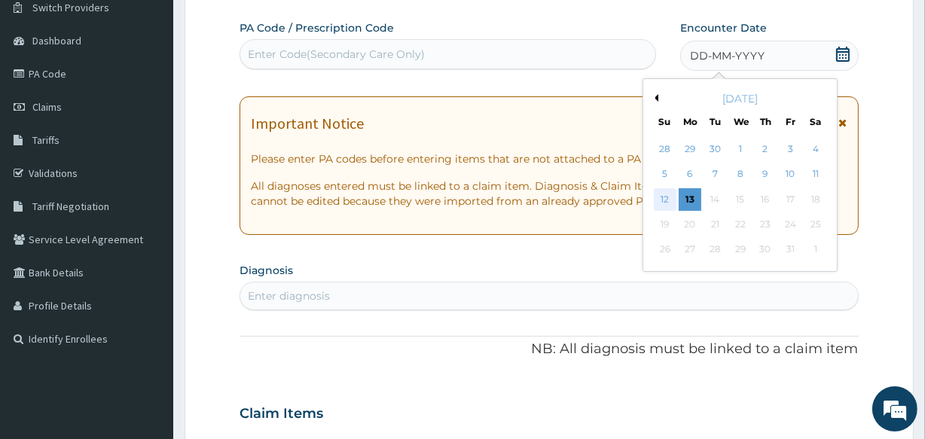
click at [664, 197] on div "12" at bounding box center [664, 199] width 23 height 23
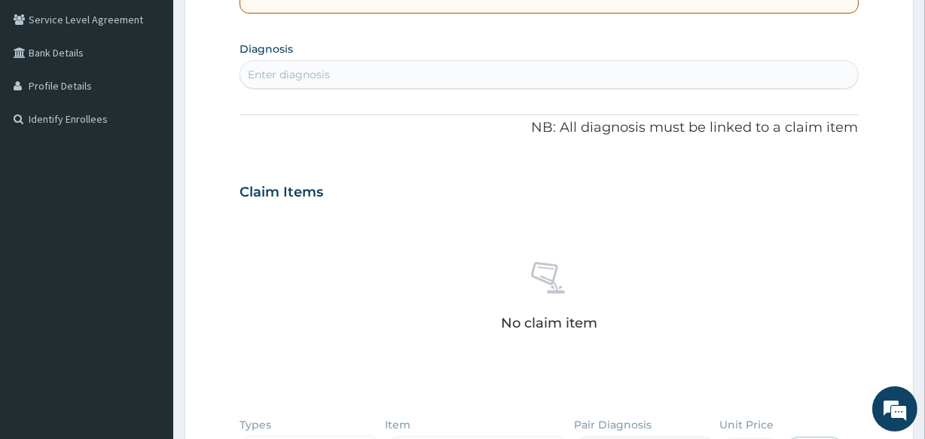
scroll to position [343, 0]
click at [441, 72] on div "Enter diagnosis" at bounding box center [548, 75] width 617 height 24
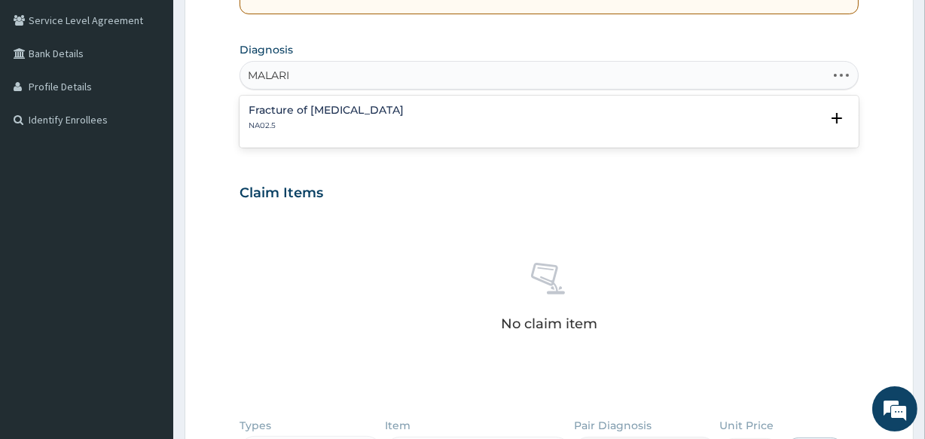
type input "[MEDICAL_DATA]"
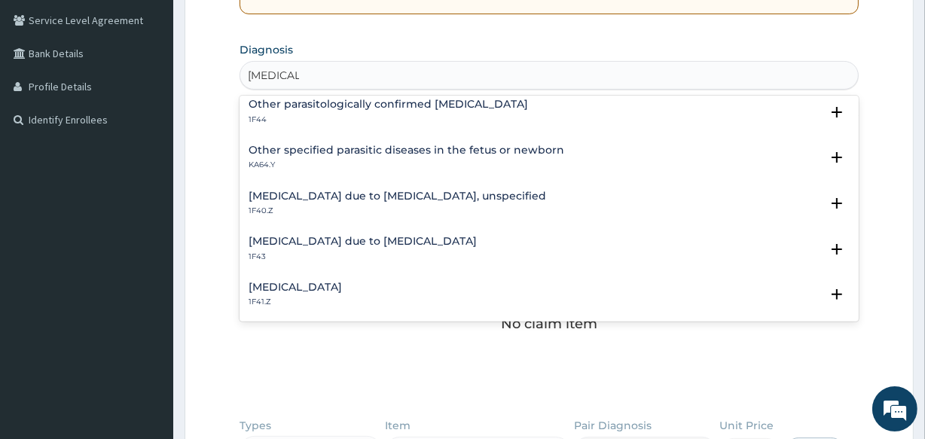
scroll to position [164, 0]
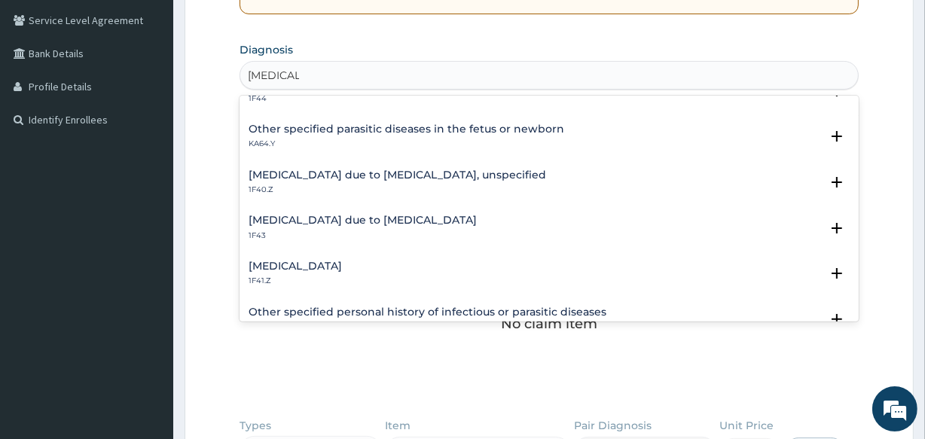
click at [456, 172] on h4 "[MEDICAL_DATA] due to [MEDICAL_DATA], unspecified" at bounding box center [396, 174] width 297 height 11
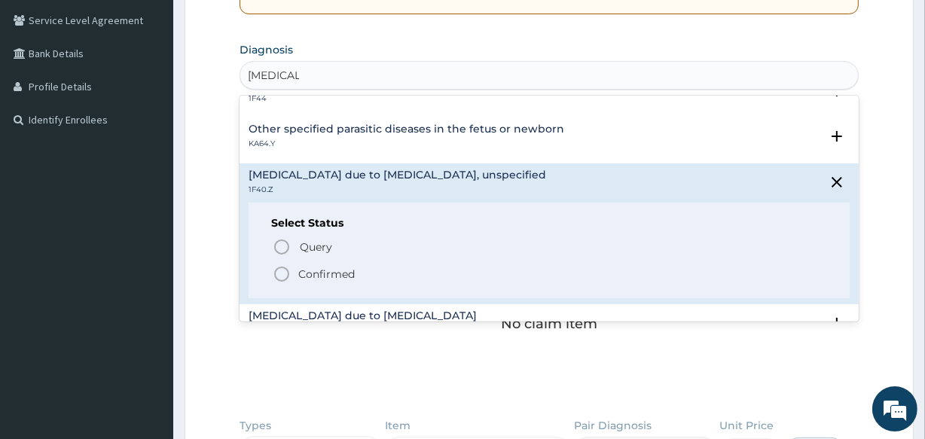
click at [279, 270] on icon "status option filled" at bounding box center [282, 274] width 18 height 18
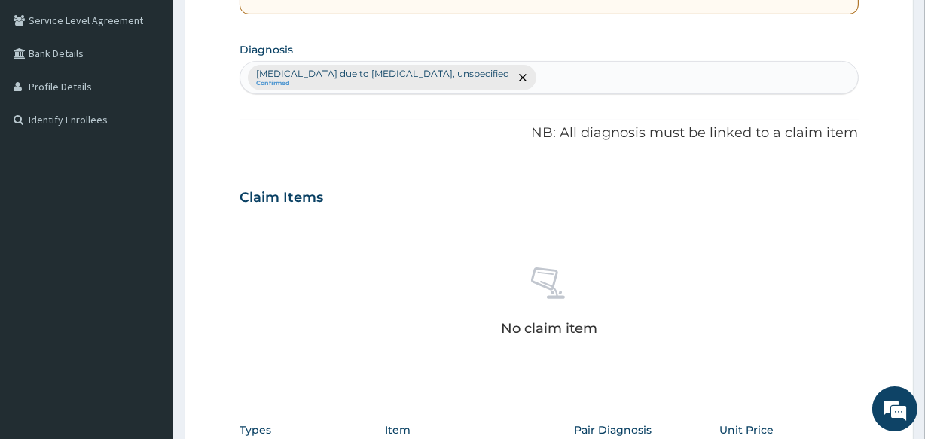
click at [532, 84] on div "[MEDICAL_DATA] due to [MEDICAL_DATA], unspecified Confirmed" at bounding box center [548, 78] width 617 height 32
type input "TONSILITIS"
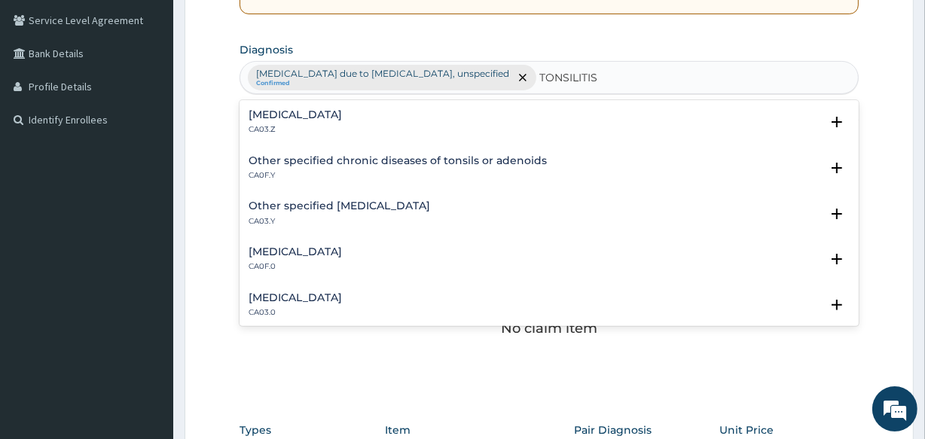
click at [314, 109] on h4 "[MEDICAL_DATA]" at bounding box center [294, 114] width 93 height 11
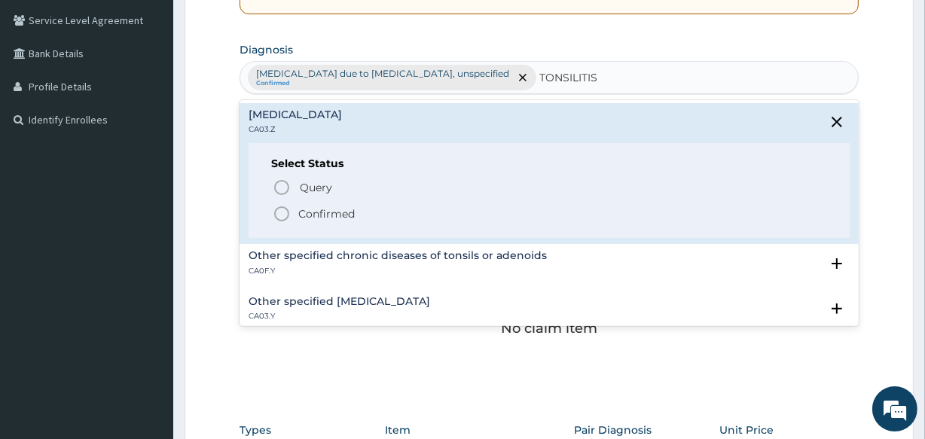
click at [286, 211] on icon "status option filled" at bounding box center [282, 214] width 18 height 18
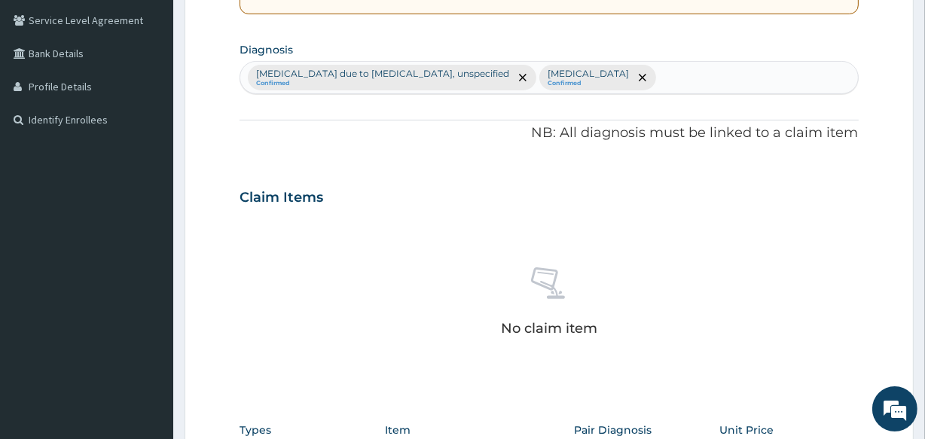
scroll to position [646, 0]
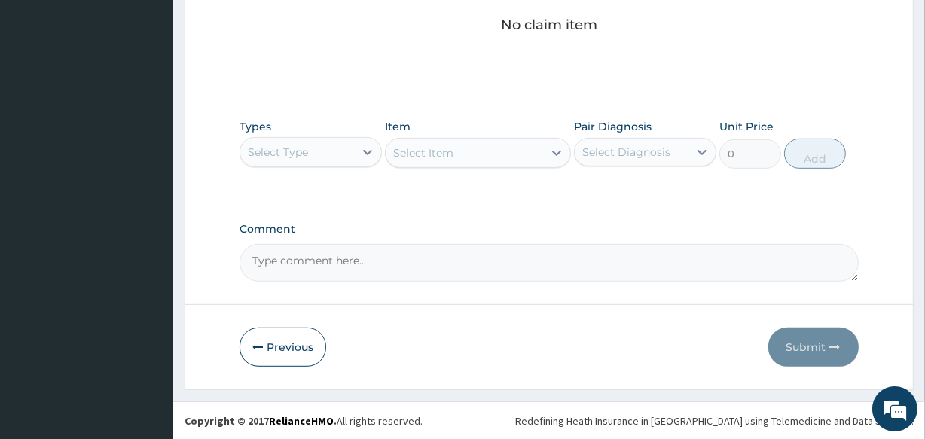
click at [351, 154] on div "Select Type" at bounding box center [297, 152] width 114 height 24
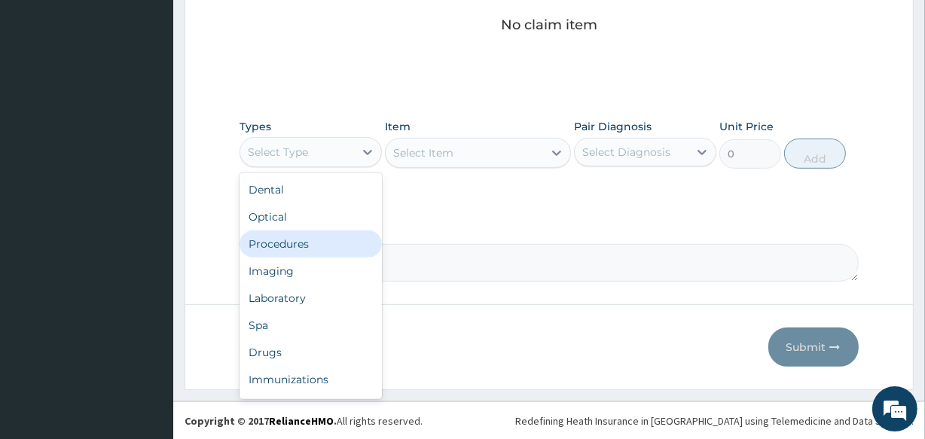
click at [343, 242] on div "Procedures" at bounding box center [310, 243] width 142 height 27
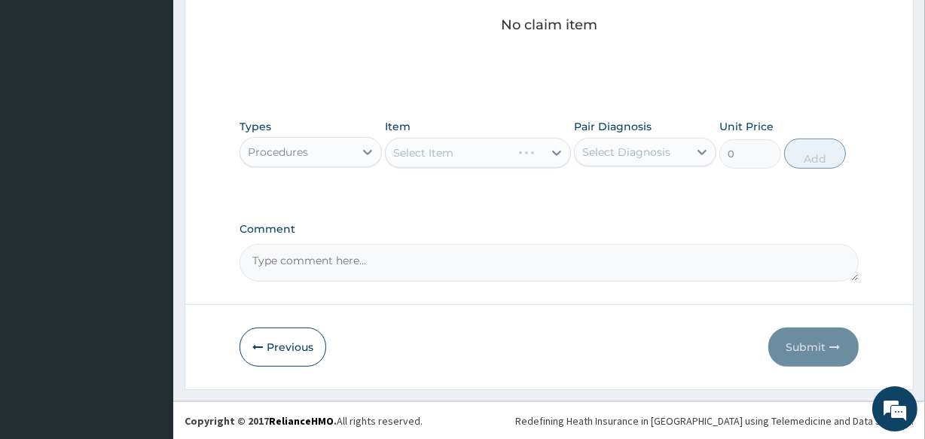
click at [472, 154] on div "Select Item" at bounding box center [477, 153] width 185 height 30
click at [472, 154] on div "Select Item" at bounding box center [464, 153] width 157 height 24
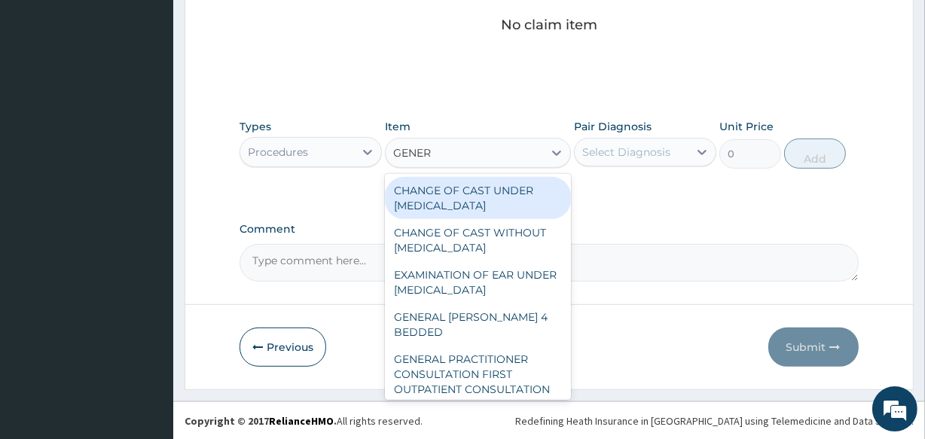
type input "GENERA"
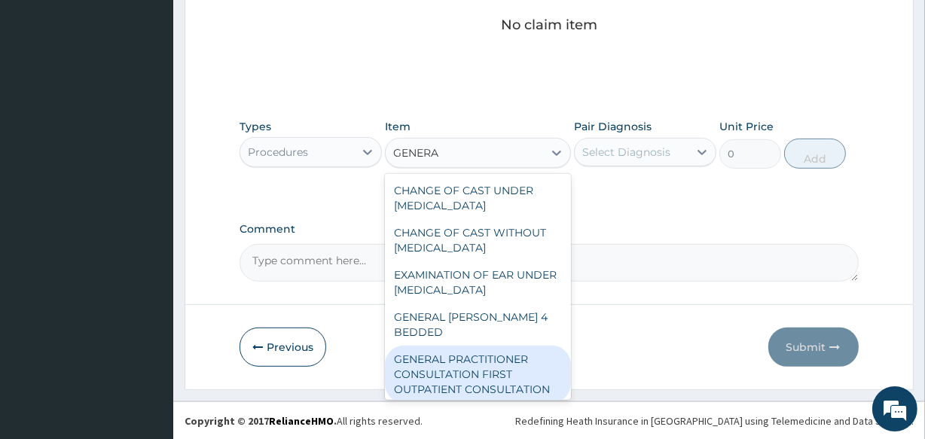
click at [464, 355] on div "GENERAL PRACTITIONER CONSULTATION FIRST OUTPATIENT CONSULTATION" at bounding box center [477, 374] width 185 height 57
type input "3547.5"
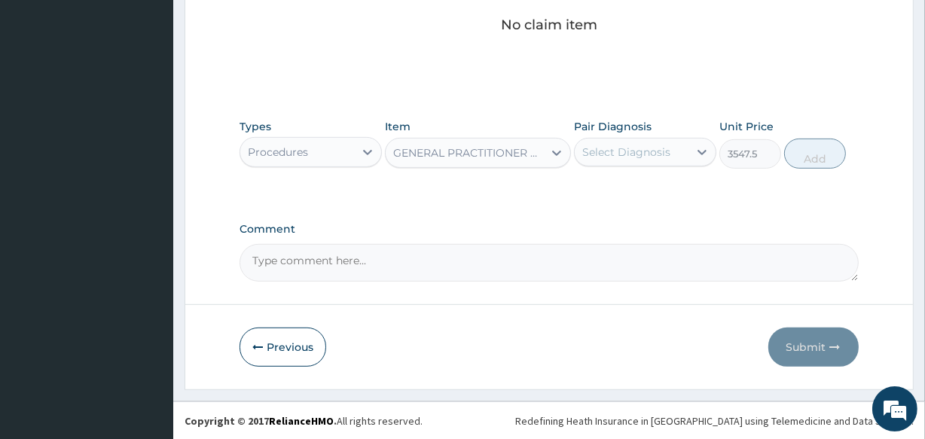
click at [610, 150] on div "Select Diagnosis" at bounding box center [626, 152] width 88 height 15
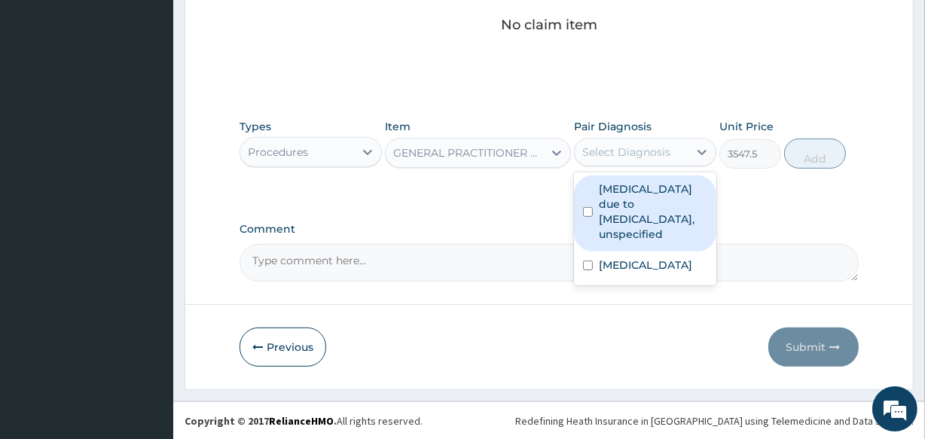
click at [612, 211] on label "[MEDICAL_DATA] due to [MEDICAL_DATA], unspecified" at bounding box center [653, 211] width 108 height 60
checkbox input "true"
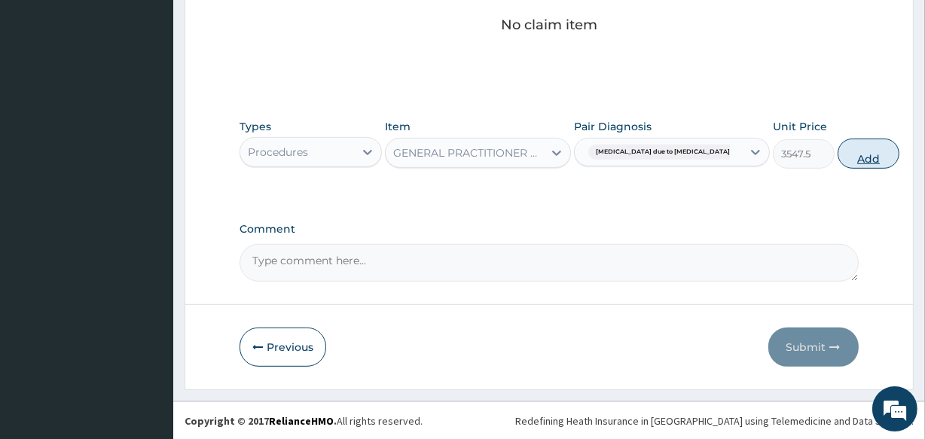
click at [837, 162] on button "Add" at bounding box center [868, 154] width 62 height 30
type input "0"
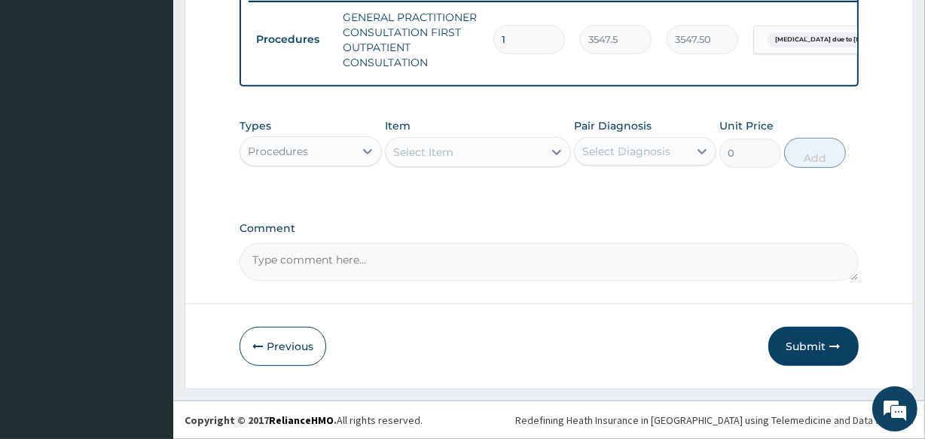
scroll to position [608, 0]
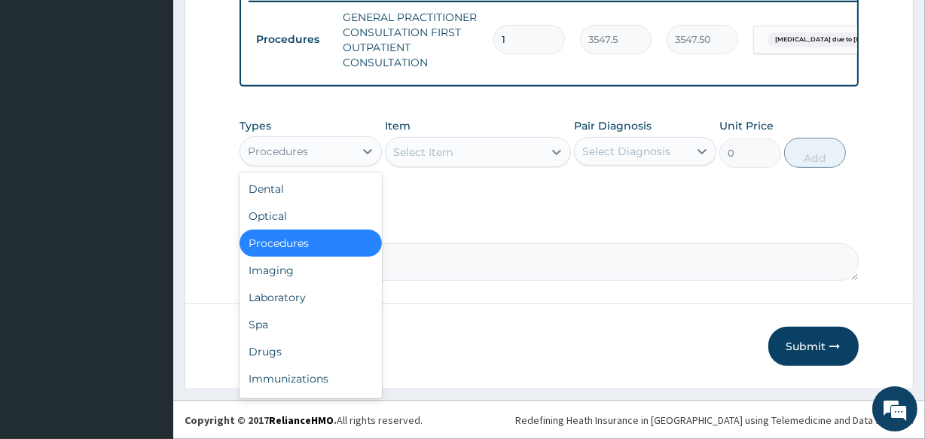
click at [322, 154] on div "Procedures" at bounding box center [297, 151] width 114 height 24
click at [334, 338] on div "Drugs" at bounding box center [310, 351] width 142 height 27
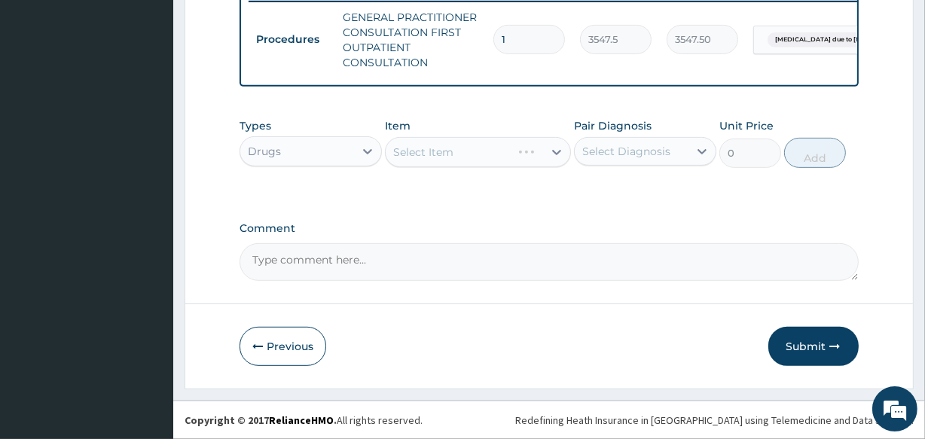
click at [434, 148] on div "Select Item" at bounding box center [477, 152] width 185 height 30
click at [434, 148] on div "Select Item" at bounding box center [423, 152] width 60 height 15
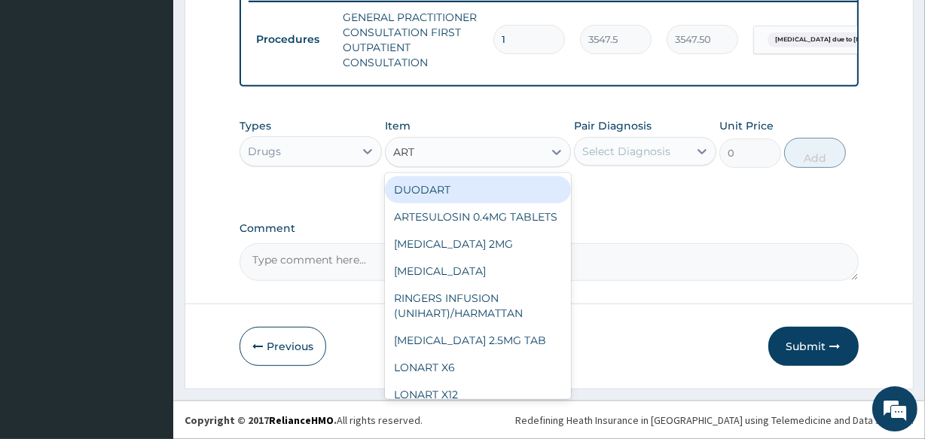
type input "ARTE"
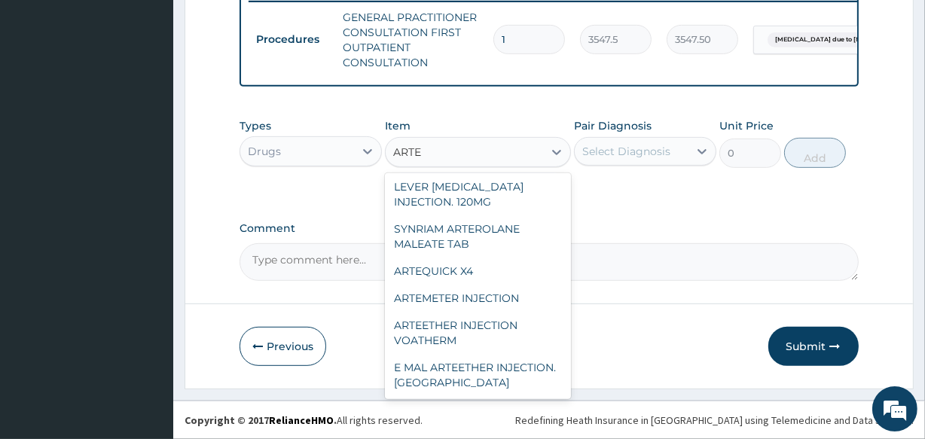
scroll to position [218, 0]
click at [495, 311] on div "ARTEMETER INJECTION" at bounding box center [477, 298] width 185 height 27
type input "946"
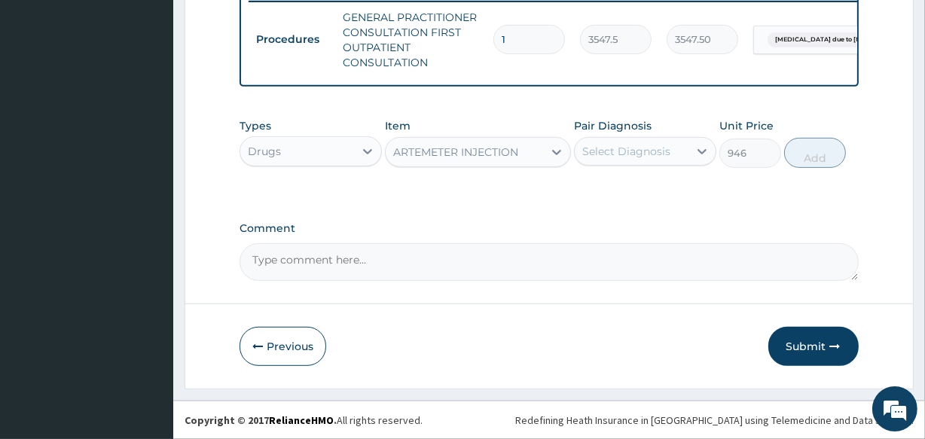
click at [617, 147] on div "Select Diagnosis" at bounding box center [626, 151] width 88 height 15
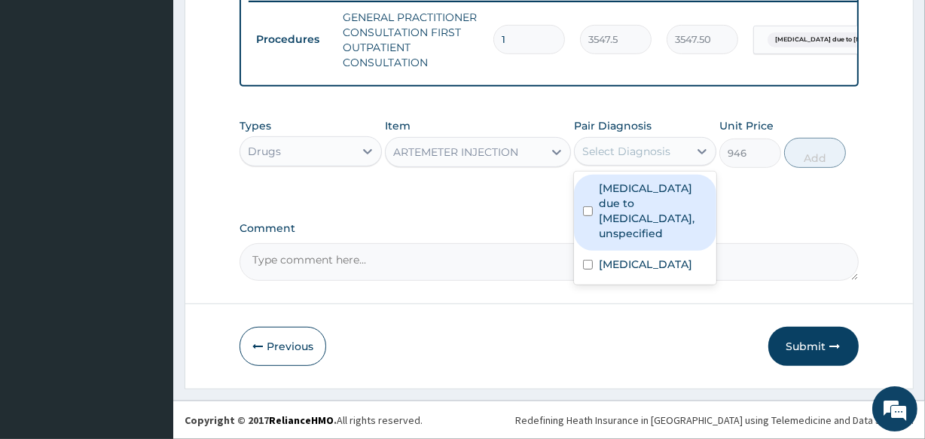
click at [627, 203] on label "Malaria due to Plasmodium falciparum, unspecified" at bounding box center [653, 211] width 108 height 60
checkbox input "true"
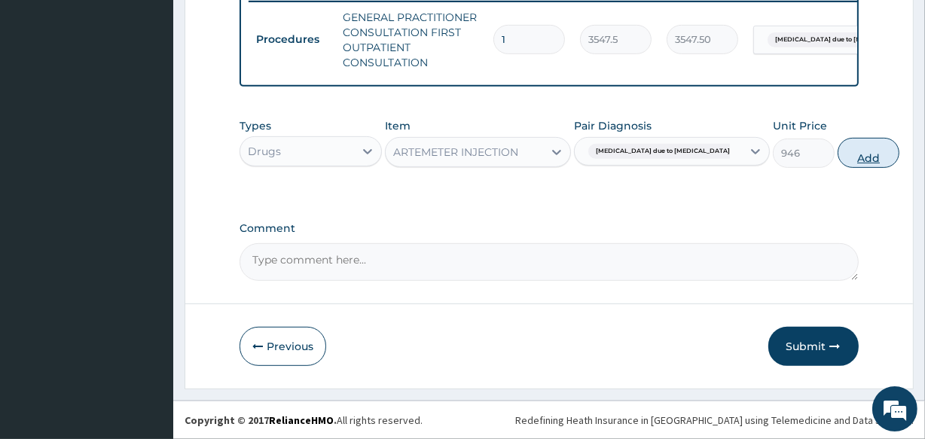
click at [837, 149] on button "Add" at bounding box center [868, 153] width 62 height 30
type input "0"
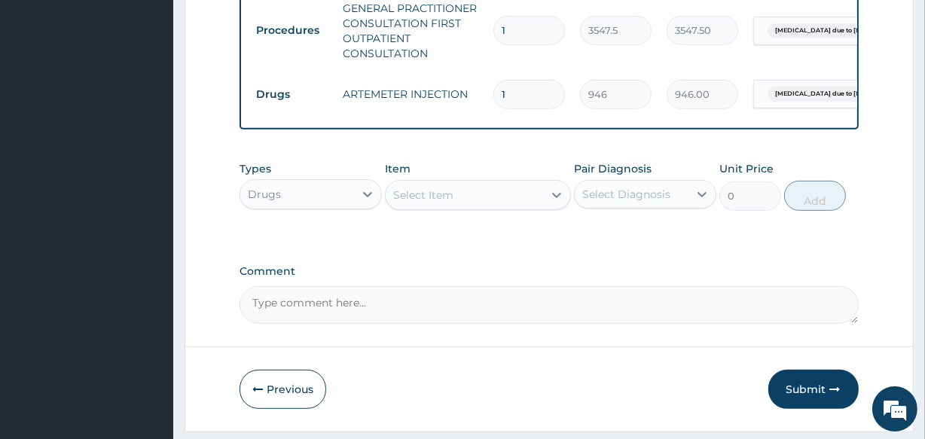
click at [431, 203] on div "Select Item" at bounding box center [423, 195] width 60 height 15
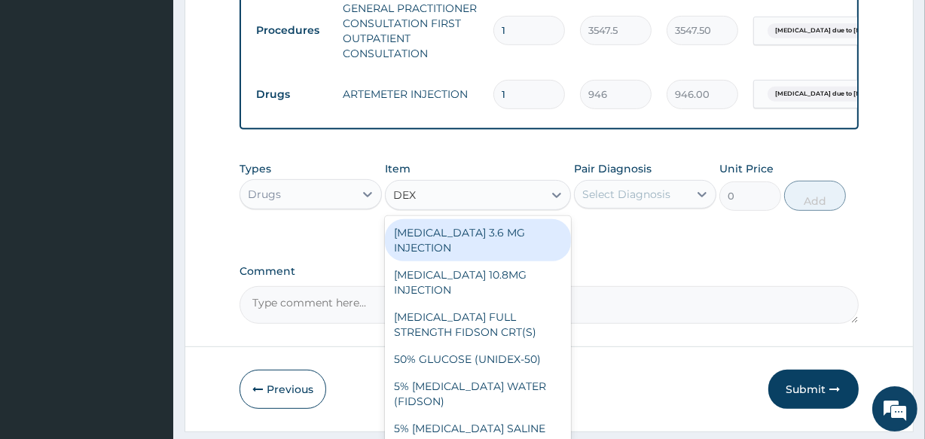
type input "DEXA"
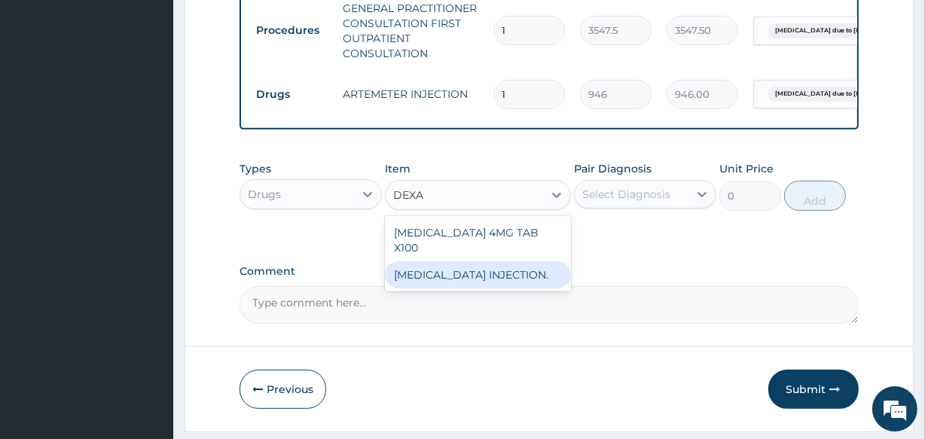
click at [446, 276] on div "[MEDICAL_DATA] INJECTION." at bounding box center [477, 274] width 185 height 27
type input "591.25"
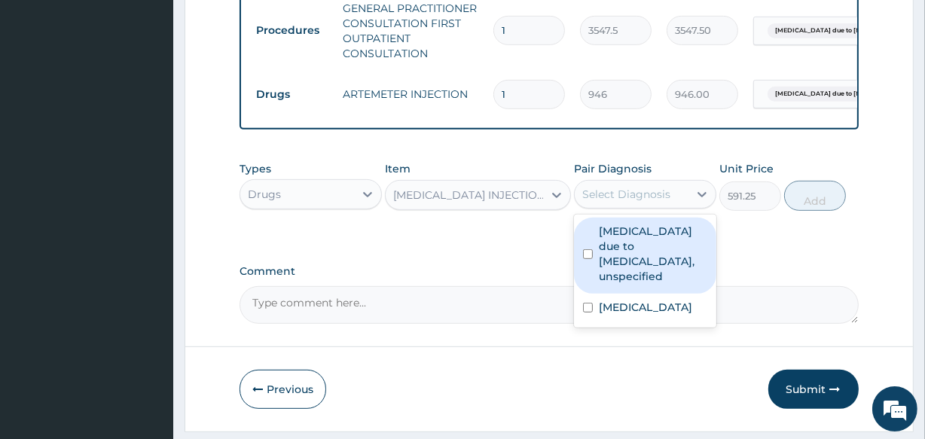
click at [627, 202] on div "Select Diagnosis" at bounding box center [626, 194] width 88 height 15
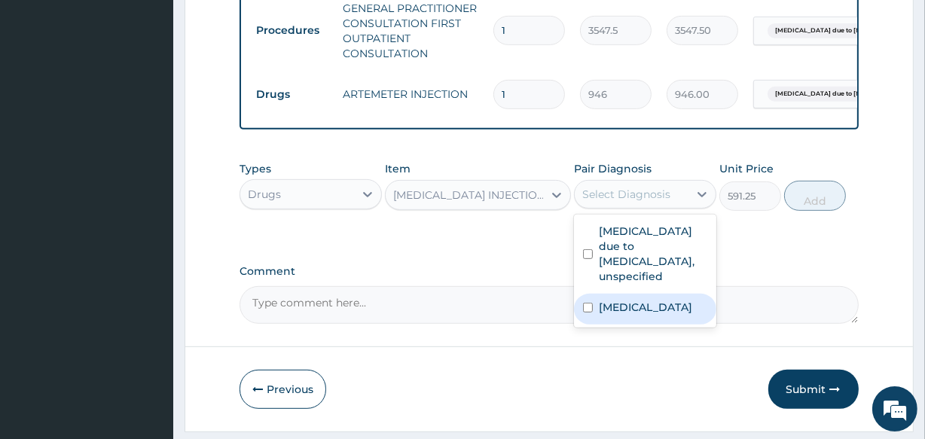
click at [638, 315] on label "Acute tonsillitis, unspecified" at bounding box center [645, 307] width 93 height 15
checkbox input "true"
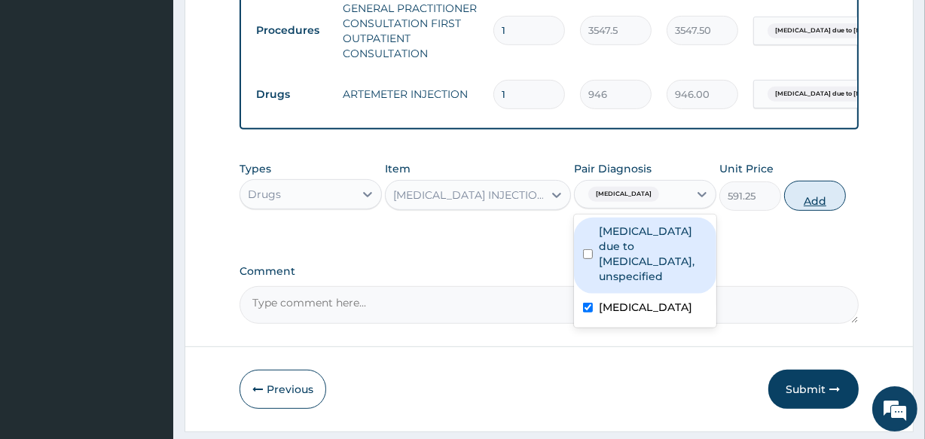
click at [813, 211] on button "Add" at bounding box center [815, 196] width 62 height 30
type input "0"
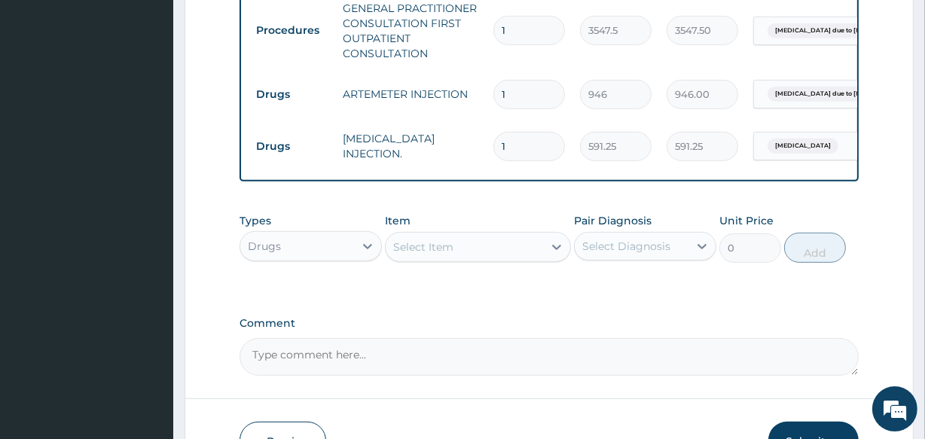
click at [439, 255] on div "Select Item" at bounding box center [423, 246] width 60 height 15
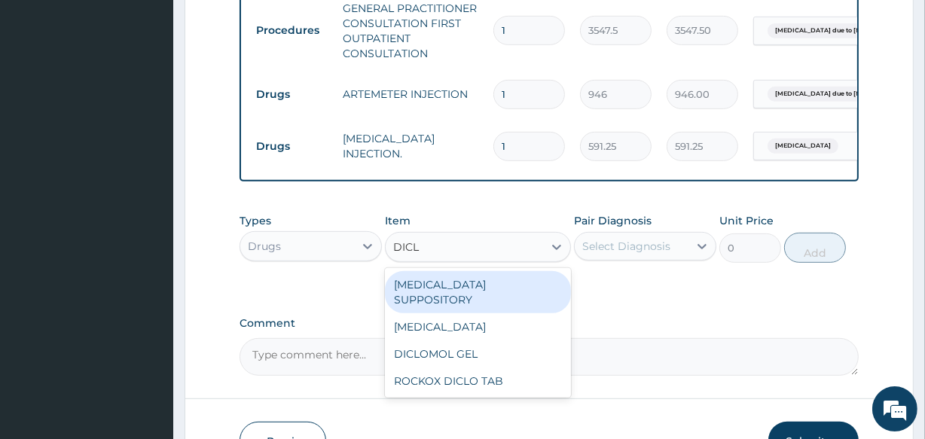
type input "DICLO"
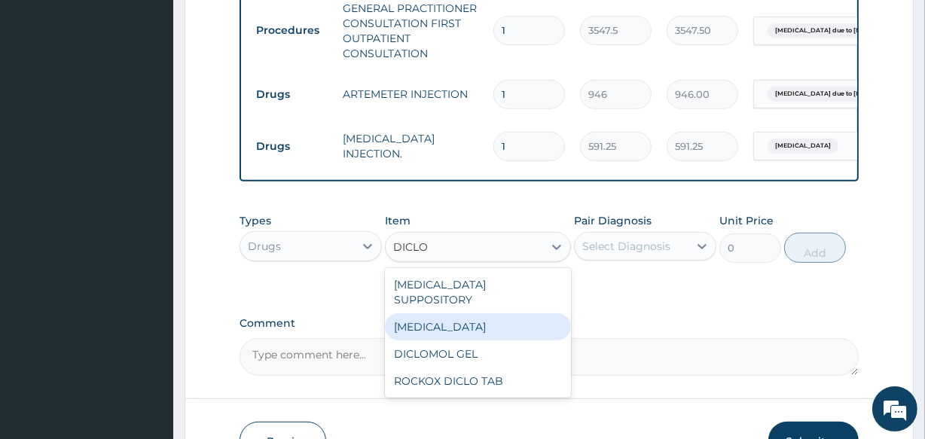
click at [449, 324] on div "[MEDICAL_DATA]" at bounding box center [477, 326] width 185 height 27
type input "591.25"
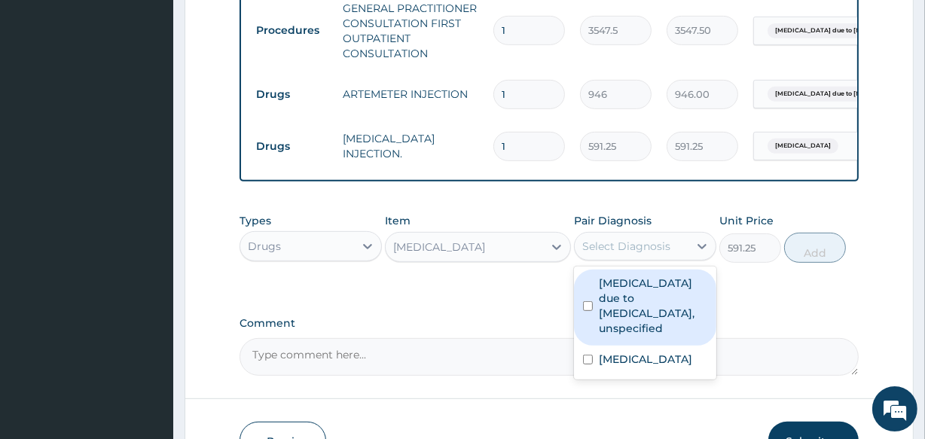
click at [623, 249] on div "Select Diagnosis" at bounding box center [626, 246] width 88 height 15
click at [629, 320] on label "[MEDICAL_DATA] due to [MEDICAL_DATA], unspecified" at bounding box center [653, 306] width 108 height 60
checkbox input "true"
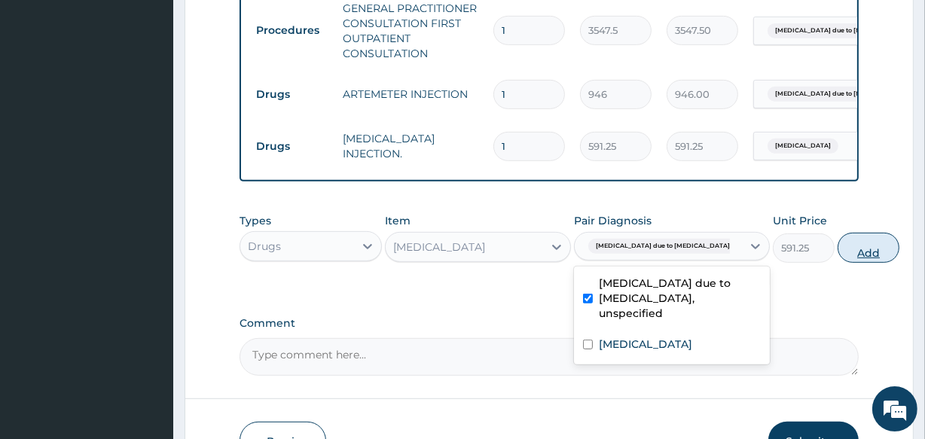
click at [837, 263] on button "Add" at bounding box center [868, 248] width 62 height 30
type input "0"
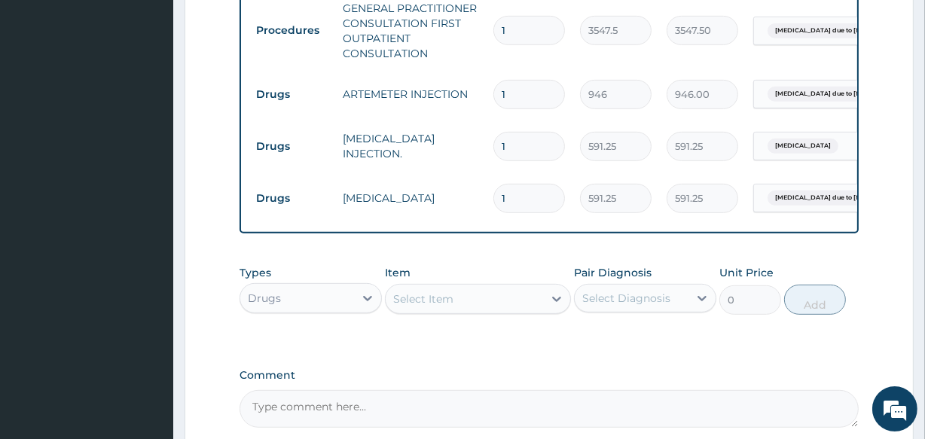
click at [444, 306] on div "Select Item" at bounding box center [423, 298] width 60 height 15
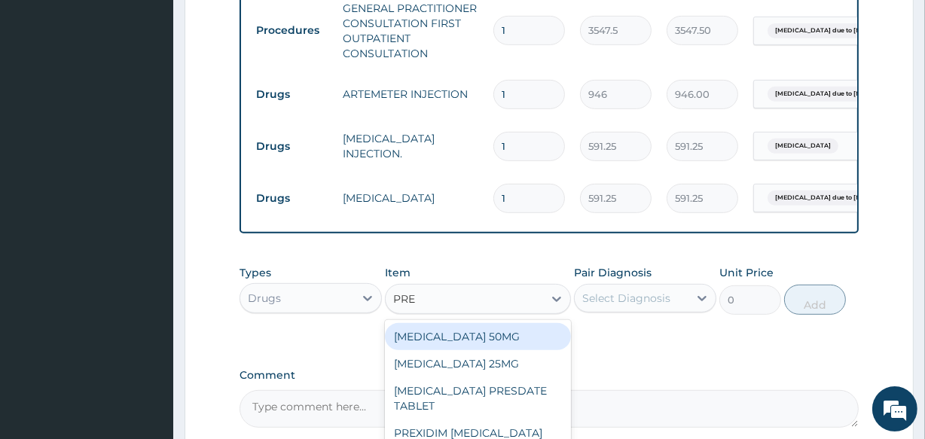
type input "PRED"
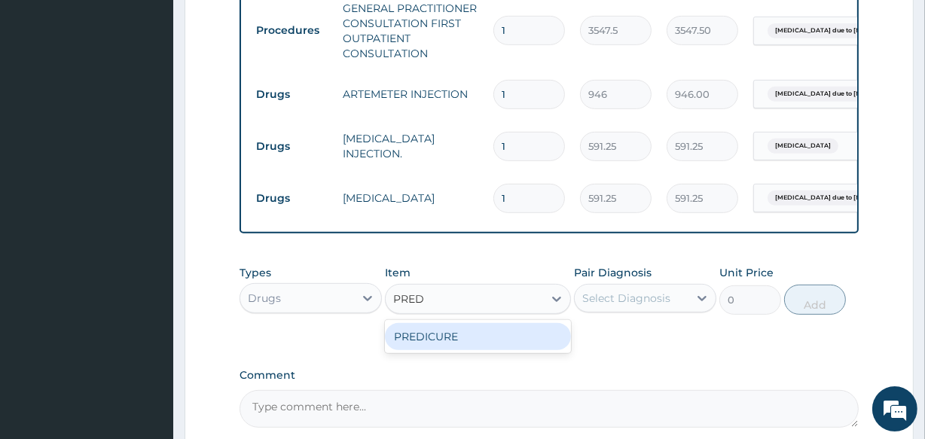
click at [447, 342] on div "PREDICURE" at bounding box center [477, 336] width 185 height 27
type input "53.2125"
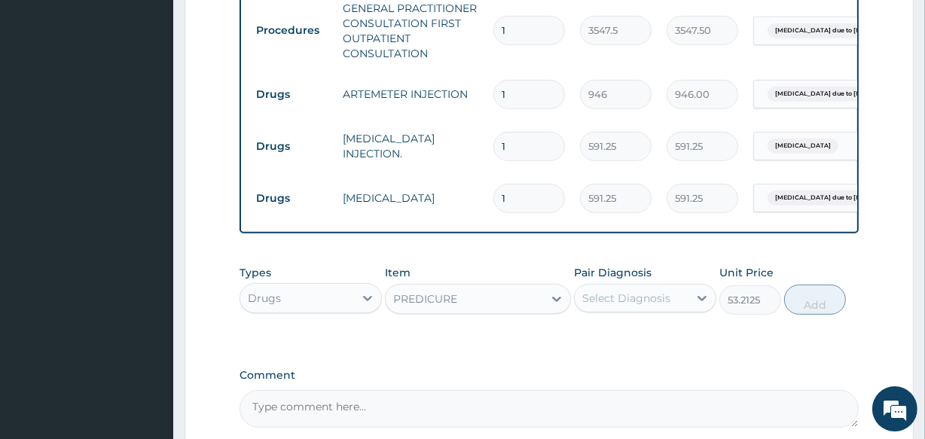
click at [660, 306] on div "Select Diagnosis" at bounding box center [626, 298] width 88 height 15
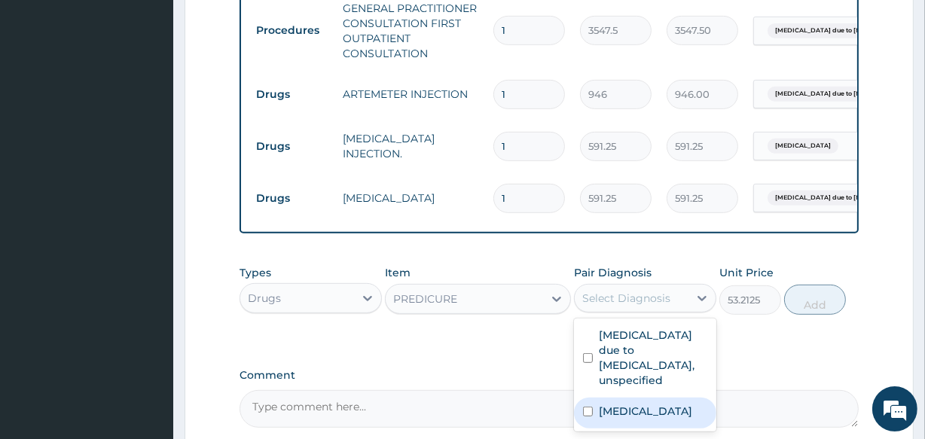
click at [650, 419] on label "Acute tonsillitis, unspecified" at bounding box center [645, 411] width 93 height 15
checkbox input "true"
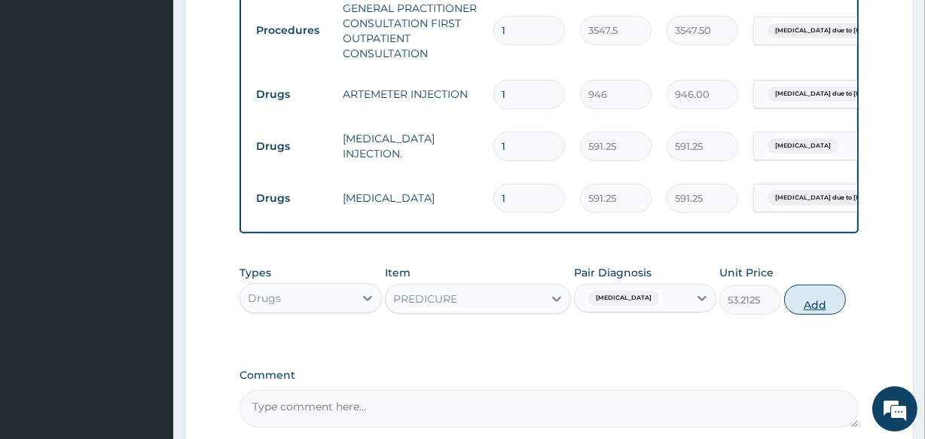
click at [815, 313] on button "Add" at bounding box center [815, 300] width 62 height 30
type input "0"
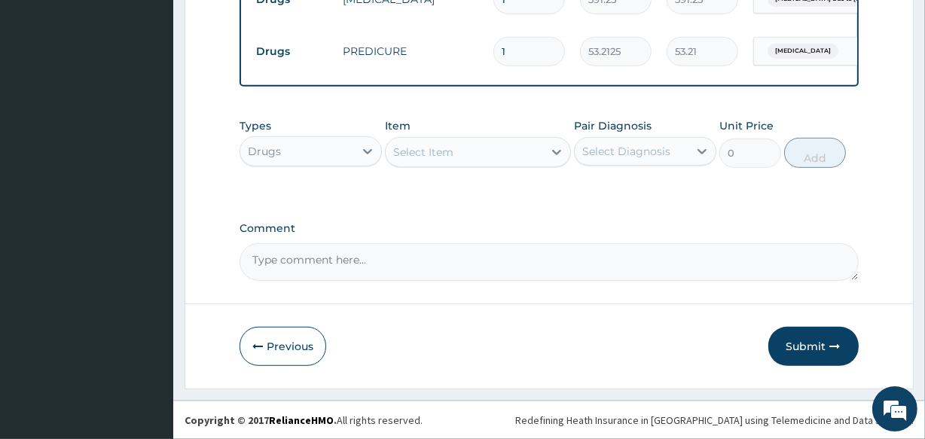
scroll to position [816, 0]
click at [431, 158] on div "Select Item" at bounding box center [423, 152] width 60 height 15
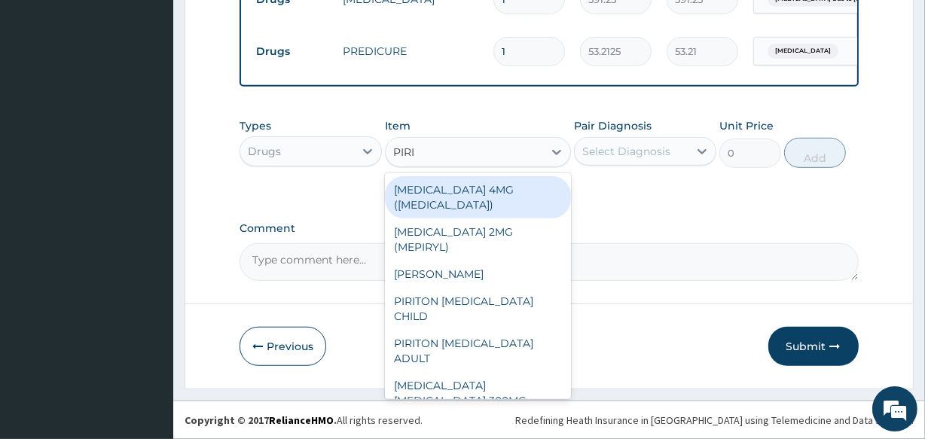
type input "PIRIT"
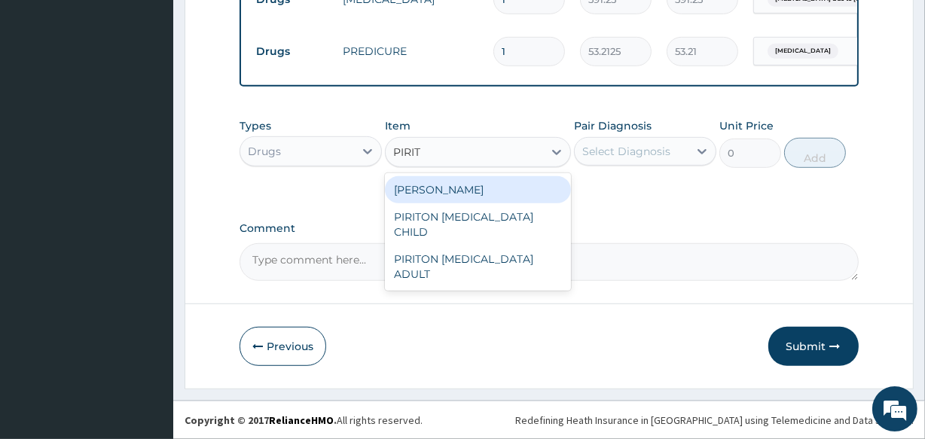
click at [436, 184] on div "[PERSON_NAME]" at bounding box center [477, 189] width 185 height 27
type input "23.65"
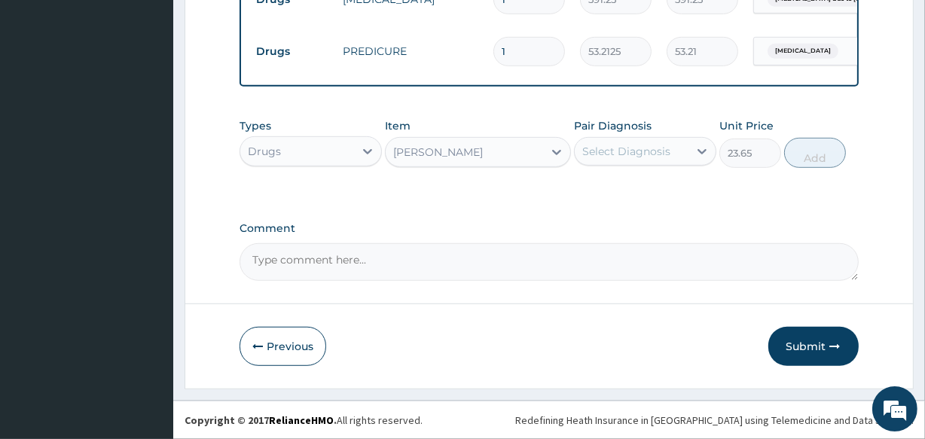
click at [642, 151] on div "Select Diagnosis" at bounding box center [626, 151] width 88 height 15
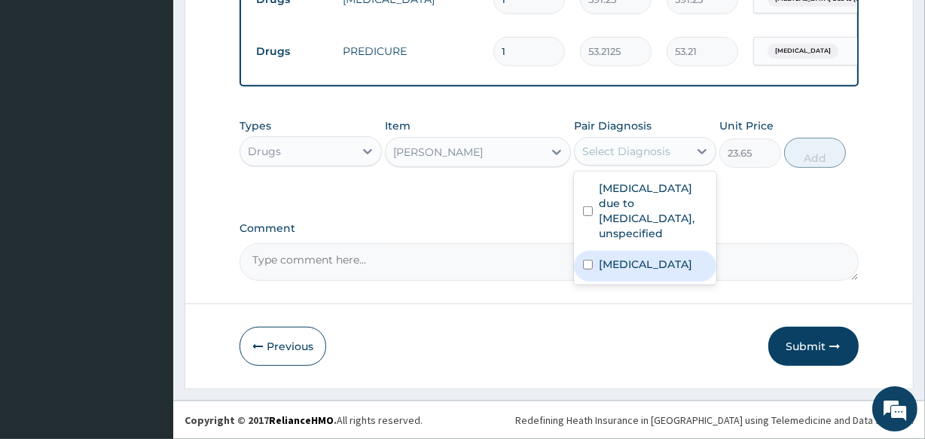
click at [654, 267] on label "Acute tonsillitis, unspecified" at bounding box center [645, 264] width 93 height 15
checkbox input "true"
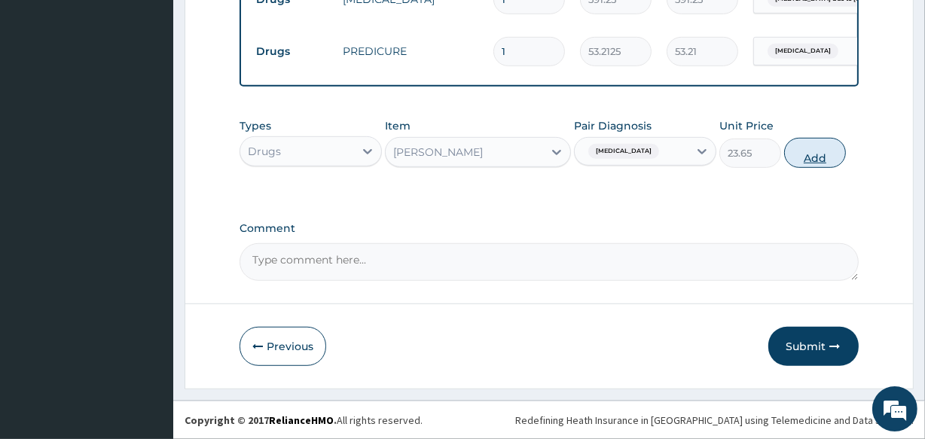
click at [822, 163] on button "Add" at bounding box center [815, 153] width 62 height 30
type input "0"
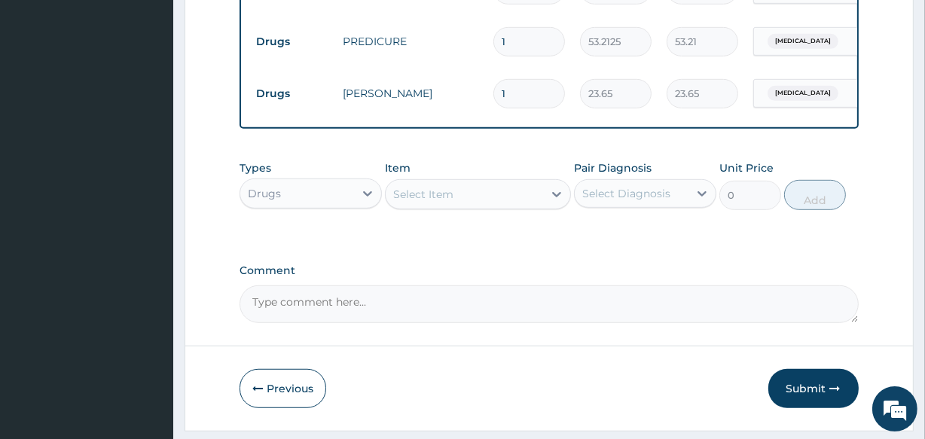
click at [414, 202] on div "Select Item" at bounding box center [423, 194] width 60 height 15
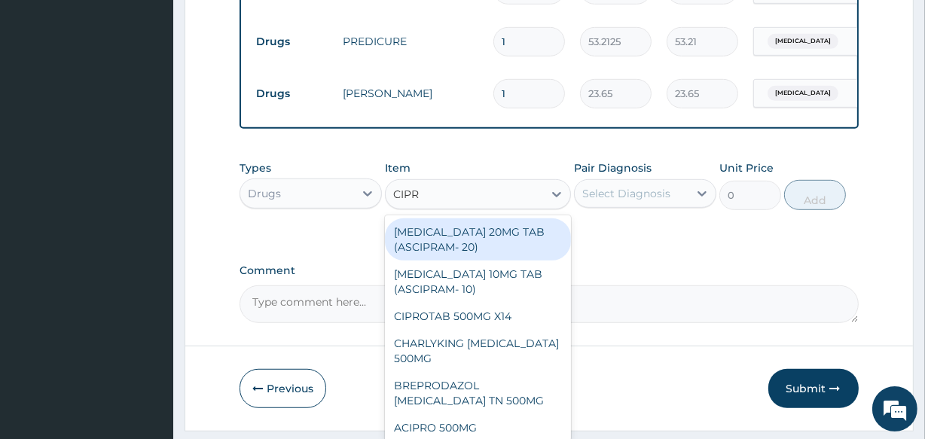
type input "CIPRO"
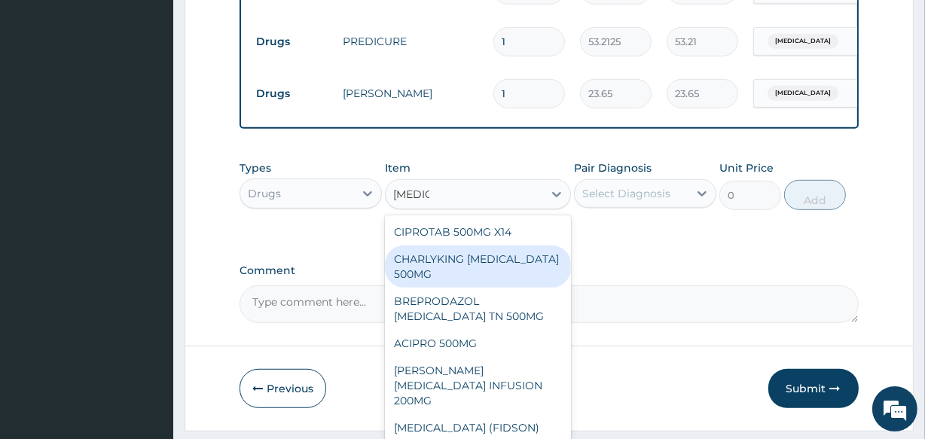
click at [427, 285] on div "CHARLYKING [MEDICAL_DATA] 500MG" at bounding box center [477, 266] width 185 height 42
type input "177.375"
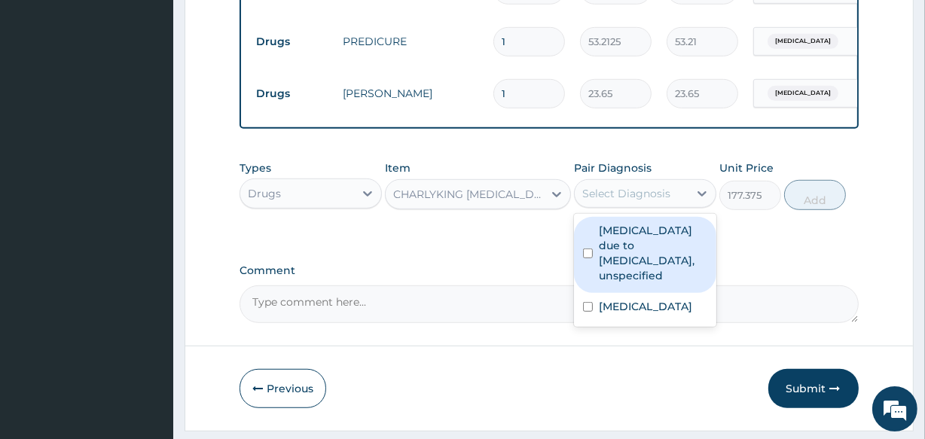
click at [623, 197] on div "Select Diagnosis" at bounding box center [626, 193] width 88 height 15
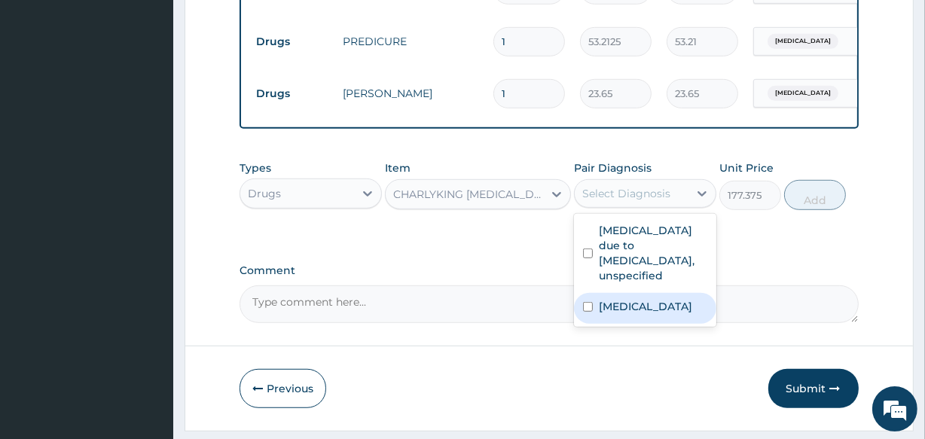
click at [640, 314] on label "Acute tonsillitis, unspecified" at bounding box center [645, 306] width 93 height 15
checkbox input "true"
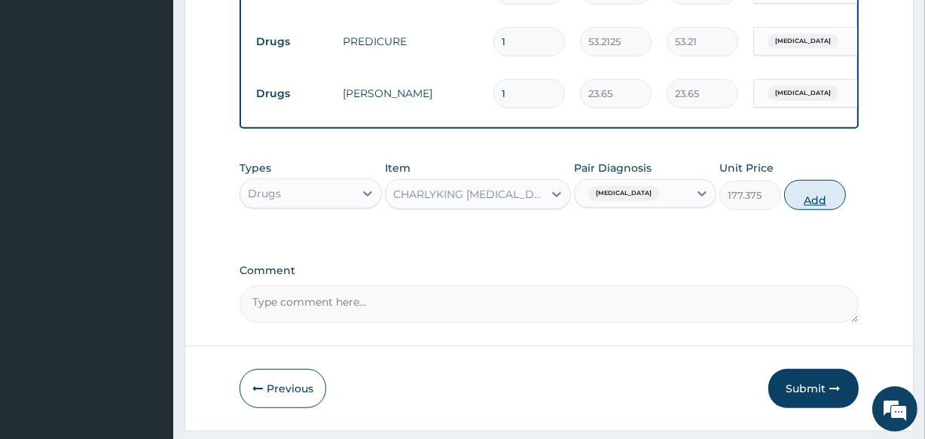
click at [812, 210] on button "Add" at bounding box center [815, 195] width 62 height 30
type input "0"
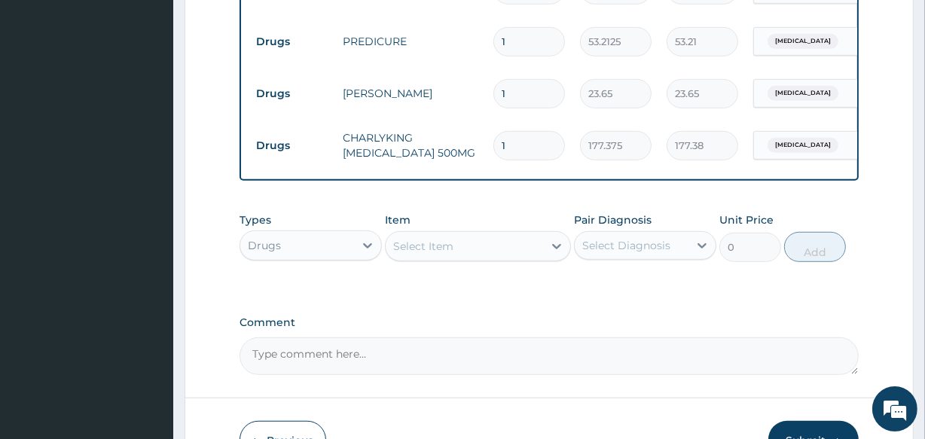
click at [512, 148] on input "1" at bounding box center [529, 145] width 72 height 29
type input "10"
type input "1773.75"
type input "10"
click at [511, 92] on input "1" at bounding box center [529, 93] width 72 height 29
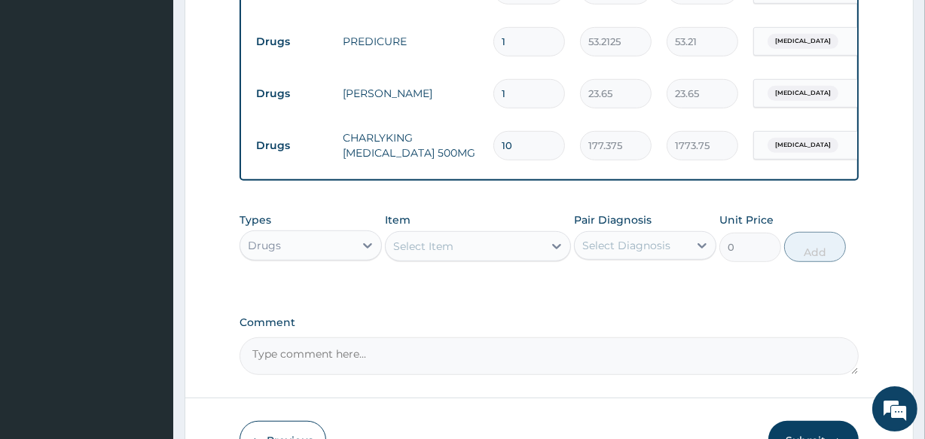
type input "10"
type input "236.50"
click at [518, 91] on input "10" at bounding box center [529, 93] width 72 height 29
type input "1"
type input "23.65"
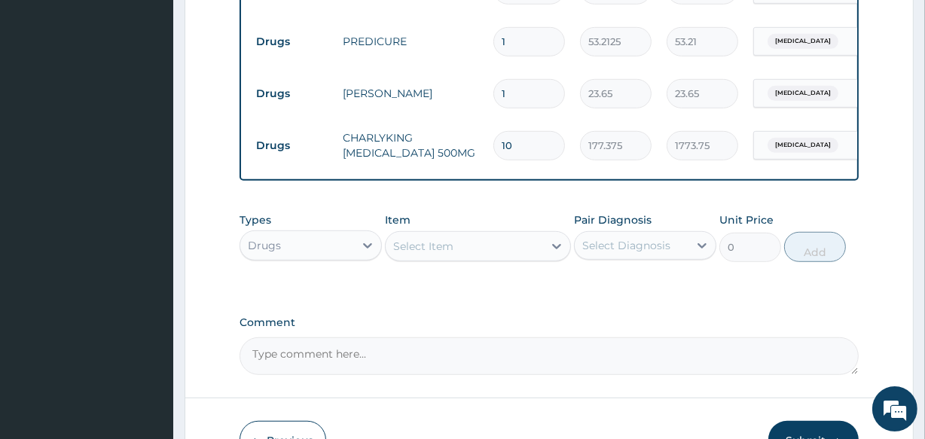
type input "0.00"
type input "5"
type input "118.25"
type input "5"
click at [514, 33] on input "1" at bounding box center [529, 41] width 72 height 29
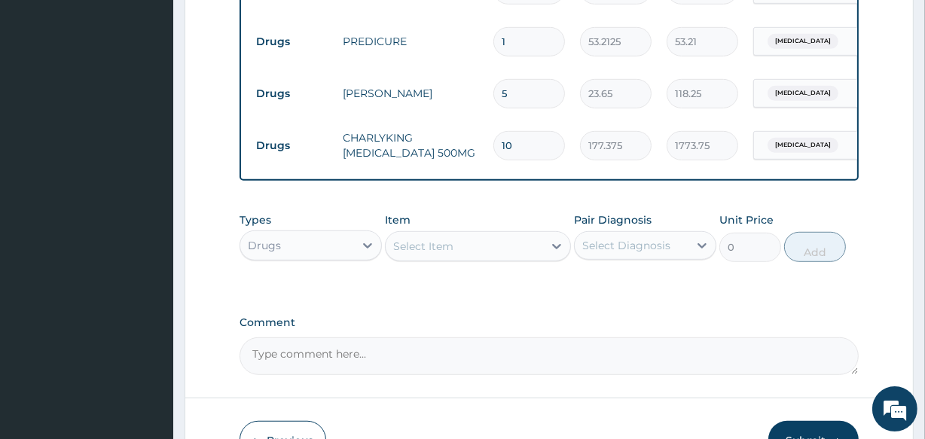
type input "10"
type input "532.13"
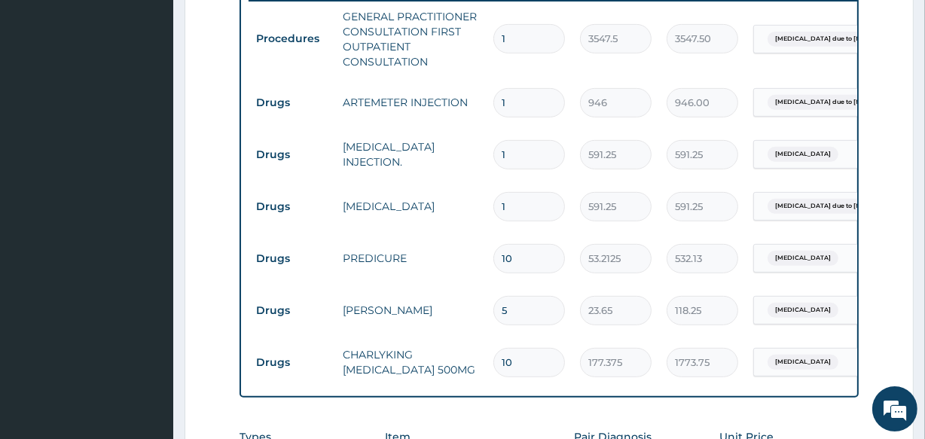
scroll to position [597, 0]
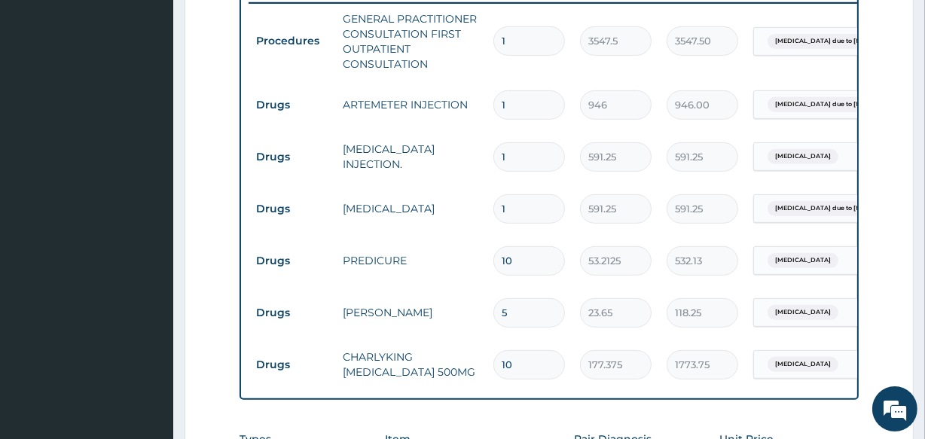
type input "10"
click at [520, 151] on input "1" at bounding box center [529, 156] width 72 height 29
type input "0.00"
type input "2"
type input "1182.50"
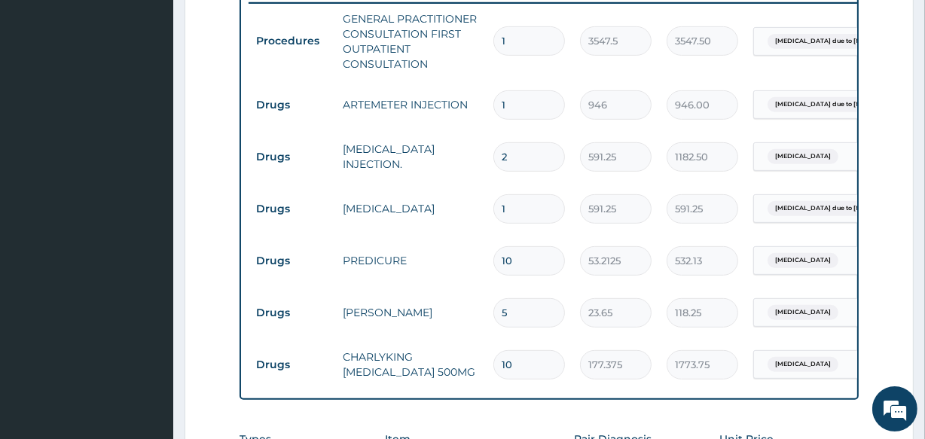
type input "2"
click at [515, 105] on input "1" at bounding box center [529, 104] width 72 height 29
type input "0.00"
type input "6"
type input "5676.00"
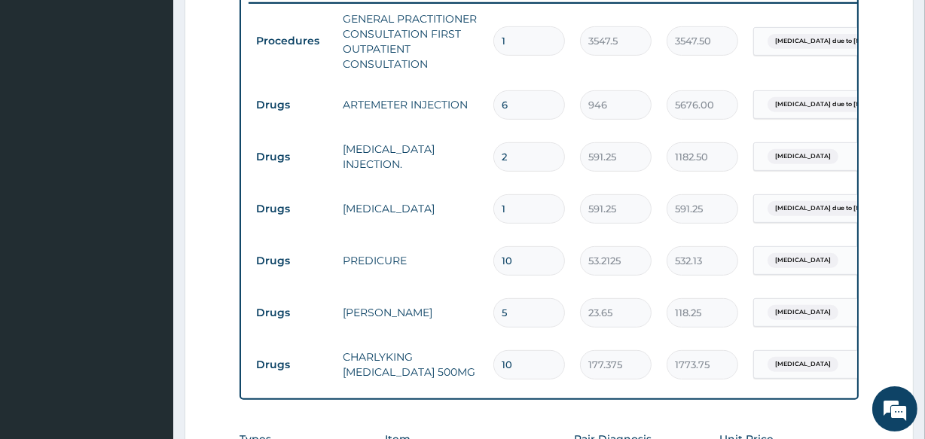
scroll to position [921, 0]
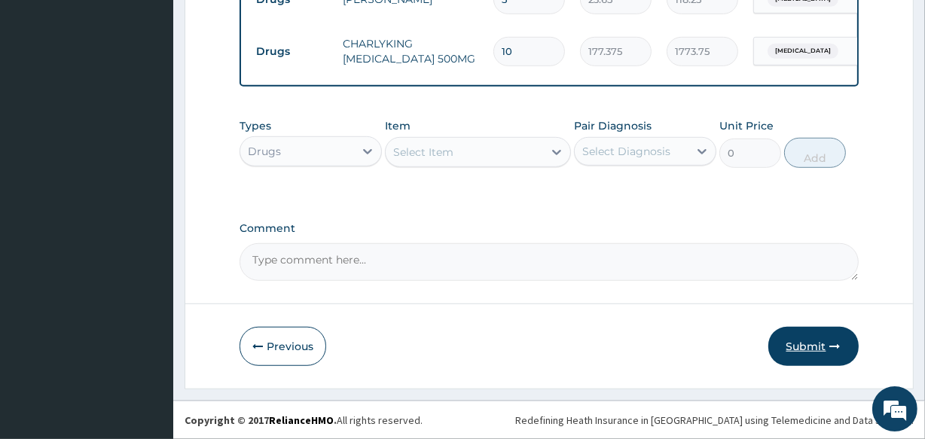
type input "6"
click at [801, 340] on button "Submit" at bounding box center [813, 346] width 90 height 39
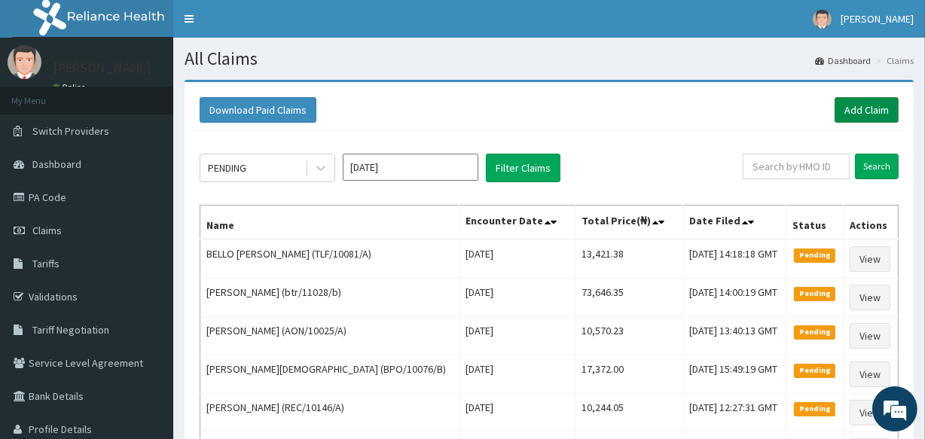
click at [860, 111] on link "Add Claim" at bounding box center [866, 110] width 64 height 26
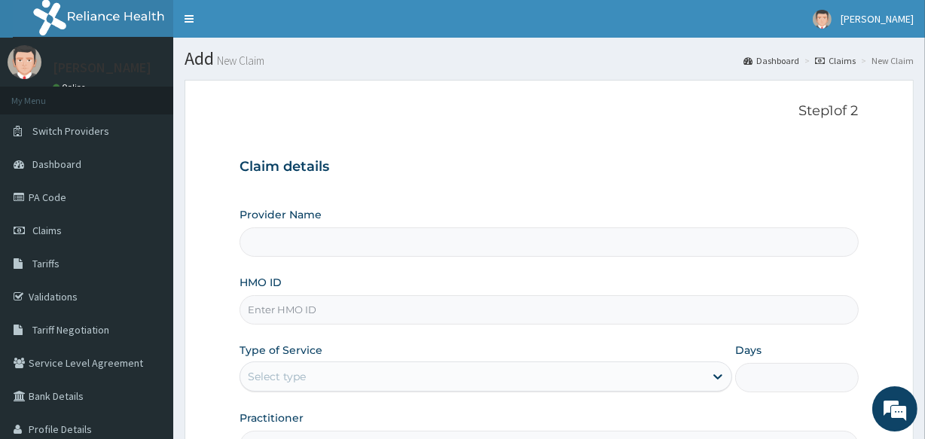
type input "[GEOGRAPHIC_DATA]"
click at [566, 316] on input "HMO ID" at bounding box center [548, 309] width 618 height 29
type input "JEE/10137/A"
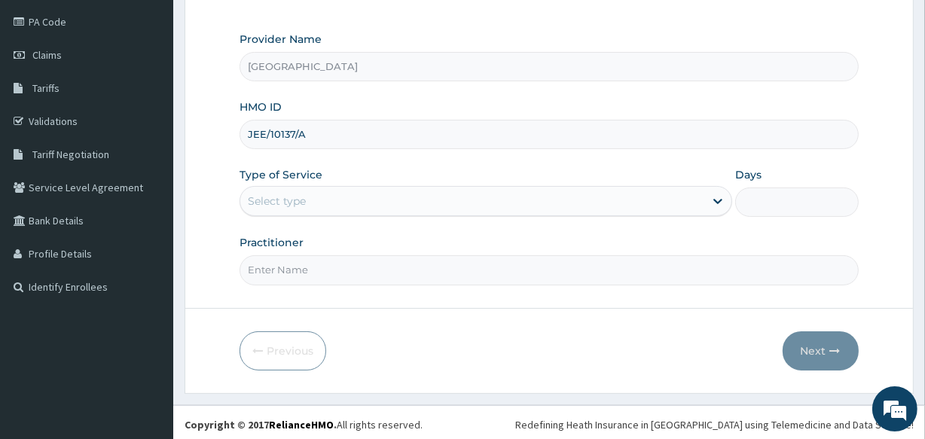
scroll to position [178, 0]
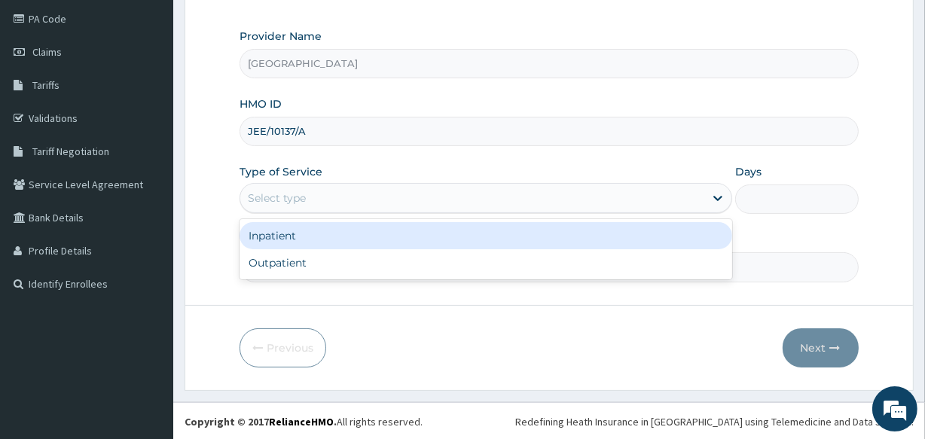
click at [474, 203] on div "Select type" at bounding box center [472, 198] width 464 height 24
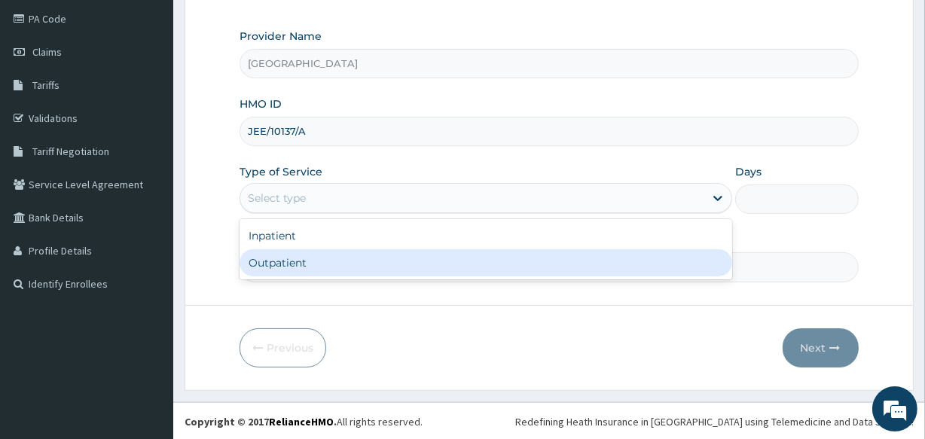
click at [474, 256] on div "Outpatient" at bounding box center [485, 262] width 492 height 27
type input "1"
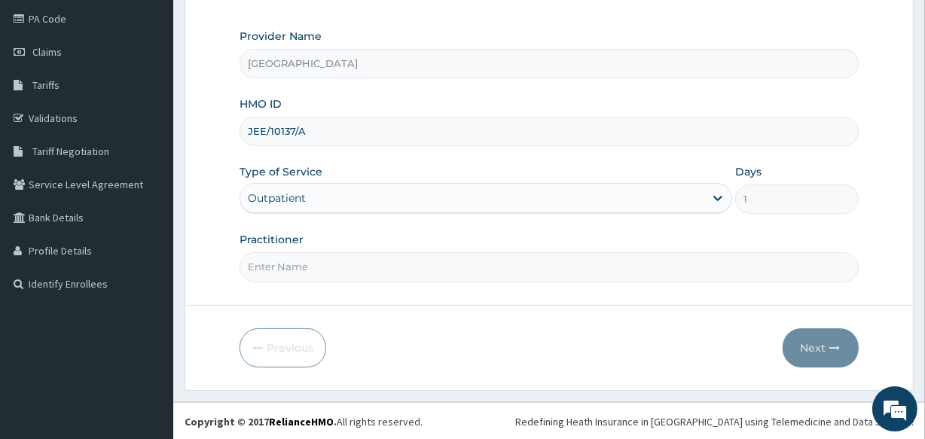
click at [587, 264] on input "Practitioner" at bounding box center [548, 266] width 618 height 29
type input "[PERSON_NAME]"
click at [811, 347] on button "Next" at bounding box center [820, 347] width 76 height 39
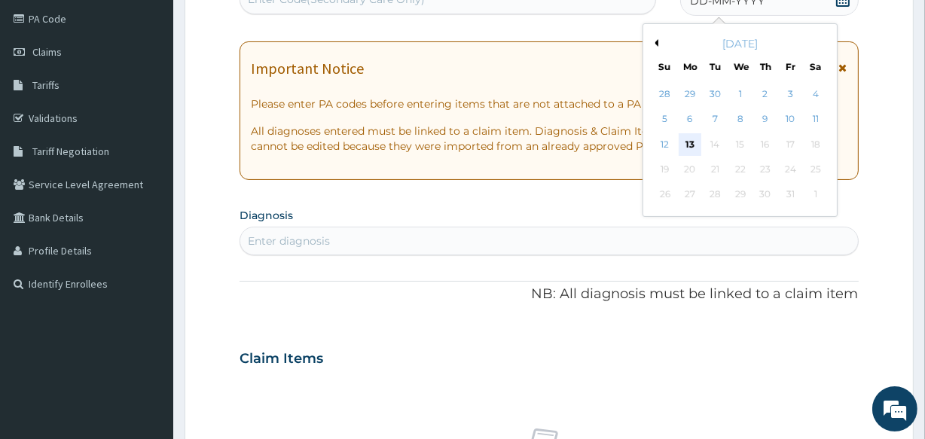
click at [685, 140] on div "13" at bounding box center [689, 144] width 23 height 23
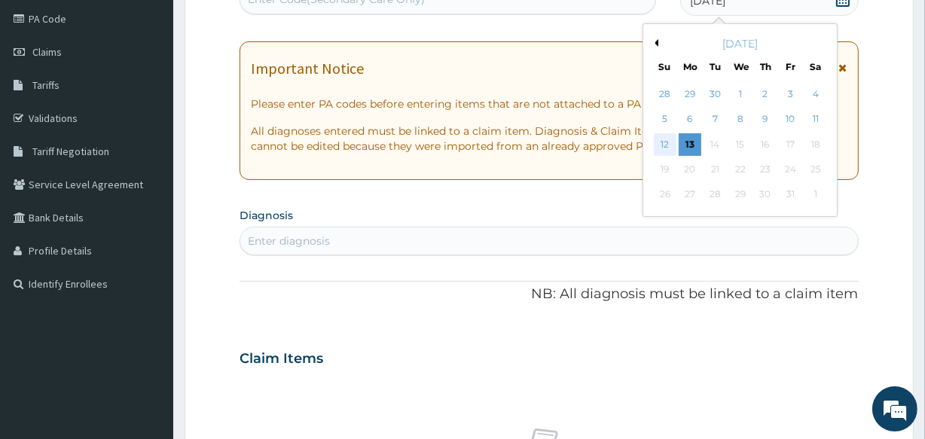
click at [669, 143] on div "12" at bounding box center [664, 144] width 23 height 23
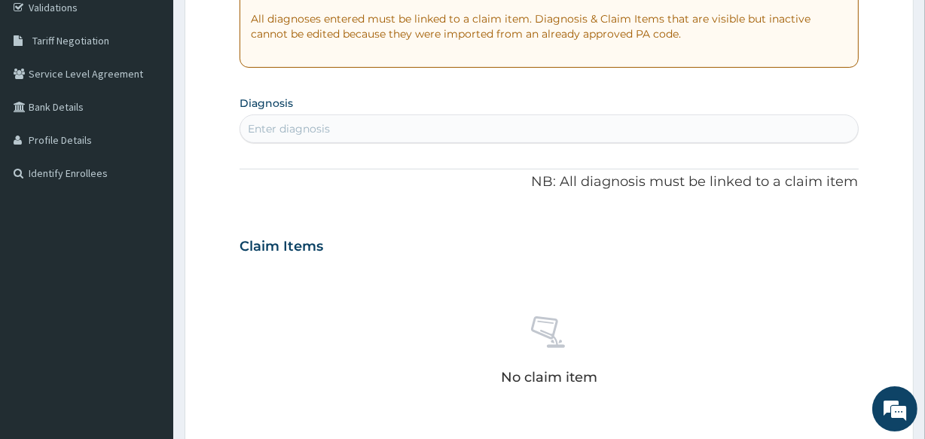
scroll to position [288, 0]
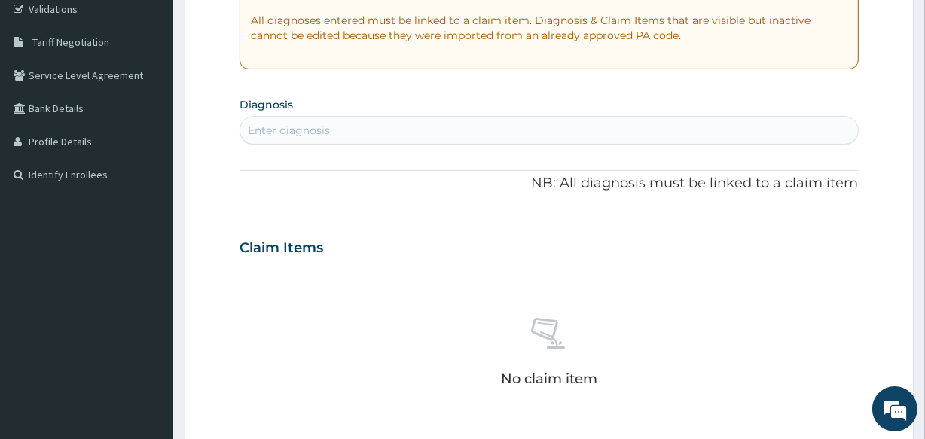
click at [352, 122] on div "Enter diagnosis" at bounding box center [548, 130] width 617 height 24
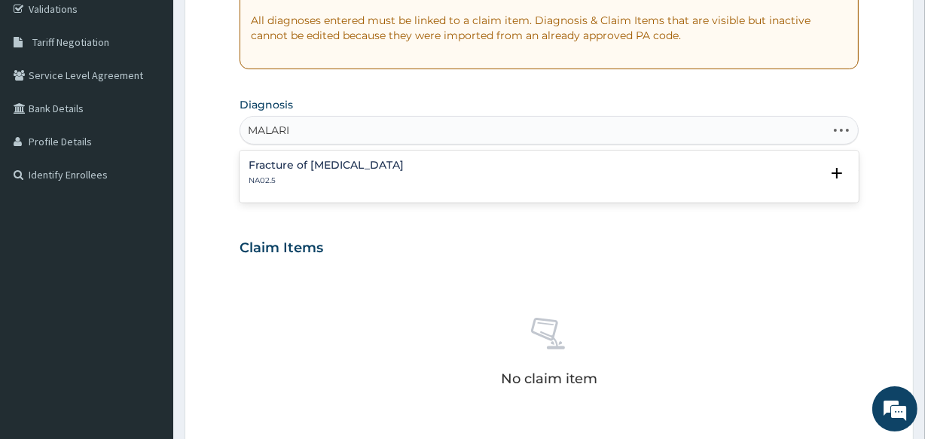
type input "[MEDICAL_DATA]"
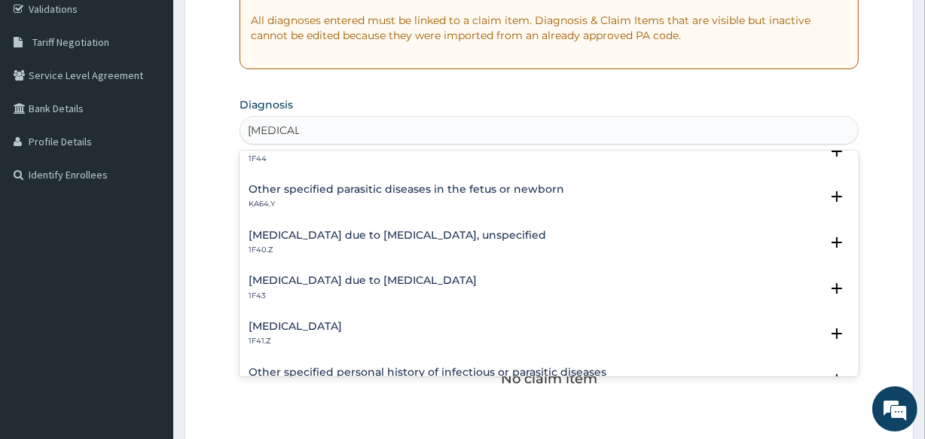
scroll to position [164, 0]
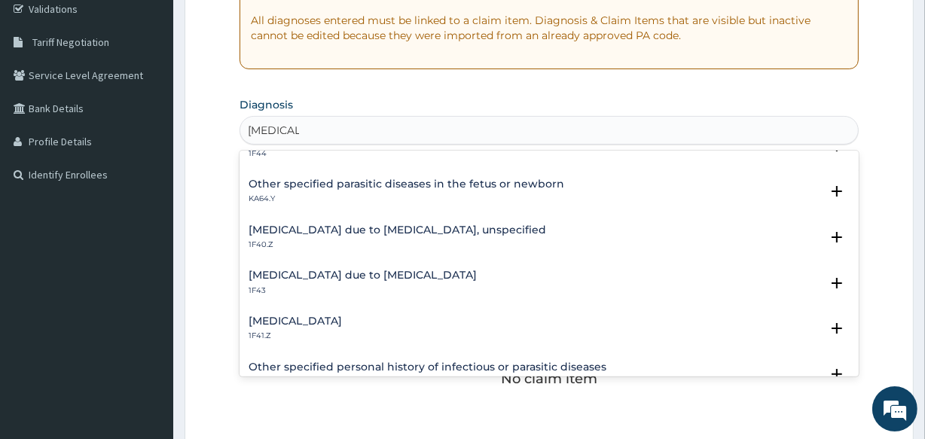
click at [434, 286] on div "Malaria due to Plasmodium ovale 1F43" at bounding box center [548, 283] width 600 height 26
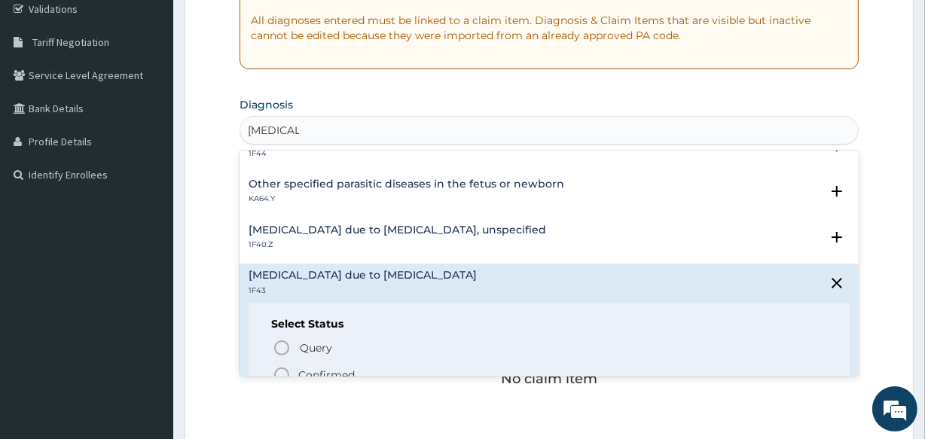
click at [284, 370] on icon "status option filled" at bounding box center [282, 375] width 18 height 18
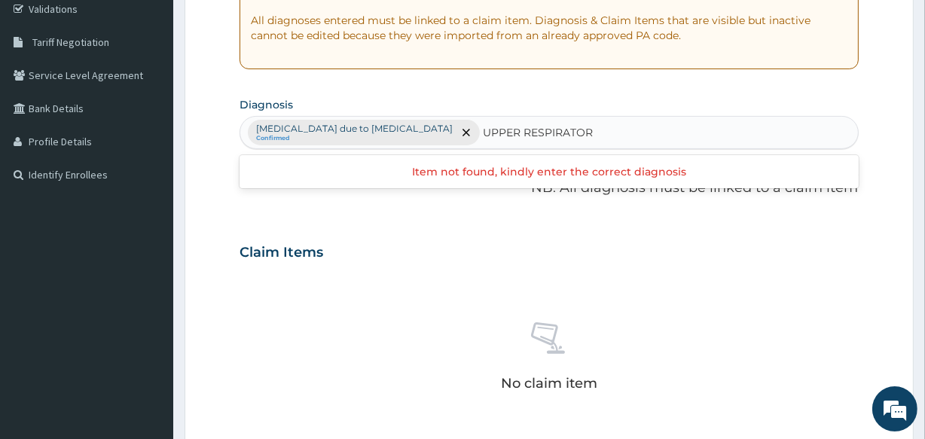
type input "UPPER RESPIRATORY"
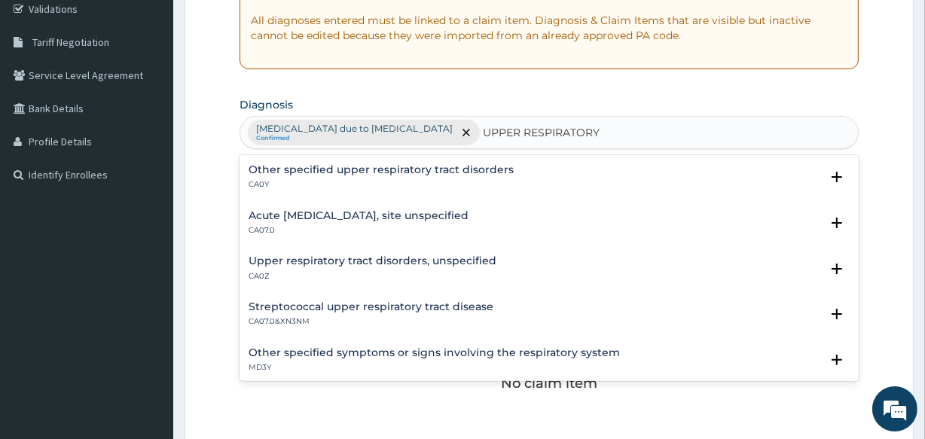
click at [443, 211] on h4 "Acute [MEDICAL_DATA], site unspecified" at bounding box center [358, 215] width 220 height 11
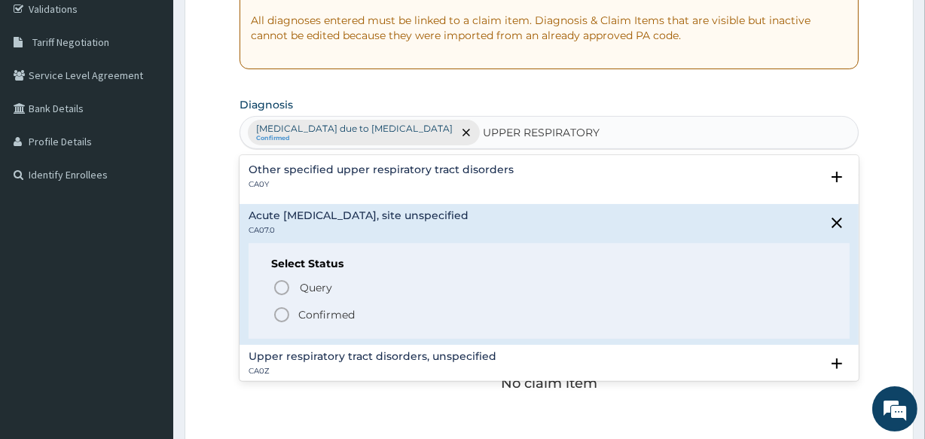
click at [279, 316] on icon "status option filled" at bounding box center [282, 315] width 18 height 18
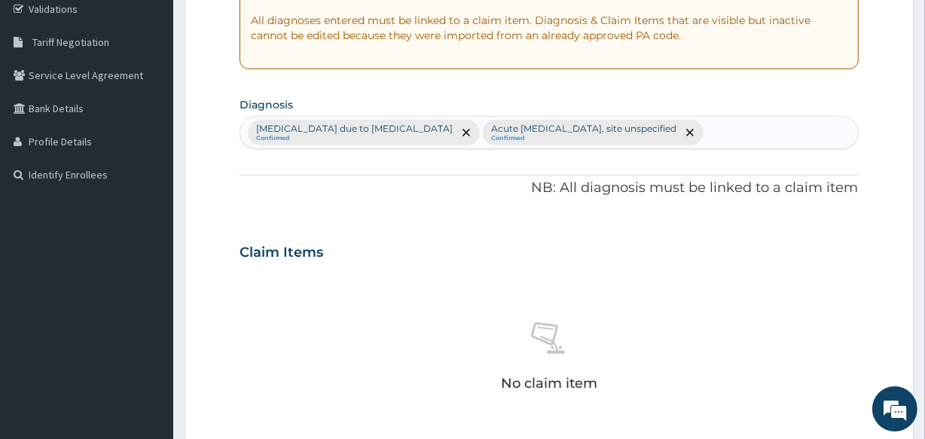
scroll to position [646, 0]
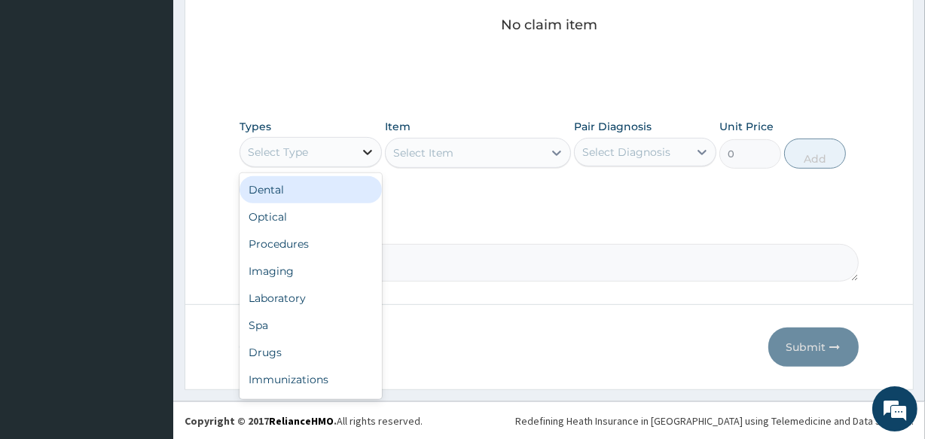
click at [355, 154] on div at bounding box center [367, 152] width 27 height 27
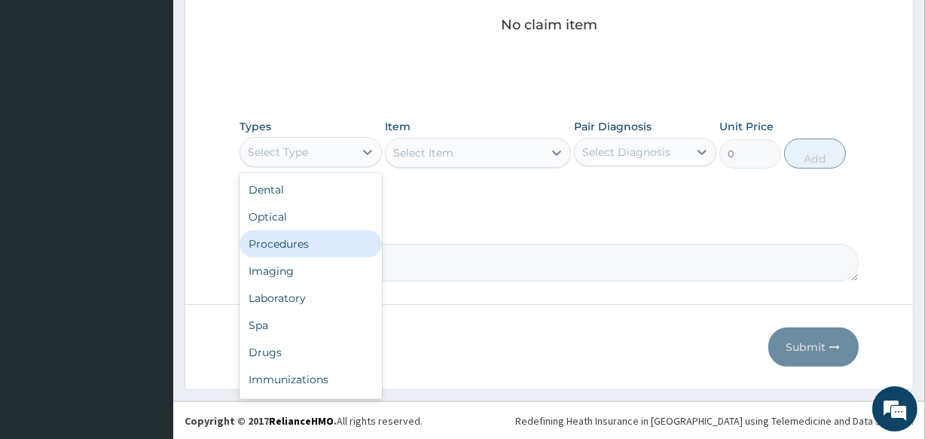
click at [347, 243] on div "Procedures" at bounding box center [310, 243] width 142 height 27
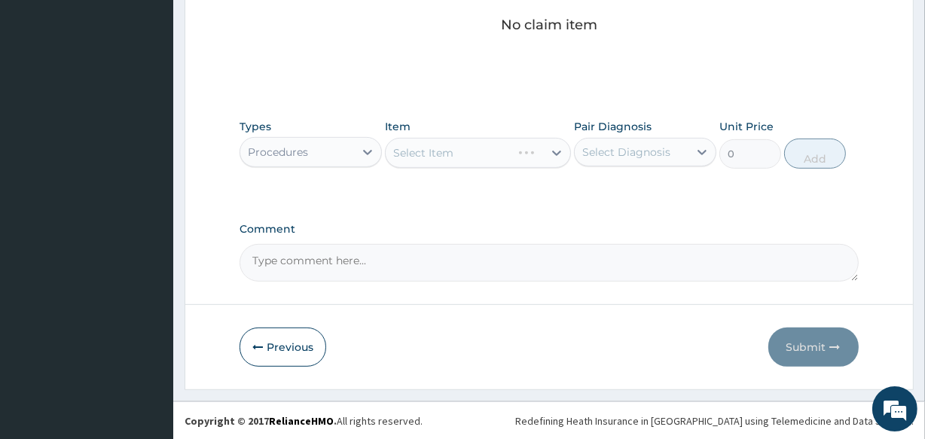
click at [447, 147] on div "Select Item" at bounding box center [477, 153] width 185 height 30
click at [447, 147] on div "Select Item" at bounding box center [423, 152] width 60 height 15
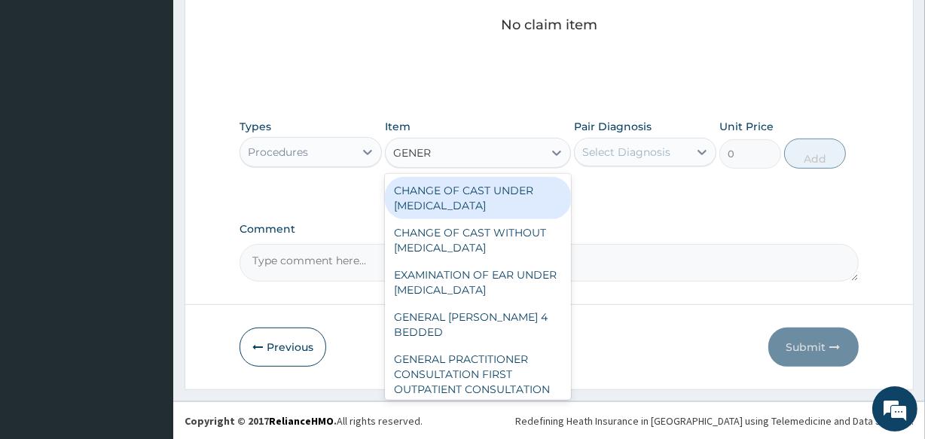
type input "GENERA"
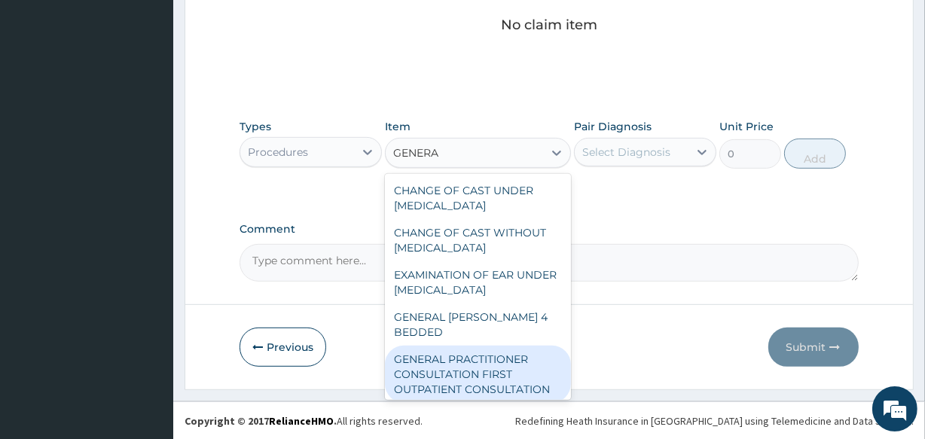
click at [493, 355] on div "GENERAL PRACTITIONER CONSULTATION FIRST OUTPATIENT CONSULTATION" at bounding box center [477, 374] width 185 height 57
type input "3547.5"
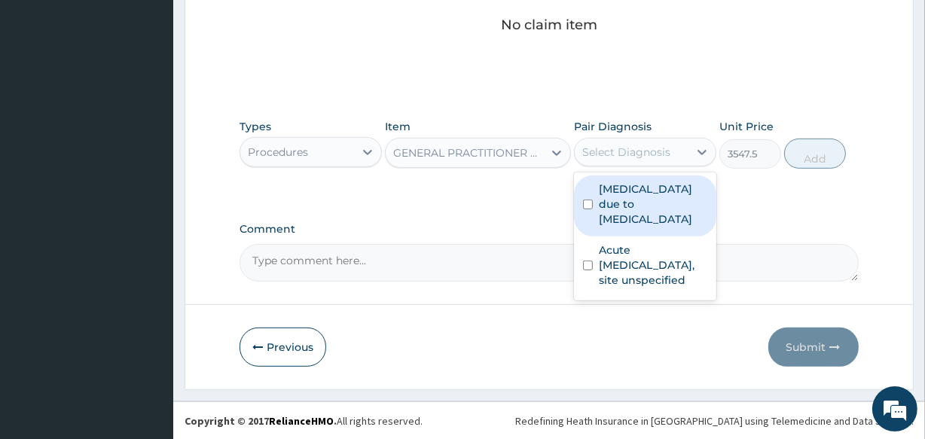
click at [610, 148] on div "Select Diagnosis" at bounding box center [626, 152] width 88 height 15
click at [623, 219] on div "Malaria due to Plasmodium ovale" at bounding box center [645, 205] width 142 height 61
checkbox input "true"
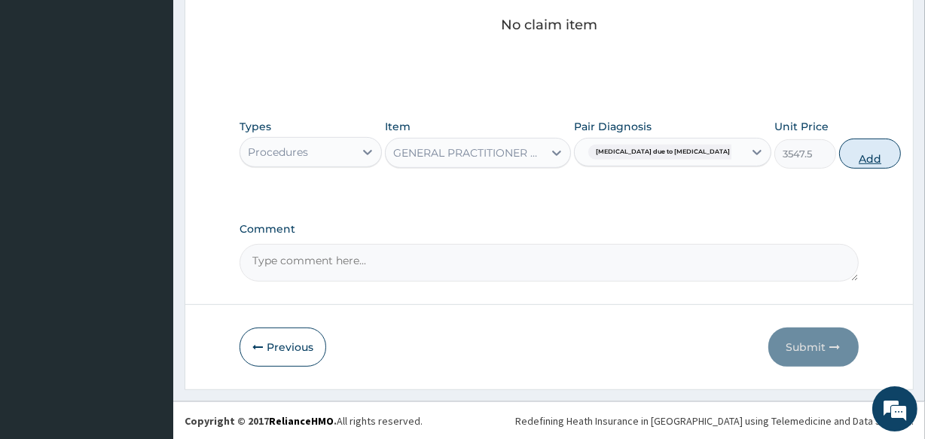
click at [839, 158] on button "Add" at bounding box center [870, 154] width 62 height 30
type input "0"
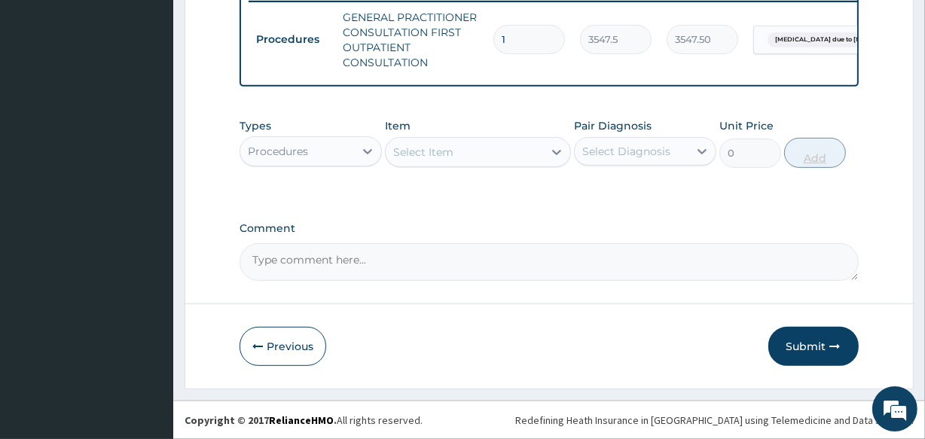
scroll to position [608, 0]
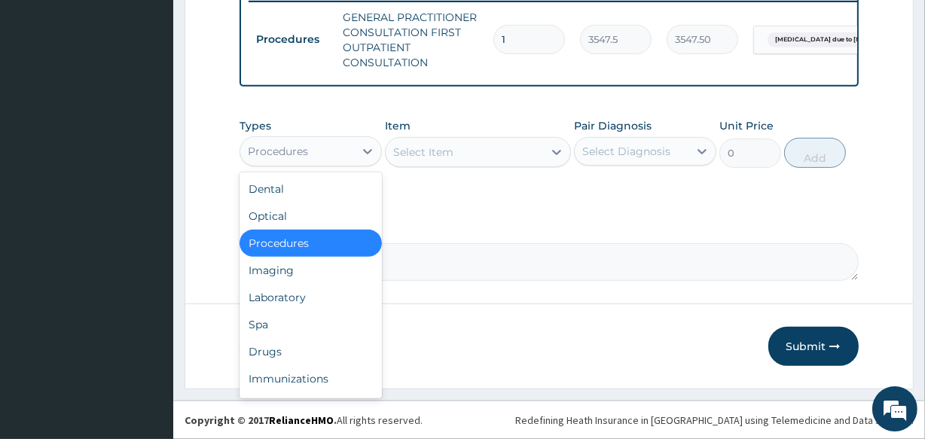
click at [338, 149] on div "Procedures" at bounding box center [297, 151] width 114 height 24
click at [346, 350] on div "Drugs" at bounding box center [310, 351] width 142 height 27
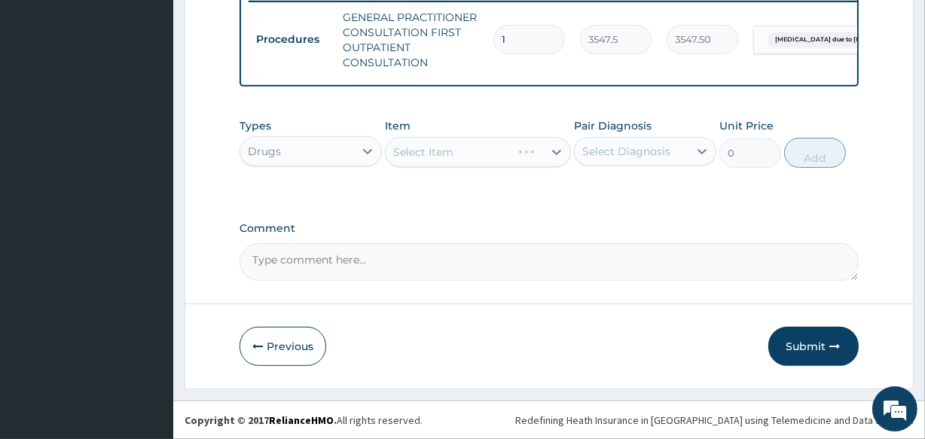
click at [450, 158] on div "Select Item" at bounding box center [477, 152] width 185 height 30
click at [450, 158] on div "Select Item" at bounding box center [423, 152] width 60 height 15
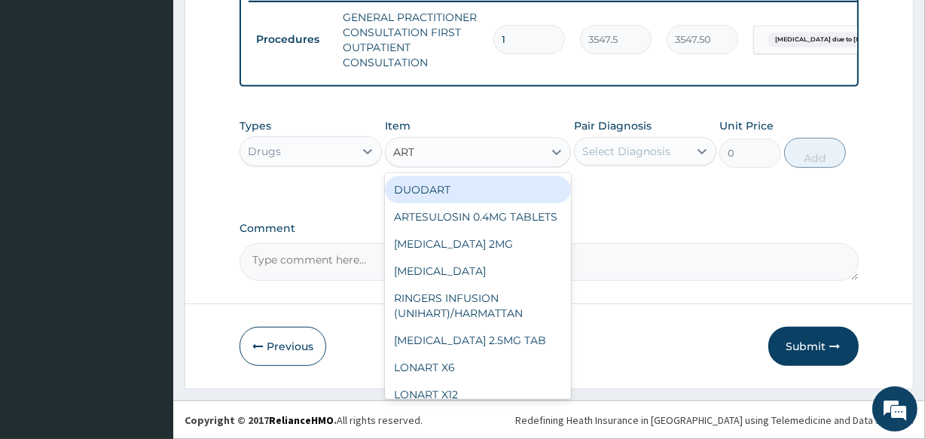
type input "ARTE"
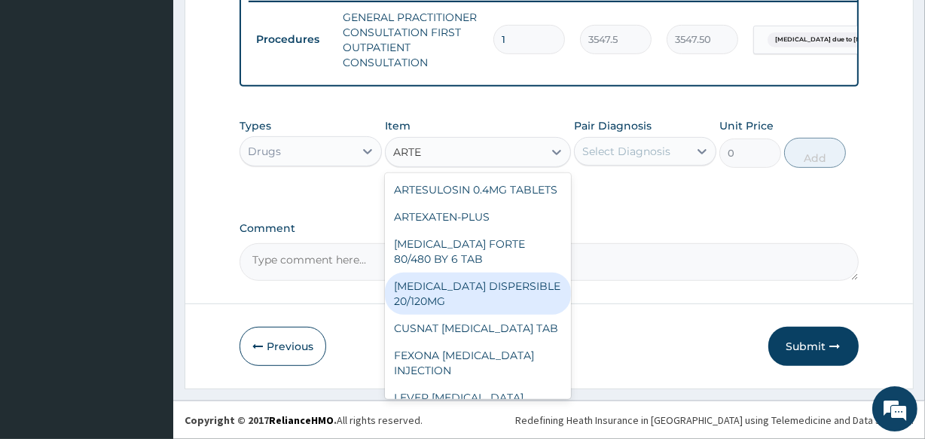
click at [465, 300] on div "[MEDICAL_DATA] DISPERSIBLE 20/120MG" at bounding box center [477, 294] width 185 height 42
type input "112.3375"
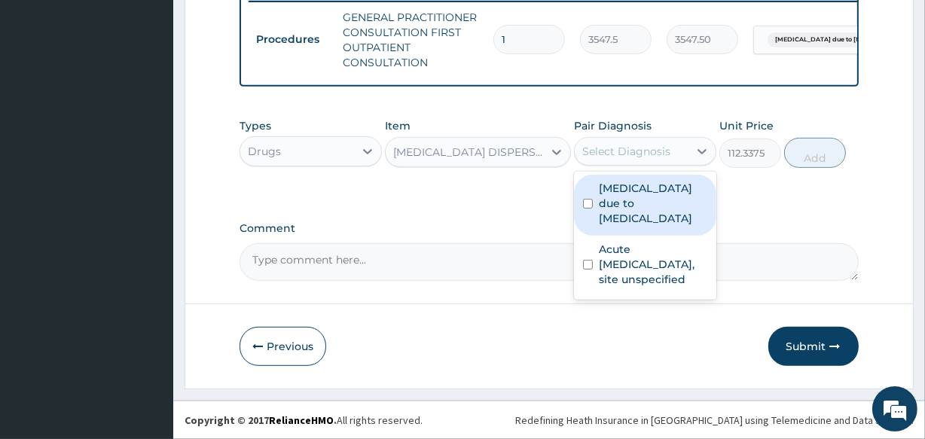
click at [602, 151] on div "Select Diagnosis" at bounding box center [626, 151] width 88 height 15
click at [610, 203] on label "Malaria due to Plasmodium ovale" at bounding box center [653, 203] width 108 height 45
checkbox input "true"
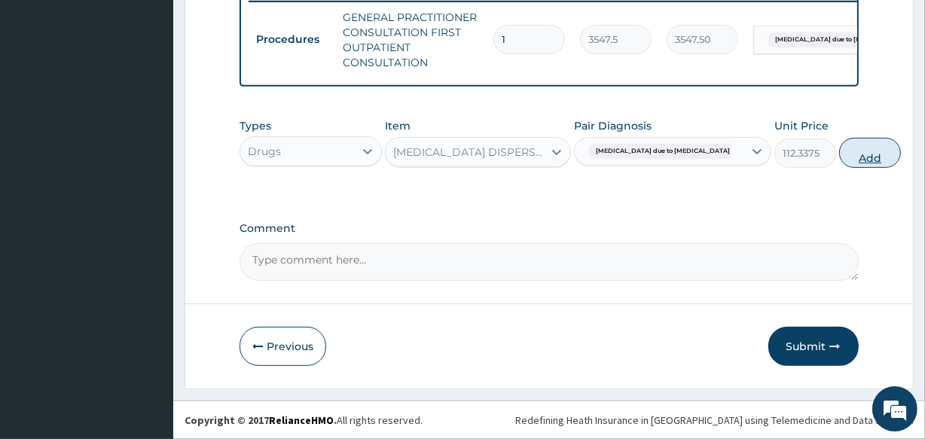
click at [839, 161] on button "Add" at bounding box center [870, 153] width 62 height 30
type input "0"
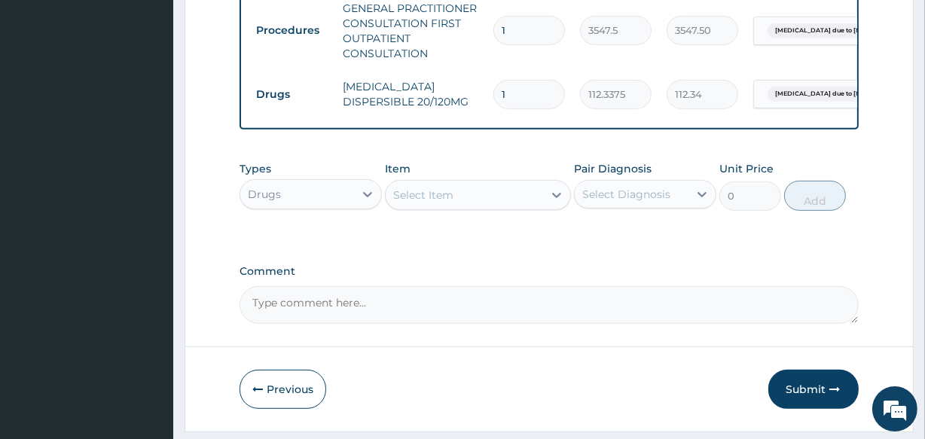
click at [447, 203] on div "Select Item" at bounding box center [423, 195] width 60 height 15
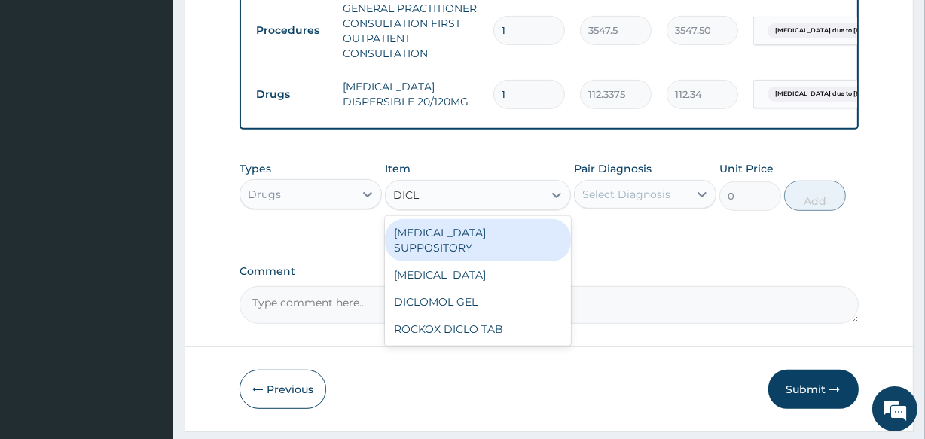
type input "DICLO"
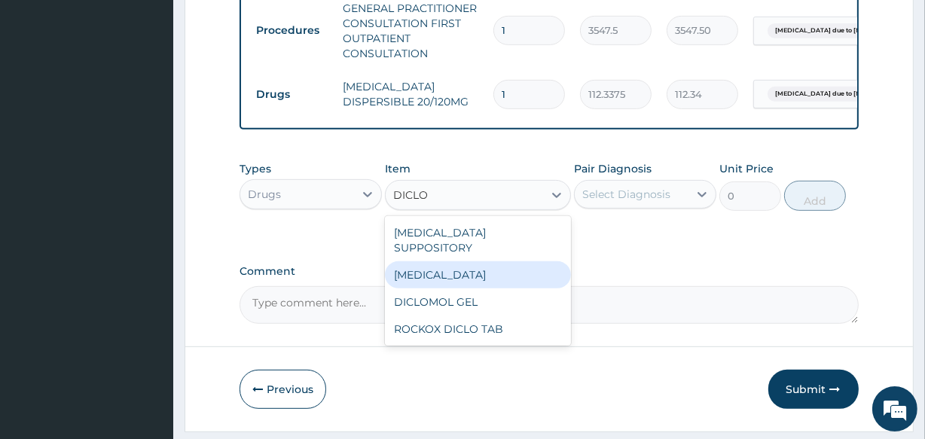
click at [448, 266] on div "DICLOFENAC" at bounding box center [477, 274] width 185 height 27
type input "591.25"
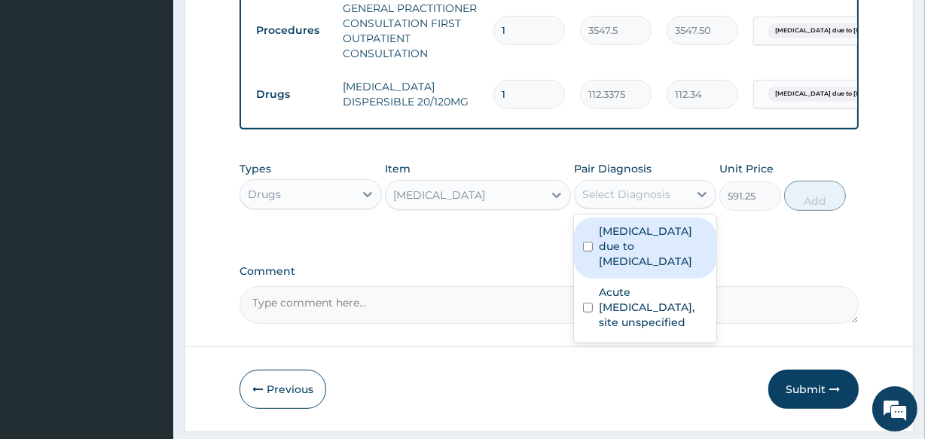
click at [617, 202] on div "Select Diagnosis" at bounding box center [626, 194] width 88 height 15
click at [623, 247] on label "[MEDICAL_DATA] due to [MEDICAL_DATA]" at bounding box center [653, 246] width 108 height 45
checkbox input "true"
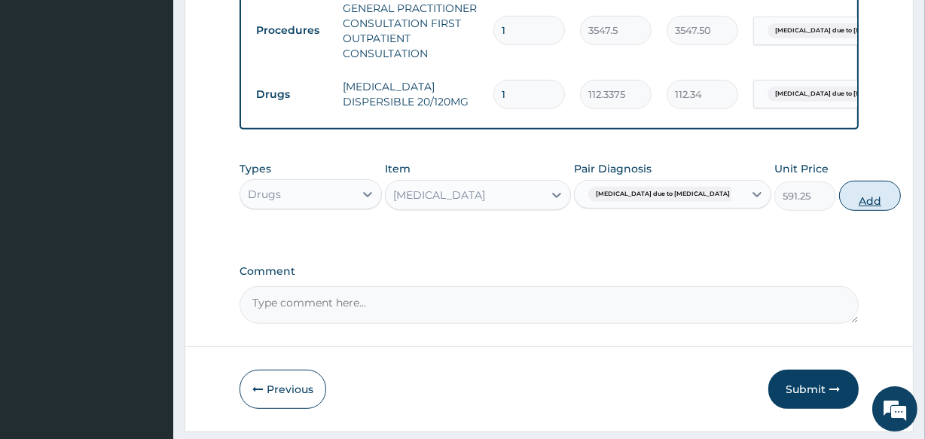
click at [839, 210] on button "Add" at bounding box center [870, 196] width 62 height 30
type input "0"
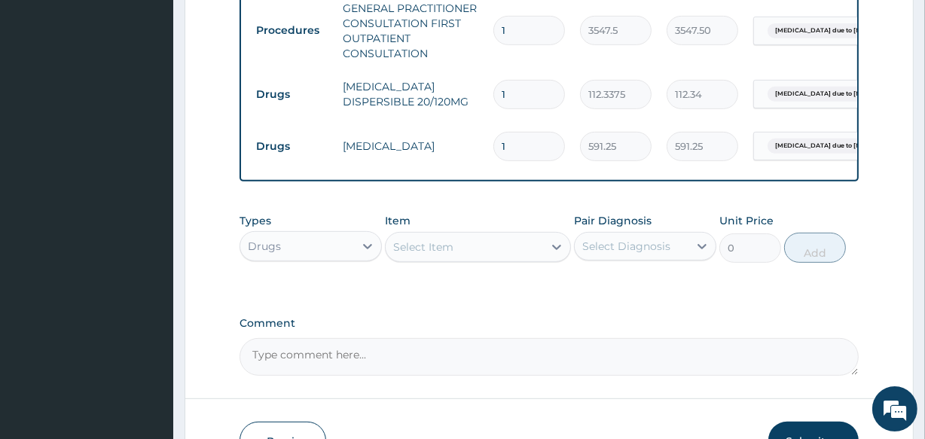
click at [421, 255] on div "Select Item" at bounding box center [423, 246] width 60 height 15
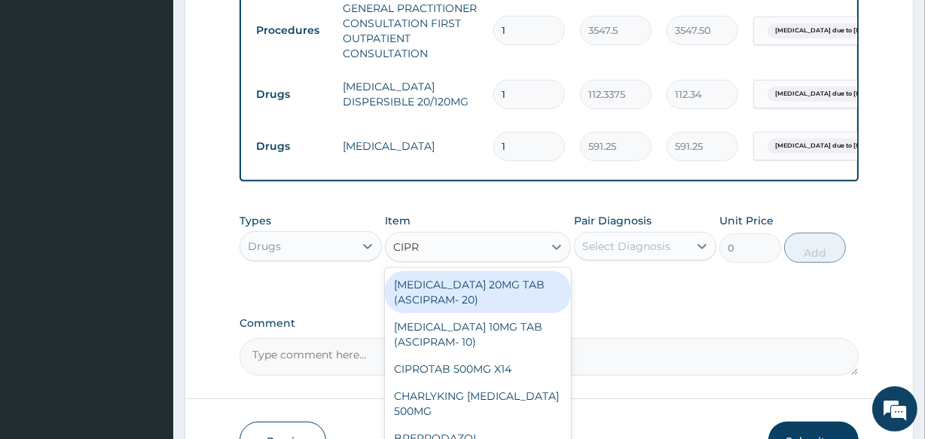
type input "[MEDICAL_DATA]"
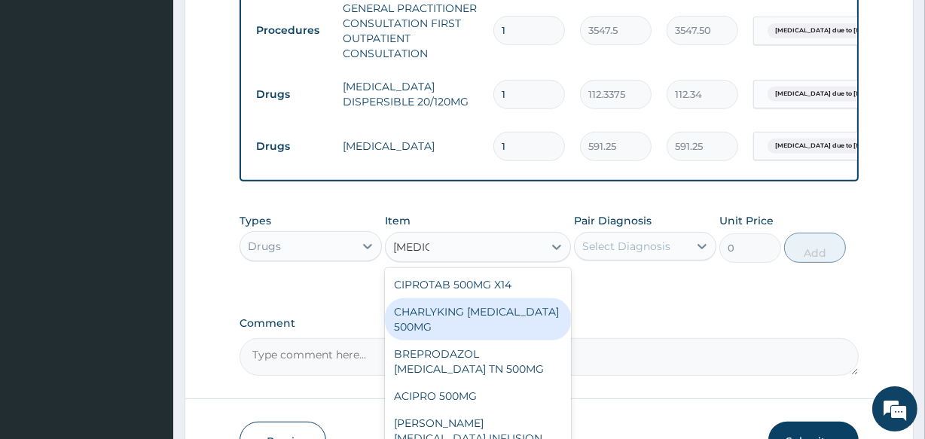
click at [424, 323] on div "CHARLYKING [MEDICAL_DATA] 500MG" at bounding box center [477, 319] width 185 height 42
type input "177.375"
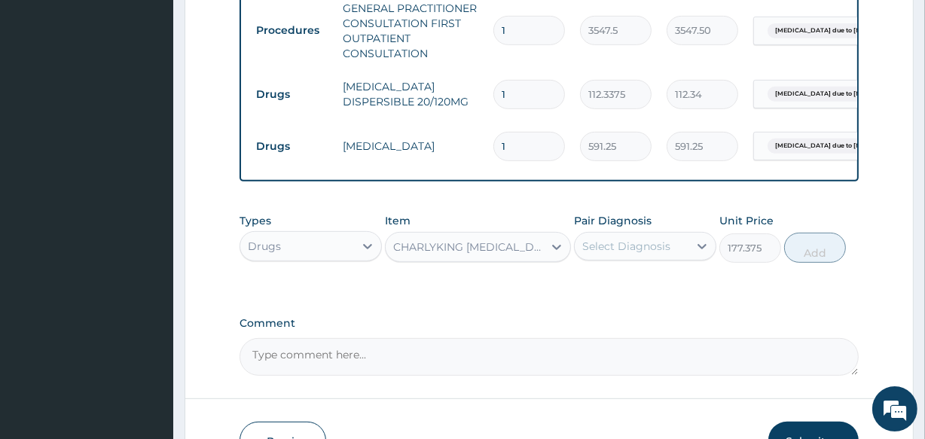
click at [607, 254] on div "Select Diagnosis" at bounding box center [626, 246] width 88 height 15
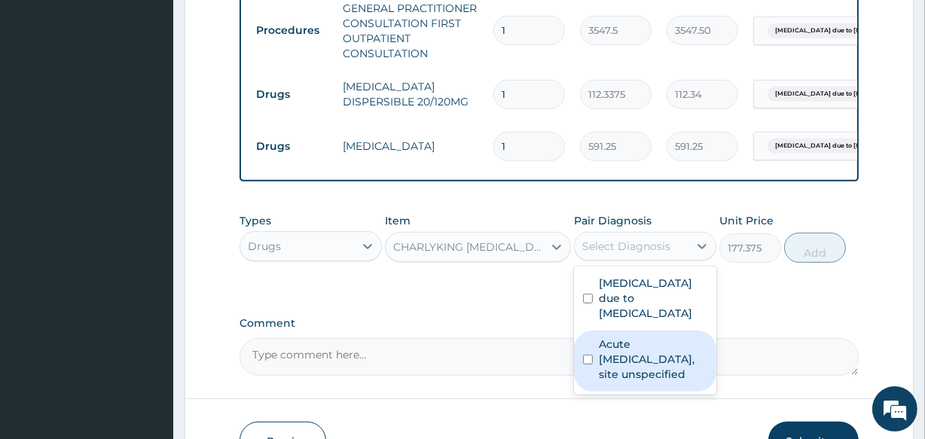
click at [618, 359] on label "Acute [MEDICAL_DATA], site unspecified" at bounding box center [653, 359] width 108 height 45
checkbox input "true"
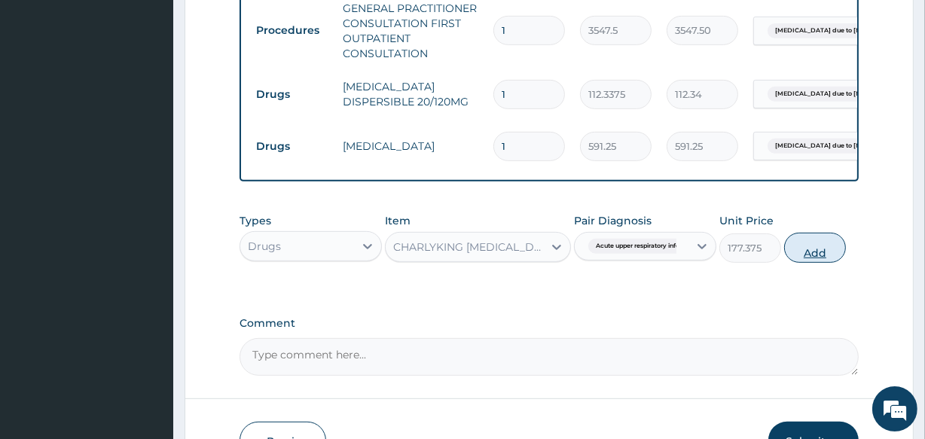
click at [811, 257] on button "Add" at bounding box center [815, 248] width 62 height 30
type input "0"
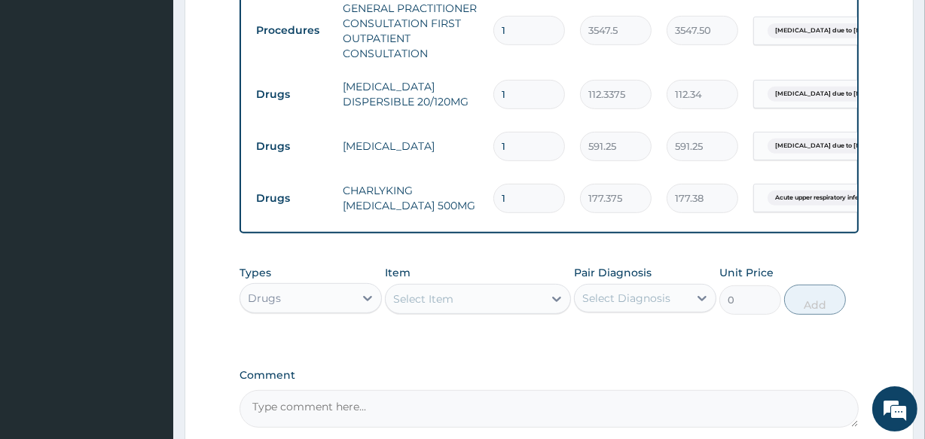
click at [409, 305] on div "Select Item" at bounding box center [423, 298] width 60 height 15
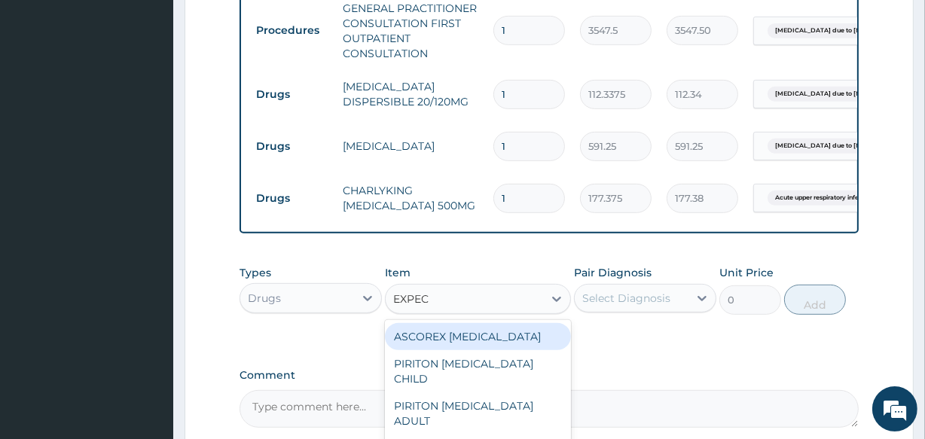
type input "EXPECT"
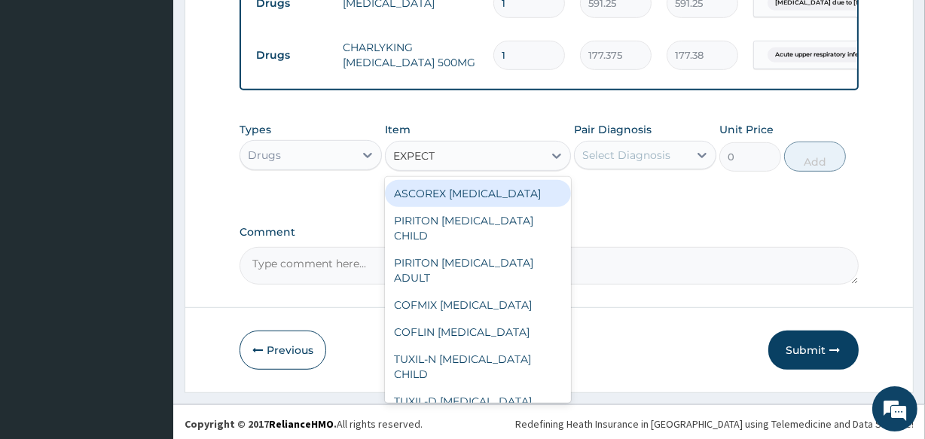
scroll to position [764, 0]
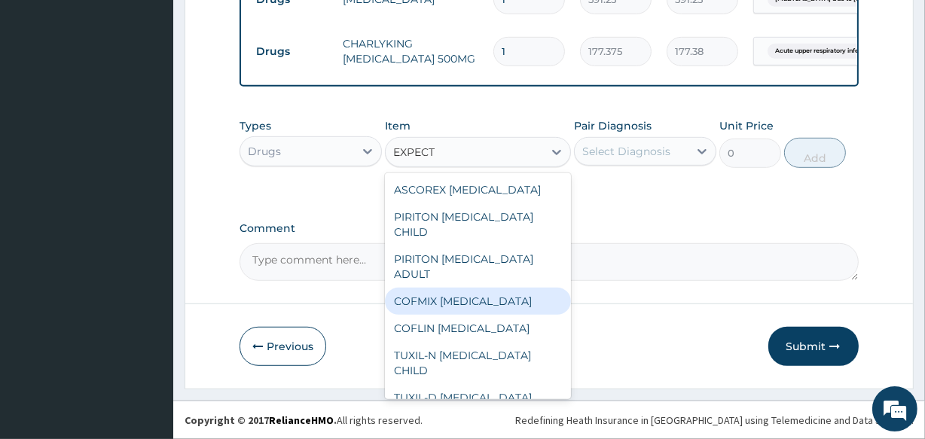
click at [419, 307] on div "COFMIX EXPECTORANT" at bounding box center [477, 301] width 185 height 27
type input "1182.5"
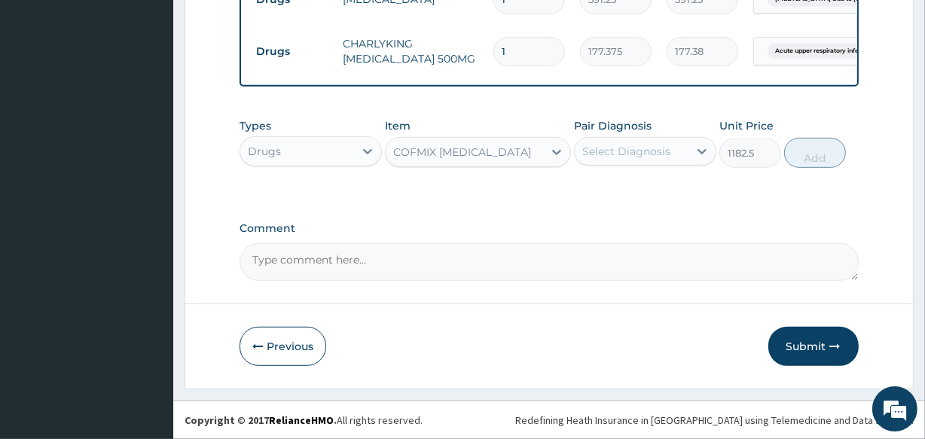
click at [599, 161] on div "Select Diagnosis" at bounding box center [632, 151] width 114 height 24
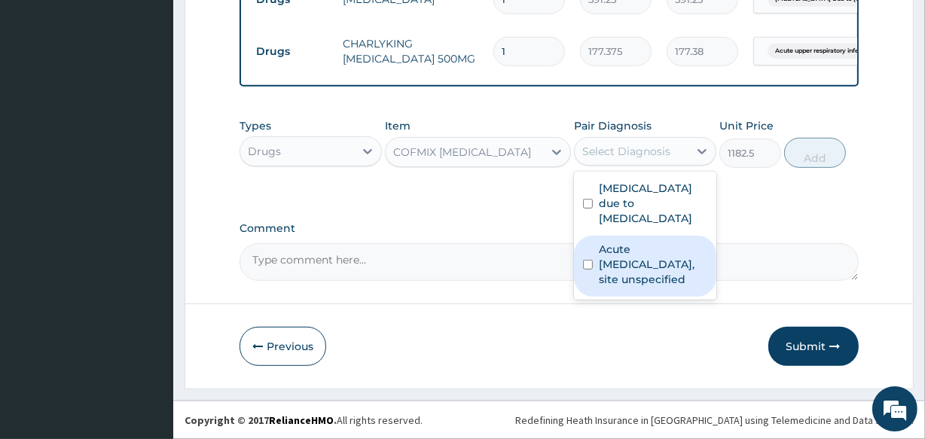
click at [618, 248] on label "Acute upper respiratory infection, site unspecified" at bounding box center [653, 264] width 108 height 45
checkbox input "true"
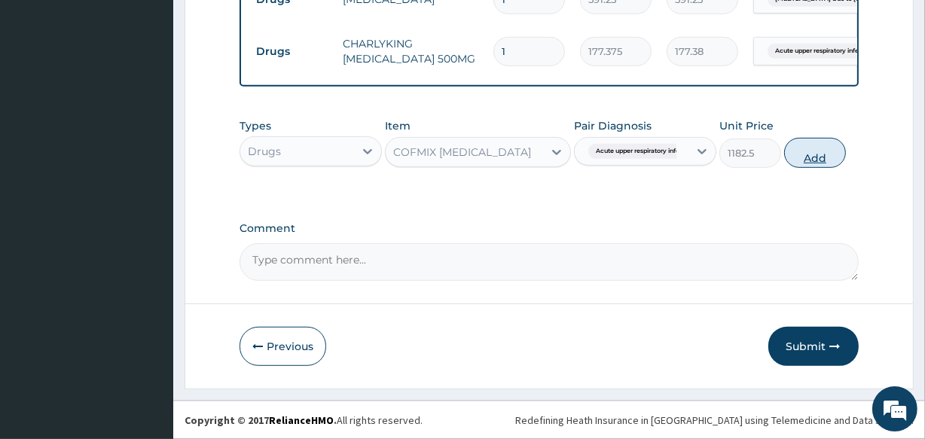
click at [813, 154] on button "Add" at bounding box center [815, 153] width 62 height 30
type input "0"
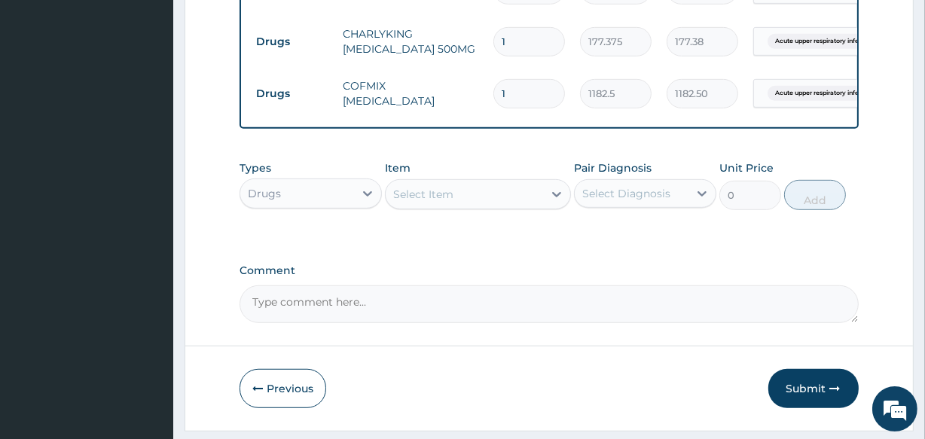
click at [511, 38] on input "1" at bounding box center [529, 41] width 72 height 29
type input "10"
type input "1773.75"
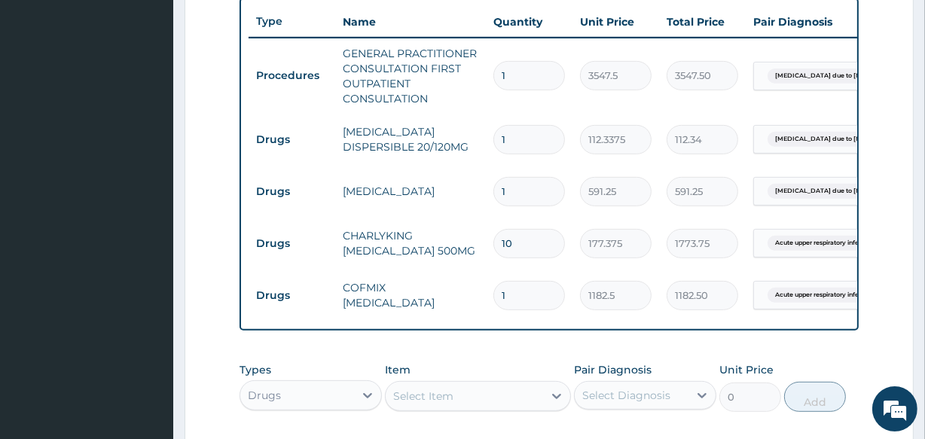
scroll to position [545, 0]
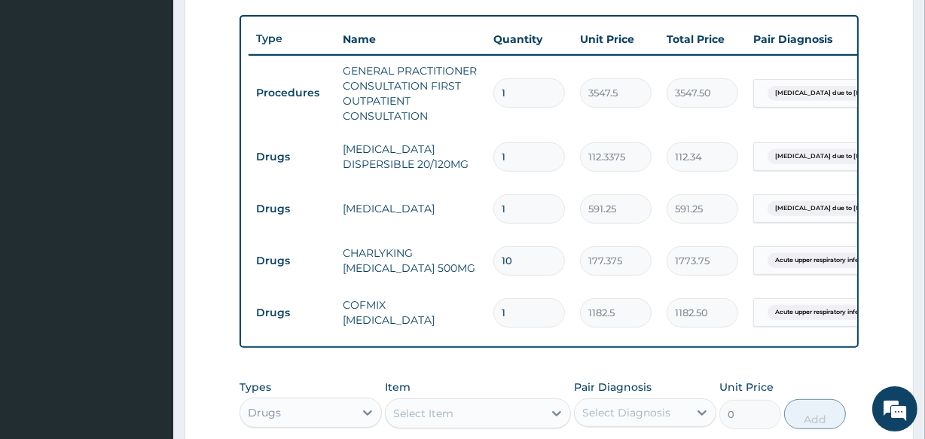
type input "10"
click at [519, 153] on input "1" at bounding box center [529, 156] width 72 height 29
type input "0.00"
type input "2"
type input "224.68"
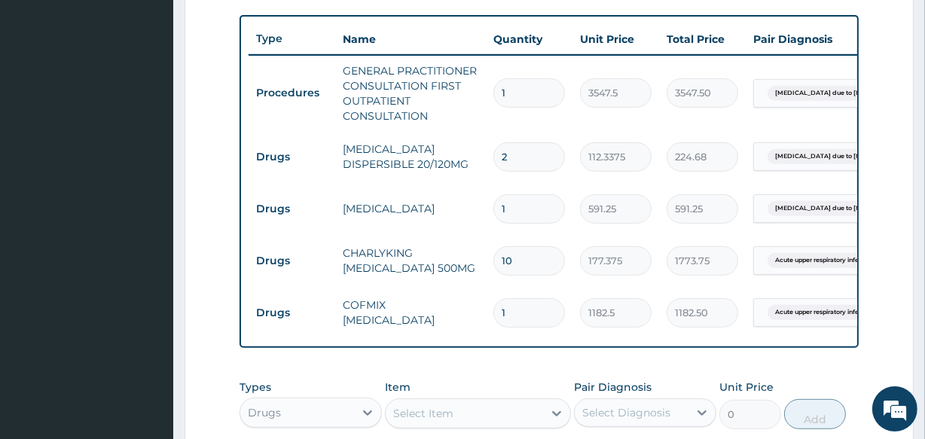
type input "24"
type input "2696.10"
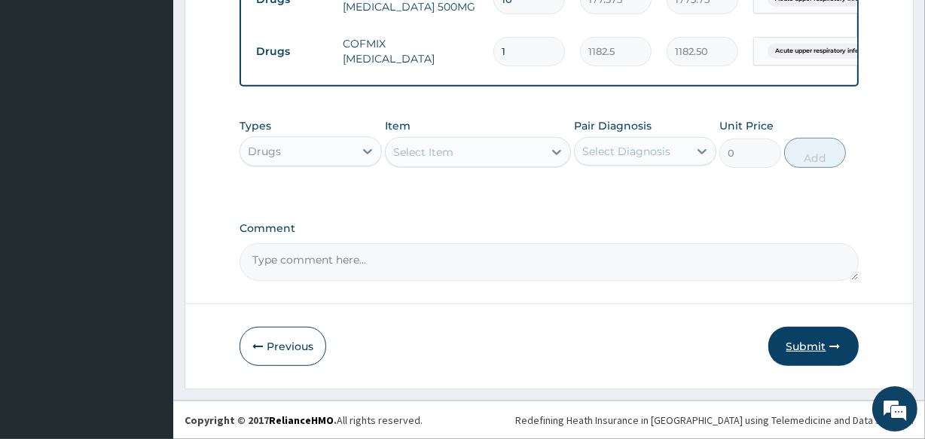
type input "24"
click at [797, 346] on button "Submit" at bounding box center [813, 346] width 90 height 39
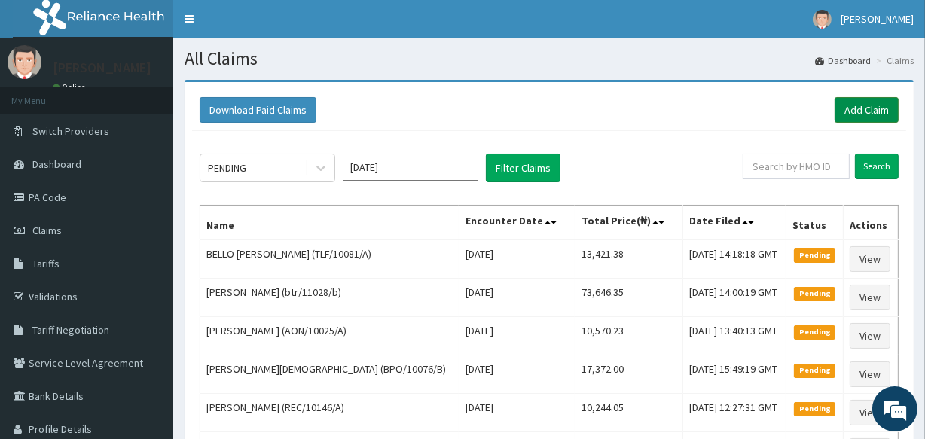
click at [869, 116] on link "Add Claim" at bounding box center [866, 110] width 64 height 26
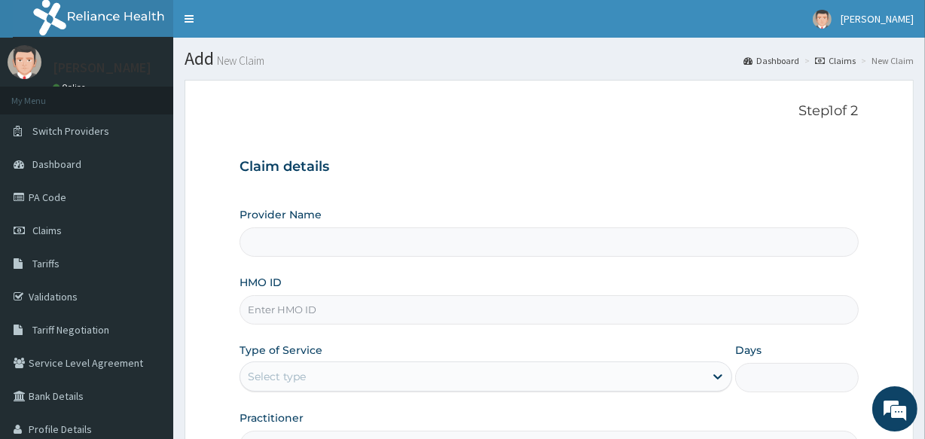
type input "[GEOGRAPHIC_DATA]"
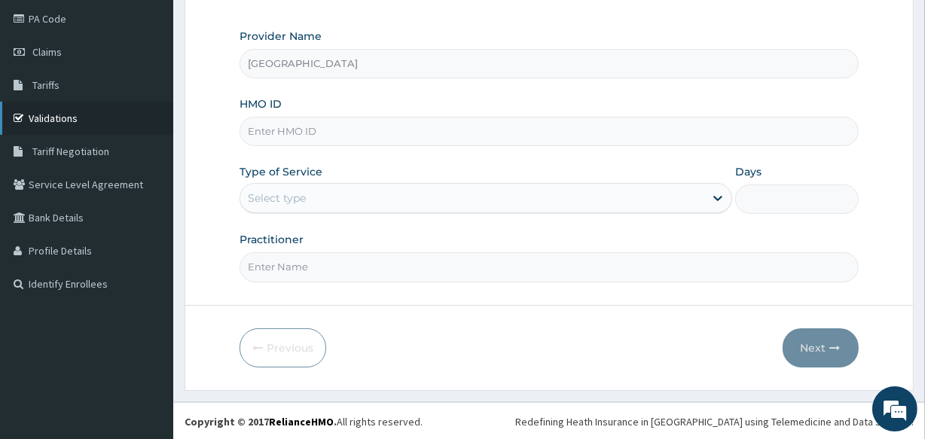
click at [38, 111] on link "Validations" at bounding box center [86, 118] width 173 height 33
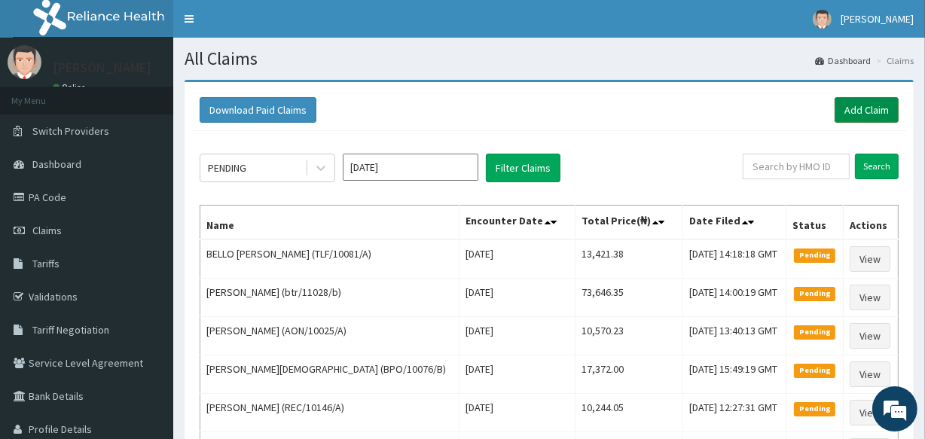
click at [859, 105] on link "Add Claim" at bounding box center [866, 110] width 64 height 26
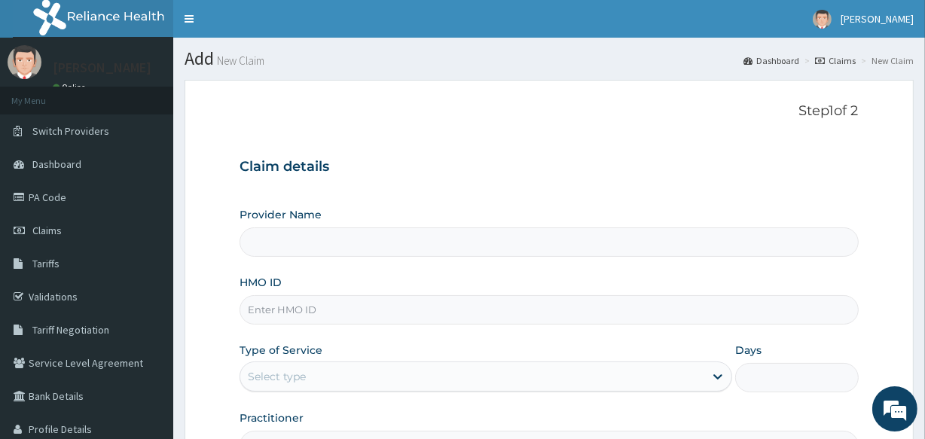
type input "[GEOGRAPHIC_DATA]"
click at [454, 308] on input "HMO ID" at bounding box center [548, 309] width 618 height 29
type input "JEE/10137/C"
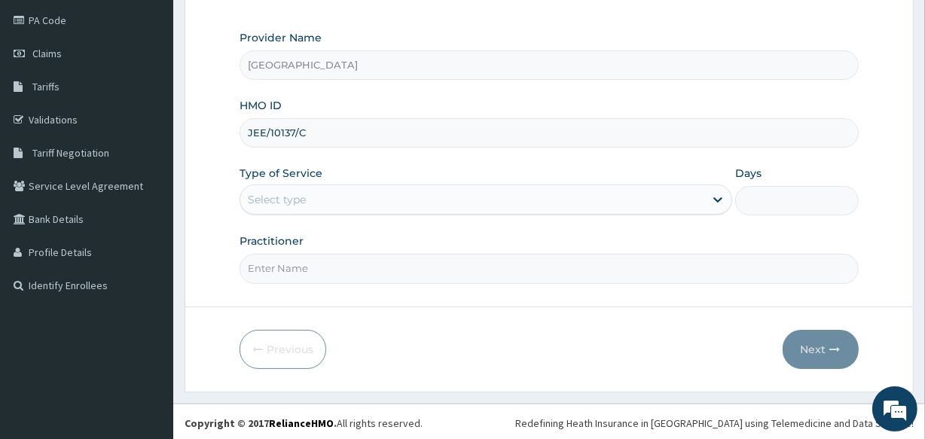
scroll to position [178, 0]
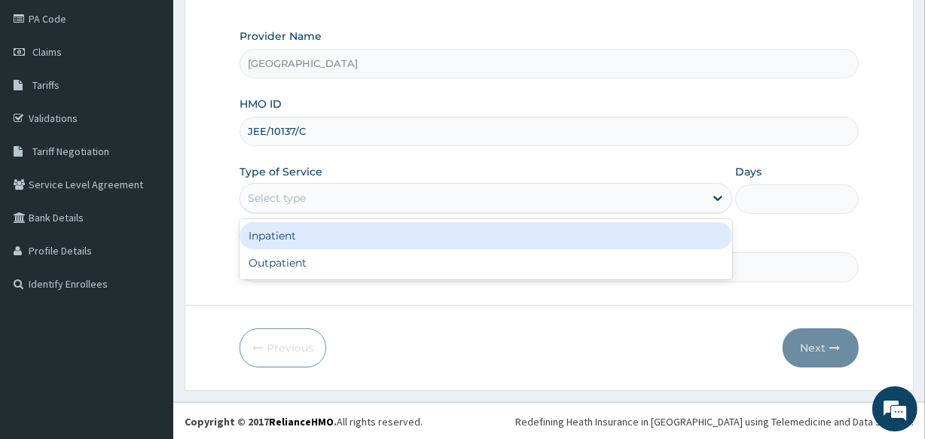
click at [349, 197] on div "Select type" at bounding box center [472, 198] width 464 height 24
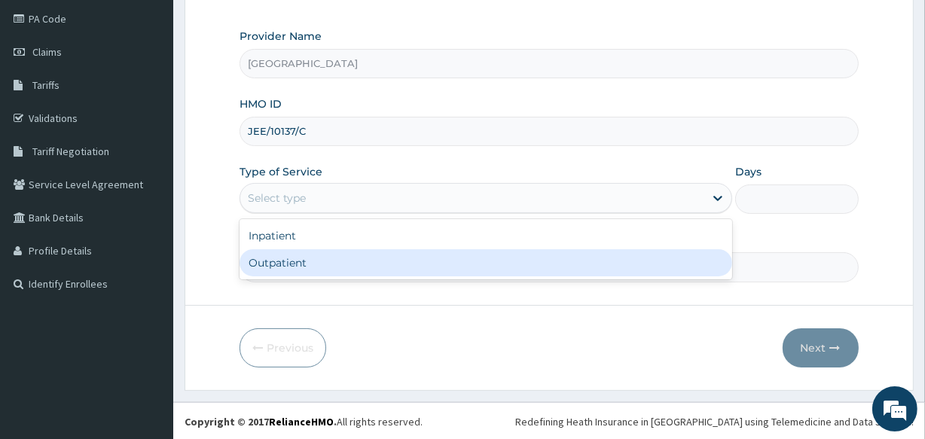
click at [355, 261] on div "Outpatient" at bounding box center [485, 262] width 492 height 27
type input "1"
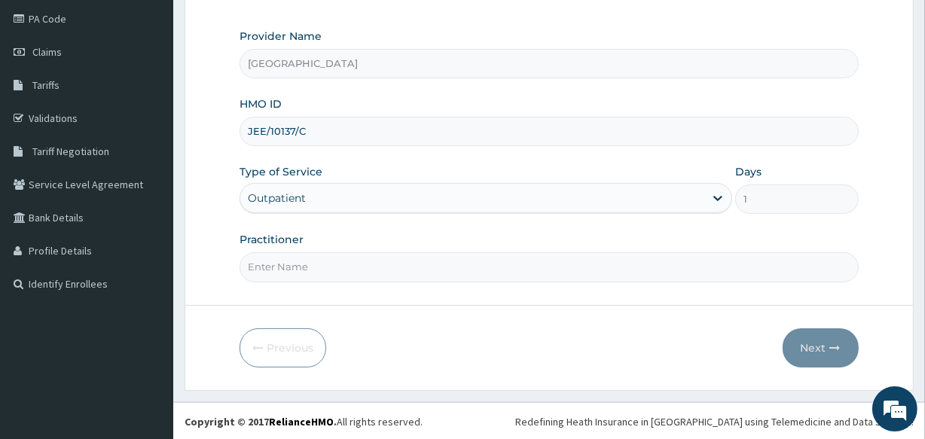
click at [349, 274] on input "Practitioner" at bounding box center [548, 266] width 618 height 29
type input "[PERSON_NAME]"
click at [816, 345] on button "Next" at bounding box center [820, 347] width 76 height 39
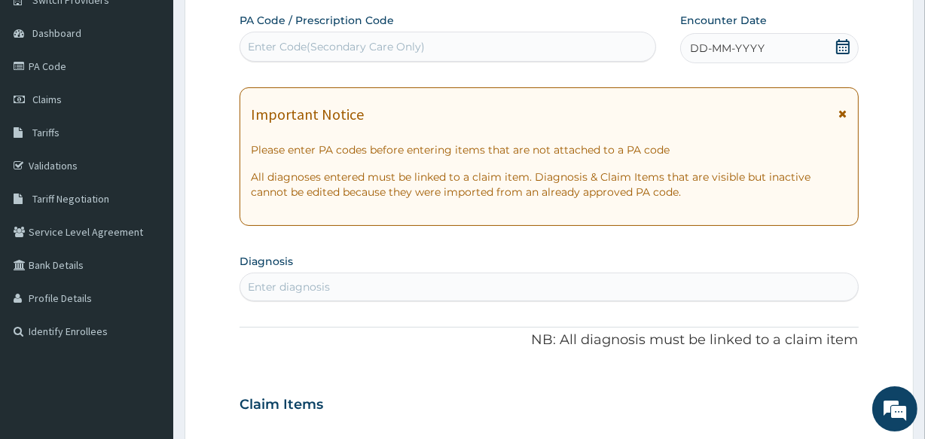
scroll to position [123, 0]
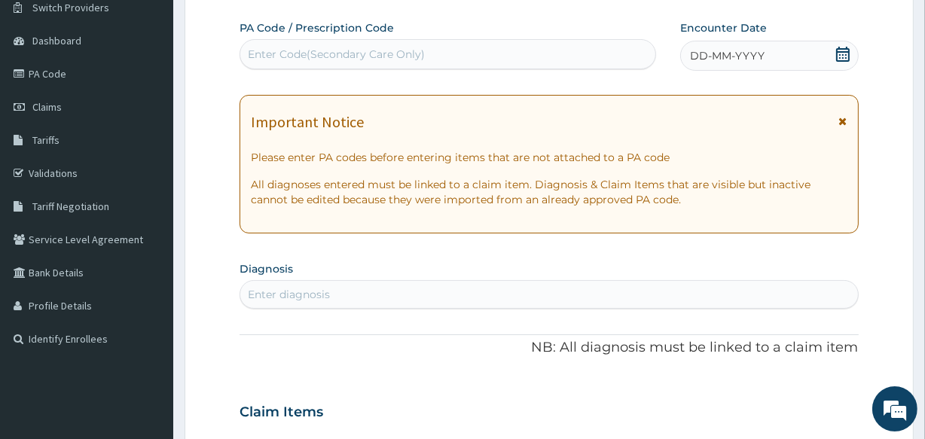
click at [843, 58] on icon at bounding box center [842, 54] width 15 height 15
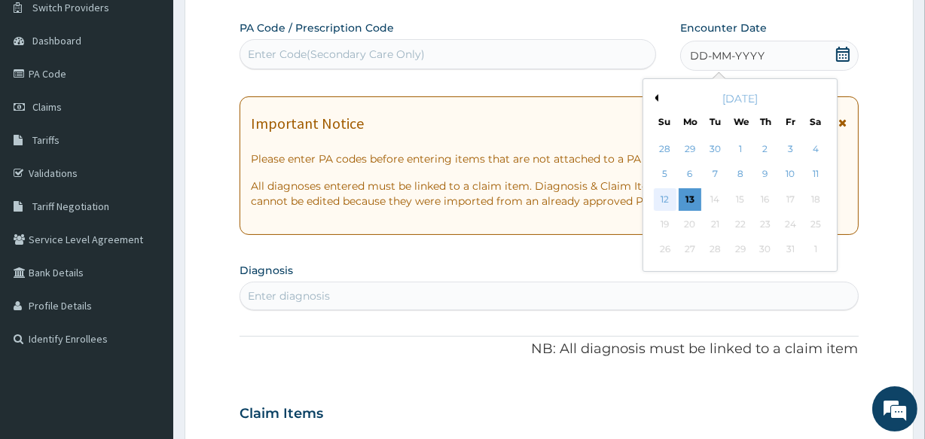
click at [663, 196] on div "12" at bounding box center [664, 199] width 23 height 23
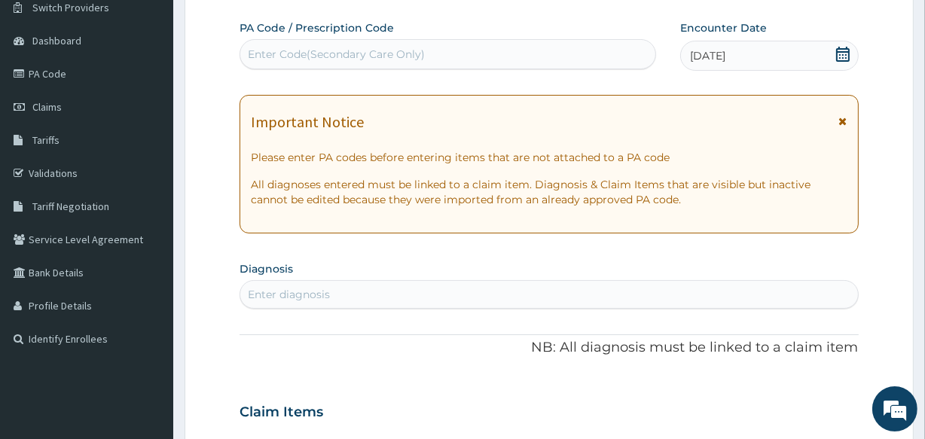
click at [437, 288] on div "Enter diagnosis" at bounding box center [548, 294] width 617 height 24
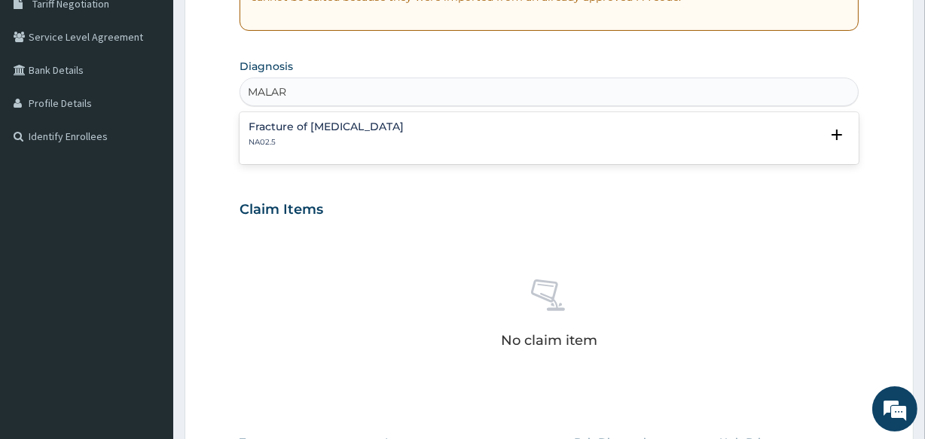
scroll to position [343, 0]
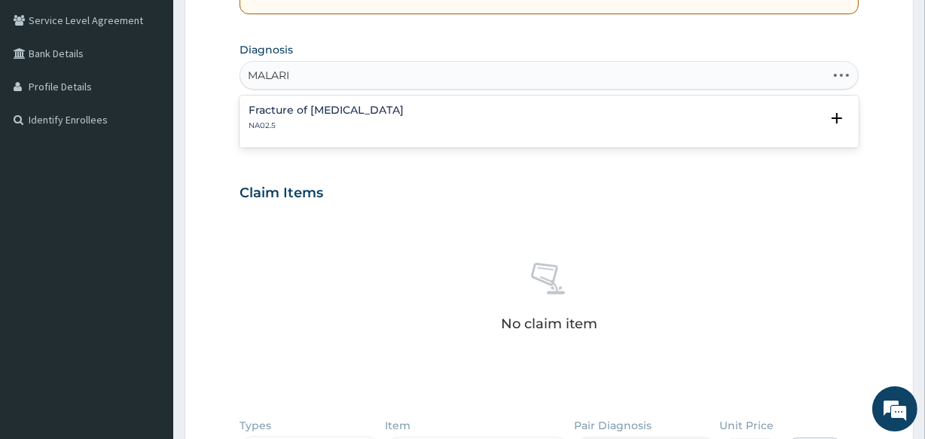
type input "[MEDICAL_DATA]"
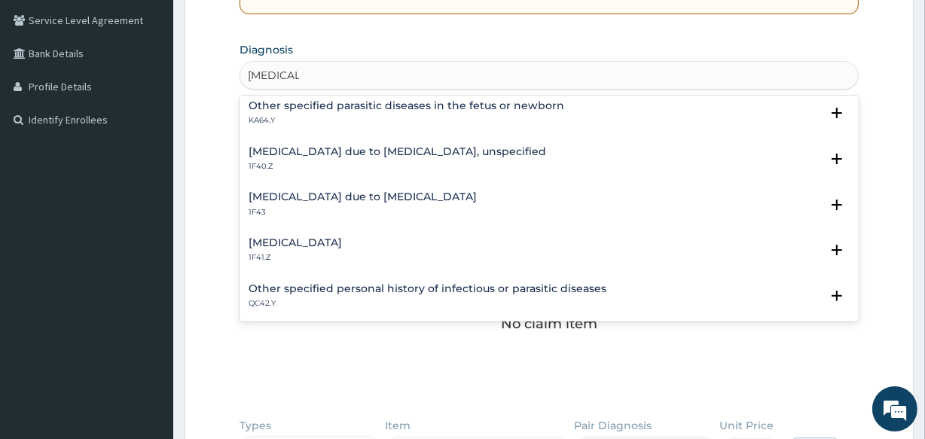
scroll to position [191, 0]
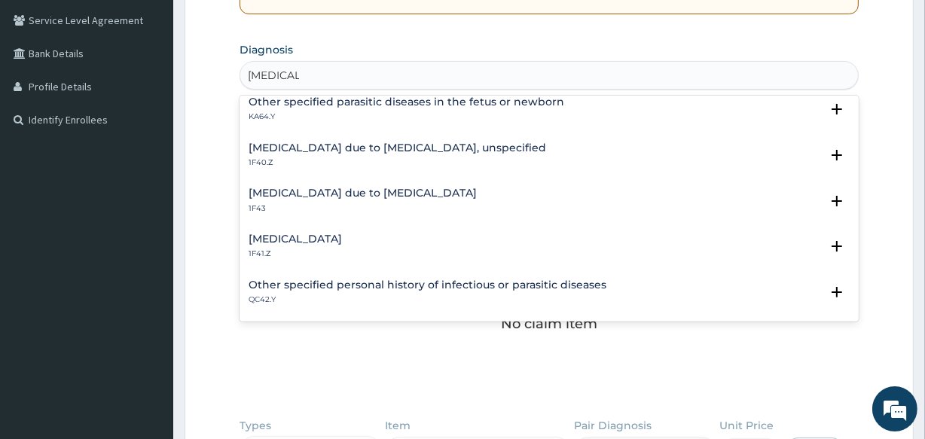
click at [375, 142] on h4 "[MEDICAL_DATA] due to [MEDICAL_DATA], unspecified" at bounding box center [396, 147] width 297 height 11
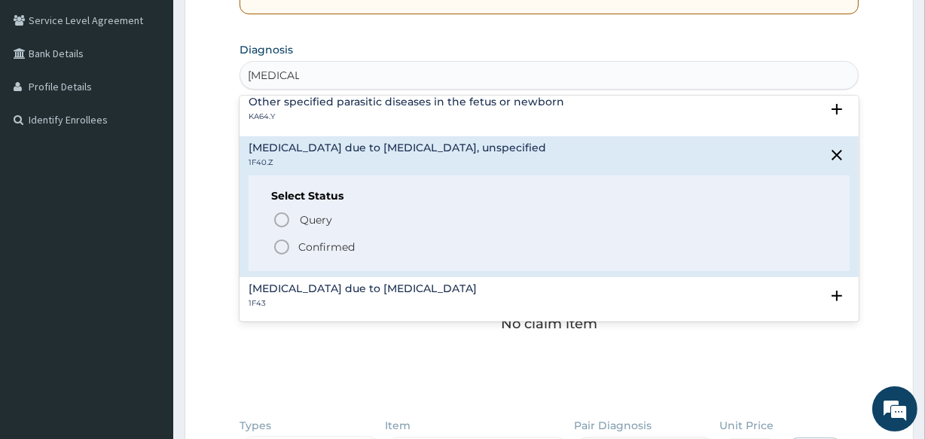
click at [282, 246] on icon "status option filled" at bounding box center [282, 247] width 18 height 18
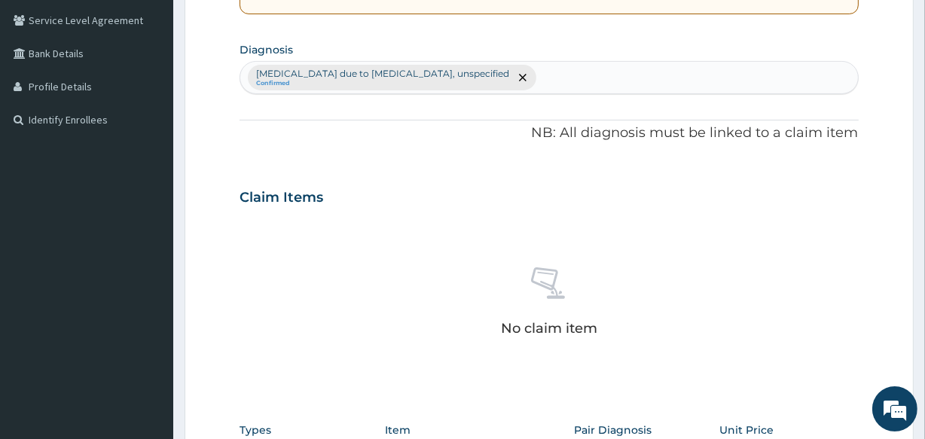
click at [565, 73] on div "[MEDICAL_DATA] due to [MEDICAL_DATA], unspecified Confirmed" at bounding box center [548, 78] width 617 height 32
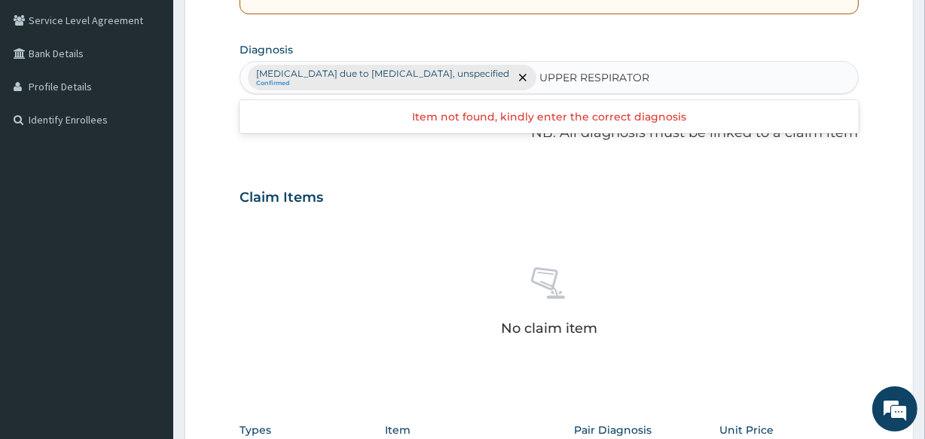
type input "UPPER RESPIRATORY"
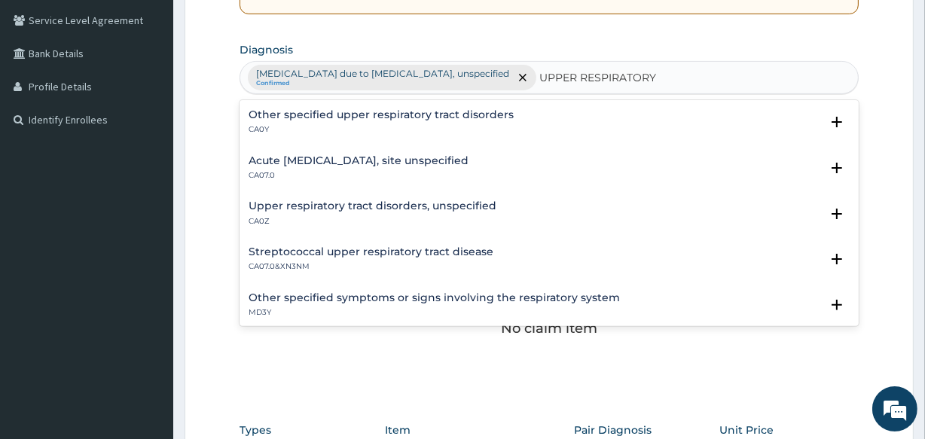
click at [370, 155] on h4 "Acute [MEDICAL_DATA], site unspecified" at bounding box center [358, 160] width 220 height 11
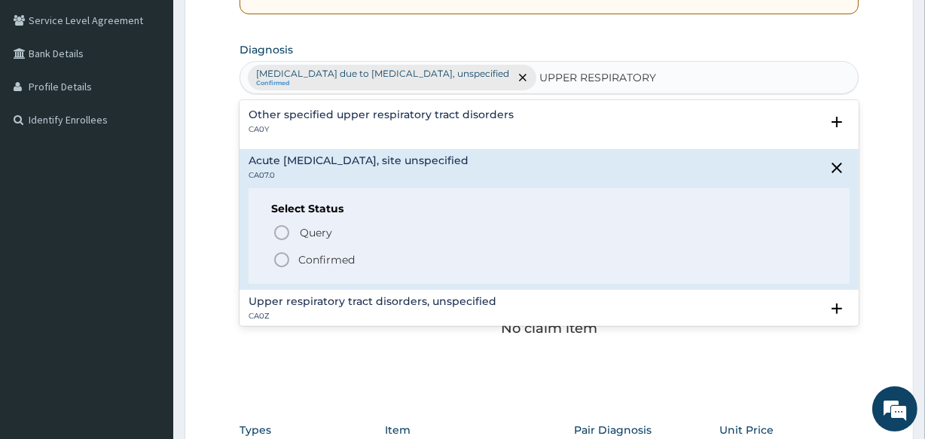
click at [278, 257] on icon "status option filled" at bounding box center [282, 260] width 18 height 18
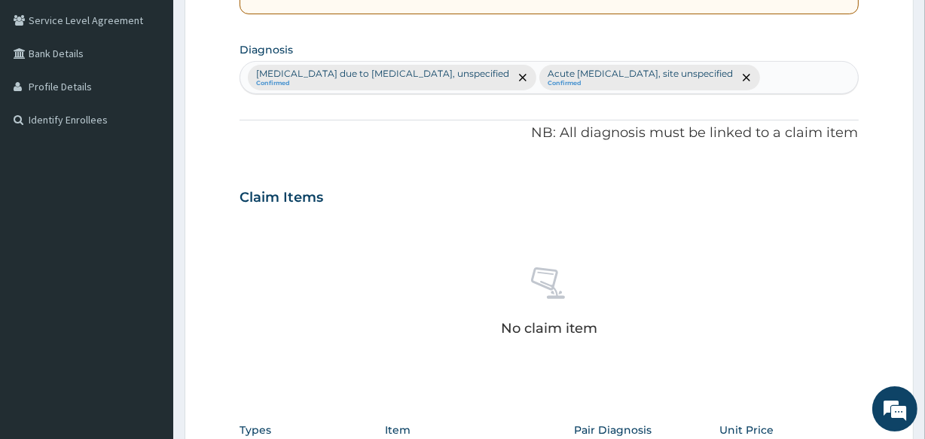
scroll to position [646, 0]
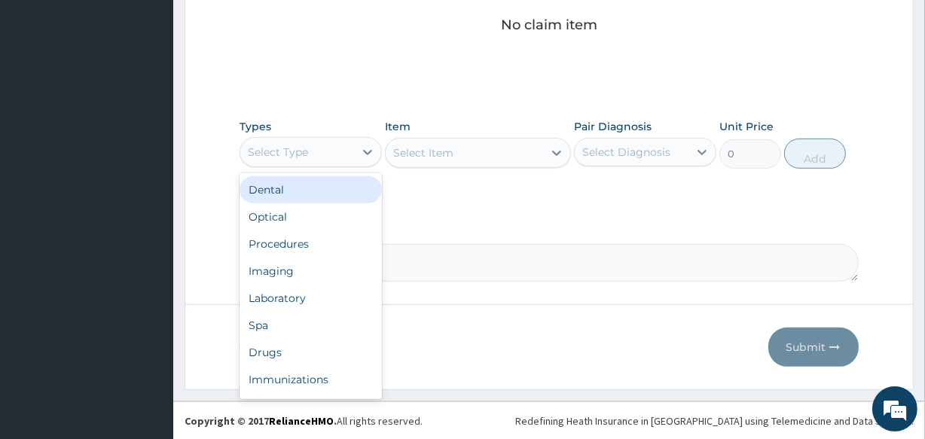
click at [328, 145] on div "Select Type" at bounding box center [297, 152] width 114 height 24
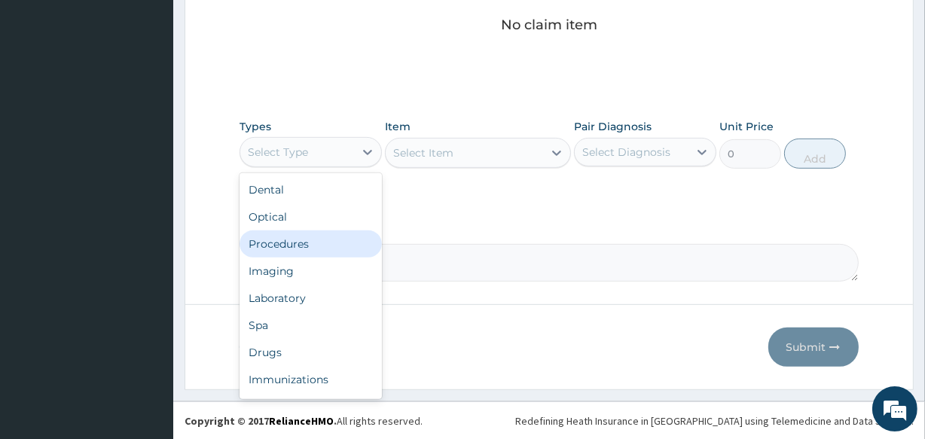
click at [325, 237] on div "Procedures" at bounding box center [310, 243] width 142 height 27
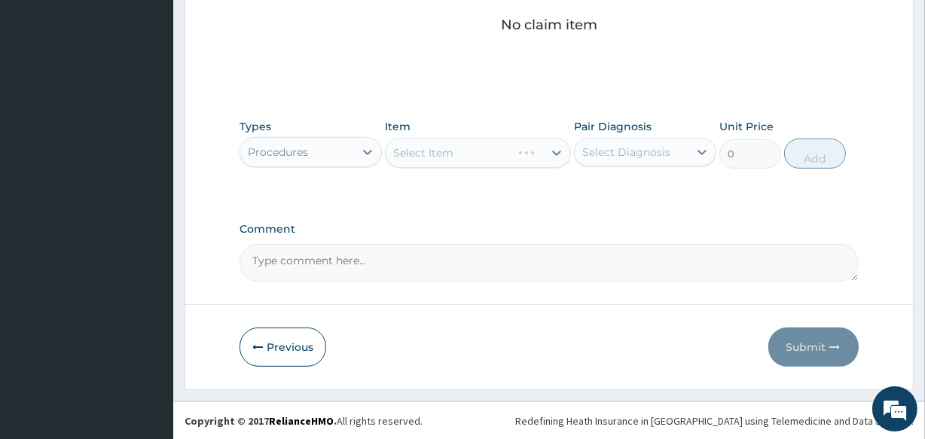
click at [452, 146] on div "Select Item" at bounding box center [477, 153] width 185 height 30
click at [452, 146] on div "Select Item" at bounding box center [423, 152] width 60 height 15
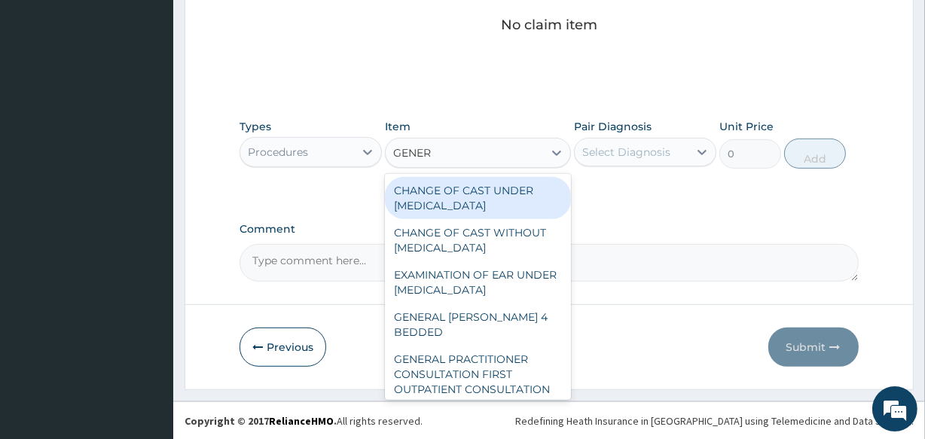
type input "GENERA"
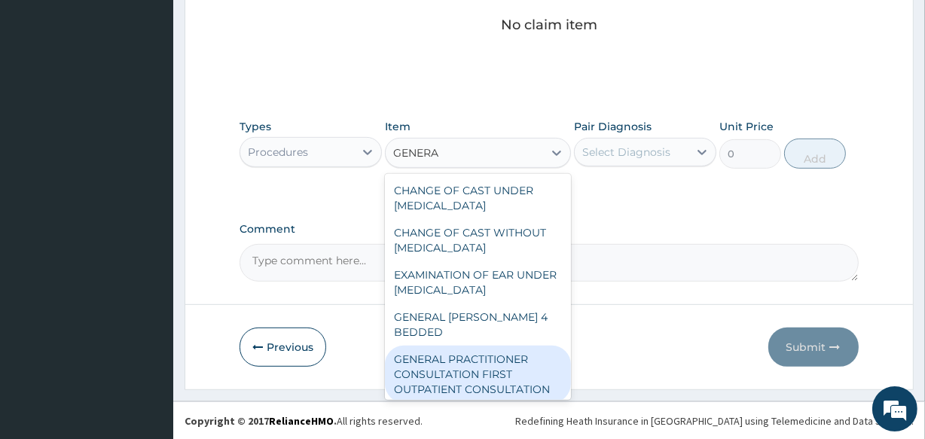
click at [474, 358] on div "GENERAL PRACTITIONER CONSULTATION FIRST OUTPATIENT CONSULTATION" at bounding box center [477, 374] width 185 height 57
type input "3547.5"
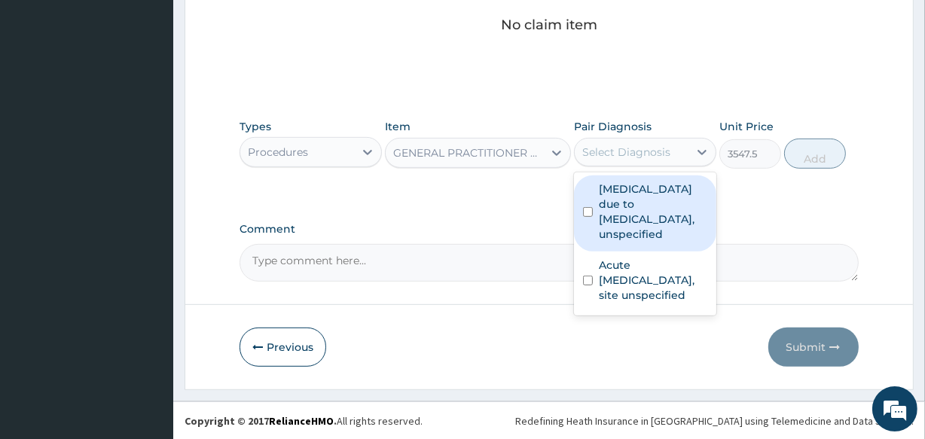
click at [602, 149] on div "Select Diagnosis" at bounding box center [626, 152] width 88 height 15
click at [625, 238] on label "[MEDICAL_DATA] due to [MEDICAL_DATA], unspecified" at bounding box center [653, 211] width 108 height 60
checkbox input "true"
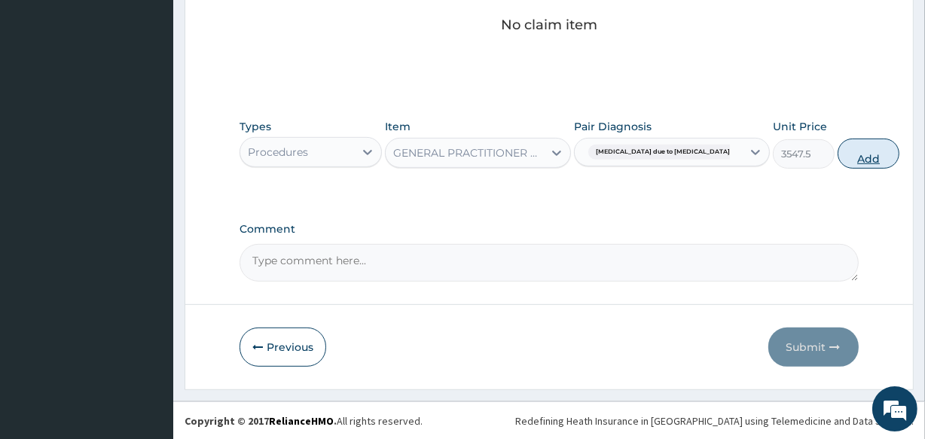
click at [837, 154] on button "Add" at bounding box center [868, 154] width 62 height 30
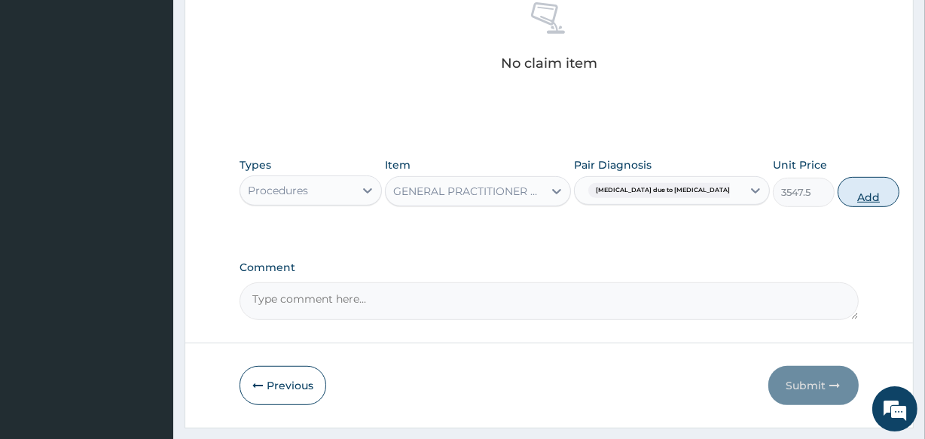
type input "0"
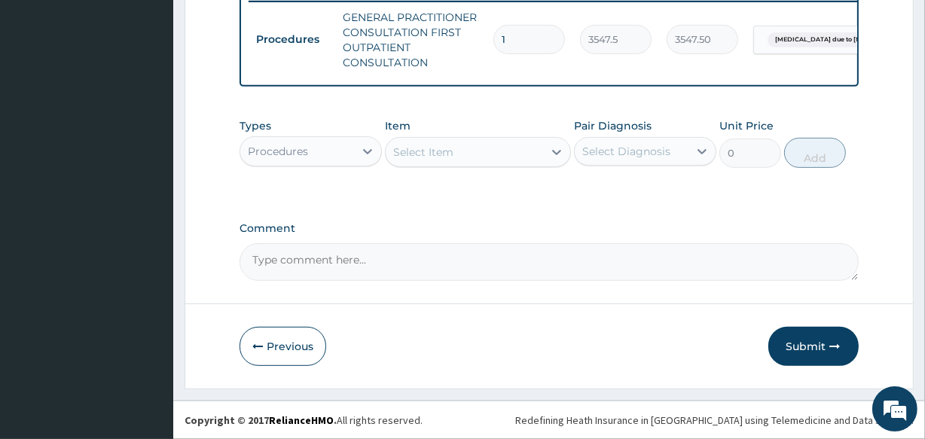
click at [442, 153] on div "Select Item" at bounding box center [423, 152] width 60 height 15
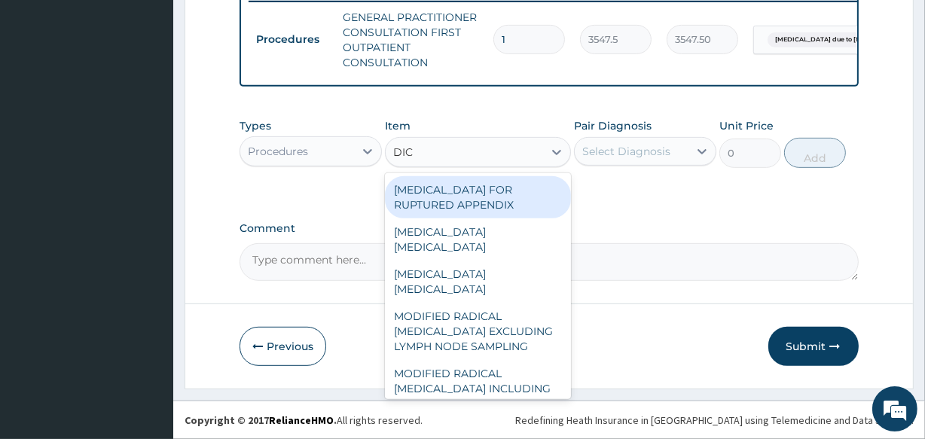
type input "DIC"
click at [331, 155] on div "Procedures" at bounding box center [297, 151] width 114 height 24
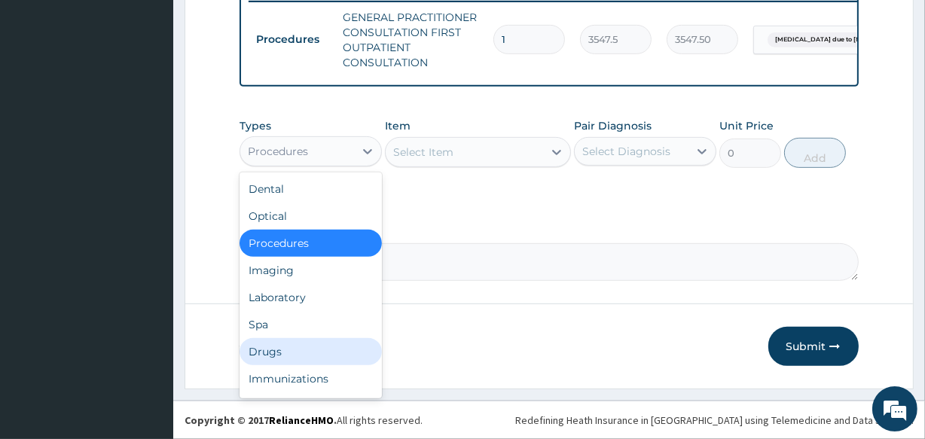
click at [301, 352] on div "Drugs" at bounding box center [310, 351] width 142 height 27
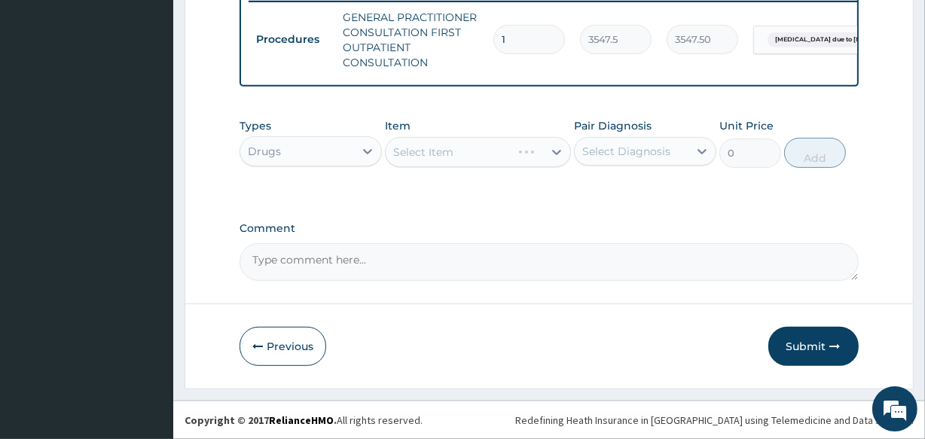
click at [438, 154] on div "Select Item" at bounding box center [477, 152] width 185 height 30
click at [438, 154] on div "Select Item" at bounding box center [423, 152] width 60 height 15
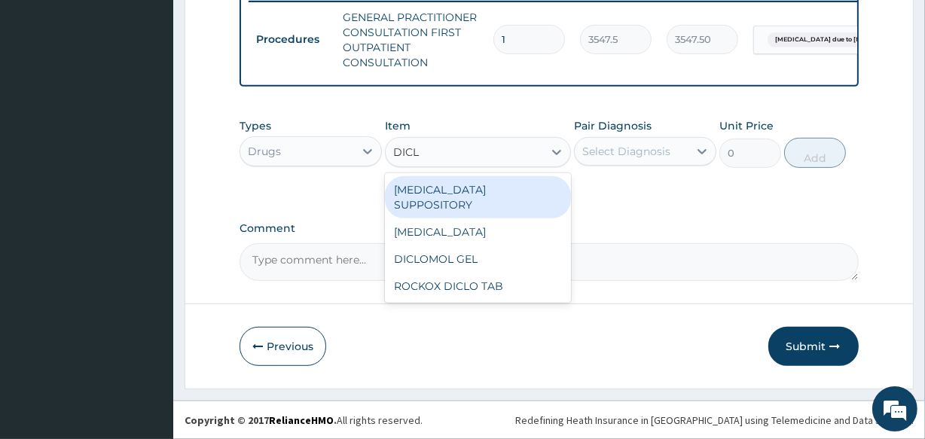
type input "DICLO"
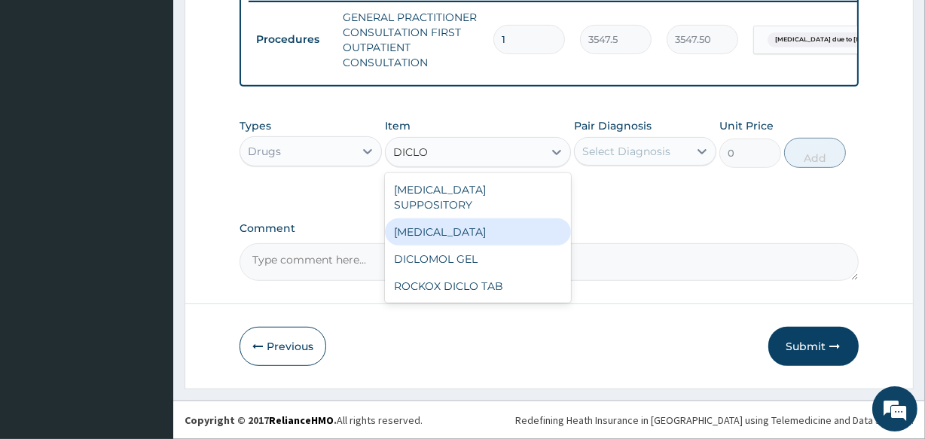
click at [445, 218] on div "[MEDICAL_DATA]" at bounding box center [477, 231] width 185 height 27
type input "591.25"
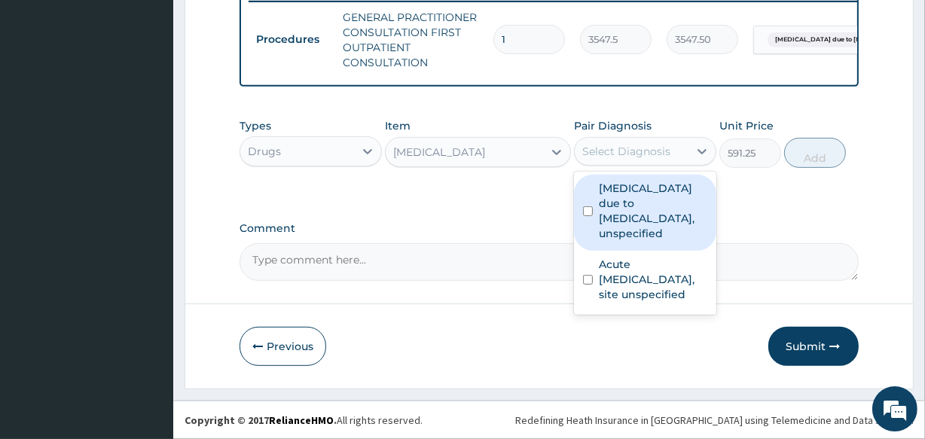
click at [625, 148] on div "Select Diagnosis" at bounding box center [626, 151] width 88 height 15
click at [636, 207] on label "[MEDICAL_DATA] due to [MEDICAL_DATA], unspecified" at bounding box center [653, 211] width 108 height 60
checkbox input "true"
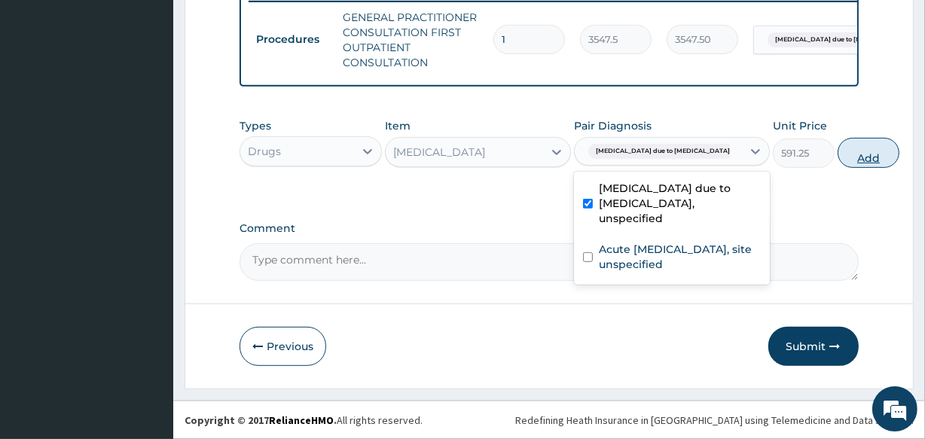
click at [837, 157] on button "Add" at bounding box center [868, 153] width 62 height 30
type input "0"
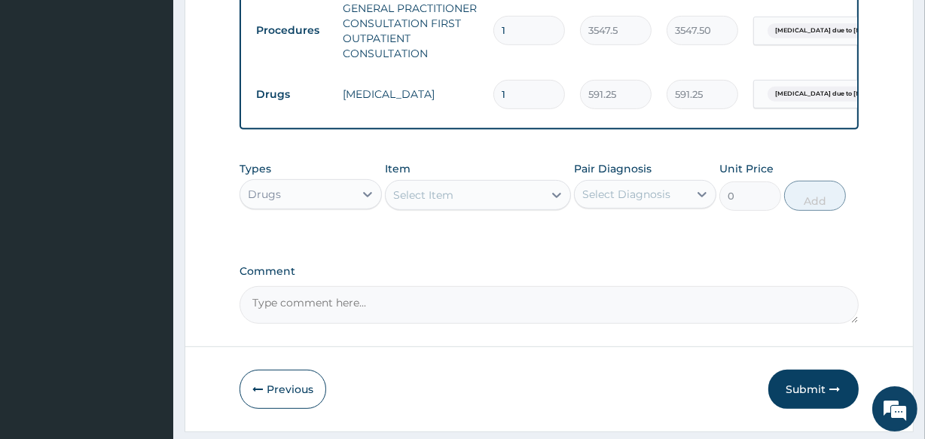
click at [417, 203] on div "Select Item" at bounding box center [423, 195] width 60 height 15
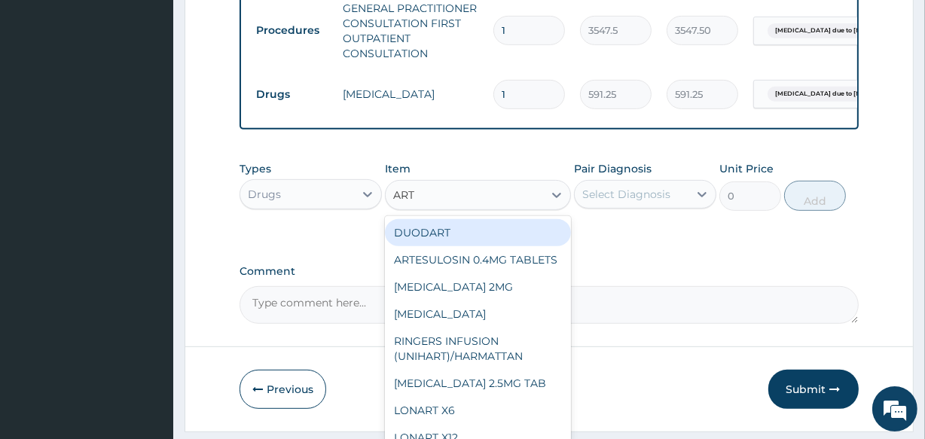
type input "ARTE"
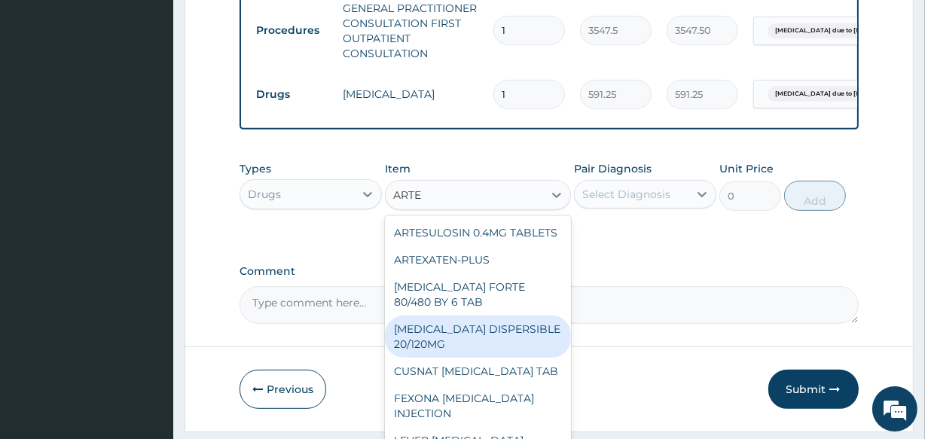
click at [477, 346] on div "[MEDICAL_DATA] DISPERSIBLE 20/120MG" at bounding box center [477, 337] width 185 height 42
type input "112.3375"
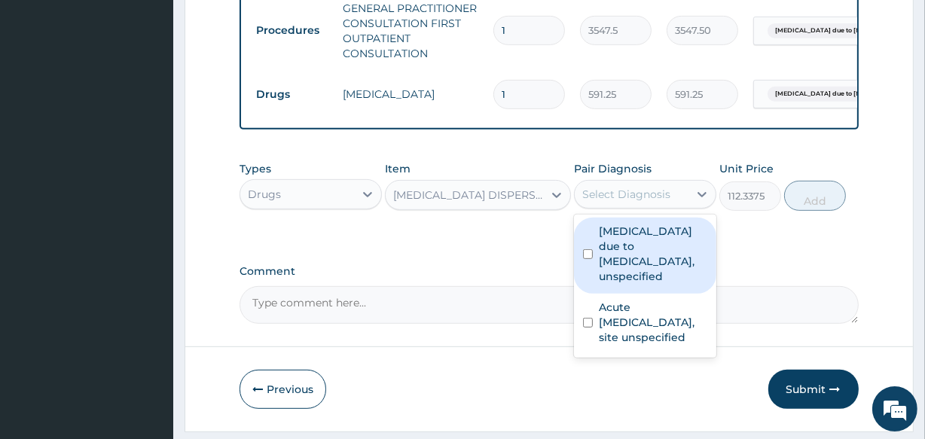
click at [639, 198] on div "Select Diagnosis" at bounding box center [626, 194] width 88 height 15
click at [632, 268] on label "[MEDICAL_DATA] due to [MEDICAL_DATA], unspecified" at bounding box center [653, 254] width 108 height 60
checkbox input "true"
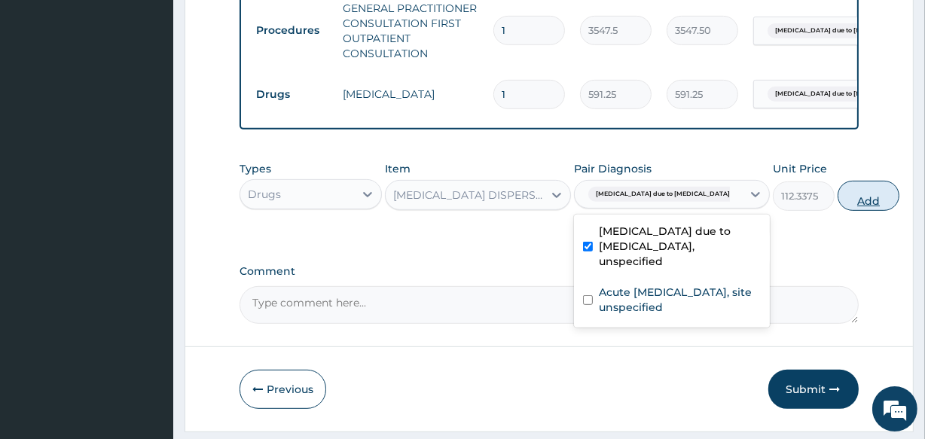
click at [837, 210] on button "Add" at bounding box center [868, 196] width 62 height 30
type input "0"
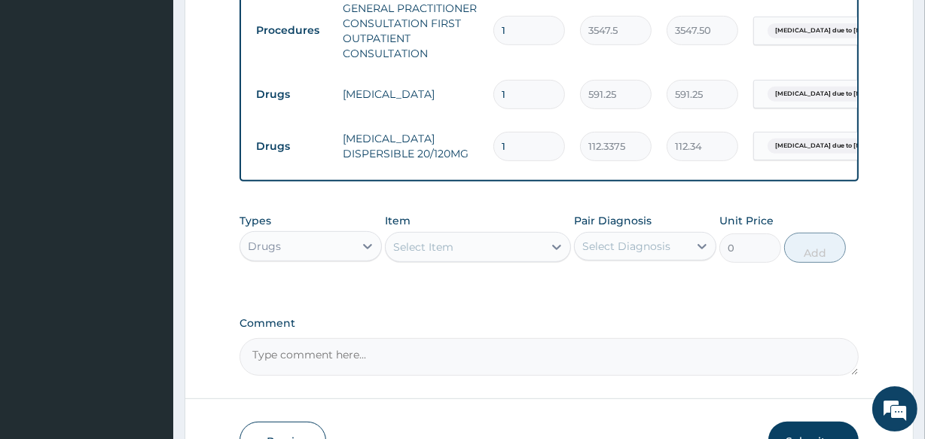
click at [419, 252] on div "Select Item" at bounding box center [423, 246] width 60 height 15
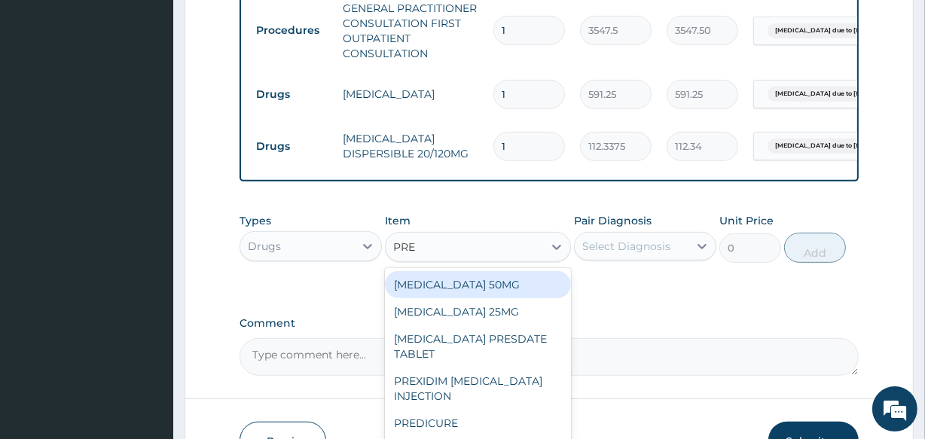
type input "PRED"
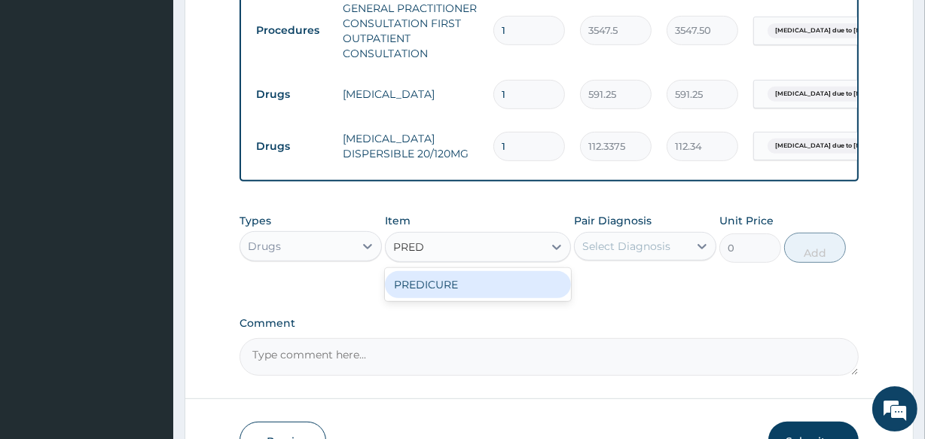
click at [422, 288] on div "PREDICURE" at bounding box center [477, 284] width 185 height 27
type input "53.2125"
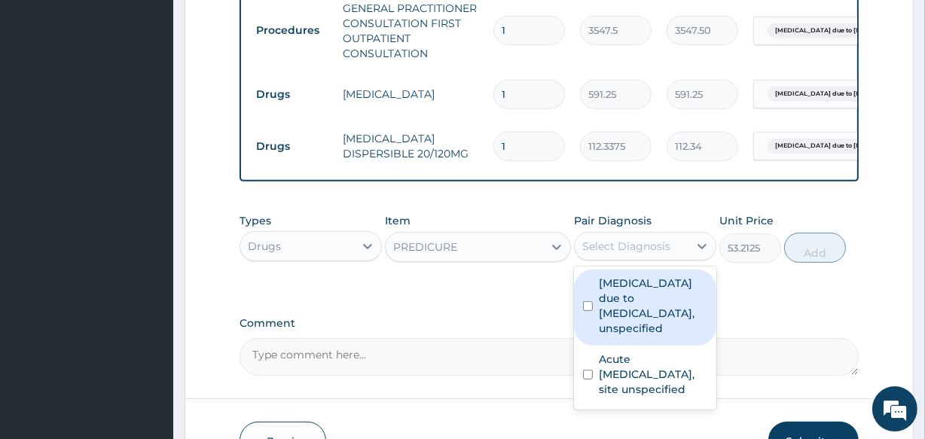
click at [599, 254] on div "Select Diagnosis" at bounding box center [626, 246] width 88 height 15
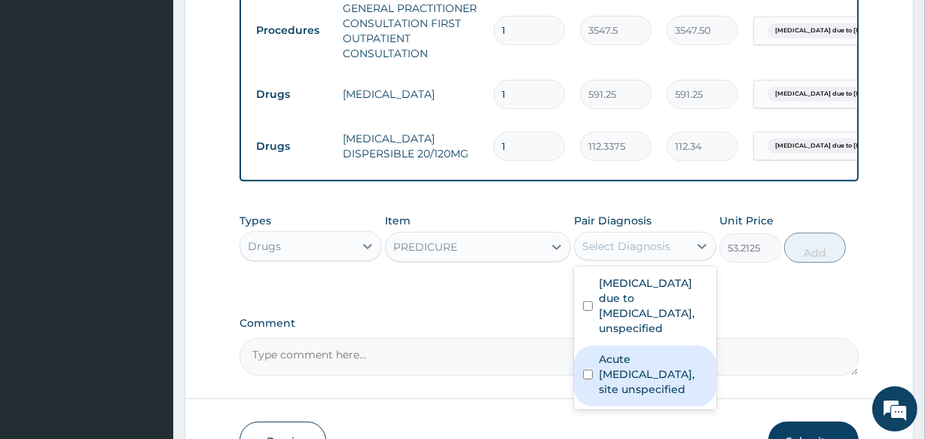
click at [614, 373] on label "Acute [MEDICAL_DATA], site unspecified" at bounding box center [653, 374] width 108 height 45
checkbox input "true"
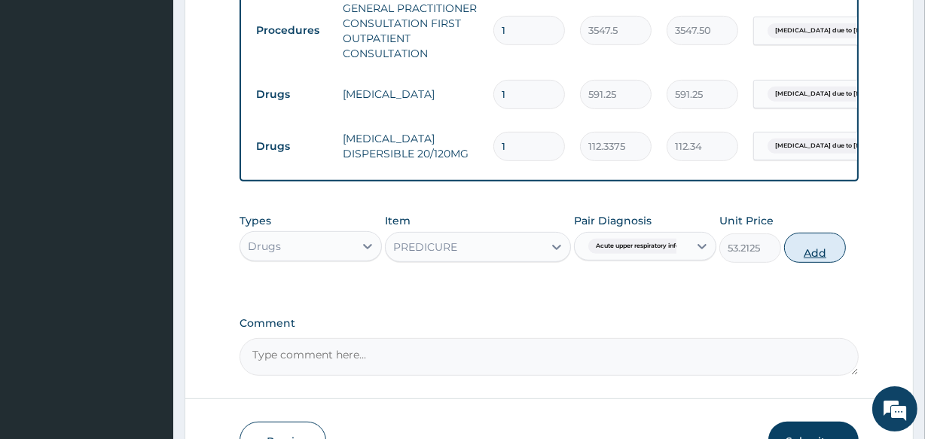
click at [813, 256] on button "Add" at bounding box center [815, 248] width 62 height 30
type input "0"
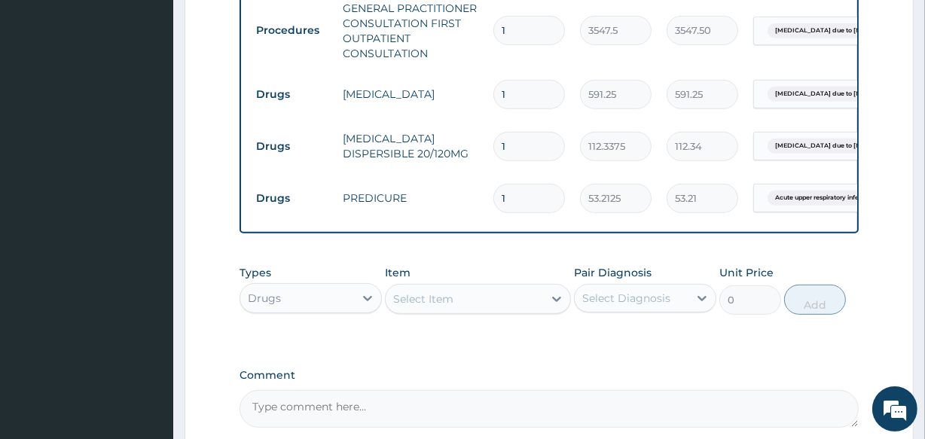
click at [410, 306] on div "Select Item" at bounding box center [423, 298] width 60 height 15
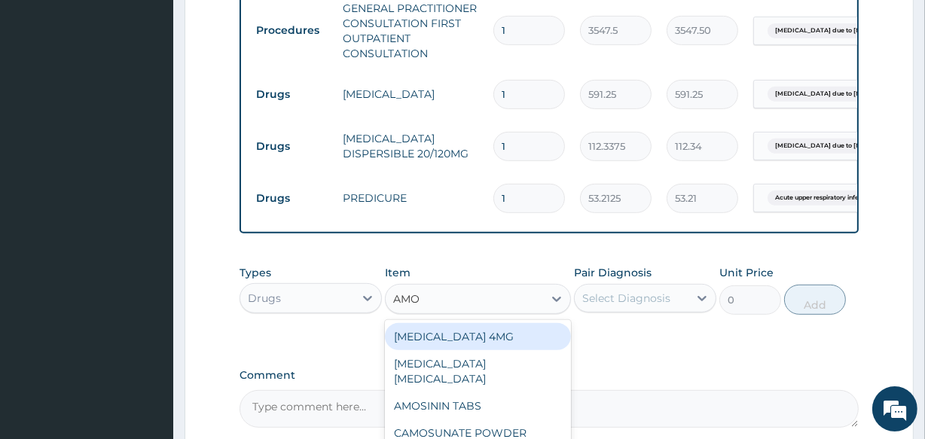
type input "AMOX"
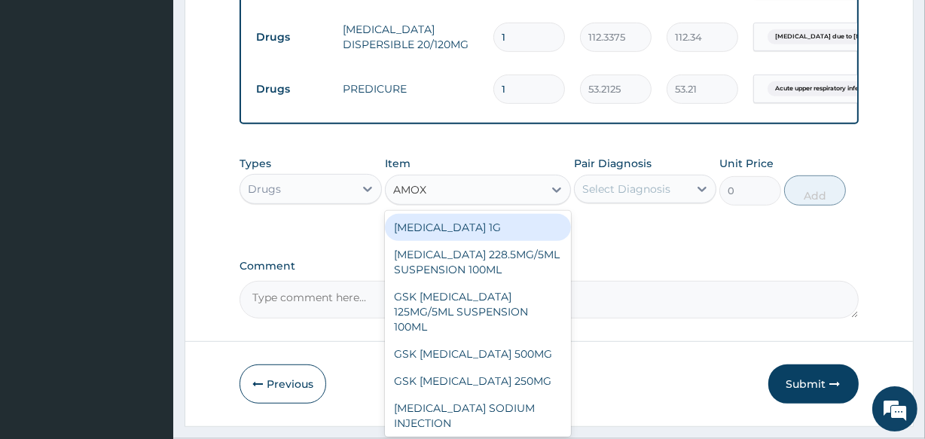
scroll to position [745, 0]
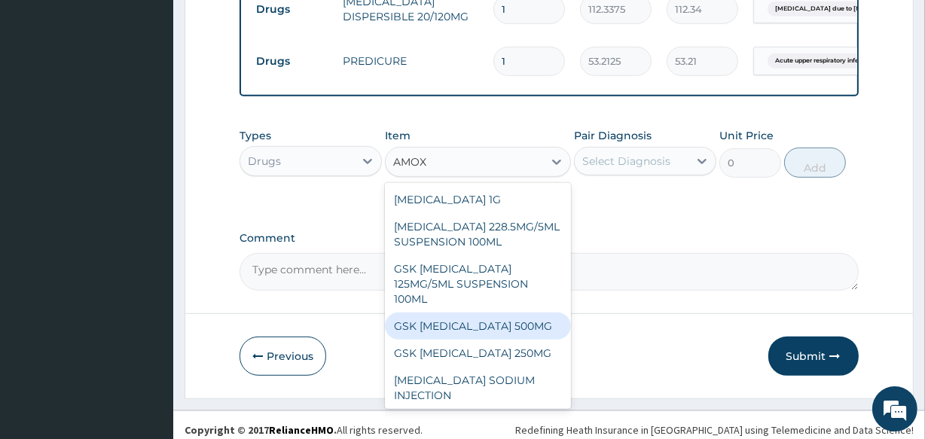
click at [498, 340] on div "GSK [MEDICAL_DATA] 500MG" at bounding box center [477, 326] width 185 height 27
type input "100"
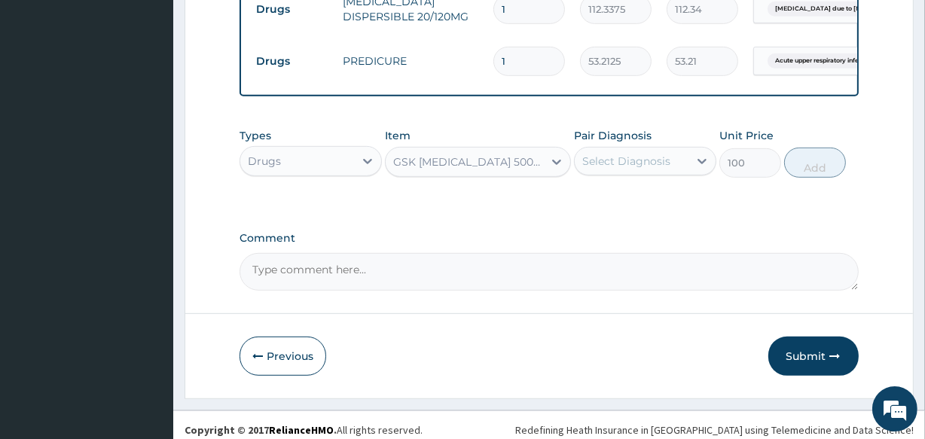
click at [602, 169] on div "Select Diagnosis" at bounding box center [626, 161] width 88 height 15
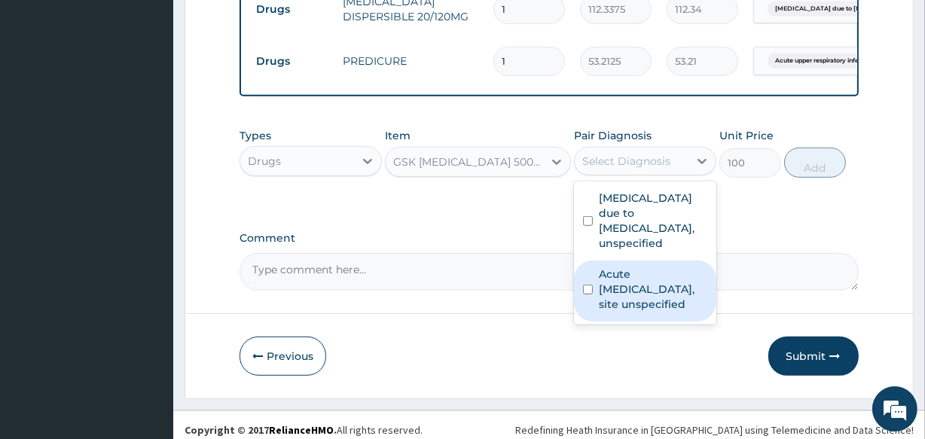
click at [620, 294] on label "Acute [MEDICAL_DATA], site unspecified" at bounding box center [653, 289] width 108 height 45
checkbox input "true"
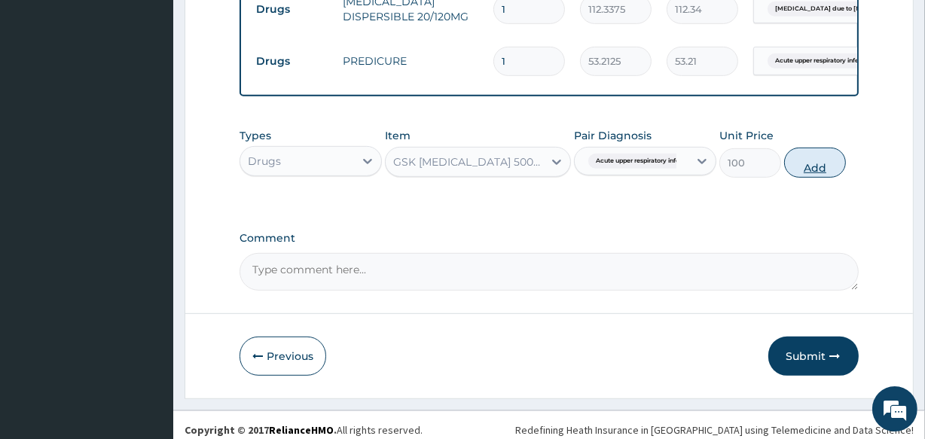
click at [809, 178] on button "Add" at bounding box center [815, 163] width 62 height 30
type input "0"
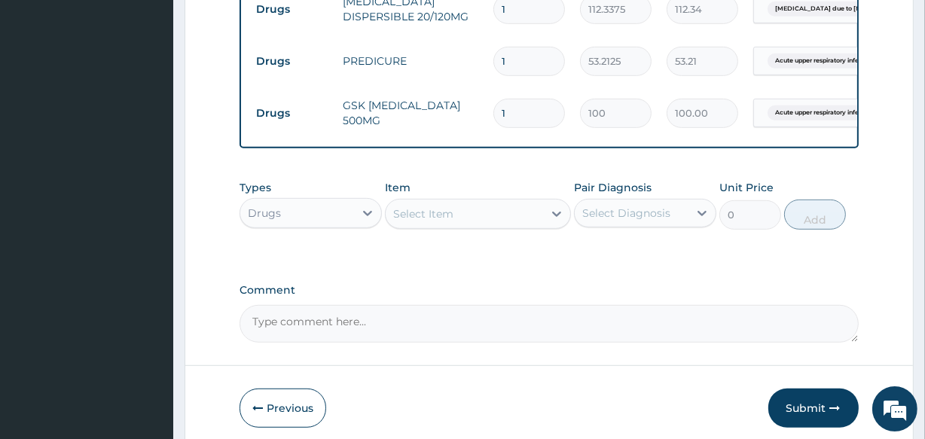
click at [434, 221] on div "Select Item" at bounding box center [423, 213] width 60 height 15
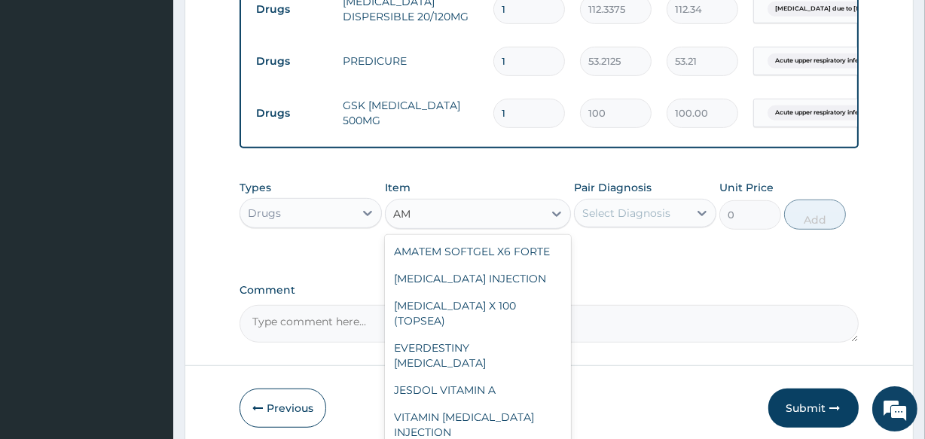
type input "A"
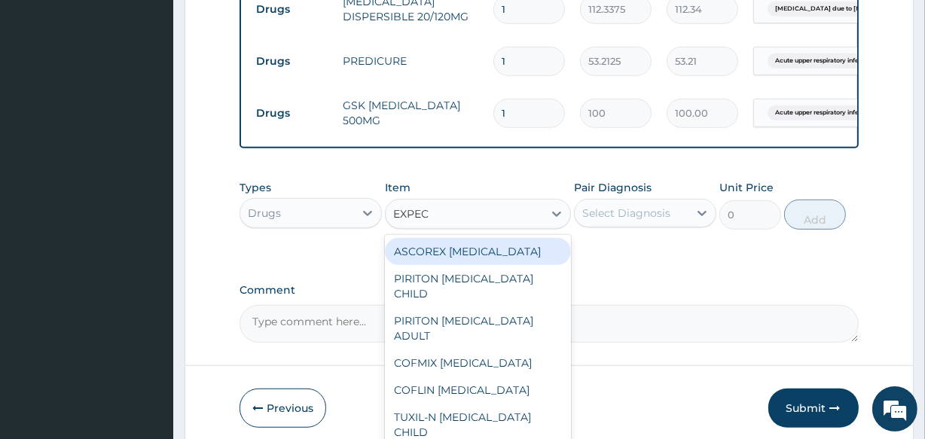
type input "EXPECT"
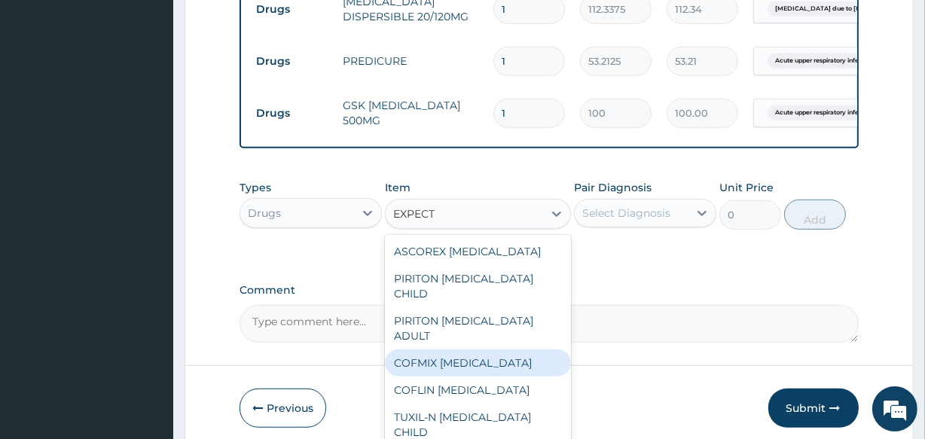
click at [474, 361] on div "COFMIX [MEDICAL_DATA]" at bounding box center [477, 362] width 185 height 27
type input "1182.5"
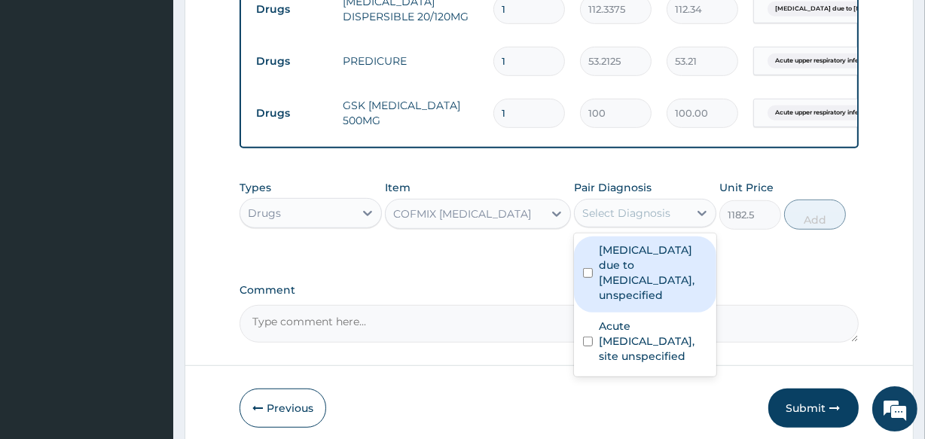
click at [618, 221] on div "Select Diagnosis" at bounding box center [626, 213] width 88 height 15
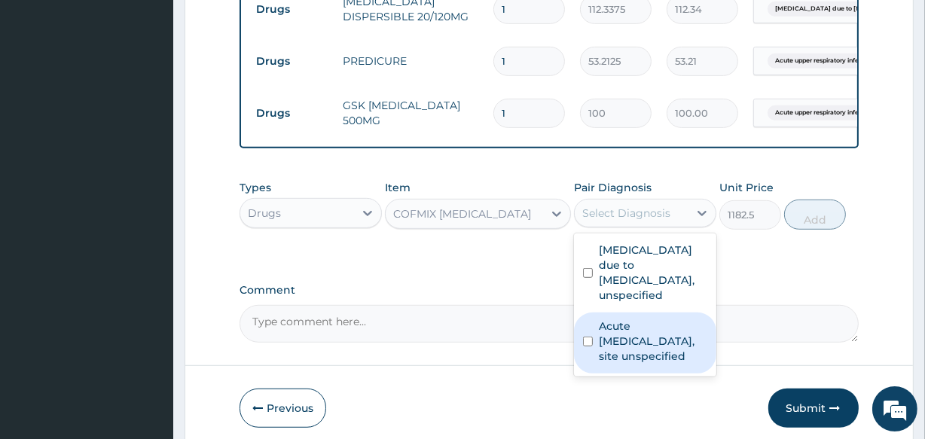
click at [627, 355] on label "Acute [MEDICAL_DATA], site unspecified" at bounding box center [653, 341] width 108 height 45
checkbox input "true"
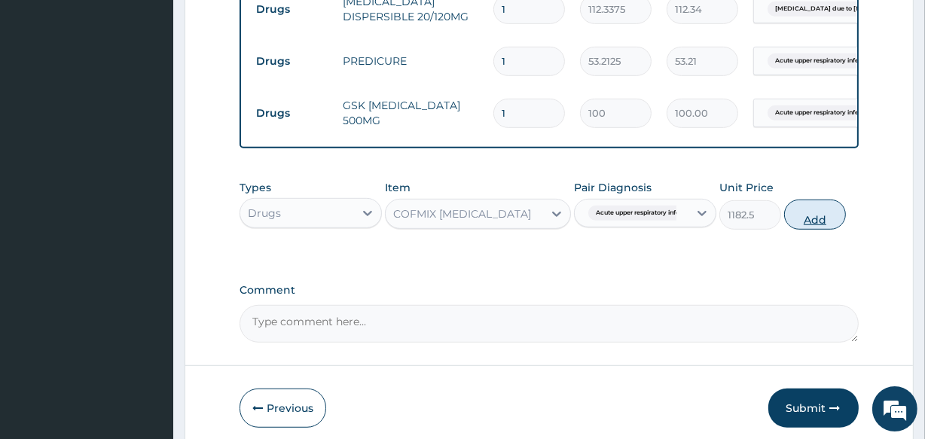
click at [816, 227] on button "Add" at bounding box center [815, 215] width 62 height 30
type input "0"
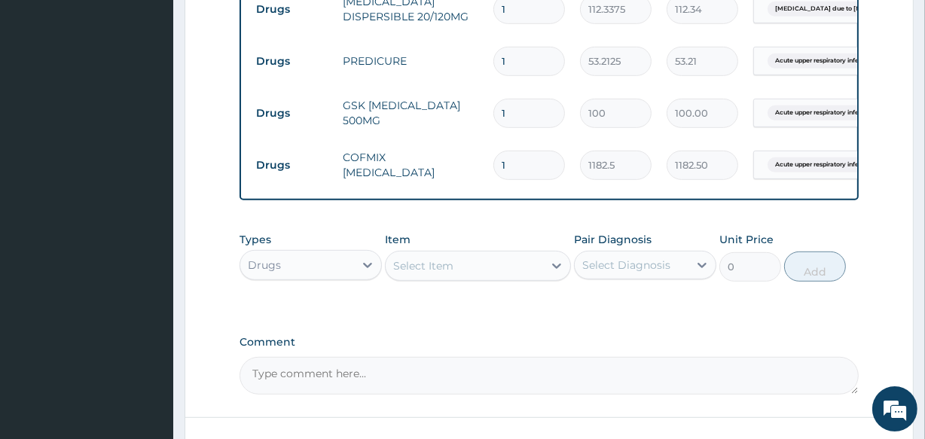
click at [519, 110] on input "1" at bounding box center [529, 113] width 72 height 29
type input "15"
type input "1500.00"
type input "15"
click at [513, 63] on input "1" at bounding box center [529, 61] width 72 height 29
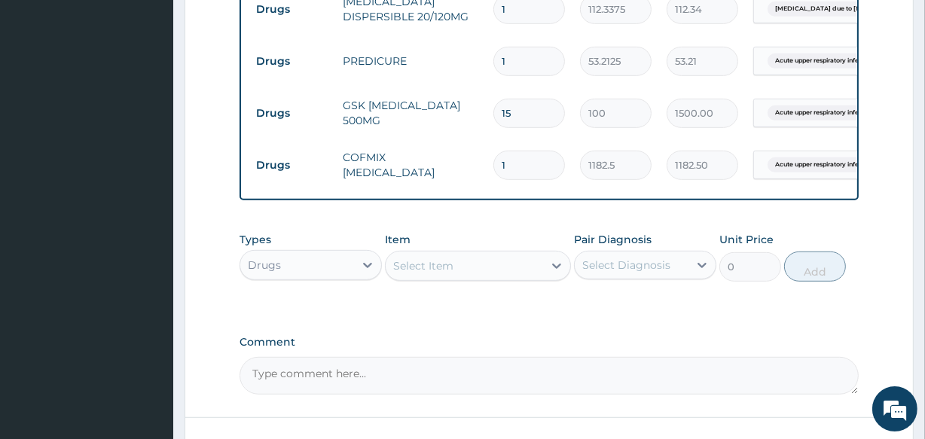
type input "10"
type input "532.13"
type input "10"
click at [512, 10] on input "1" at bounding box center [529, 9] width 72 height 29
type input "0.00"
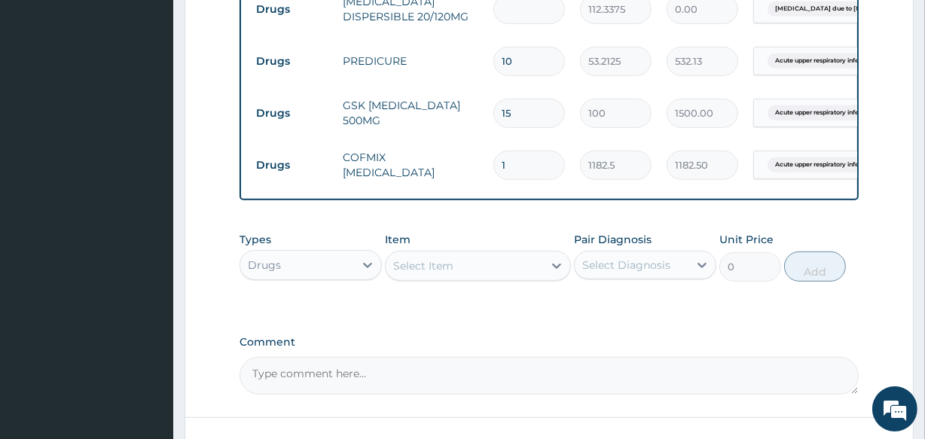
type input "2"
type input "224.68"
type input "24"
type input "2696.10"
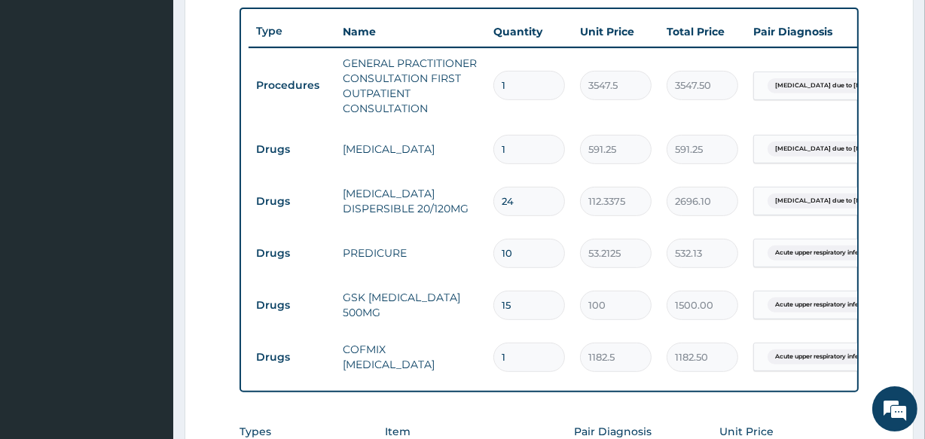
scroll to position [869, 0]
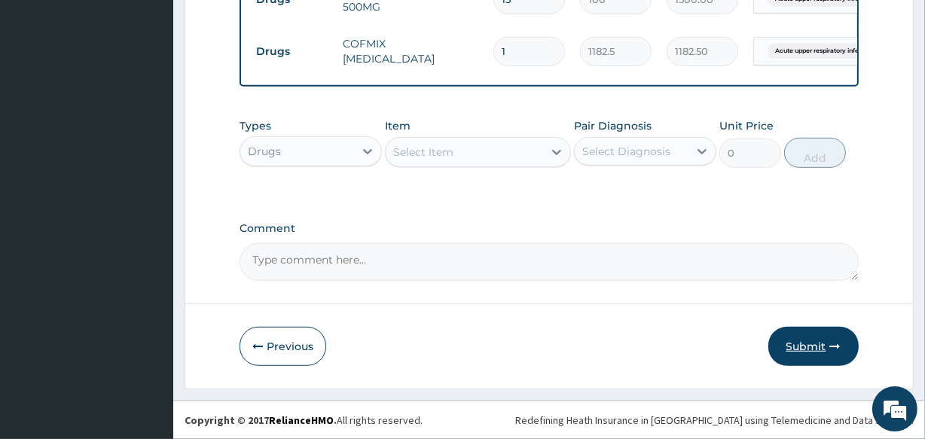
type input "24"
click at [797, 349] on button "Submit" at bounding box center [813, 346] width 90 height 39
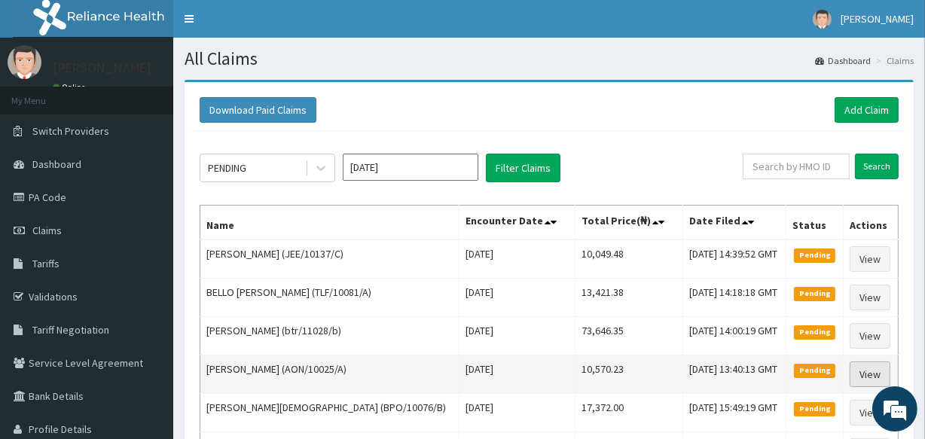
click at [863, 361] on link "View" at bounding box center [869, 374] width 41 height 26
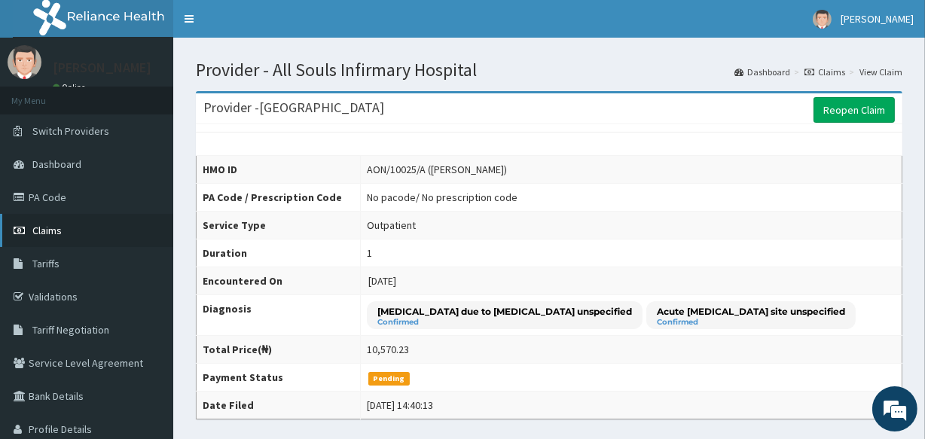
click at [42, 227] on span "Claims" at bounding box center [46, 231] width 29 height 14
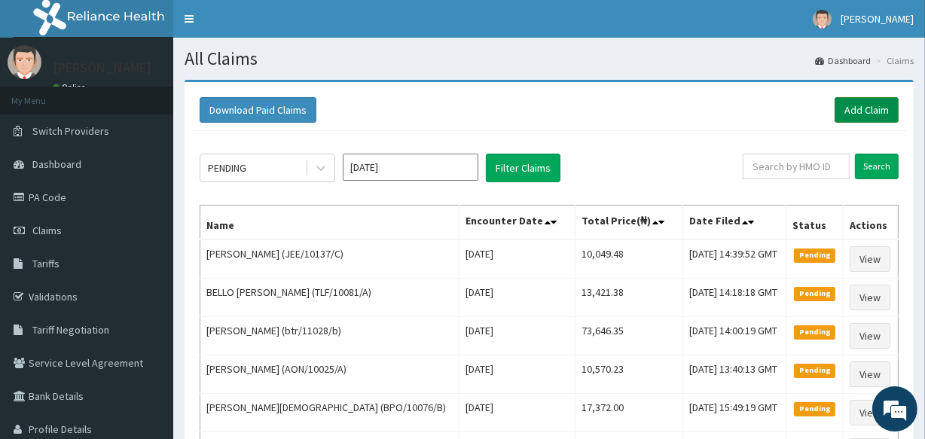
click at [862, 111] on link "Add Claim" at bounding box center [866, 110] width 64 height 26
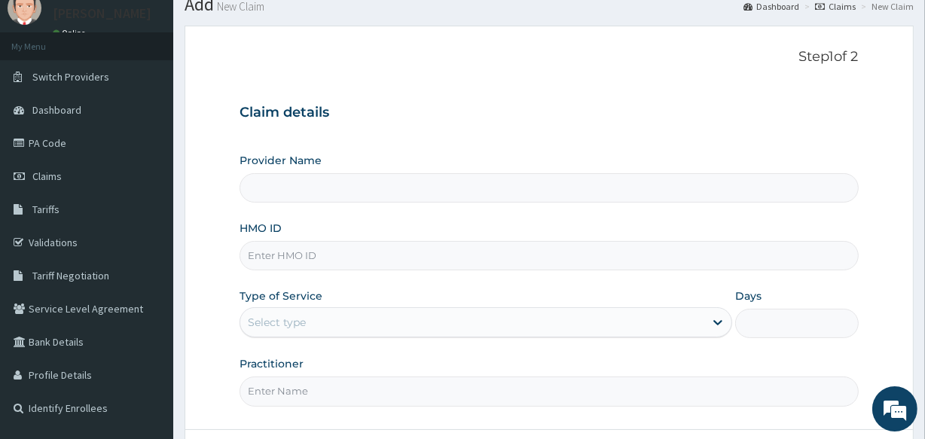
type input "All Souls Infirmary Hospital"
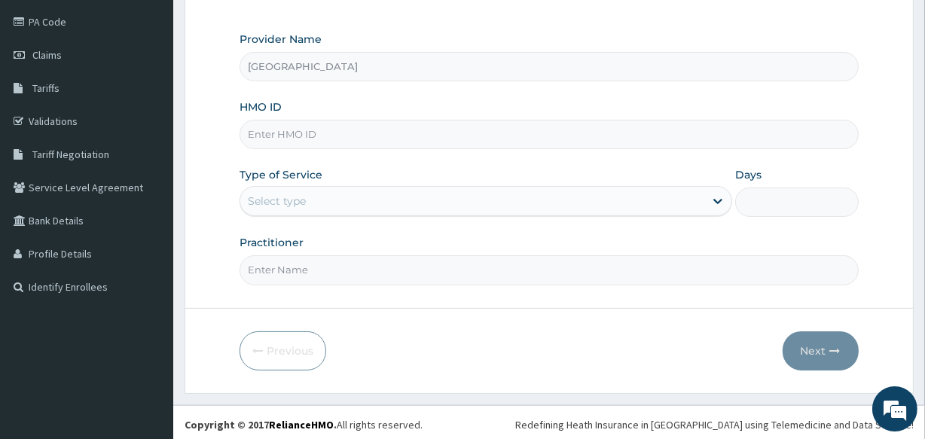
scroll to position [178, 0]
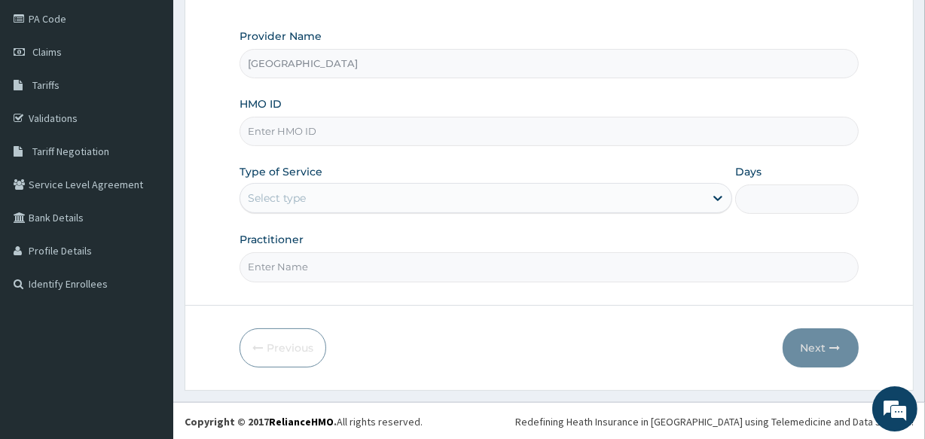
click at [313, 123] on input "HMO ID" at bounding box center [548, 131] width 618 height 29
type input "JEE/10137/D"
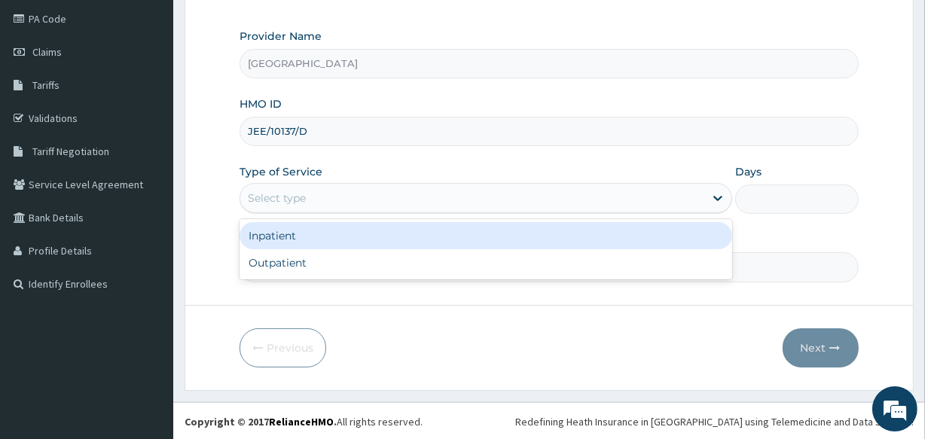
click at [370, 191] on div "Select type" at bounding box center [472, 198] width 464 height 24
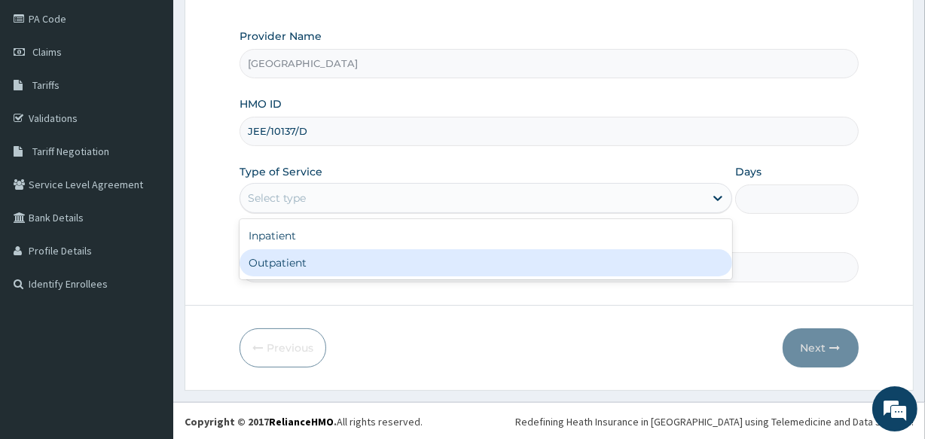
click at [373, 261] on div "Outpatient" at bounding box center [485, 262] width 492 height 27
type input "1"
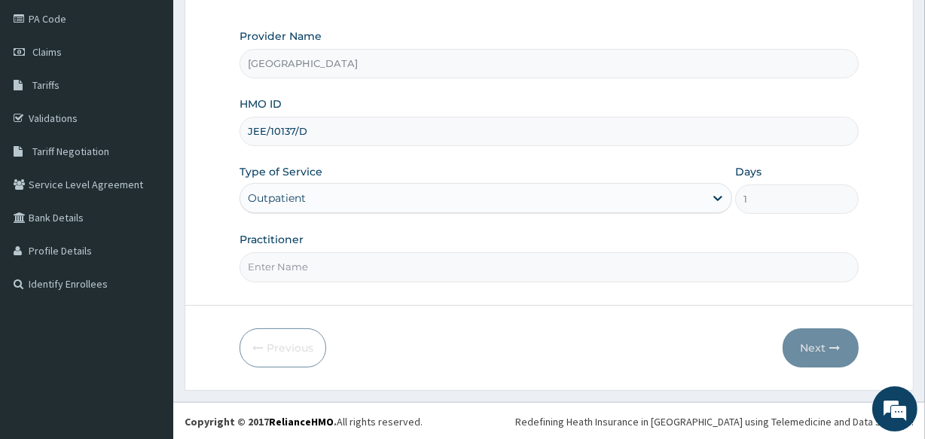
click at [361, 267] on input "Practitioner" at bounding box center [548, 266] width 618 height 29
type input "DR ABRAHAM"
click at [813, 347] on button "Next" at bounding box center [820, 347] width 76 height 39
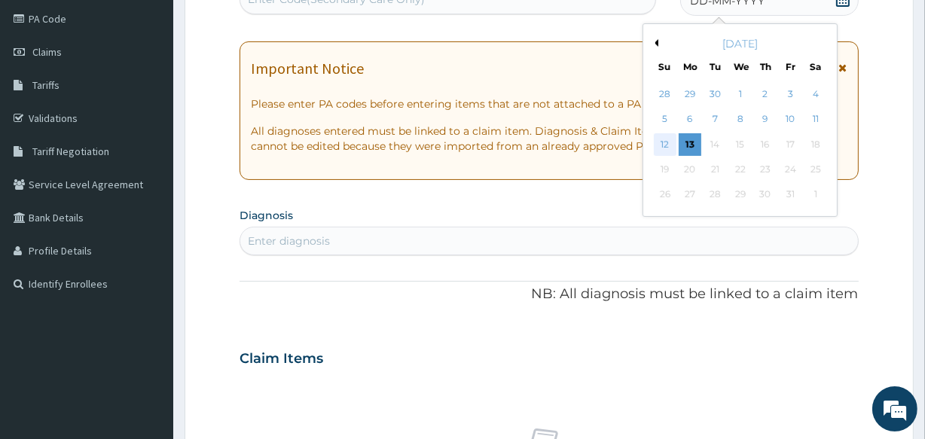
click at [663, 143] on div "12" at bounding box center [664, 144] width 23 height 23
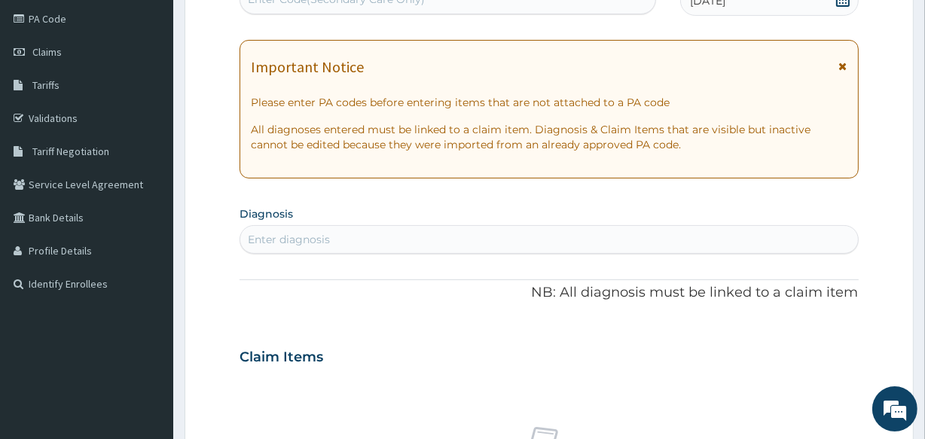
click at [594, 240] on div "Enter diagnosis" at bounding box center [548, 239] width 617 height 24
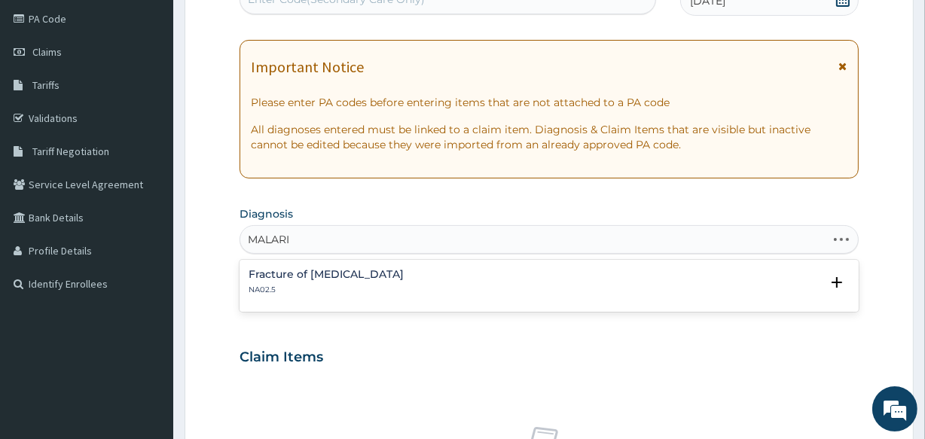
type input "MALARIA"
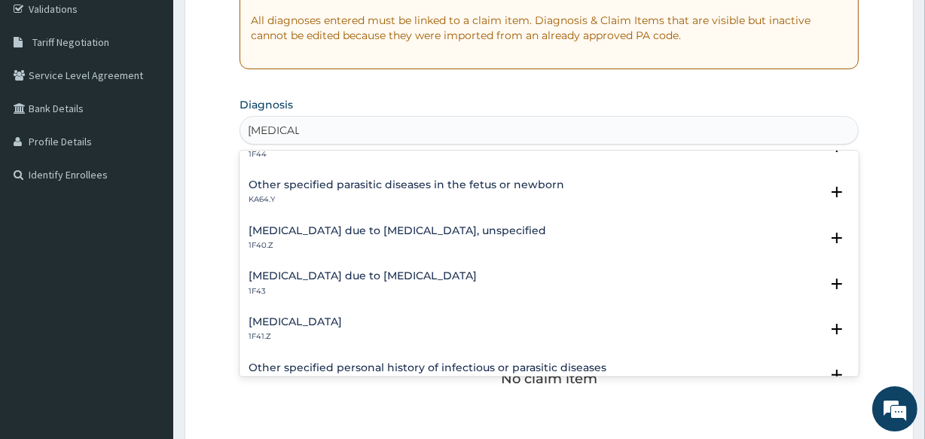
scroll to position [164, 0]
click at [440, 224] on h4 "Malaria due to Plasmodium falciparum, unspecified" at bounding box center [396, 229] width 297 height 11
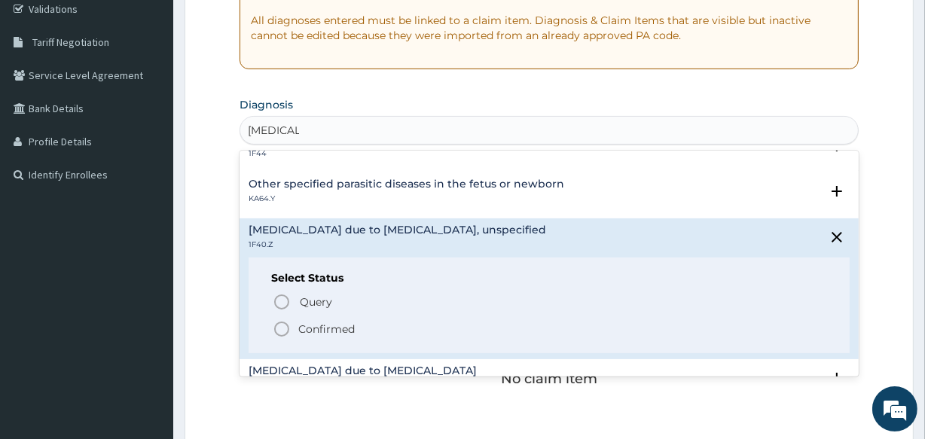
click at [282, 322] on circle "status option filled" at bounding box center [282, 329] width 14 height 14
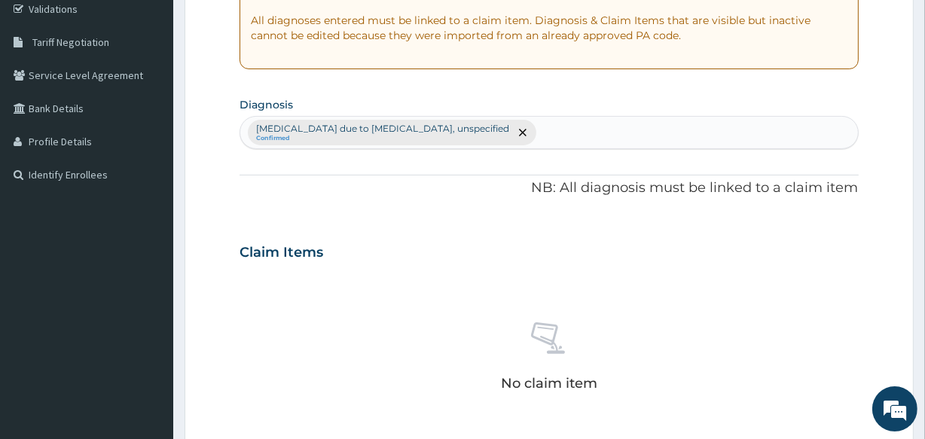
click at [542, 125] on div "Malaria due to Plasmodium falciparum, unspecified Confirmed" at bounding box center [548, 133] width 617 height 32
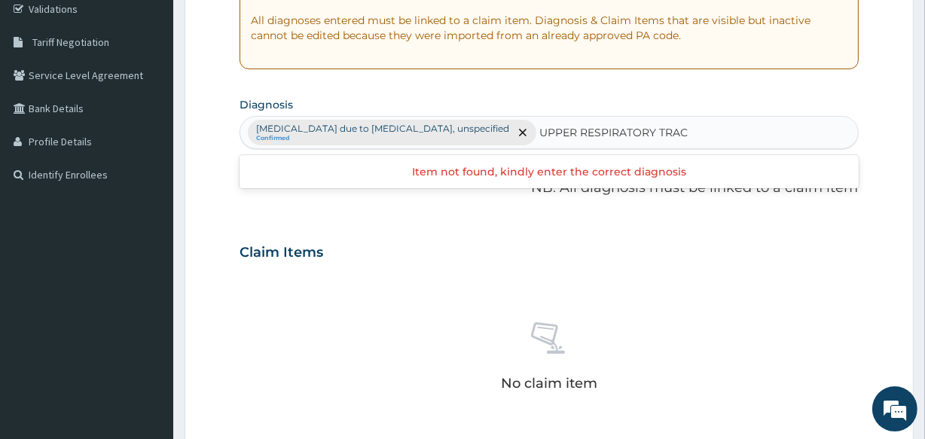
type input "UPPER RESPIRATORY TRACT"
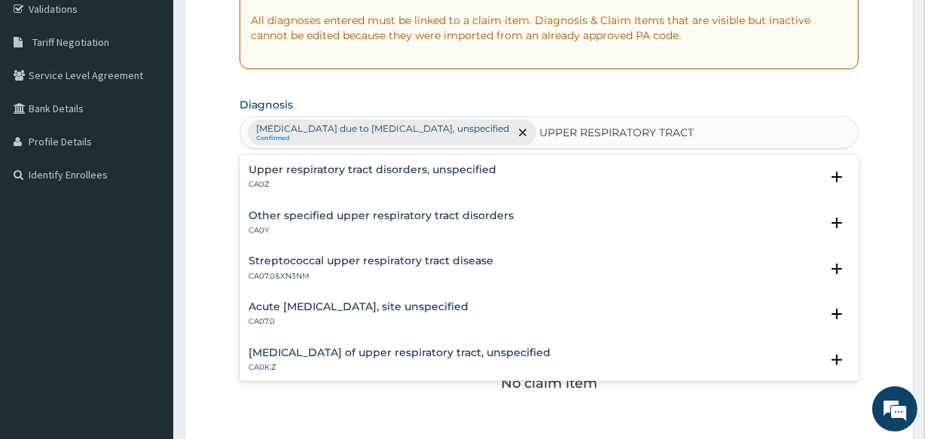
click at [403, 172] on h4 "Upper respiratory tract disorders, unspecified" at bounding box center [372, 169] width 248 height 11
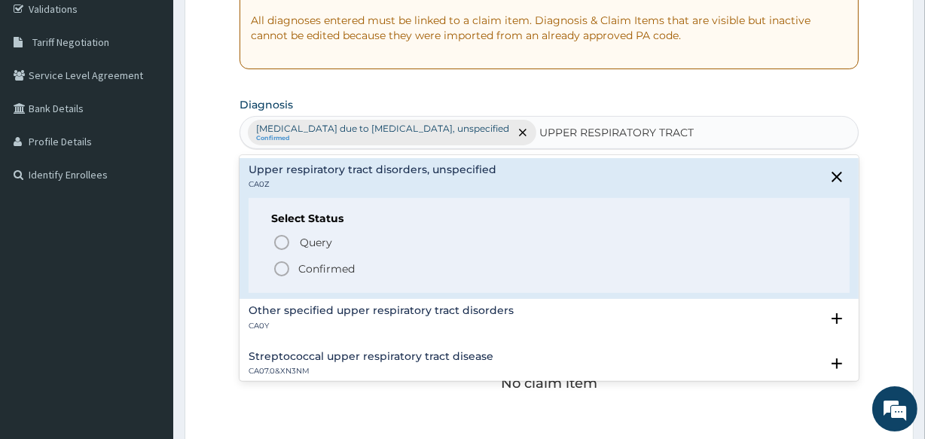
click at [285, 264] on icon "status option filled" at bounding box center [282, 269] width 18 height 18
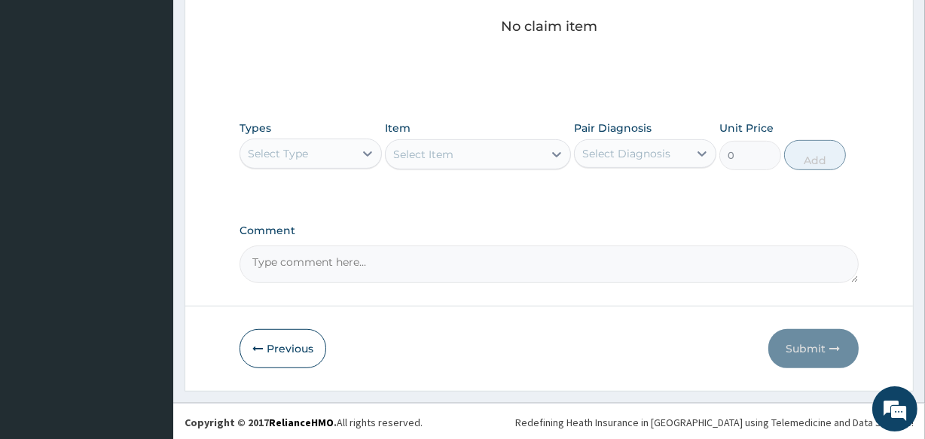
scroll to position [646, 0]
click at [303, 151] on div "Select Type" at bounding box center [278, 152] width 60 height 15
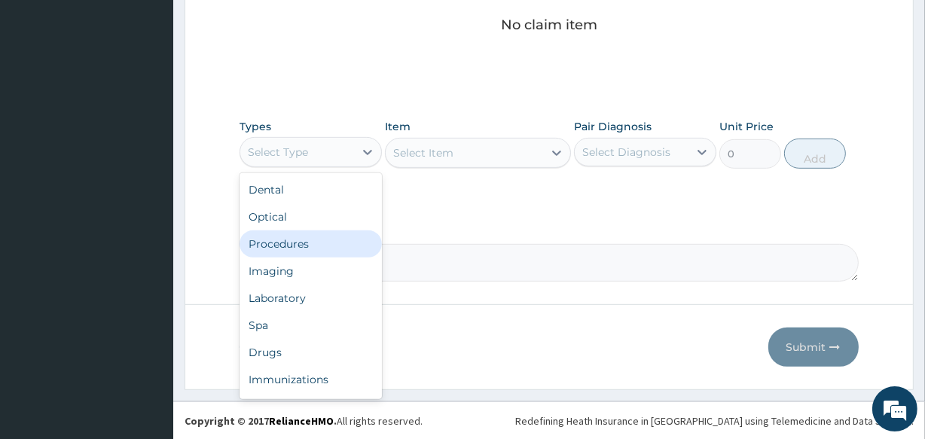
click at [316, 248] on div "Procedures" at bounding box center [310, 243] width 142 height 27
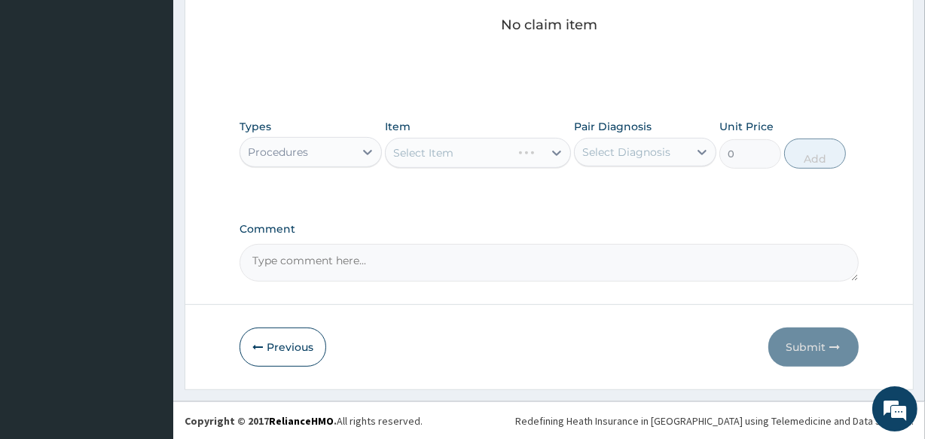
click at [425, 150] on div "Select Item" at bounding box center [477, 153] width 185 height 30
click at [425, 150] on div "Select Item" at bounding box center [423, 152] width 60 height 15
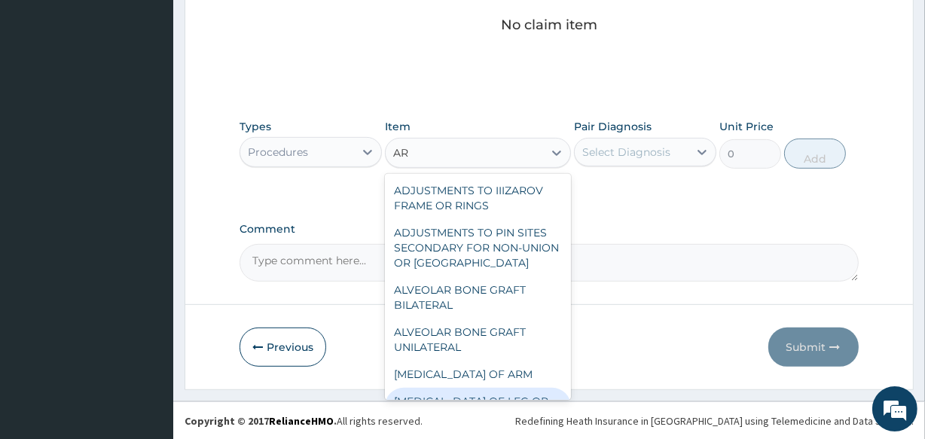
type input "A"
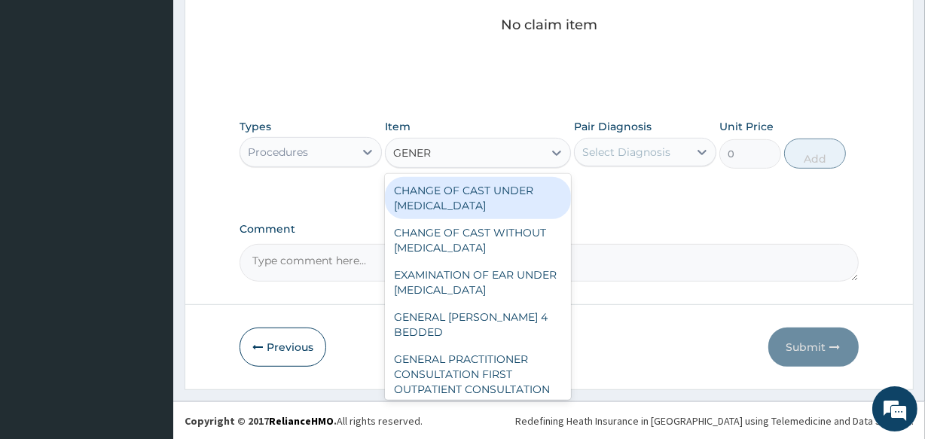
type input "GENERA"
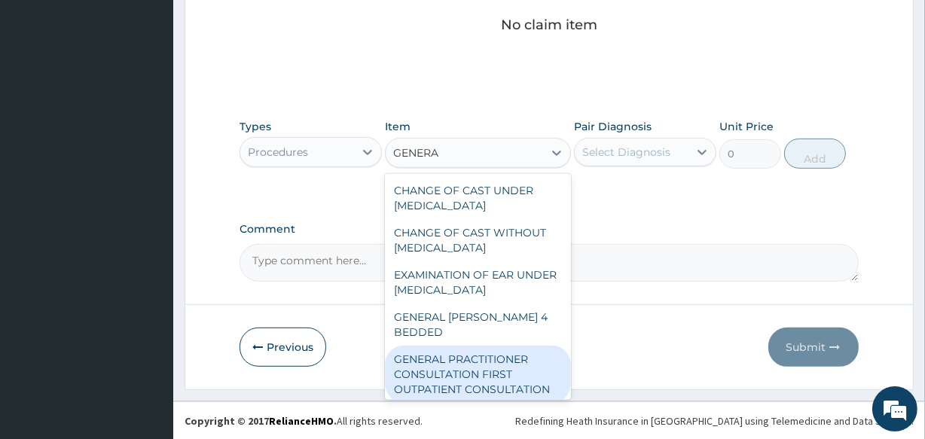
click at [469, 380] on div "GENERAL PRACTITIONER CONSULTATION FIRST OUTPATIENT CONSULTATION" at bounding box center [477, 374] width 185 height 57
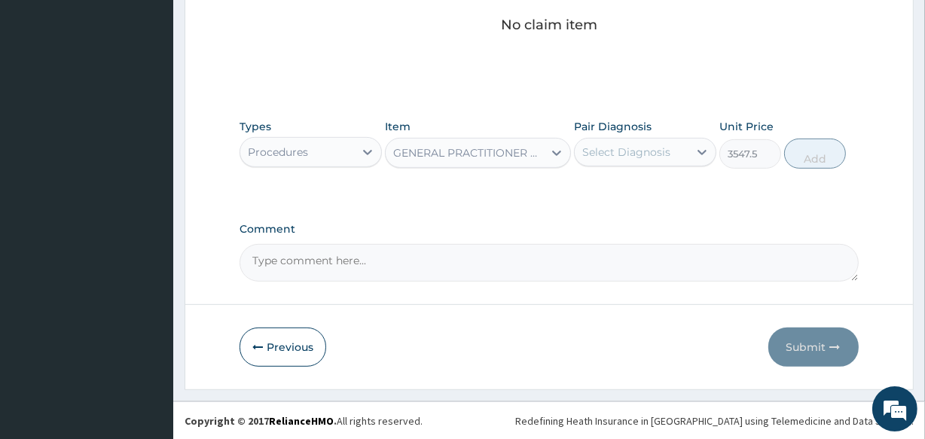
type input "3547.5"
click at [616, 153] on div "Select Diagnosis" at bounding box center [626, 152] width 88 height 15
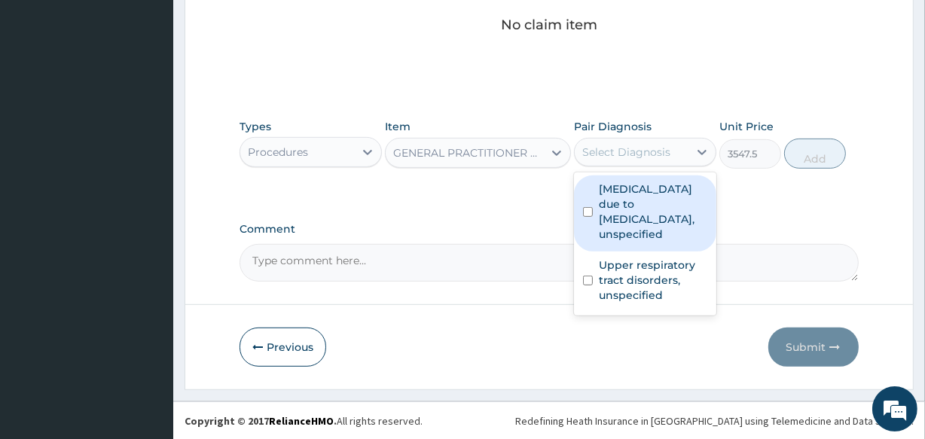
click at [628, 209] on label "[MEDICAL_DATA] due to [MEDICAL_DATA], unspecified" at bounding box center [653, 211] width 108 height 60
checkbox input "true"
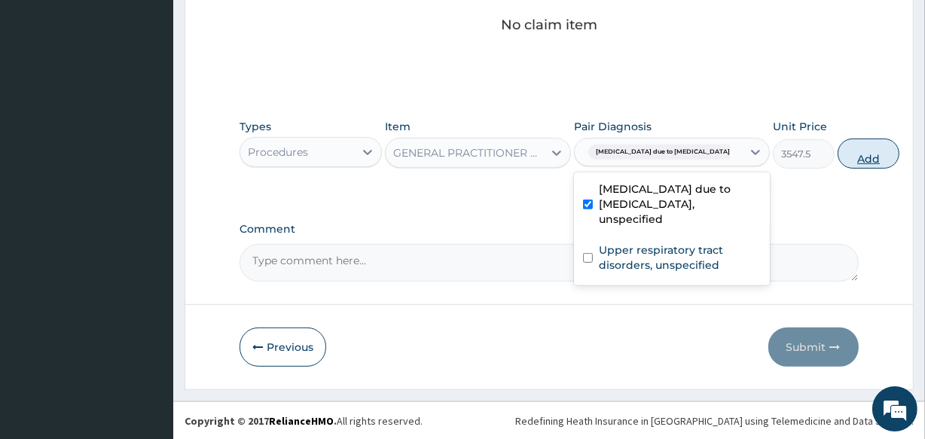
click at [837, 154] on button "Add" at bounding box center [868, 154] width 62 height 30
type input "0"
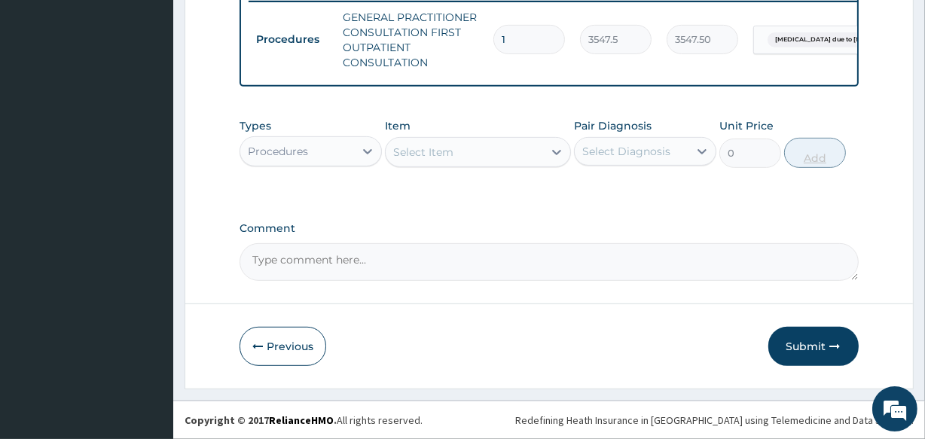
scroll to position [608, 0]
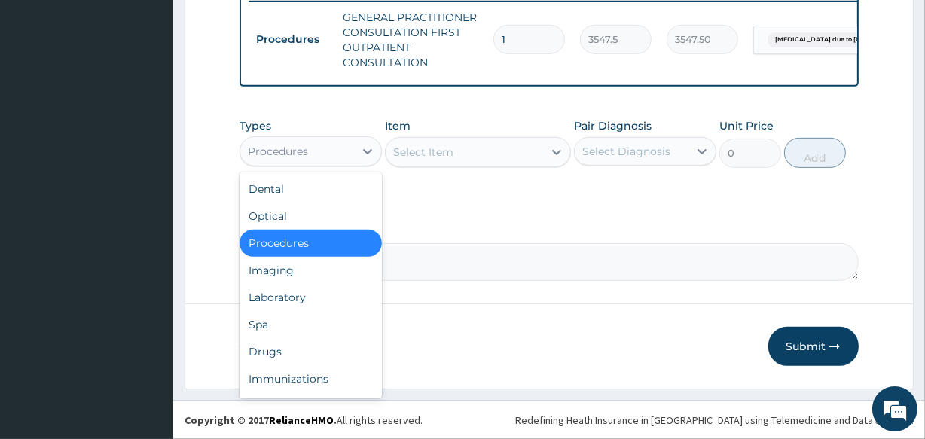
click at [303, 155] on div "Procedures" at bounding box center [278, 151] width 60 height 15
click at [299, 351] on div "Drugs" at bounding box center [310, 351] width 142 height 27
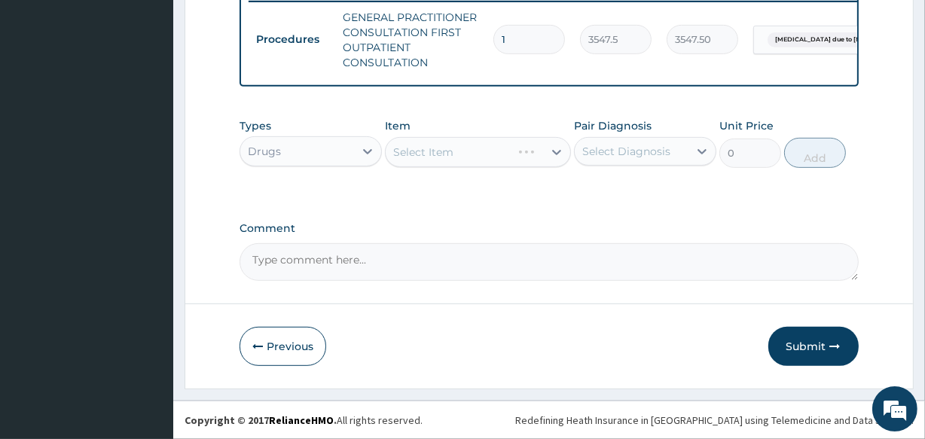
click at [434, 151] on div "Select Item" at bounding box center [477, 152] width 185 height 30
click at [421, 149] on div "Select Item" at bounding box center [423, 152] width 60 height 15
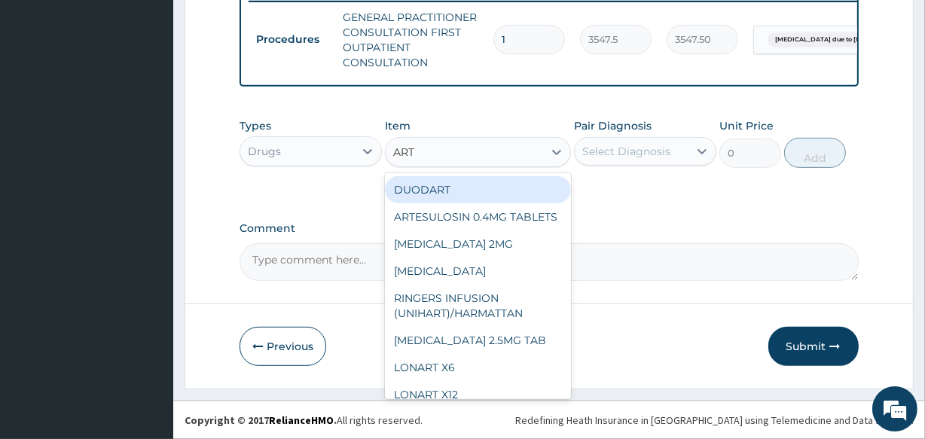
type input "ARTE"
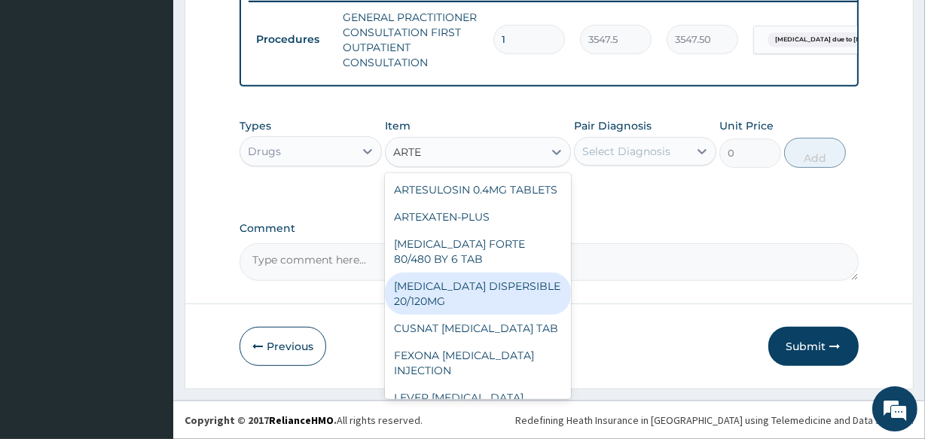
click at [445, 292] on div "[MEDICAL_DATA] DISPERSIBLE 20/120MG" at bounding box center [477, 294] width 185 height 42
type input "112.3375"
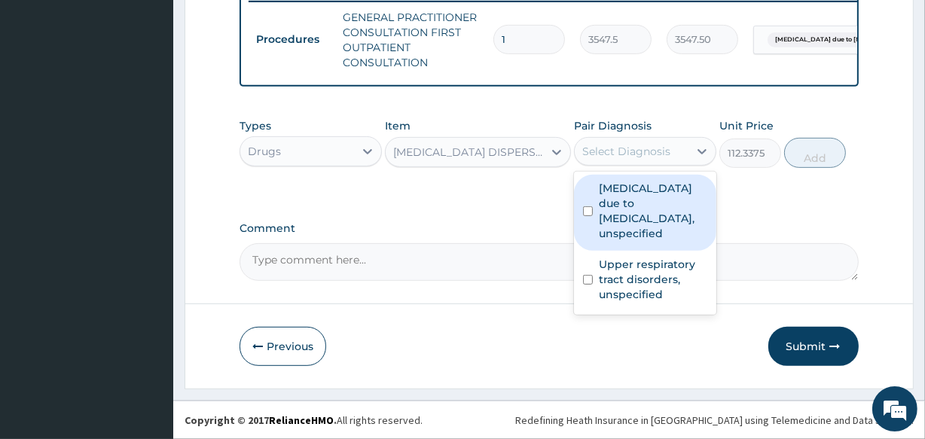
click at [602, 151] on div "Select Diagnosis" at bounding box center [626, 151] width 88 height 15
click at [612, 201] on label "[MEDICAL_DATA] due to [MEDICAL_DATA], unspecified" at bounding box center [653, 211] width 108 height 60
checkbox input "true"
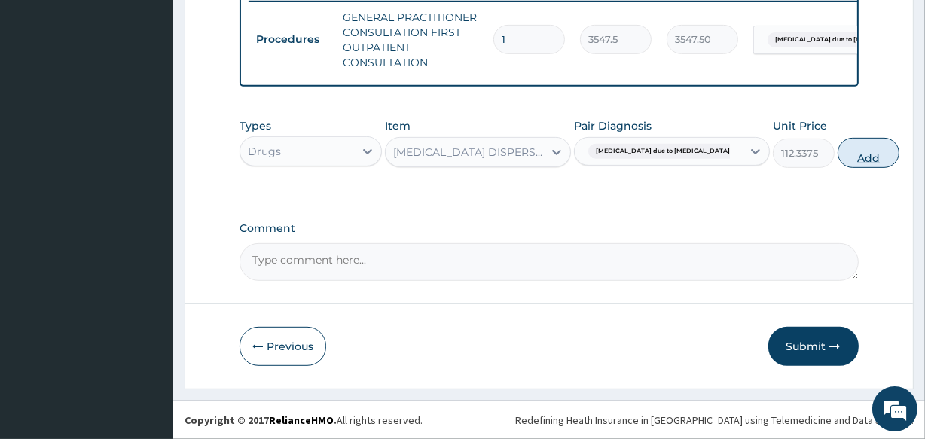
click at [837, 152] on button "Add" at bounding box center [868, 153] width 62 height 30
type input "0"
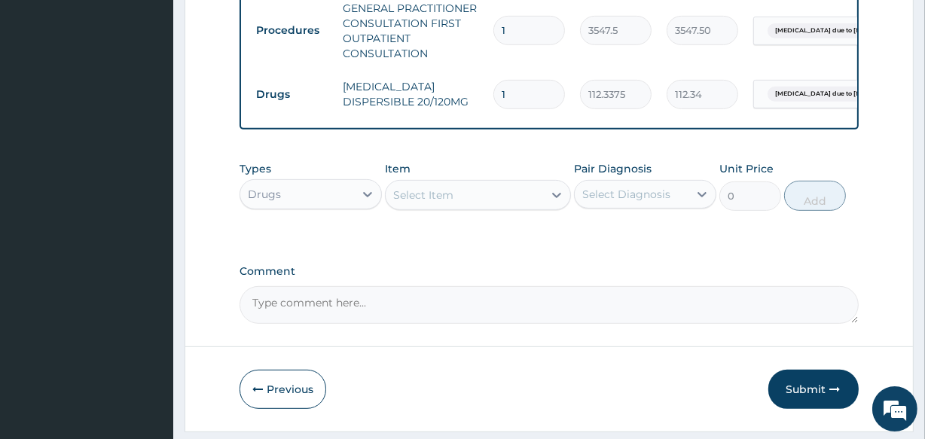
click at [435, 197] on div "Select Item" at bounding box center [423, 195] width 60 height 15
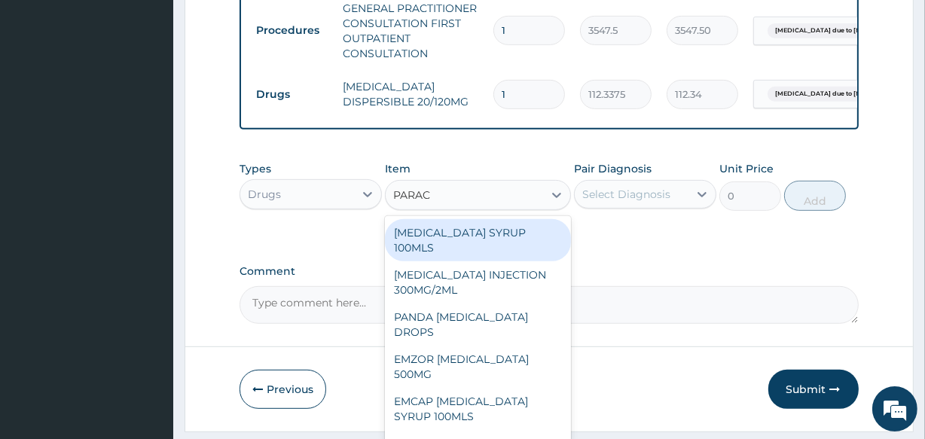
type input "PARACE"
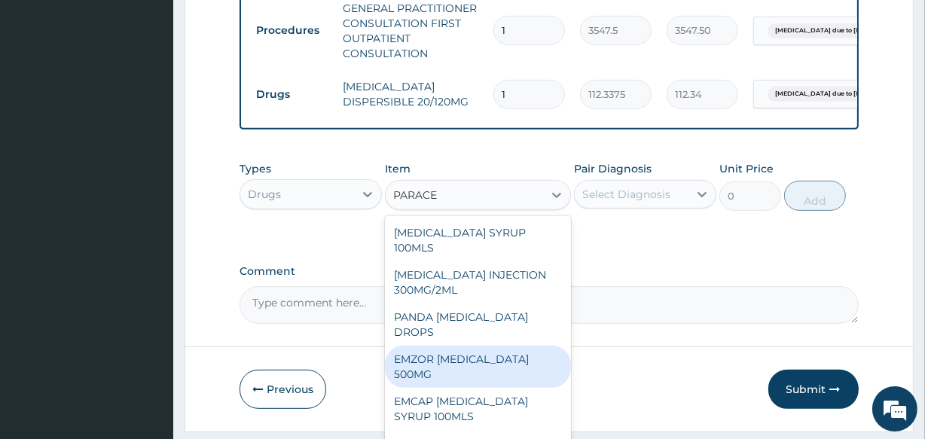
click at [459, 377] on div "EMZOR [MEDICAL_DATA] 500MG" at bounding box center [477, 367] width 185 height 42
type input "40"
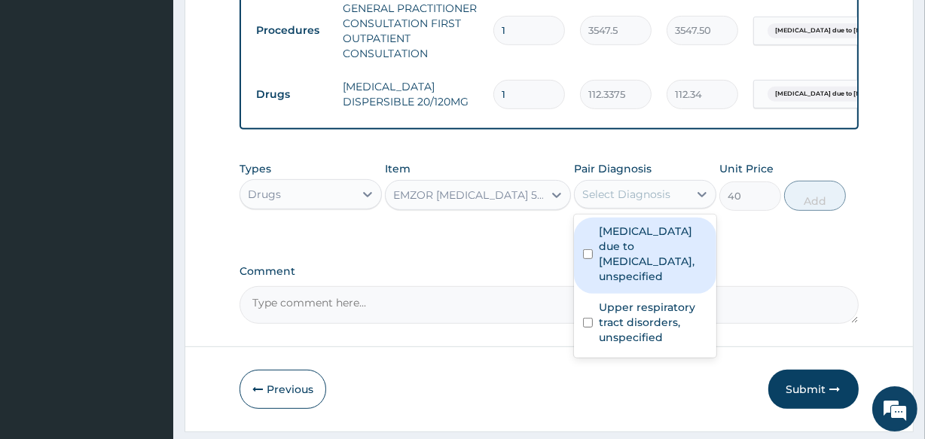
click at [616, 201] on div "Select Diagnosis" at bounding box center [626, 194] width 88 height 15
click at [642, 284] on label "[MEDICAL_DATA] due to [MEDICAL_DATA], unspecified" at bounding box center [653, 254] width 108 height 60
checkbox input "true"
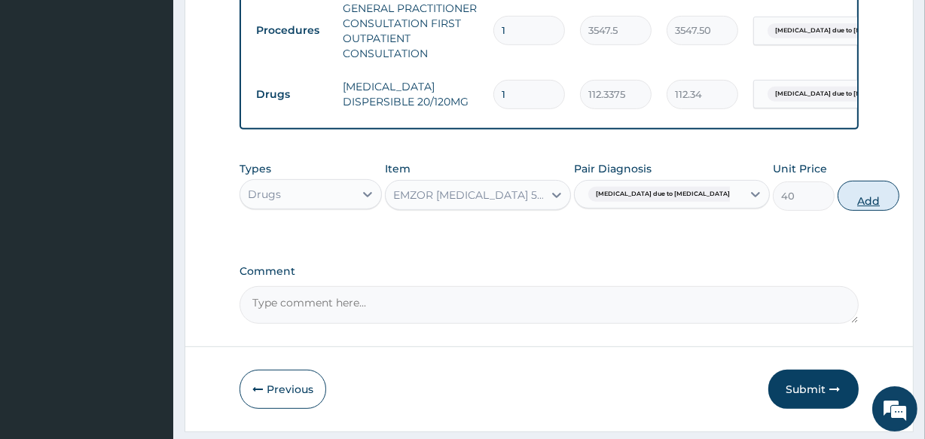
click at [837, 211] on button "Add" at bounding box center [868, 196] width 62 height 30
type input "0"
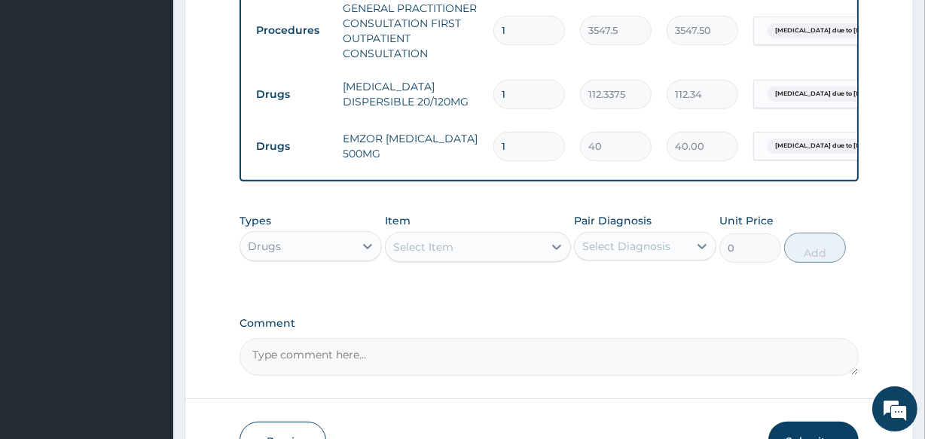
click at [442, 248] on div "Select Item" at bounding box center [423, 246] width 60 height 15
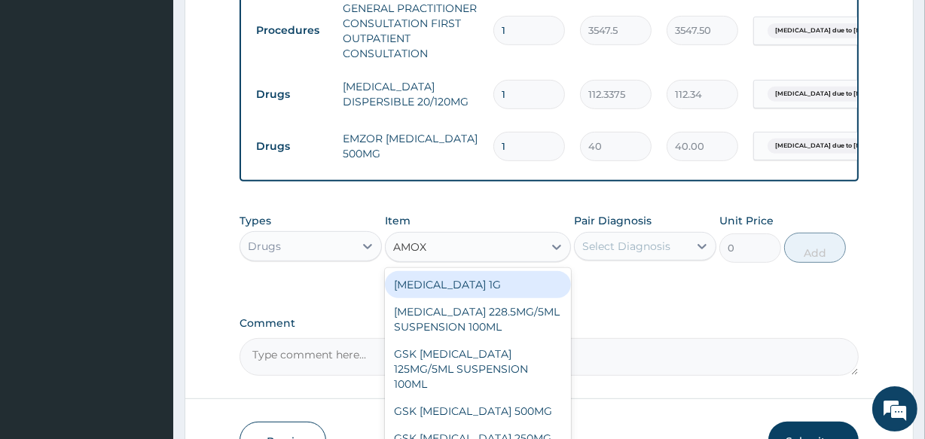
type input "AMOXI"
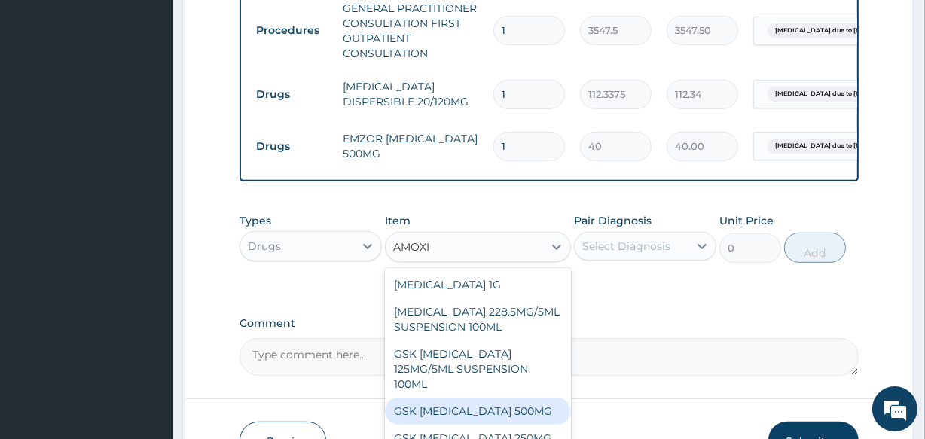
click at [482, 413] on div "GSK [MEDICAL_DATA] 500MG" at bounding box center [477, 411] width 185 height 27
type input "100"
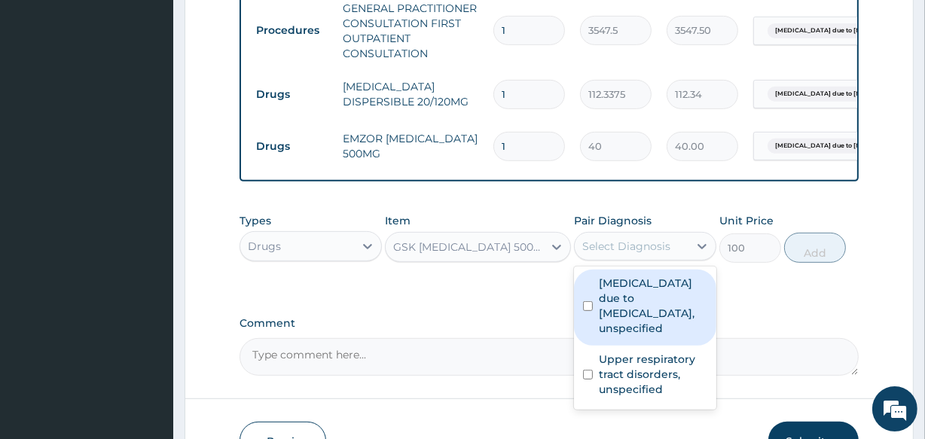
click at [595, 254] on div "Select Diagnosis" at bounding box center [626, 246] width 88 height 15
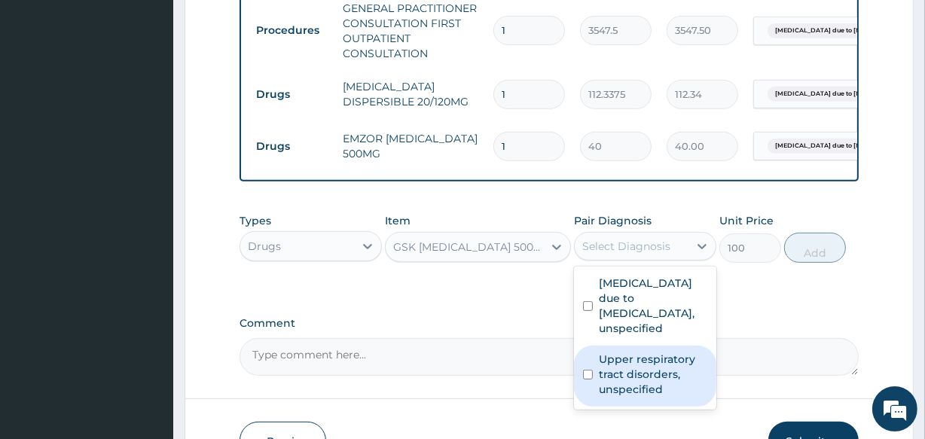
click at [633, 389] on label "Upper respiratory tract disorders, unspecified" at bounding box center [653, 374] width 108 height 45
checkbox input "true"
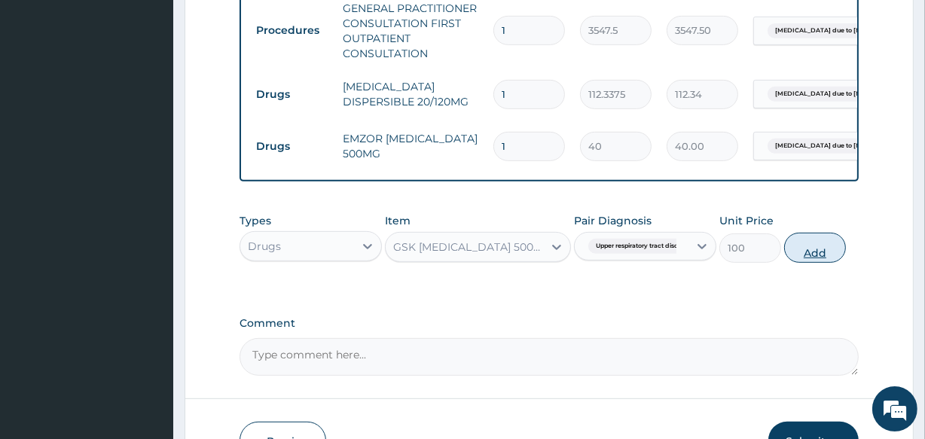
click at [819, 256] on button "Add" at bounding box center [815, 248] width 62 height 30
type input "0"
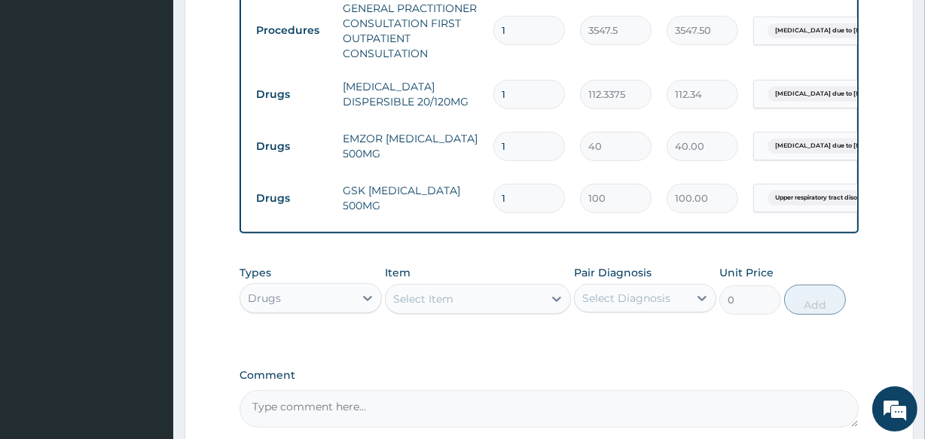
click at [451, 306] on div "Select Item" at bounding box center [423, 298] width 60 height 15
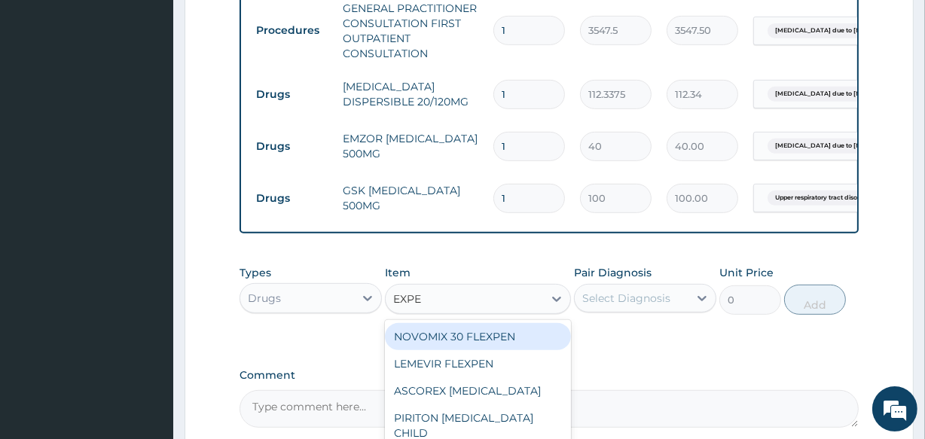
type input "EXPEC"
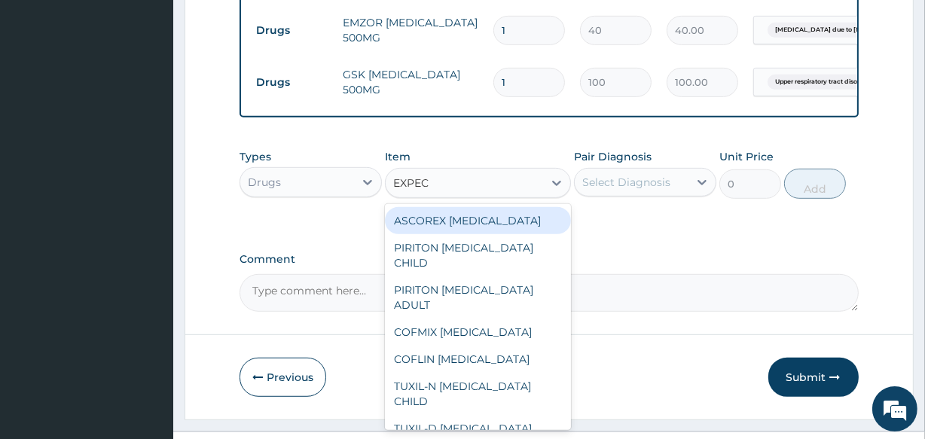
scroll to position [745, 0]
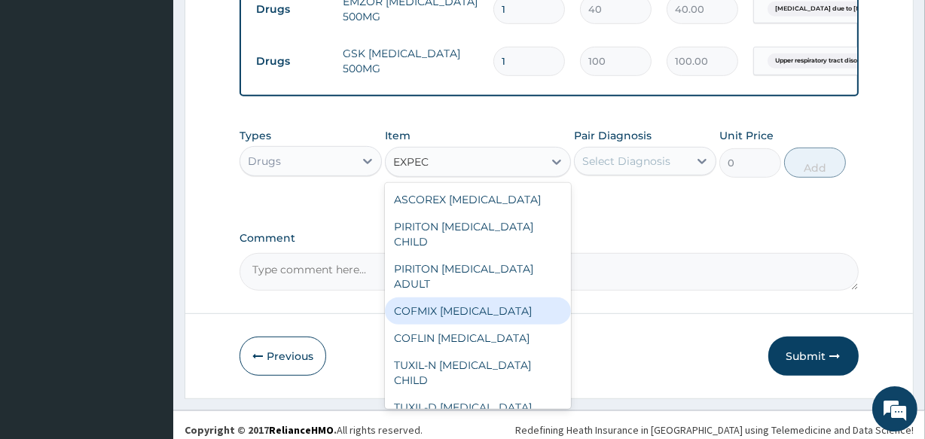
click at [508, 321] on div "COFMIX [MEDICAL_DATA]" at bounding box center [477, 310] width 185 height 27
type input "1182.5"
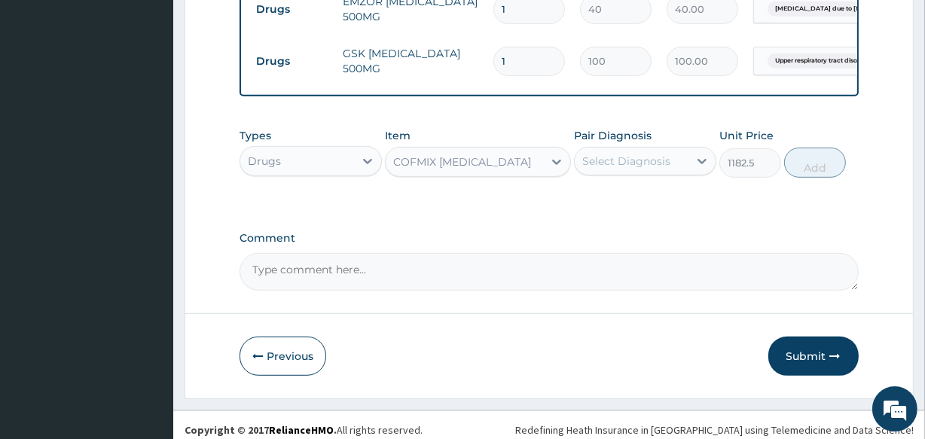
click at [633, 169] on div "Select Diagnosis" at bounding box center [626, 161] width 88 height 15
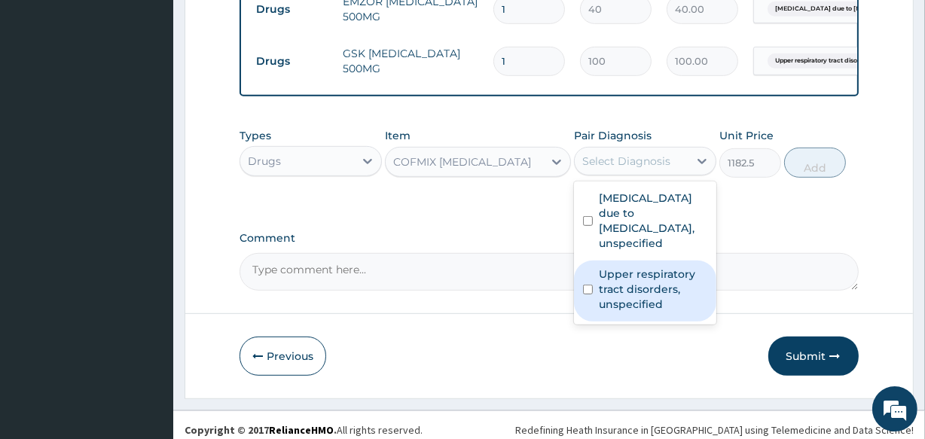
click at [654, 285] on label "Upper respiratory tract disorders, unspecified" at bounding box center [653, 289] width 108 height 45
checkbox input "true"
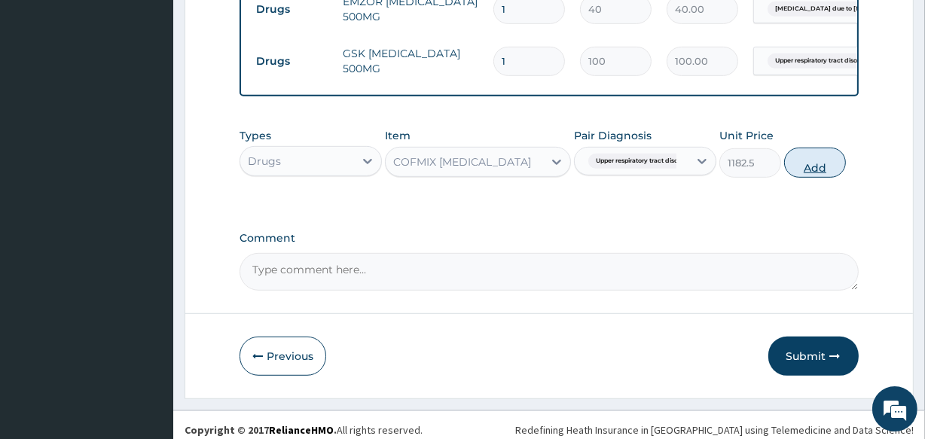
click at [802, 178] on button "Add" at bounding box center [815, 163] width 62 height 30
type input "0"
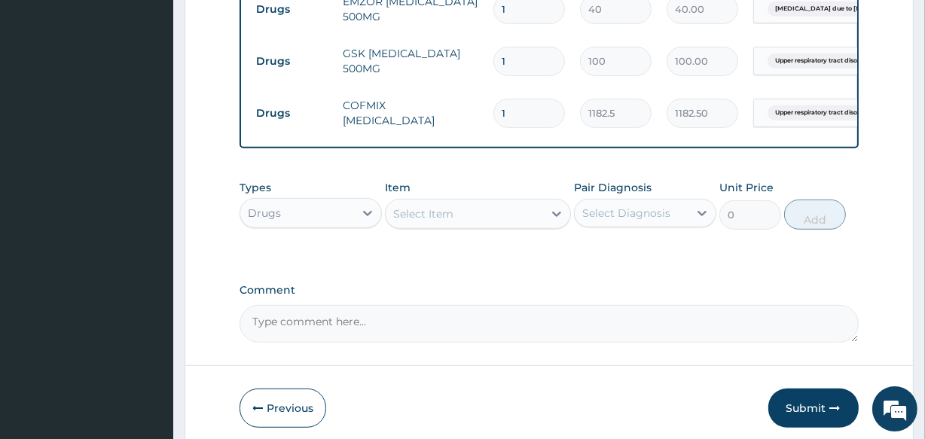
click at [504, 61] on input "1" at bounding box center [529, 61] width 72 height 29
type input "15"
type input "1500.00"
type input "15"
click at [512, 8] on input "1" at bounding box center [529, 9] width 72 height 29
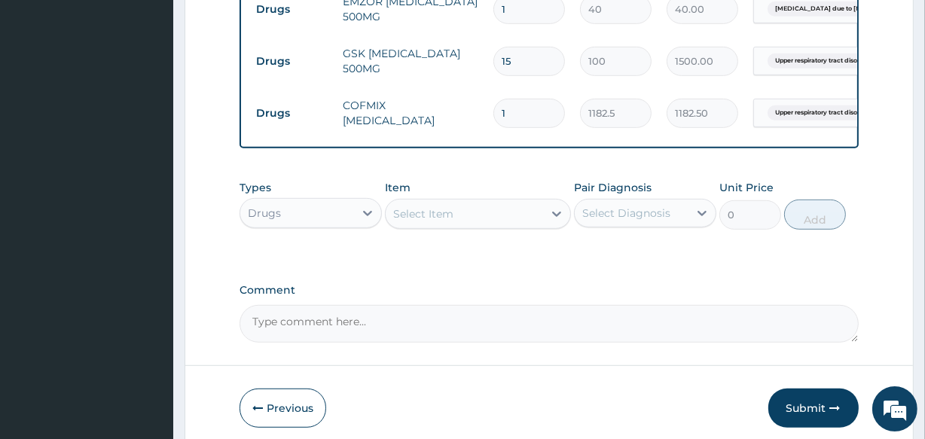
type input "18"
type input "720.00"
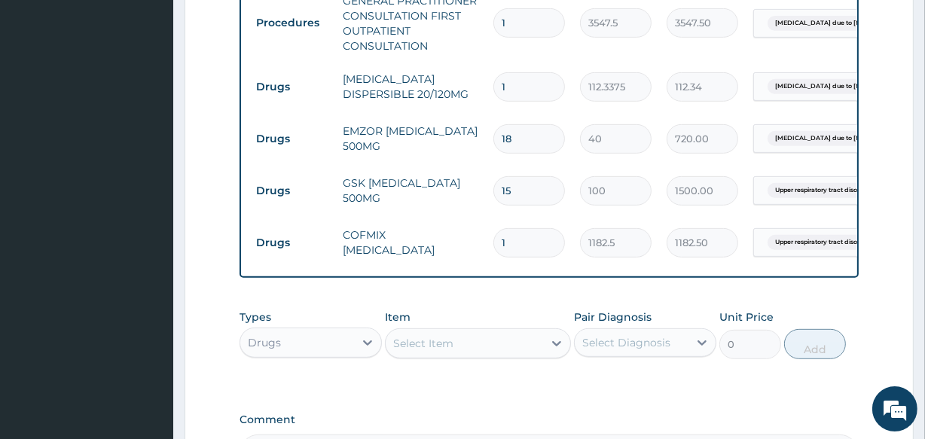
scroll to position [608, 0]
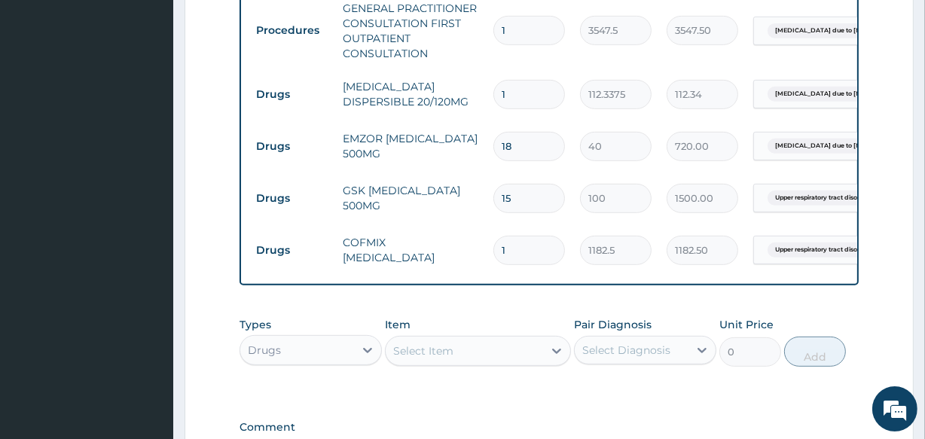
type input "18"
click at [520, 81] on input "1" at bounding box center [529, 94] width 72 height 29
type input "0.00"
type input "2"
type input "224.68"
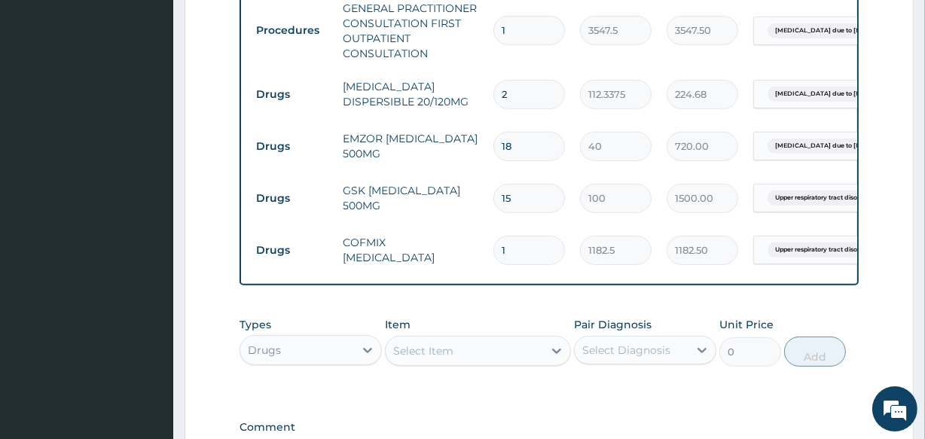
type input "24"
type input "2696.10"
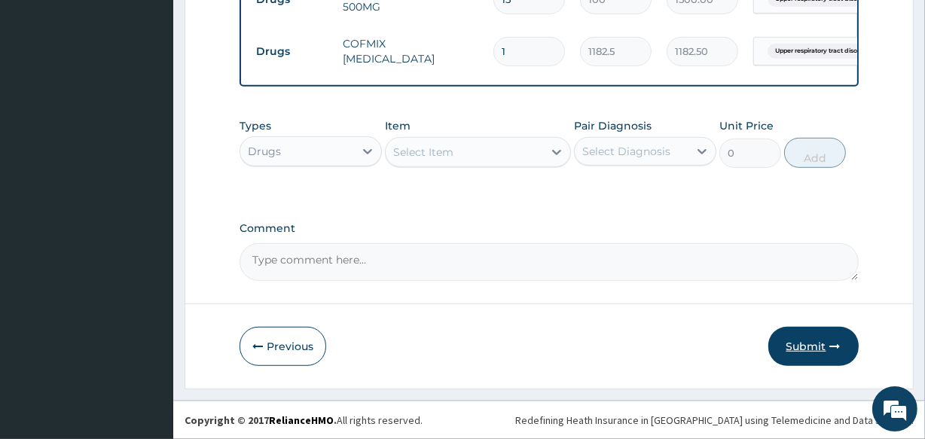
type input "24"
click at [803, 350] on button "Submit" at bounding box center [813, 346] width 90 height 39
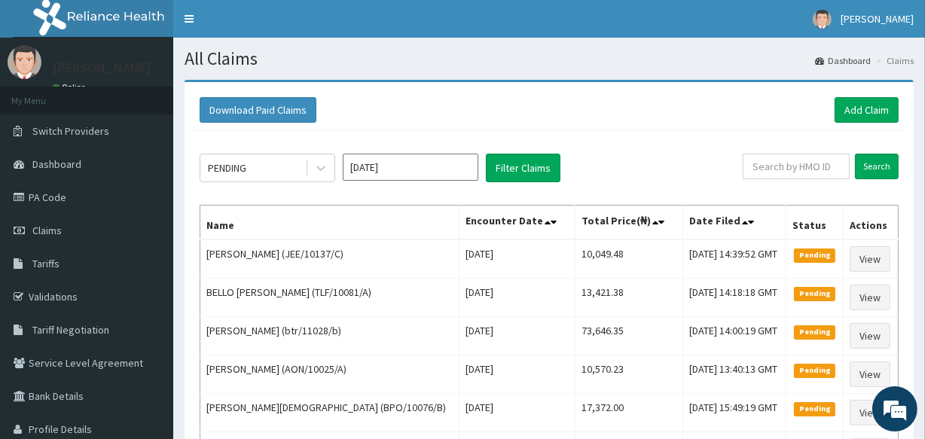
click at [803, 350] on td "Pending" at bounding box center [814, 336] width 57 height 38
click at [861, 111] on link "Add Claim" at bounding box center [866, 110] width 64 height 26
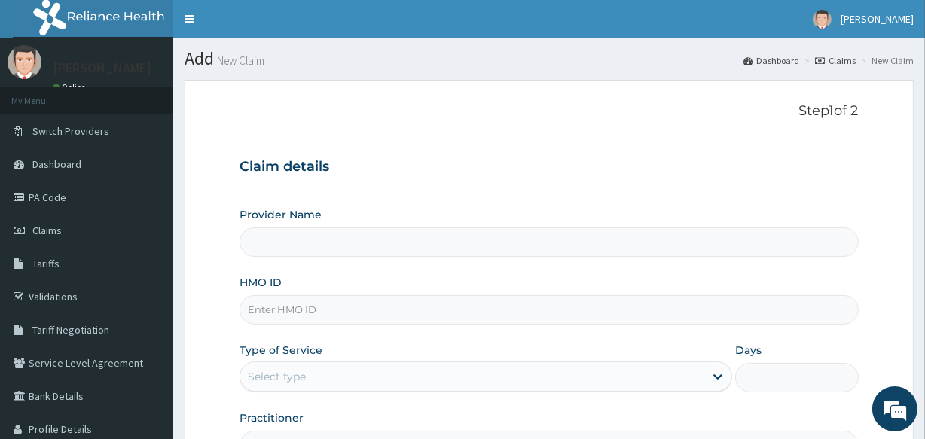
type input "[GEOGRAPHIC_DATA]"
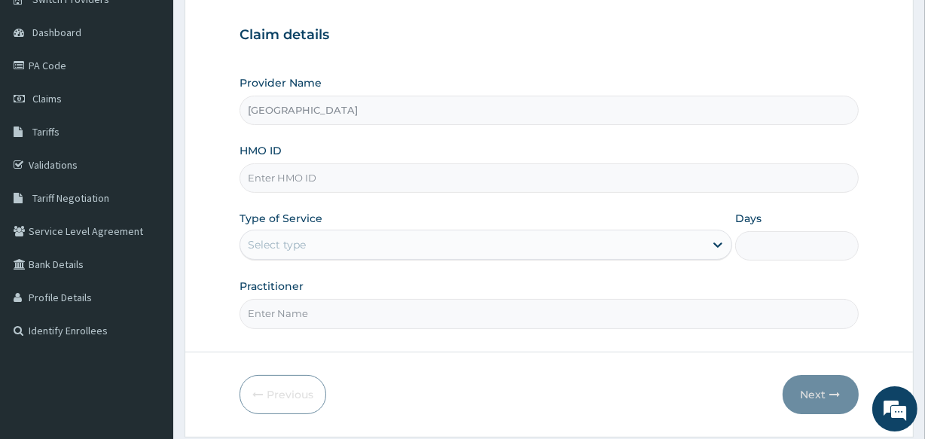
scroll to position [178, 0]
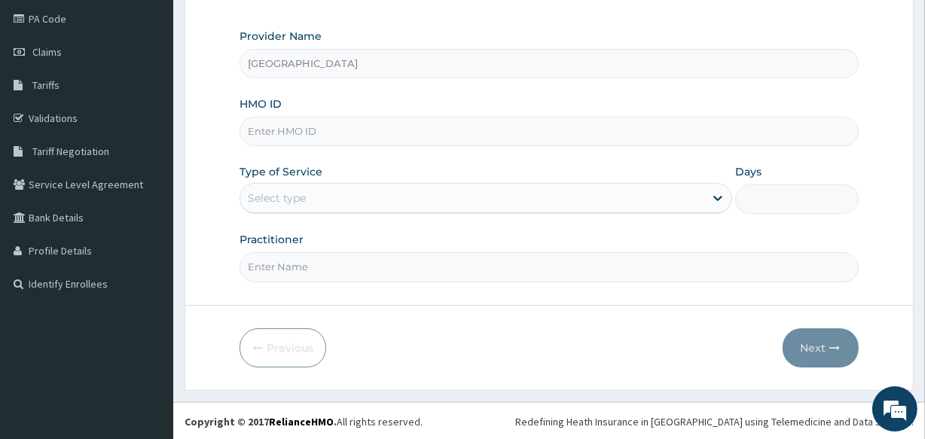
click at [355, 134] on input "HMO ID" at bounding box center [548, 131] width 618 height 29
type input "CMR/10051/A"
click at [333, 203] on div "Select type" at bounding box center [472, 198] width 464 height 24
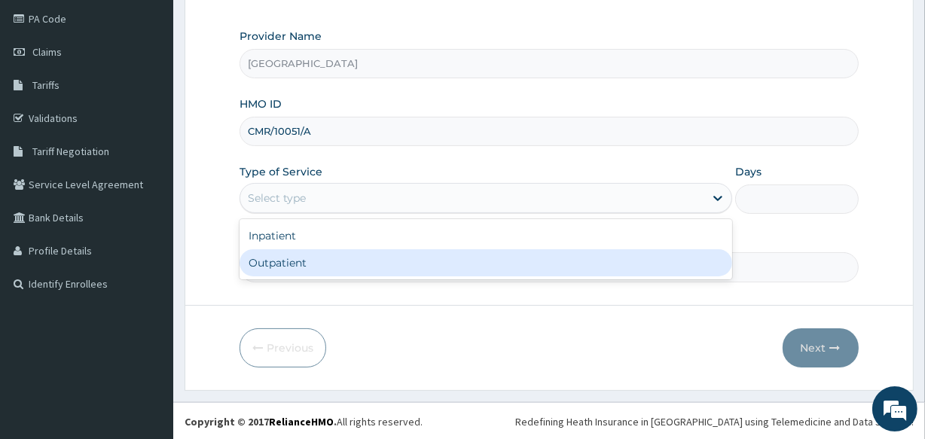
click at [331, 260] on div "Outpatient" at bounding box center [485, 262] width 492 height 27
type input "1"
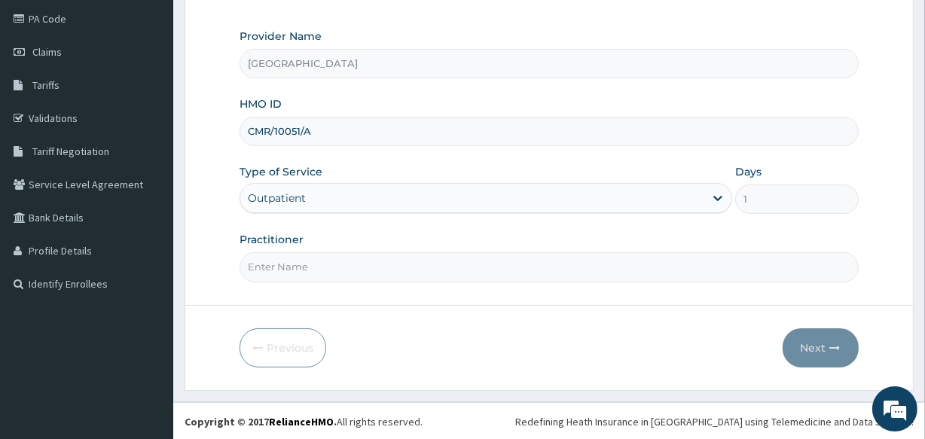
click at [375, 266] on input "Practitioner" at bounding box center [548, 266] width 618 height 29
type input "DR LAWANI"
click at [812, 344] on button "Next" at bounding box center [820, 347] width 76 height 39
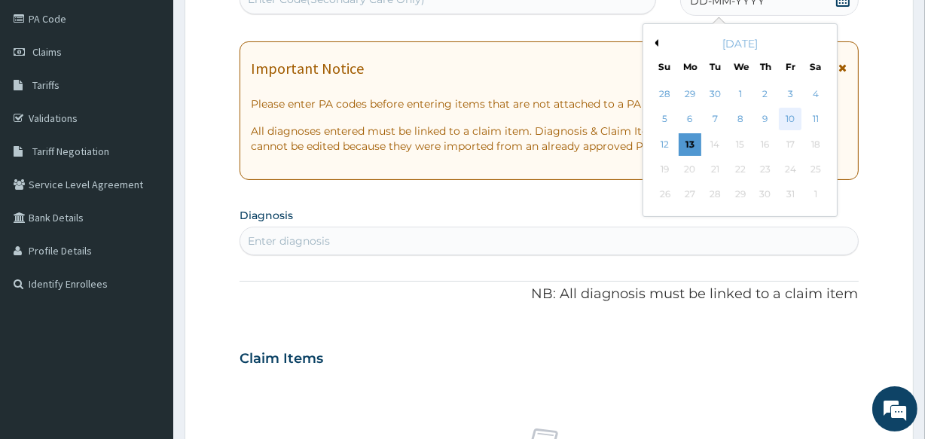
click at [790, 113] on div "10" at bounding box center [790, 119] width 23 height 23
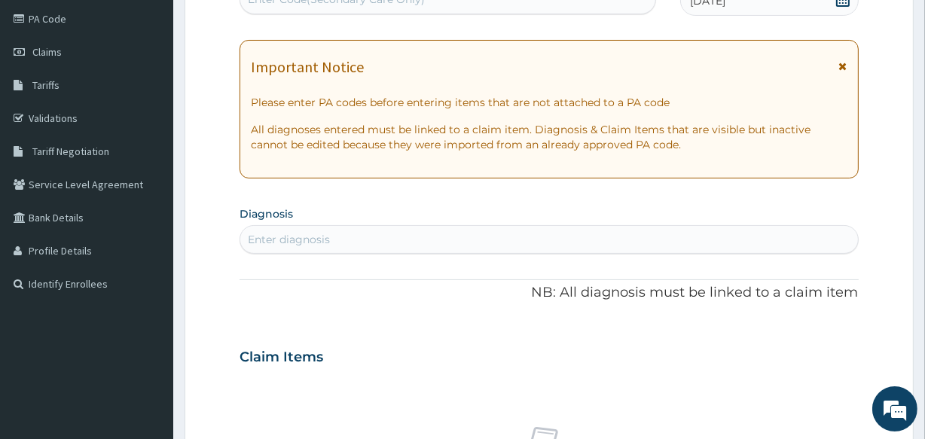
click at [380, 235] on div "Enter diagnosis" at bounding box center [548, 239] width 617 height 24
type input "N"
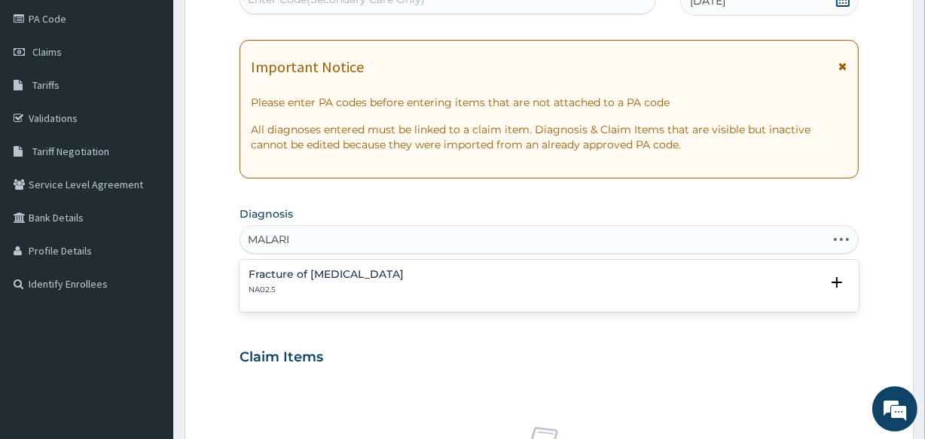
type input "[MEDICAL_DATA]"
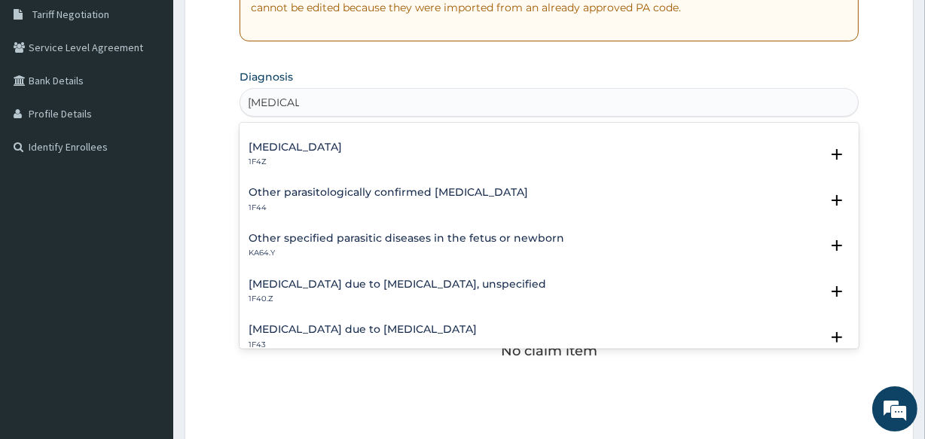
scroll to position [109, 0]
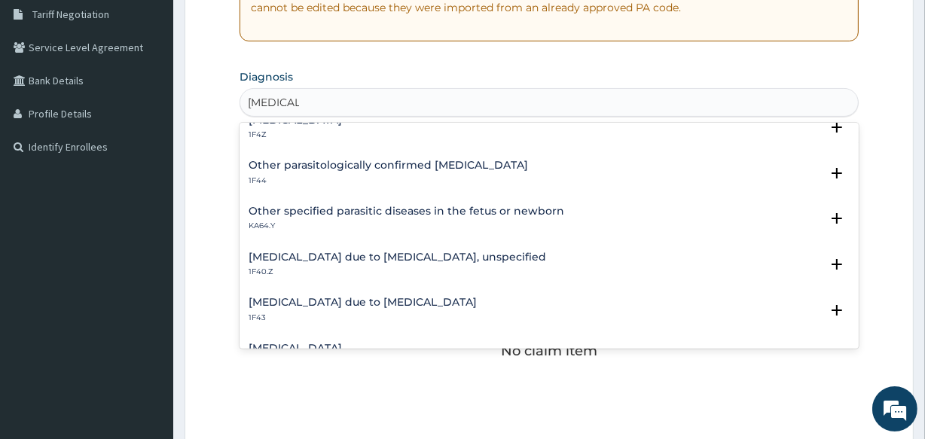
click at [504, 252] on h4 "Malaria due to Plasmodium falciparum, unspecified" at bounding box center [396, 257] width 297 height 11
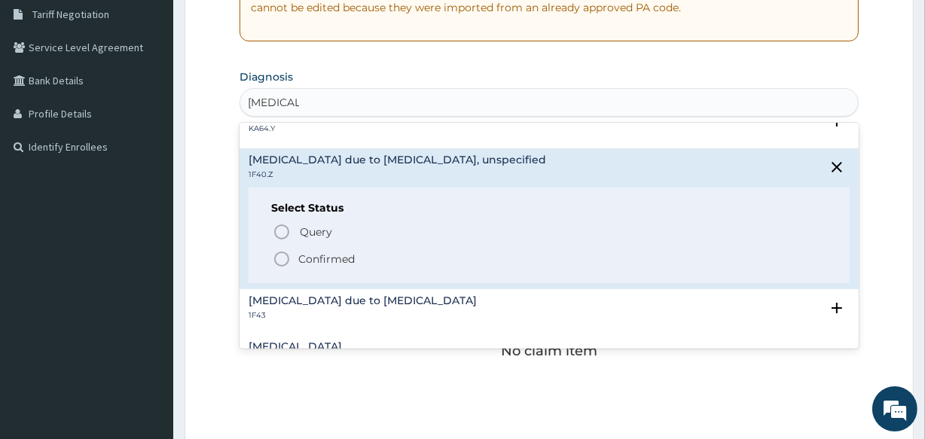
scroll to position [218, 0]
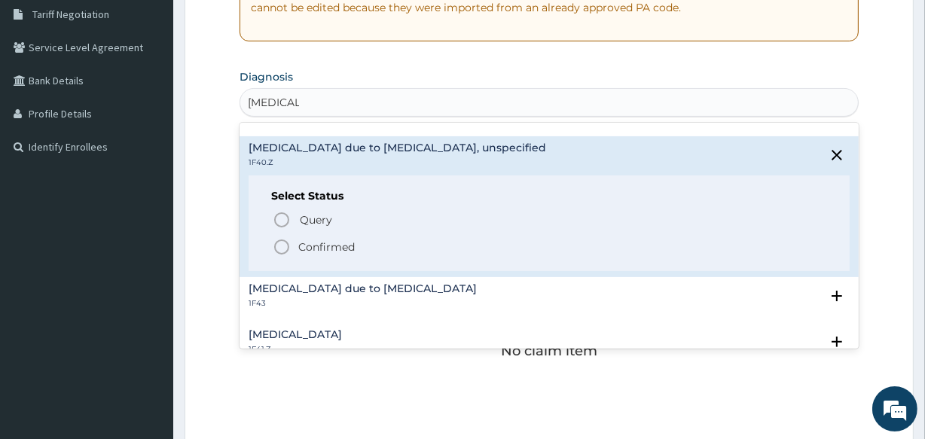
click at [286, 246] on icon "status option filled" at bounding box center [282, 247] width 18 height 18
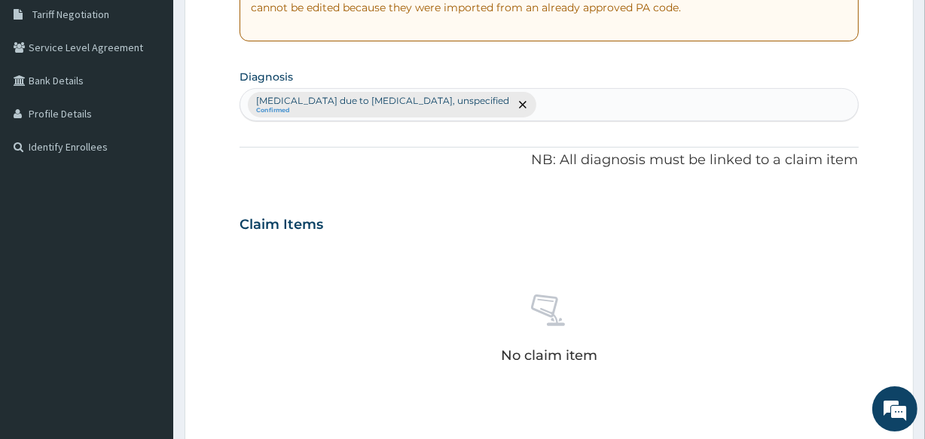
click at [595, 108] on div "Malaria due to Plasmodium falciparum, unspecified Confirmed" at bounding box center [548, 105] width 617 height 32
type input "TYPHOID"
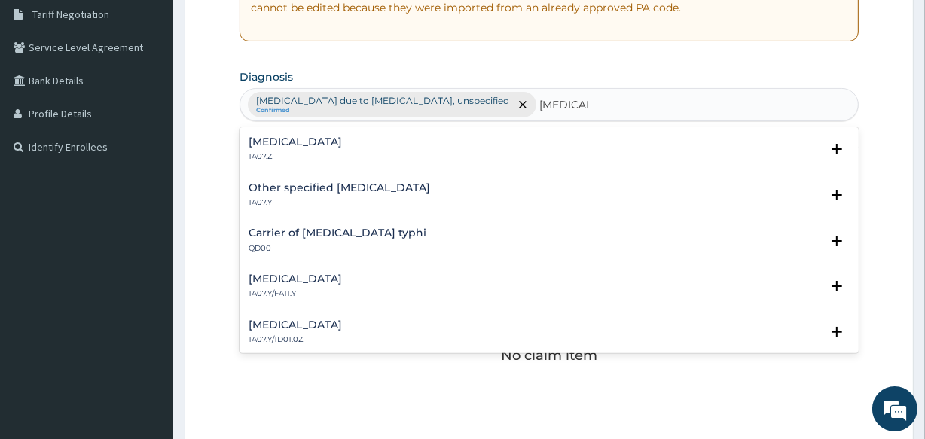
click at [342, 140] on h4 "Typhoid fever, unspecified" at bounding box center [294, 141] width 93 height 11
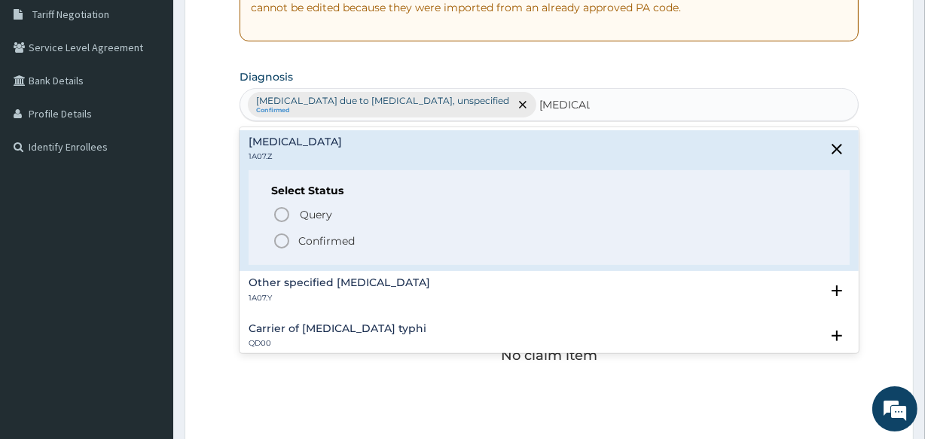
click at [277, 242] on icon "status option filled" at bounding box center [282, 241] width 18 height 18
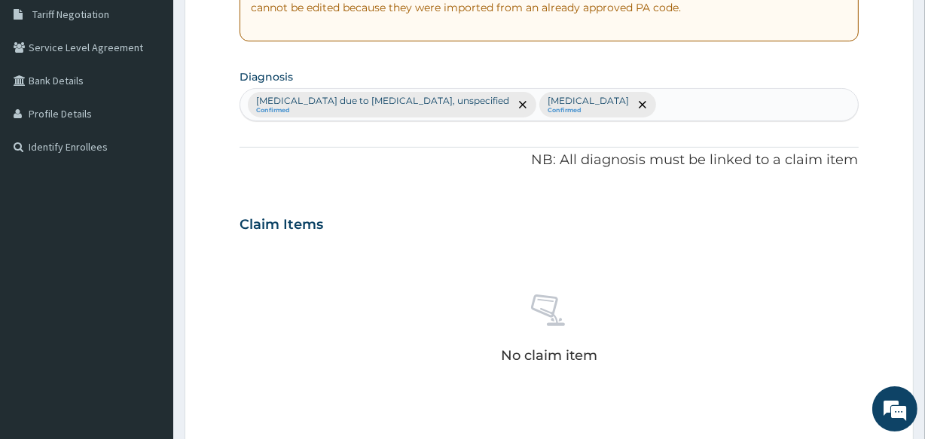
scroll to position [646, 0]
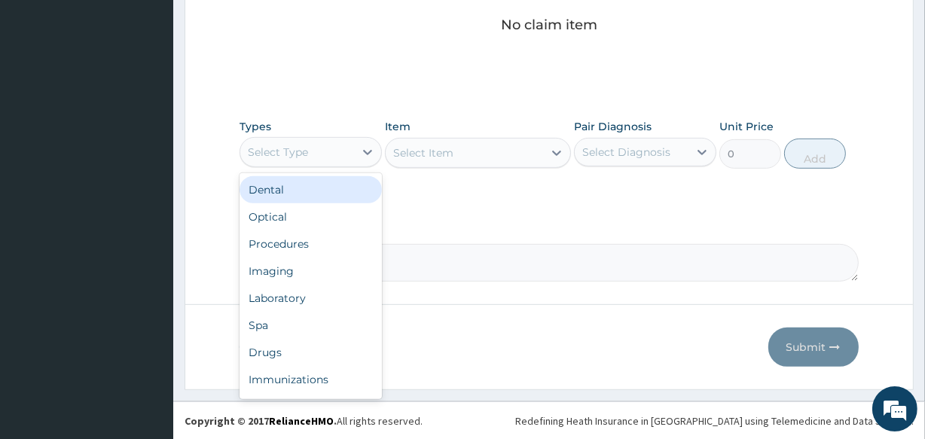
click at [307, 145] on div "Select Type" at bounding box center [278, 152] width 60 height 15
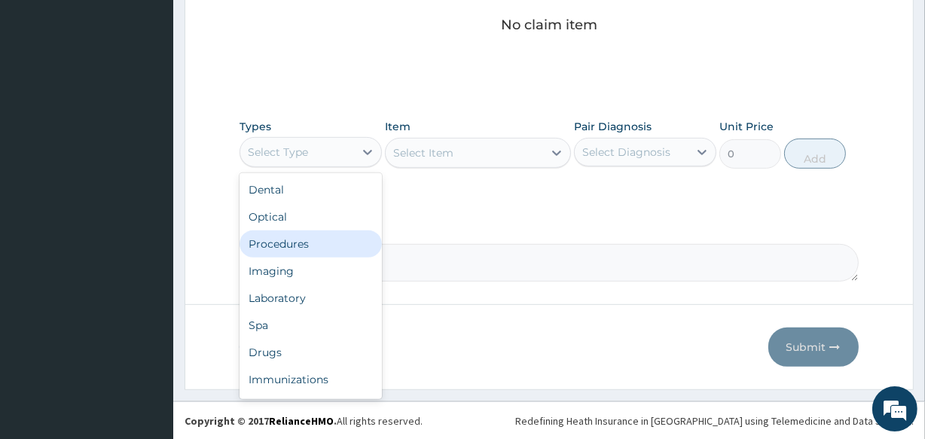
click at [306, 242] on div "Procedures" at bounding box center [310, 243] width 142 height 27
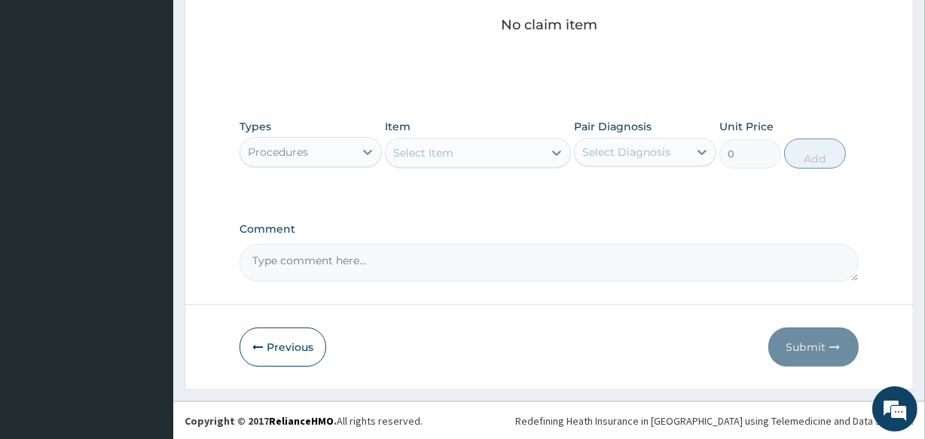
click at [508, 151] on div "Select Item" at bounding box center [464, 153] width 157 height 24
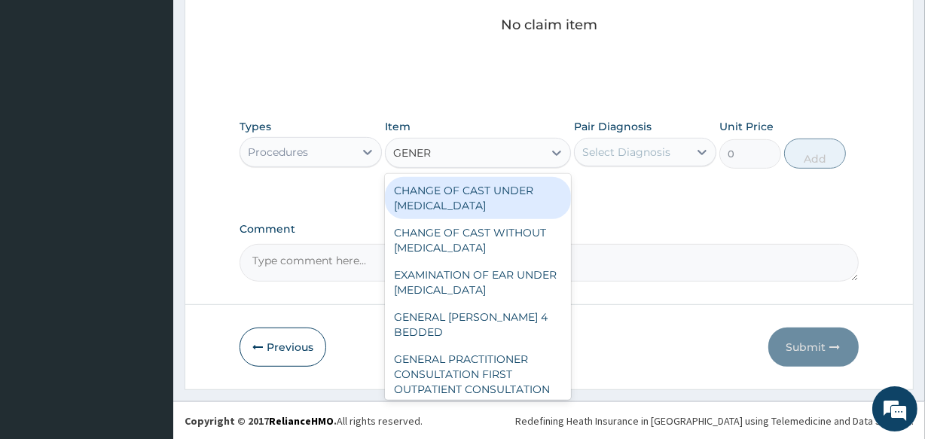
type input "GENERA"
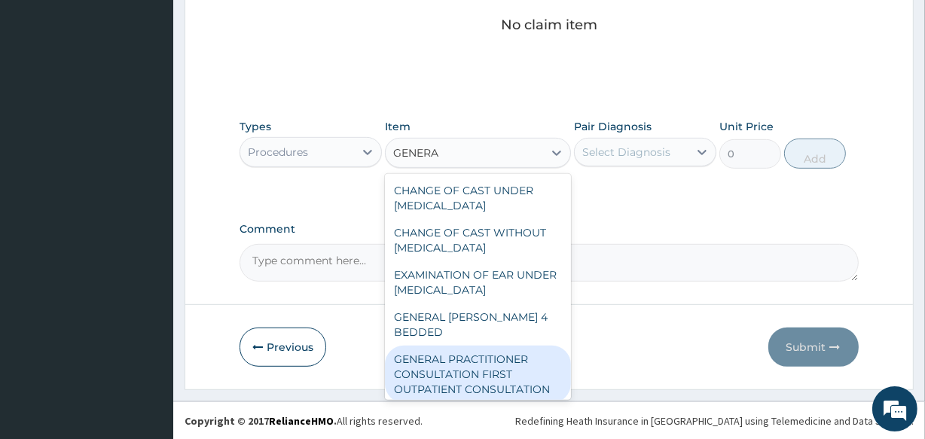
click at [529, 367] on div "GENERAL PRACTITIONER CONSULTATION FIRST OUTPATIENT CONSULTATION" at bounding box center [477, 374] width 185 height 57
type input "3547.5"
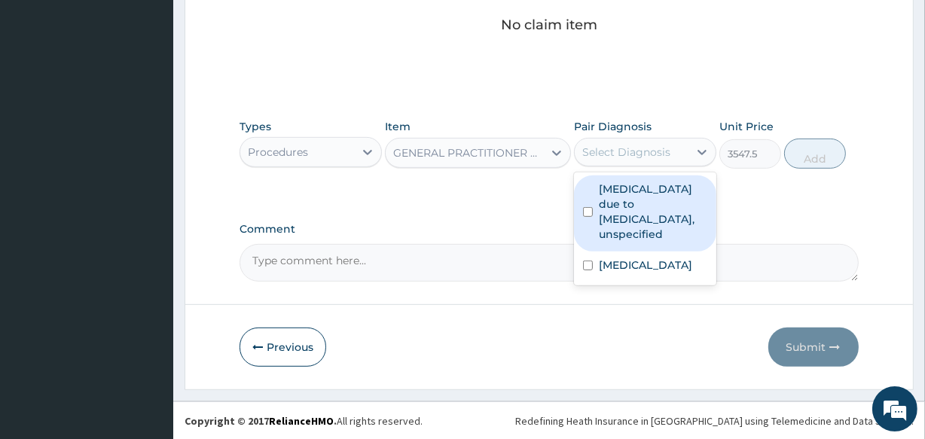
click at [623, 153] on div "Select Diagnosis" at bounding box center [626, 152] width 88 height 15
click at [623, 221] on label "Malaria due to Plasmodium falciparum, unspecified" at bounding box center [653, 211] width 108 height 60
checkbox input "true"
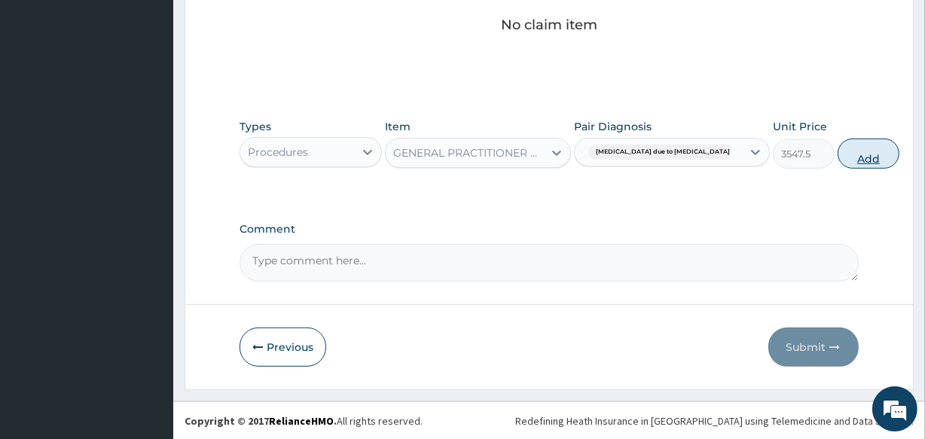
click at [837, 159] on button "Add" at bounding box center [868, 154] width 62 height 30
type input "0"
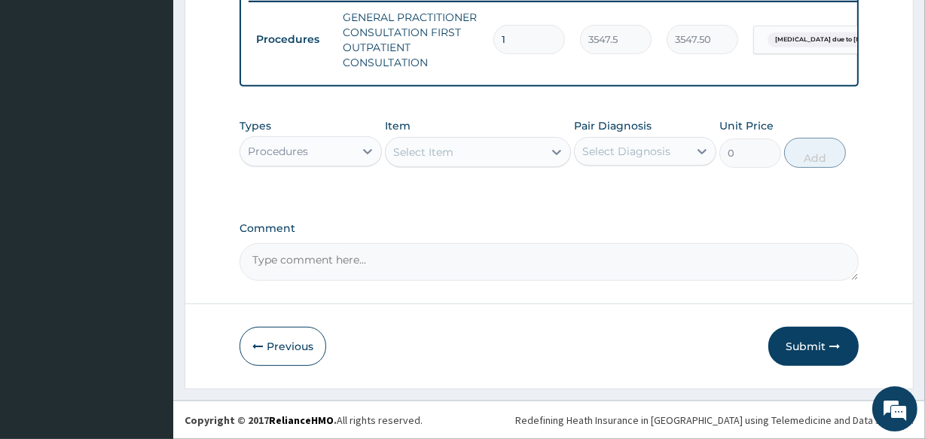
scroll to position [608, 0]
click at [323, 151] on div "Procedures" at bounding box center [297, 151] width 114 height 24
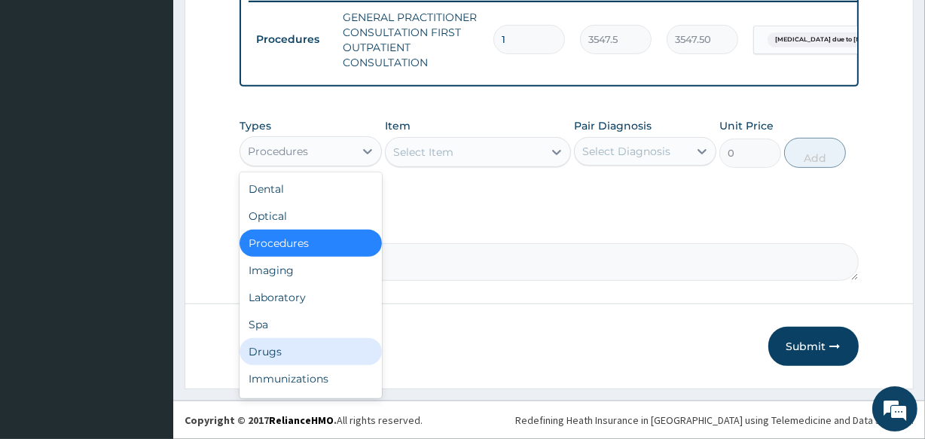
click at [305, 353] on div "Drugs" at bounding box center [310, 351] width 142 height 27
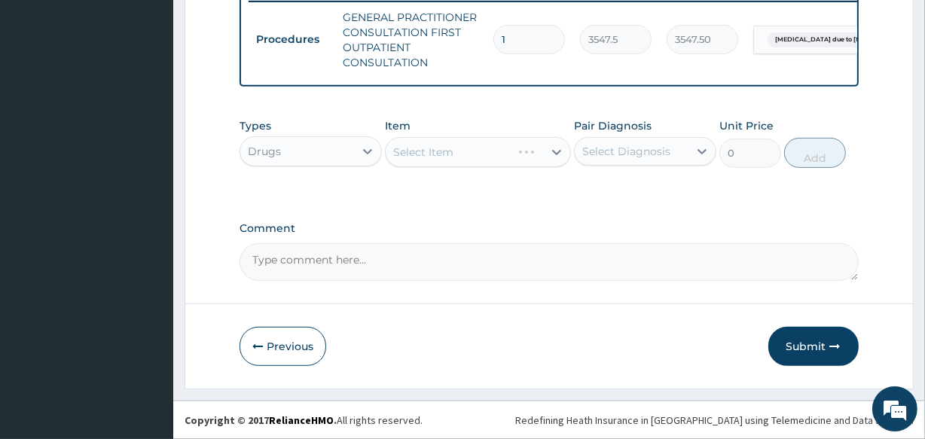
click at [431, 153] on div "Select Item" at bounding box center [477, 152] width 185 height 30
click at [431, 153] on div "Select Item" at bounding box center [423, 152] width 60 height 15
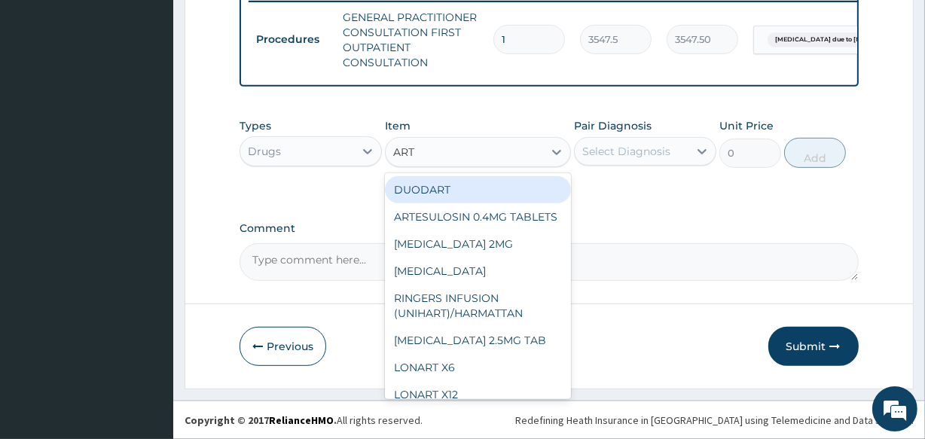
type input "ARTE"
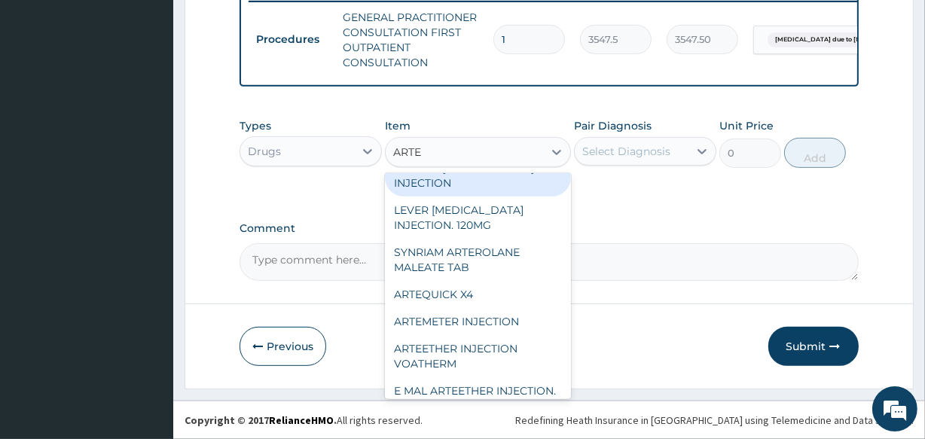
scroll to position [218, 0]
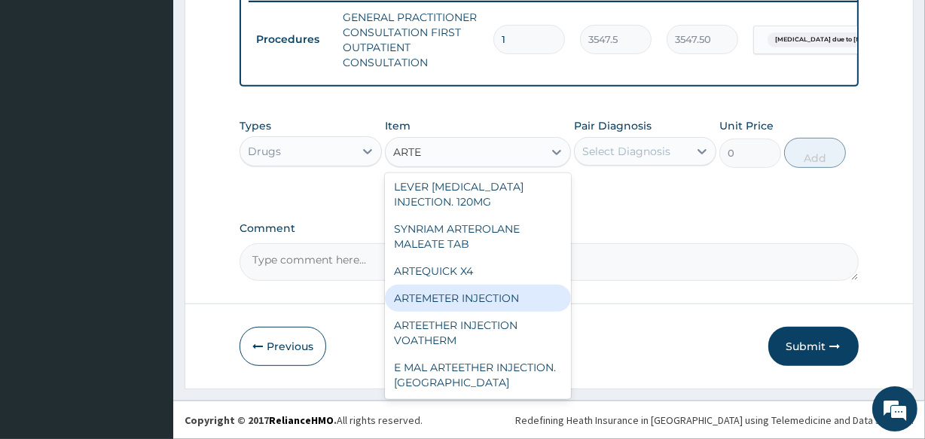
click at [508, 303] on div "ARTEMETER INJECTION" at bounding box center [477, 298] width 185 height 27
type input "946"
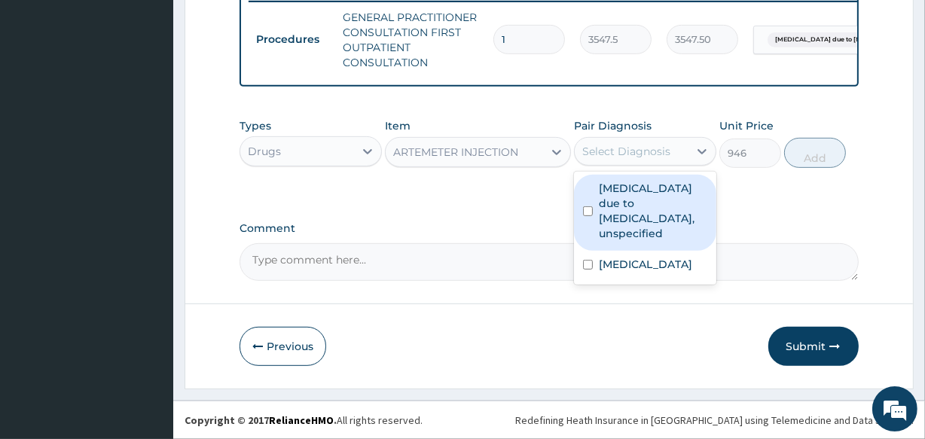
click at [614, 151] on div "Select Diagnosis" at bounding box center [626, 151] width 88 height 15
click at [616, 215] on label "Malaria due to Plasmodium falciparum, unspecified" at bounding box center [653, 211] width 108 height 60
checkbox input "true"
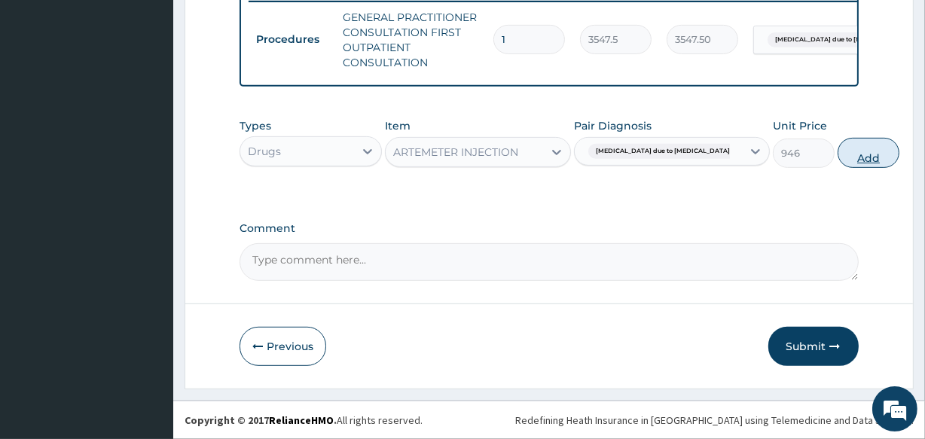
click at [837, 156] on button "Add" at bounding box center [868, 153] width 62 height 30
type input "0"
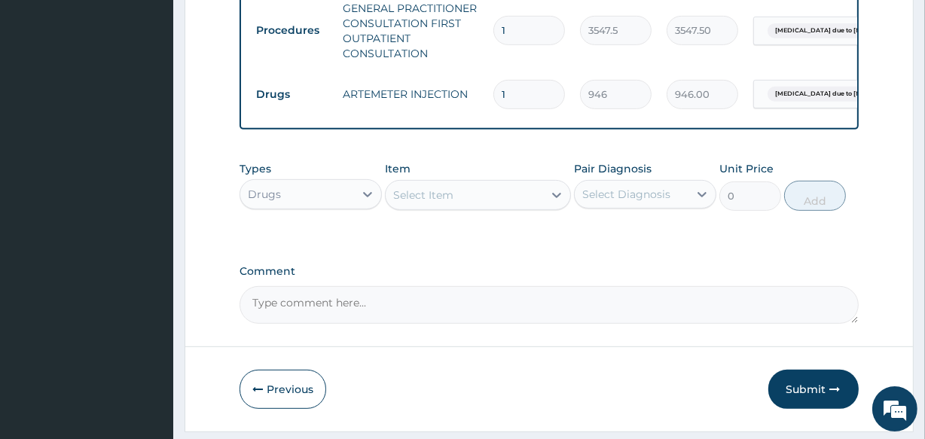
click at [449, 199] on div "Select Item" at bounding box center [423, 195] width 60 height 15
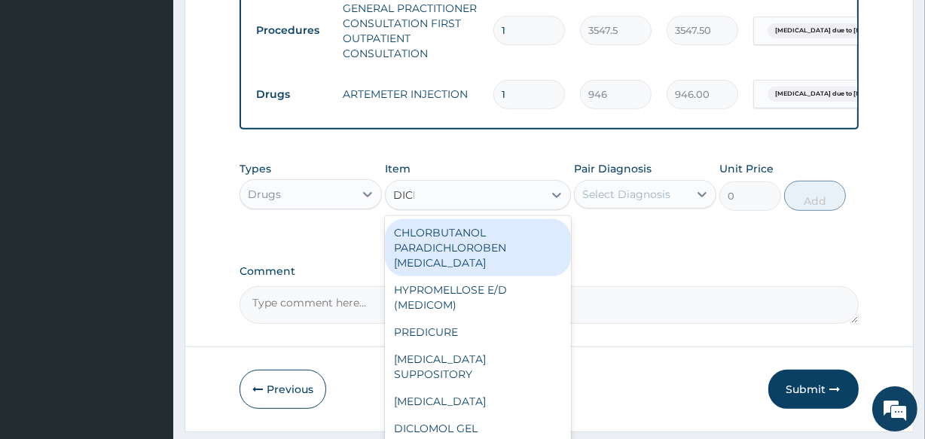
type input "DICLO"
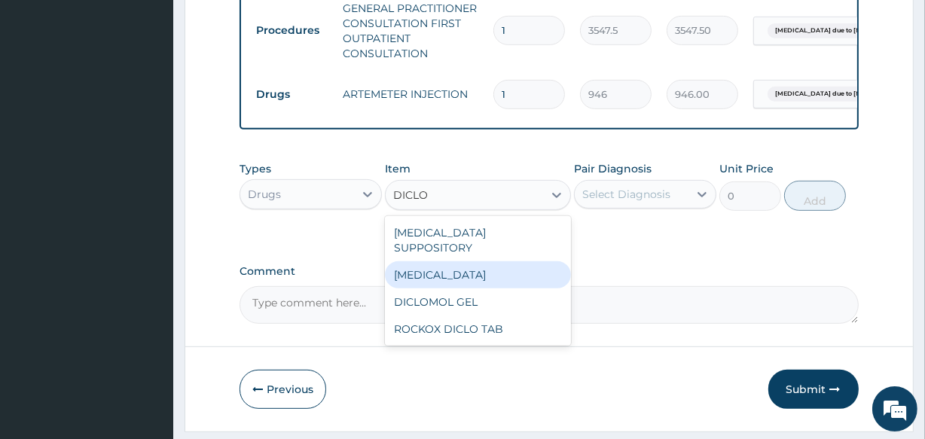
click at [449, 277] on div "DICLOFENAC" at bounding box center [477, 274] width 185 height 27
type input "591.25"
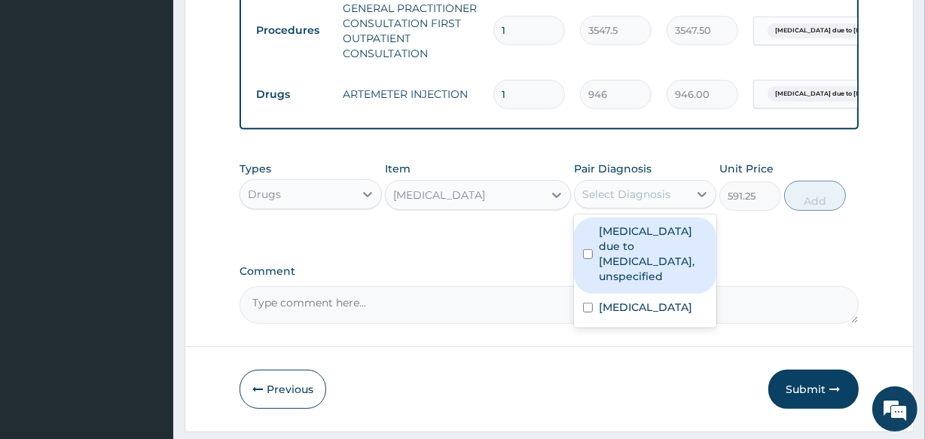
click at [606, 202] on div "Select Diagnosis" at bounding box center [626, 194] width 88 height 15
click at [615, 268] on label "Malaria due to Plasmodium falciparum, unspecified" at bounding box center [653, 254] width 108 height 60
checkbox input "true"
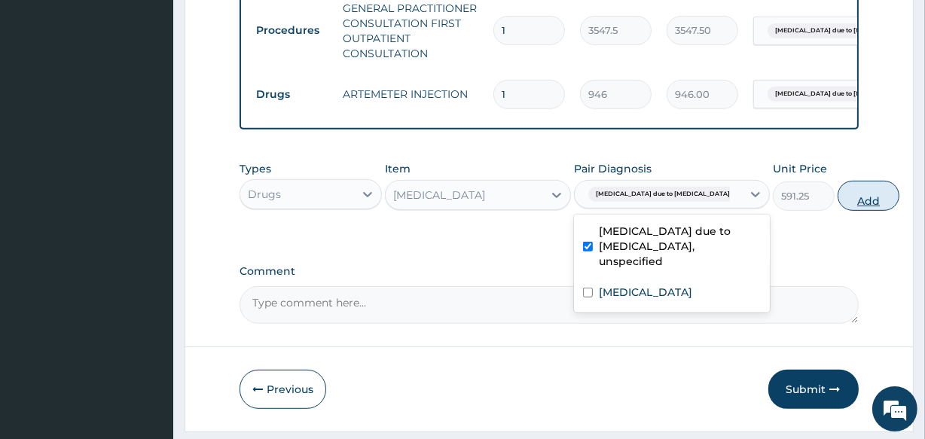
click at [837, 206] on button "Add" at bounding box center [868, 196] width 62 height 30
type input "0"
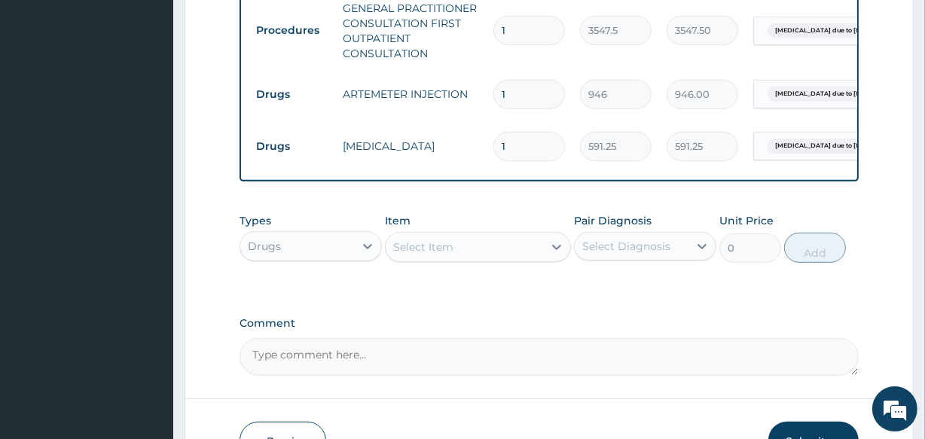
click at [419, 255] on div "Select Item" at bounding box center [423, 246] width 60 height 15
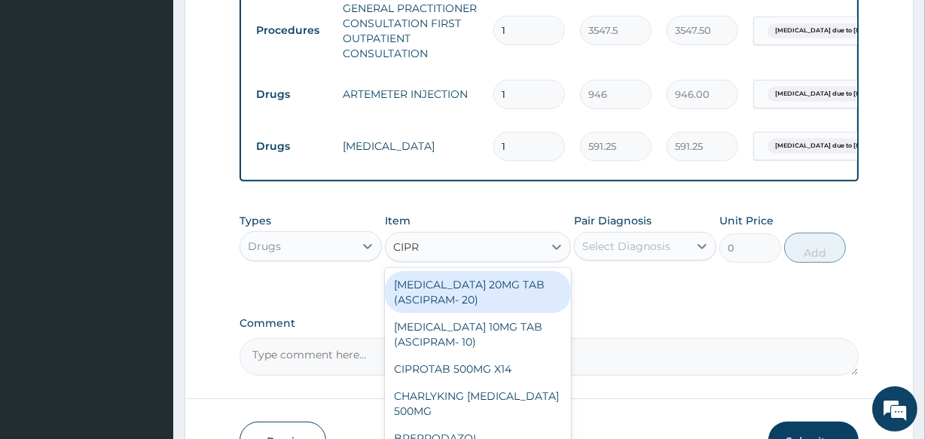
type input "CIPRO"
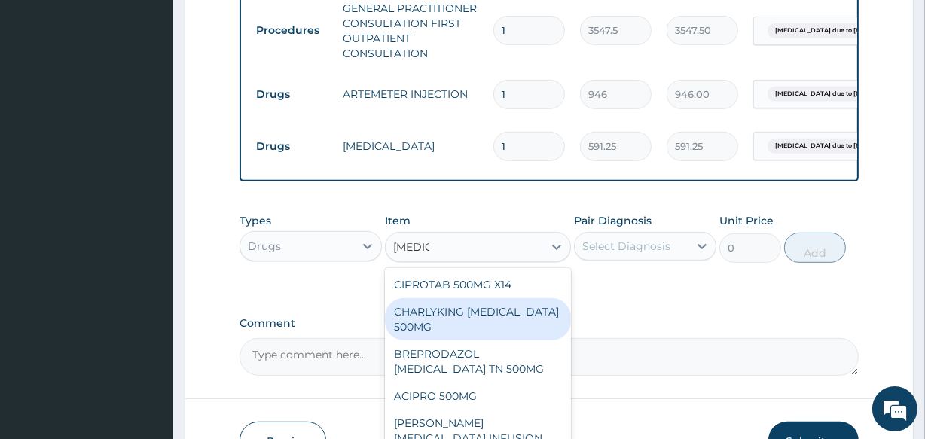
click at [431, 321] on div "CHARLYKING CIPROFLOXACIN 500MG" at bounding box center [477, 319] width 185 height 42
type input "177.375"
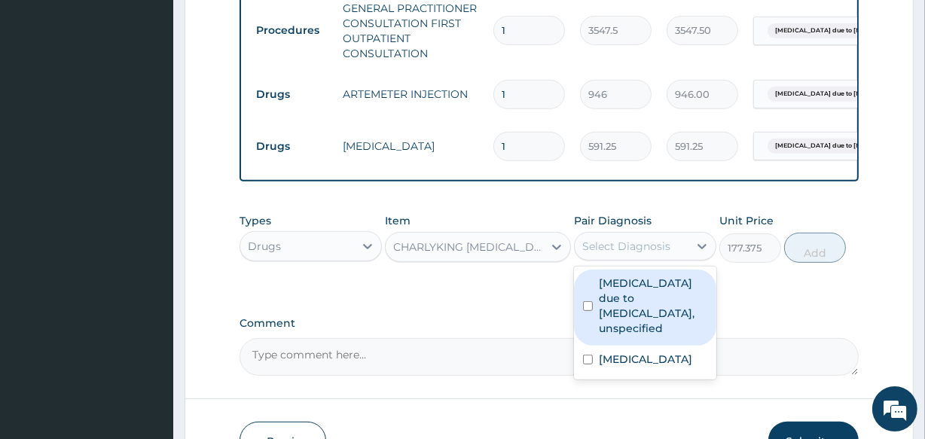
click at [621, 250] on div "Select Diagnosis" at bounding box center [626, 246] width 88 height 15
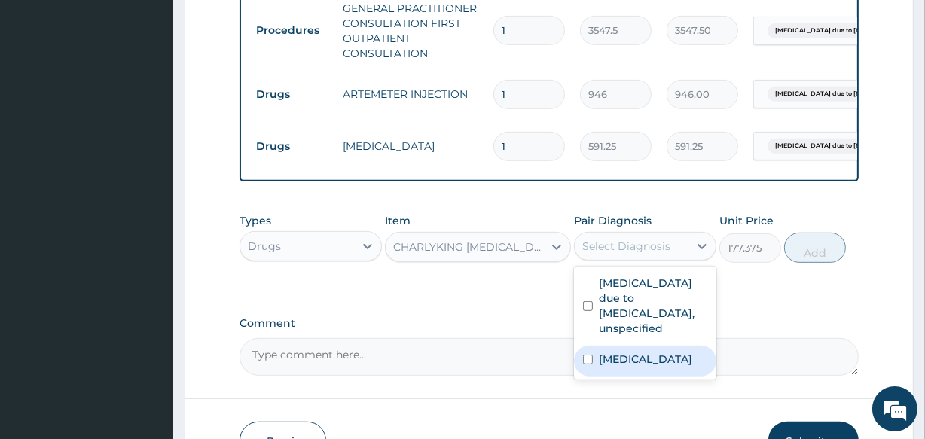
click at [639, 367] on label "Typhoid fever, unspecified" at bounding box center [645, 359] width 93 height 15
checkbox input "true"
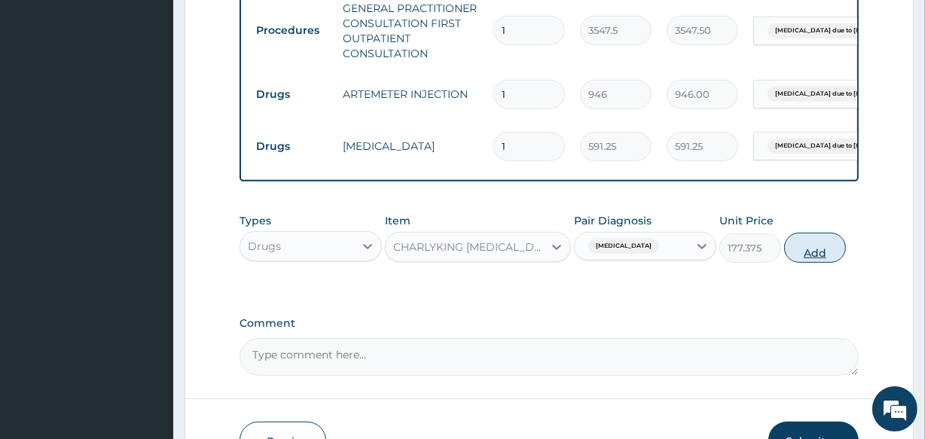
click at [796, 259] on button "Add" at bounding box center [815, 248] width 62 height 30
type input "0"
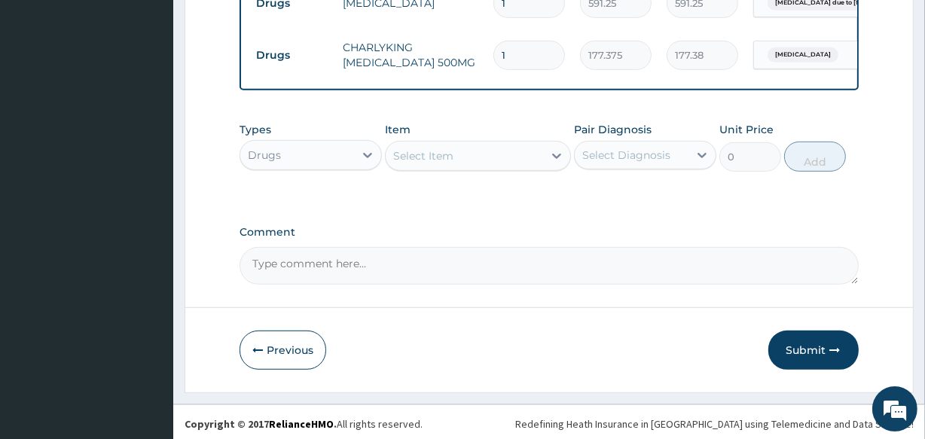
scroll to position [764, 0]
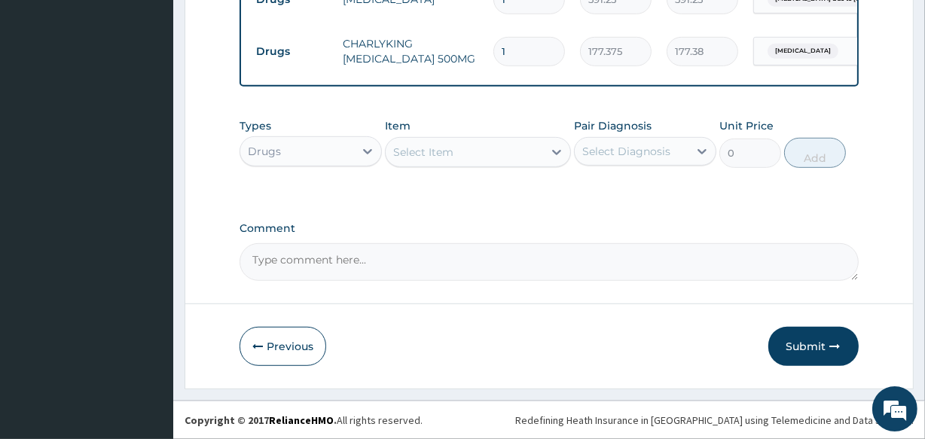
click at [444, 148] on div "Select Item" at bounding box center [423, 152] width 60 height 15
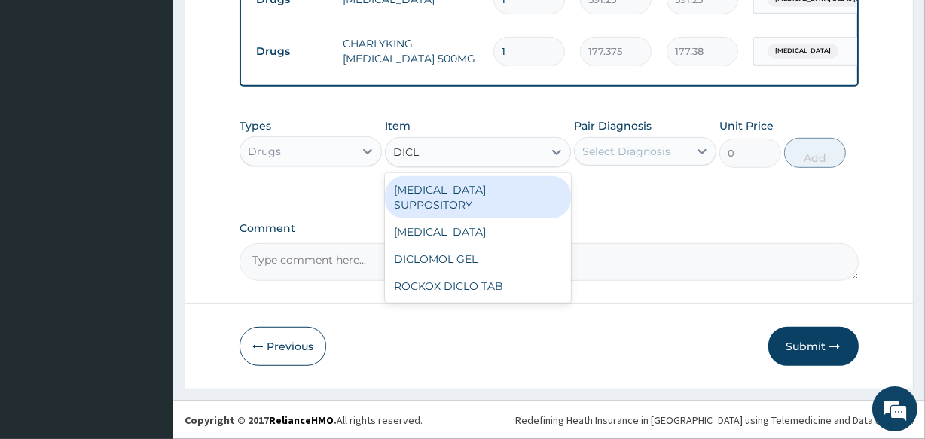
type input "DICLO"
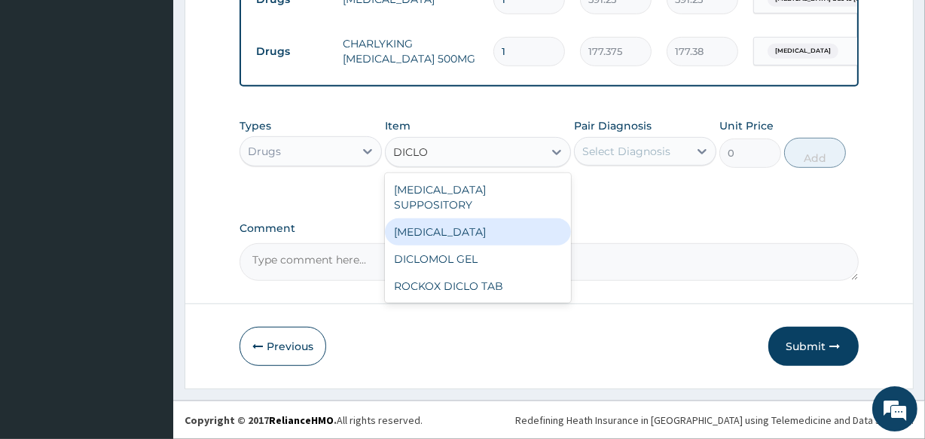
click at [455, 221] on div "DICLOFENAC" at bounding box center [477, 231] width 185 height 27
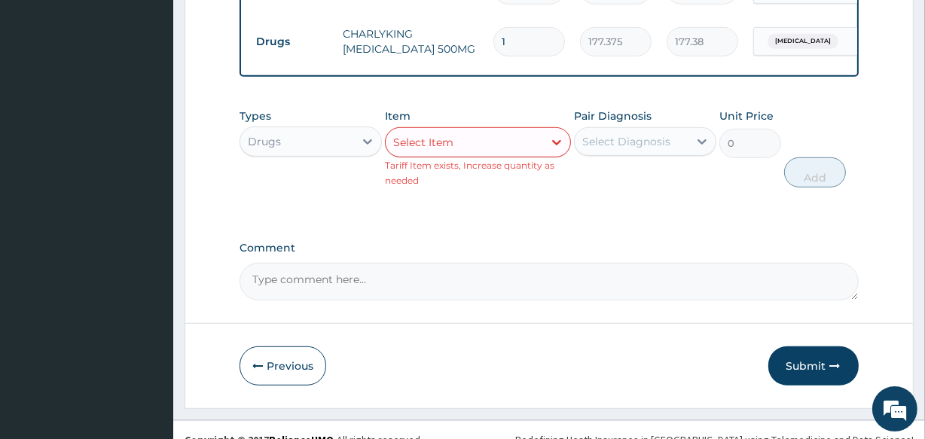
click at [464, 154] on div "Select Item" at bounding box center [464, 142] width 157 height 24
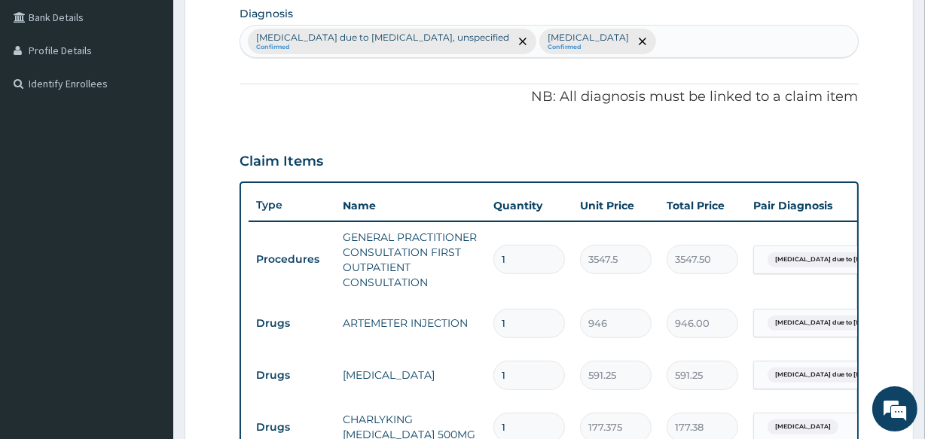
scroll to position [354, 0]
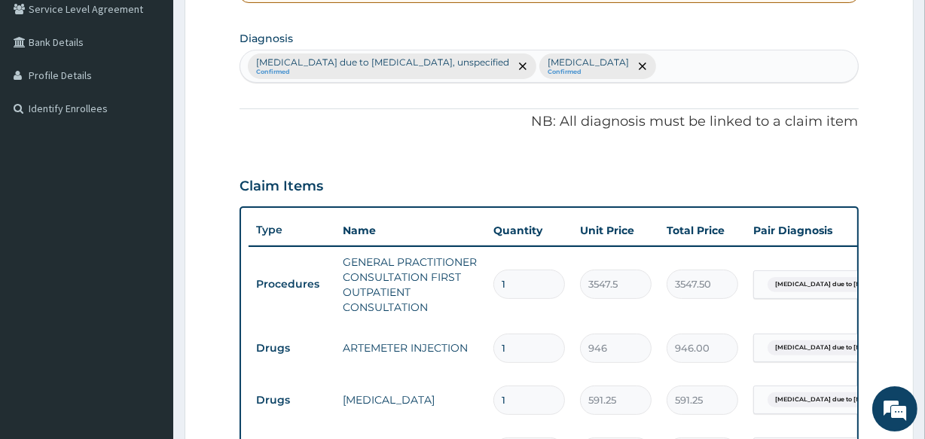
click at [699, 60] on div "Malaria due to Plasmodium falciparum, unspecified Confirmed Typhoid fever, unsp…" at bounding box center [548, 66] width 617 height 32
type input "UPPER RESPIRATORY"
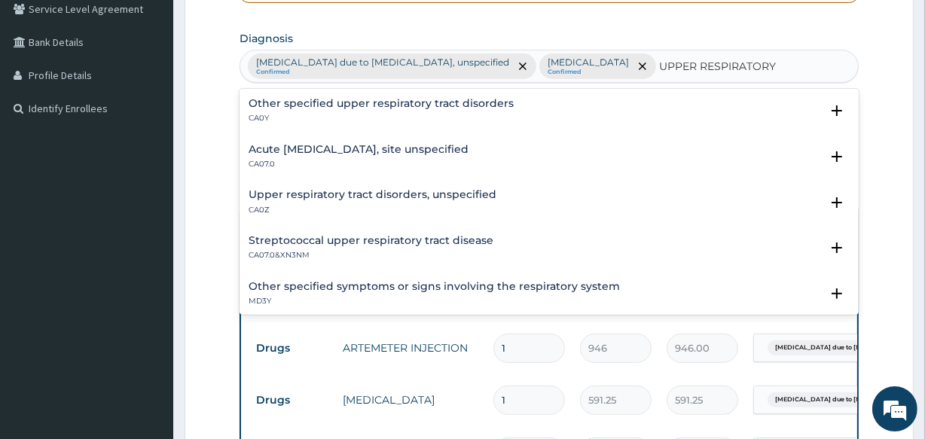
click at [441, 144] on h4 "Acute upper respiratory infection, site unspecified" at bounding box center [358, 149] width 220 height 11
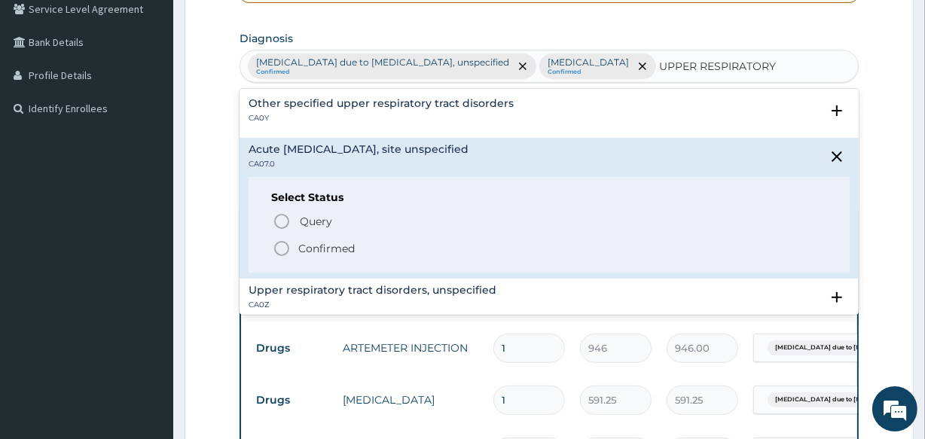
click at [281, 248] on icon "status option filled" at bounding box center [282, 248] width 18 height 18
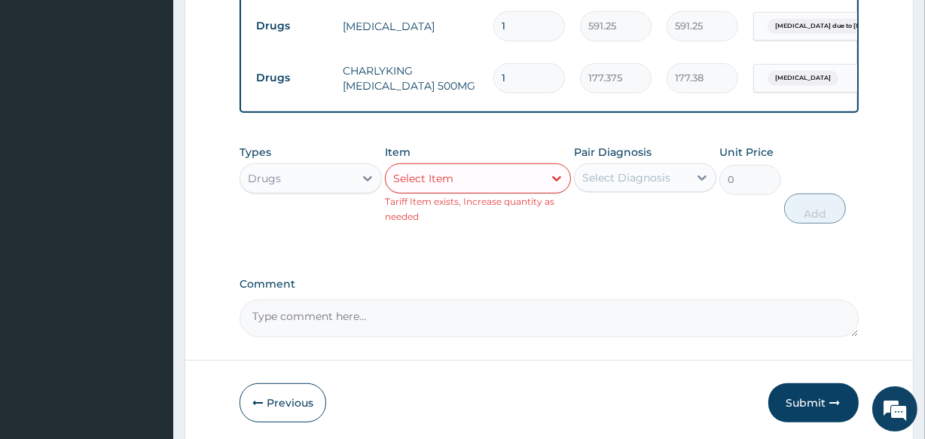
scroll to position [822, 0]
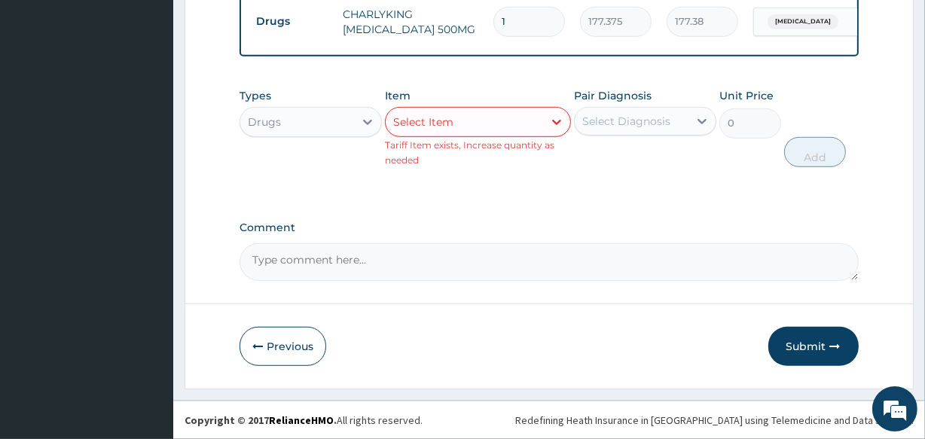
click at [452, 127] on div "Select Item" at bounding box center [423, 121] width 60 height 15
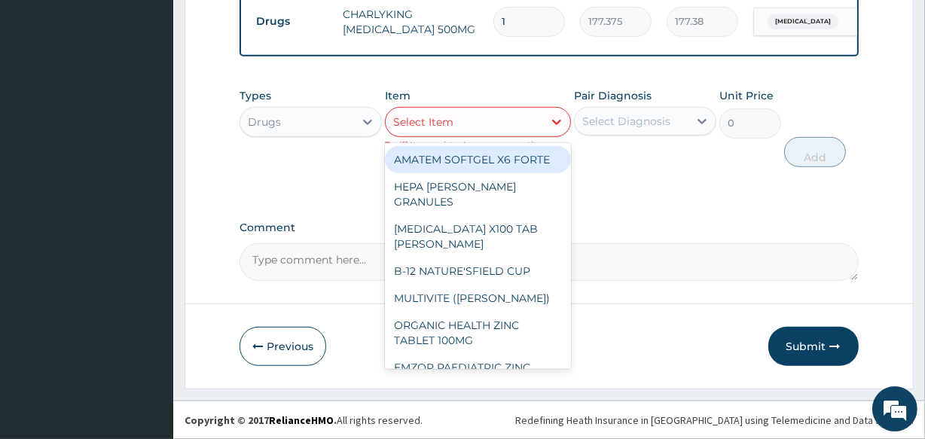
click at [452, 127] on div "Select Item" at bounding box center [423, 121] width 60 height 15
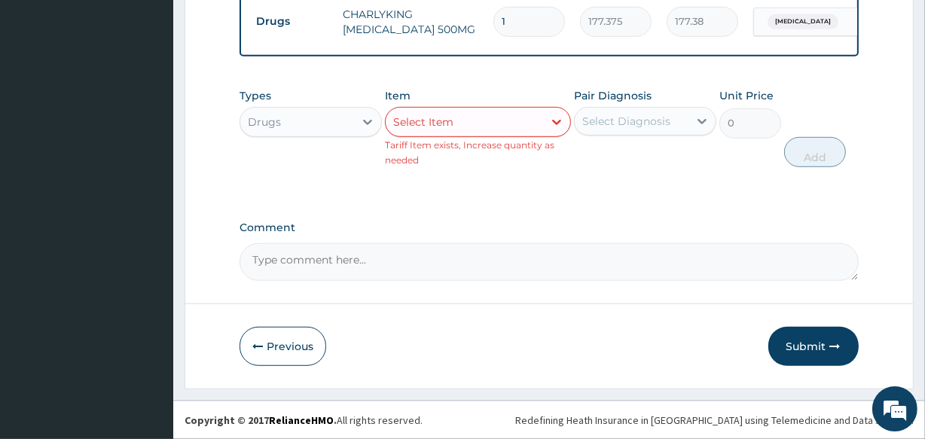
click at [452, 127] on div "Select Item" at bounding box center [423, 121] width 60 height 15
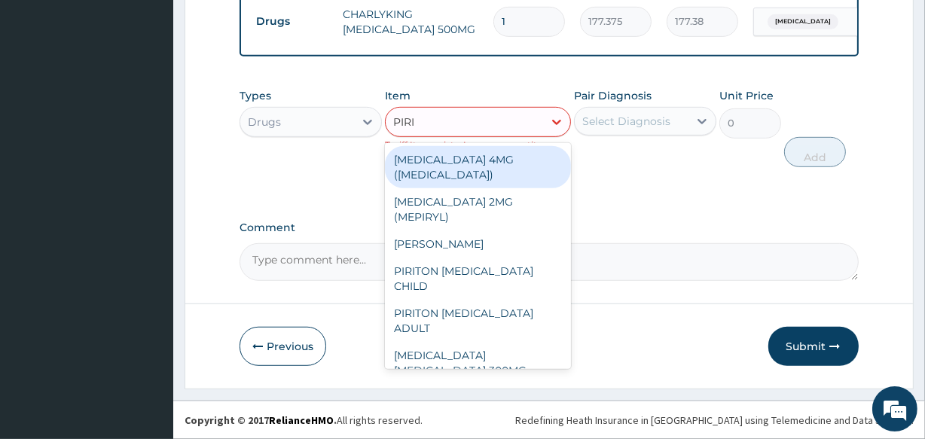
type input "PIRIT"
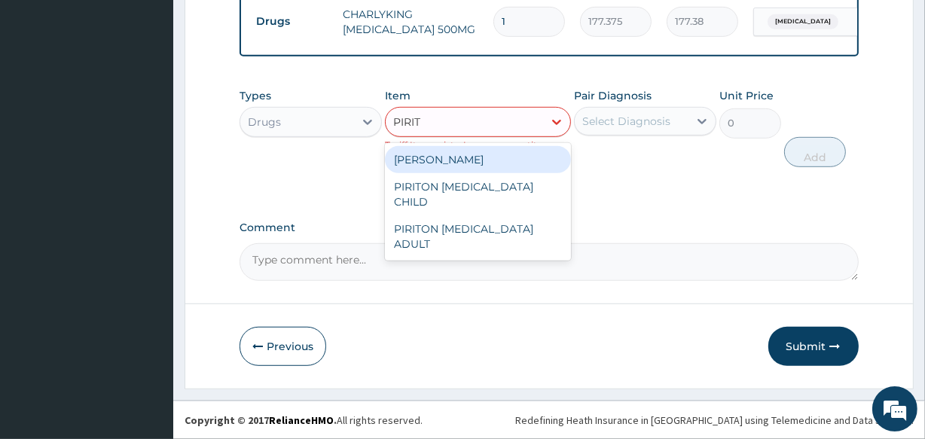
click at [457, 163] on div "PIRITON TAB EVANS" at bounding box center [477, 159] width 185 height 27
type input "23.65"
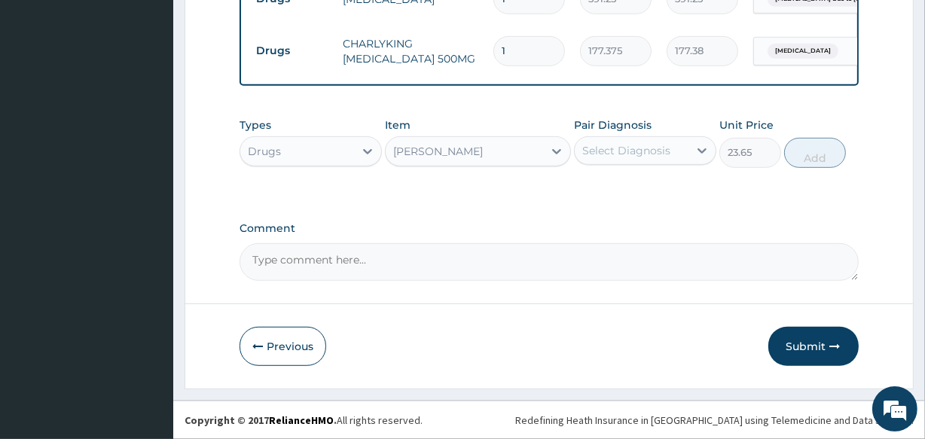
click at [618, 145] on div "Select Diagnosis" at bounding box center [626, 150] width 88 height 15
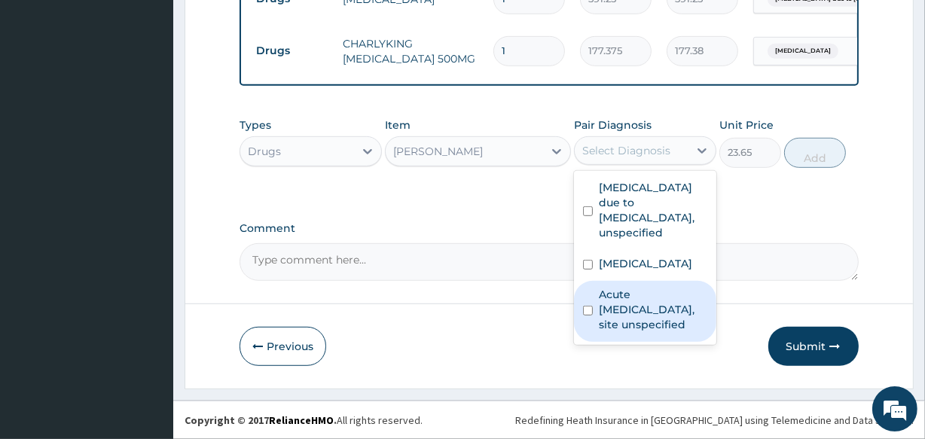
click at [647, 332] on label "Acute upper respiratory infection, site unspecified" at bounding box center [653, 309] width 108 height 45
checkbox input "true"
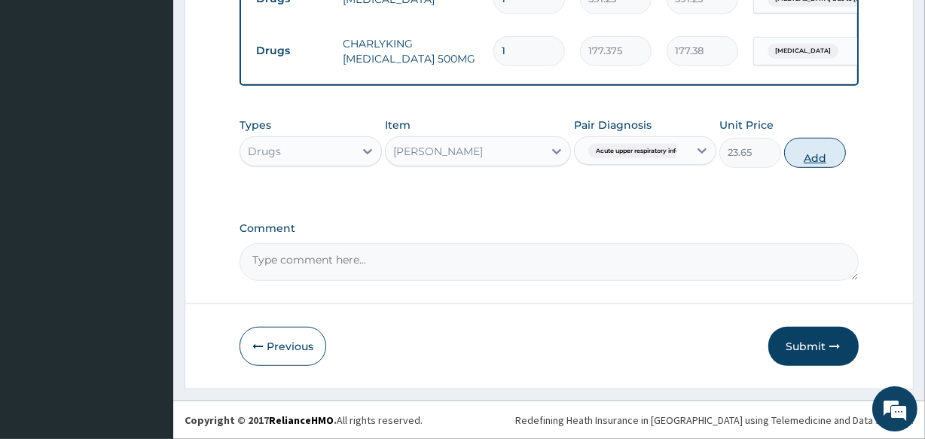
click at [812, 160] on button "Add" at bounding box center [815, 153] width 62 height 30
type input "0"
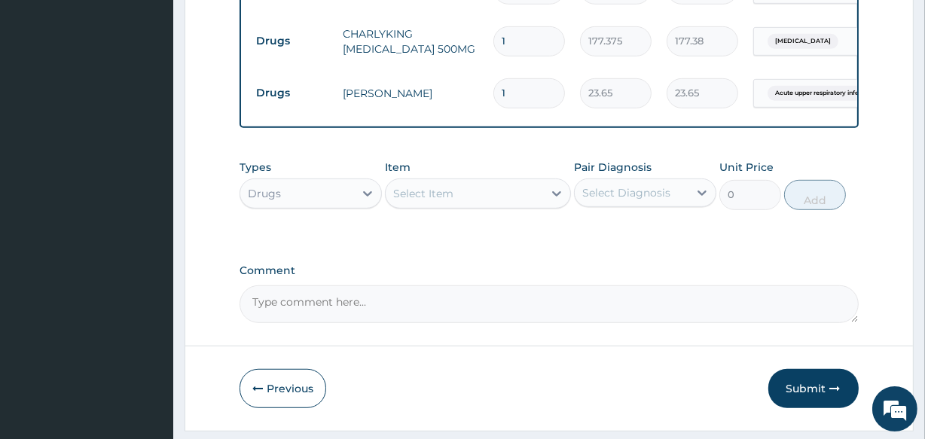
click at [447, 200] on div "Select Item" at bounding box center [423, 193] width 60 height 15
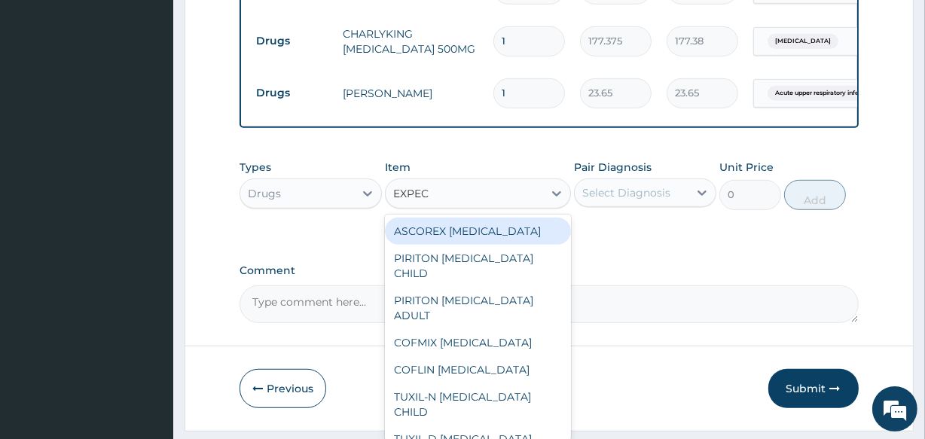
type input "EXPECT"
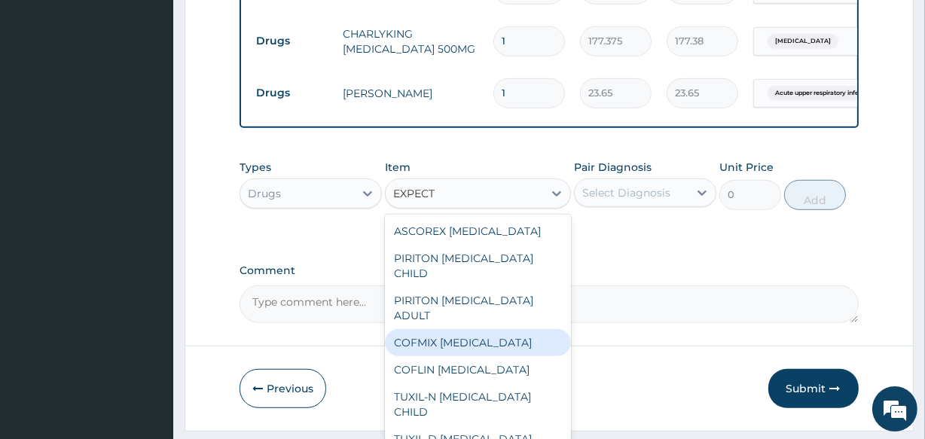
click at [468, 350] on div "COFMIX EXPECTORANT" at bounding box center [477, 342] width 185 height 27
type input "1182.5"
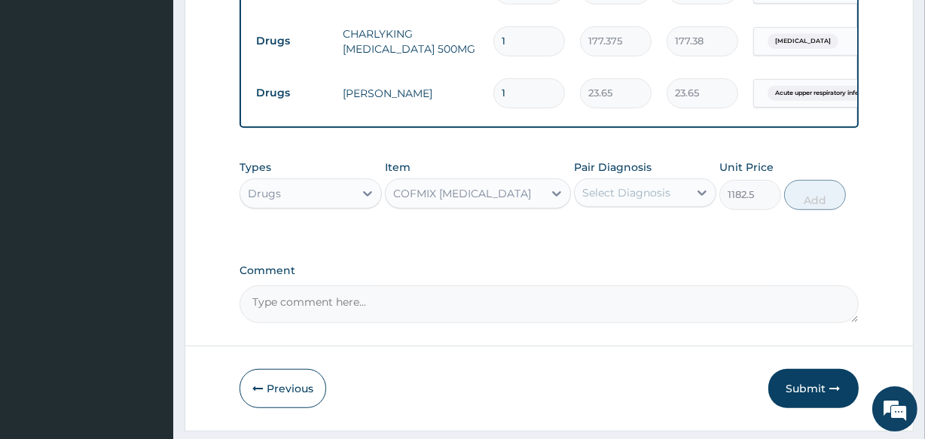
click at [612, 200] on div "Select Diagnosis" at bounding box center [626, 192] width 88 height 15
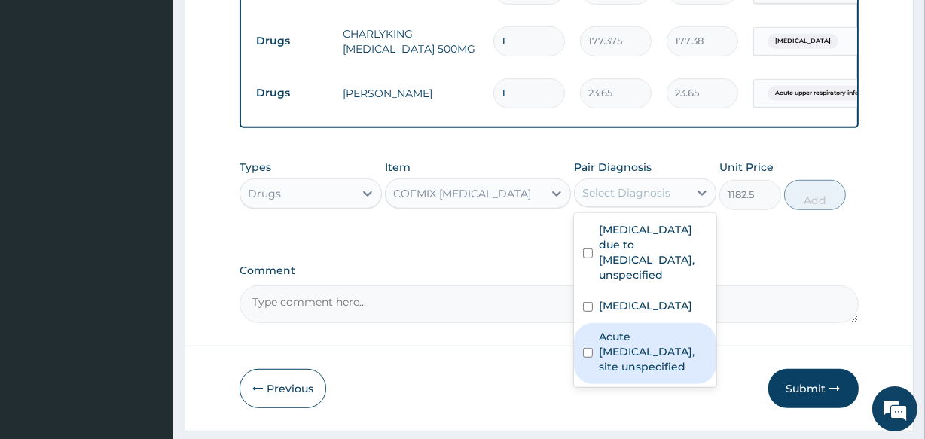
click at [620, 374] on label "Acute upper respiratory infection, site unspecified" at bounding box center [653, 351] width 108 height 45
checkbox input "true"
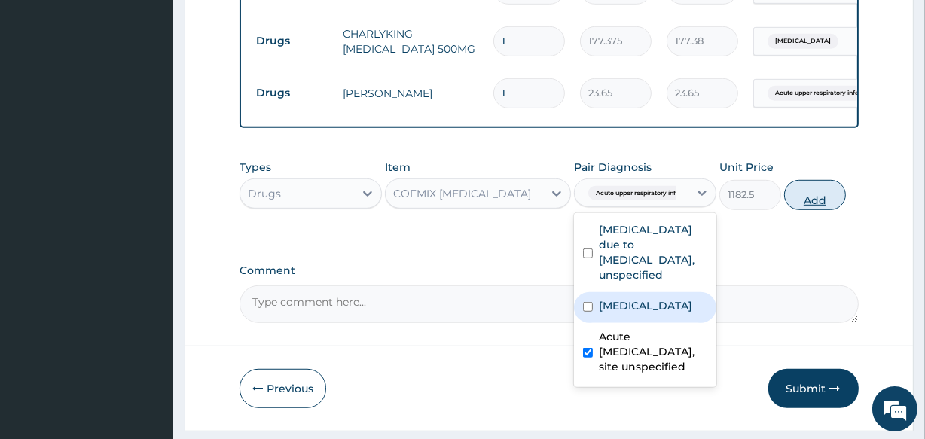
click at [813, 209] on button "Add" at bounding box center [815, 195] width 62 height 30
type input "0"
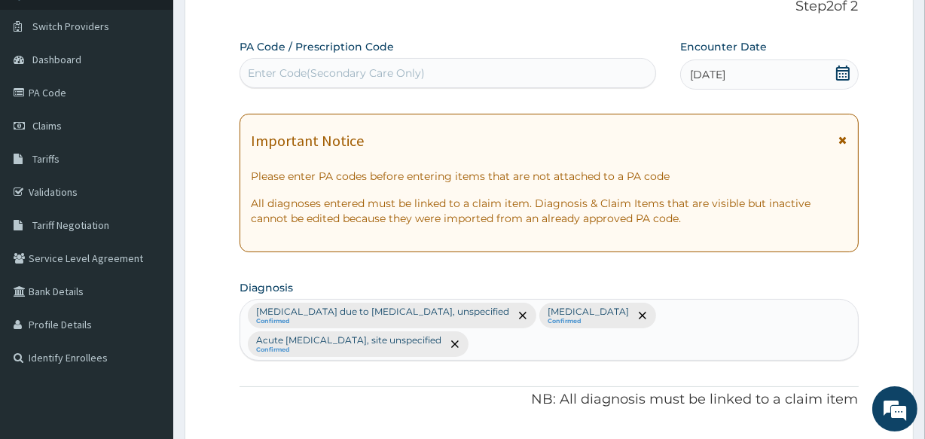
scroll to position [98, 0]
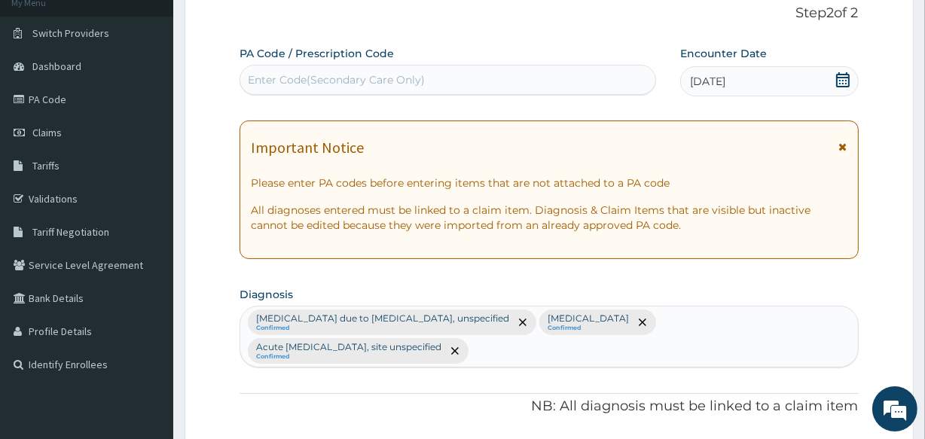
click at [430, 83] on div "Enter Code(Secondary Care Only)" at bounding box center [447, 80] width 414 height 24
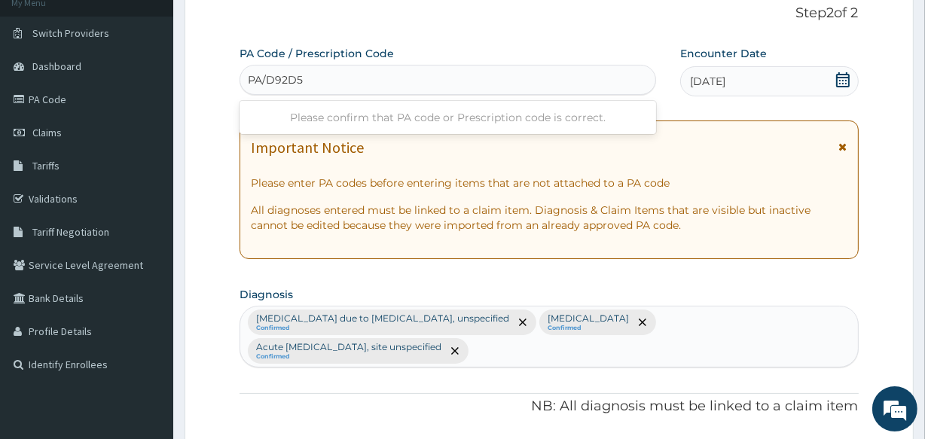
type input "PA/D92D57"
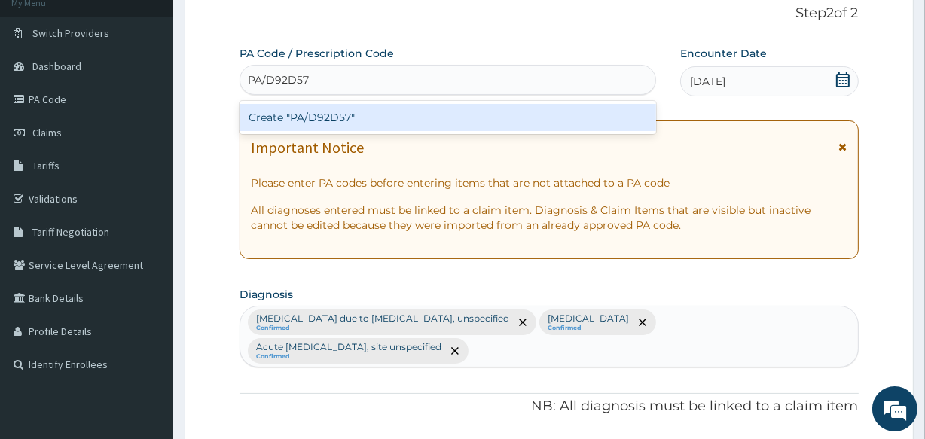
click at [426, 122] on div "Create "PA/D92D57"" at bounding box center [447, 117] width 416 height 27
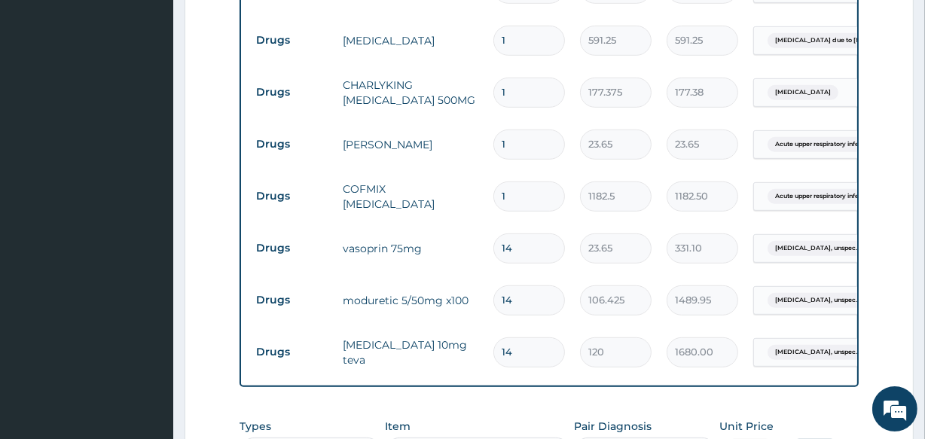
scroll to position [739, 0]
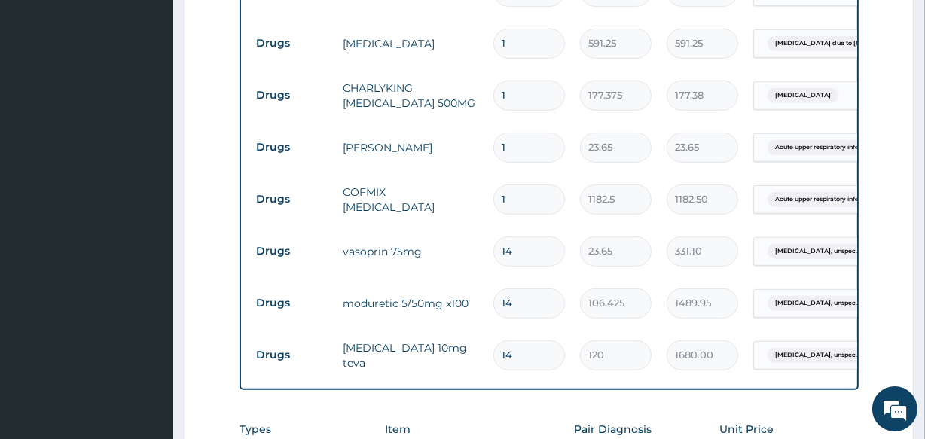
click at [514, 143] on input "1" at bounding box center [529, 147] width 72 height 29
type input "0.00"
type input "5"
type input "118.25"
type input "5"
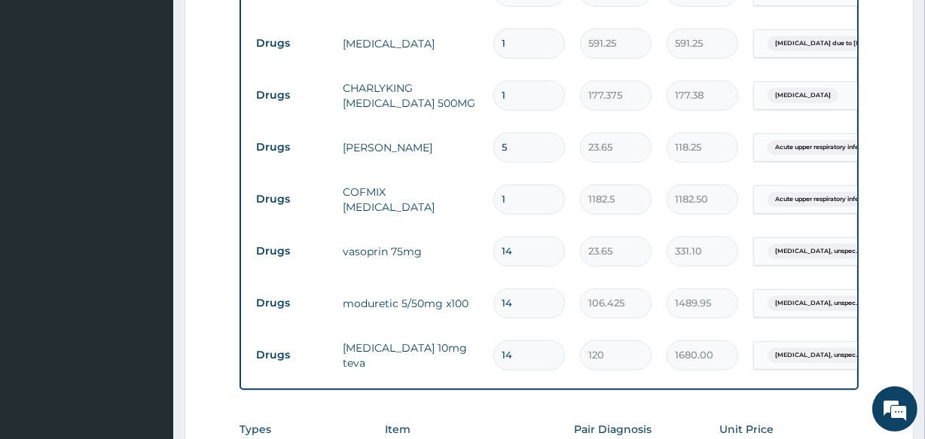
click at [514, 95] on input "1" at bounding box center [529, 95] width 72 height 29
type input "10"
type input "1773.75"
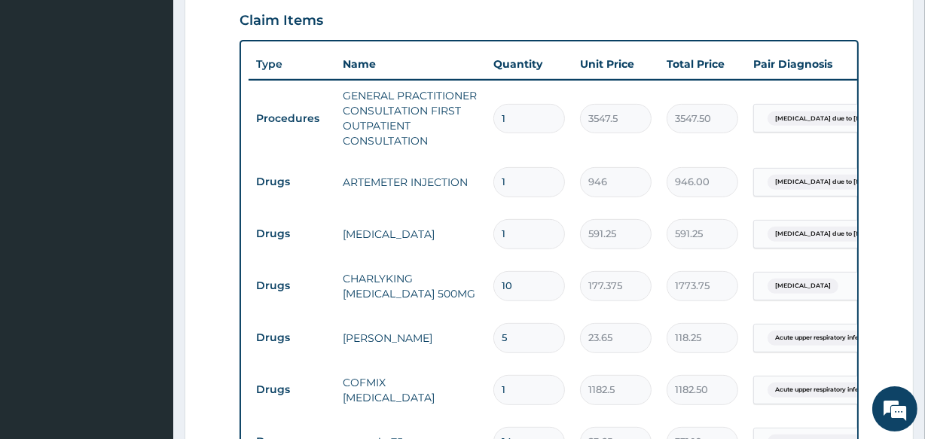
scroll to position [547, 0]
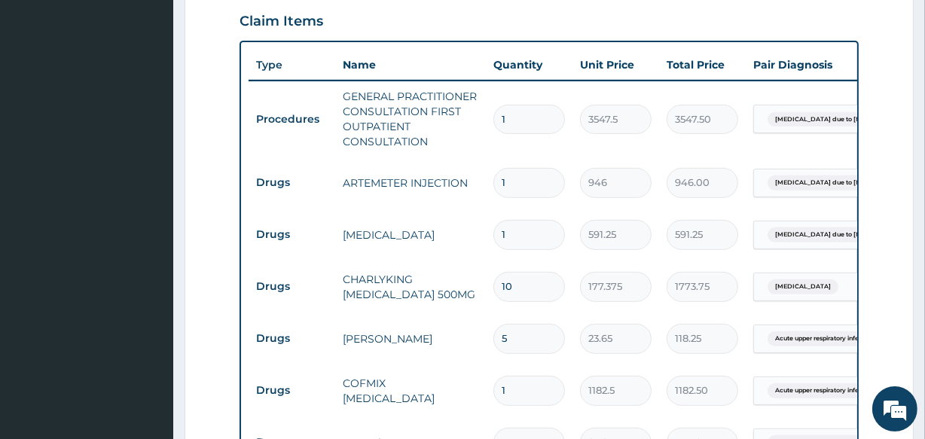
type input "10"
click at [515, 184] on input "1" at bounding box center [529, 182] width 72 height 29
type input "0.00"
type input "6"
type input "5676.00"
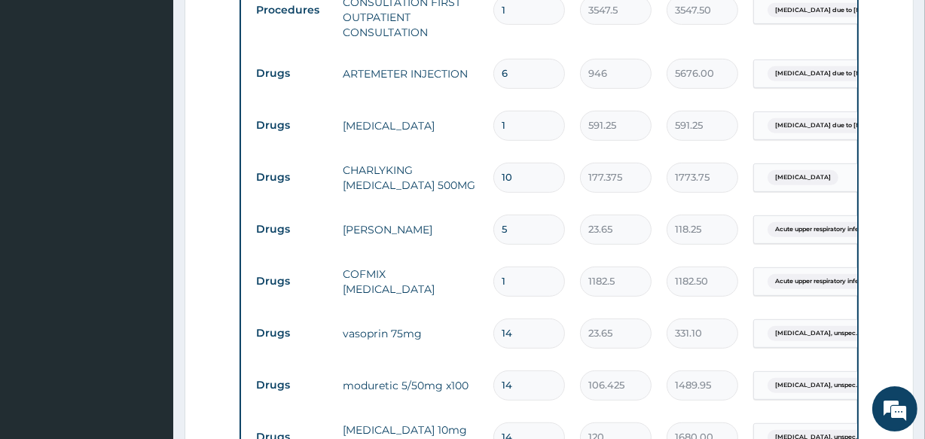
scroll to position [1040, 0]
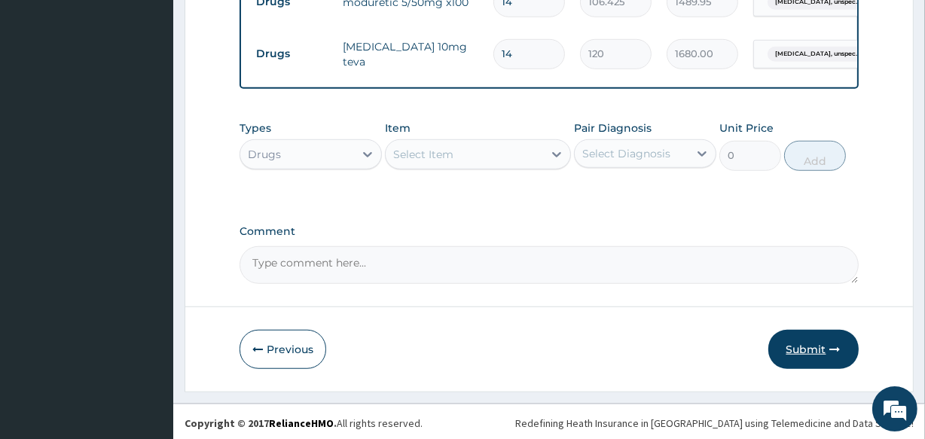
type input "6"
click at [808, 367] on button "Submit" at bounding box center [813, 349] width 90 height 39
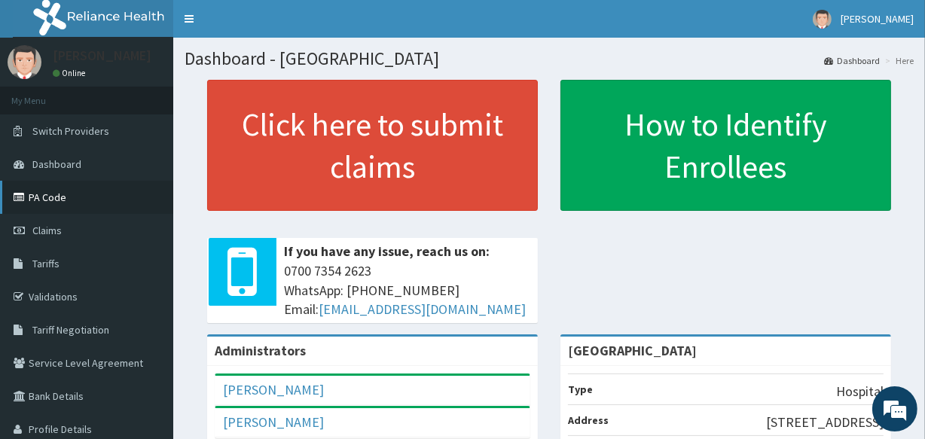
click at [39, 200] on link "PA Code" at bounding box center [86, 197] width 173 height 33
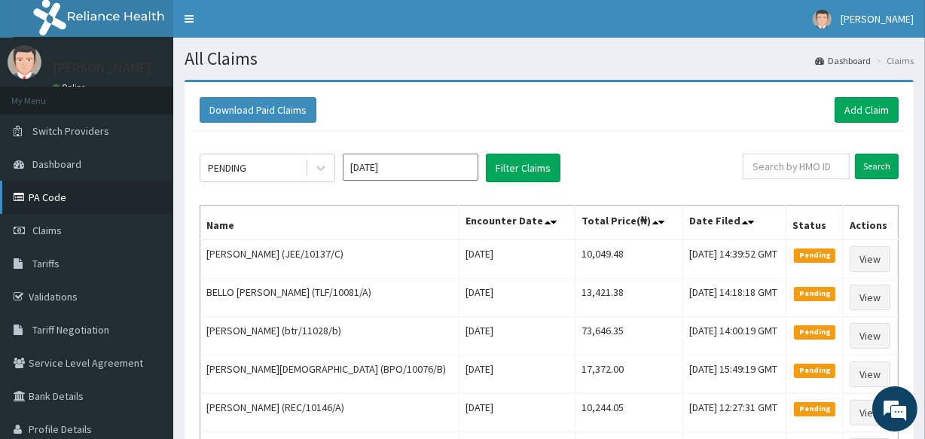
click at [41, 200] on link "PA Code" at bounding box center [86, 197] width 173 height 33
click at [866, 108] on link "Add Claim" at bounding box center [866, 110] width 64 height 26
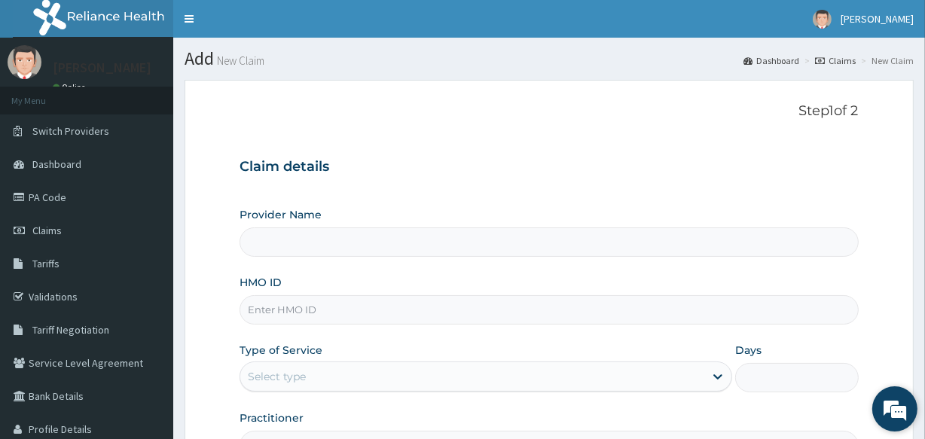
type input "[GEOGRAPHIC_DATA]"
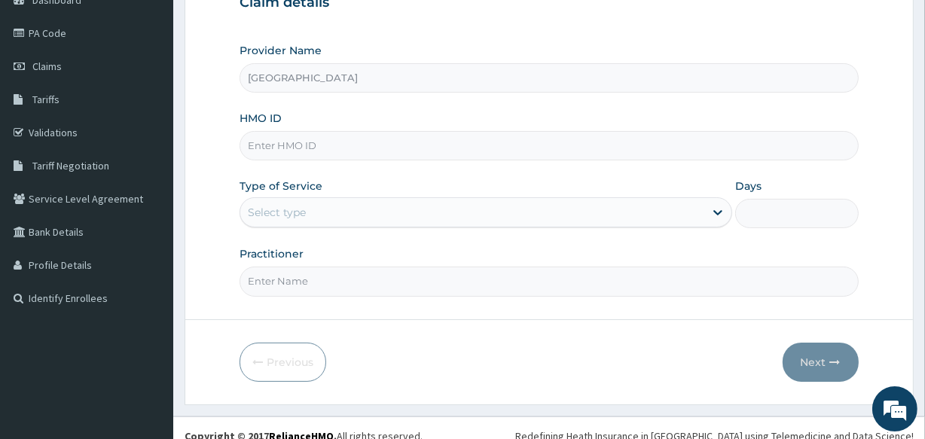
click at [289, 141] on input "HMO ID" at bounding box center [548, 145] width 618 height 29
type input "GSV/13295/A"
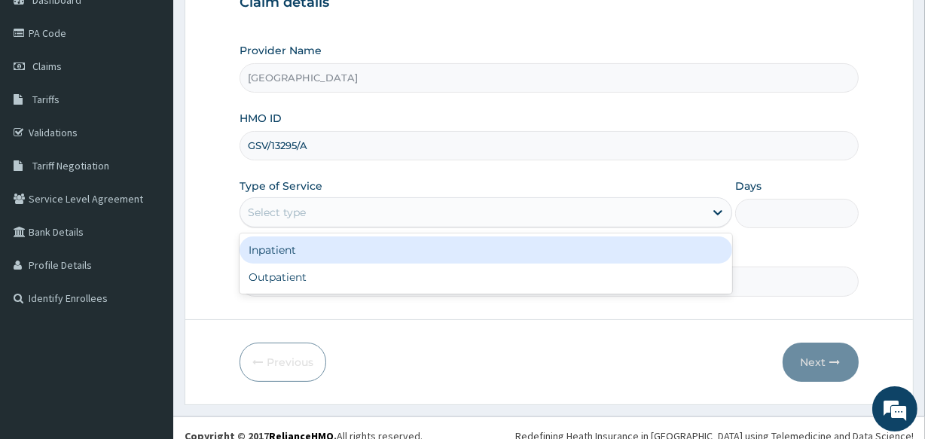
click at [293, 205] on div "Select type" at bounding box center [277, 212] width 58 height 15
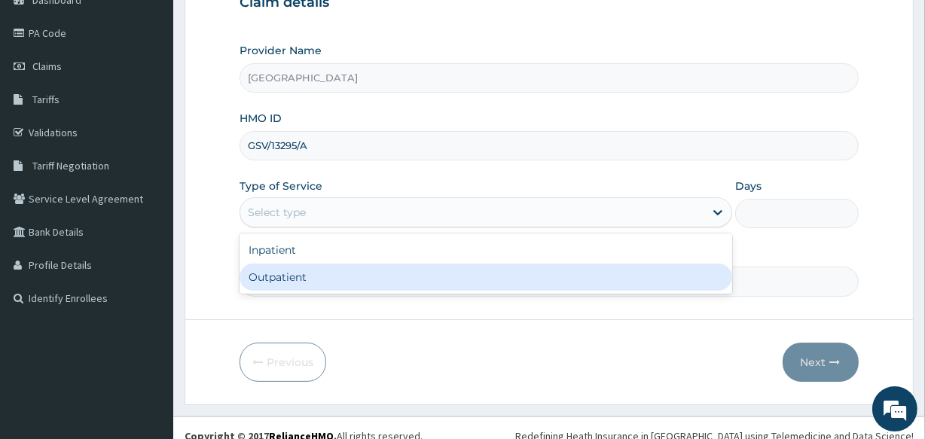
click at [293, 279] on div "Outpatient" at bounding box center [485, 277] width 492 height 27
type input "1"
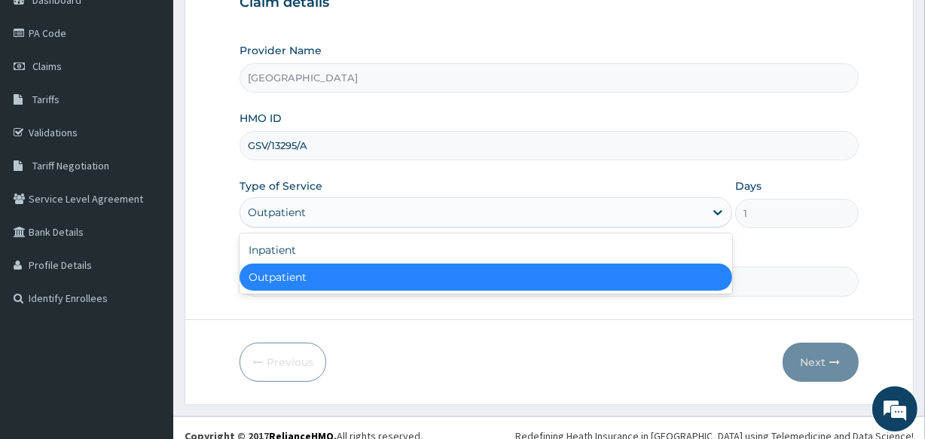
click at [277, 211] on div "Outpatient" at bounding box center [277, 212] width 58 height 15
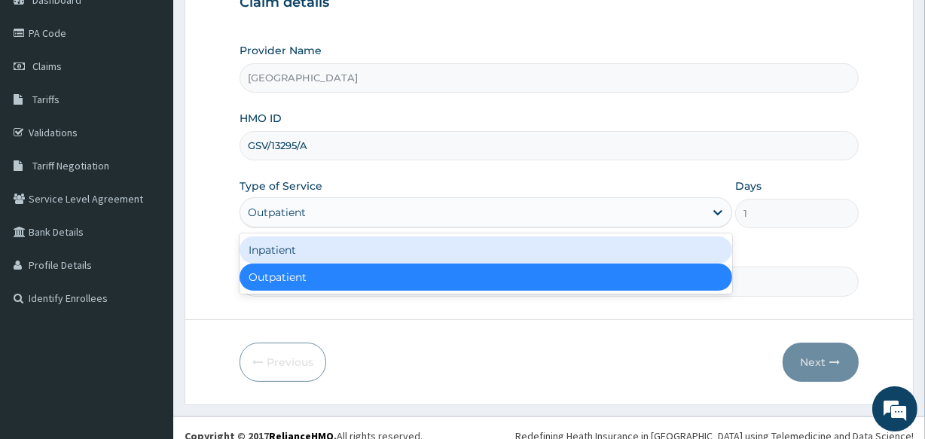
click at [275, 249] on div "Inpatient" at bounding box center [485, 249] width 492 height 27
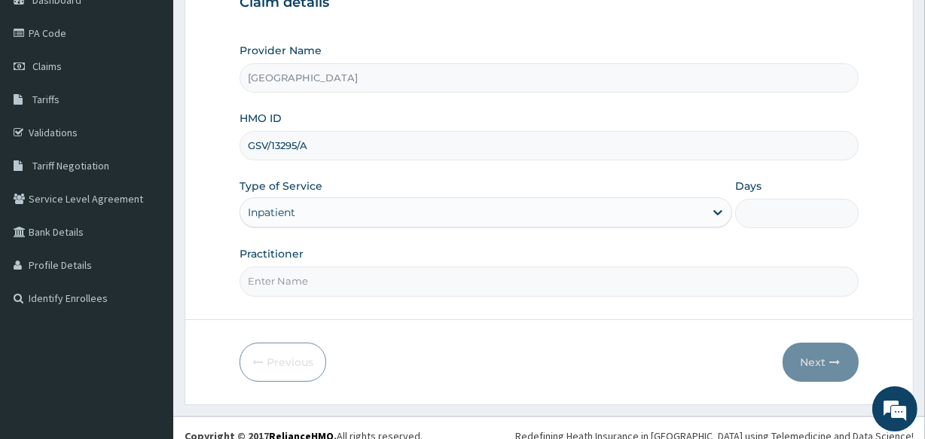
click at [760, 206] on input "Days" at bounding box center [796, 213] width 123 height 29
type input "1"
click at [651, 285] on input "Practitioner" at bounding box center [548, 281] width 618 height 29
type input "[PERSON_NAME]"
click at [803, 355] on button "Next" at bounding box center [820, 362] width 76 height 39
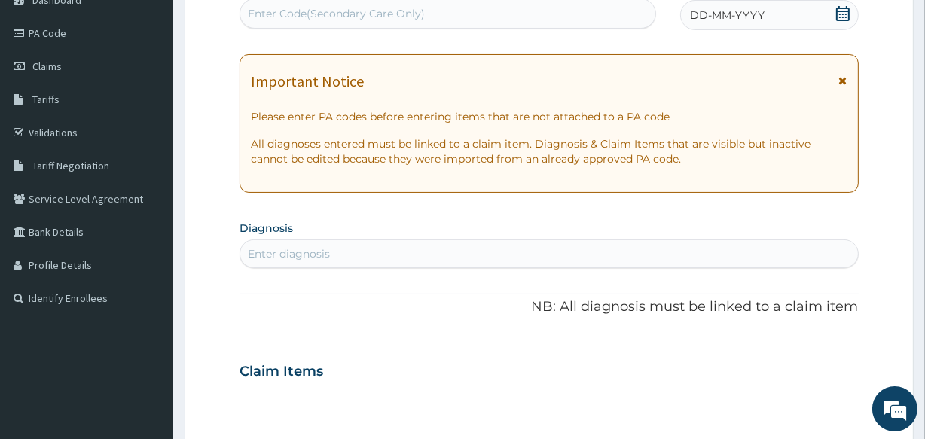
click at [841, 10] on icon at bounding box center [843, 13] width 14 height 15
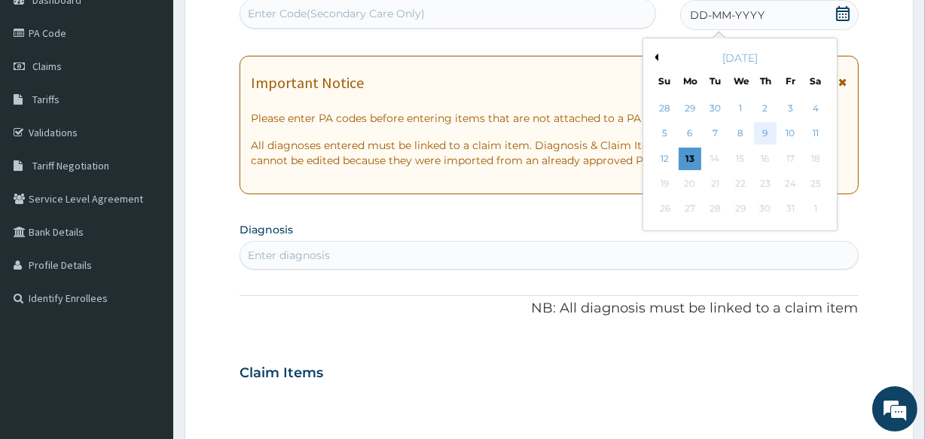
click at [767, 125] on div "9" at bounding box center [765, 134] width 23 height 23
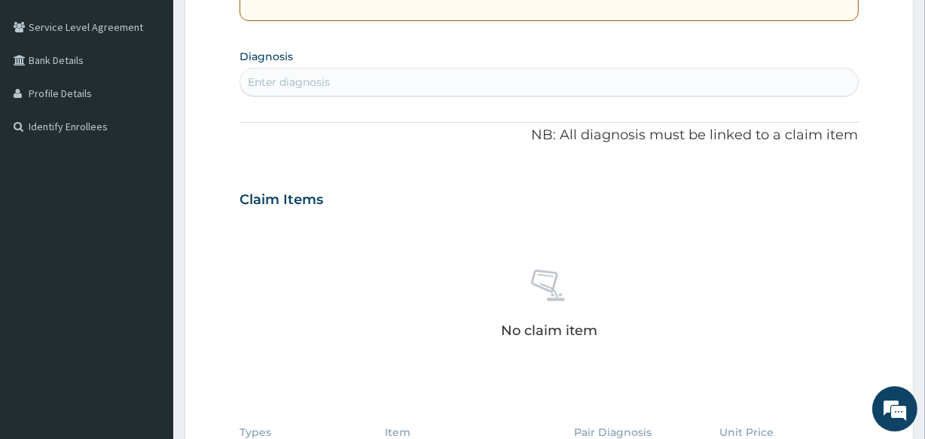
scroll to position [355, 0]
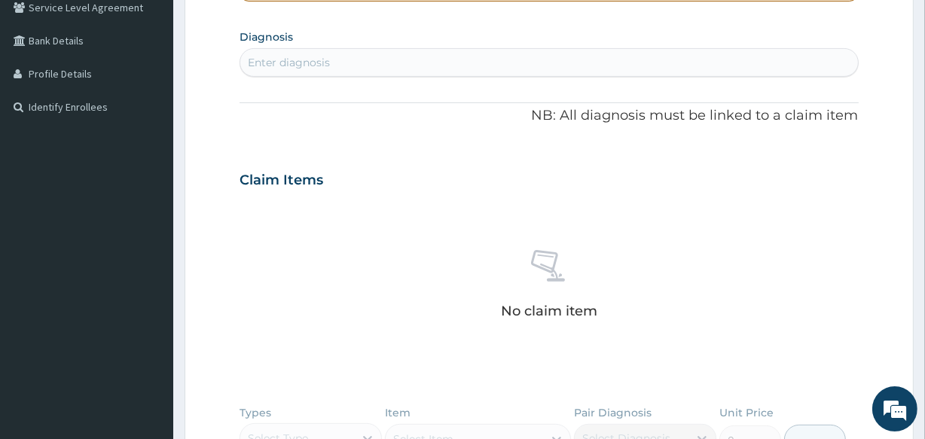
click at [368, 53] on div "Enter diagnosis" at bounding box center [548, 62] width 617 height 24
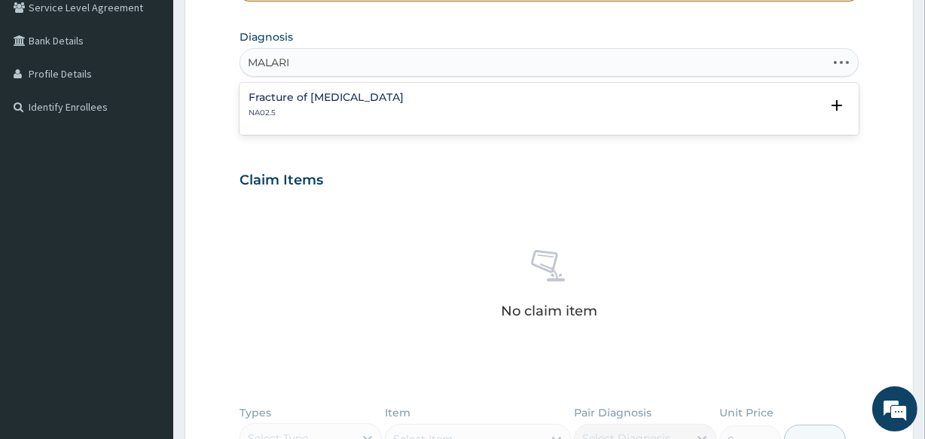
type input "[MEDICAL_DATA]"
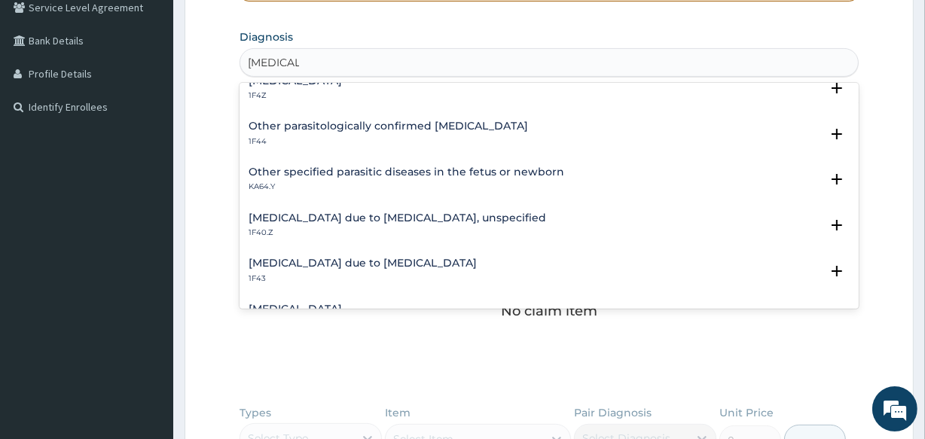
scroll to position [109, 0]
click at [387, 223] on div "[MEDICAL_DATA] due to [MEDICAL_DATA], unspecified 1F40.Z" at bounding box center [396, 225] width 297 height 26
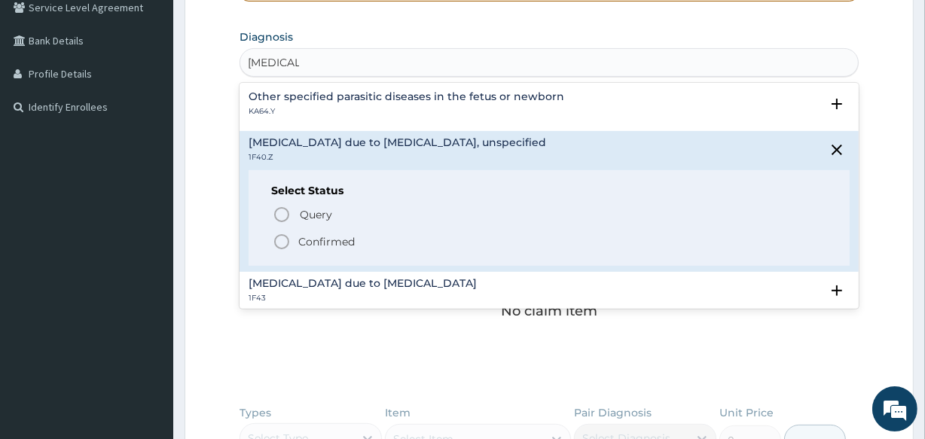
scroll to position [191, 0]
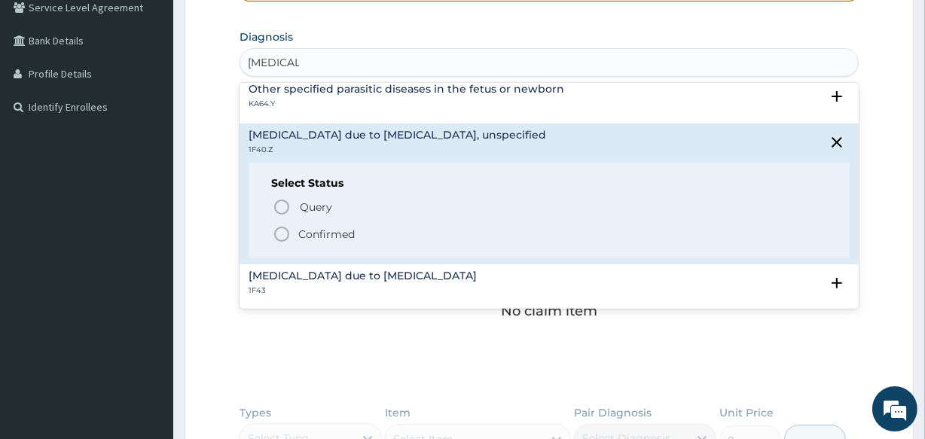
click at [281, 232] on icon "status option filled" at bounding box center [282, 234] width 18 height 18
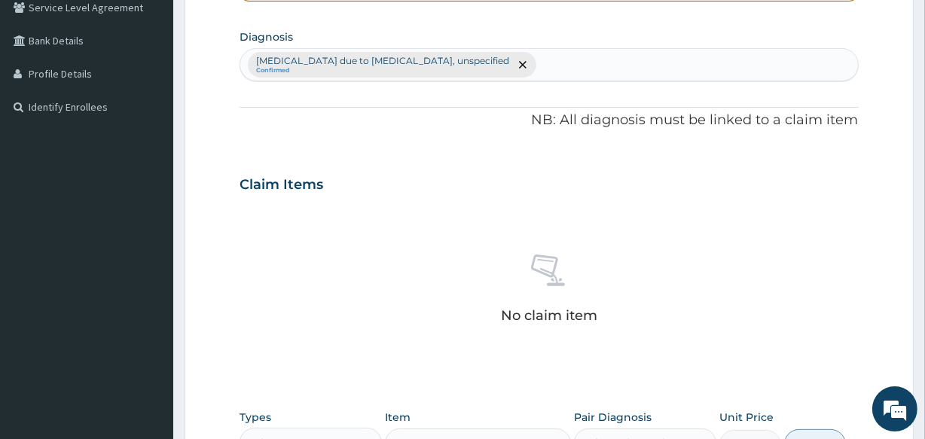
click at [525, 68] on div "[MEDICAL_DATA] due to [MEDICAL_DATA], unspecified Confirmed" at bounding box center [548, 65] width 617 height 32
type input "UPPER RESPIRATORY"
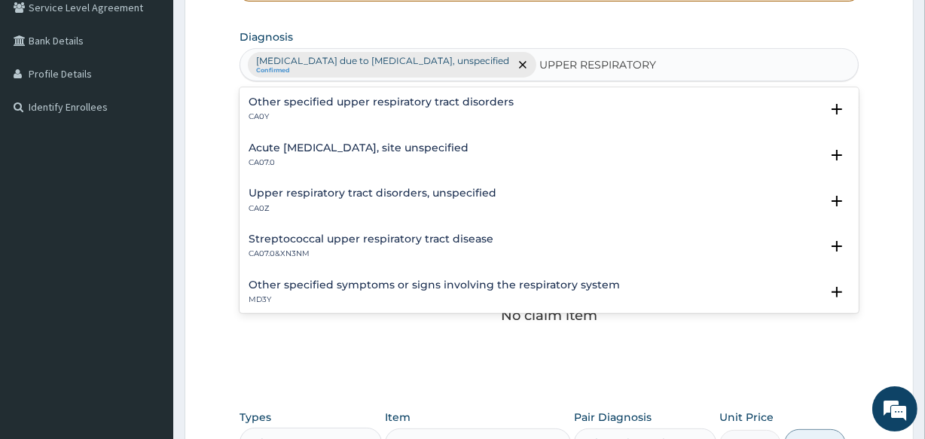
click at [322, 142] on h4 "Acute [MEDICAL_DATA], site unspecified" at bounding box center [358, 147] width 220 height 11
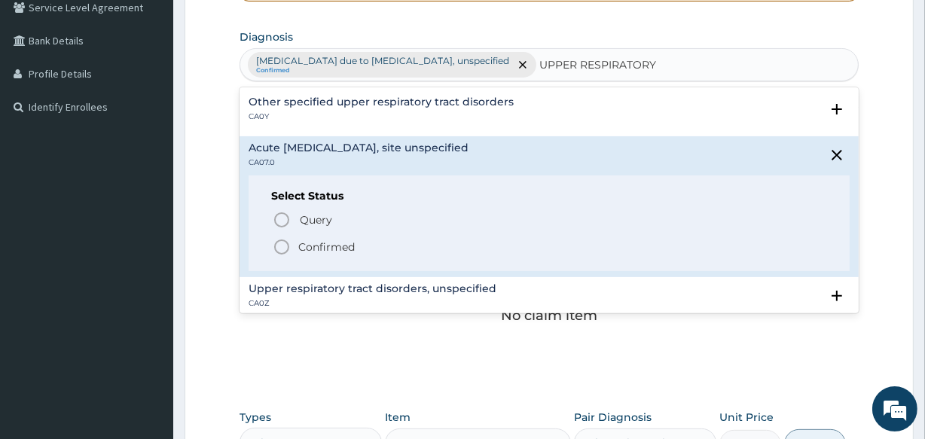
click at [283, 240] on circle "status option filled" at bounding box center [282, 247] width 14 height 14
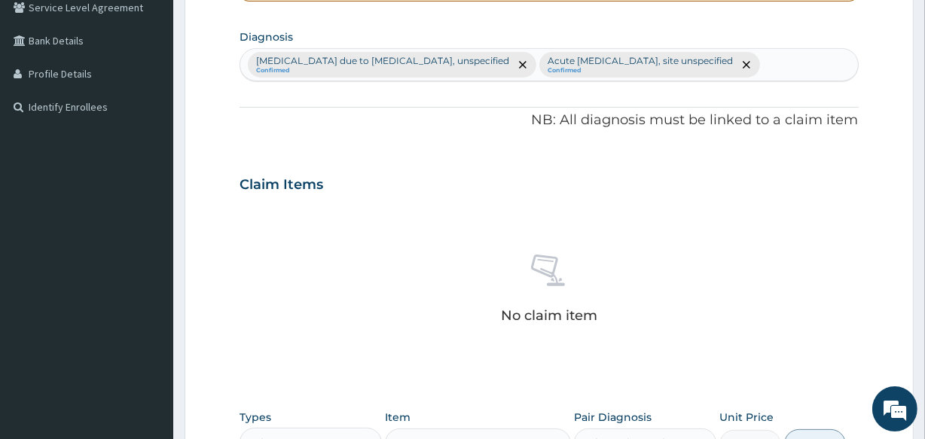
scroll to position [646, 0]
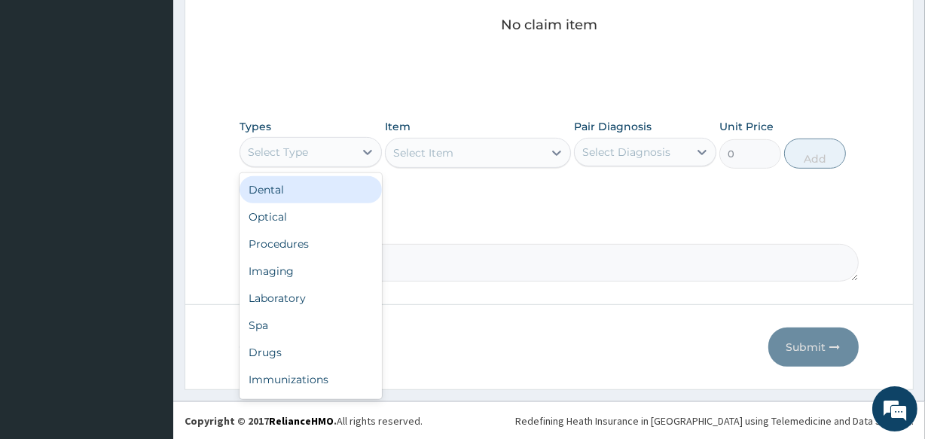
click at [331, 151] on div "Select Type" at bounding box center [297, 152] width 114 height 24
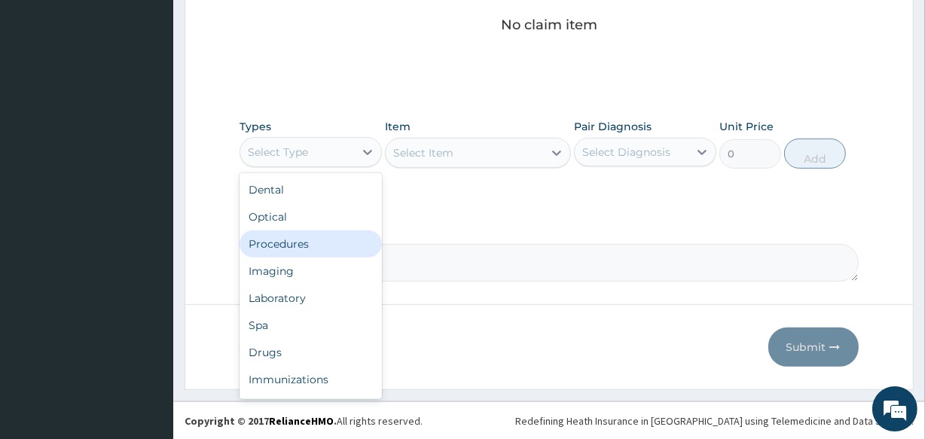
click at [320, 240] on div "Procedures" at bounding box center [310, 243] width 142 height 27
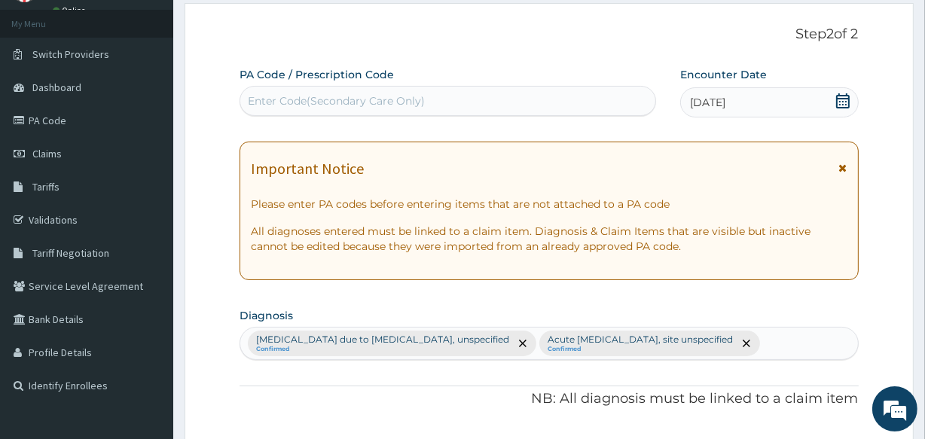
scroll to position [71, 0]
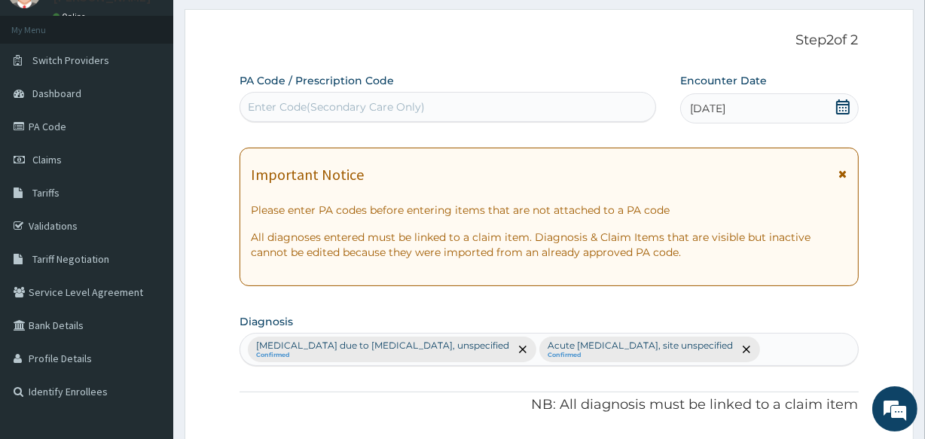
click at [440, 108] on div "Enter Code(Secondary Care Only)" at bounding box center [447, 107] width 414 height 24
type input "PA/740143"
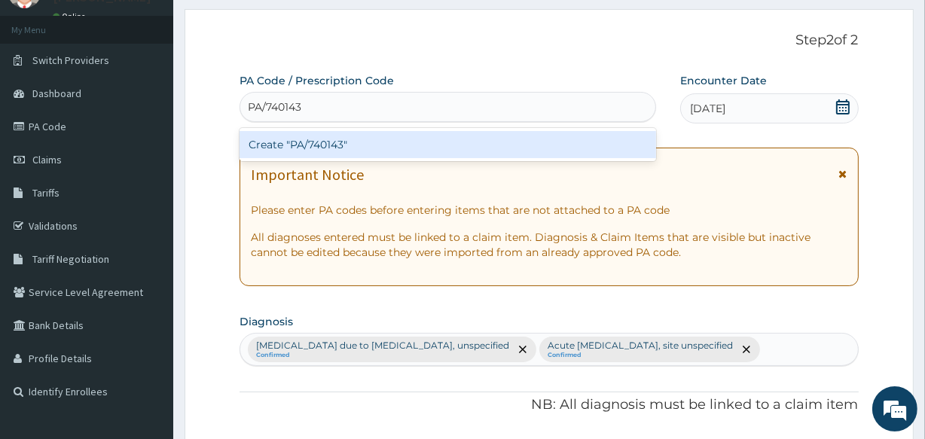
click at [437, 142] on div "Create "PA/740143"" at bounding box center [447, 144] width 416 height 27
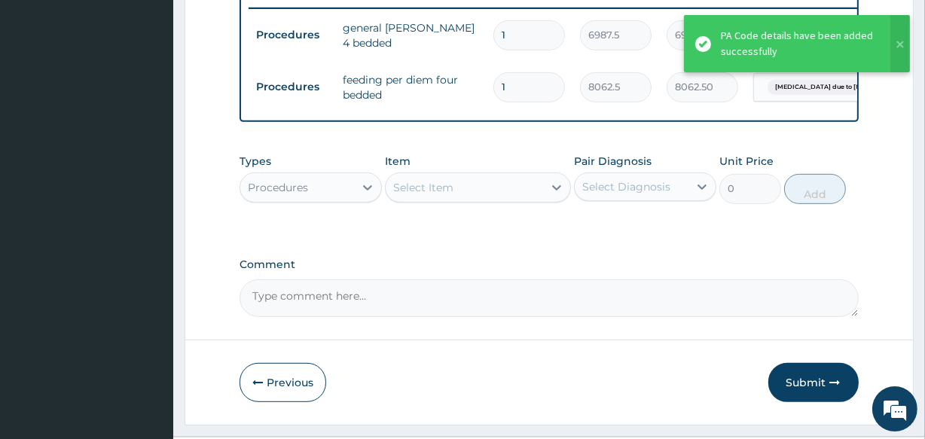
scroll to position [665, 0]
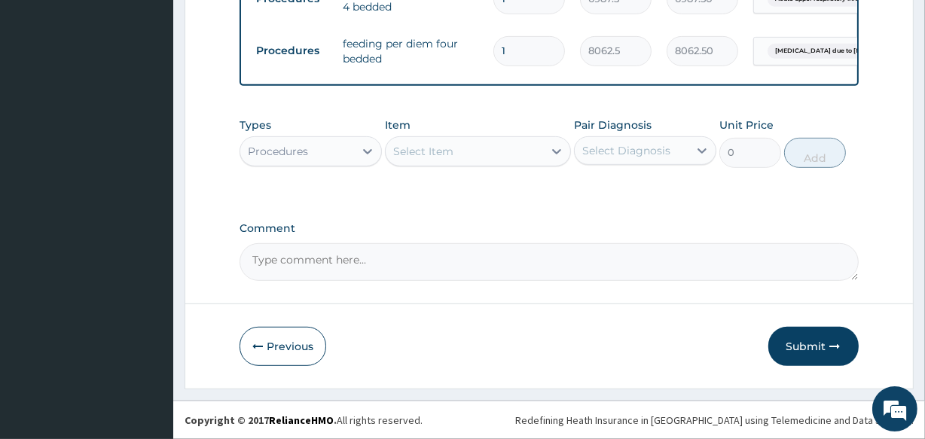
click at [422, 151] on div "Select Item" at bounding box center [423, 151] width 60 height 15
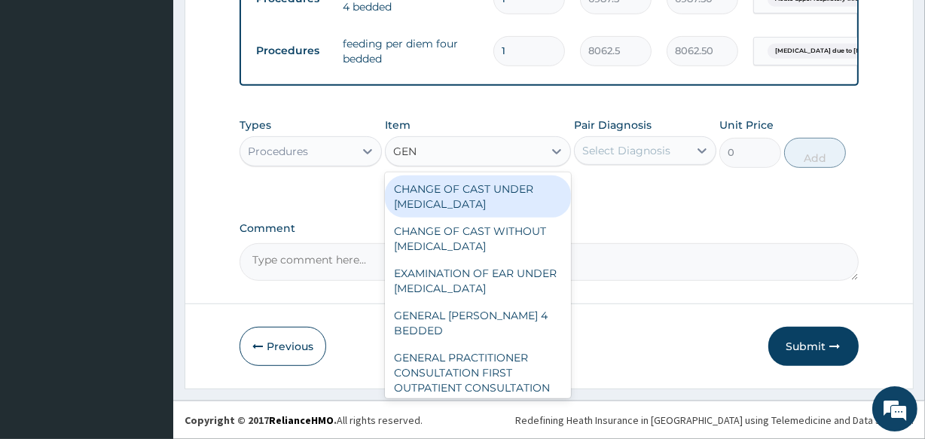
type input "GENE"
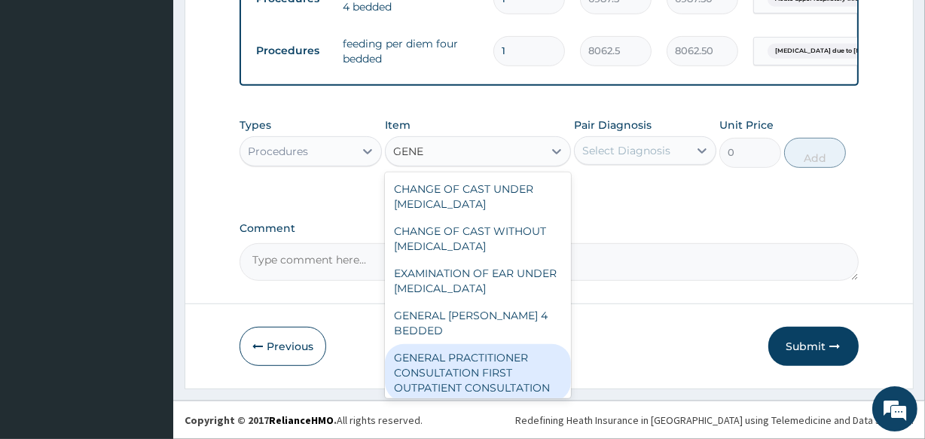
click at [502, 358] on div "GENERAL PRACTITIONER CONSULTATION FIRST OUTPATIENT CONSULTATION" at bounding box center [477, 372] width 185 height 57
type input "3547.5"
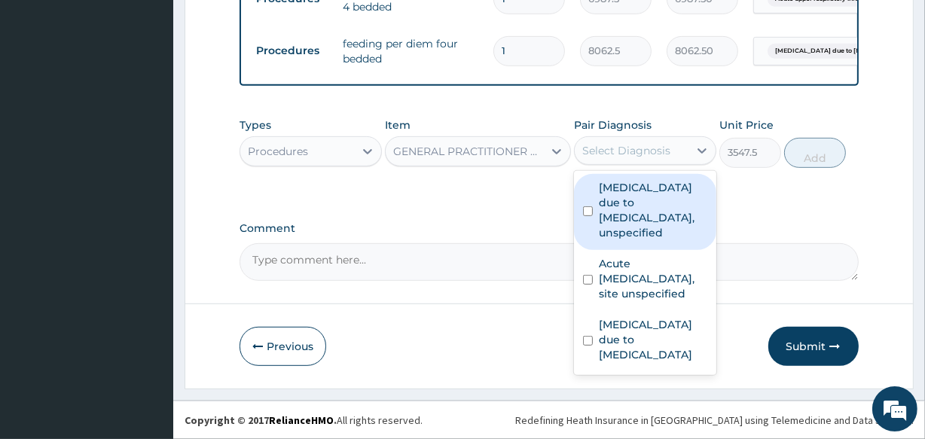
click at [610, 157] on div "Select Diagnosis" at bounding box center [626, 150] width 88 height 15
click at [621, 222] on label "[MEDICAL_DATA] due to [MEDICAL_DATA], unspecified" at bounding box center [653, 210] width 108 height 60
checkbox input "true"
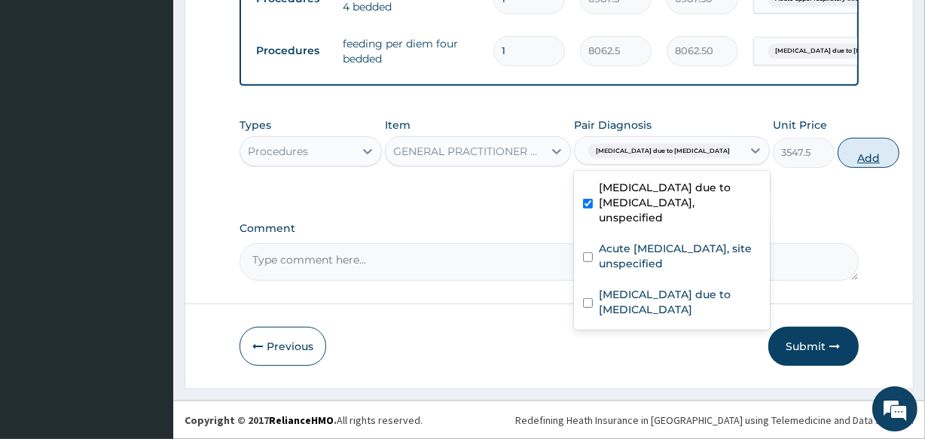
click at [837, 150] on button "Add" at bounding box center [868, 153] width 62 height 30
type input "0"
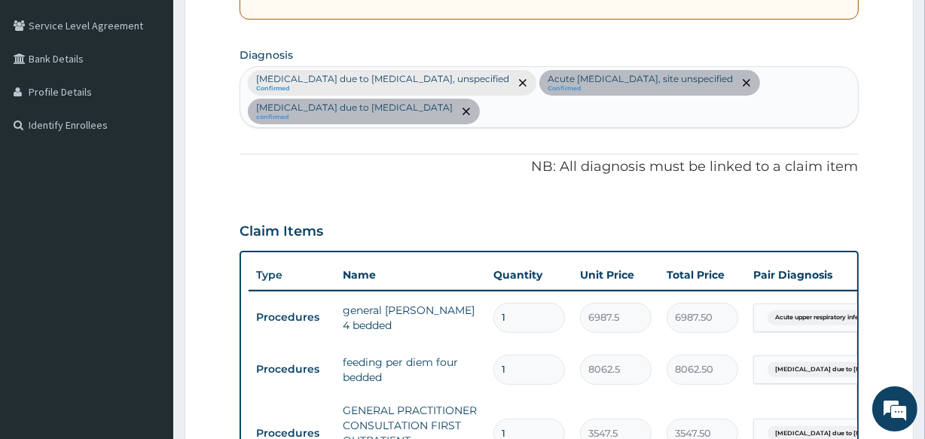
scroll to position [337, 0]
click at [519, 81] on icon "remove selection option" at bounding box center [523, 84] width 8 height 8
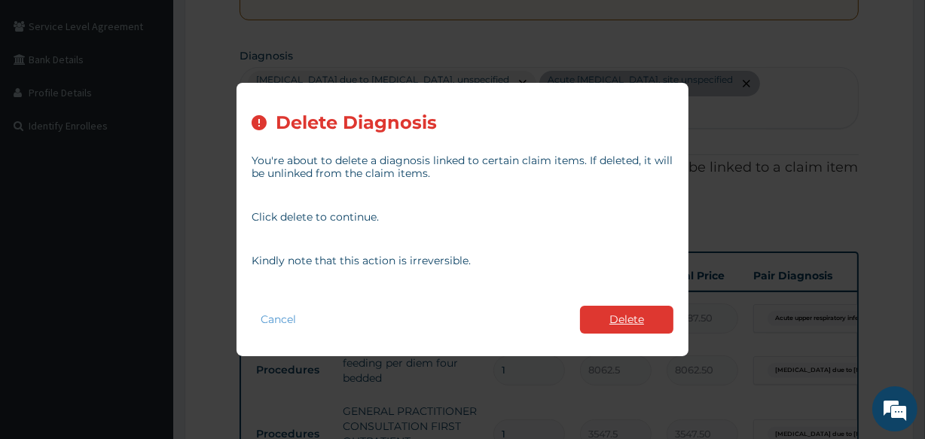
click at [620, 320] on button "Delete" at bounding box center [626, 320] width 93 height 28
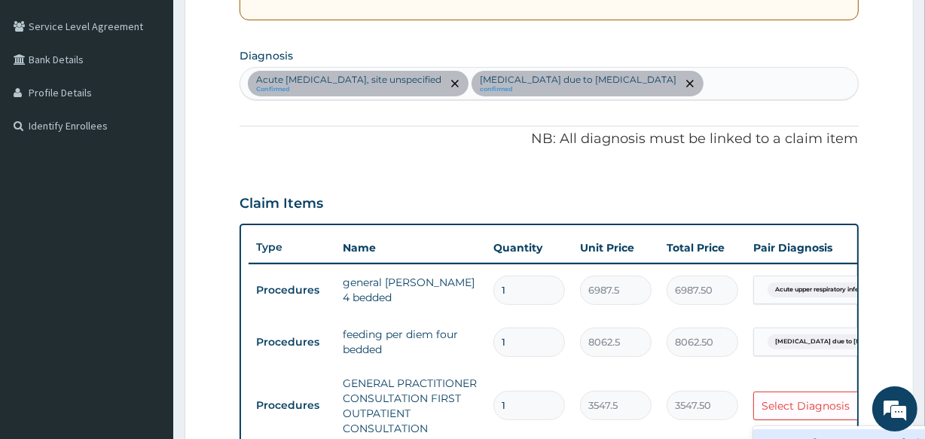
click at [806, 401] on div "Select Diagnosis" at bounding box center [805, 405] width 88 height 15
checkbox input "true"
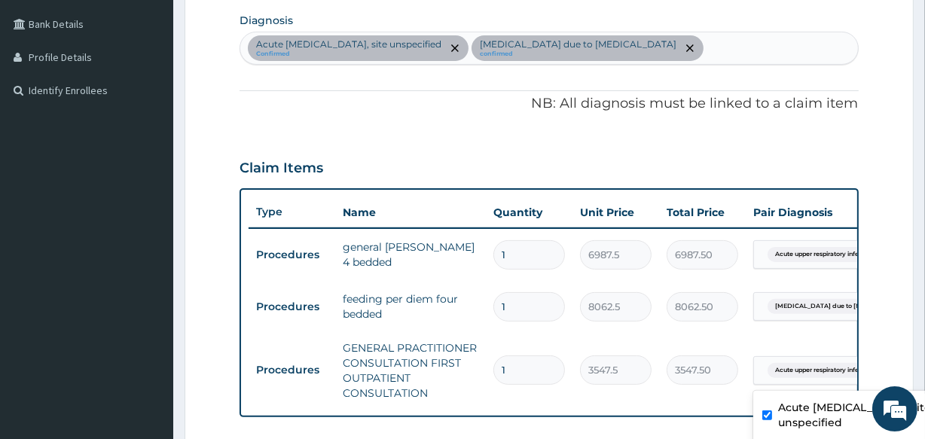
scroll to position [392, 0]
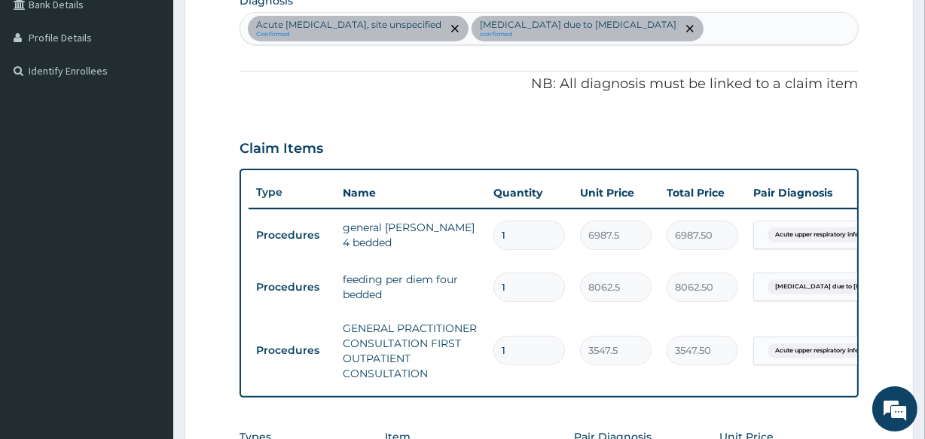
click at [733, 26] on div "Acute [MEDICAL_DATA], site unspecified Confirmed [MEDICAL_DATA] due to [MEDICAL…" at bounding box center [548, 29] width 617 height 32
type input "TONSILITIS"
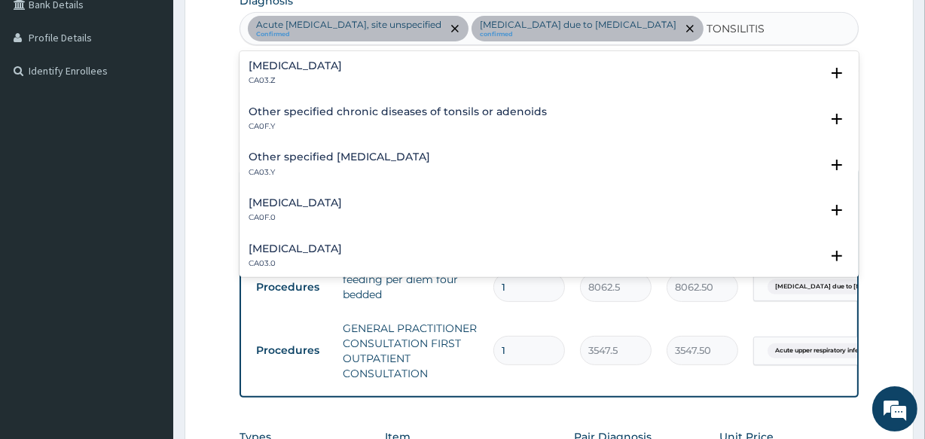
click at [410, 70] on div "[MEDICAL_DATA] CA03.Z" at bounding box center [548, 73] width 600 height 26
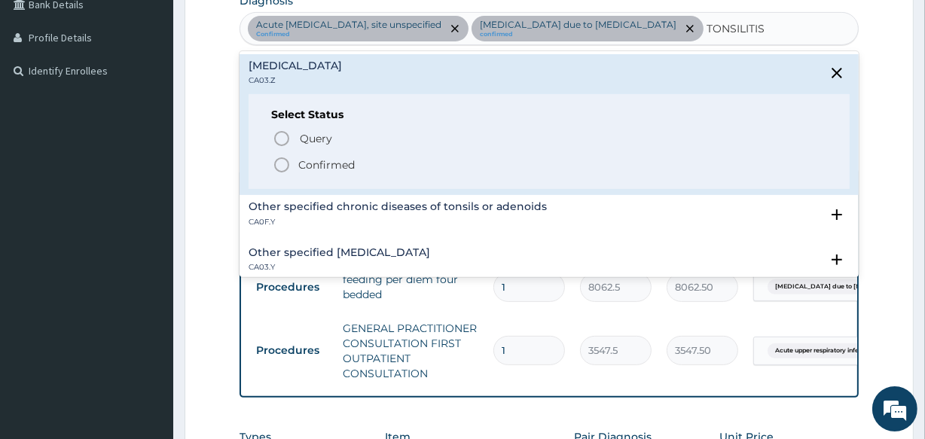
click at [282, 163] on icon "status option filled" at bounding box center [282, 165] width 18 height 18
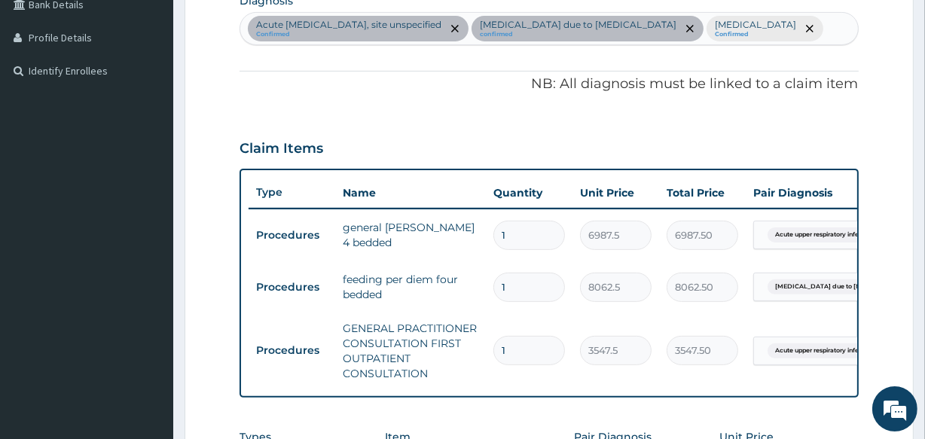
scroll to position [740, 0]
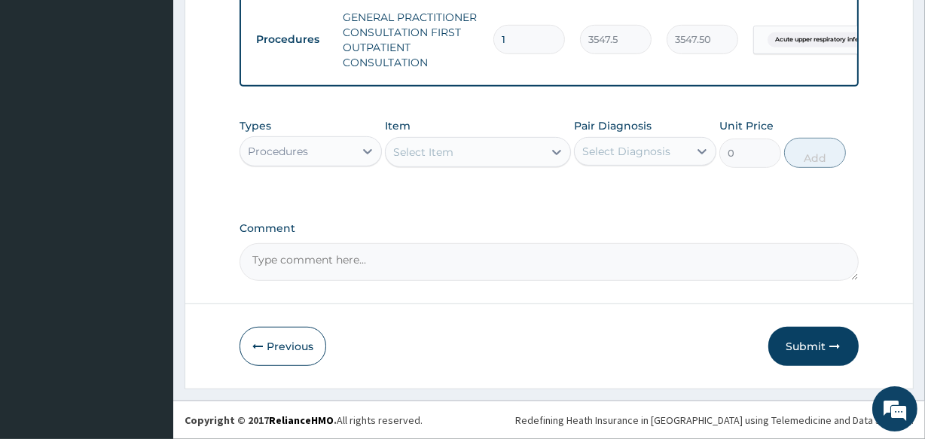
click at [350, 152] on div "Procedures" at bounding box center [297, 151] width 114 height 24
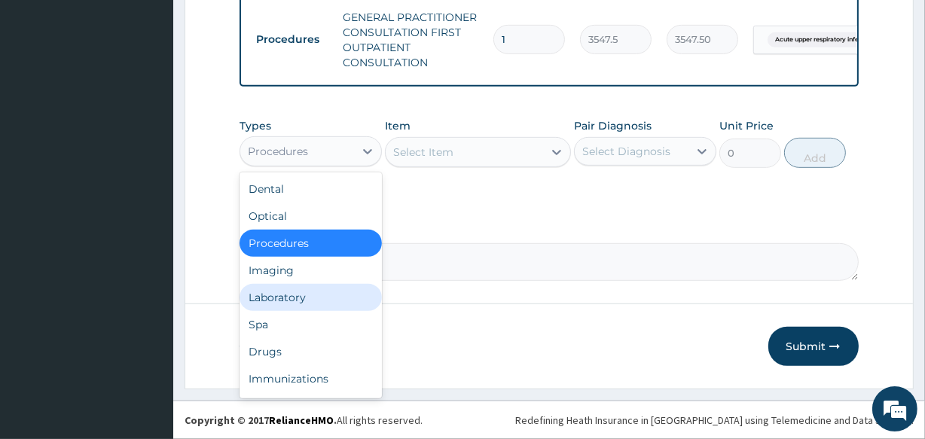
click at [360, 300] on div "Laboratory" at bounding box center [310, 297] width 142 height 27
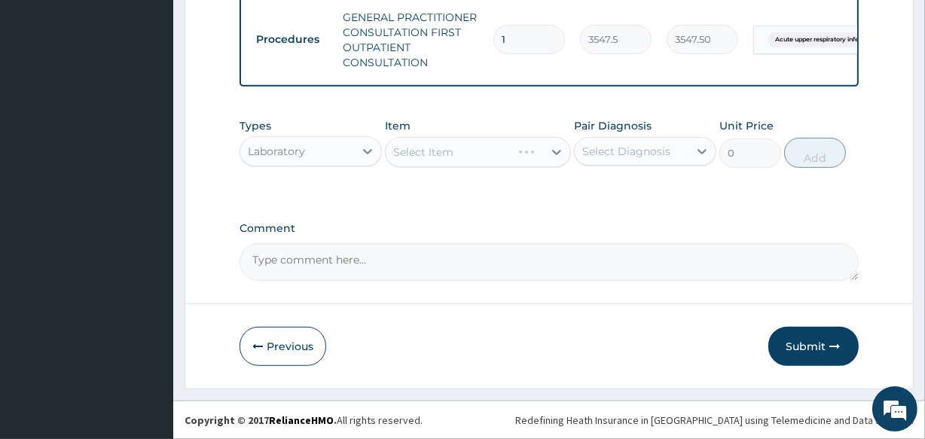
click at [443, 156] on div "Select Item" at bounding box center [477, 152] width 185 height 30
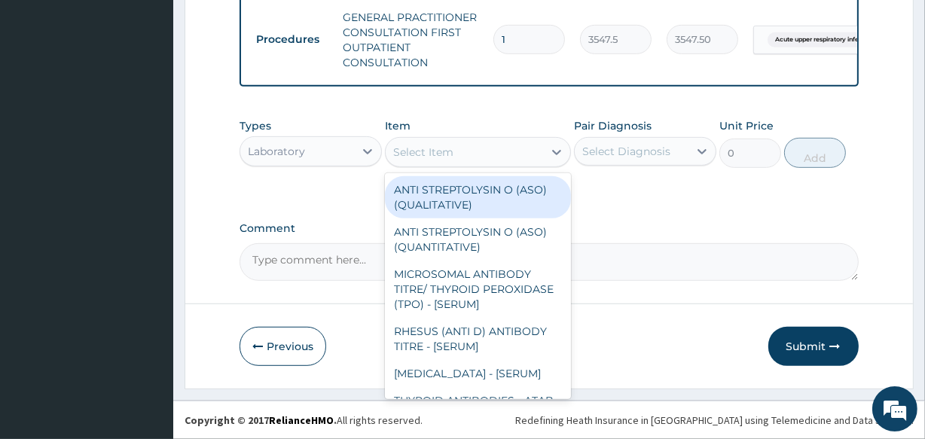
click at [443, 156] on div "Select Item" at bounding box center [423, 152] width 60 height 15
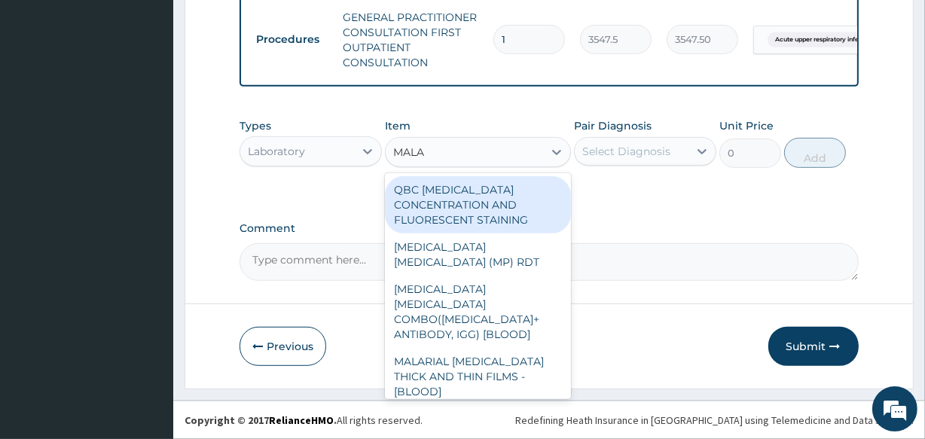
type input "MALAR"
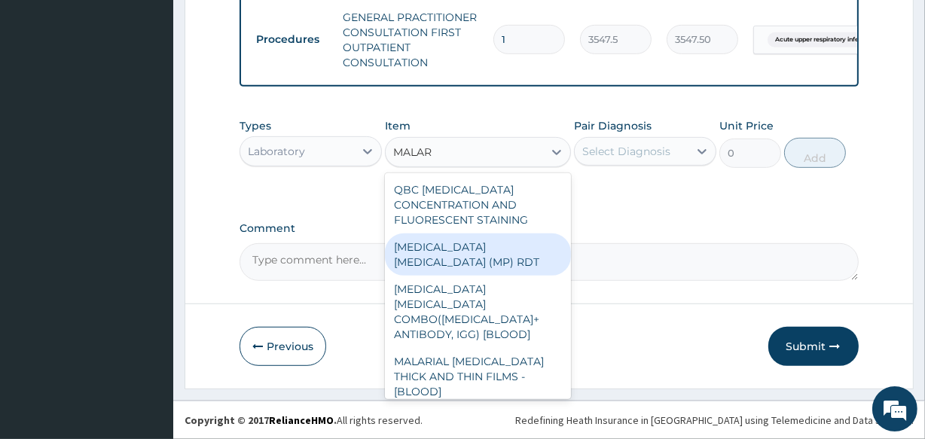
click at [477, 242] on div "[MEDICAL_DATA] [MEDICAL_DATA] (MP) RDT" at bounding box center [477, 254] width 185 height 42
type input "1612.5"
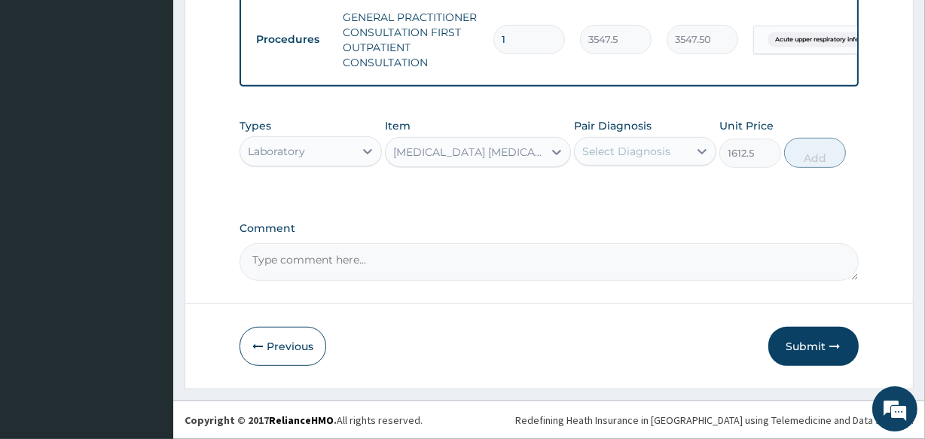
click at [593, 145] on div "Select Diagnosis" at bounding box center [626, 151] width 88 height 15
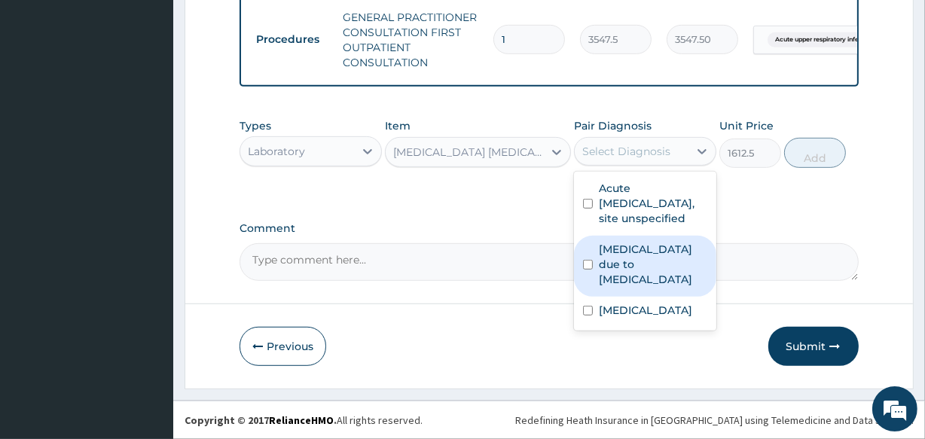
click at [617, 278] on label "[MEDICAL_DATA] due to [MEDICAL_DATA]" at bounding box center [653, 264] width 108 height 45
checkbox input "true"
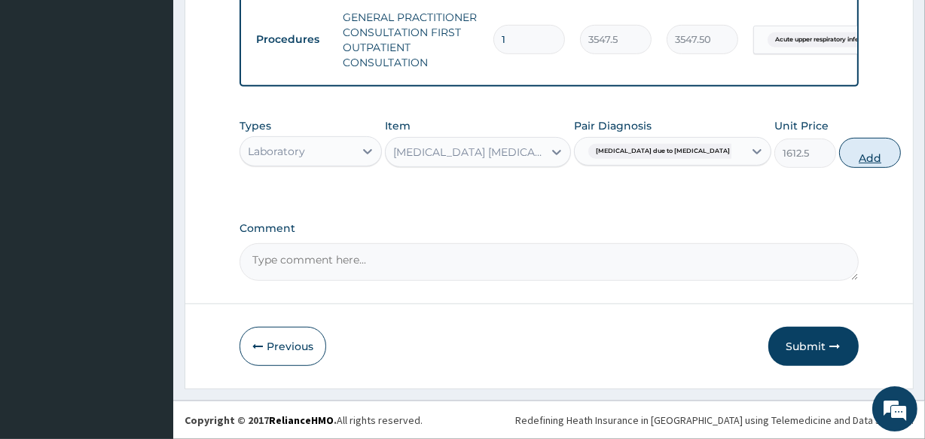
click at [839, 155] on button "Add" at bounding box center [870, 153] width 62 height 30
type input "0"
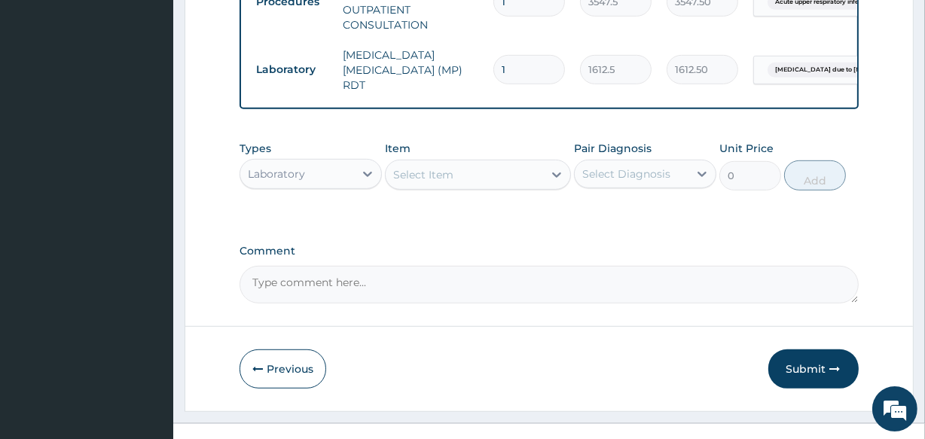
click at [425, 182] on div "Select Item" at bounding box center [423, 174] width 60 height 15
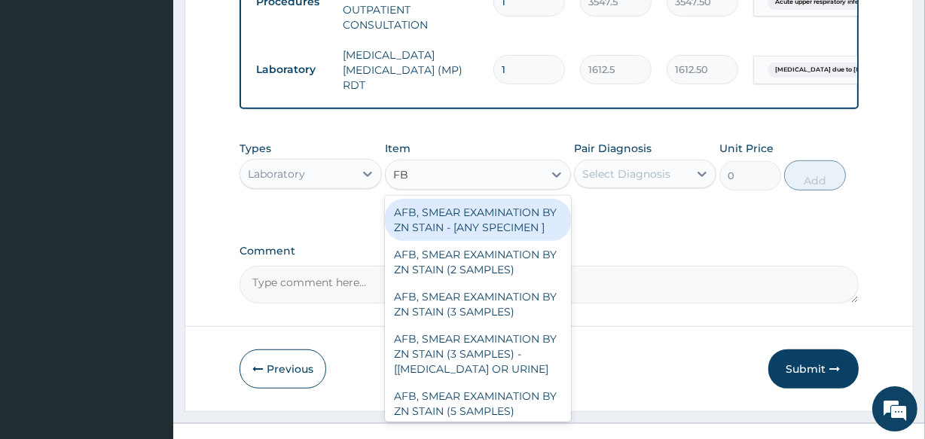
type input "FBC"
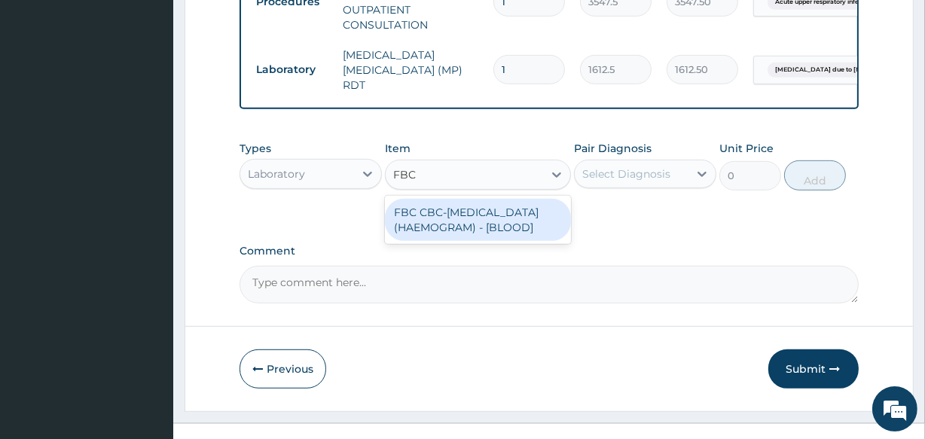
click at [429, 241] on div "FBC CBC-[MEDICAL_DATA] (HAEMOGRAM) - [BLOOD]" at bounding box center [477, 220] width 185 height 42
type input "4300"
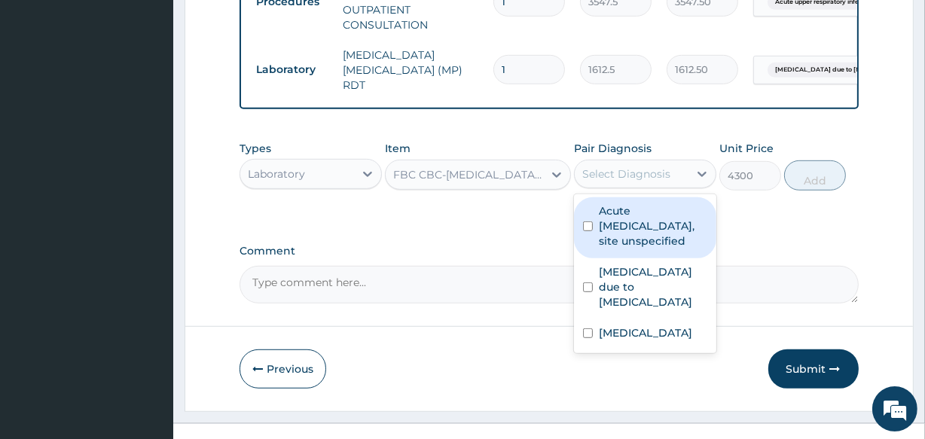
click at [654, 181] on div "Select Diagnosis" at bounding box center [626, 173] width 88 height 15
click at [631, 248] on label "Acute [MEDICAL_DATA], site unspecified" at bounding box center [653, 225] width 108 height 45
checkbox input "true"
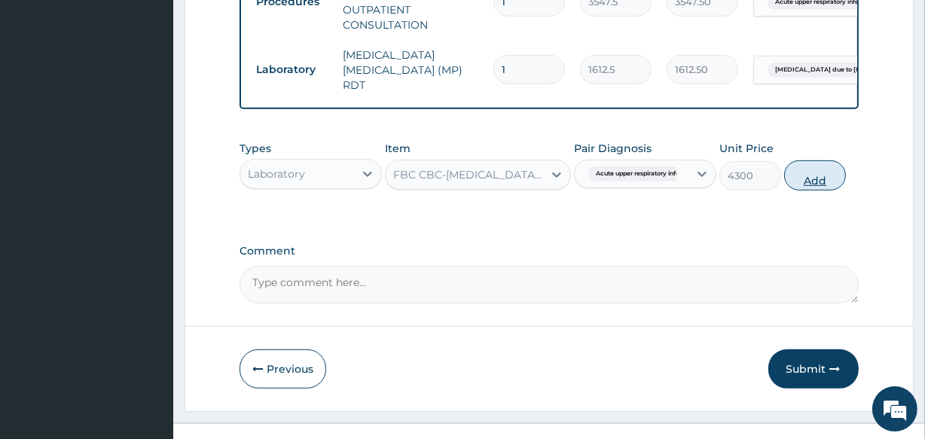
click at [807, 191] on button "Add" at bounding box center [815, 175] width 62 height 30
type input "0"
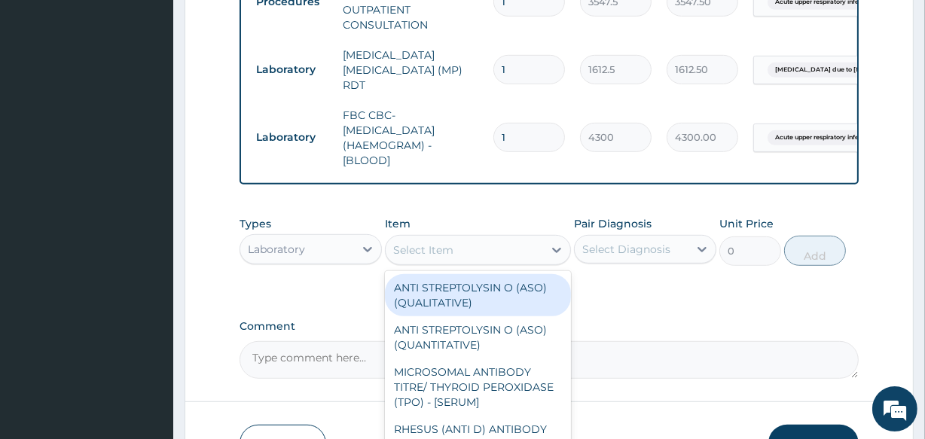
click at [434, 258] on div "Select Item" at bounding box center [423, 249] width 60 height 15
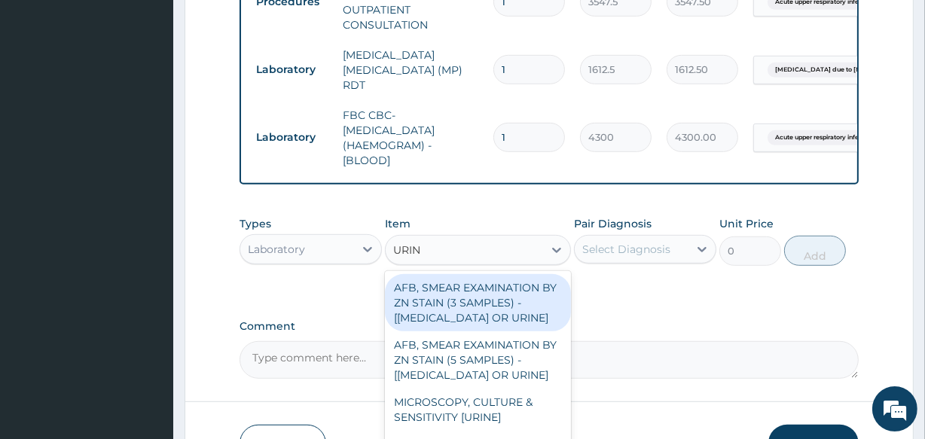
type input "URINA"
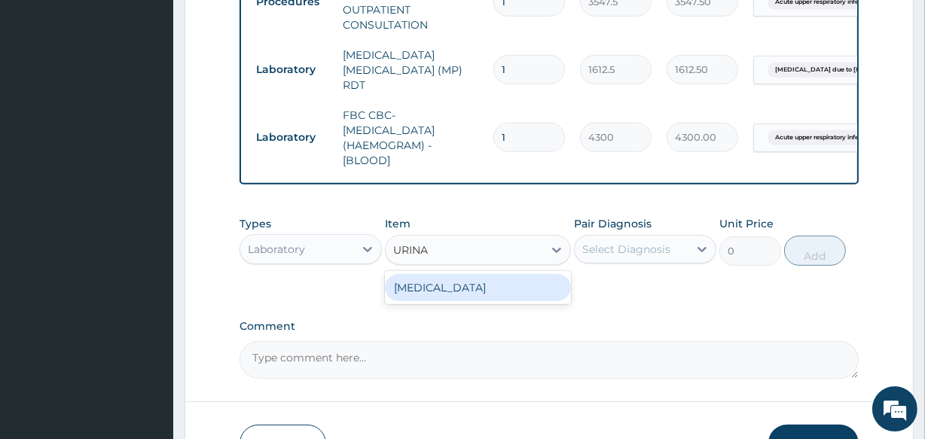
click at [438, 301] on div "[MEDICAL_DATA]" at bounding box center [477, 287] width 185 height 27
type input "1612.5"
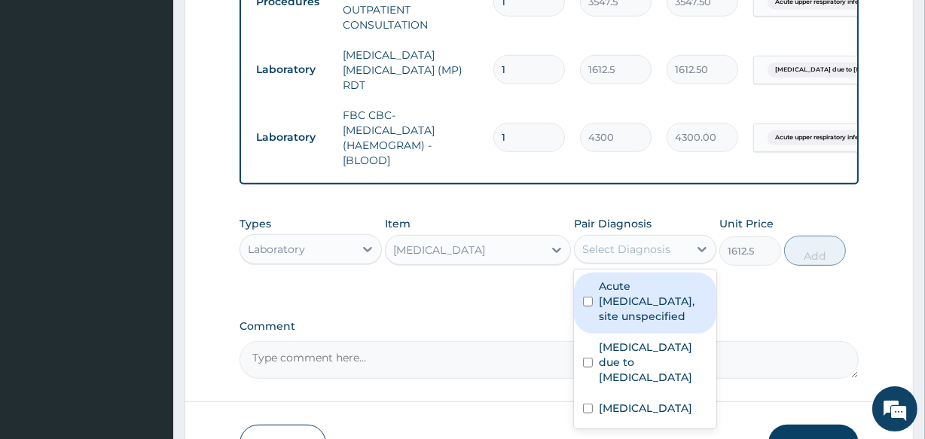
click at [612, 257] on div "Select Diagnosis" at bounding box center [626, 249] width 88 height 15
click at [629, 324] on label "Acute [MEDICAL_DATA], site unspecified" at bounding box center [653, 301] width 108 height 45
checkbox input "true"
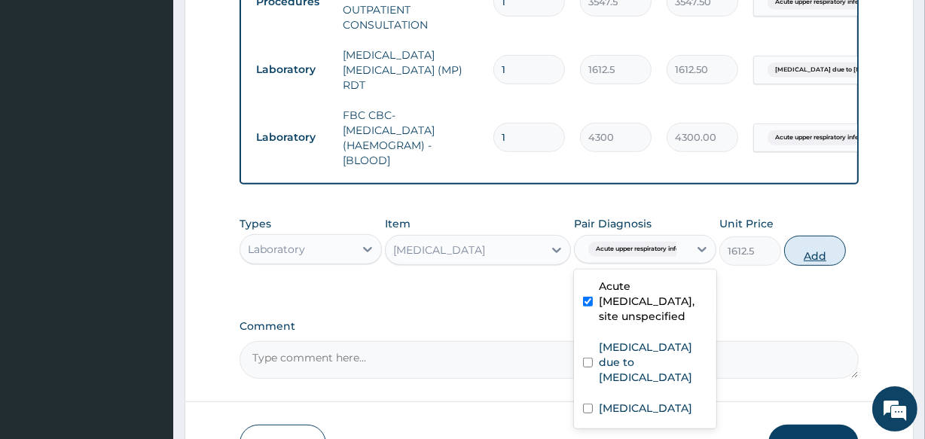
click at [808, 266] on button "Add" at bounding box center [815, 251] width 62 height 30
type input "0"
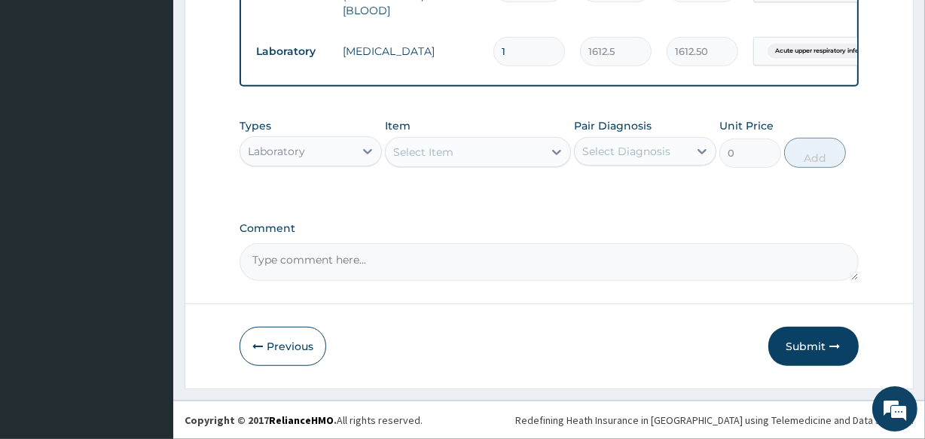
scroll to position [920, 0]
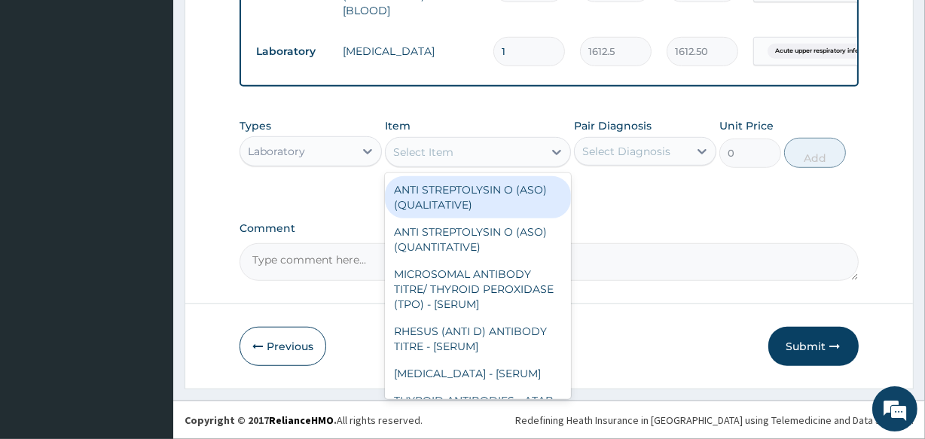
click at [402, 165] on div "Select Item" at bounding box center [477, 152] width 185 height 30
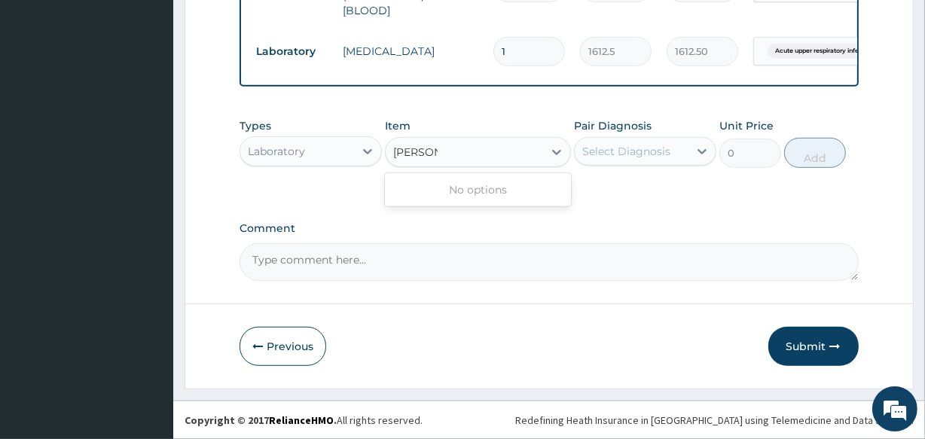
type input "[PERSON_NAME]"
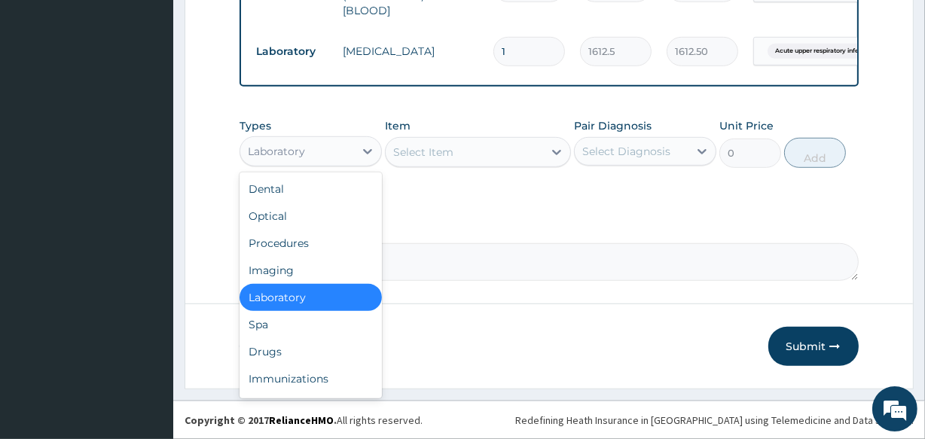
click at [327, 149] on div "Laboratory" at bounding box center [297, 151] width 114 height 24
click at [316, 353] on div "Drugs" at bounding box center [310, 351] width 142 height 27
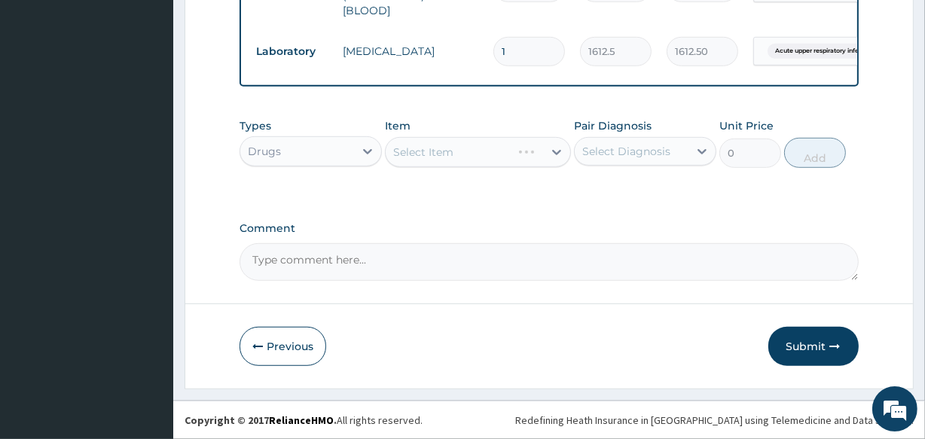
click at [425, 150] on div "Select Item" at bounding box center [477, 152] width 185 height 30
click at [425, 150] on div "Select Item" at bounding box center [423, 152] width 60 height 15
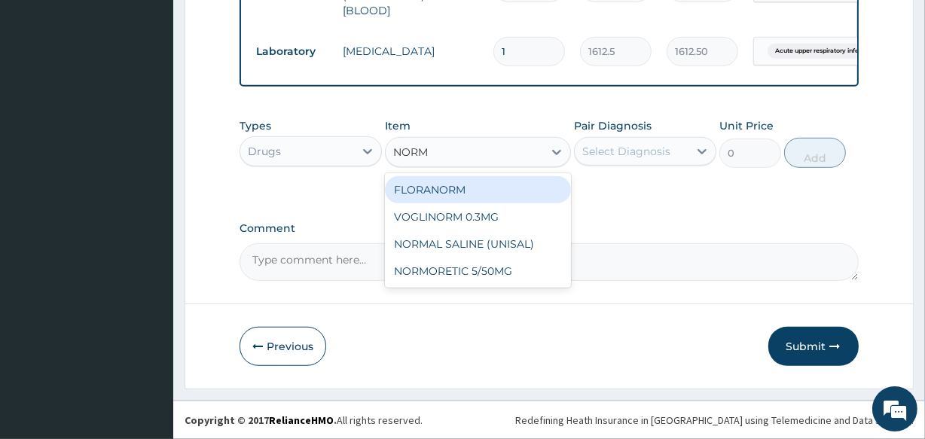
type input "[PERSON_NAME]"
click at [436, 188] on div "NORMAL SALINE (UNISAL)" at bounding box center [477, 189] width 185 height 27
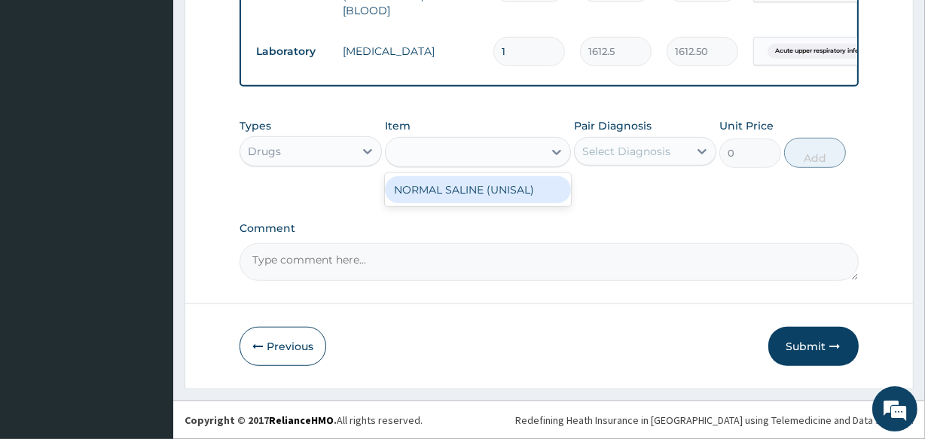
type input "1773.75"
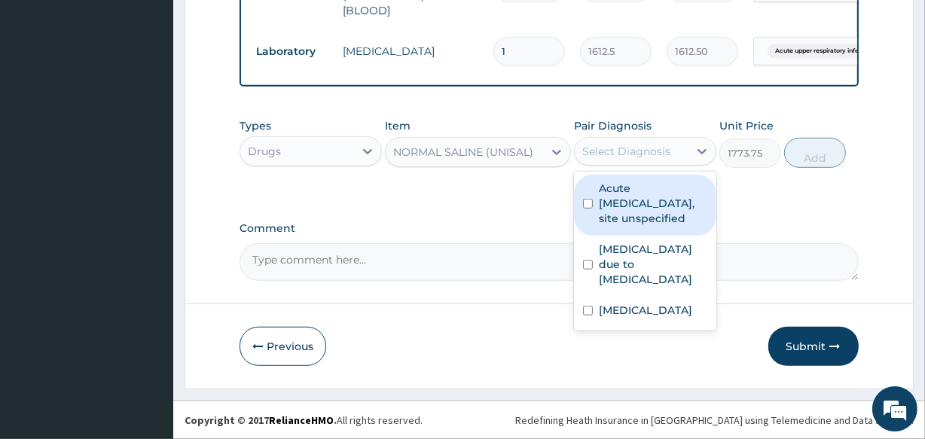
click at [616, 150] on div "Select Diagnosis" at bounding box center [626, 151] width 88 height 15
click at [630, 214] on label "Acute [MEDICAL_DATA], site unspecified" at bounding box center [653, 203] width 108 height 45
checkbox input "true"
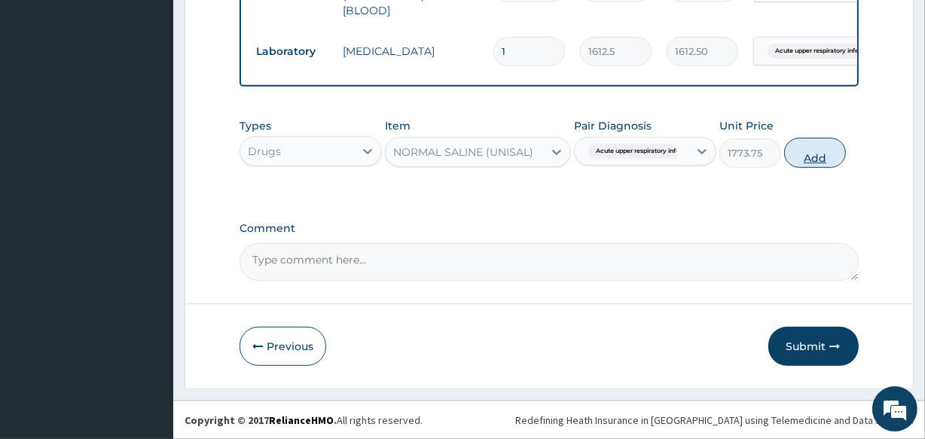
click at [804, 157] on button "Add" at bounding box center [815, 153] width 62 height 30
type input "0"
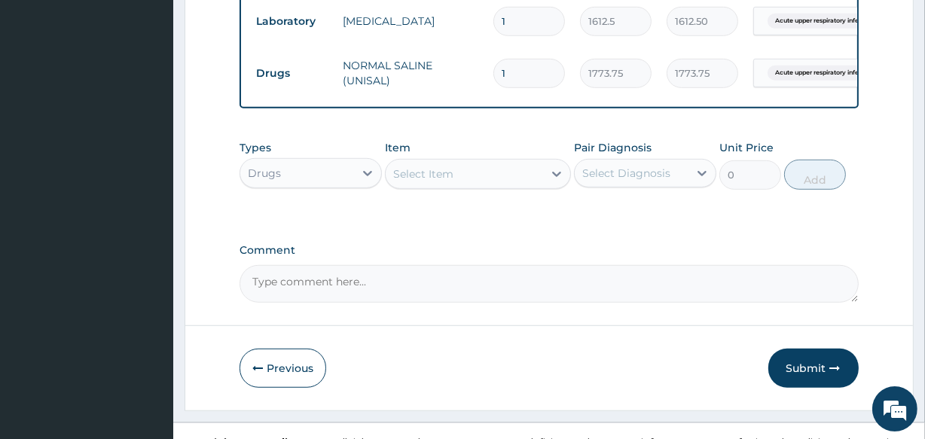
click at [425, 181] on div "Select Item" at bounding box center [423, 173] width 60 height 15
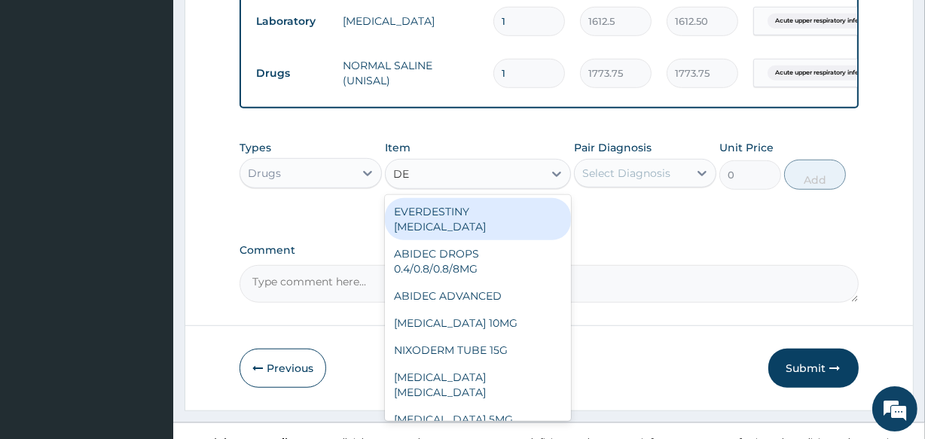
type input "D"
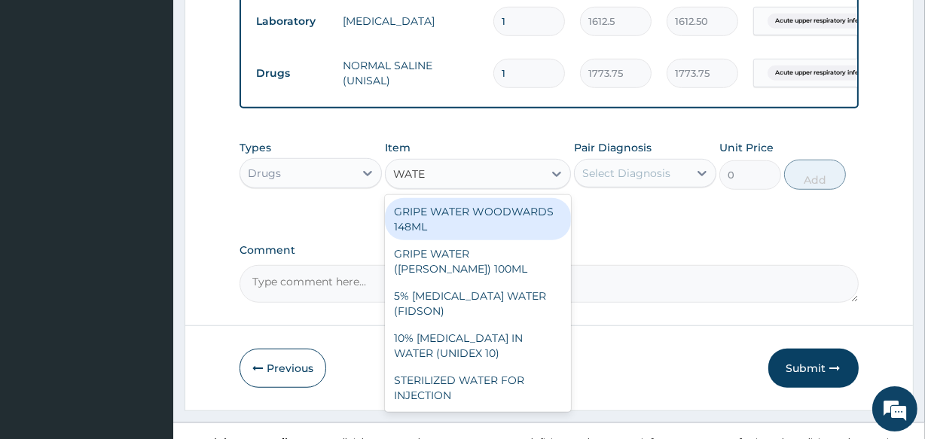
type input "WATER"
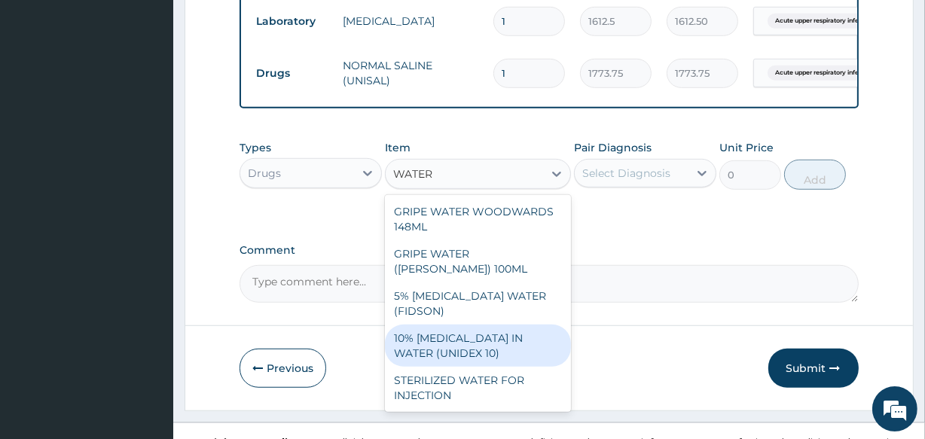
click at [512, 367] on div "10% [MEDICAL_DATA] IN WATER (UNIDEX 10)" at bounding box center [477, 346] width 185 height 42
type input "1773.75"
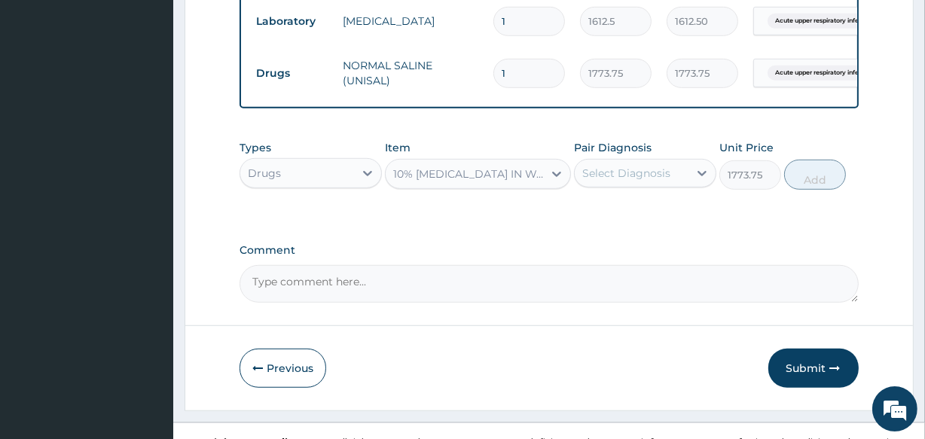
click at [614, 181] on div "Select Diagnosis" at bounding box center [626, 173] width 88 height 15
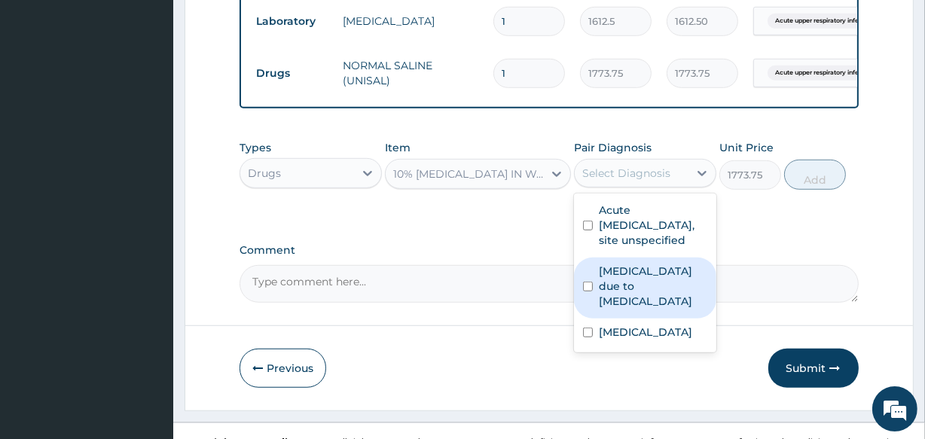
click at [627, 309] on label "[MEDICAL_DATA] due to [MEDICAL_DATA]" at bounding box center [653, 286] width 108 height 45
checkbox input "true"
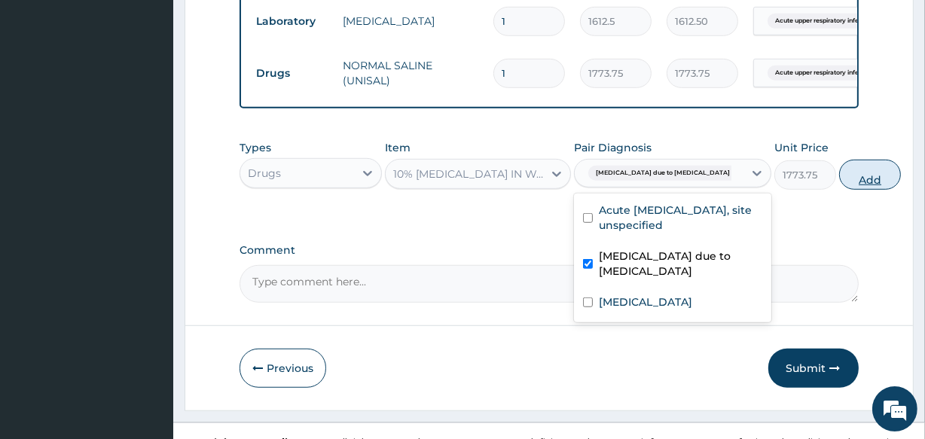
click at [839, 190] on button "Add" at bounding box center [870, 175] width 62 height 30
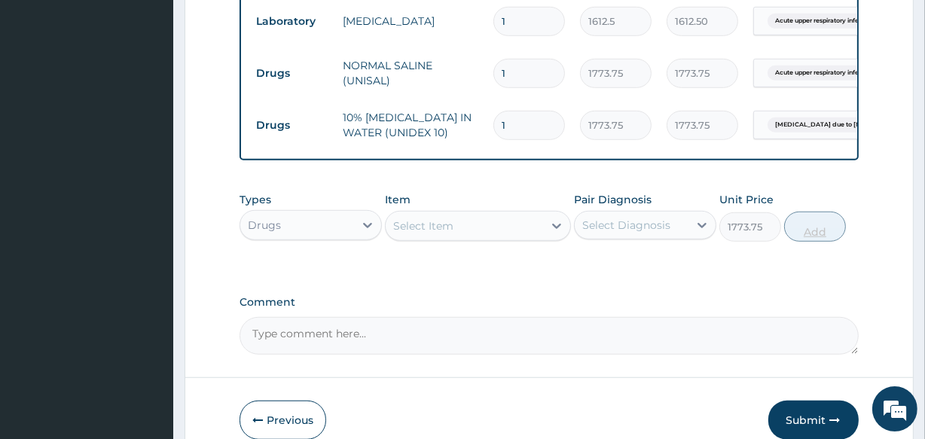
type input "0"
click at [414, 233] on div "Select Item" at bounding box center [423, 225] width 60 height 15
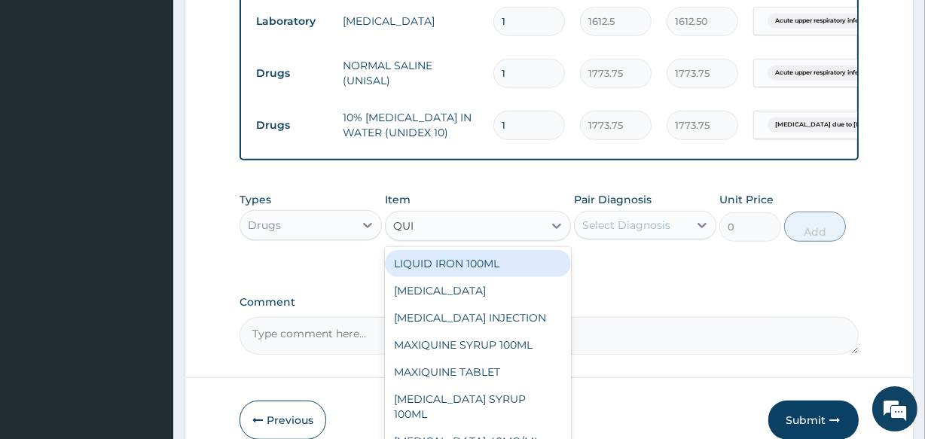
type input "QUIN"
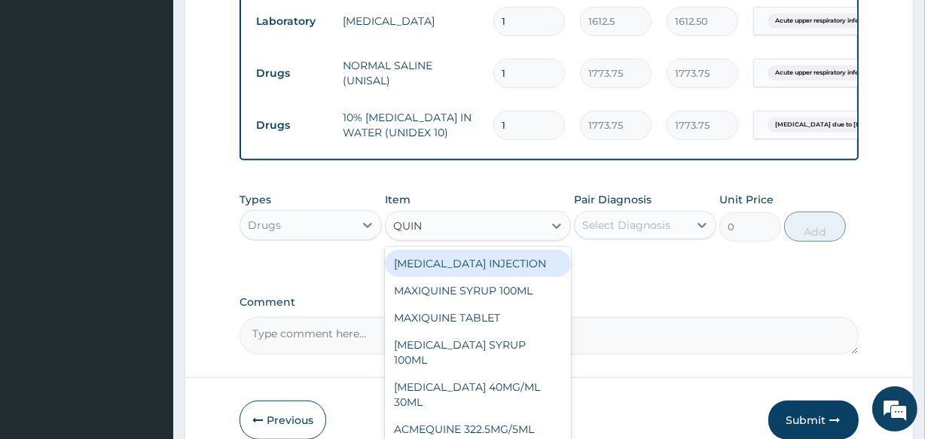
click at [425, 277] on div "QUININE INJECTION" at bounding box center [477, 263] width 185 height 27
type input "800"
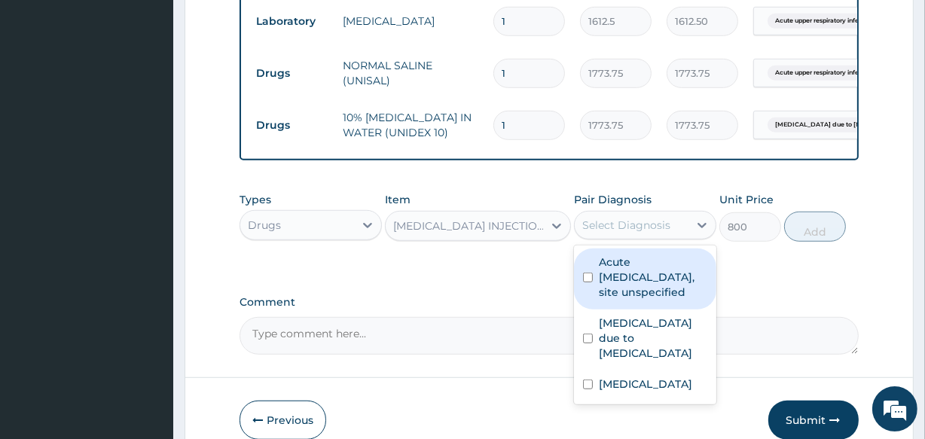
click at [621, 233] on div "Select Diagnosis" at bounding box center [626, 225] width 88 height 15
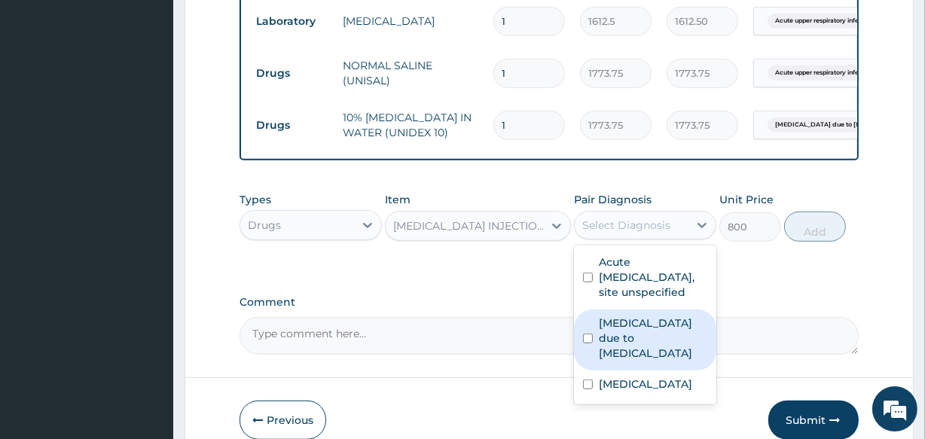
click at [642, 361] on label "Malaria due to Plasmodium ovale" at bounding box center [653, 338] width 108 height 45
checkbox input "true"
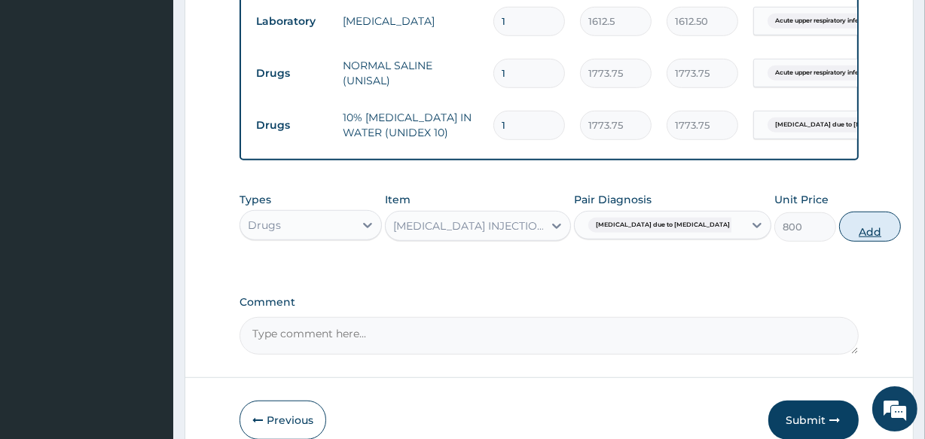
click at [839, 242] on button "Add" at bounding box center [870, 227] width 62 height 30
type input "0"
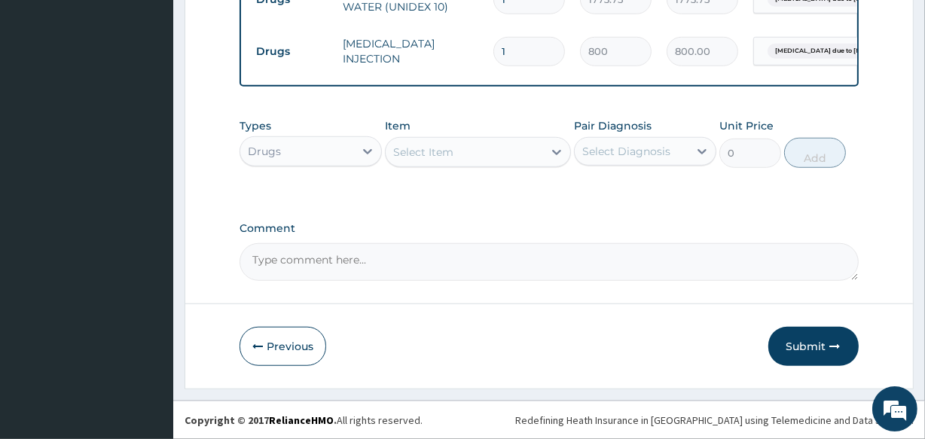
scroll to position [1077, 0]
click at [443, 152] on div "Select Item" at bounding box center [423, 152] width 60 height 15
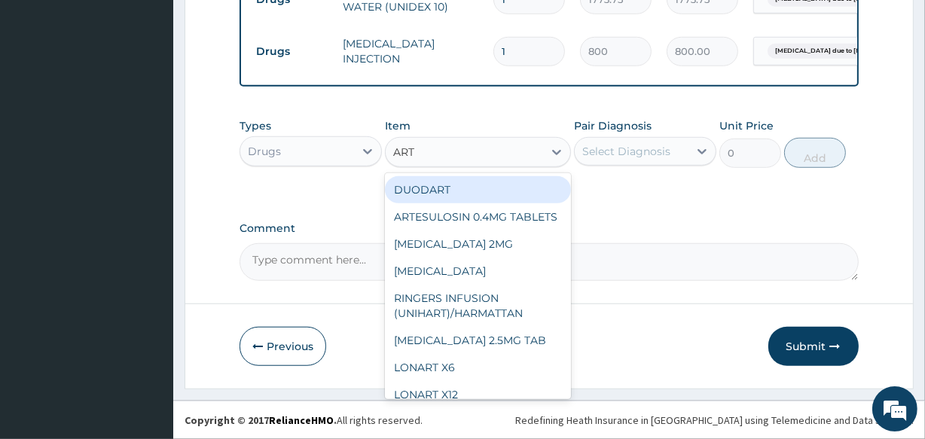
type input "ARTE"
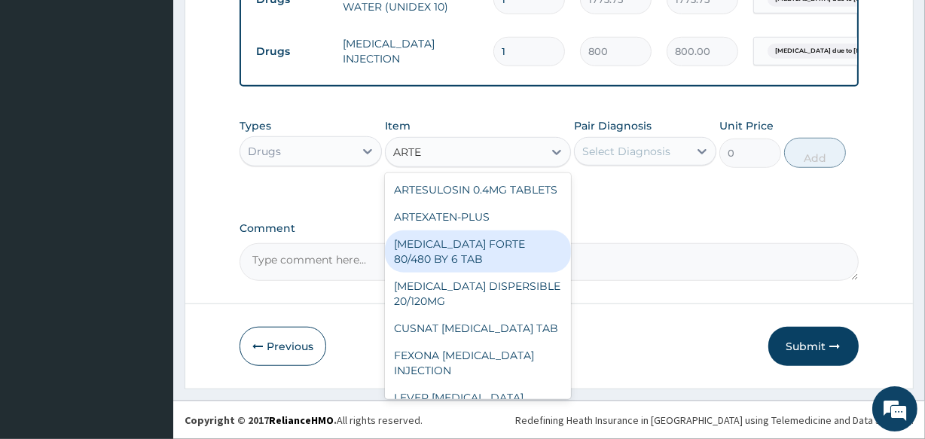
click at [545, 273] on div "[MEDICAL_DATA] FORTE 80/480 BY 6 TAB" at bounding box center [477, 251] width 185 height 42
type input "449.35"
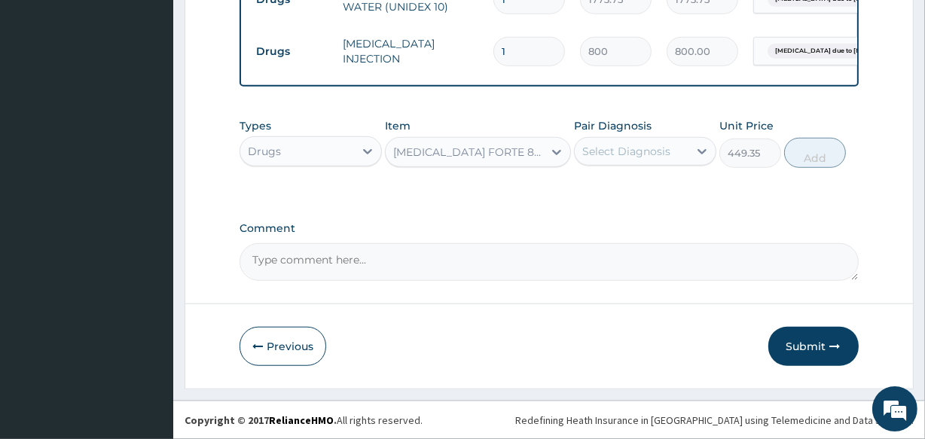
click at [640, 144] on div "Select Diagnosis" at bounding box center [626, 151] width 88 height 15
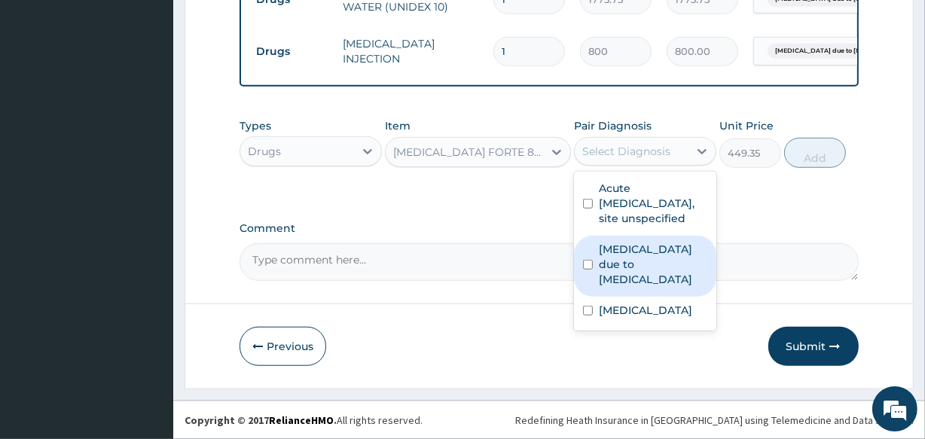
click at [651, 285] on label "[MEDICAL_DATA] due to [MEDICAL_DATA]" at bounding box center [653, 264] width 108 height 45
checkbox input "true"
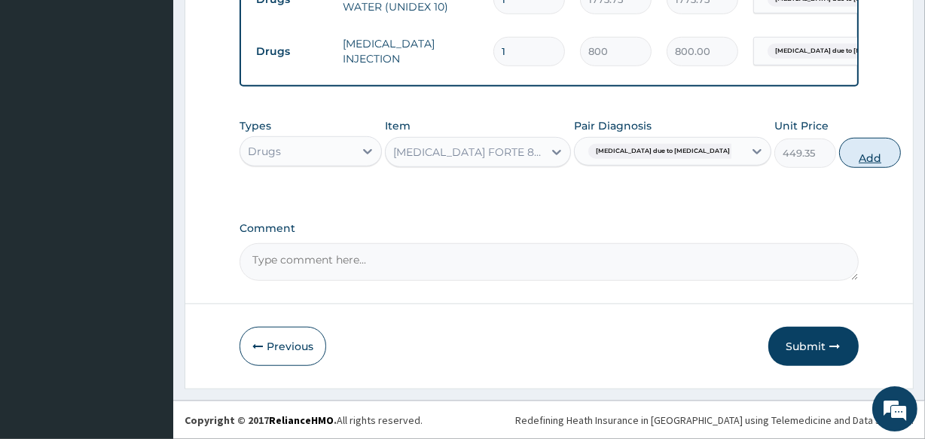
click at [839, 151] on button "Add" at bounding box center [870, 153] width 62 height 30
type input "0"
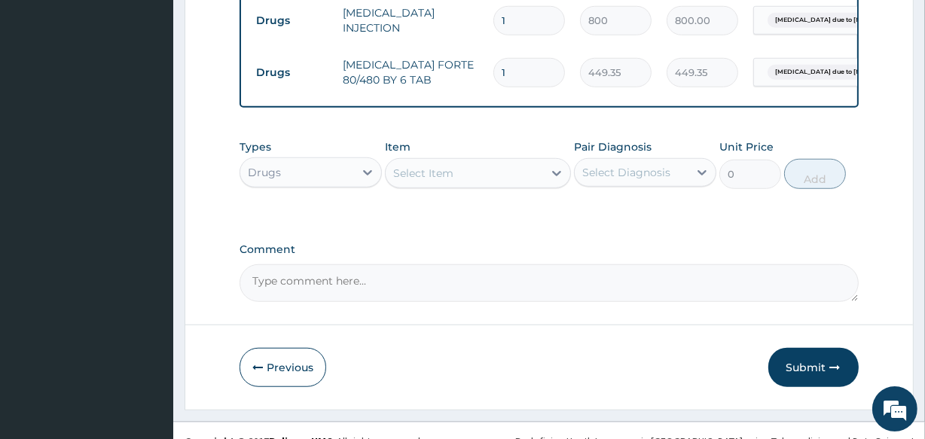
click at [441, 181] on div "Select Item" at bounding box center [423, 173] width 60 height 15
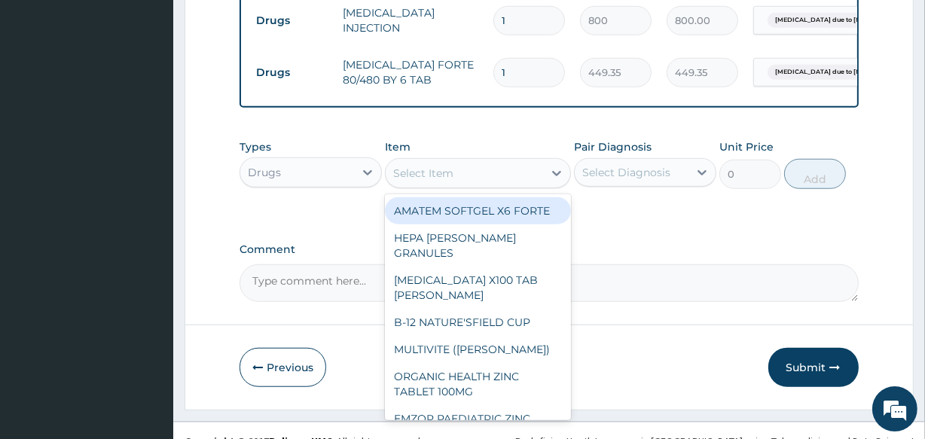
type input "S"
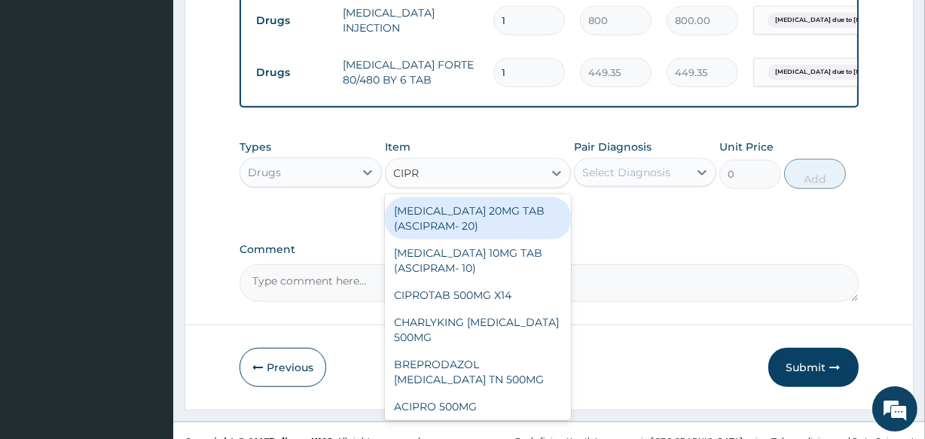
type input "CIPRO"
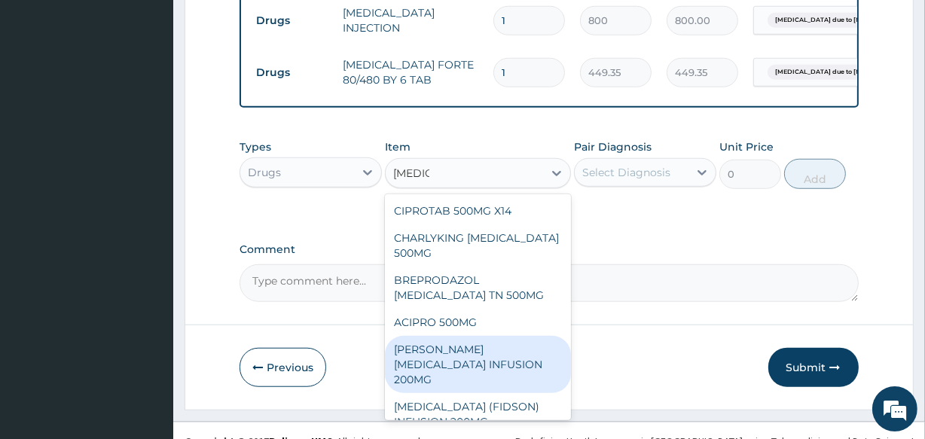
click at [535, 393] on div "[PERSON_NAME] [MEDICAL_DATA] INFUSION 200MG" at bounding box center [477, 364] width 185 height 57
type input "1182.5"
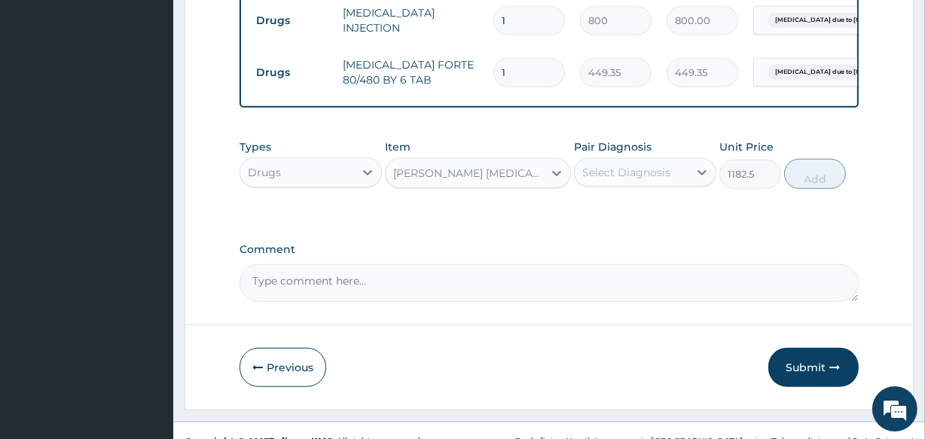
click at [613, 180] on div "Select Diagnosis" at bounding box center [626, 172] width 88 height 15
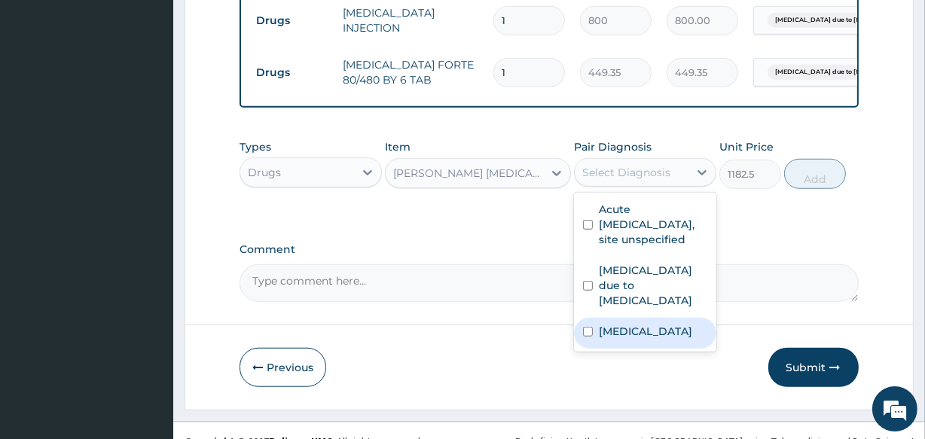
click at [641, 339] on label "Acute tonsillitis, unspecified" at bounding box center [645, 331] width 93 height 15
checkbox input "true"
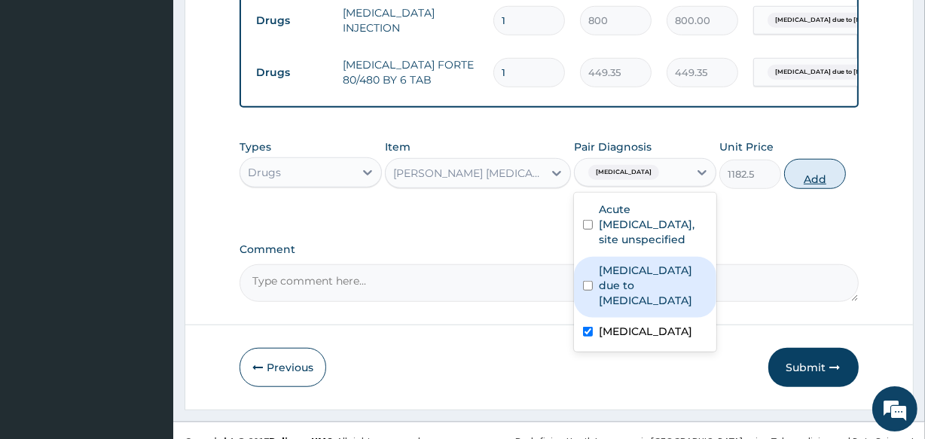
click at [814, 189] on button "Add" at bounding box center [815, 174] width 62 height 30
type input "0"
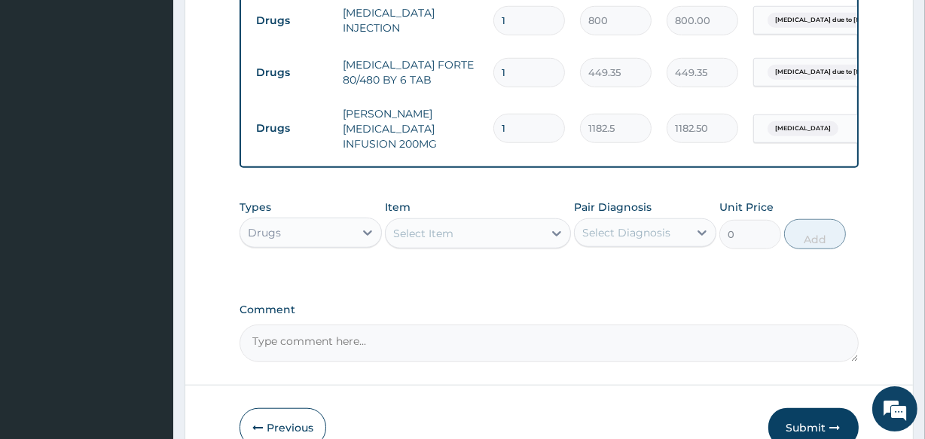
click at [417, 241] on div "Select Item" at bounding box center [423, 233] width 60 height 15
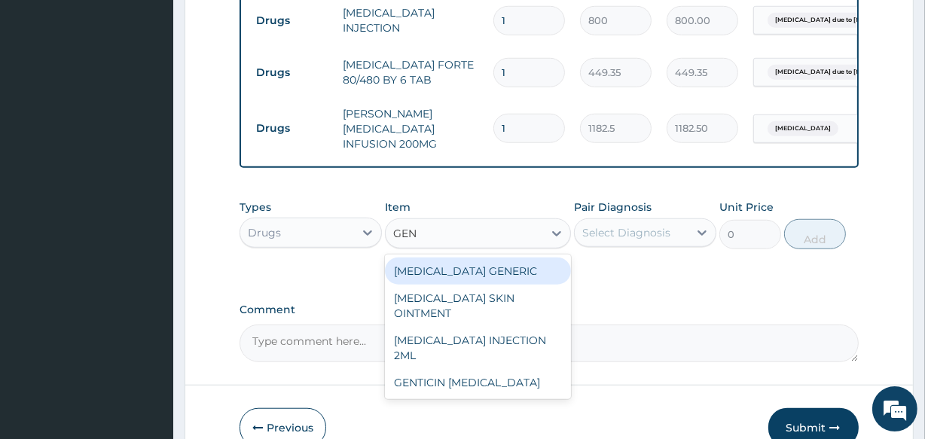
type input "GENT"
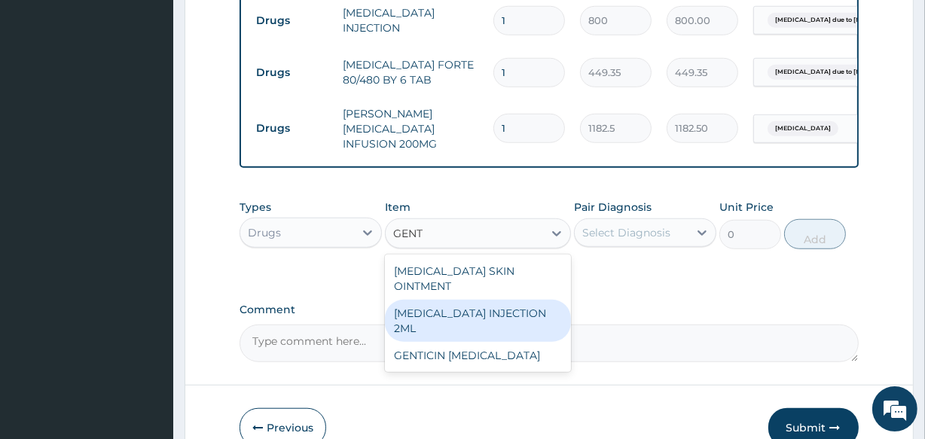
click at [434, 326] on div "[MEDICAL_DATA] INJECTION 2ML" at bounding box center [477, 321] width 185 height 42
type input "331.1"
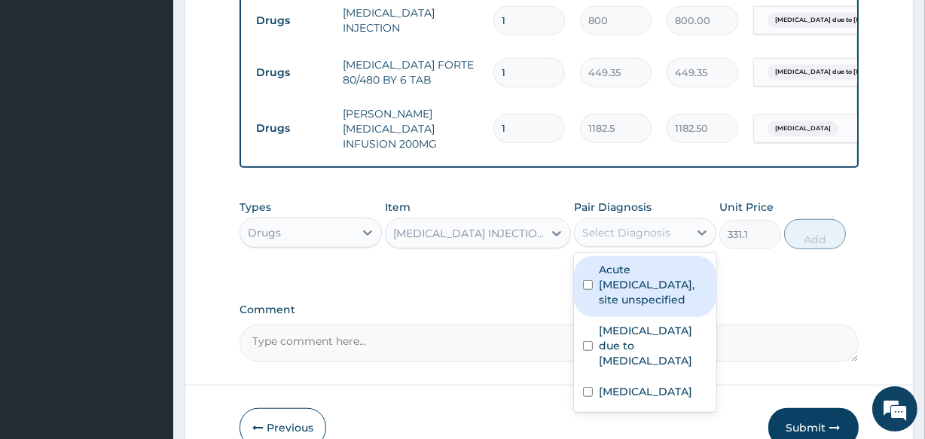
click at [621, 240] on div "Select Diagnosis" at bounding box center [626, 232] width 88 height 15
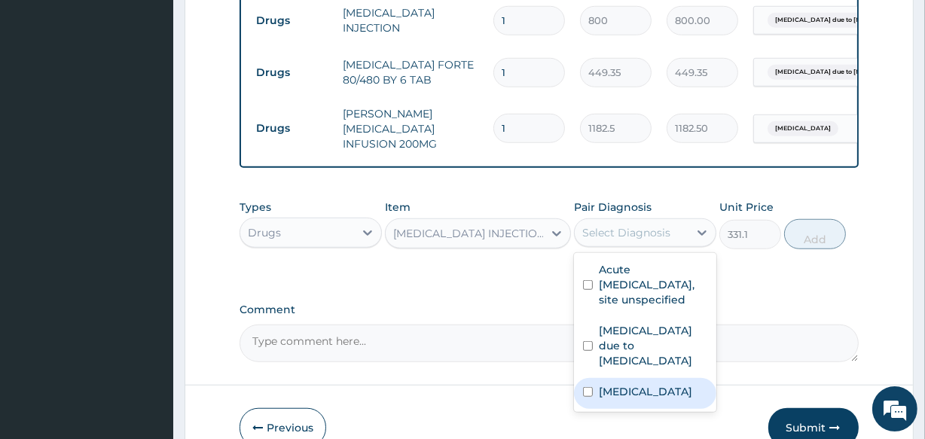
click at [640, 399] on label "Acute tonsillitis, unspecified" at bounding box center [645, 391] width 93 height 15
checkbox input "true"
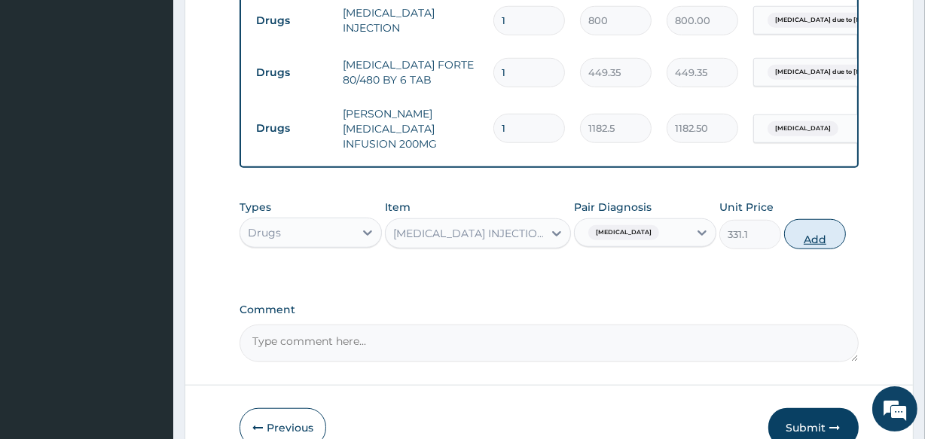
click at [816, 249] on button "Add" at bounding box center [815, 234] width 62 height 30
type input "0"
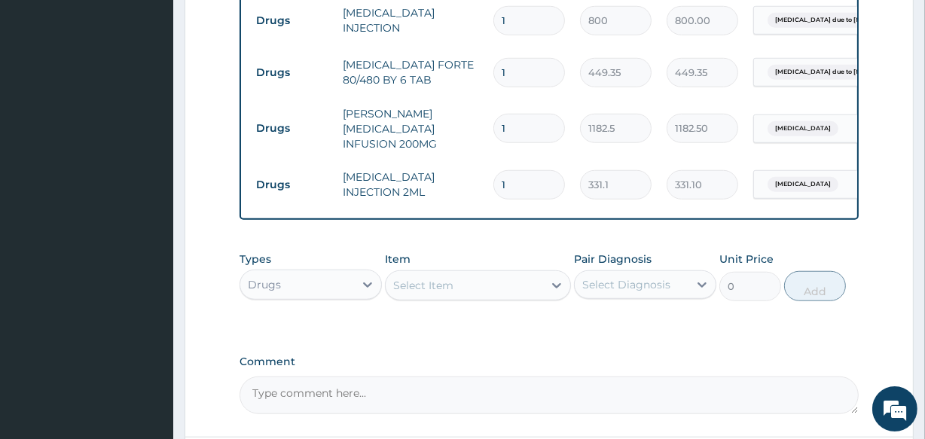
click at [419, 293] on div "Select Item" at bounding box center [423, 285] width 60 height 15
type input "PARACE"
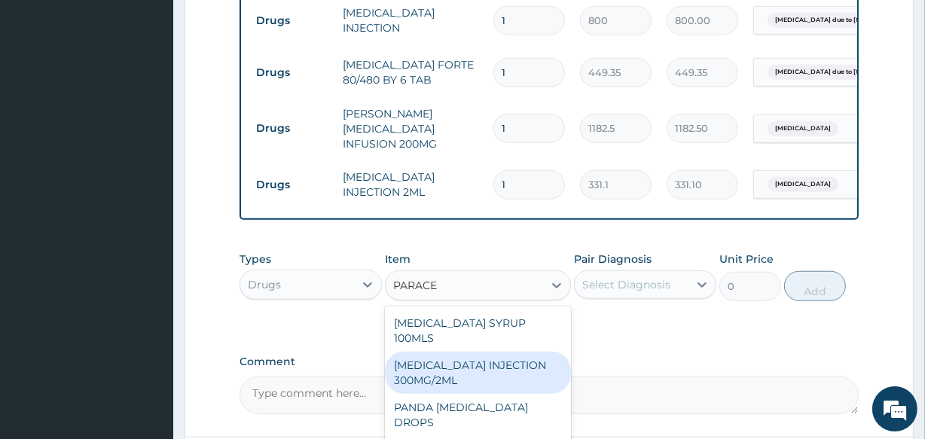
click at [434, 392] on div "PARACETAMOL INJECTION 300MG/2ML" at bounding box center [477, 373] width 185 height 42
type input "260.15"
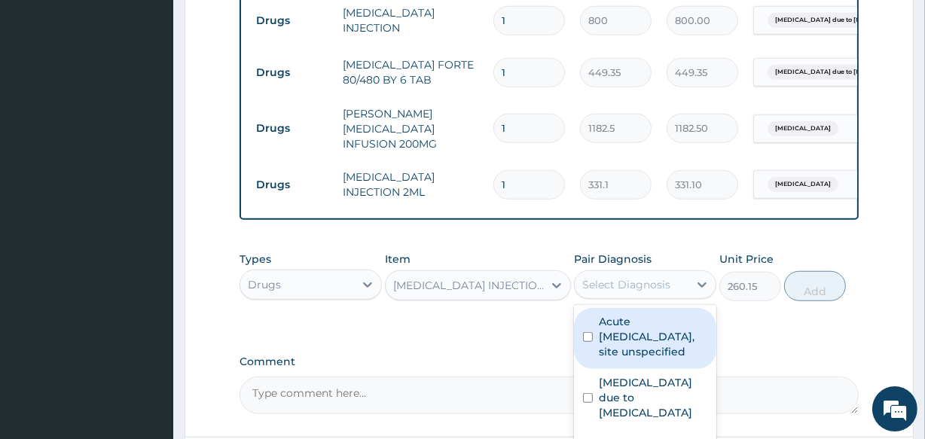
click at [605, 292] on div "Select Diagnosis" at bounding box center [626, 284] width 88 height 15
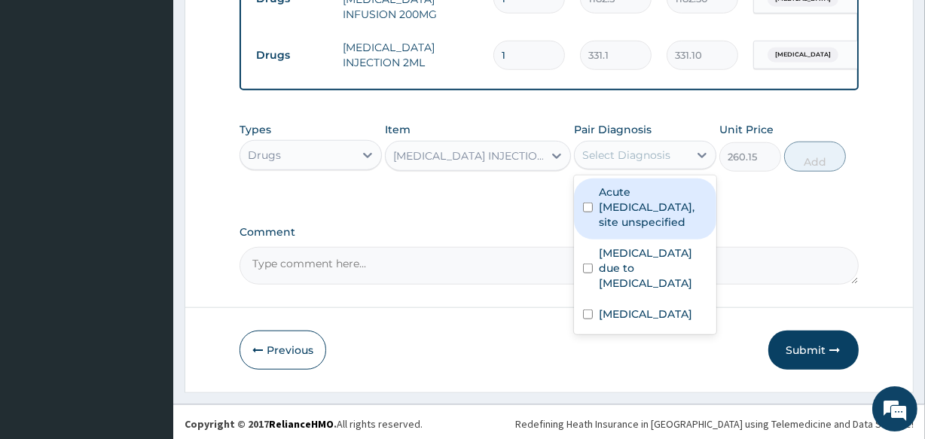
scroll to position [1242, 0]
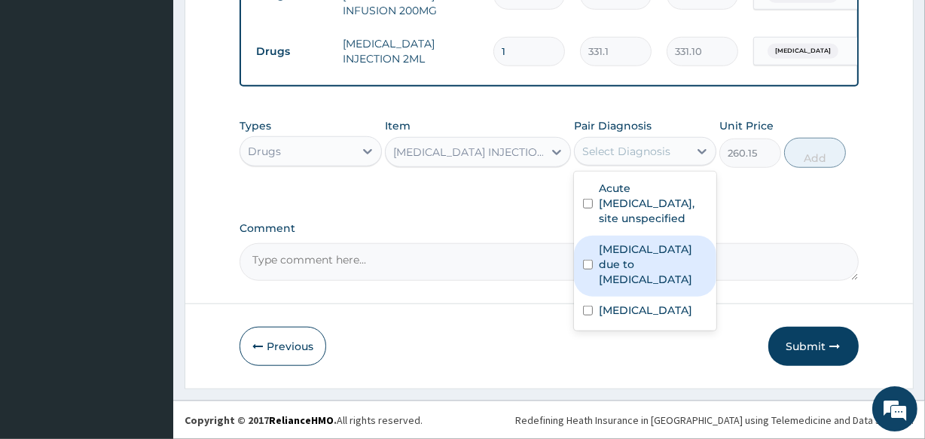
click at [653, 276] on label "Malaria due to Plasmodium ovale" at bounding box center [653, 264] width 108 height 45
checkbox input "true"
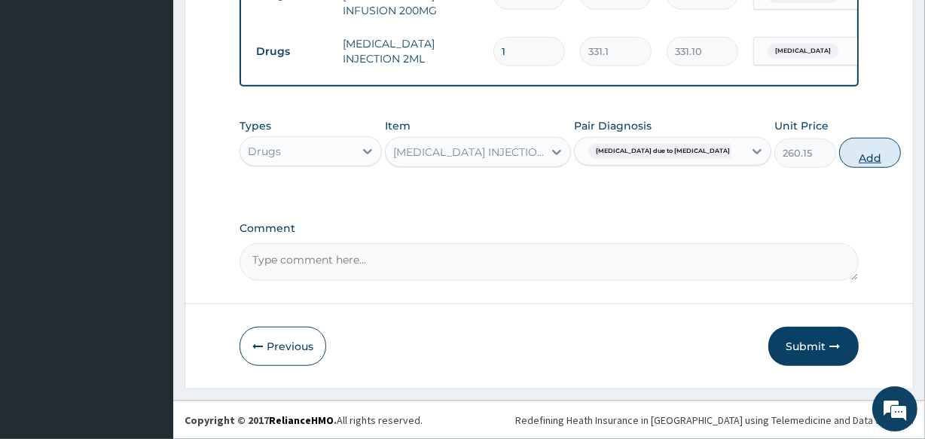
click at [839, 156] on button "Add" at bounding box center [870, 153] width 62 height 30
type input "0"
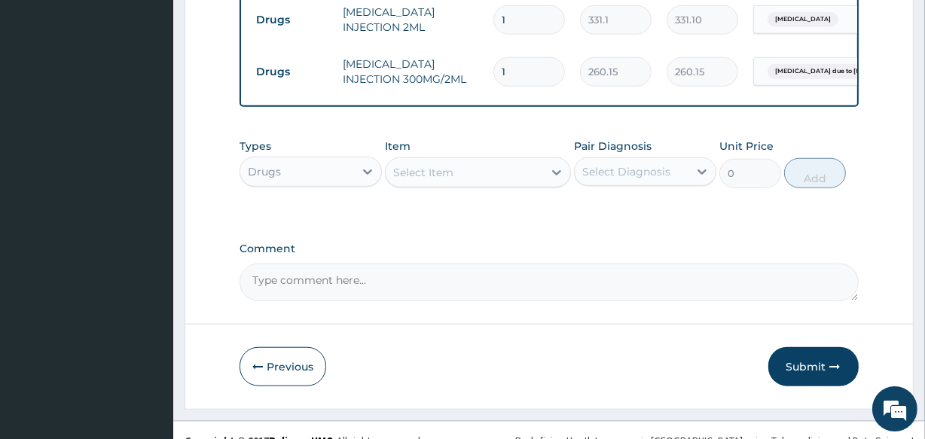
click at [415, 180] on div "Select Item" at bounding box center [423, 172] width 60 height 15
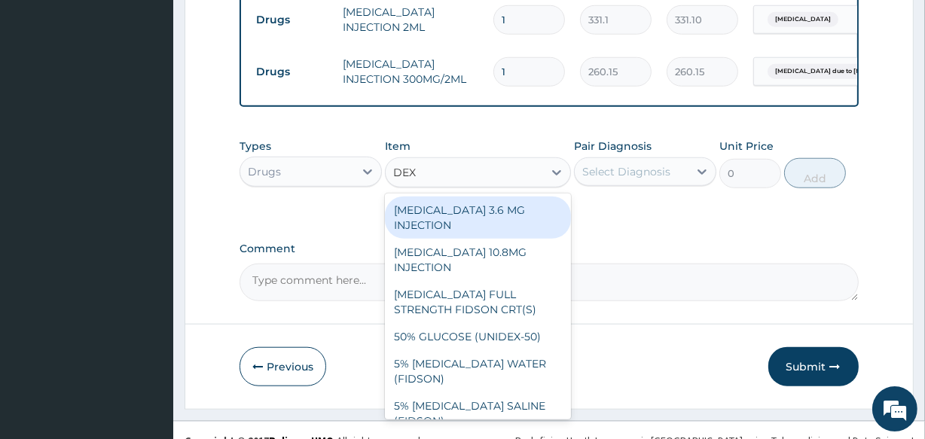
type input "DEXA"
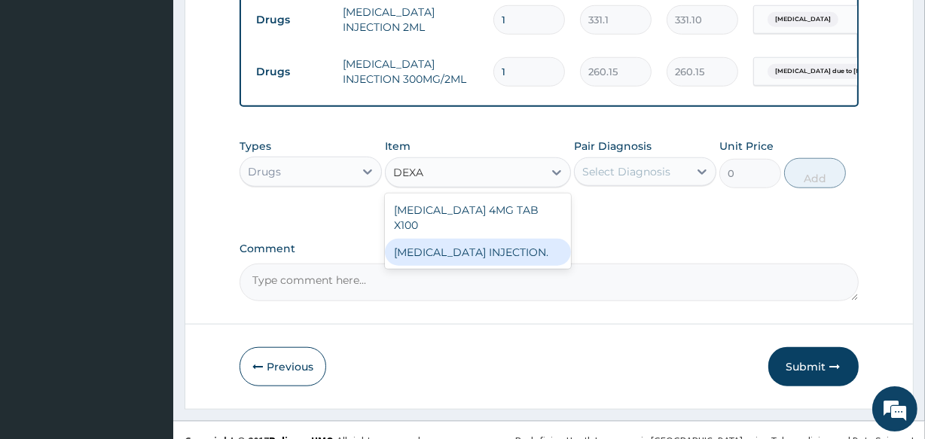
click at [447, 266] on div "DEXAMETHASONE INJECTION." at bounding box center [477, 252] width 185 height 27
type input "591.25"
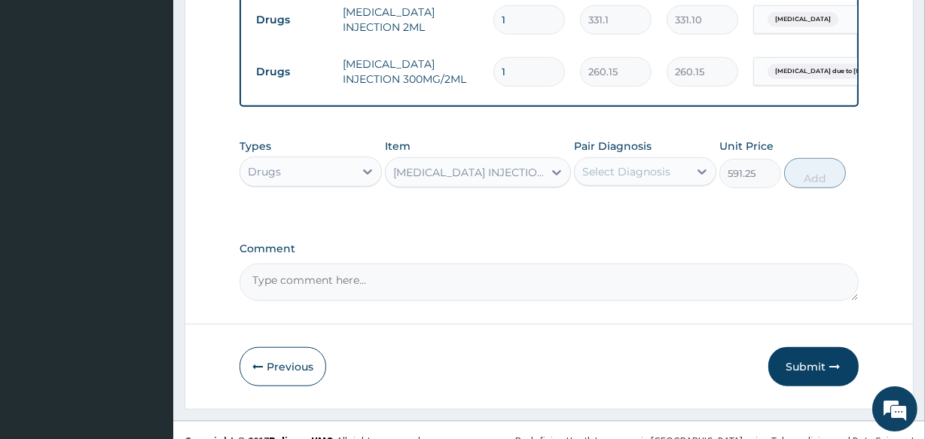
click at [636, 179] on div "Select Diagnosis" at bounding box center [626, 171] width 88 height 15
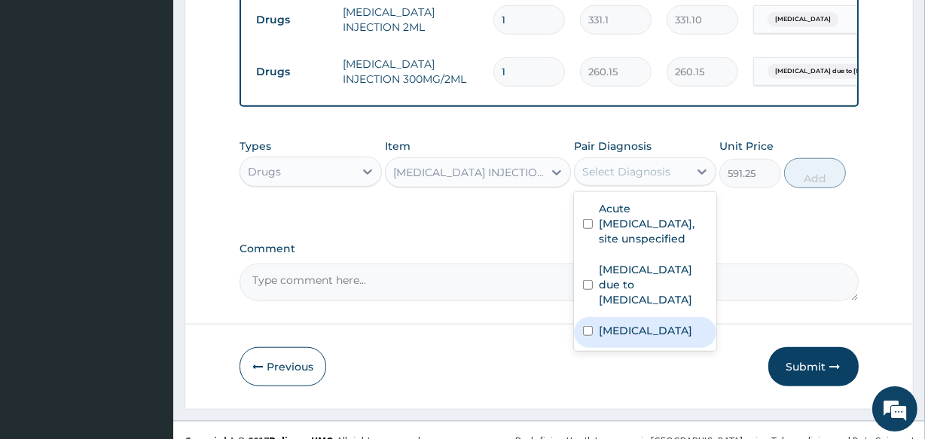
click at [647, 338] on label "Acute tonsillitis, unspecified" at bounding box center [645, 330] width 93 height 15
checkbox input "true"
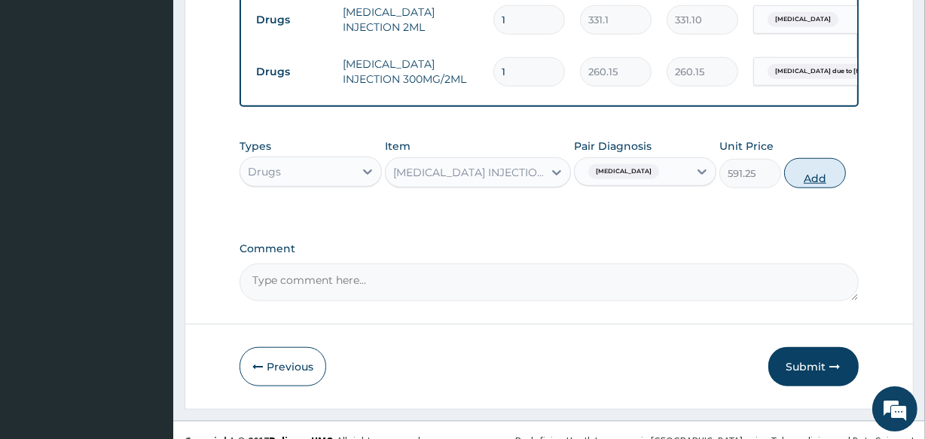
click at [821, 188] on button "Add" at bounding box center [815, 173] width 62 height 30
type input "0"
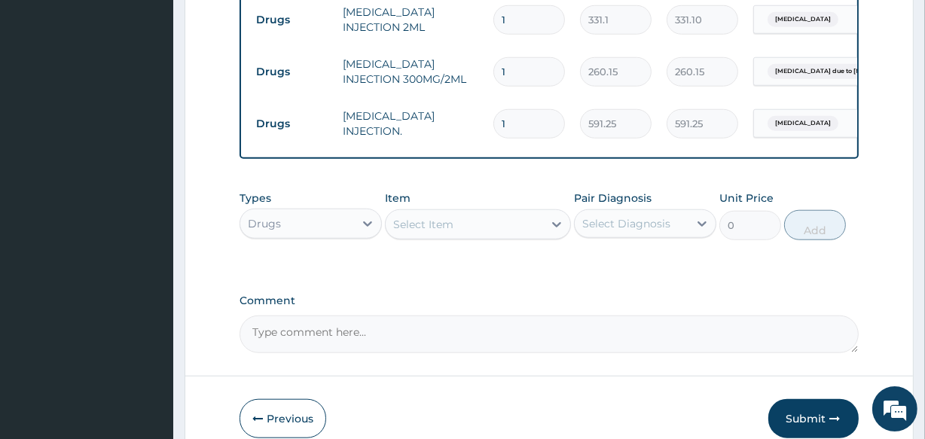
click at [419, 232] on div "Select Item" at bounding box center [423, 224] width 60 height 15
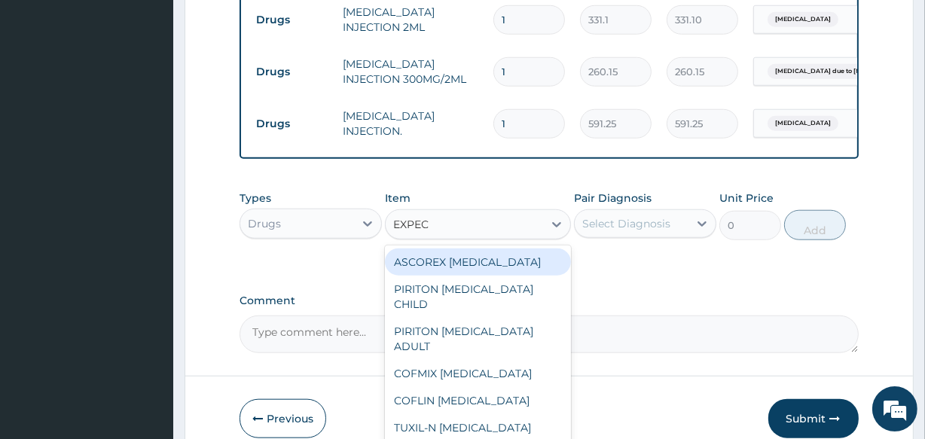
type input "EXPECT"
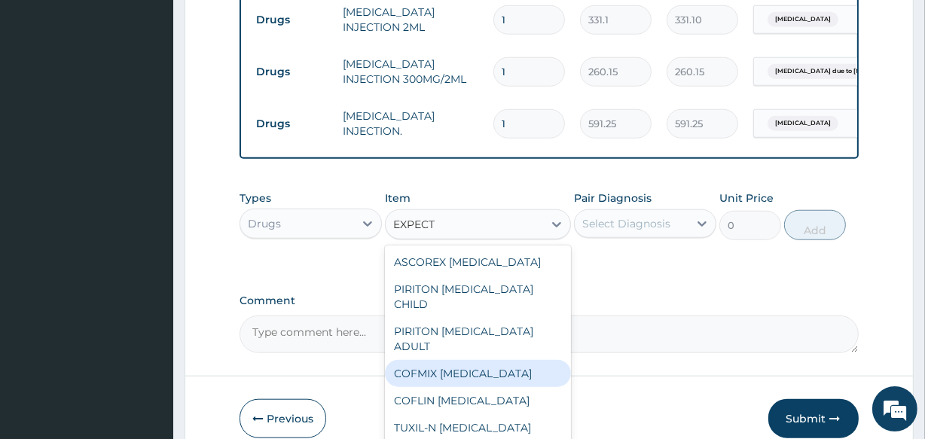
click at [450, 387] on div "COFMIX EXPECTORANT" at bounding box center [477, 373] width 185 height 27
type input "1182.5"
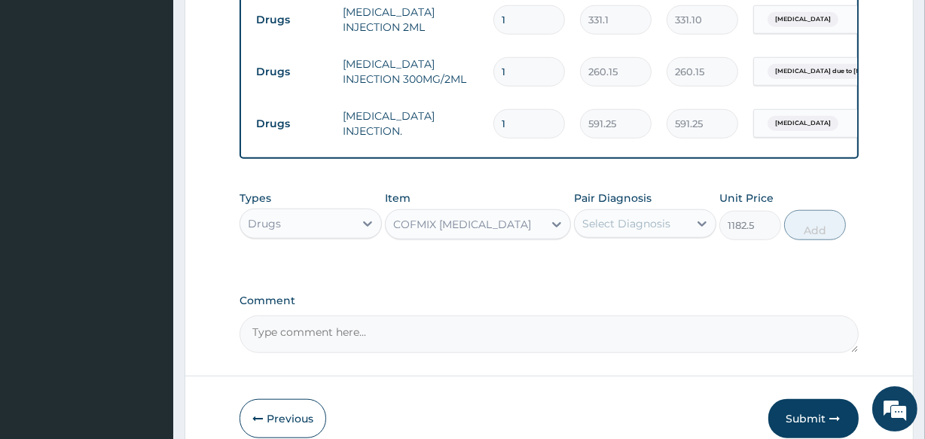
click at [597, 231] on div "Select Diagnosis" at bounding box center [626, 223] width 88 height 15
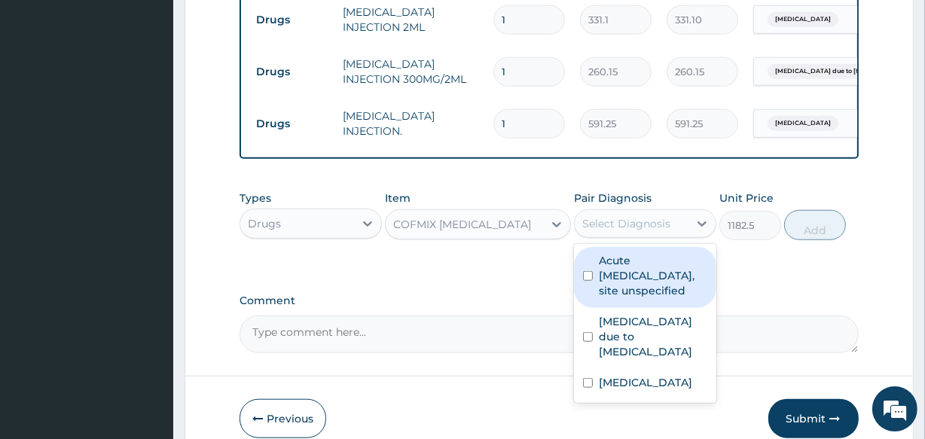
click at [614, 298] on label "Acute upper respiratory infection, site unspecified" at bounding box center [653, 275] width 108 height 45
checkbox input "true"
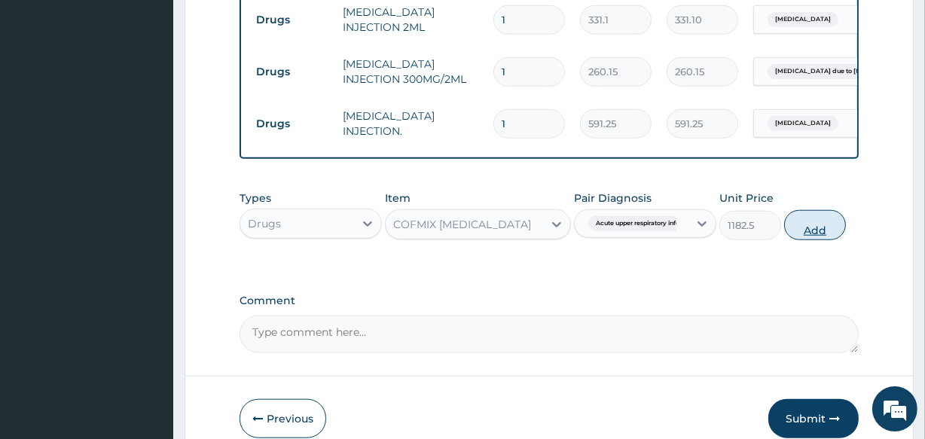
click at [814, 240] on button "Add" at bounding box center [815, 225] width 62 height 30
type input "0"
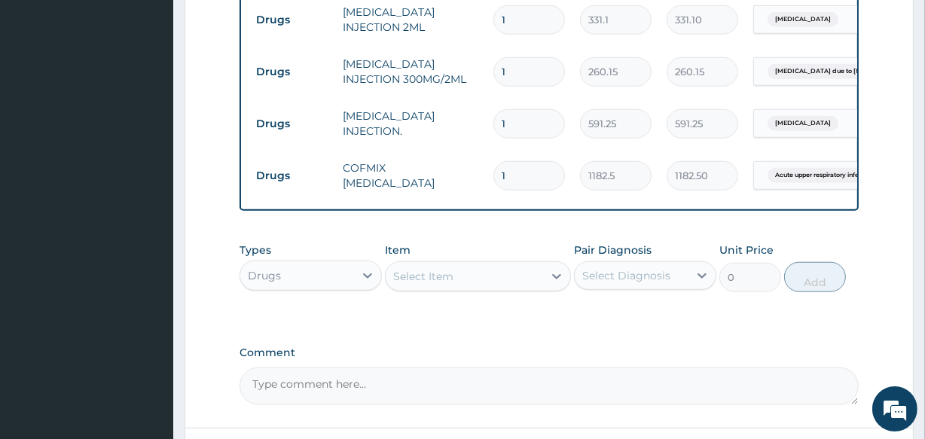
click at [451, 288] on div "Select Item" at bounding box center [464, 276] width 157 height 24
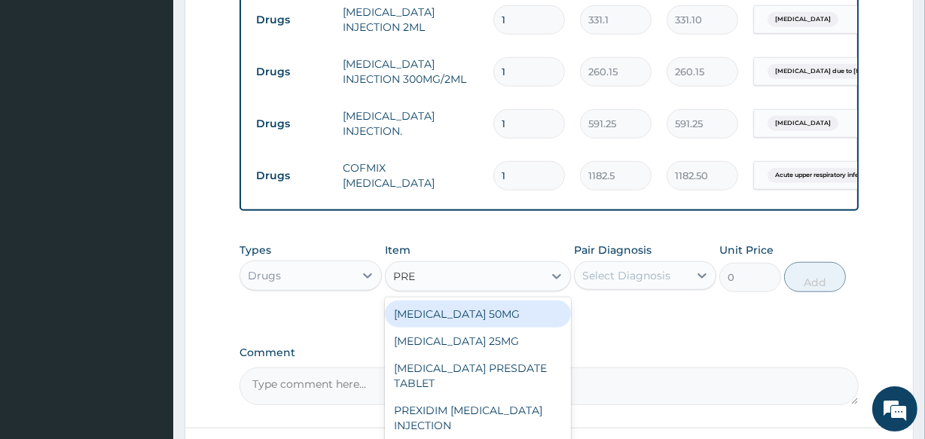
type input "PRED"
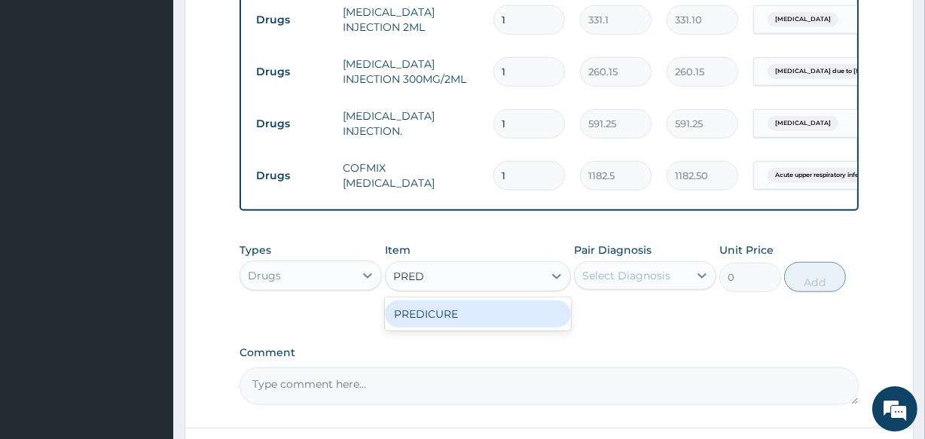
click at [467, 328] on div "PREDICURE" at bounding box center [477, 313] width 185 height 27
type input "53.2125"
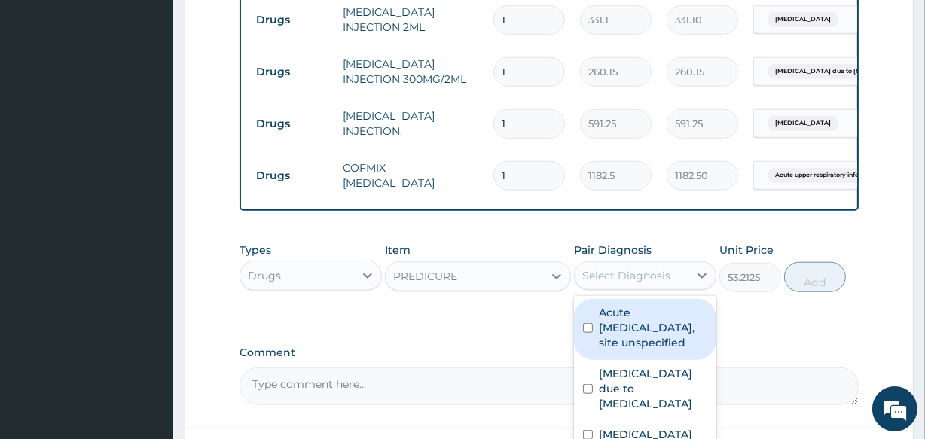
click at [611, 283] on div "Select Diagnosis" at bounding box center [626, 275] width 88 height 15
click at [637, 350] on label "Acute upper respiratory infection, site unspecified" at bounding box center [653, 327] width 108 height 45
checkbox input "true"
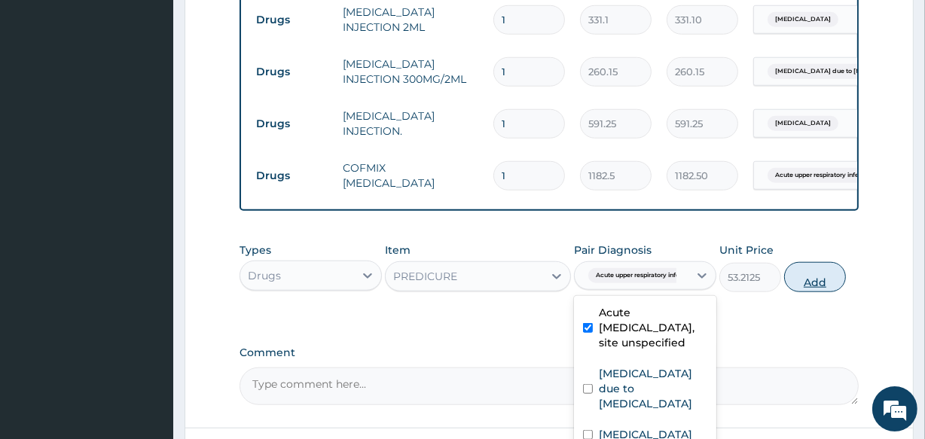
click at [809, 292] on button "Add" at bounding box center [815, 277] width 62 height 30
type input "0"
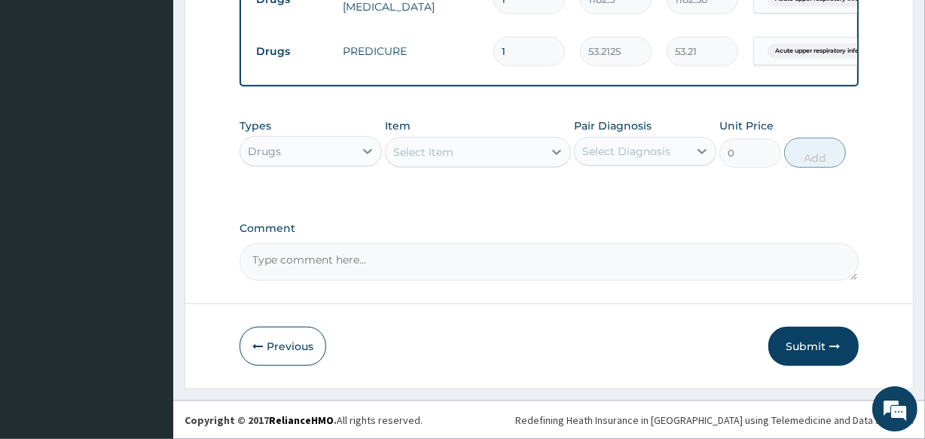
scroll to position [1451, 0]
click at [426, 146] on div "Select Item" at bounding box center [423, 152] width 60 height 15
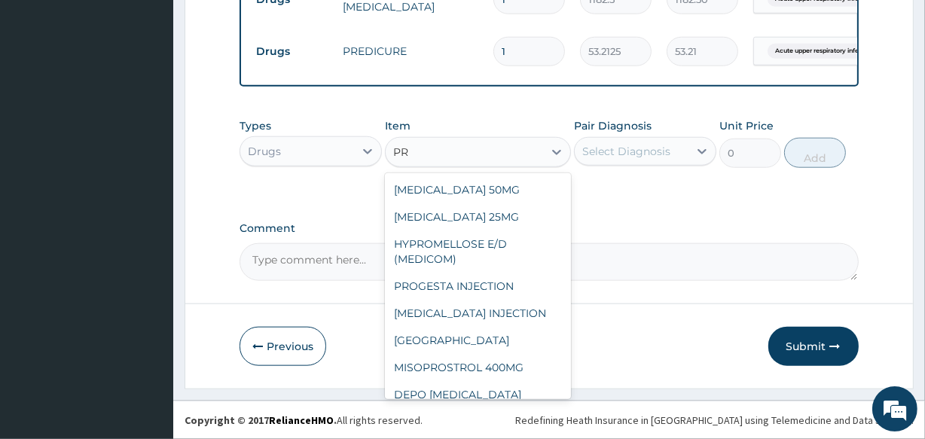
type input "P"
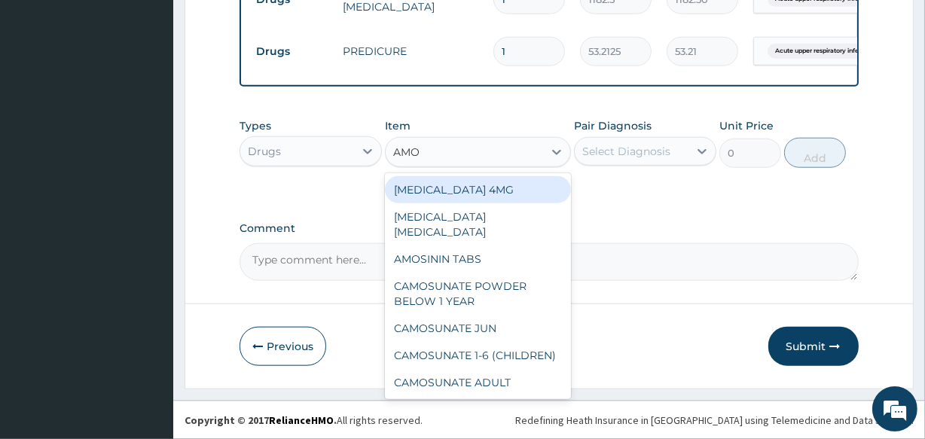
type input "AMOX"
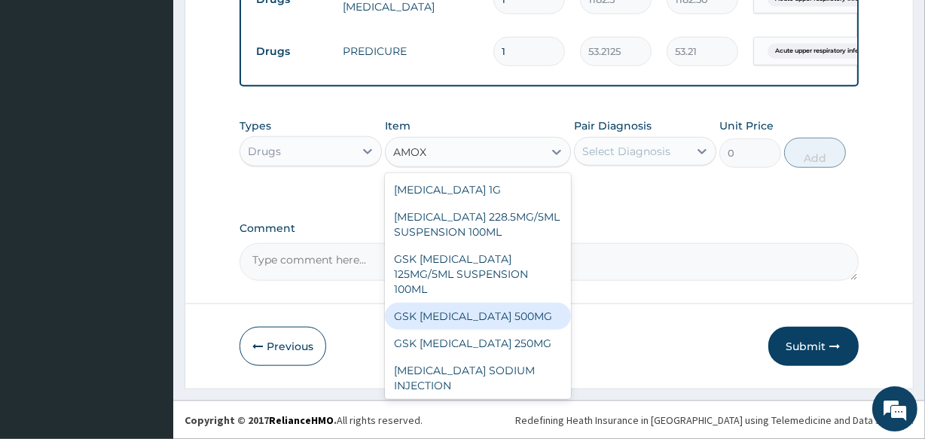
click at [452, 309] on div "GSK AMOXIL 500MG" at bounding box center [477, 316] width 185 height 27
type input "100"
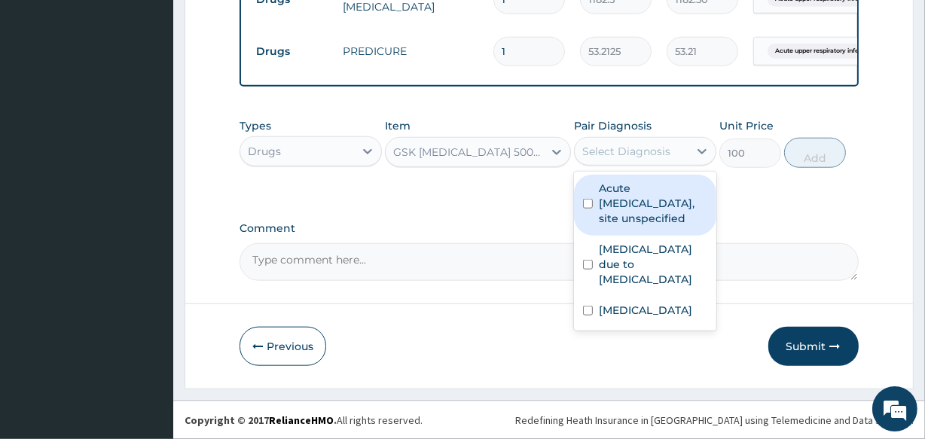
click at [633, 148] on div "Select Diagnosis" at bounding box center [626, 151] width 88 height 15
click at [635, 222] on label "Acute upper respiratory infection, site unspecified" at bounding box center [653, 203] width 108 height 45
checkbox input "true"
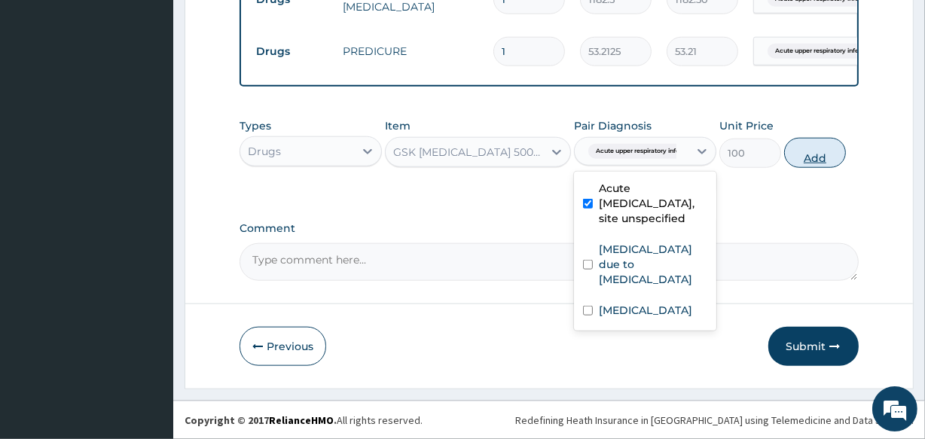
click at [819, 164] on button "Add" at bounding box center [815, 153] width 62 height 30
type input "0"
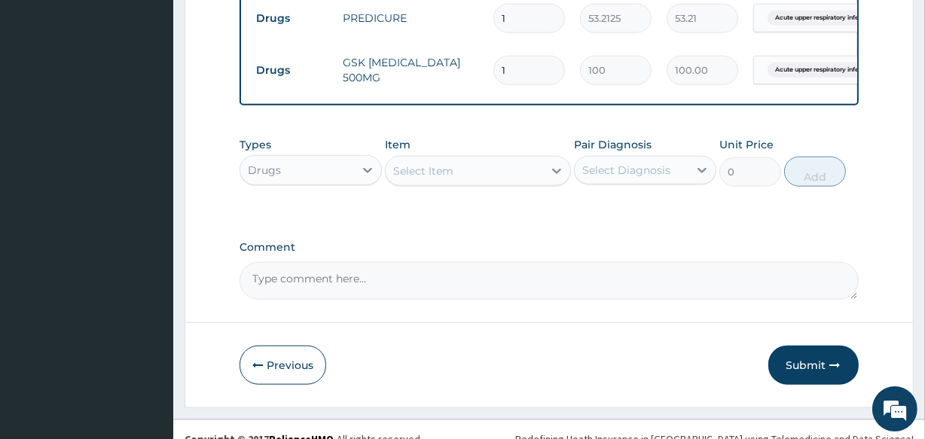
click at [518, 85] on input "1" at bounding box center [529, 70] width 72 height 29
type input "15"
type input "1500.00"
type input "15"
click at [521, 33] on input "1" at bounding box center [529, 18] width 72 height 29
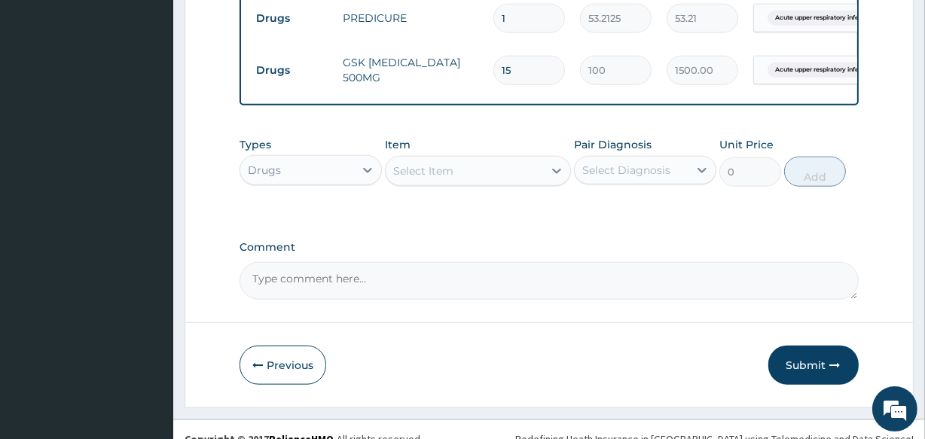
type input "10"
type input "532.13"
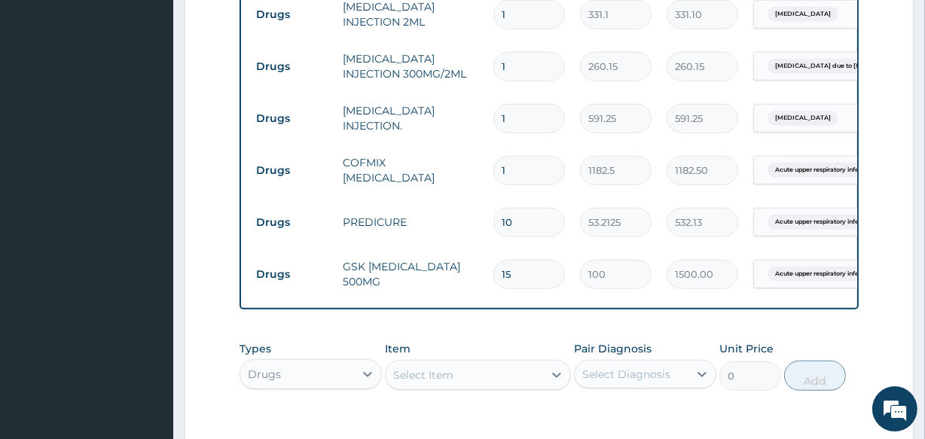
scroll to position [1232, 0]
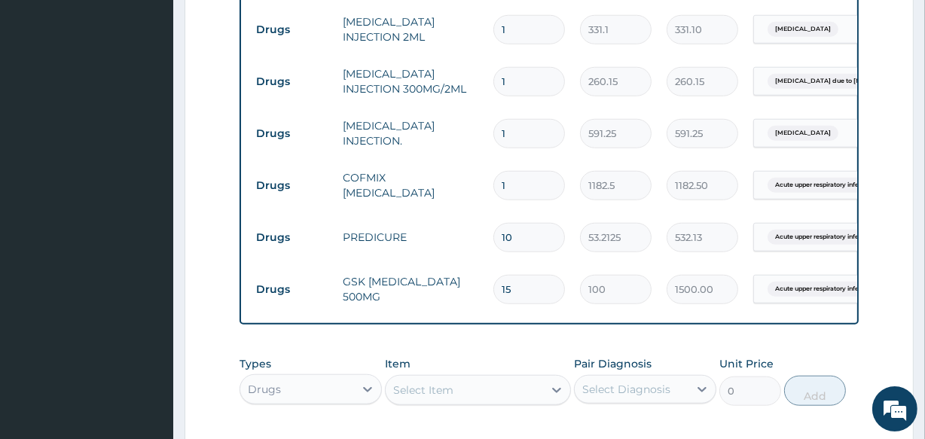
type input "10"
click at [519, 148] on input "1" at bounding box center [529, 133] width 72 height 29
type input "0.00"
type input "2"
type input "1182.50"
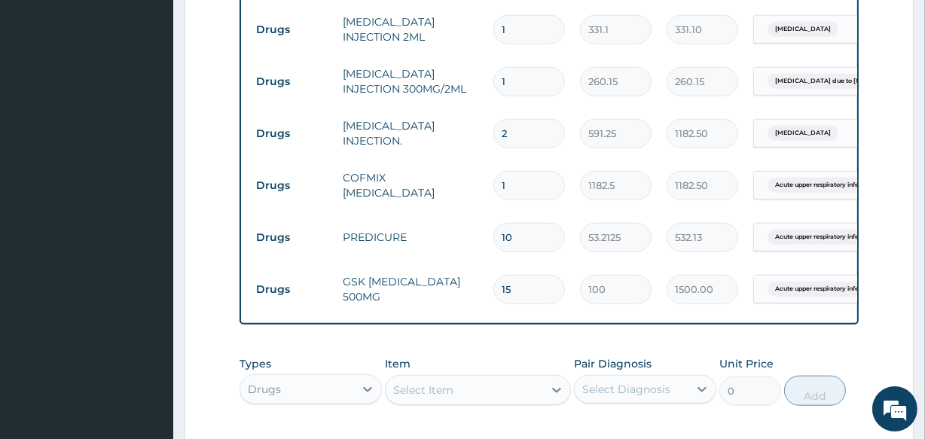
type input "2"
click at [516, 96] on input "1" at bounding box center [529, 81] width 72 height 29
type input "0.00"
type input "2"
type input "520.30"
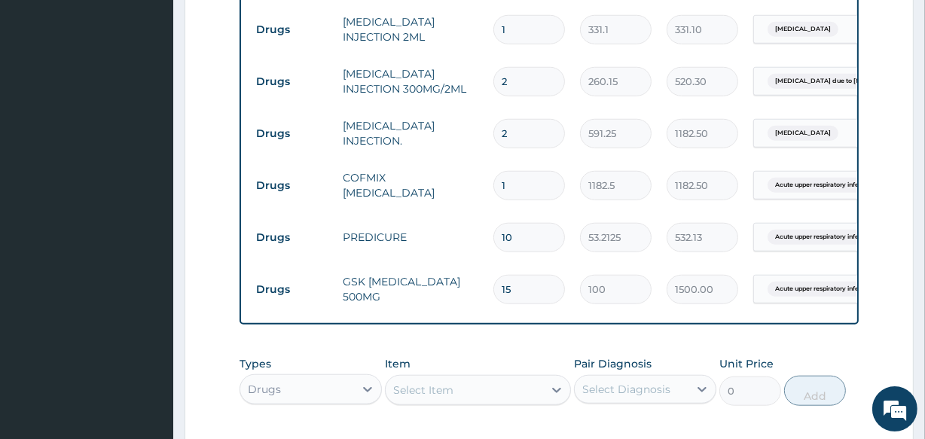
type input "2"
click at [515, 44] on input "1" at bounding box center [529, 29] width 72 height 29
type input "0.00"
type input "2"
type input "662.20"
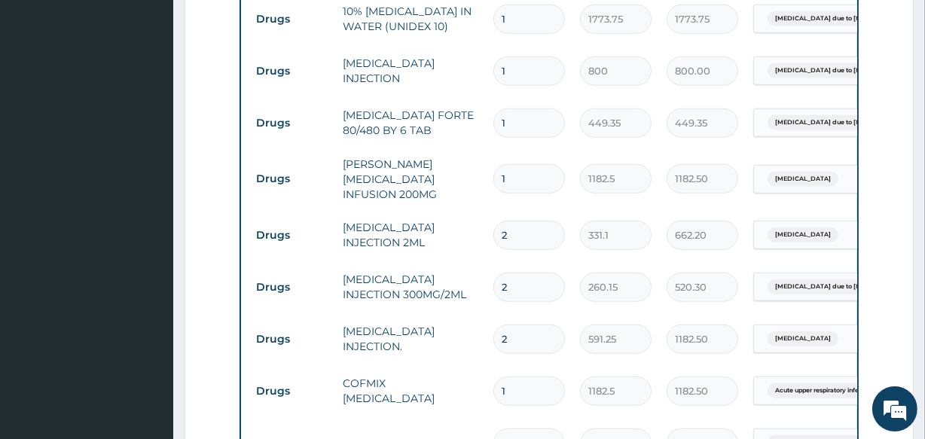
scroll to position [1013, 0]
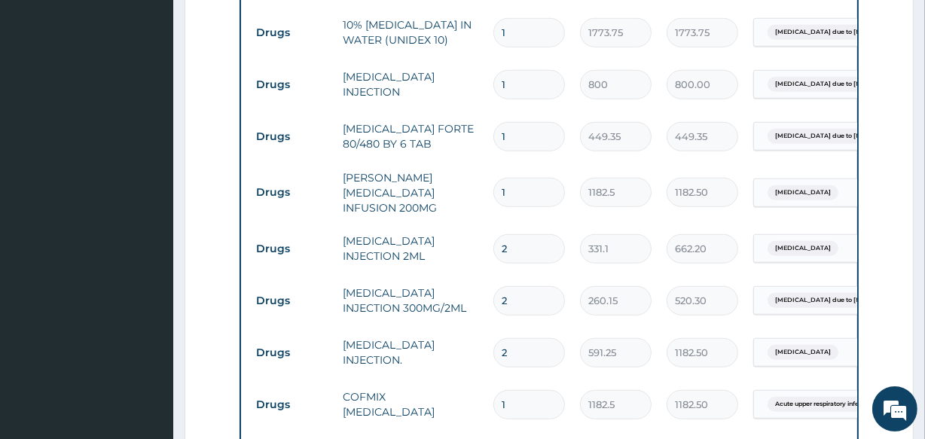
type input "2"
click at [530, 151] on input "1" at bounding box center [529, 136] width 72 height 29
type input "0.00"
type input "6"
type input "2696.10"
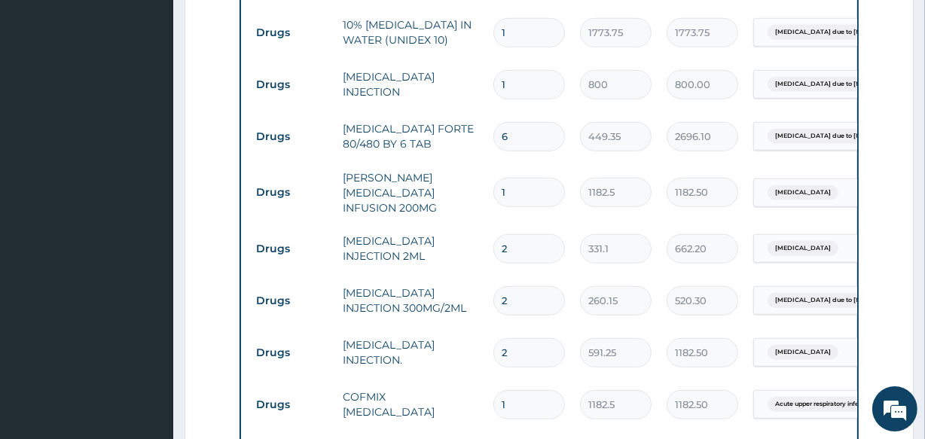
type input "6"
click at [526, 99] on input "1" at bounding box center [529, 84] width 72 height 29
type input "0.00"
type input "2"
type input "1600.00"
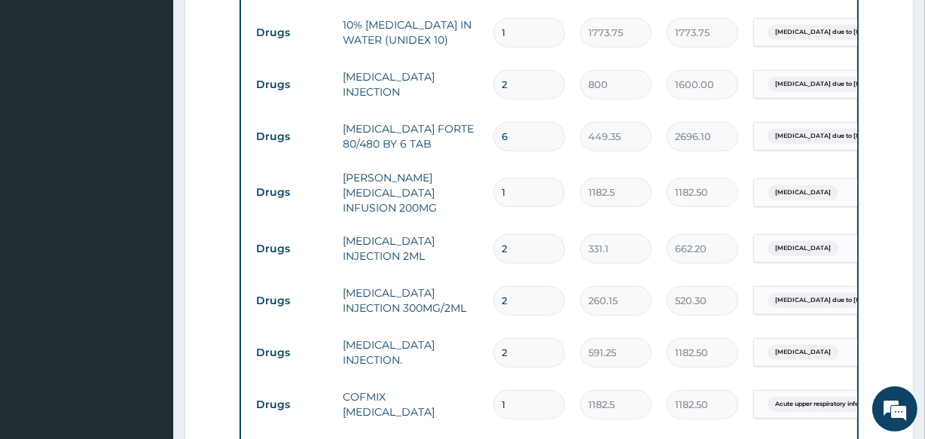
type input "2"
click at [524, 47] on input "1" at bounding box center [529, 32] width 72 height 29
type input "0.00"
type input "2"
type input "3547.50"
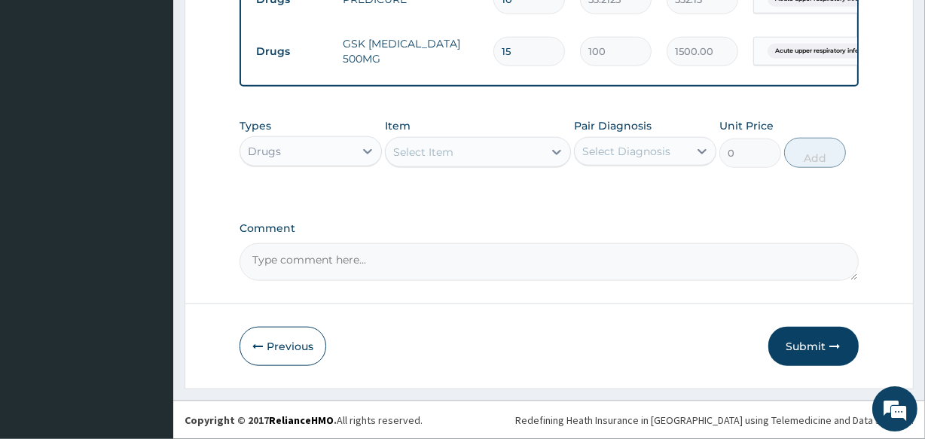
scroll to position [1504, 0]
type input "2"
click at [422, 146] on div "Select Item" at bounding box center [423, 152] width 60 height 15
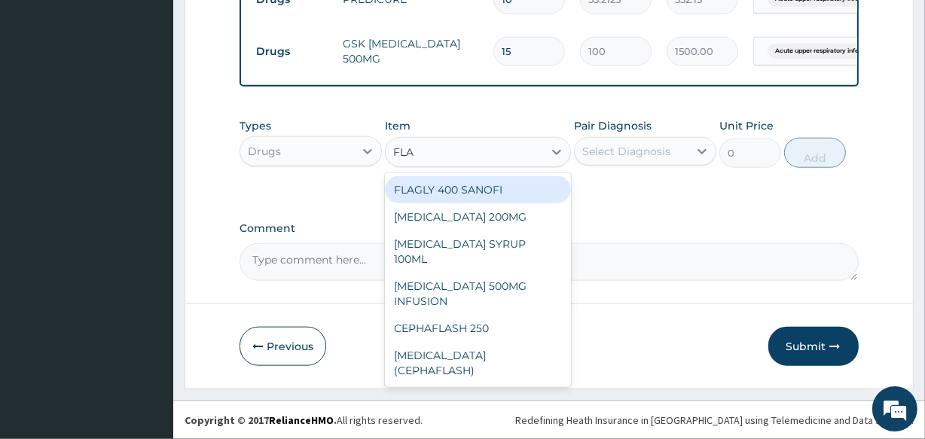
type input "FLAG"
click at [430, 180] on div "FLAGLY 400 SANOFI" at bounding box center [477, 189] width 185 height 27
type input "70.95"
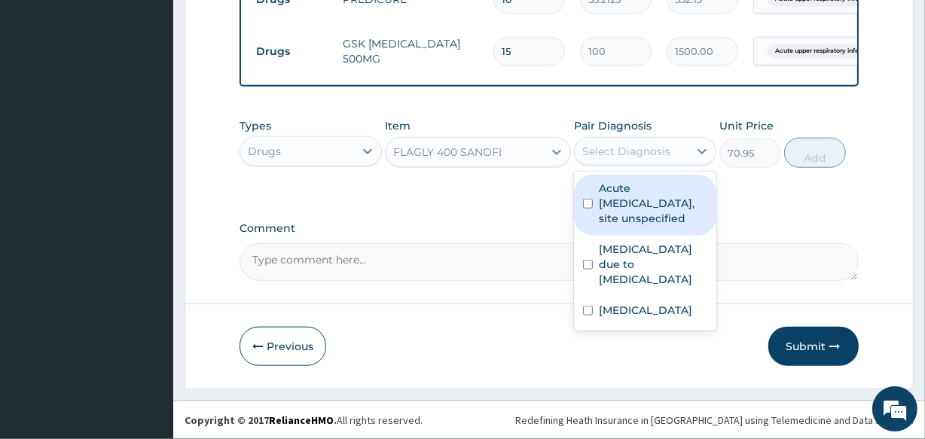
click at [608, 148] on div "Select Diagnosis" at bounding box center [626, 151] width 88 height 15
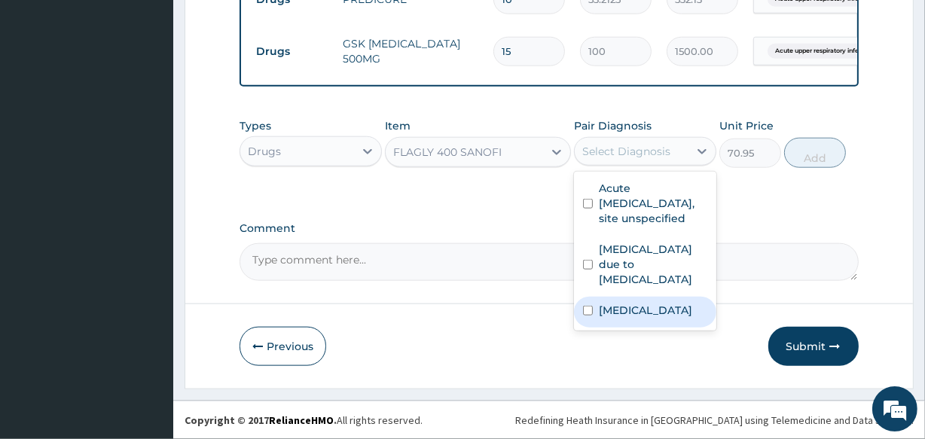
click at [639, 328] on div "Acute tonsillitis, unspecified" at bounding box center [645, 312] width 142 height 31
checkbox input "true"
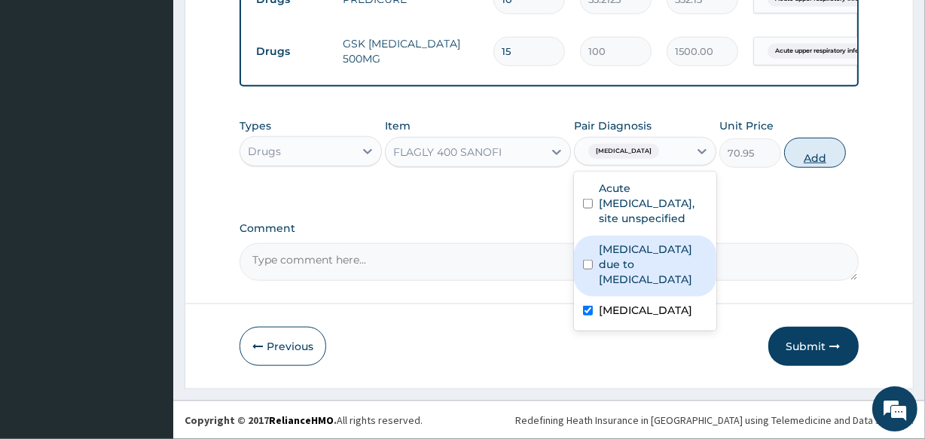
click at [809, 155] on button "Add" at bounding box center [815, 153] width 62 height 30
type input "0"
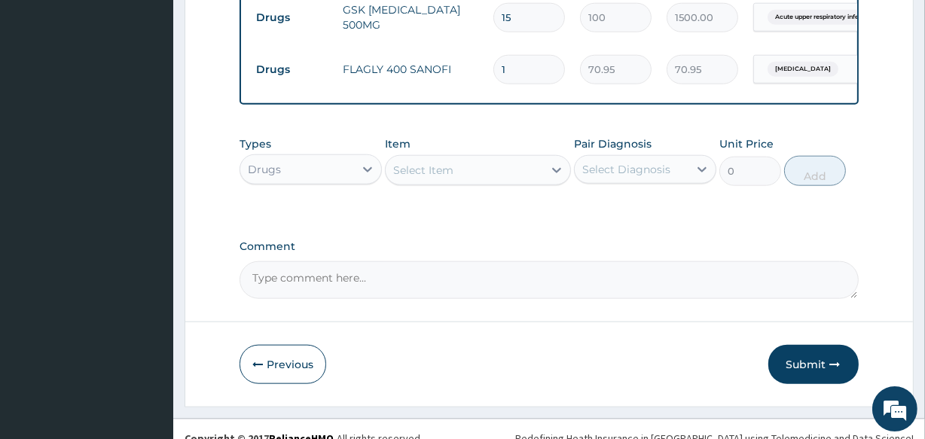
click at [512, 84] on input "1" at bounding box center [529, 69] width 72 height 29
type input "15"
type input "1064.25"
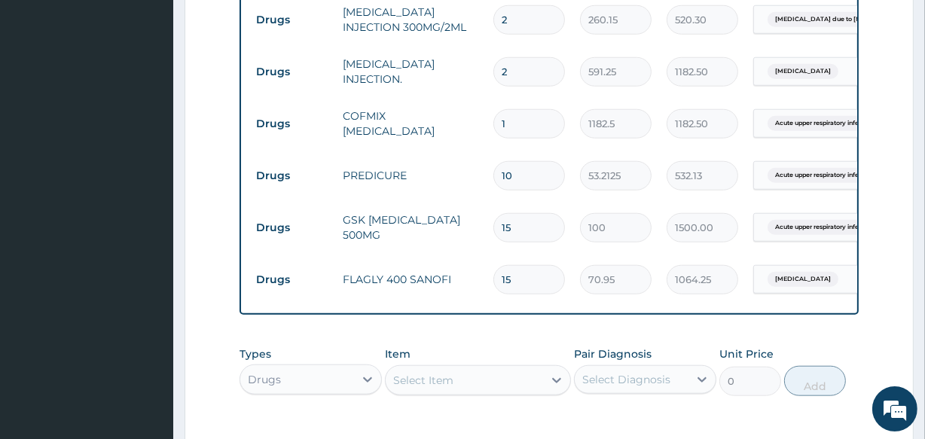
scroll to position [1556, 0]
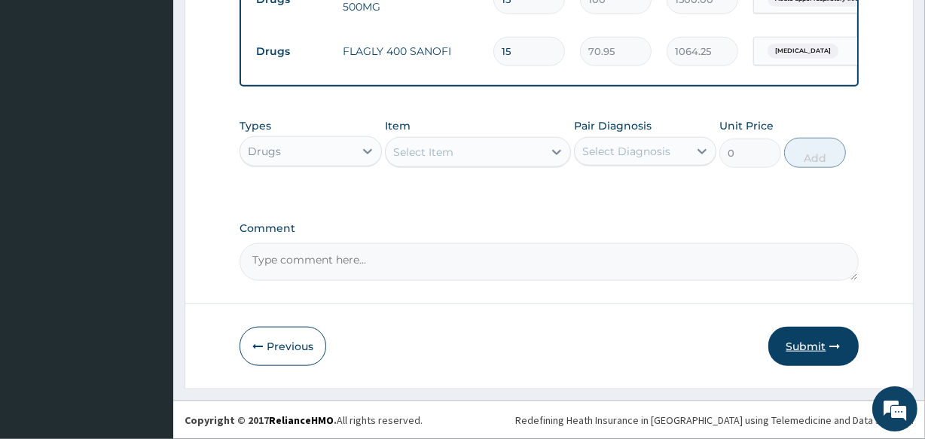
type input "15"
click at [812, 349] on button "Submit" at bounding box center [813, 346] width 90 height 39
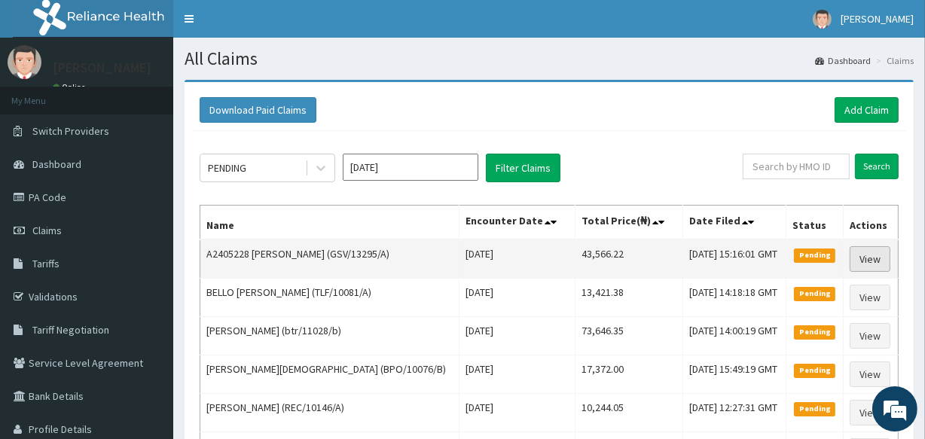
click at [873, 268] on link "View" at bounding box center [869, 259] width 41 height 26
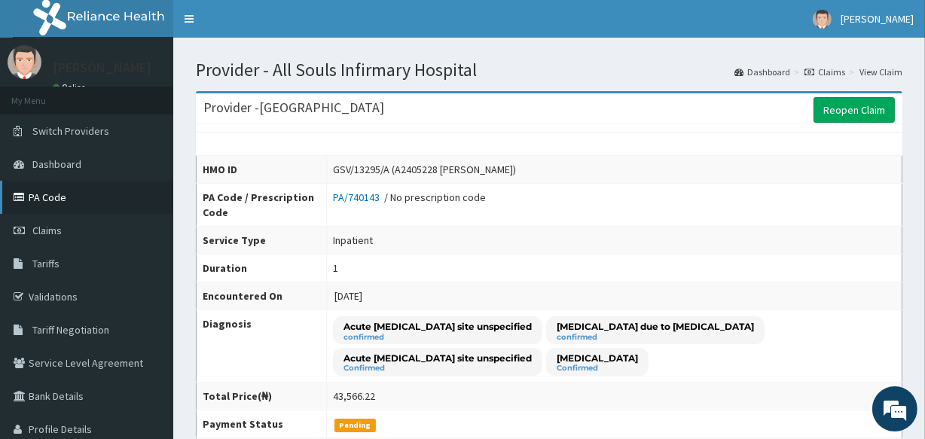
click at [42, 193] on link "PA Code" at bounding box center [86, 197] width 173 height 33
